Goal: Task Accomplishment & Management: Use online tool/utility

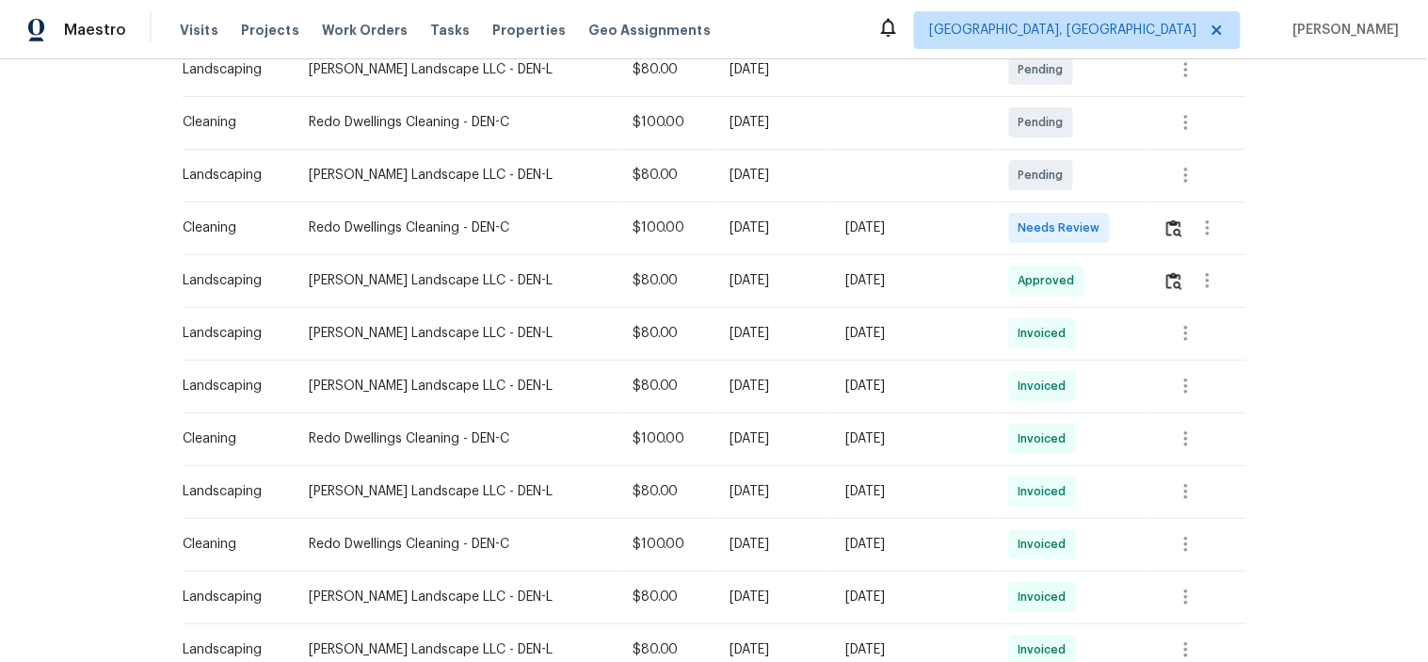
scroll to position [418, 0]
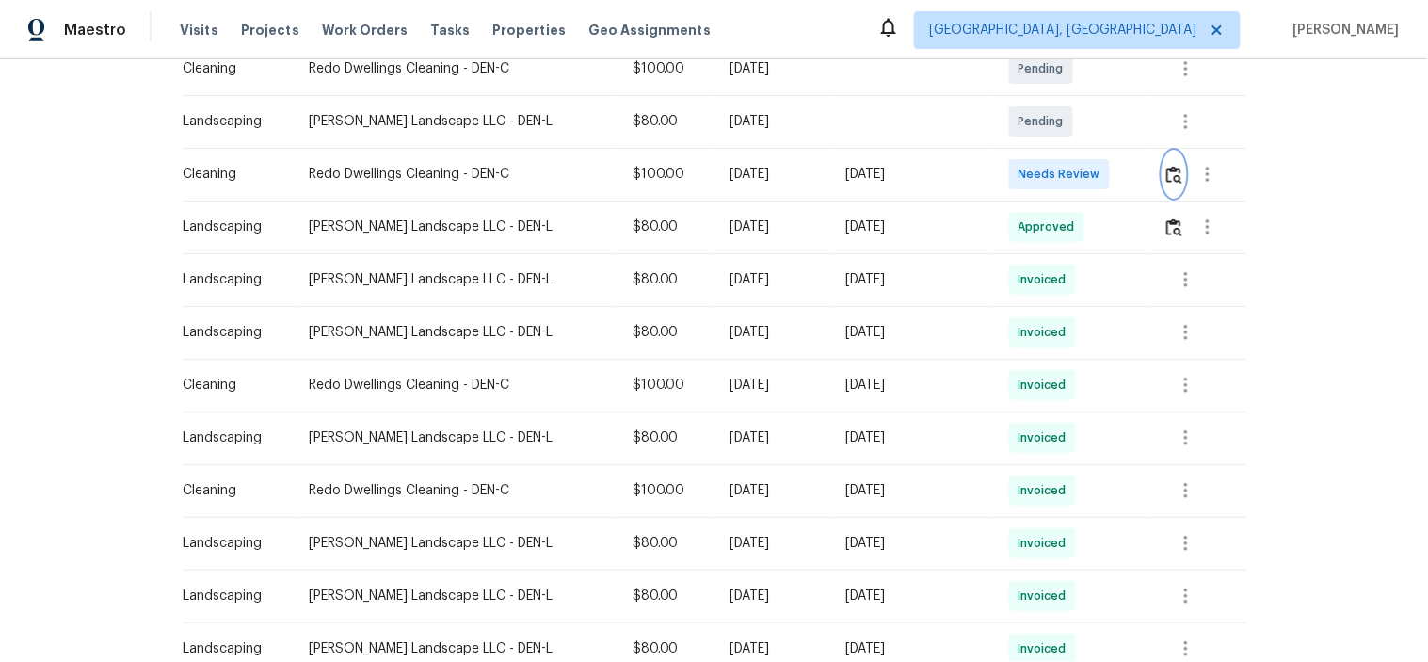
click at [1166, 180] on img "button" at bounding box center [1174, 175] width 16 height 18
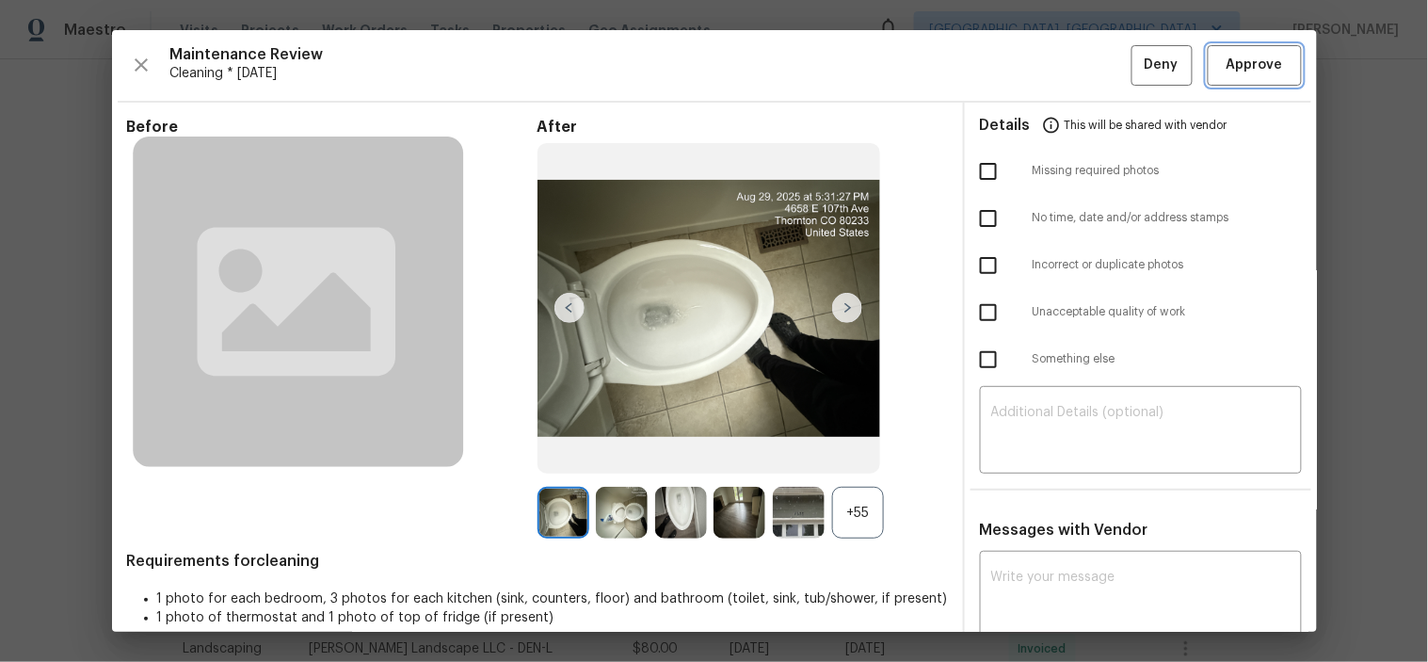
click at [1266, 55] on span "Approve" at bounding box center [1255, 66] width 64 height 24
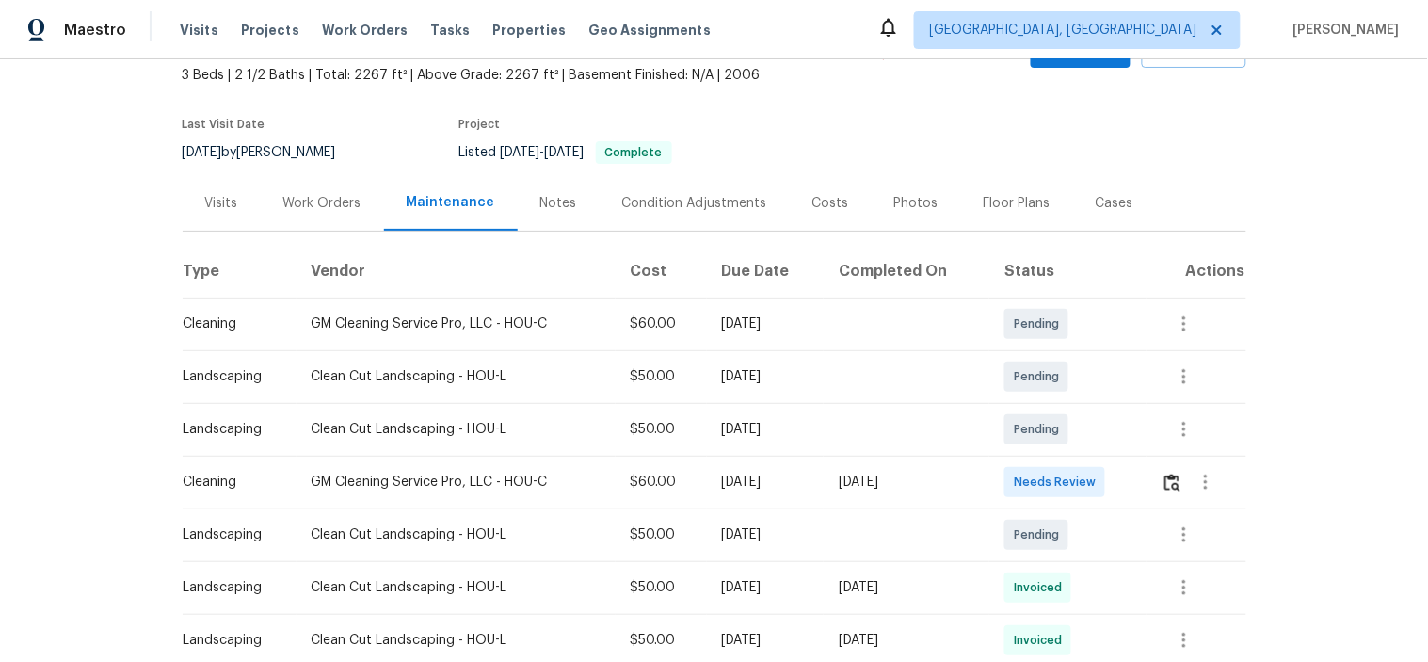
scroll to position [209, 0]
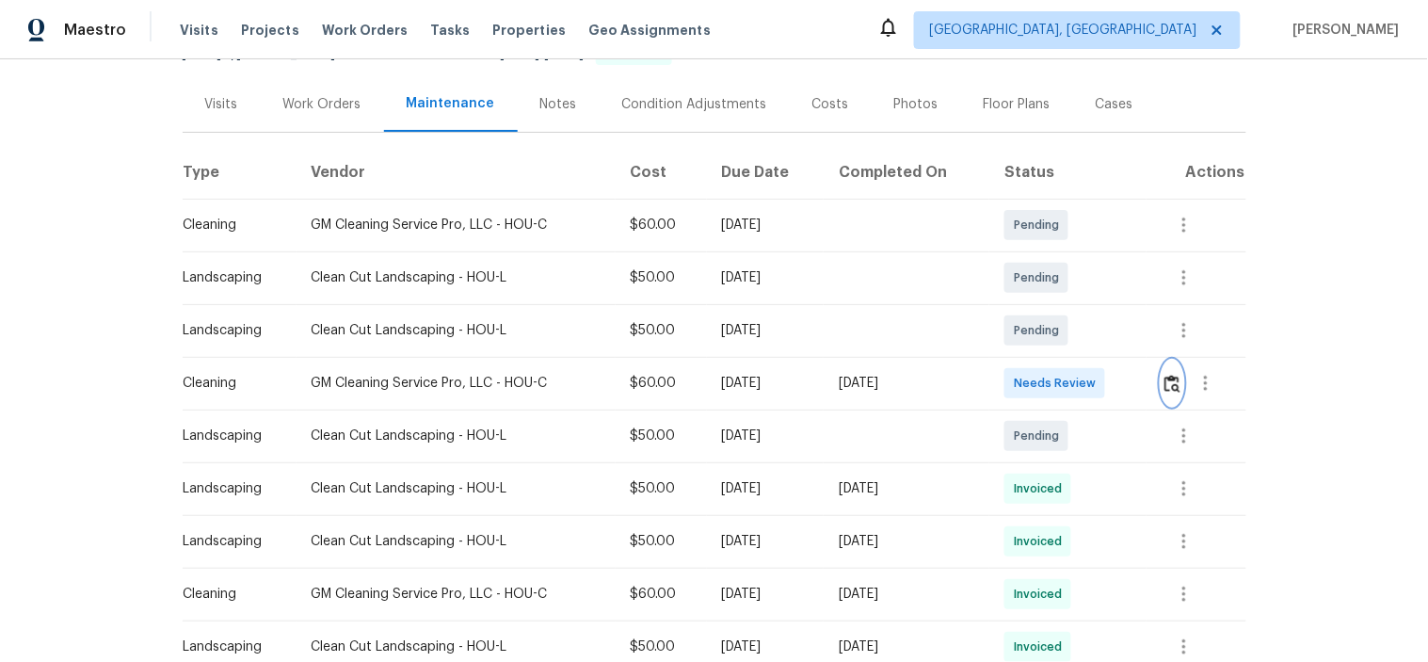
click at [1169, 386] on img "button" at bounding box center [1172, 384] width 16 height 18
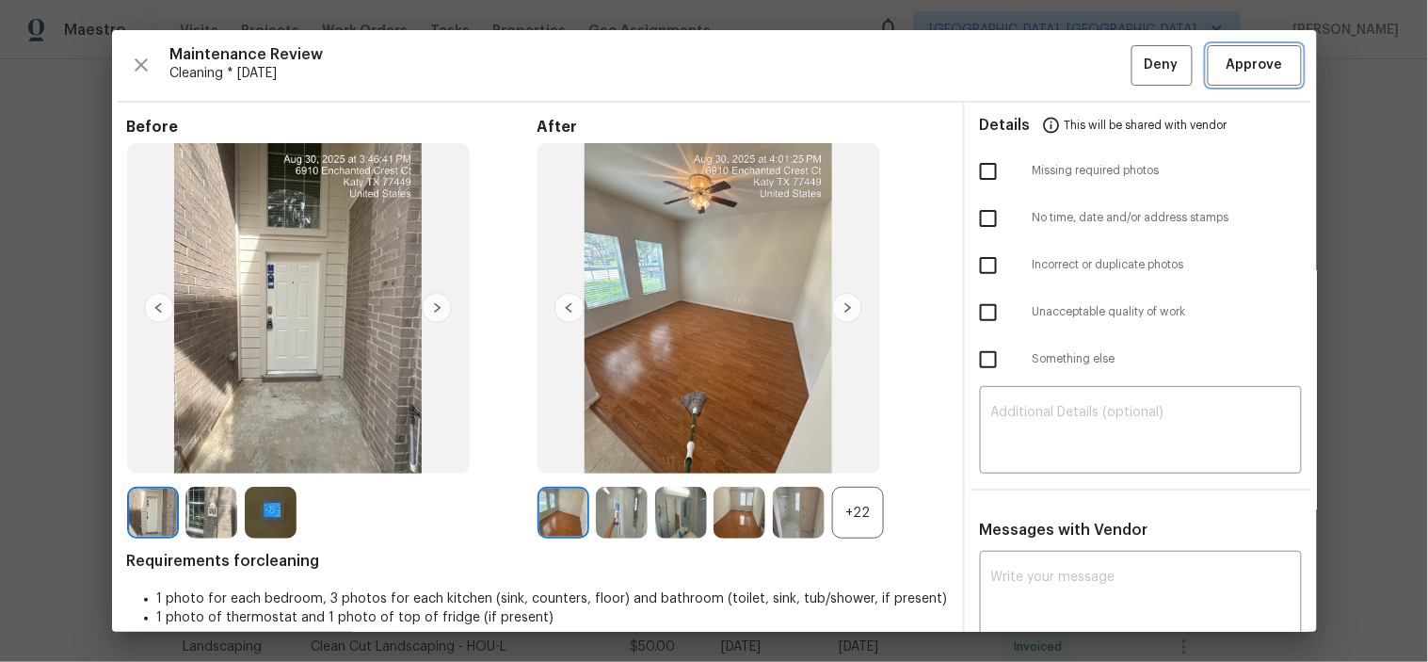
click at [1230, 52] on button "Approve" at bounding box center [1255, 65] width 94 height 40
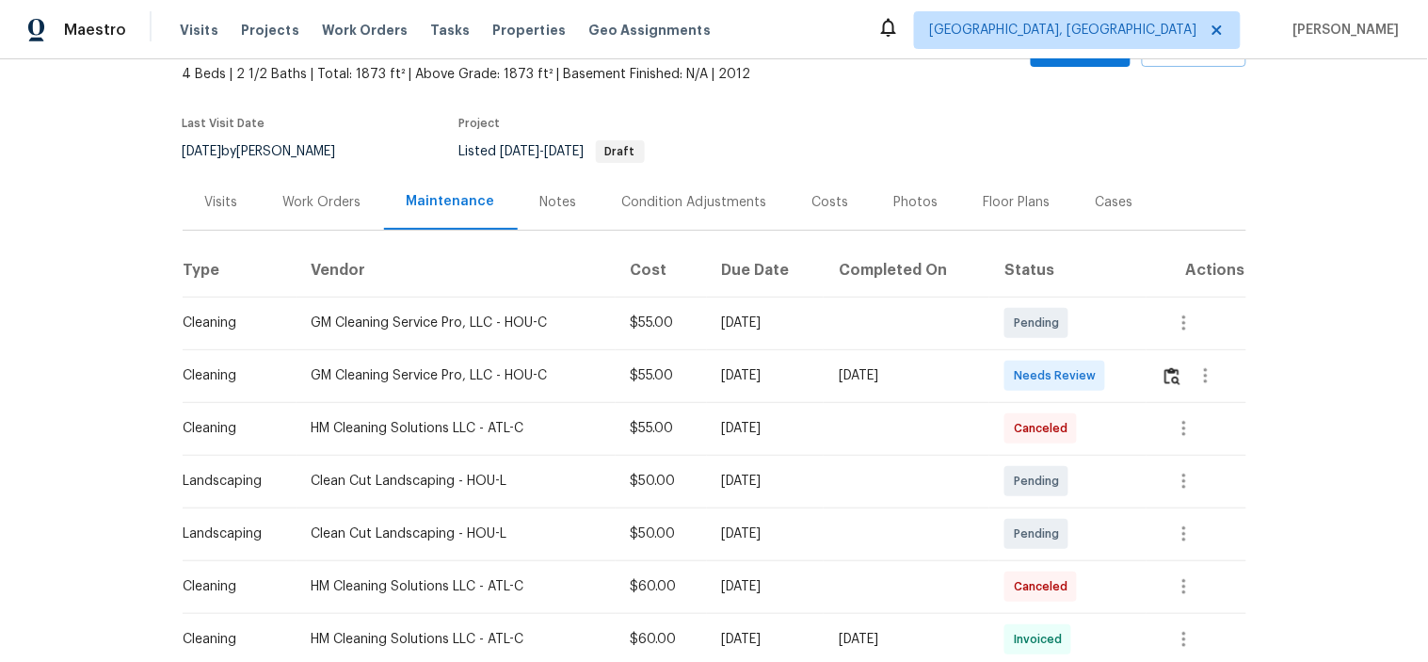
scroll to position [209, 0]
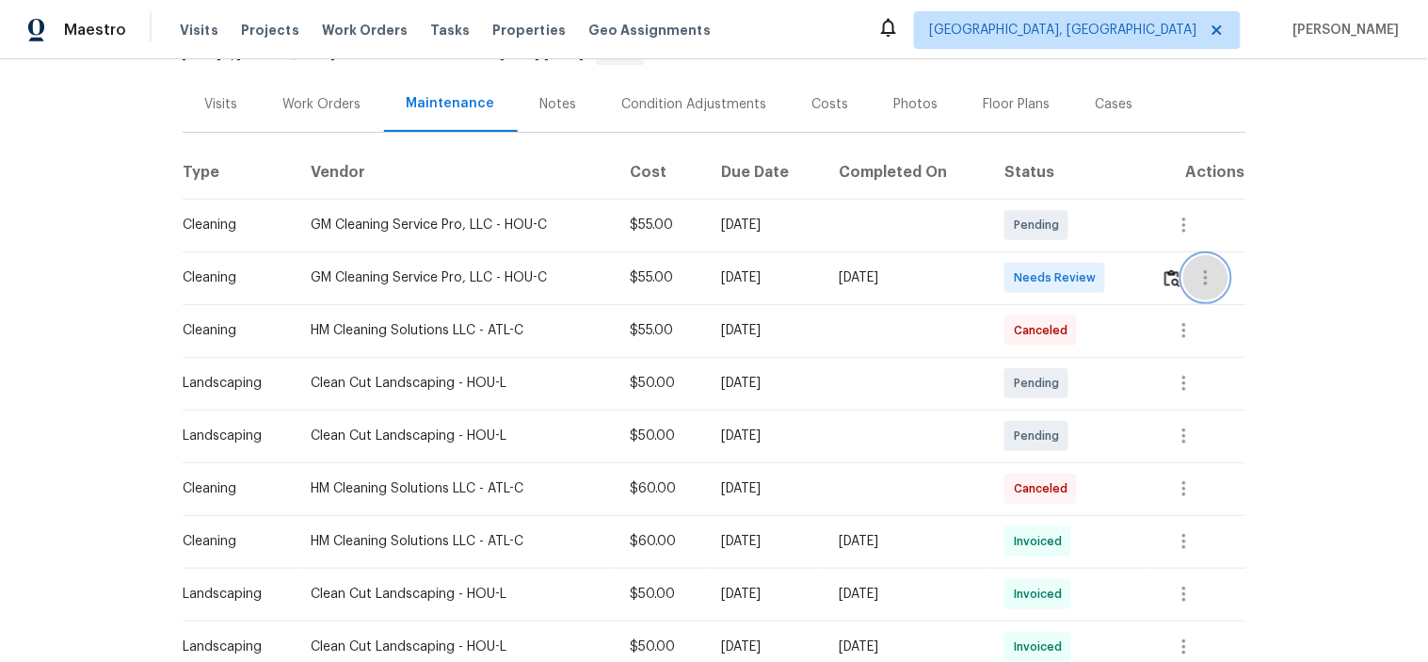
click at [1183, 281] on button "button" at bounding box center [1205, 277] width 45 height 45
click at [1165, 282] on div at bounding box center [714, 331] width 1428 height 662
click at [1164, 282] on img "button" at bounding box center [1172, 278] width 16 height 18
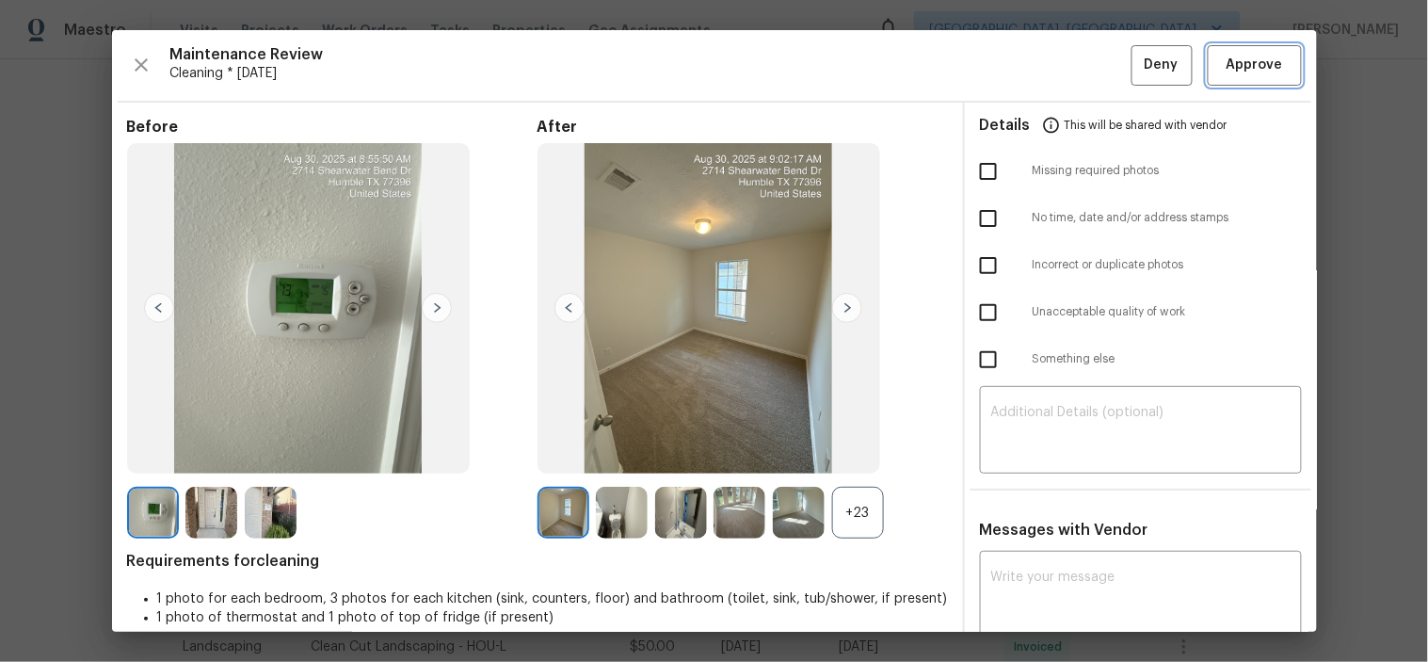
click at [1247, 63] on span "Approve" at bounding box center [1254, 66] width 56 height 24
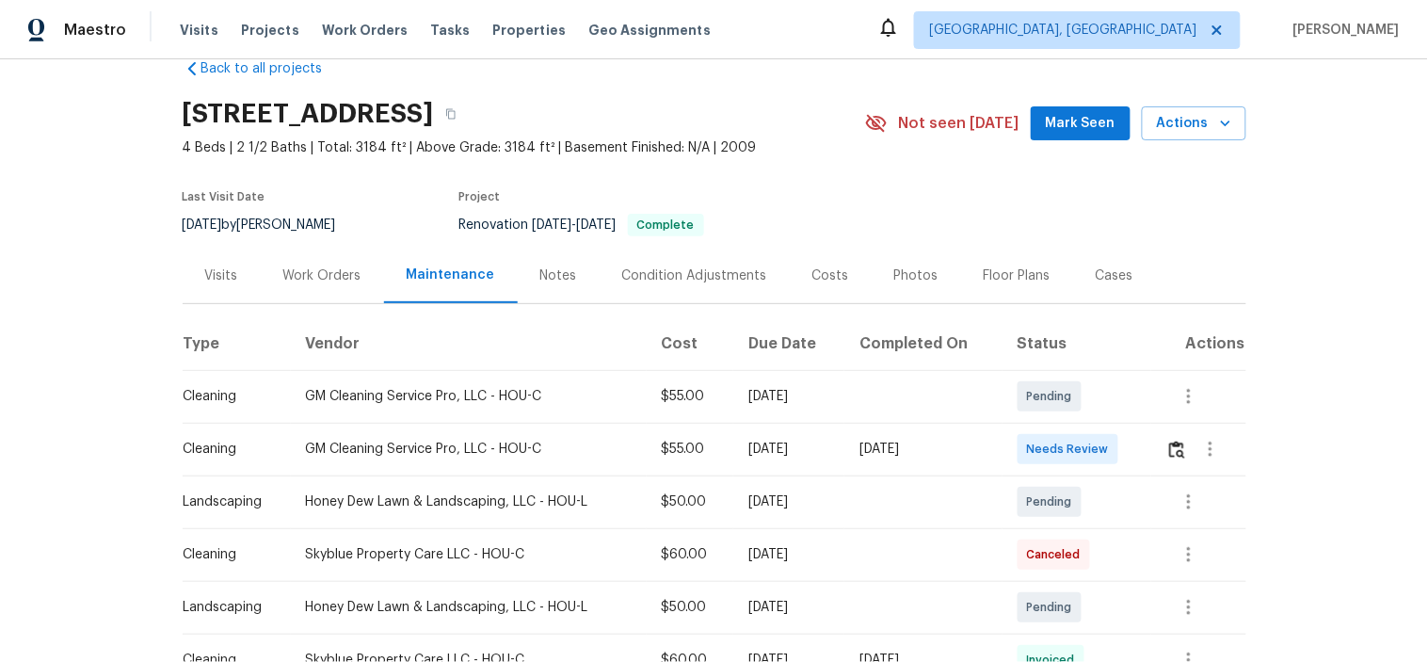
scroll to position [104, 0]
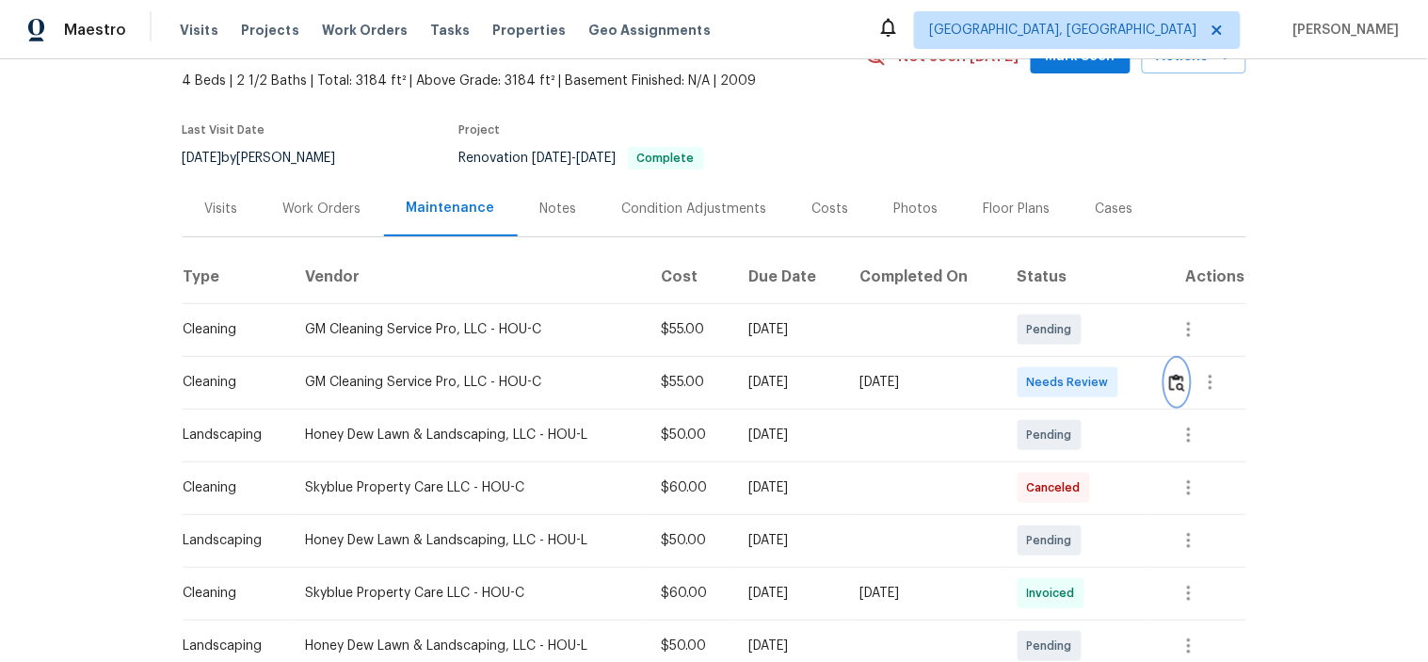
click at [1178, 383] on img "button" at bounding box center [1177, 383] width 16 height 18
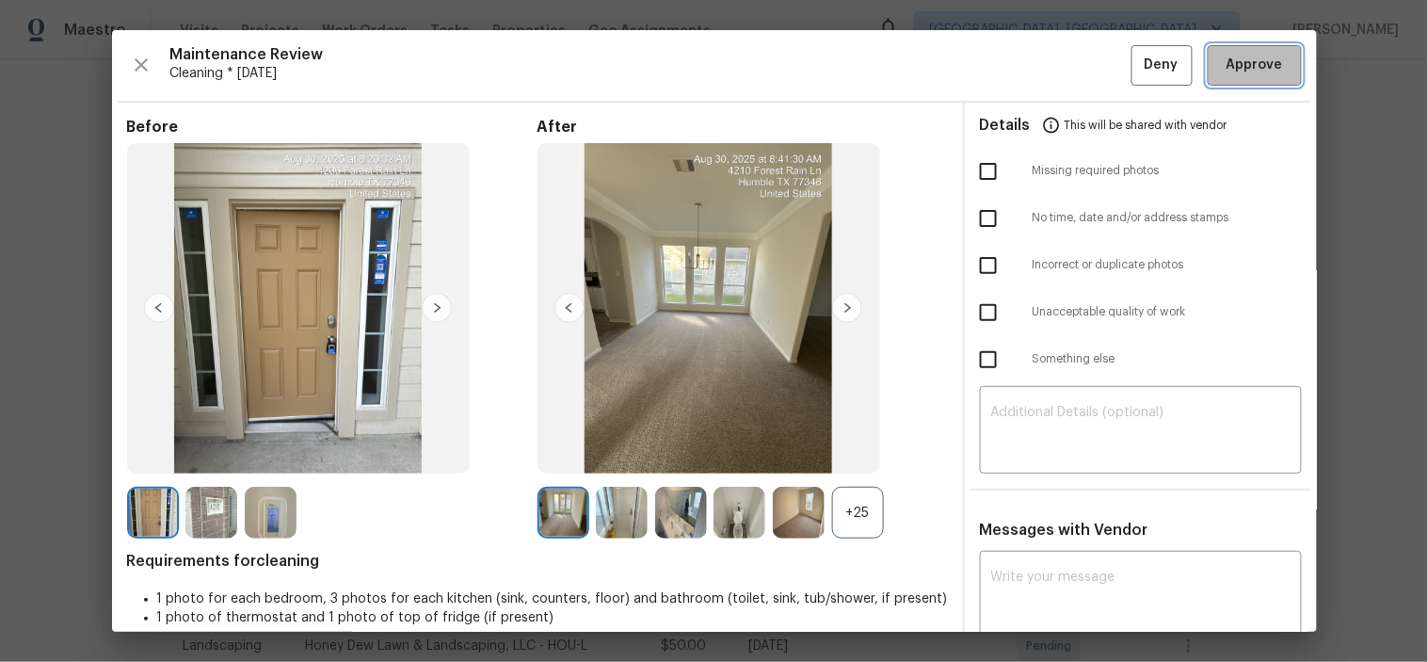
click at [1228, 59] on span "Approve" at bounding box center [1254, 66] width 56 height 24
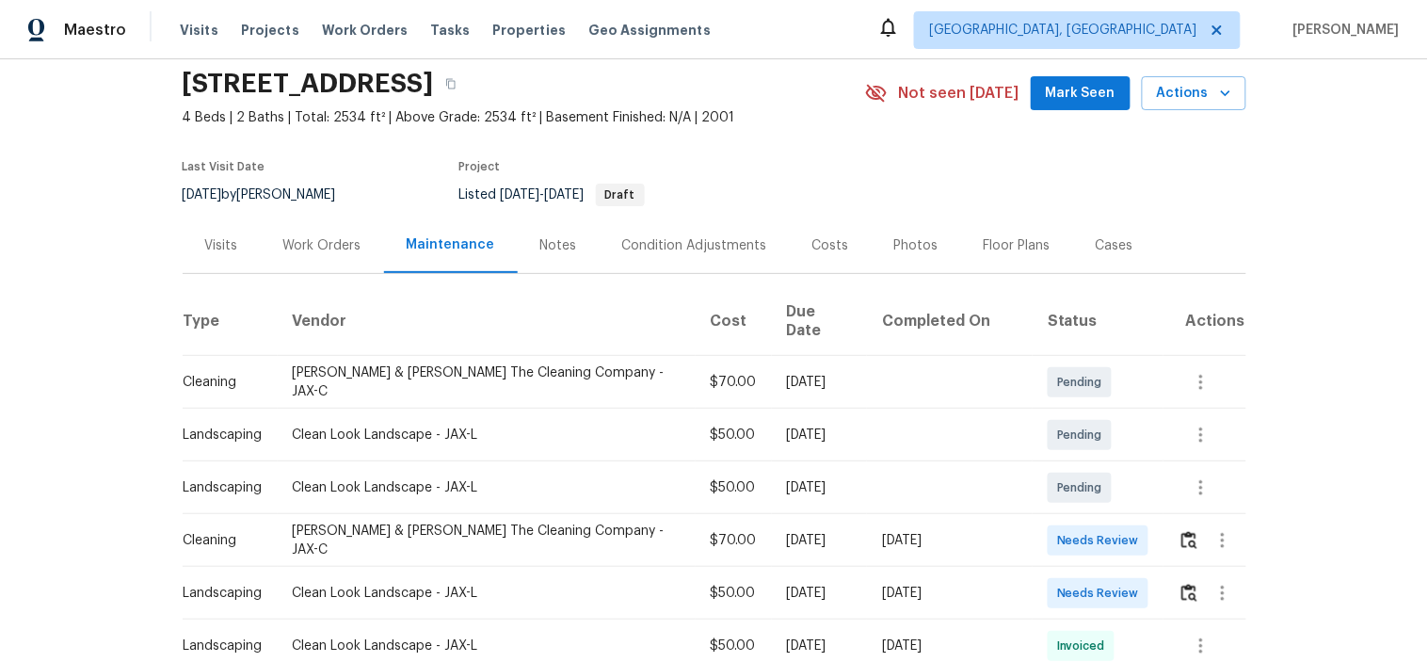
scroll to position [104, 0]
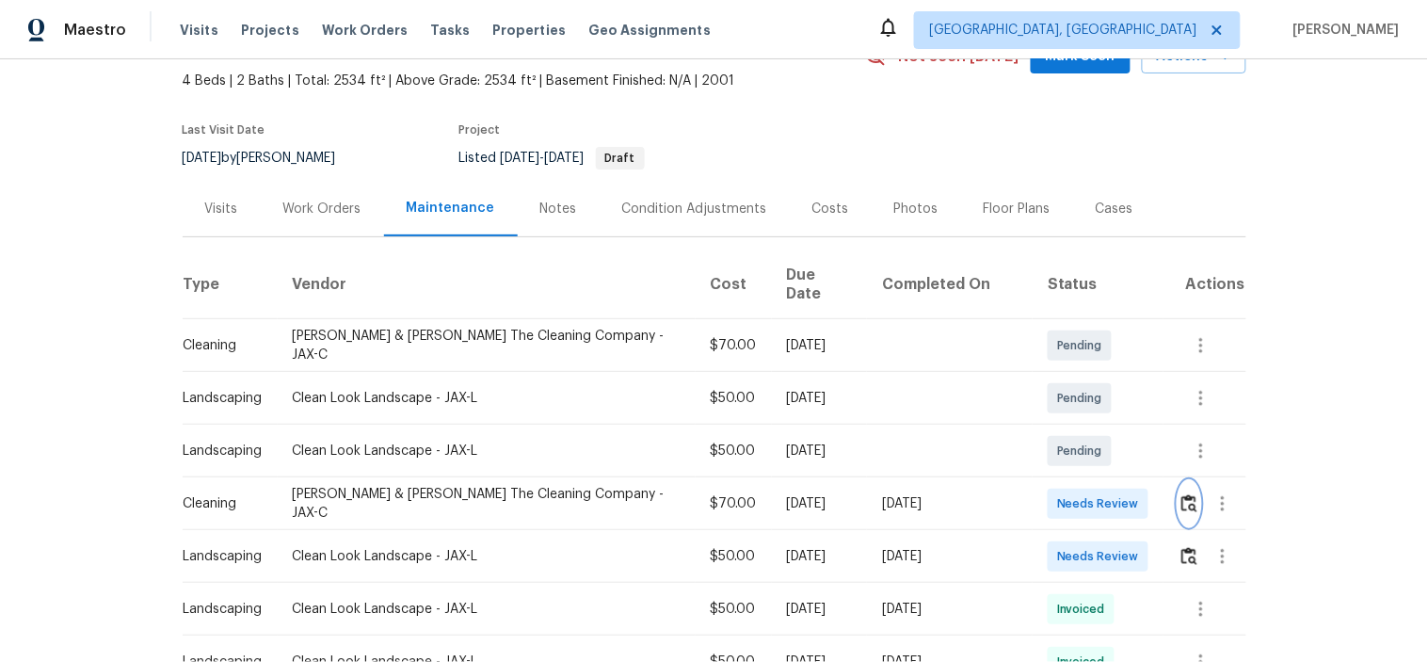
click at [1183, 494] on img "button" at bounding box center [1189, 503] width 16 height 18
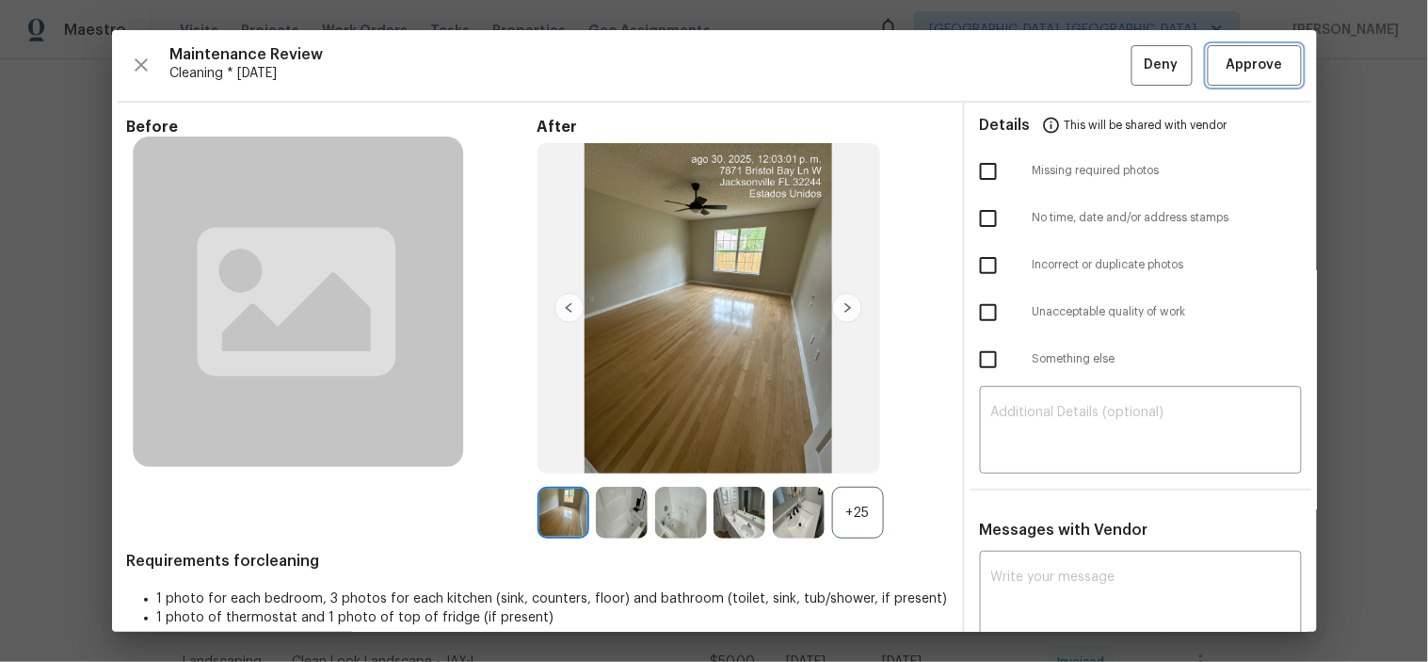
click at [1242, 49] on button "Approve" at bounding box center [1255, 65] width 94 height 40
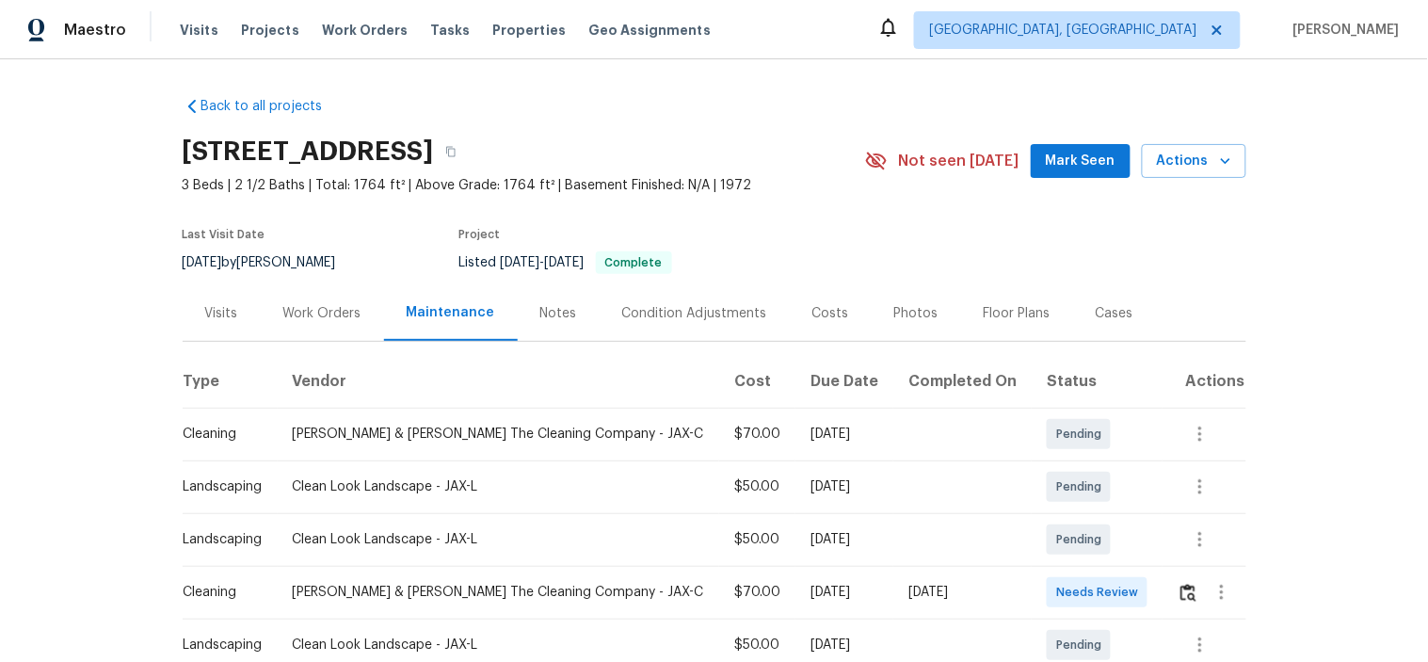
click at [1163, 591] on td at bounding box center [1203, 592] width 83 height 53
click at [1180, 596] on img "button" at bounding box center [1188, 593] width 16 height 18
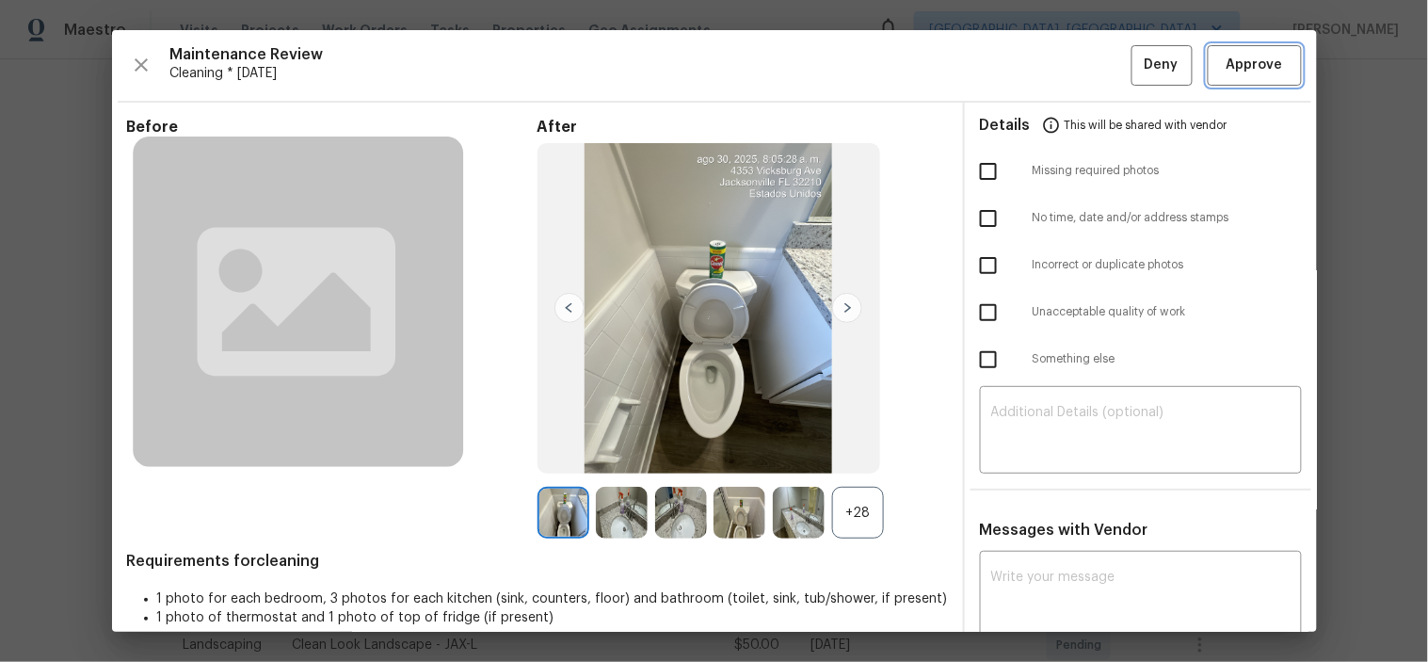
click at [1226, 56] on span "Approve" at bounding box center [1254, 66] width 56 height 24
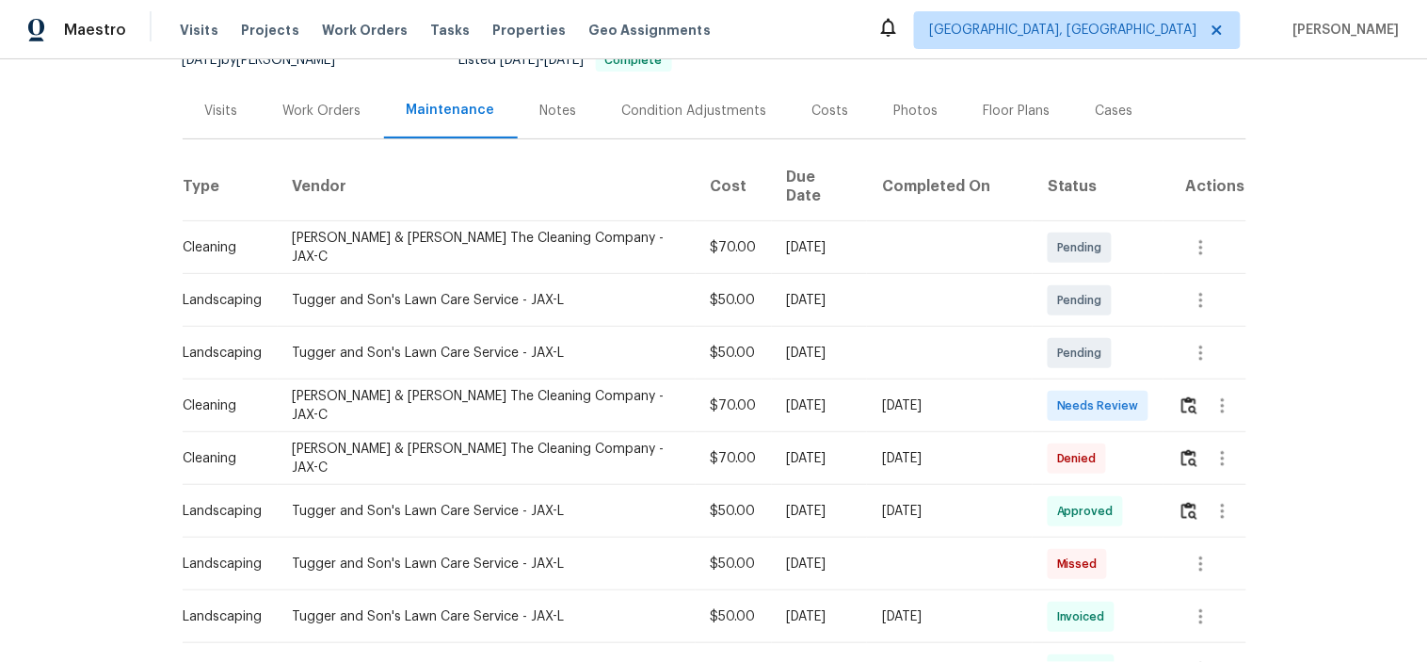
scroll to position [209, 0]
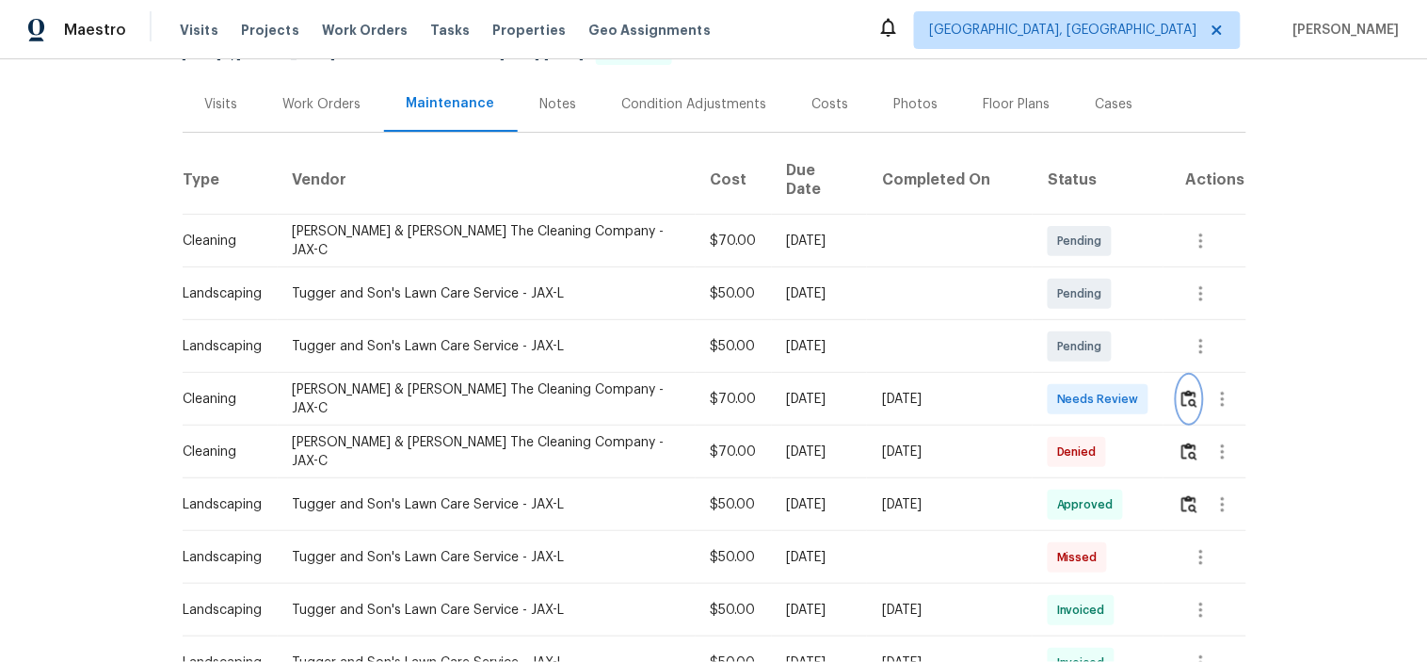
click at [1181, 390] on img "button" at bounding box center [1189, 399] width 16 height 18
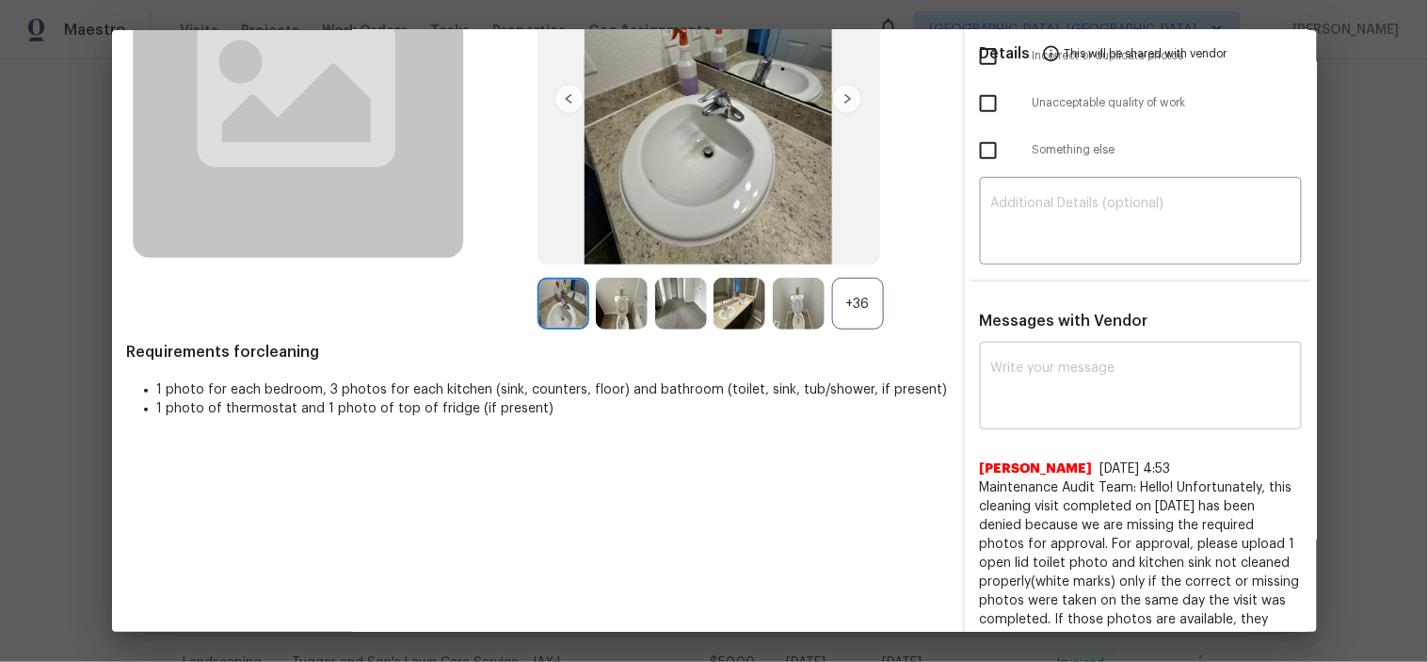
click at [1065, 368] on textarea at bounding box center [1140, 387] width 299 height 53
paste textarea "Maintenance Audit Team: Hello! After further review, the visit(08/21/2025) has …"
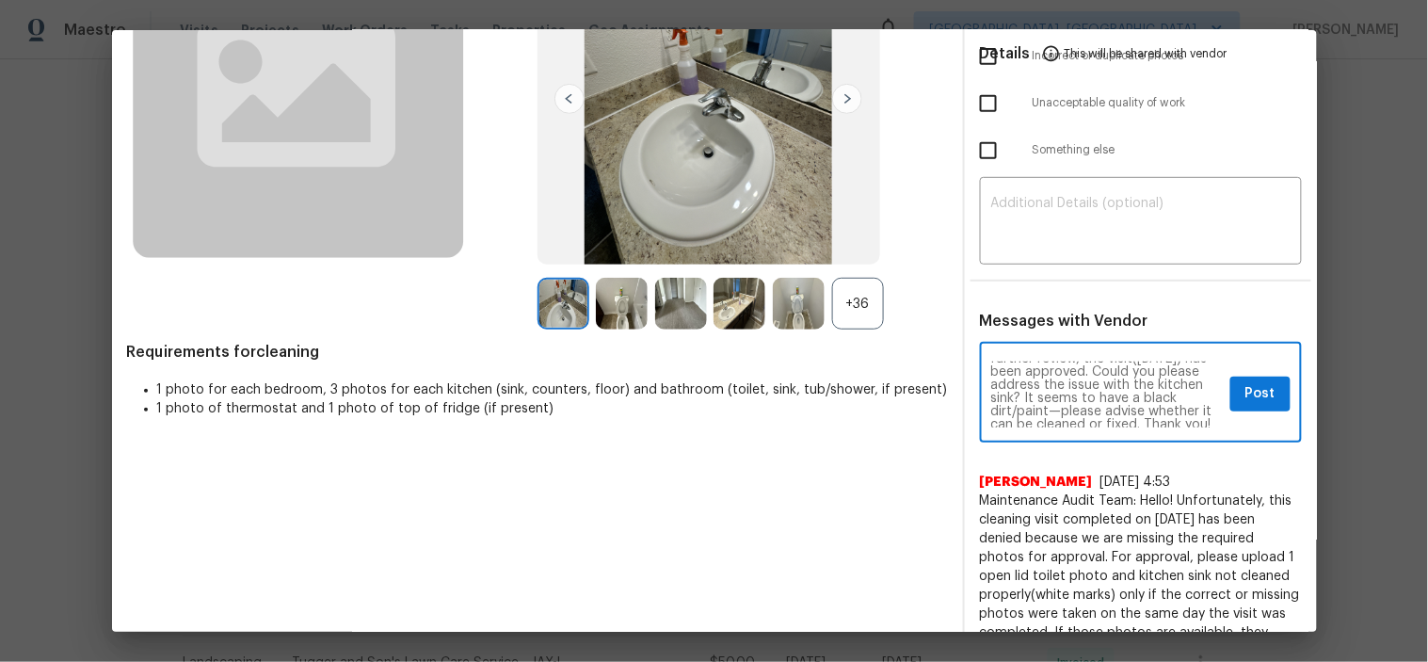
scroll to position [0, 0]
click at [1040, 392] on textarea "Maintenance Audit Team: Hello! After further review, the visit(08/21/2025) has …" at bounding box center [1107, 394] width 232 height 66
click at [1098, 406] on textarea "Maintenance Audit Team: Hello! After further review, the visit(08/30/2025) has …" at bounding box center [1107, 394] width 232 height 66
drag, startPoint x: 1127, startPoint y: 403, endPoint x: 1151, endPoint y: 403, distance: 24.5
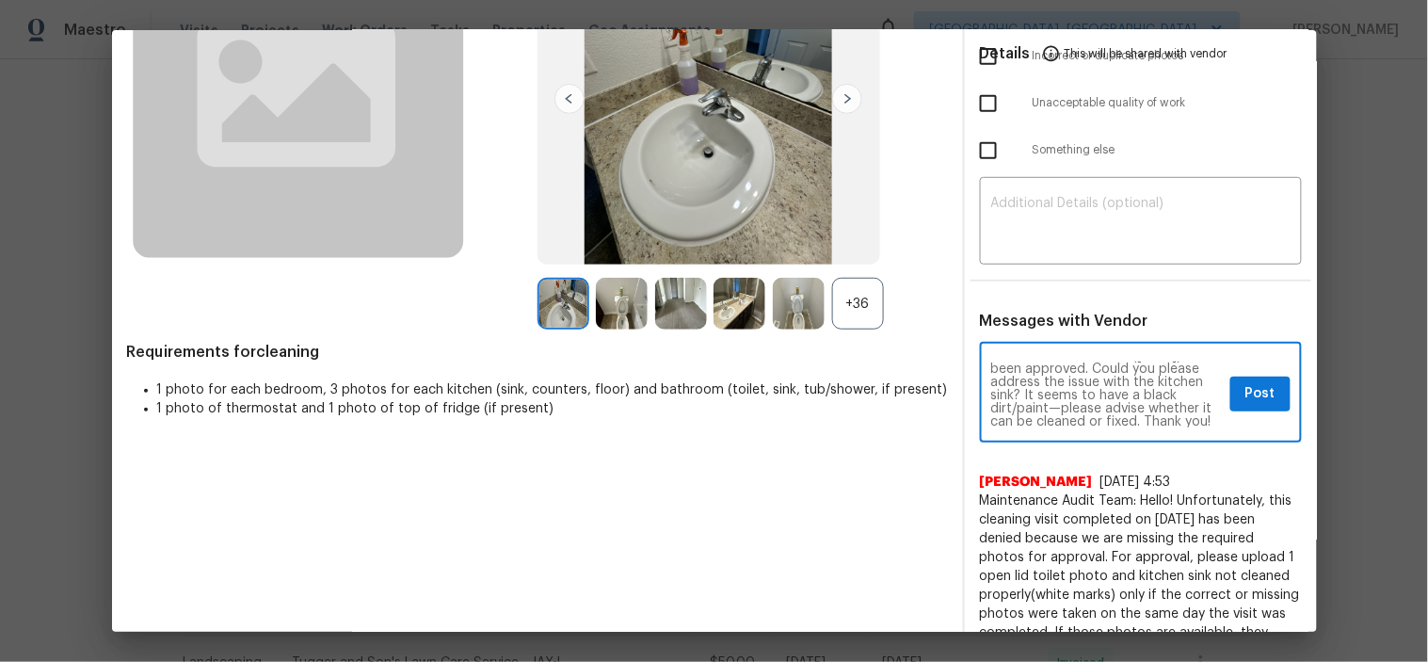
click at [1148, 403] on textarea "Maintenance Audit Team: Hello! After further review, the visit(08/30/2025) has …" at bounding box center [1107, 394] width 232 height 66
drag, startPoint x: 1151, startPoint y: 403, endPoint x: 999, endPoint y: 397, distance: 152.6
click at [1000, 393] on textarea "Maintenance Audit Team: Hello! After further review, the visit(08/30/2025) has …" at bounding box center [1107, 394] width 232 height 66
drag, startPoint x: 1130, startPoint y: 377, endPoint x: 1000, endPoint y: 392, distance: 130.7
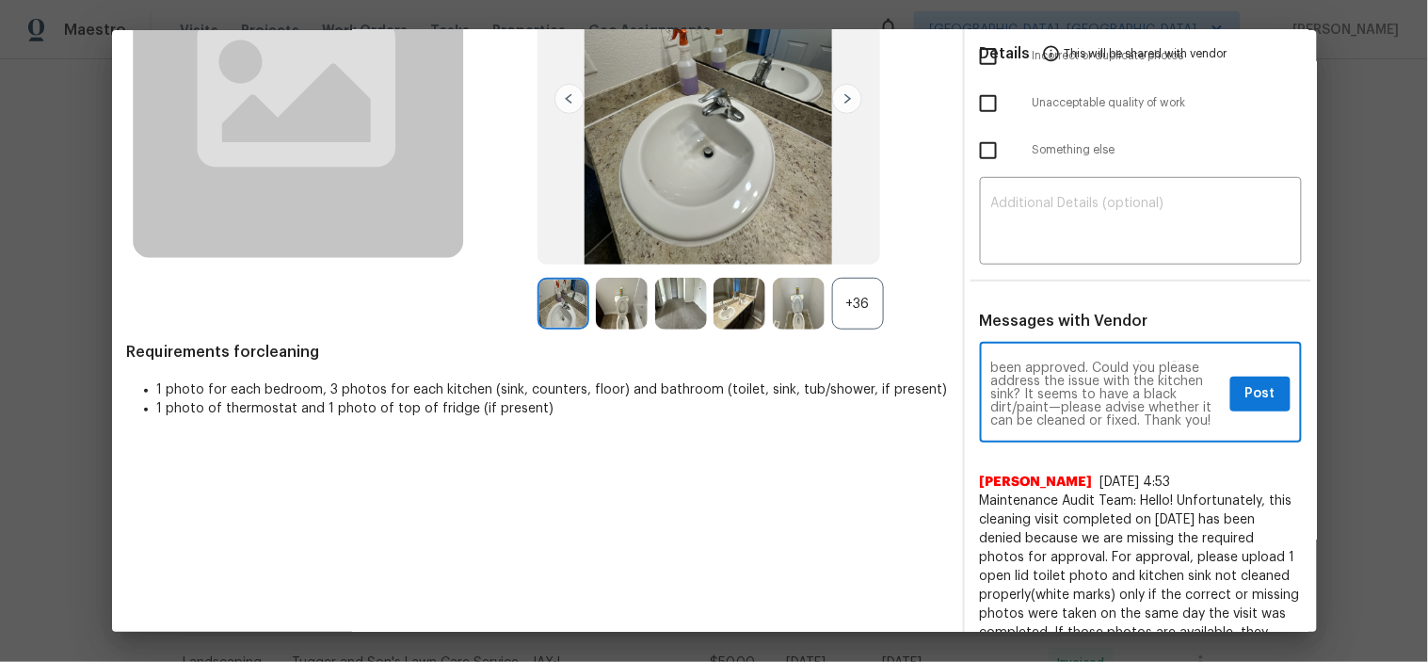
click at [1000, 392] on textarea "Maintenance Audit Team: Hello! After further review, the visit(08/30/2025) has …" at bounding box center [1107, 394] width 232 height 66
paste textarea "stubborn stain"
type textarea "Maintenance Audit Team: Hello! After further review, the visit(08/30/2025) has …"
click at [1245, 399] on span "Post" at bounding box center [1260, 394] width 30 height 24
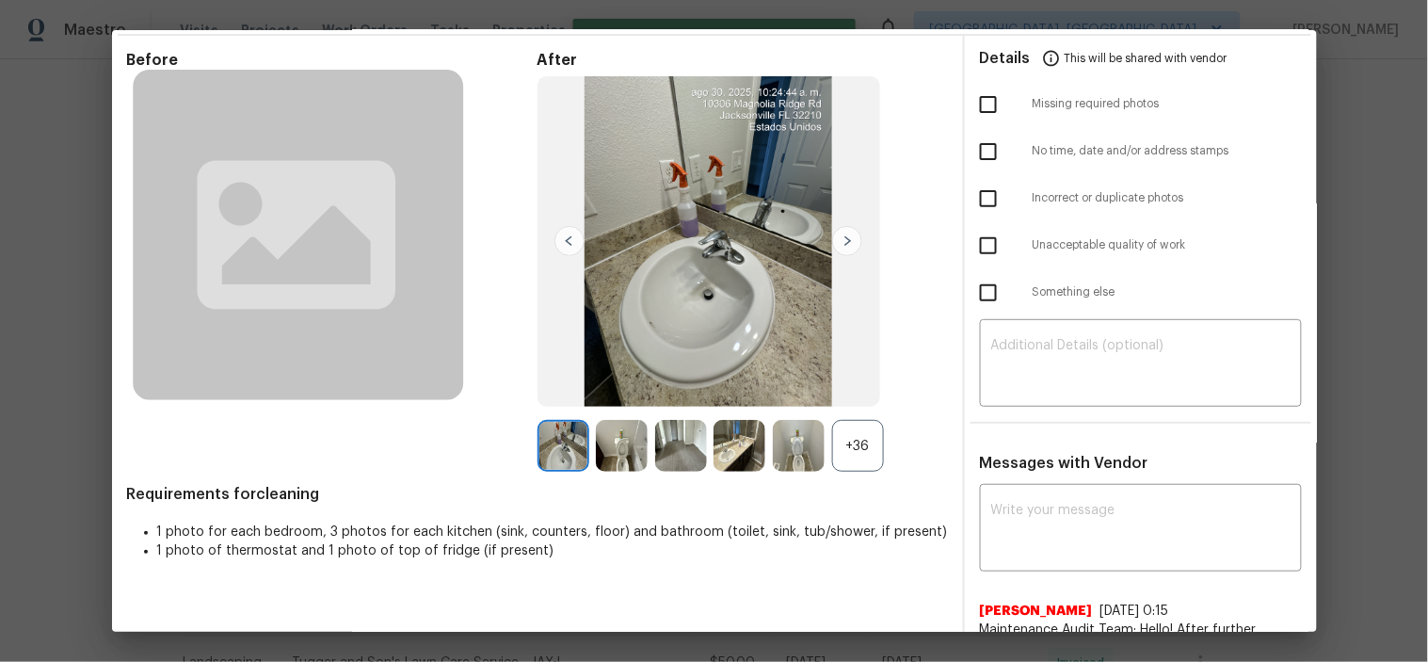
scroll to position [0, 0]
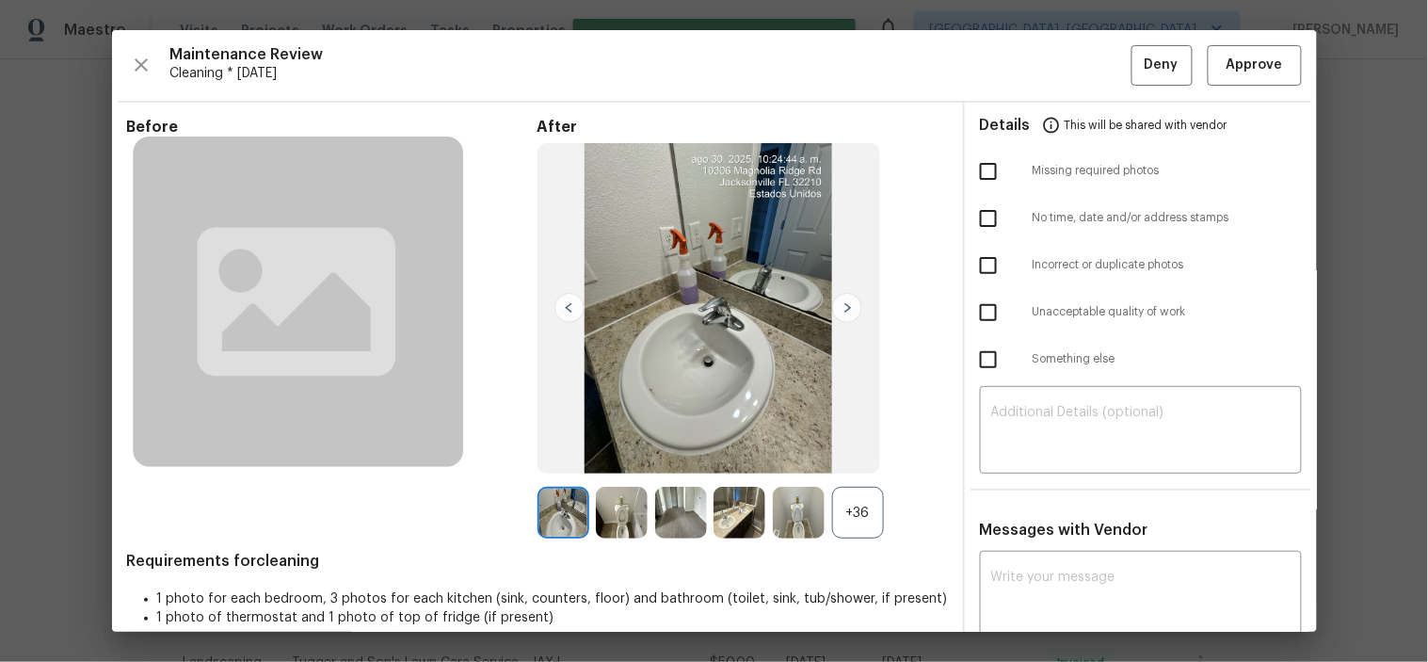
click at [1243, 42] on div "Maintenance Review Cleaning * Fri, Aug 29 Deny Approve Before After +36 Require…" at bounding box center [714, 330] width 1205 height 601
click at [1242, 52] on button "Approve" at bounding box center [1255, 65] width 94 height 40
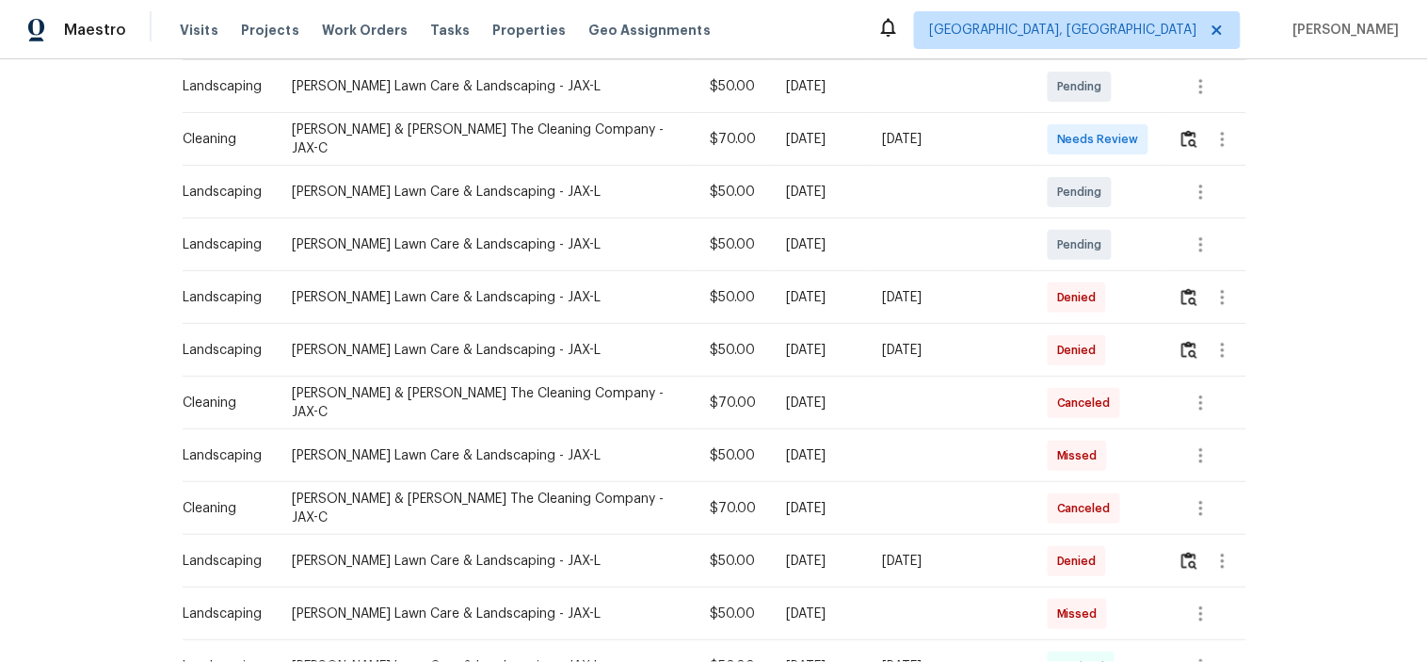
scroll to position [313, 0]
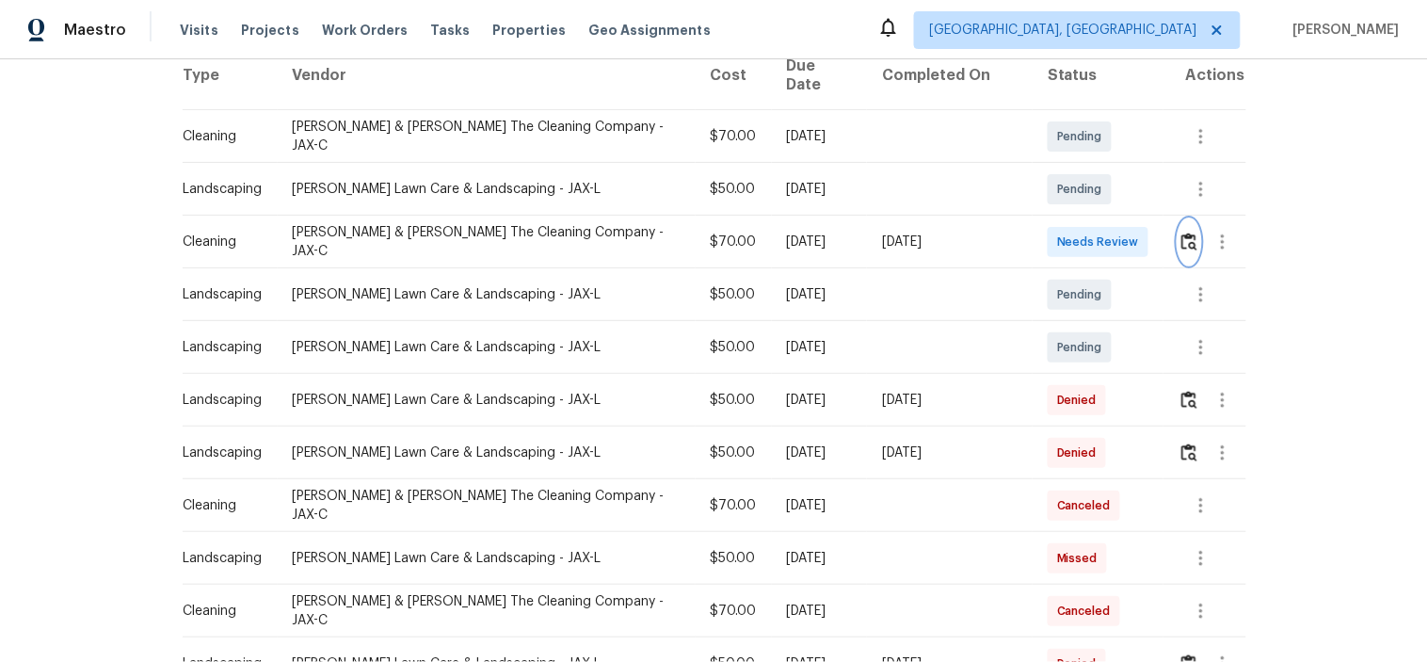
click at [1178, 219] on button "button" at bounding box center [1189, 241] width 22 height 45
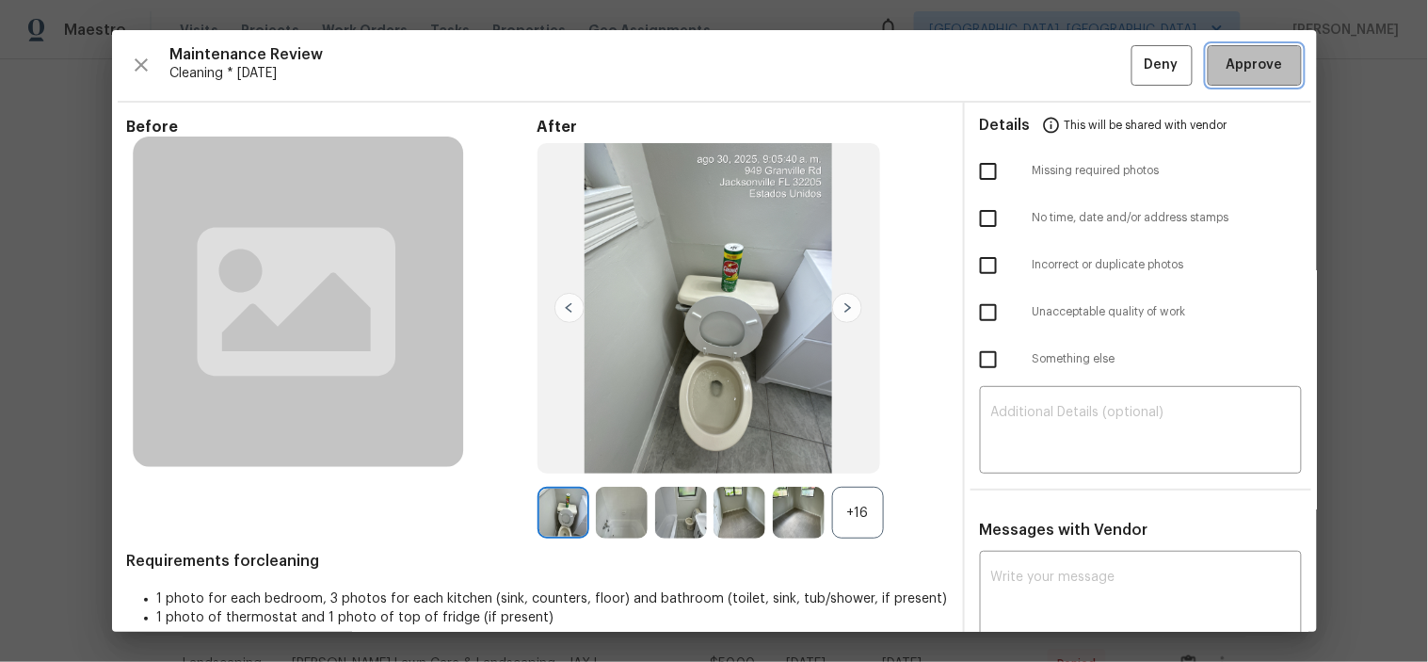
click at [1262, 48] on button "Approve" at bounding box center [1255, 65] width 94 height 40
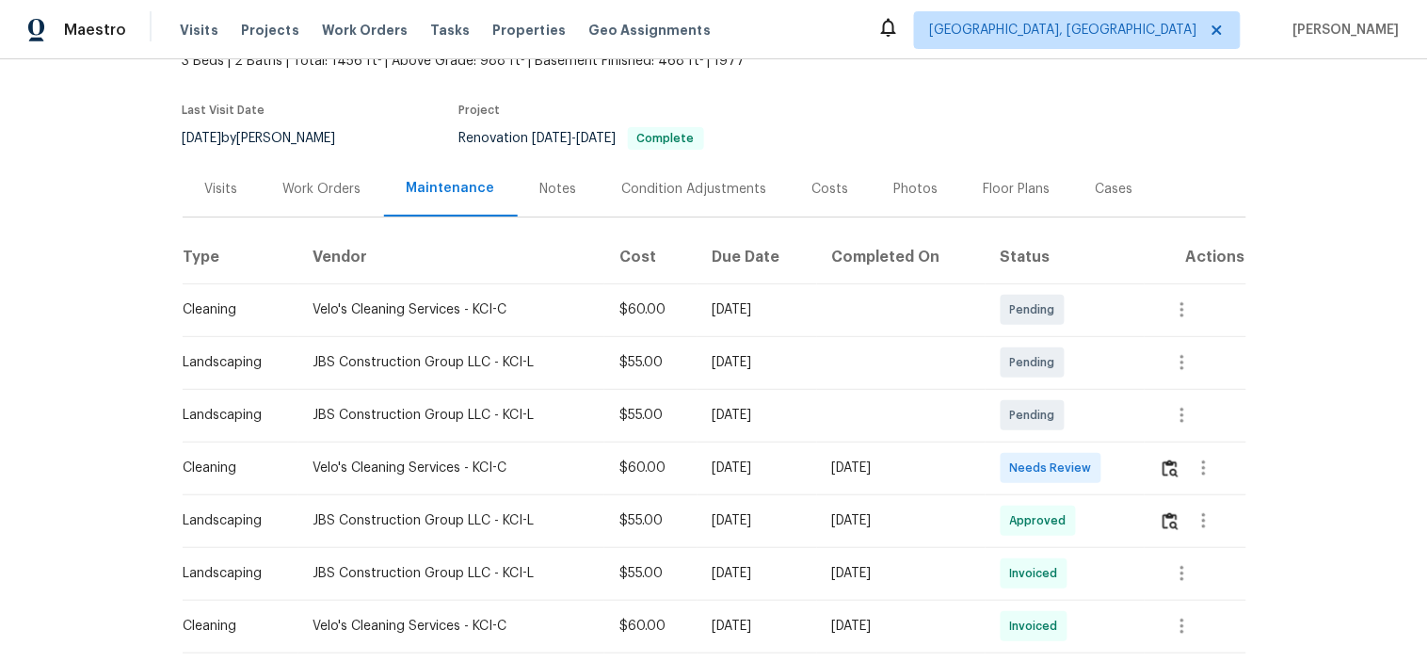
scroll to position [209, 0]
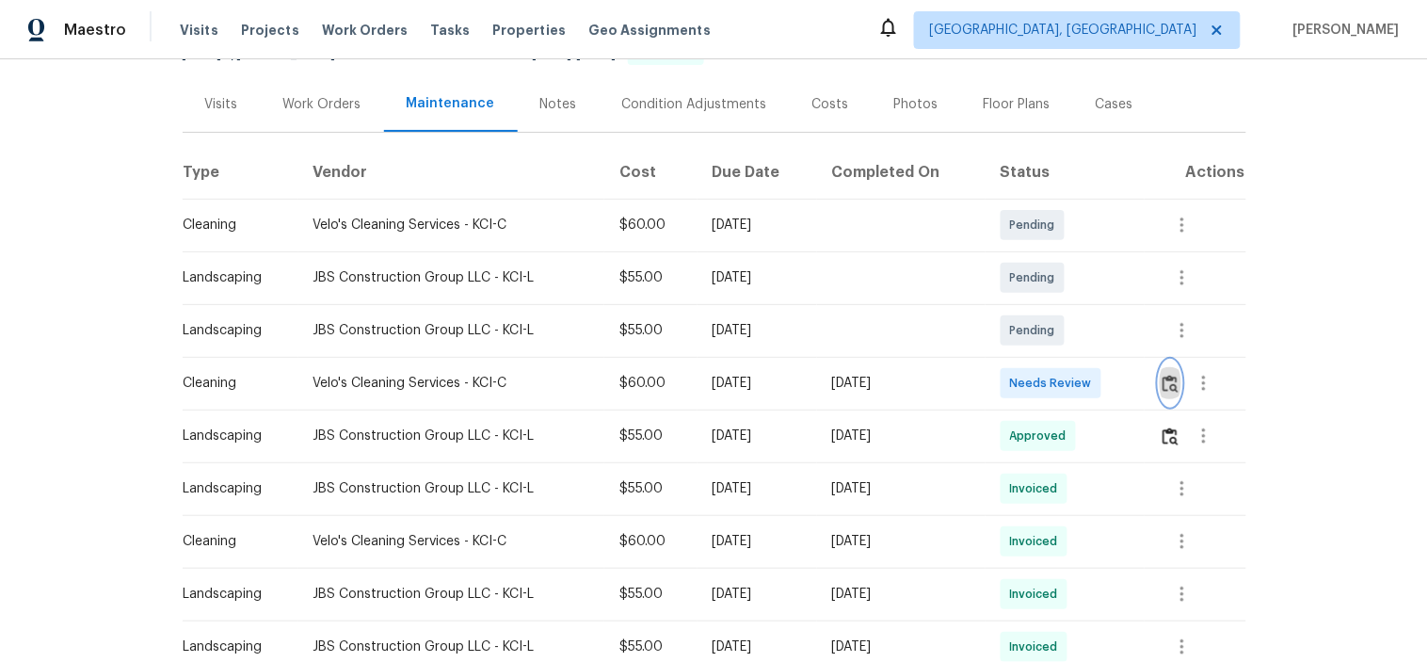
click at [1163, 386] on img "button" at bounding box center [1170, 384] width 16 height 18
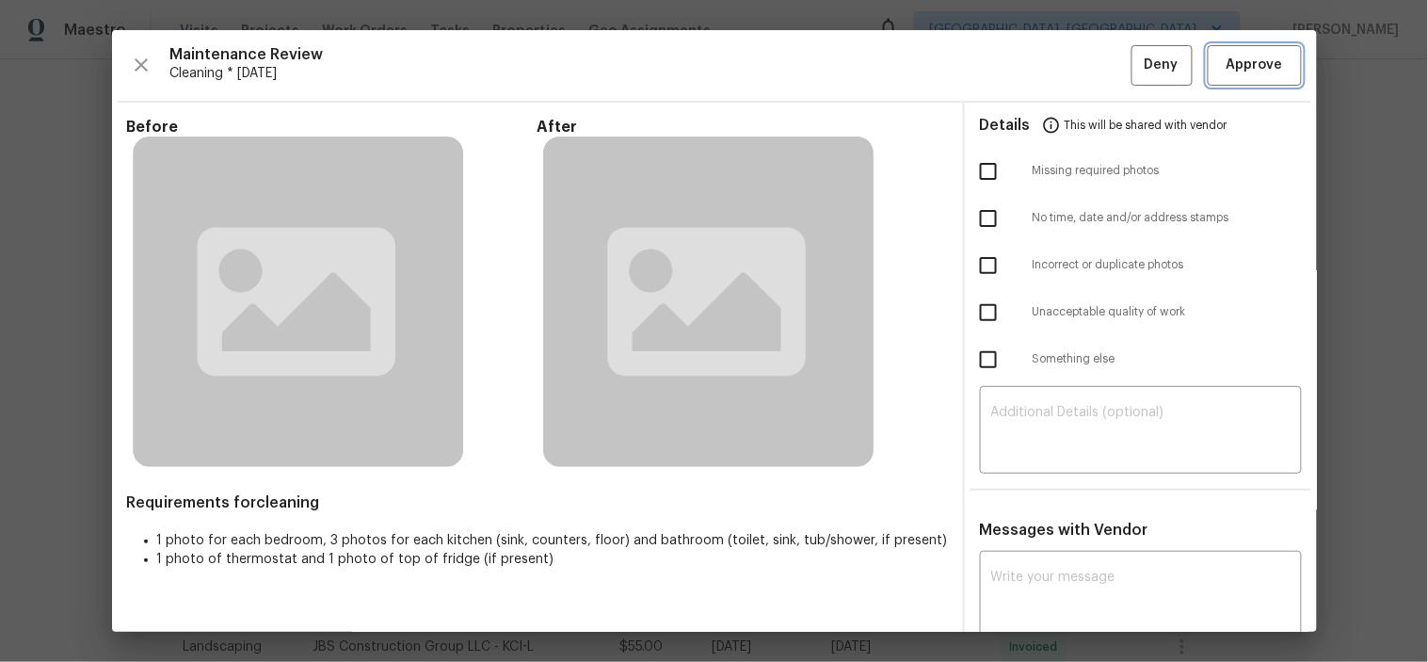
click at [1244, 56] on span "Approve" at bounding box center [1254, 66] width 56 height 24
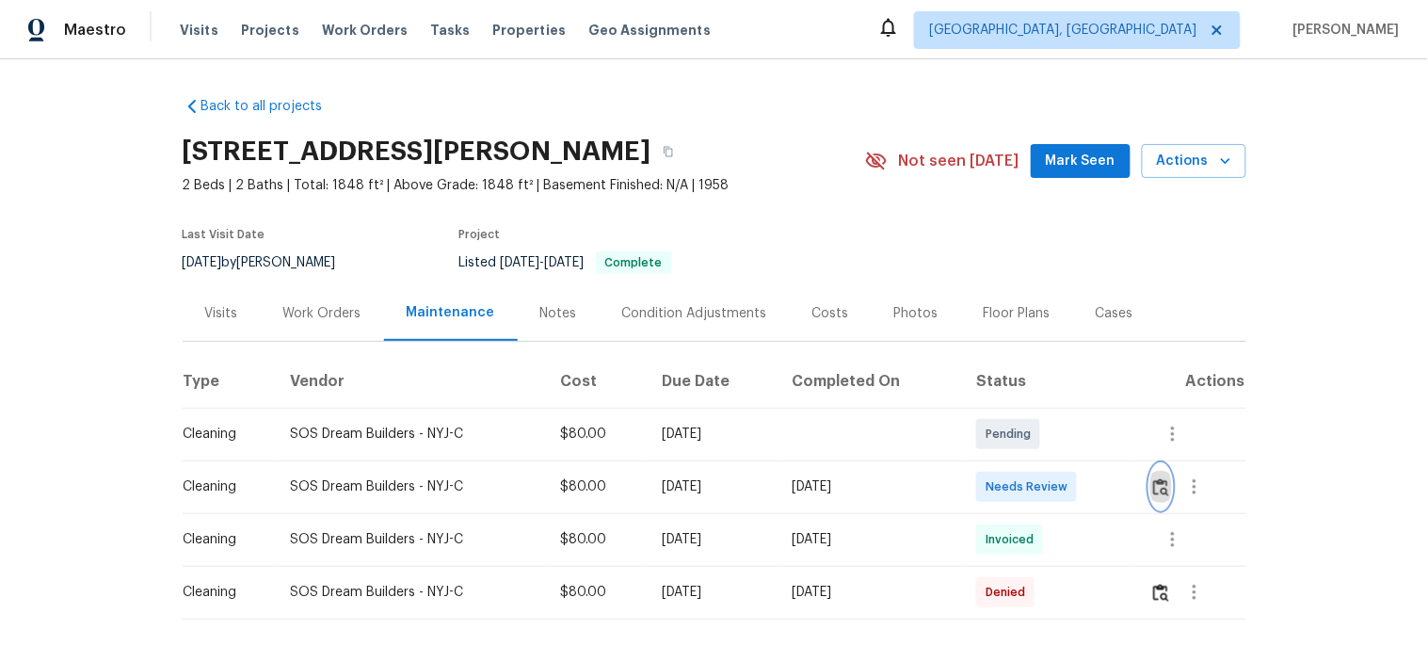
click at [1167, 477] on button "button" at bounding box center [1161, 486] width 22 height 45
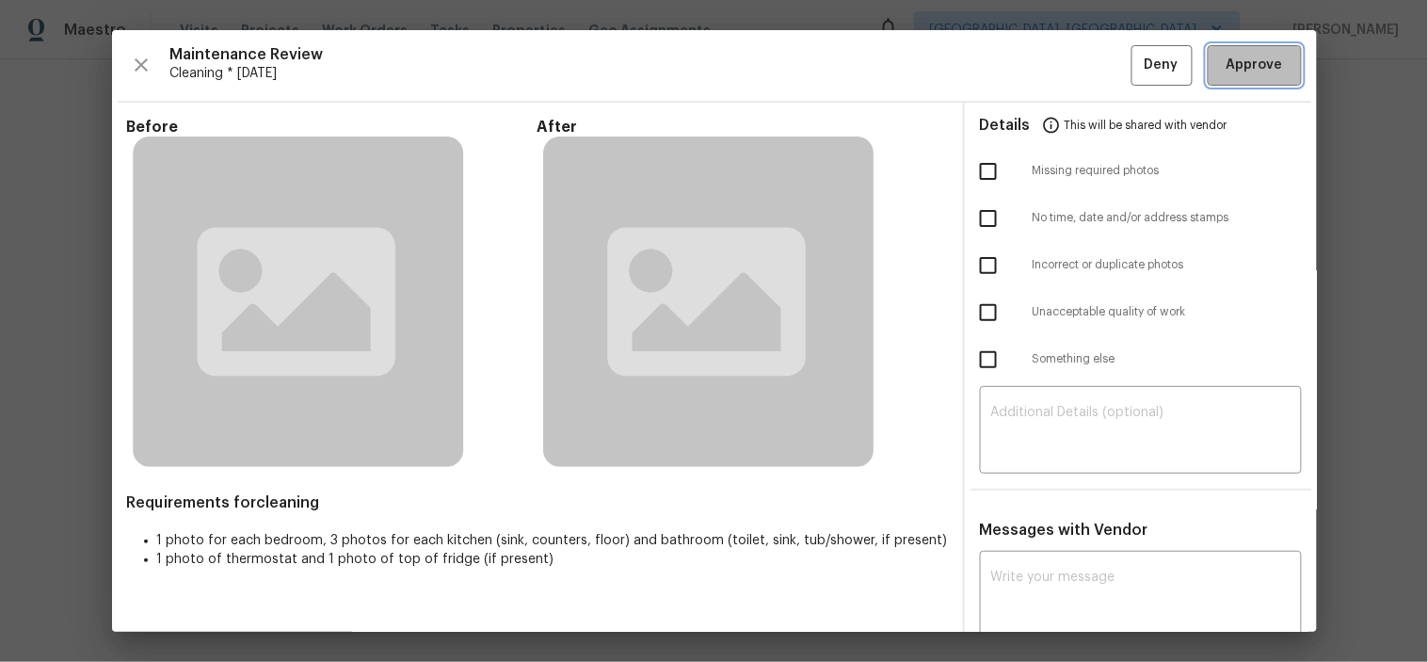
drag, startPoint x: 1250, startPoint y: 63, endPoint x: 1226, endPoint y: 10, distance: 57.7
click at [1250, 64] on span "Approve" at bounding box center [1254, 66] width 56 height 24
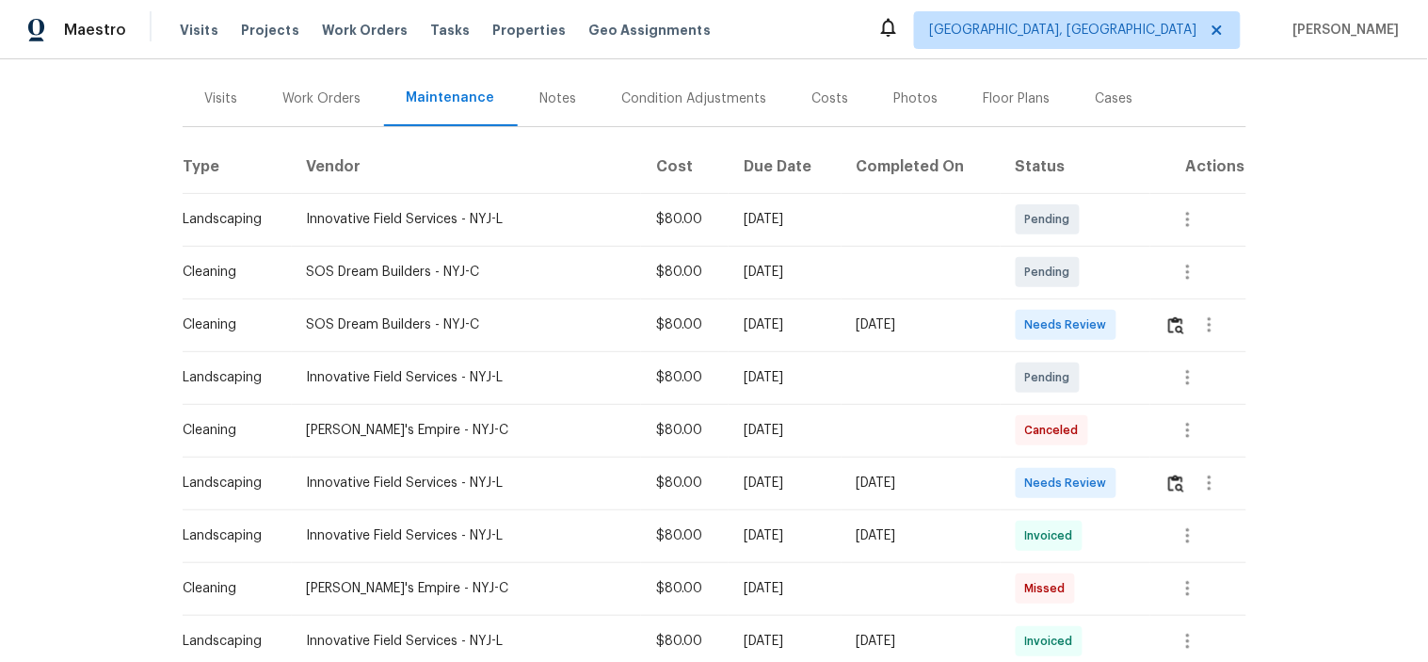
scroll to position [313, 0]
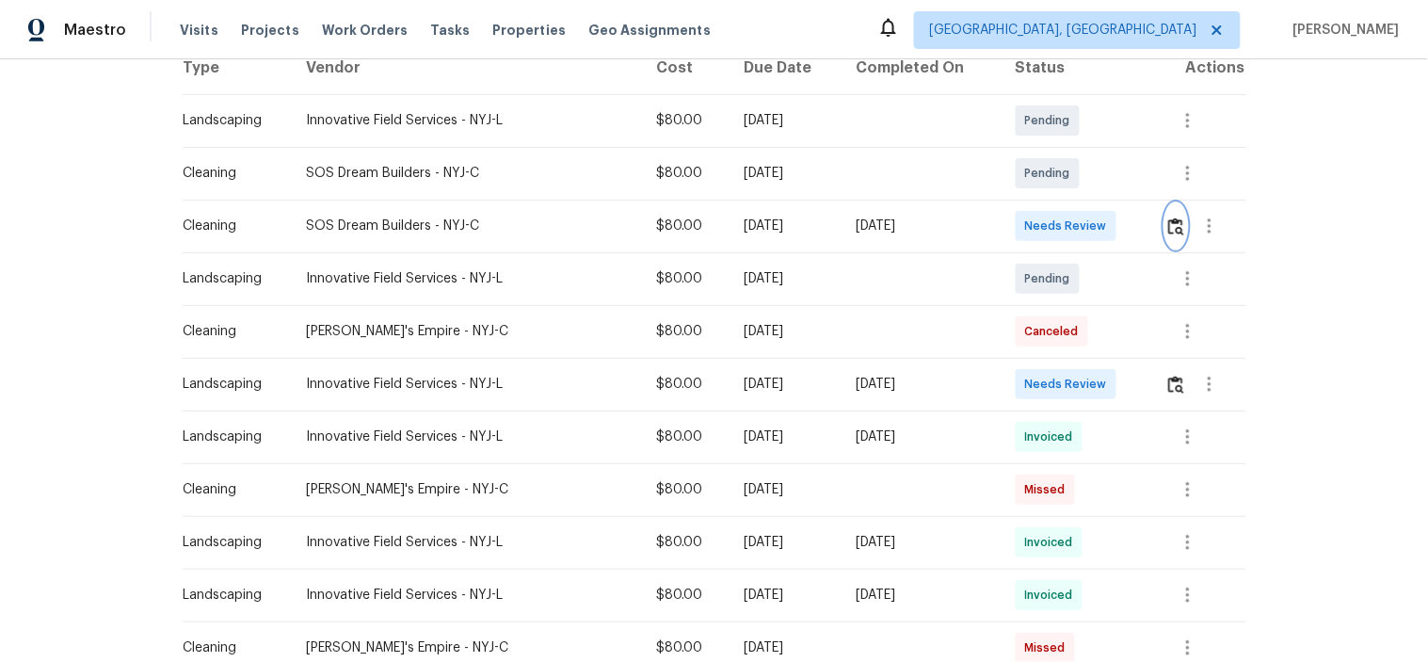
click at [1165, 230] on button "button" at bounding box center [1176, 225] width 22 height 45
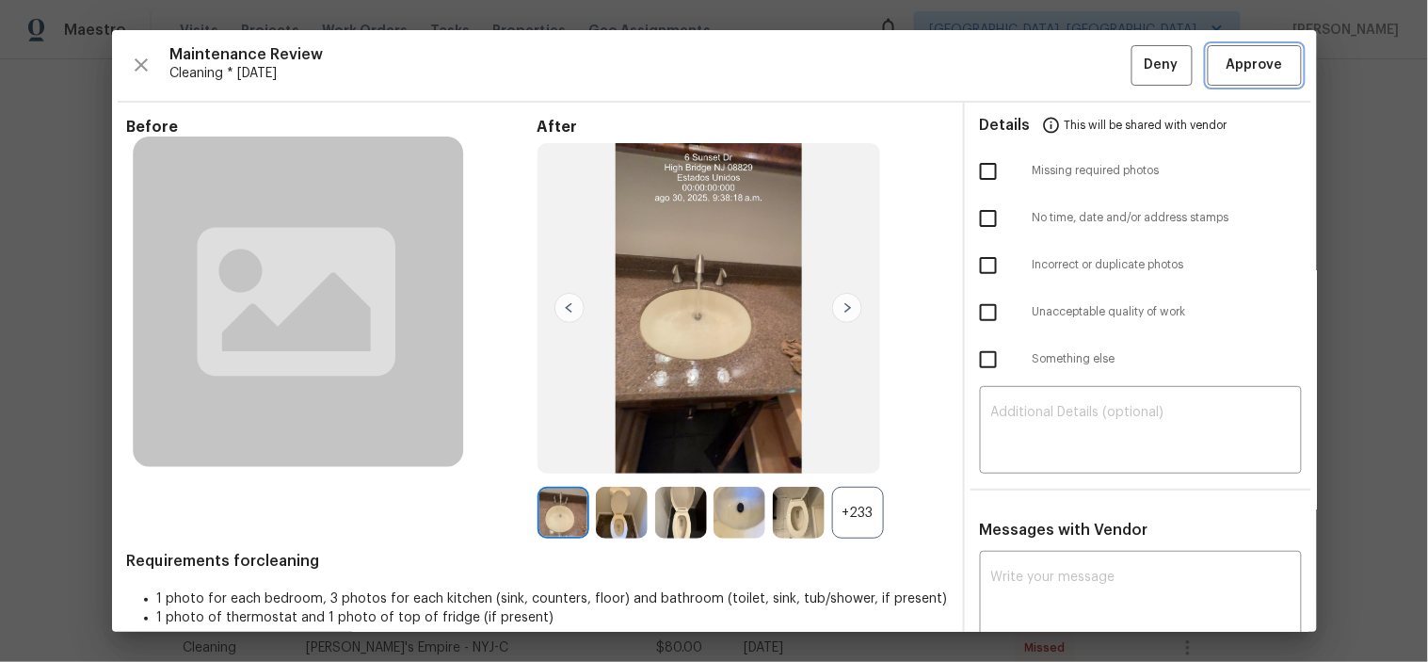
click at [1224, 50] on button "Approve" at bounding box center [1255, 65] width 94 height 40
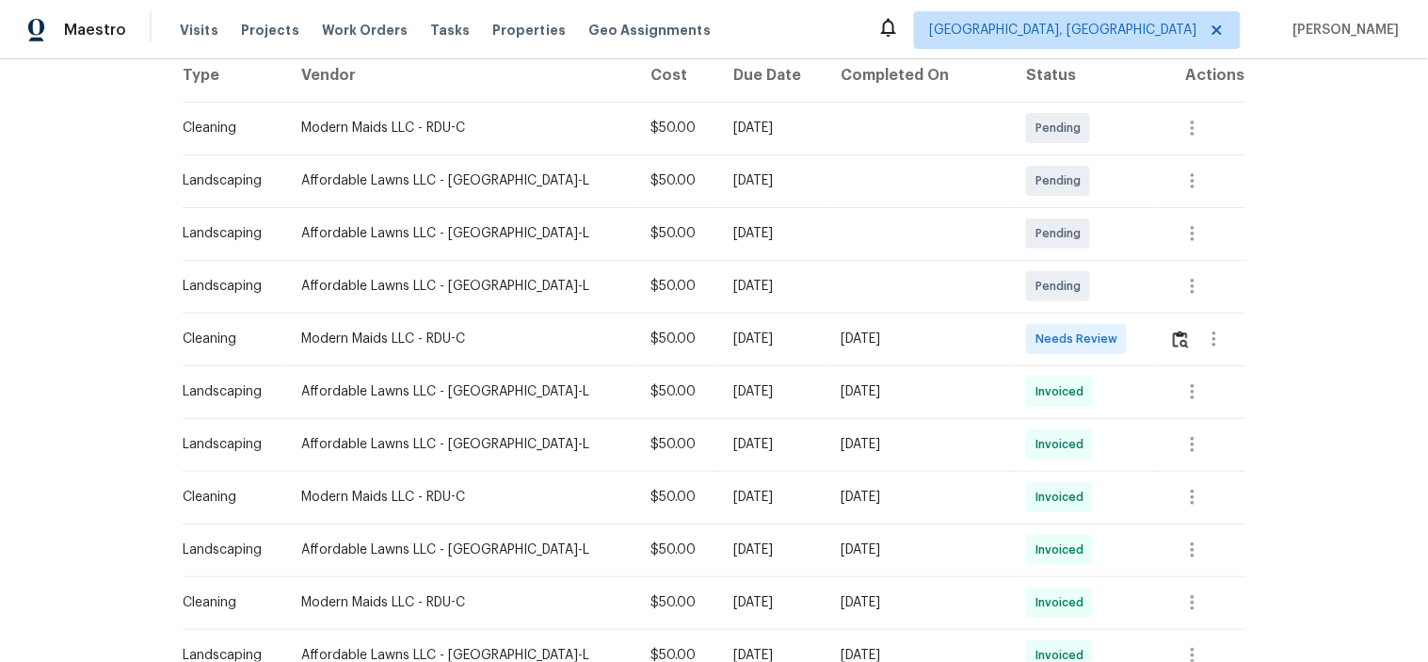
scroll to position [313, 0]
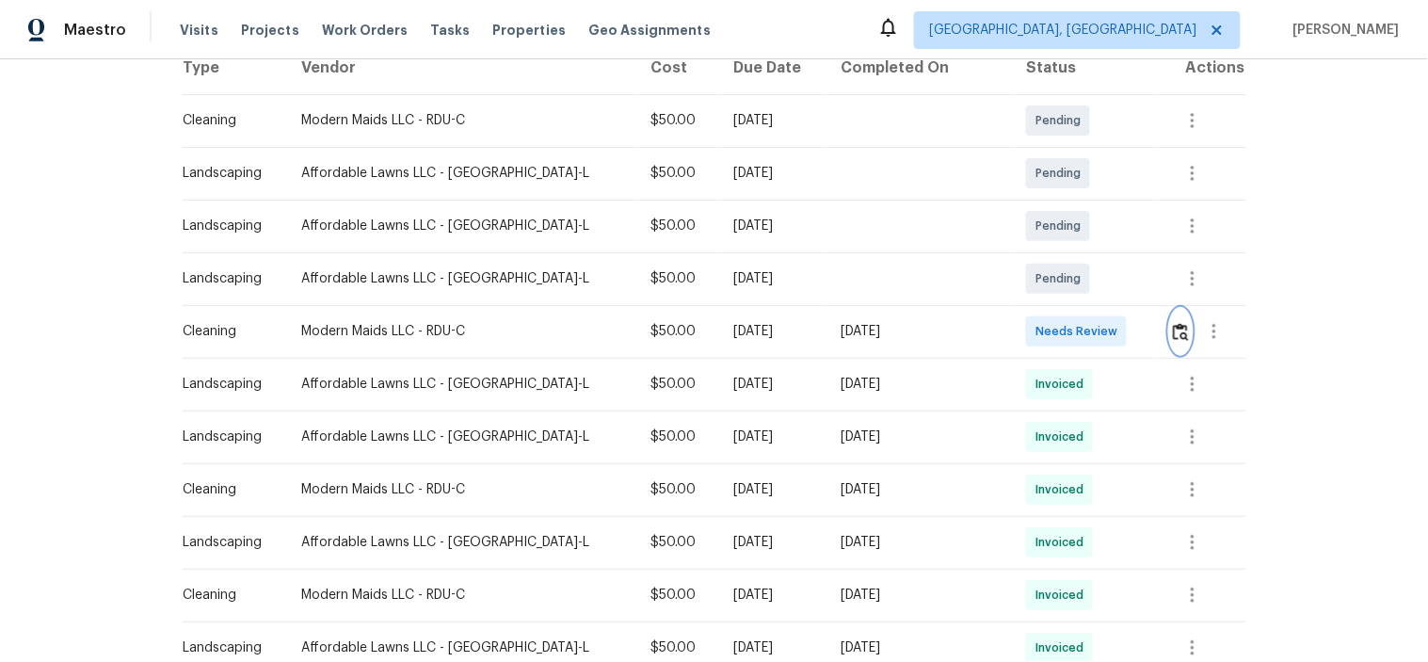
click at [1173, 323] on img "button" at bounding box center [1181, 332] width 16 height 18
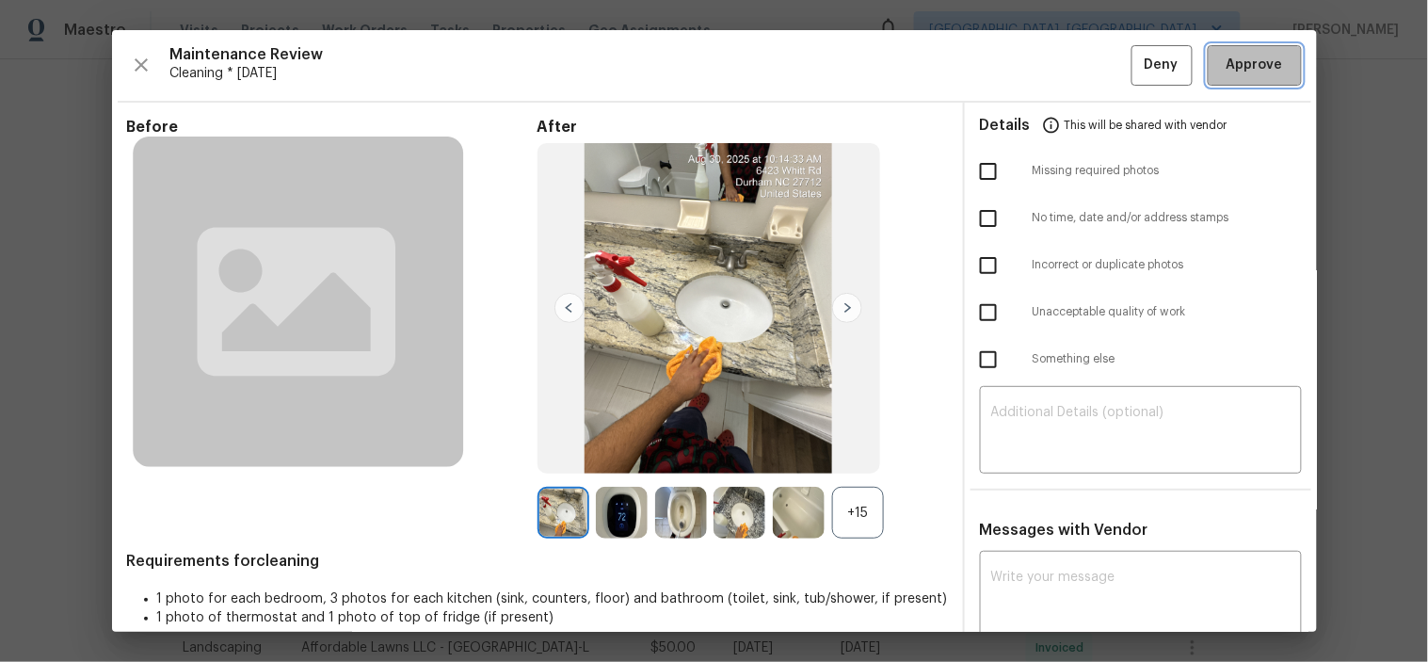
click at [1226, 55] on span "Approve" at bounding box center [1254, 66] width 56 height 24
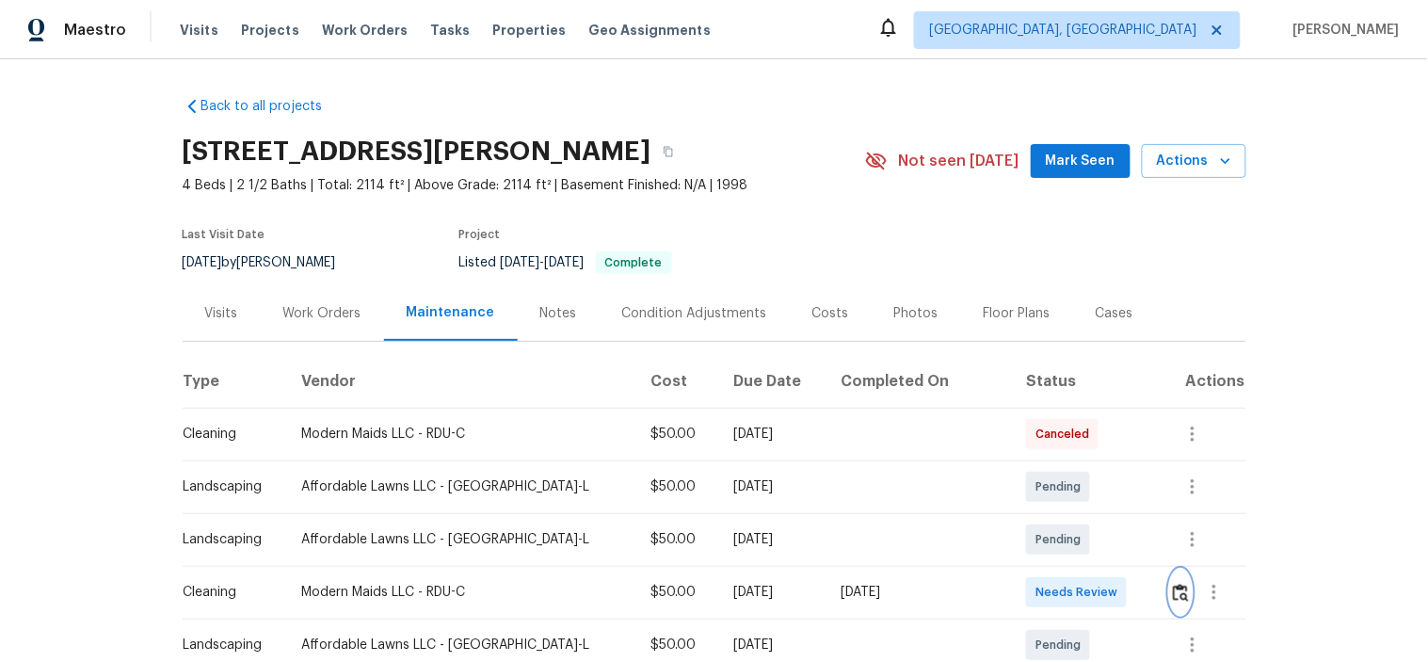
click at [1173, 590] on img "button" at bounding box center [1181, 593] width 16 height 18
click at [1173, 589] on img "button" at bounding box center [1181, 593] width 16 height 18
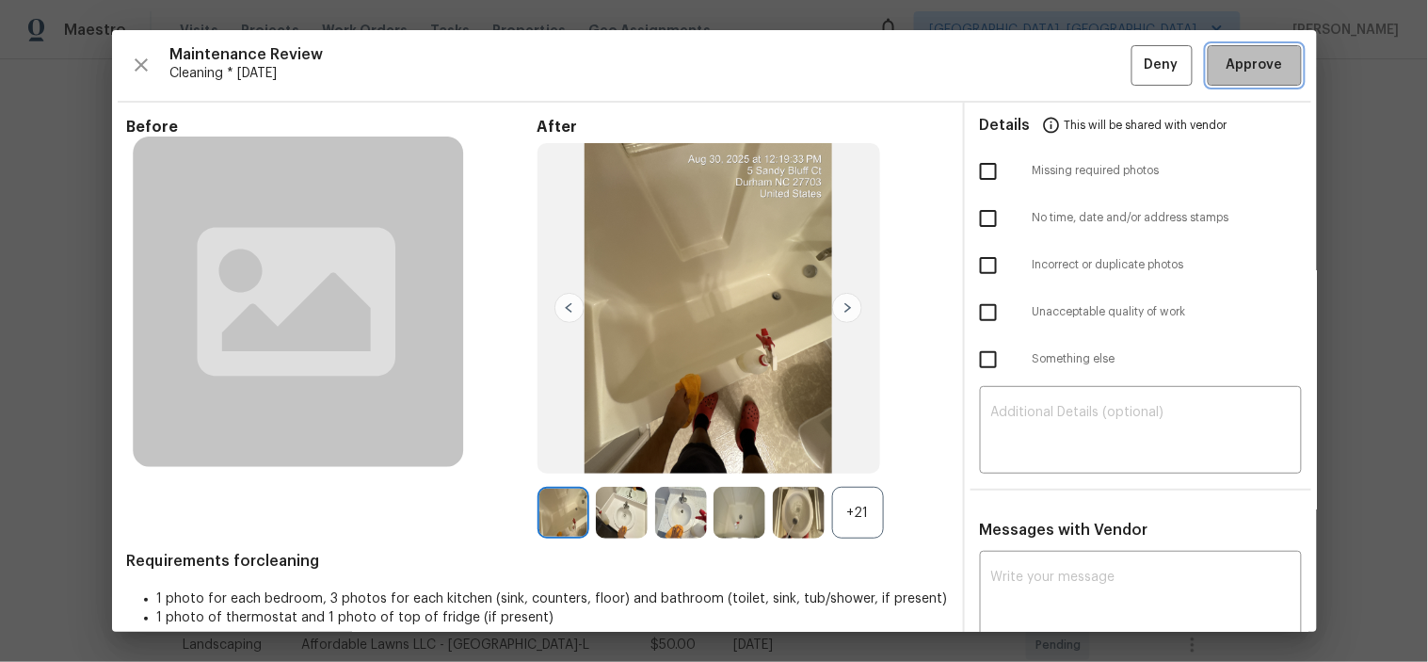
click at [1234, 54] on span "Approve" at bounding box center [1254, 66] width 56 height 24
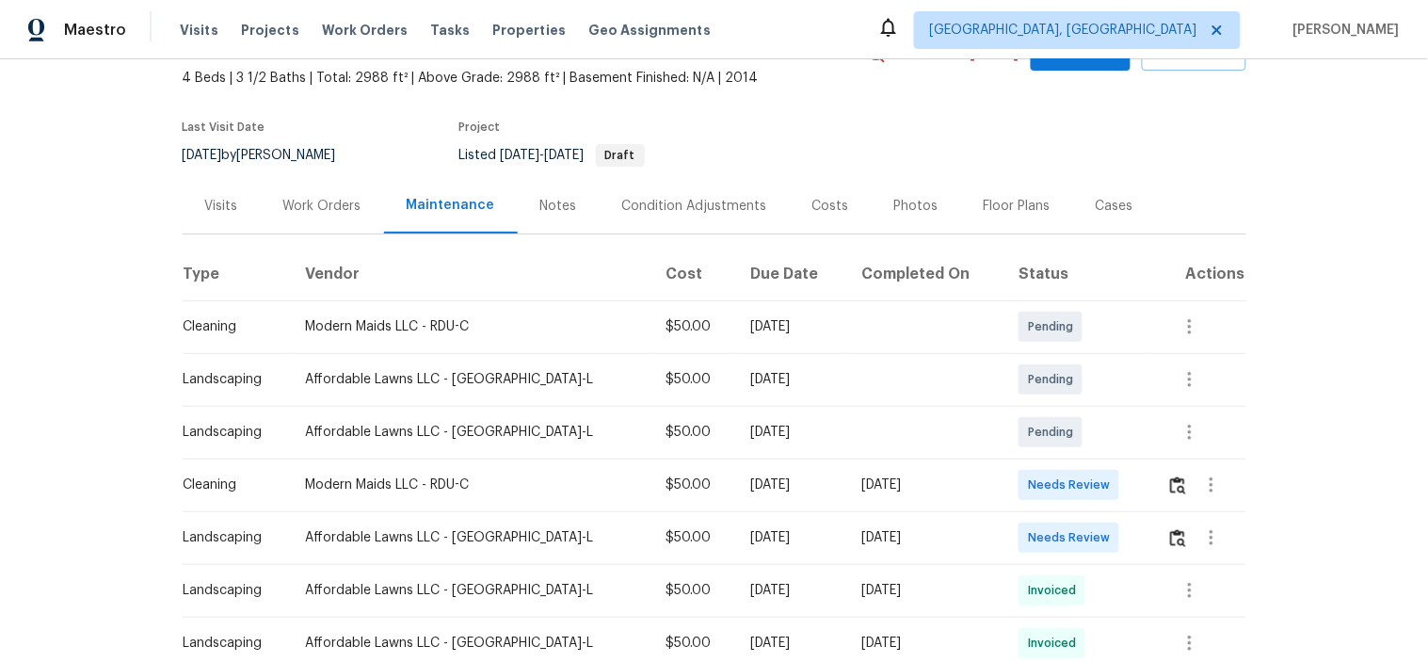
scroll to position [209, 0]
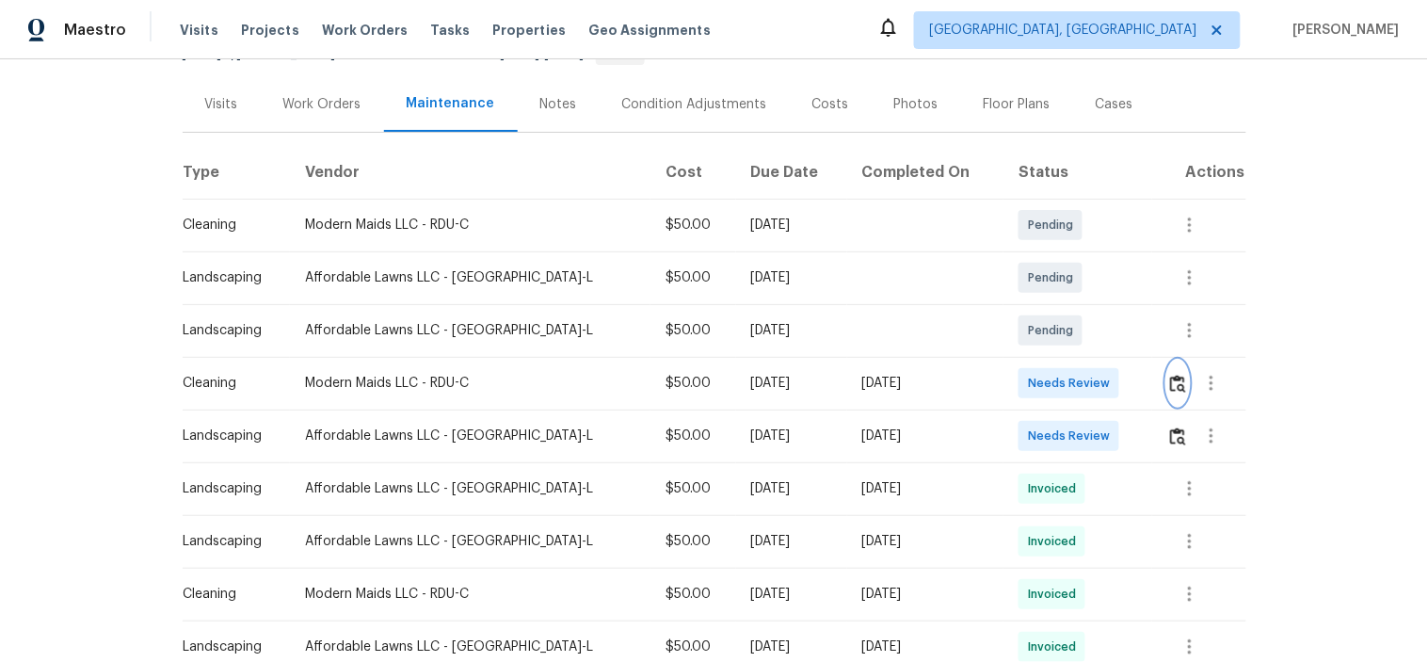
click at [1170, 387] on img "button" at bounding box center [1178, 384] width 16 height 18
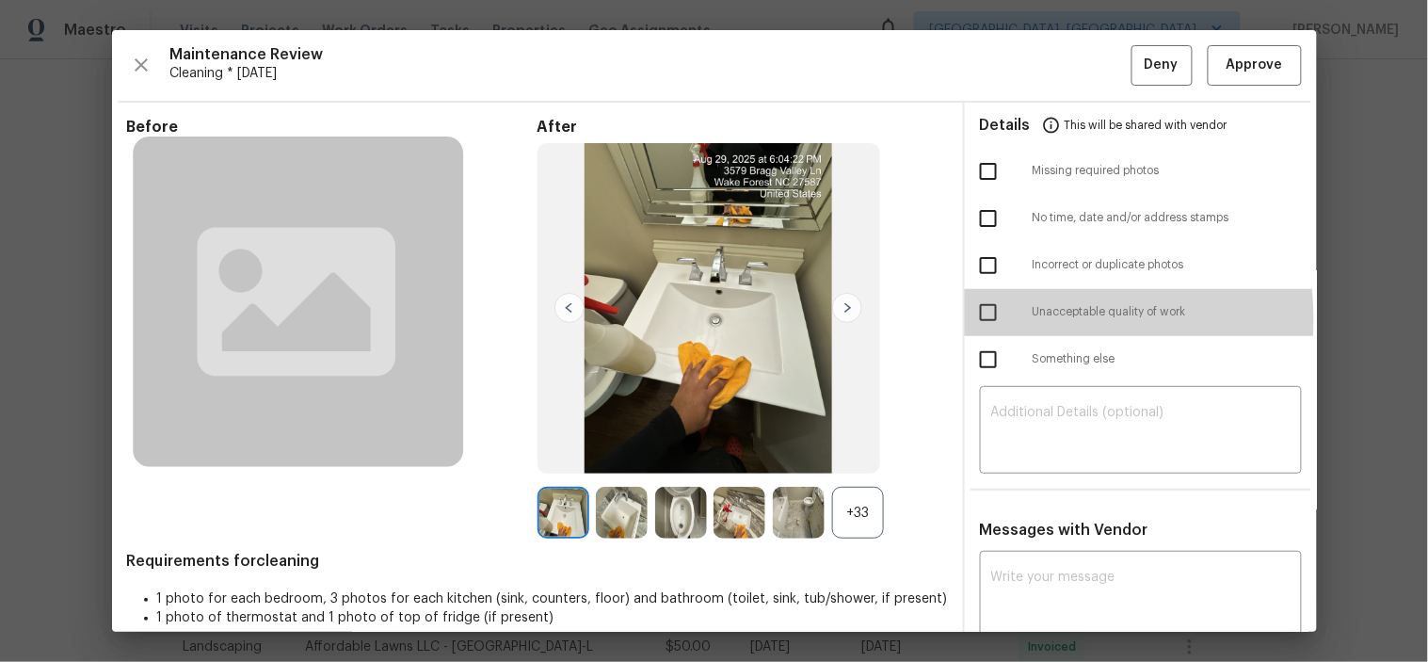
drag, startPoint x: 977, startPoint y: 320, endPoint x: 992, endPoint y: 328, distance: 16.8
click at [975, 318] on input "checkbox" at bounding box center [989, 313] width 40 height 40
checkbox input "true"
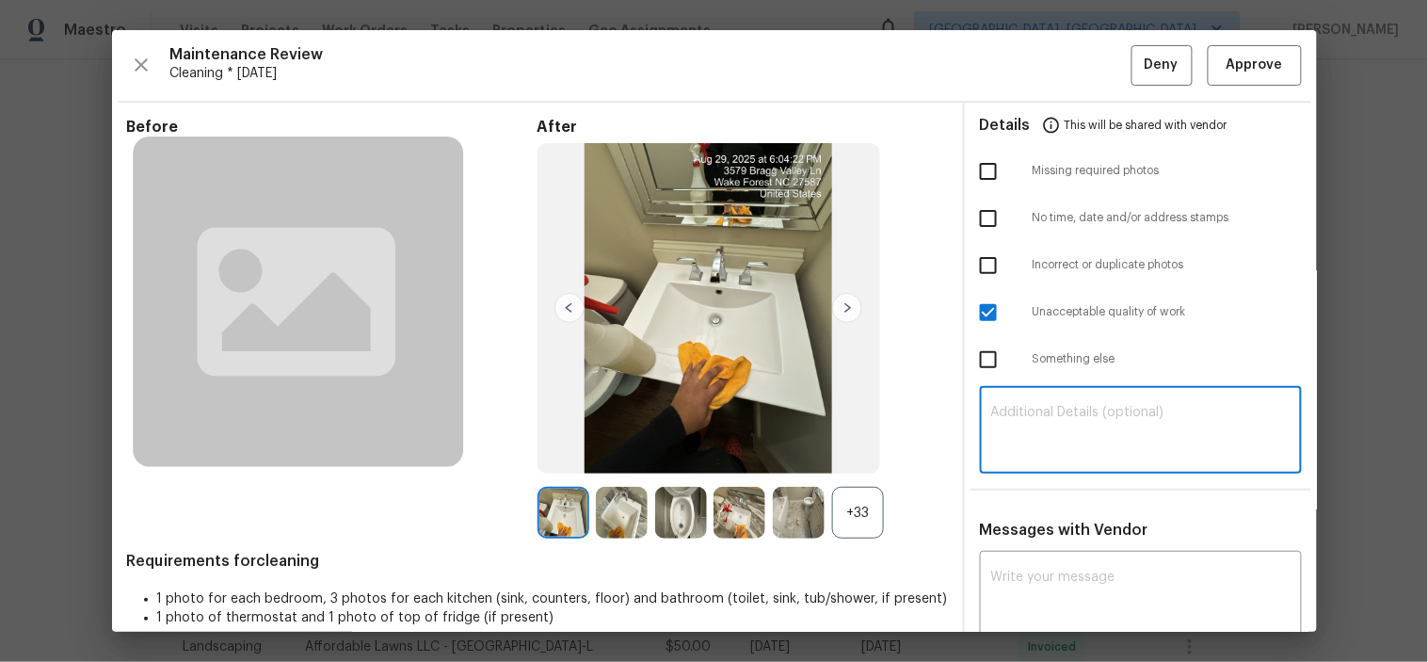
click at [1097, 422] on textarea at bounding box center [1140, 432] width 299 height 53
paste textarea "Maintenance Audit Team: Hello! Unfortunately, this cleaning visit completed on …"
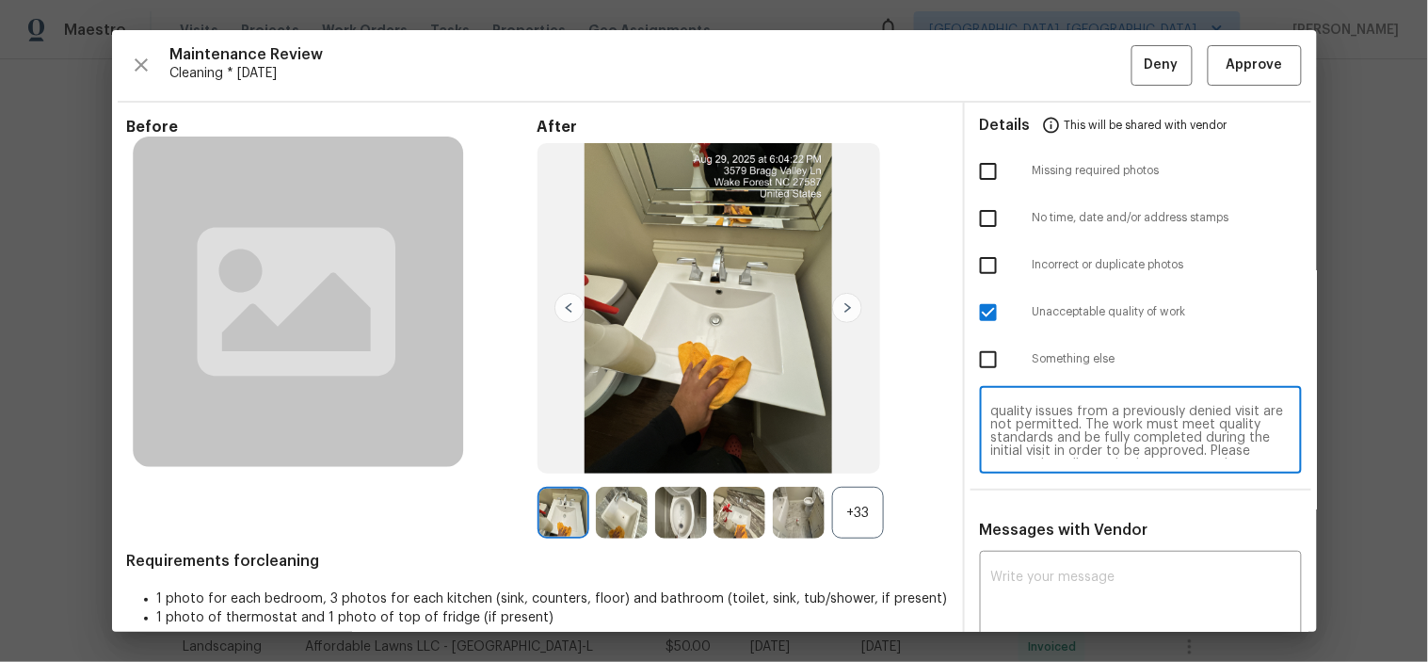
scroll to position [0, 0]
click at [1090, 433] on textarea "Maintenance Audit Team: Hello! Unfortunately, this cleaning visit completed on …" at bounding box center [1140, 432] width 299 height 53
type textarea "Maintenance Audit Team: Hello! Unfortunately, this cleaning visit completed on …"
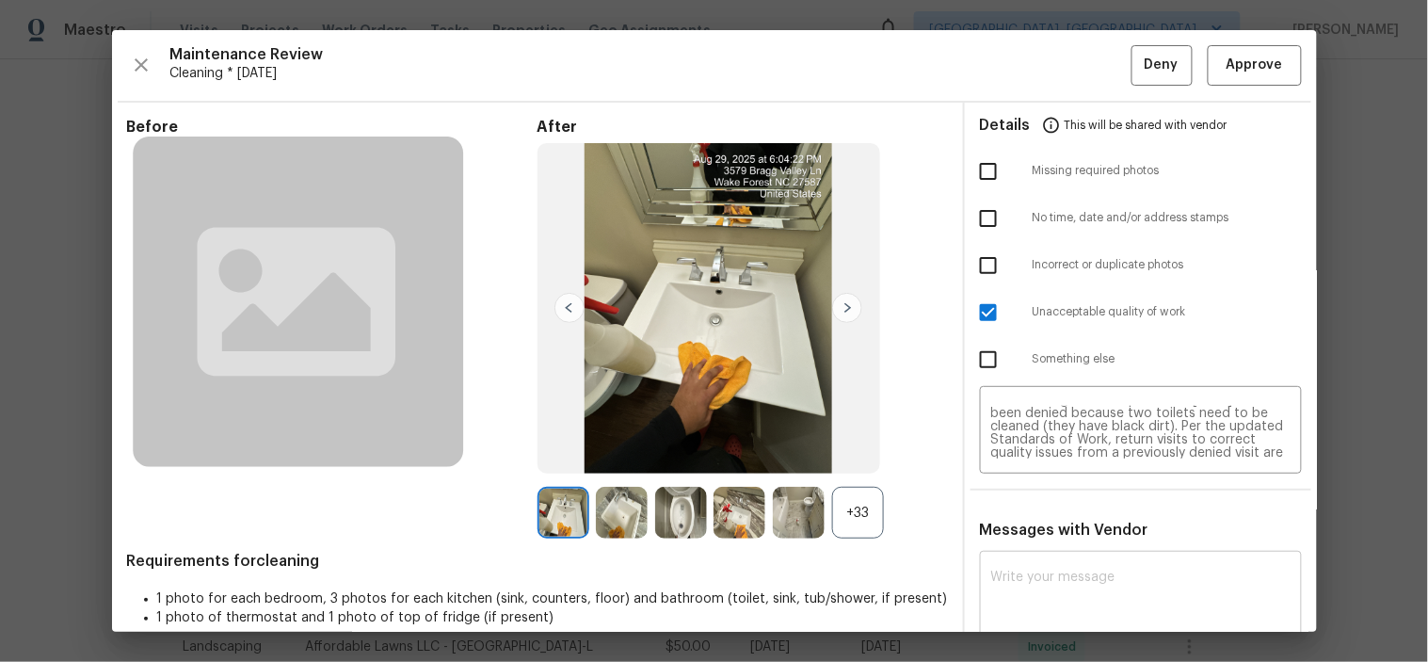
click at [1127, 562] on div "x ​" at bounding box center [1141, 596] width 322 height 83
paste textarea "Maintenance Audit Team: Hello! Unfortunately, this cleaning visit completed on …"
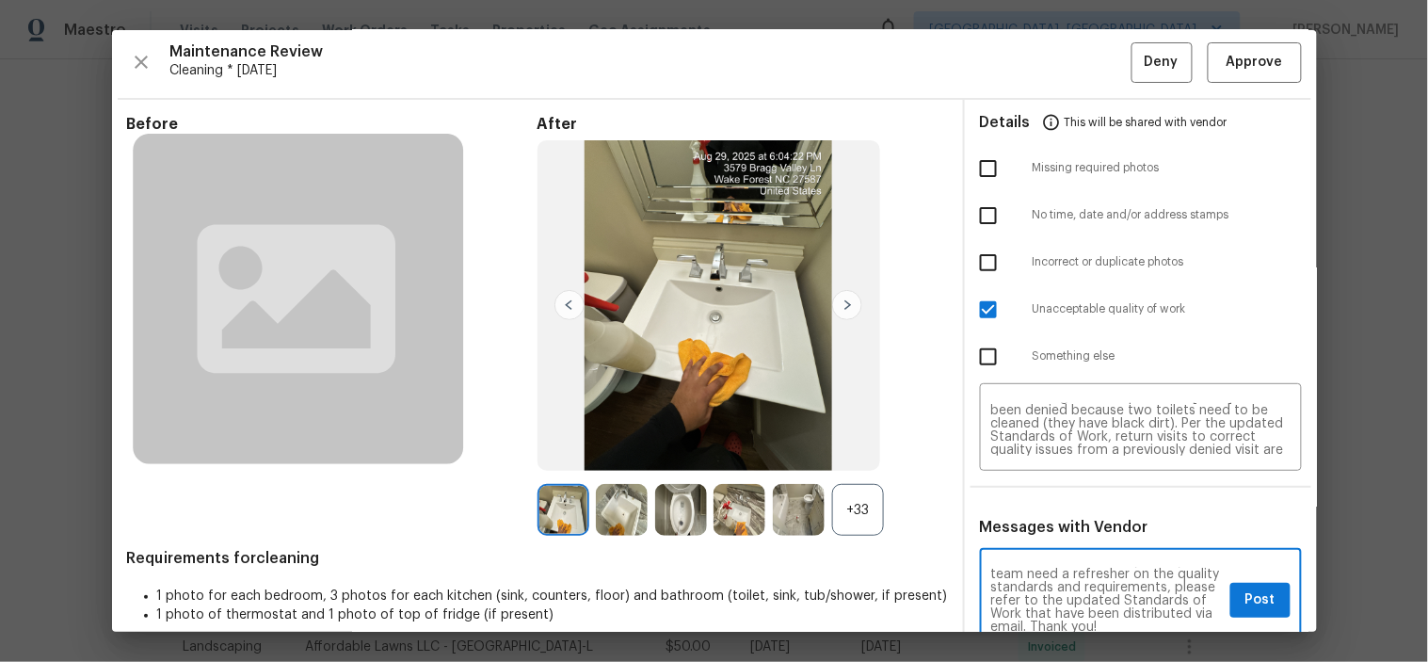
scroll to position [212, 0]
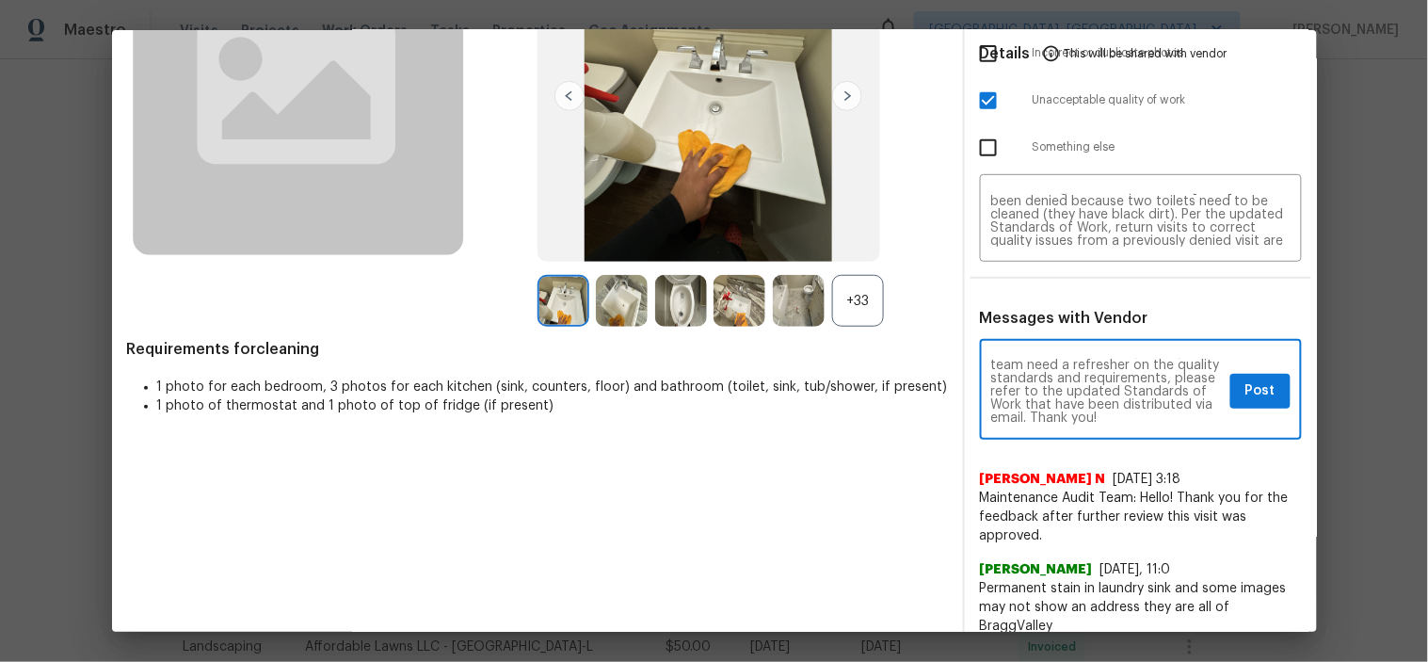
type textarea "Maintenance Audit Team: Hello! Unfortunately, this cleaning visit completed on …"
click at [1230, 374] on button "Post" at bounding box center [1260, 391] width 60 height 35
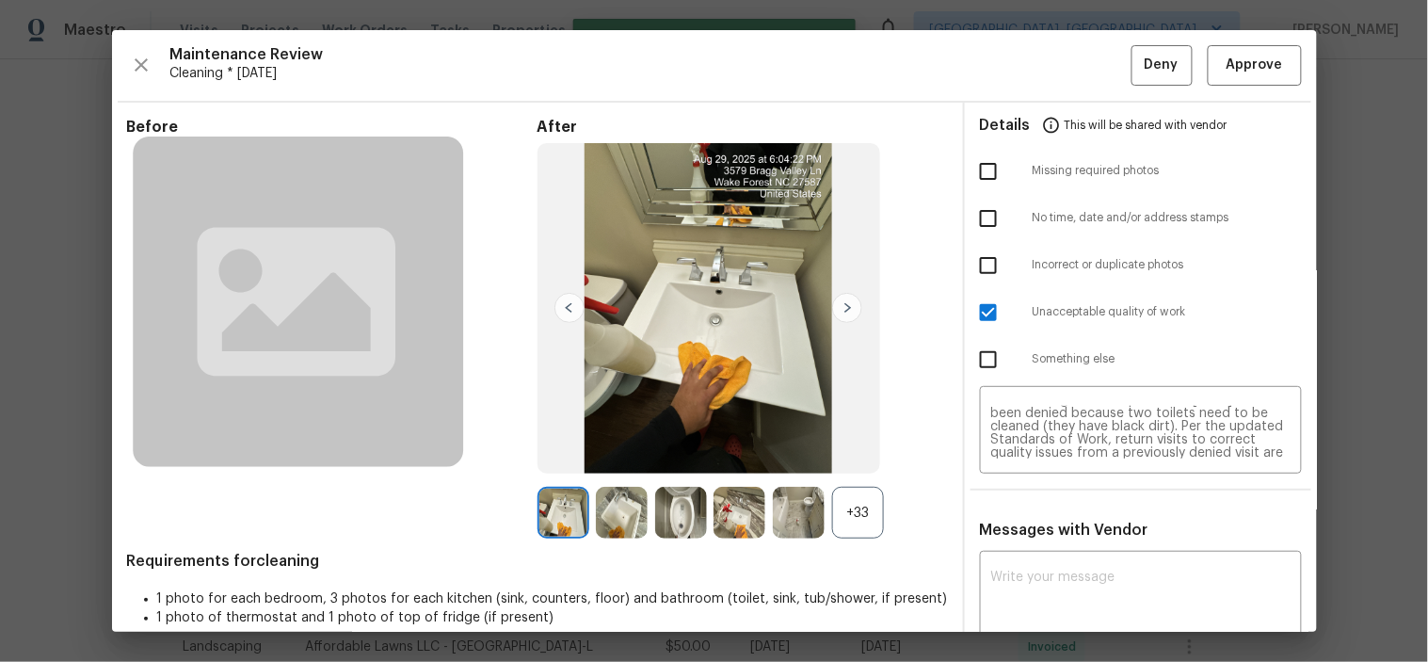
scroll to position [0, 0]
click at [1145, 64] on span "Deny" at bounding box center [1162, 66] width 34 height 24
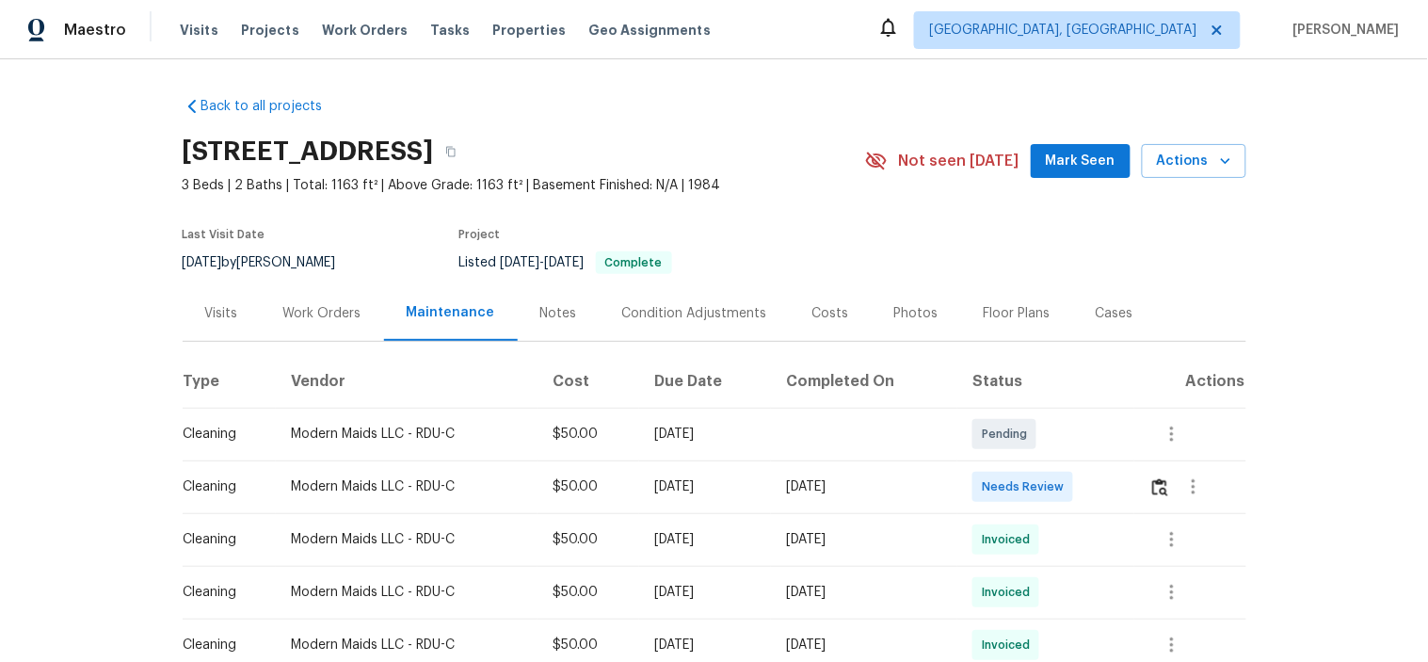
click at [1145, 484] on td at bounding box center [1190, 486] width 112 height 53
click at [1155, 486] on img "button" at bounding box center [1160, 487] width 16 height 18
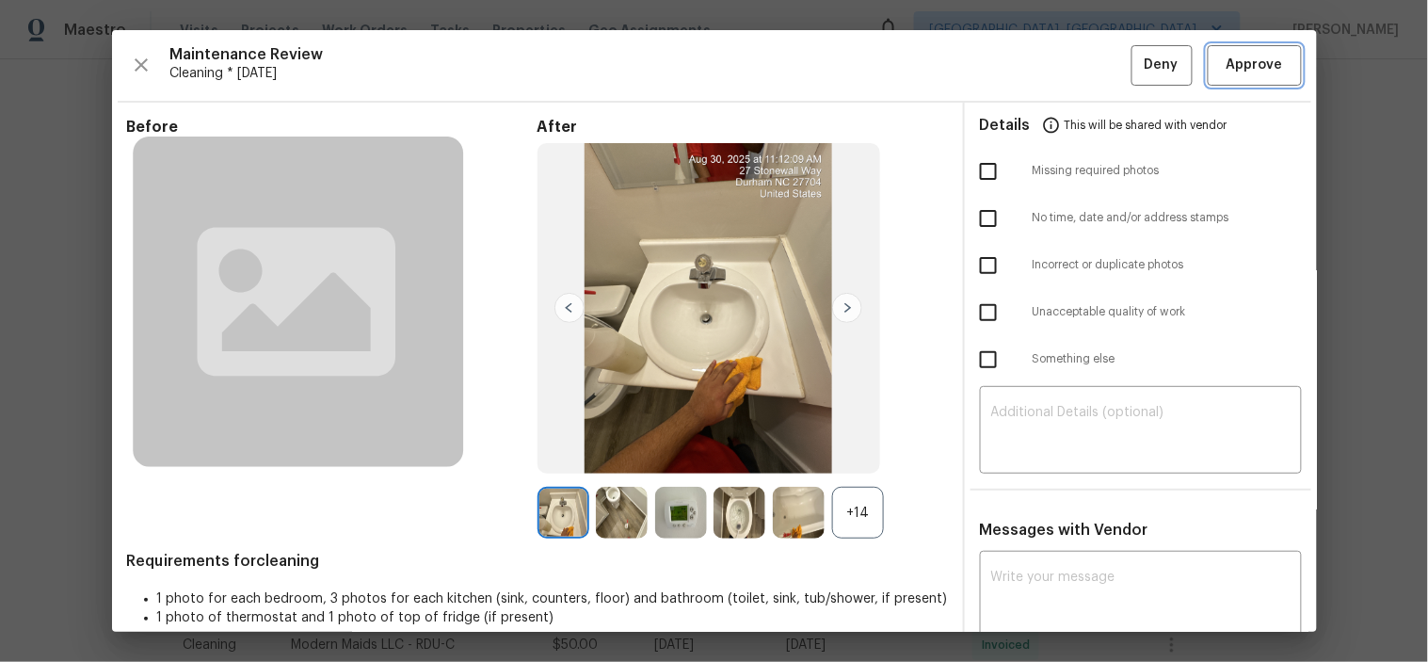
click at [1233, 80] on button "Approve" at bounding box center [1255, 65] width 94 height 40
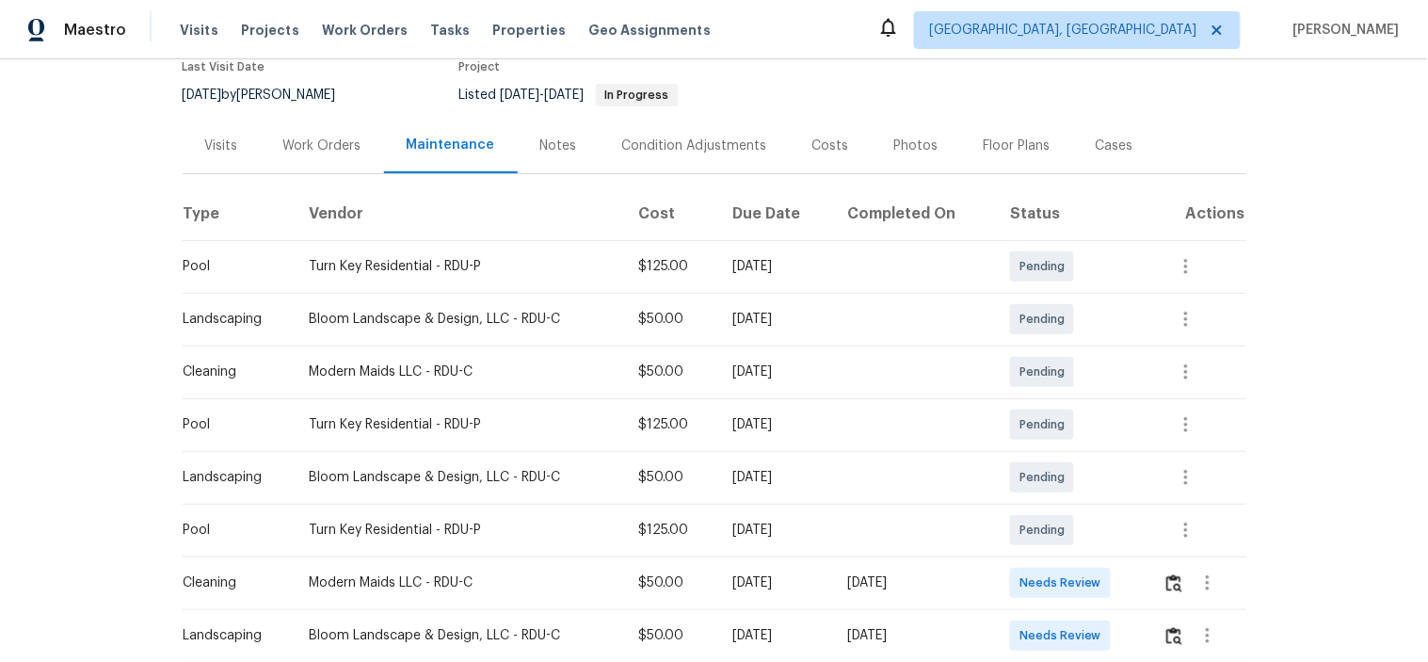
scroll to position [418, 0]
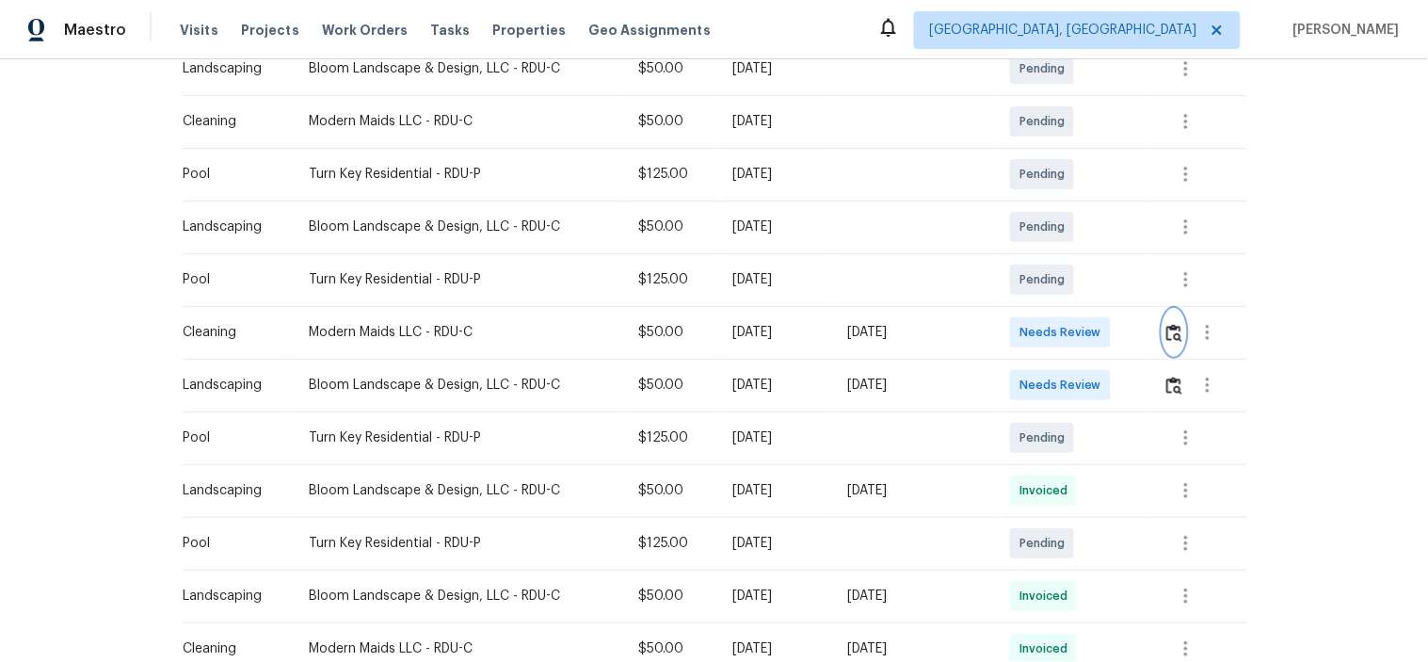
click at [1170, 325] on img "button" at bounding box center [1174, 333] width 16 height 18
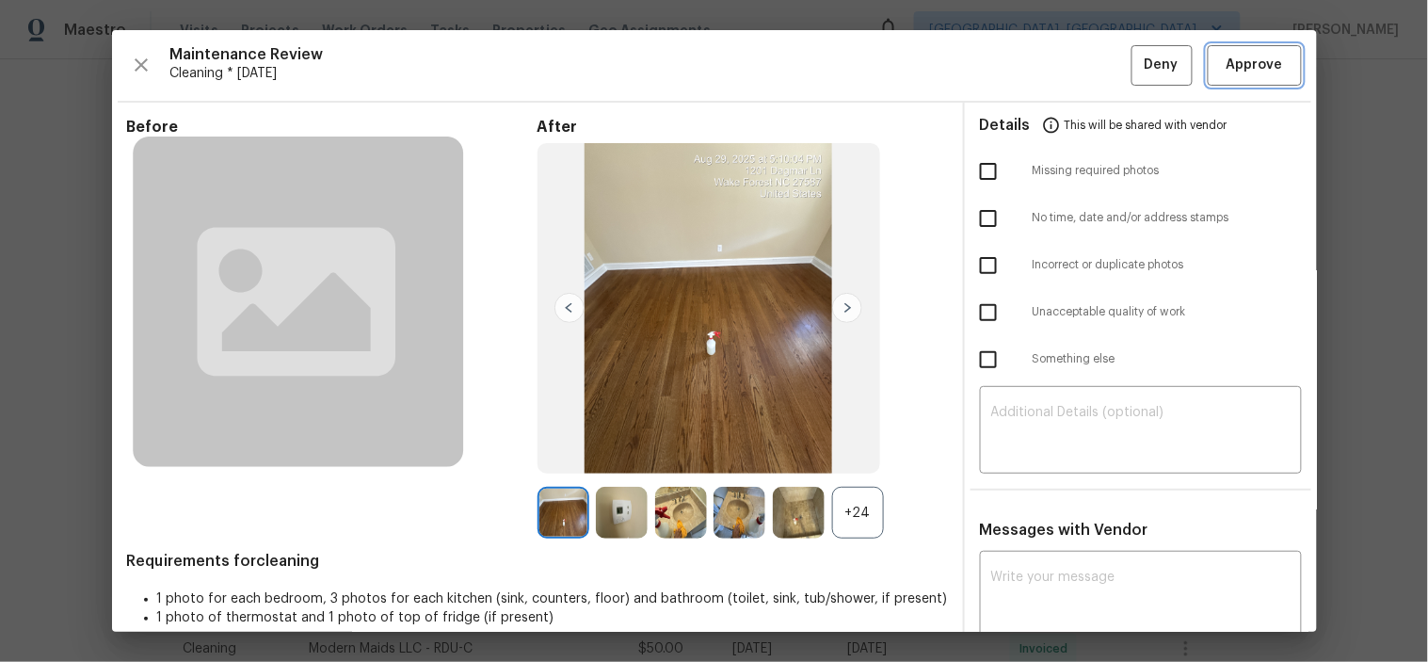
click at [1242, 57] on span "Approve" at bounding box center [1254, 66] width 56 height 24
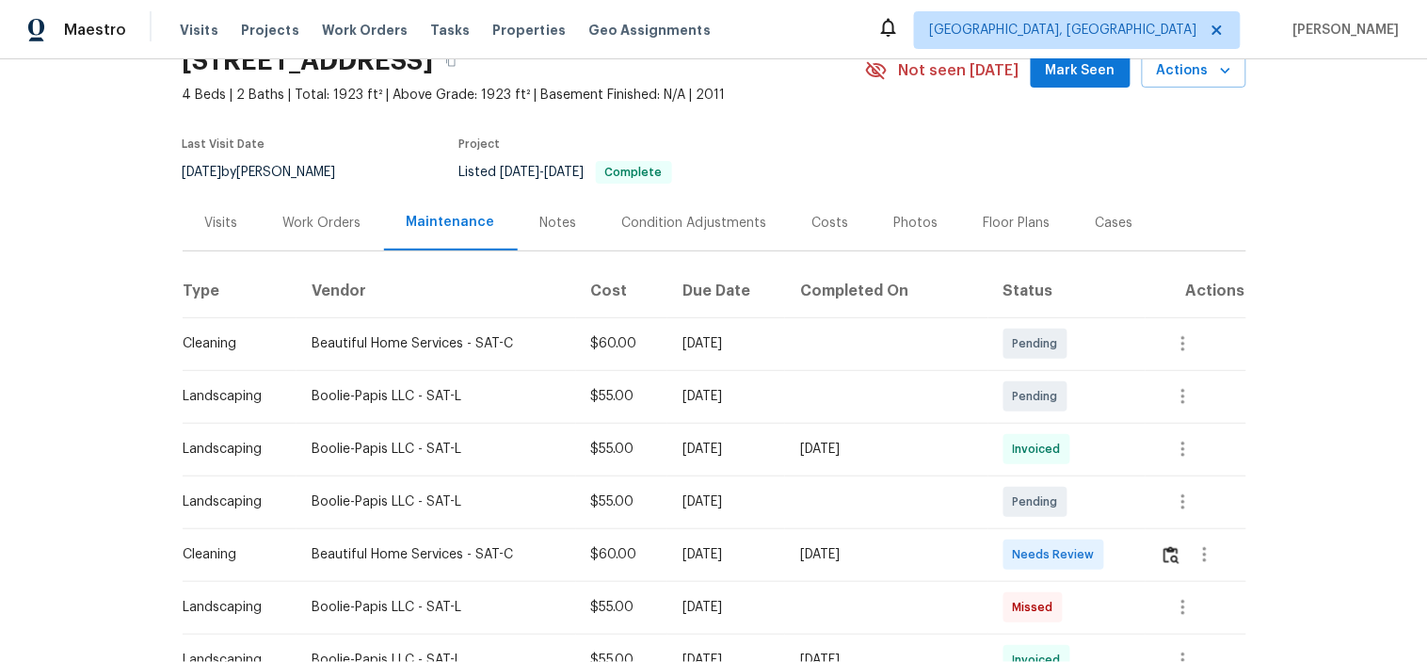
scroll to position [209, 0]
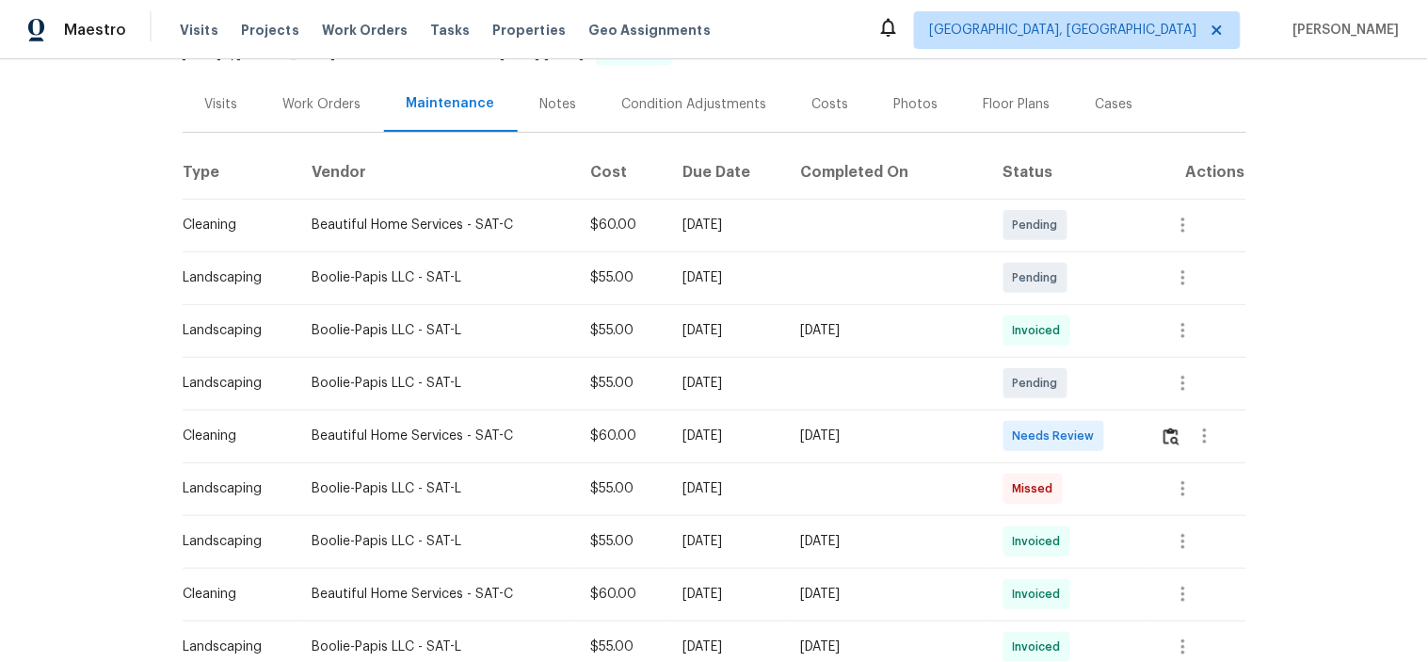
click at [1150, 434] on td at bounding box center [1196, 435] width 100 height 53
click at [1163, 433] on img "button" at bounding box center [1171, 436] width 16 height 18
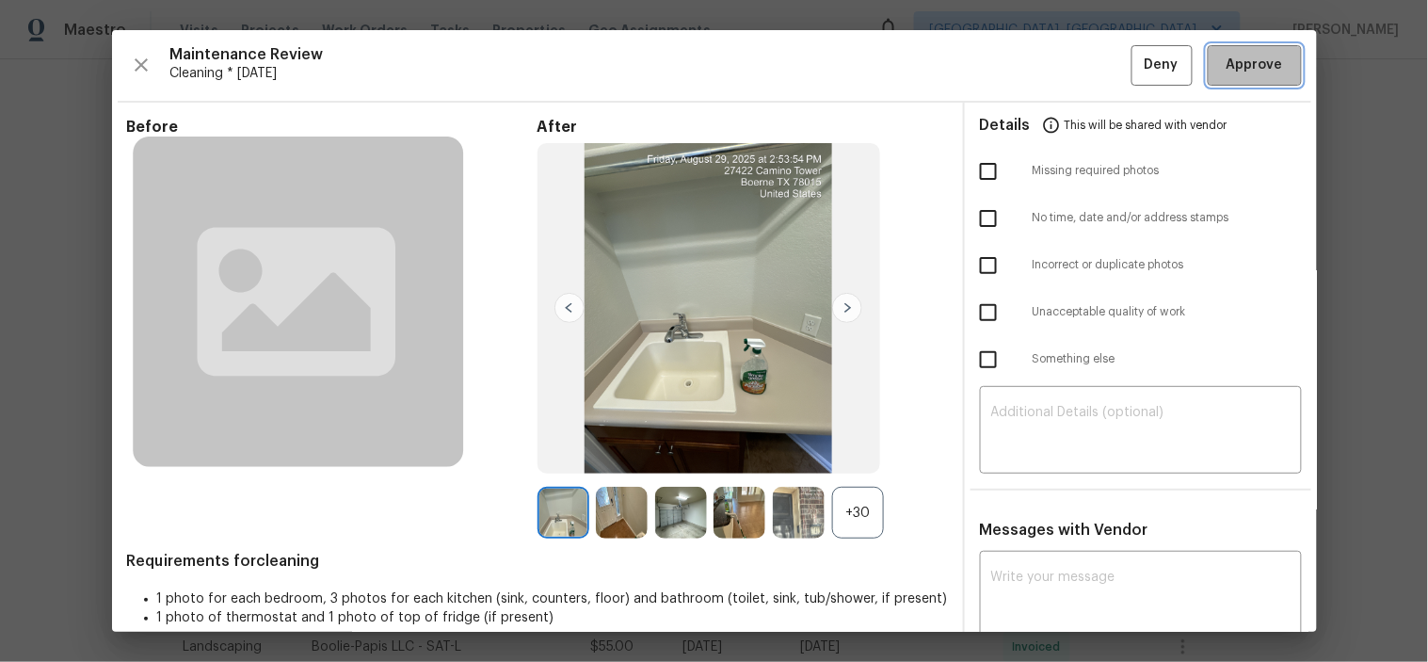
drag, startPoint x: 1256, startPoint y: 59, endPoint x: 1189, endPoint y: 20, distance: 77.6
click at [1255, 59] on span "Approve" at bounding box center [1254, 66] width 56 height 24
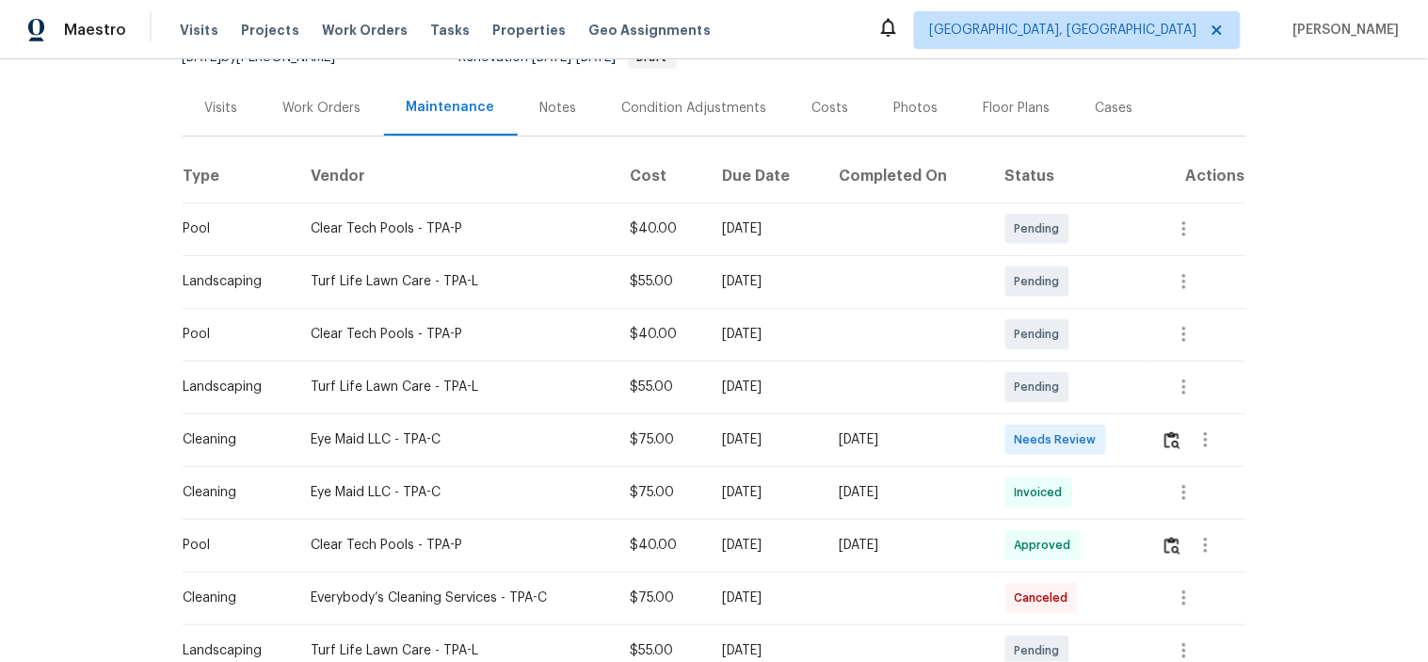
scroll to position [418, 0]
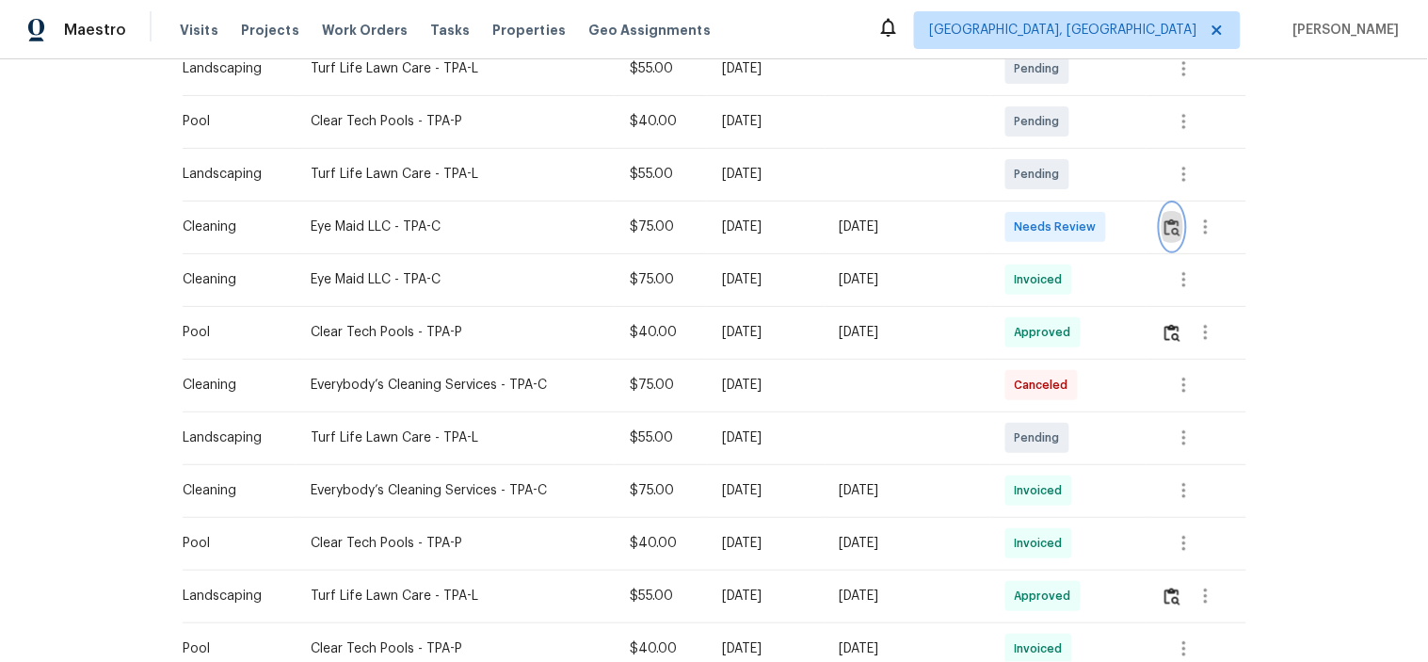
click at [1169, 218] on img "button" at bounding box center [1172, 227] width 16 height 18
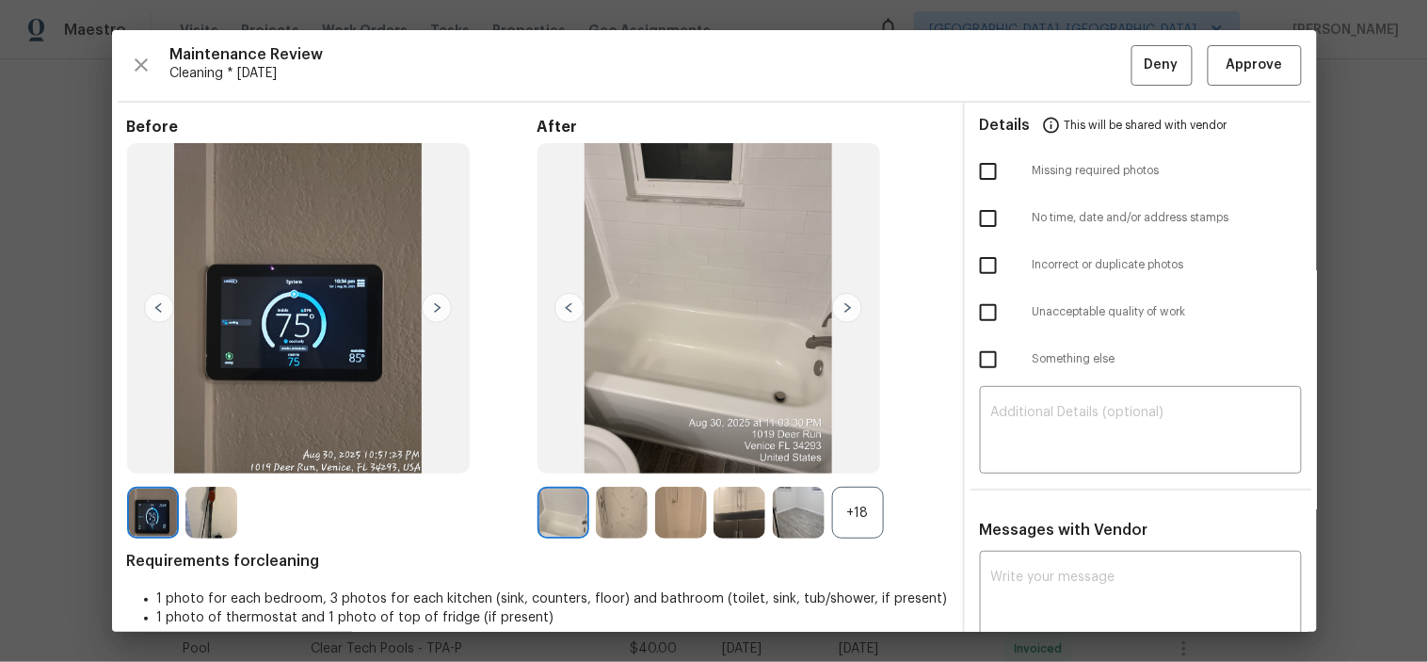
click at [982, 361] on input "checkbox" at bounding box center [989, 360] width 40 height 40
checkbox input "true"
click at [1058, 426] on textarea at bounding box center [1140, 432] width 299 height 53
paste textarea "Maintenance Audit Team: Hello! Unfortunately, this cleaning visit completed on …"
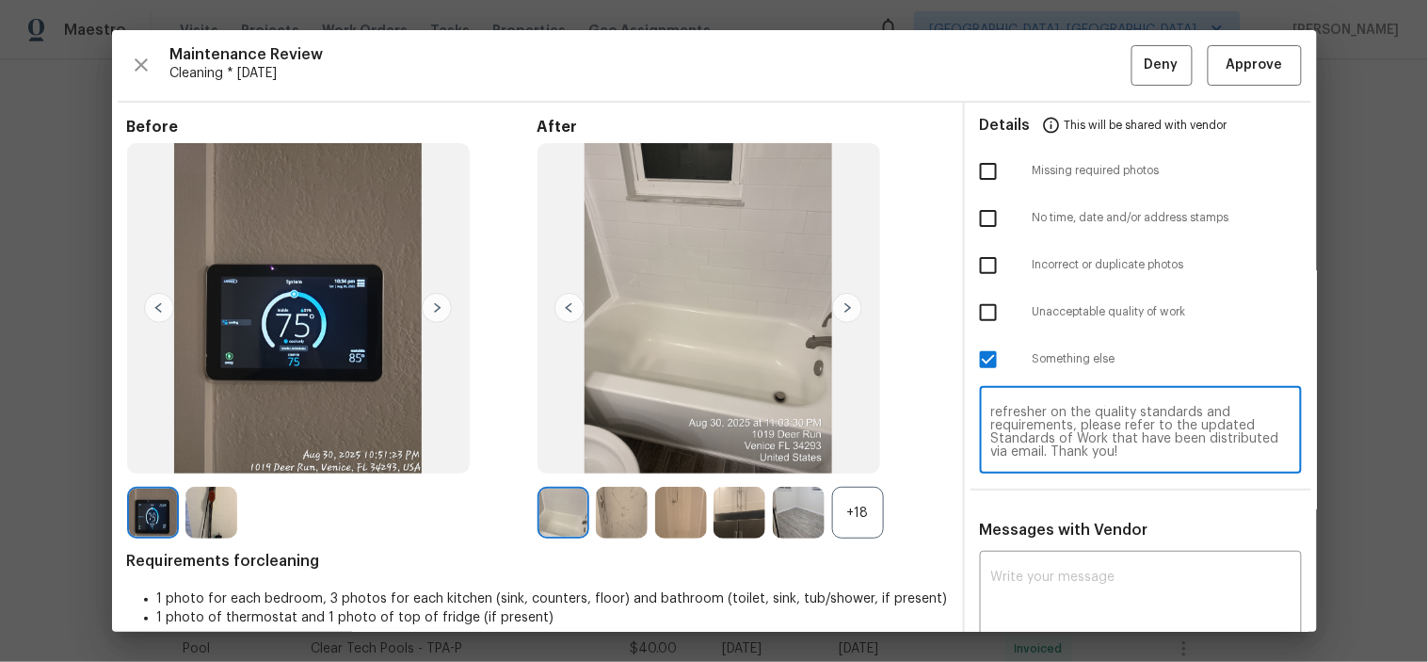
scroll to position [0, 0]
click at [1064, 419] on textarea "Maintenance Audit Team: Hello! Unfortunately, this cleaning visit completed on …" at bounding box center [1140, 432] width 299 height 53
type textarea "Maintenance Audit Team: Hello! Unfortunately, this cleaning visit completed on …"
click at [1039, 595] on textarea at bounding box center [1140, 596] width 299 height 53
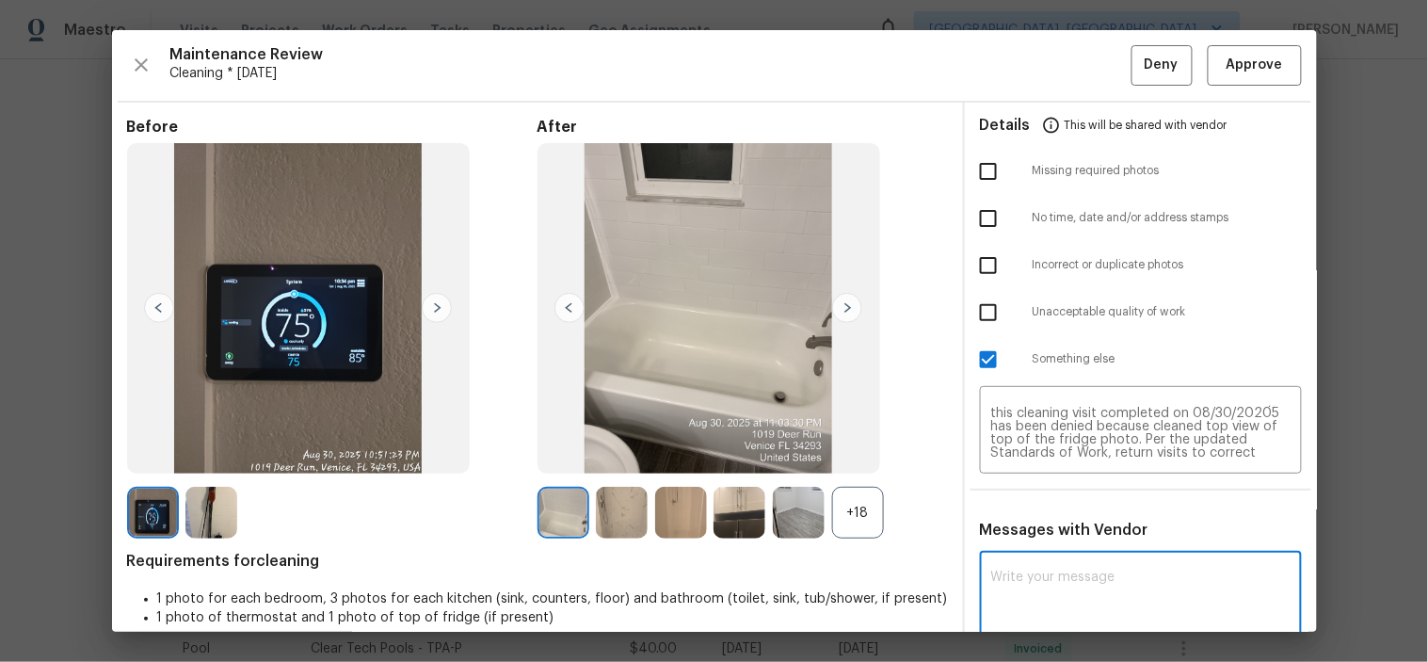
paste textarea "Maintenance Audit Team: Hello! Unfortunately, this cleaning visit completed on …"
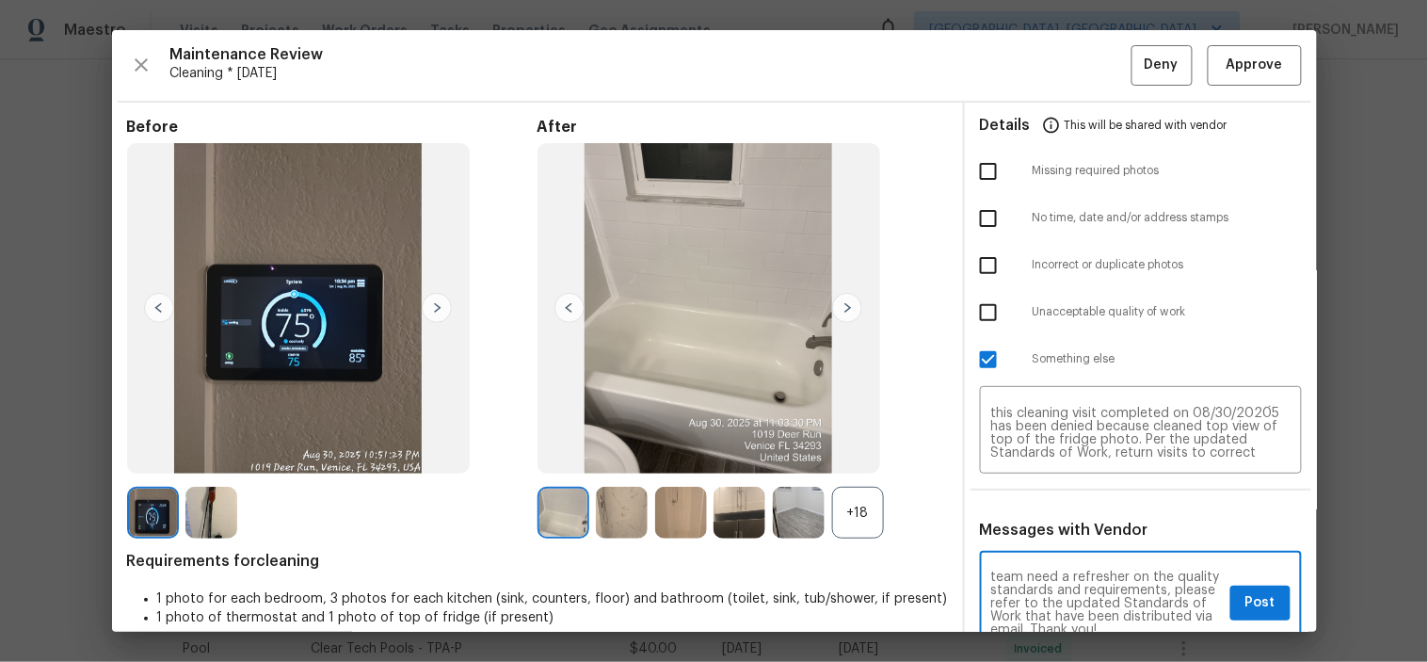
scroll to position [3, 0]
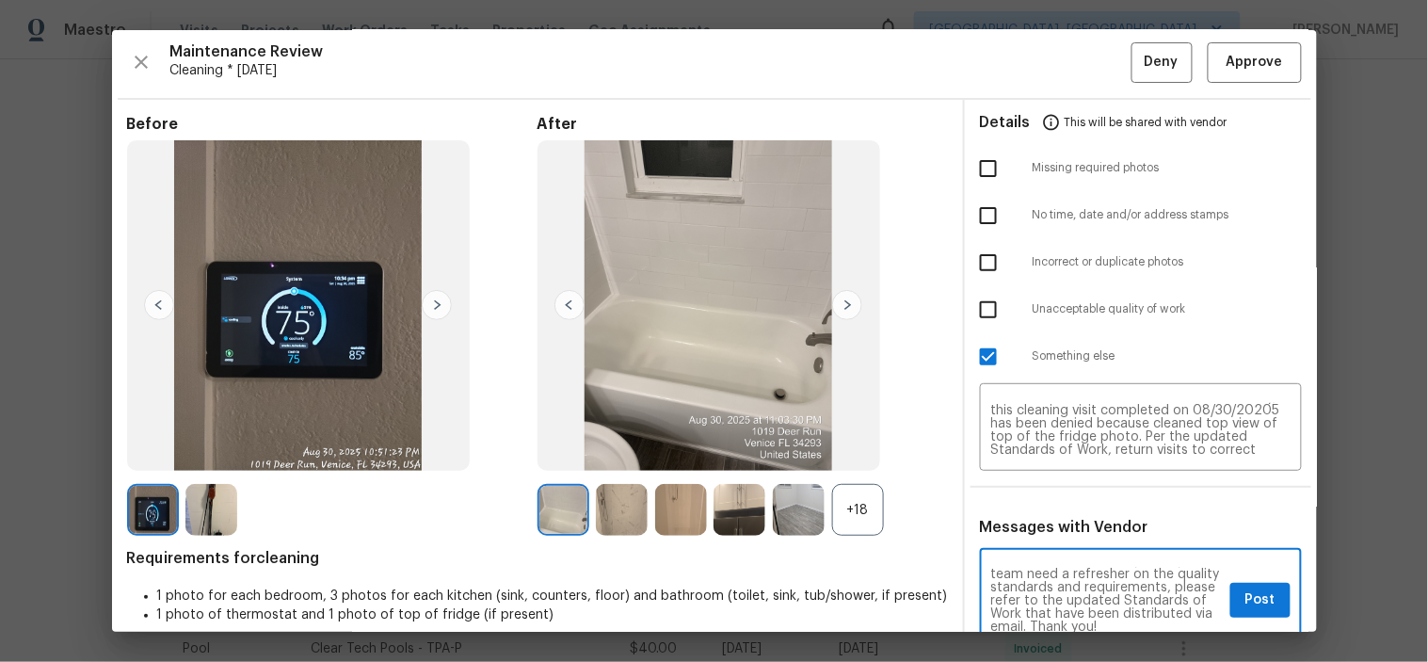
type textarea "Maintenance Audit Team: Hello! Unfortunately, this cleaning visit completed on …"
click at [1238, 585] on button "Post" at bounding box center [1260, 600] width 60 height 35
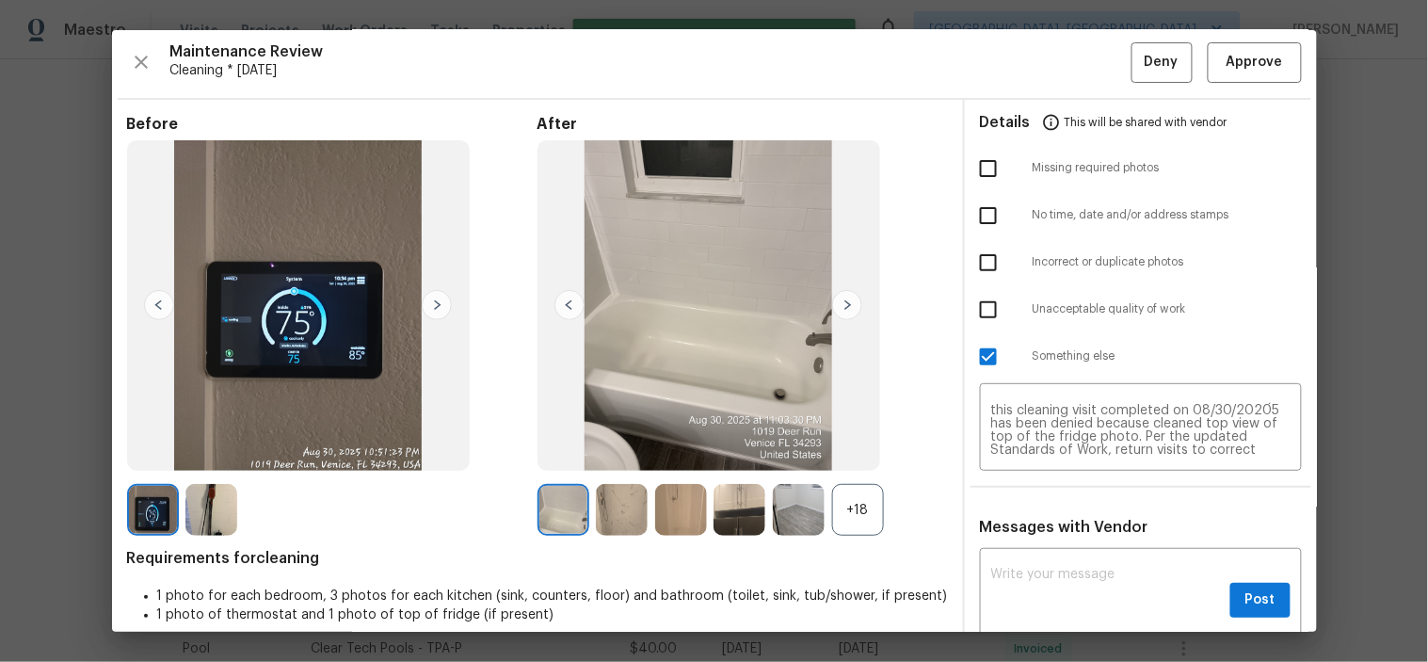
scroll to position [0, 0]
click at [1146, 59] on span "Deny" at bounding box center [1162, 63] width 34 height 24
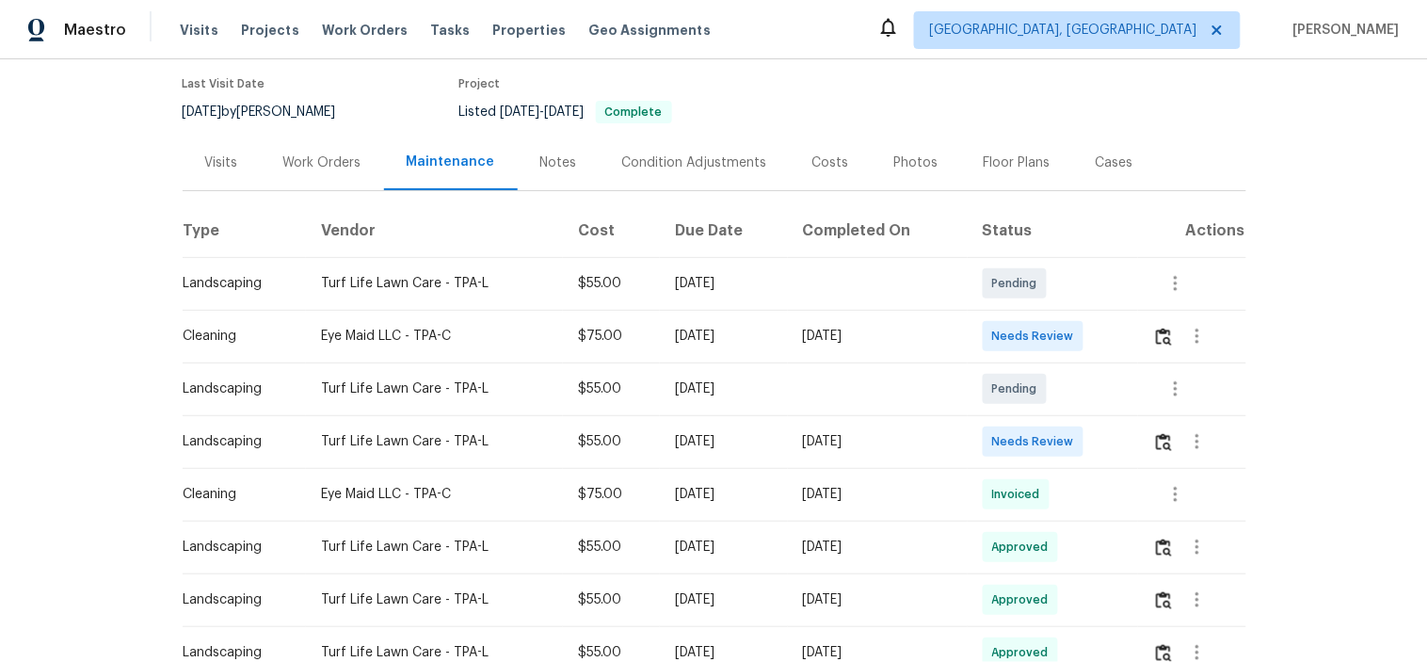
scroll to position [313, 0]
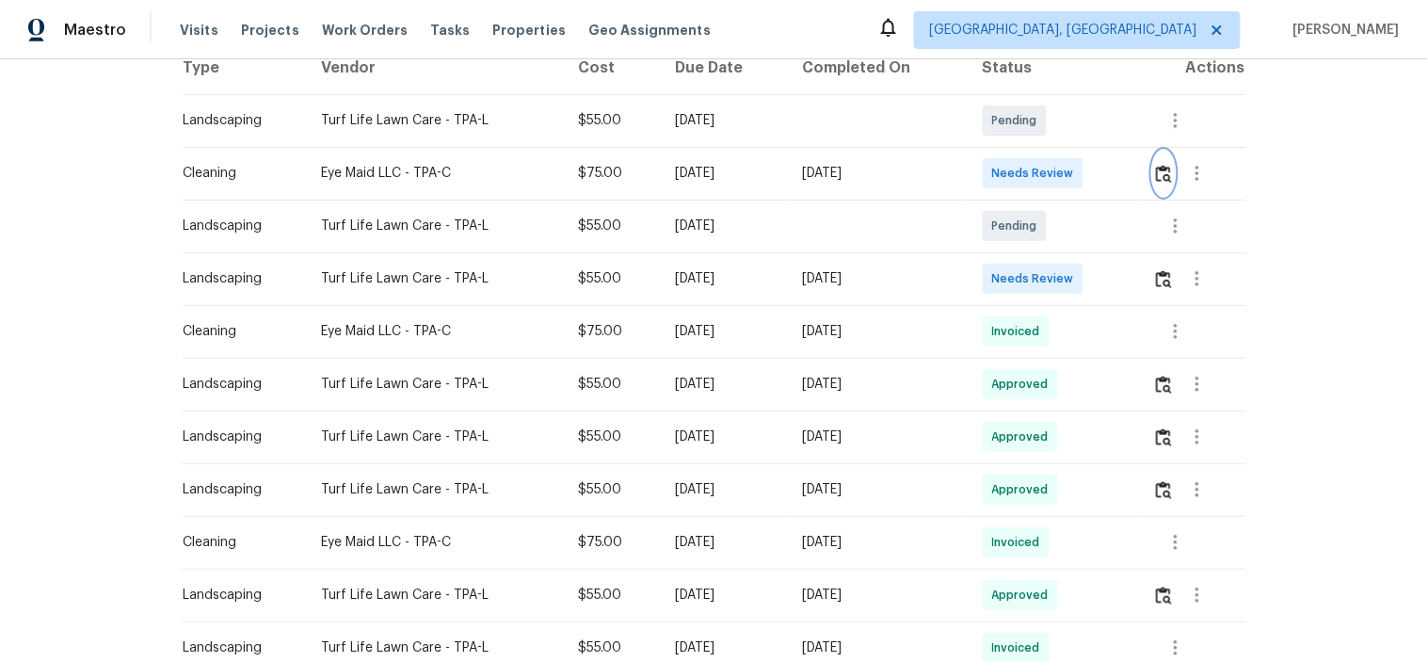
click at [1162, 169] on img "button" at bounding box center [1164, 174] width 16 height 18
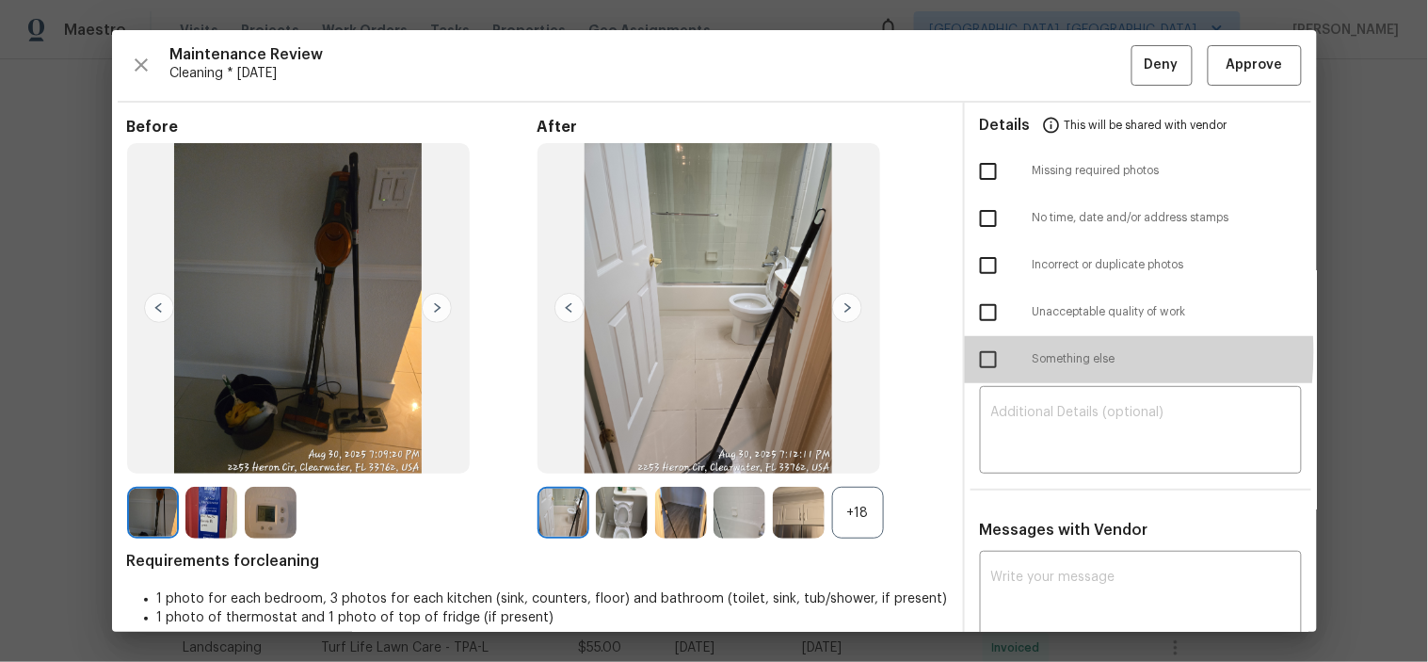
click at [974, 353] on input "checkbox" at bounding box center [989, 360] width 40 height 40
checkbox input "true"
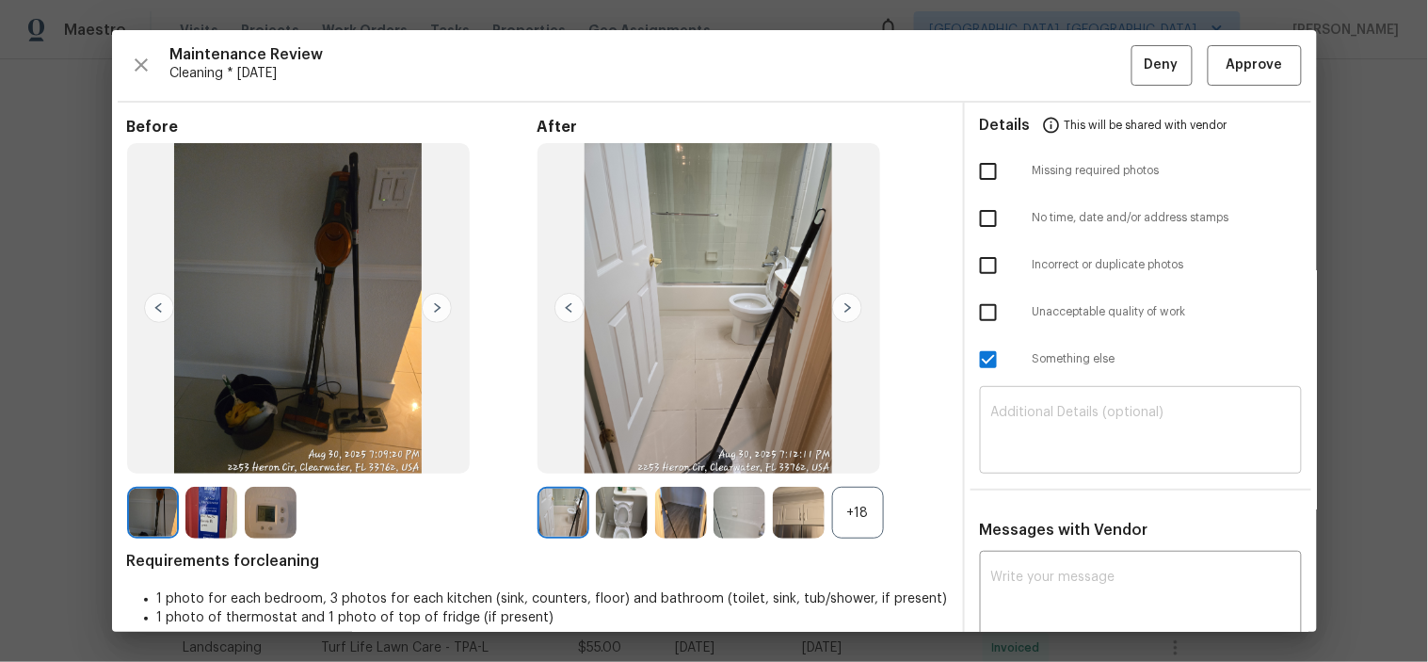
click at [1033, 414] on textarea at bounding box center [1140, 432] width 299 height 53
paste textarea "Maintenance Audit Team: Hello! Unfortunately, this cleaning visit completed on …"
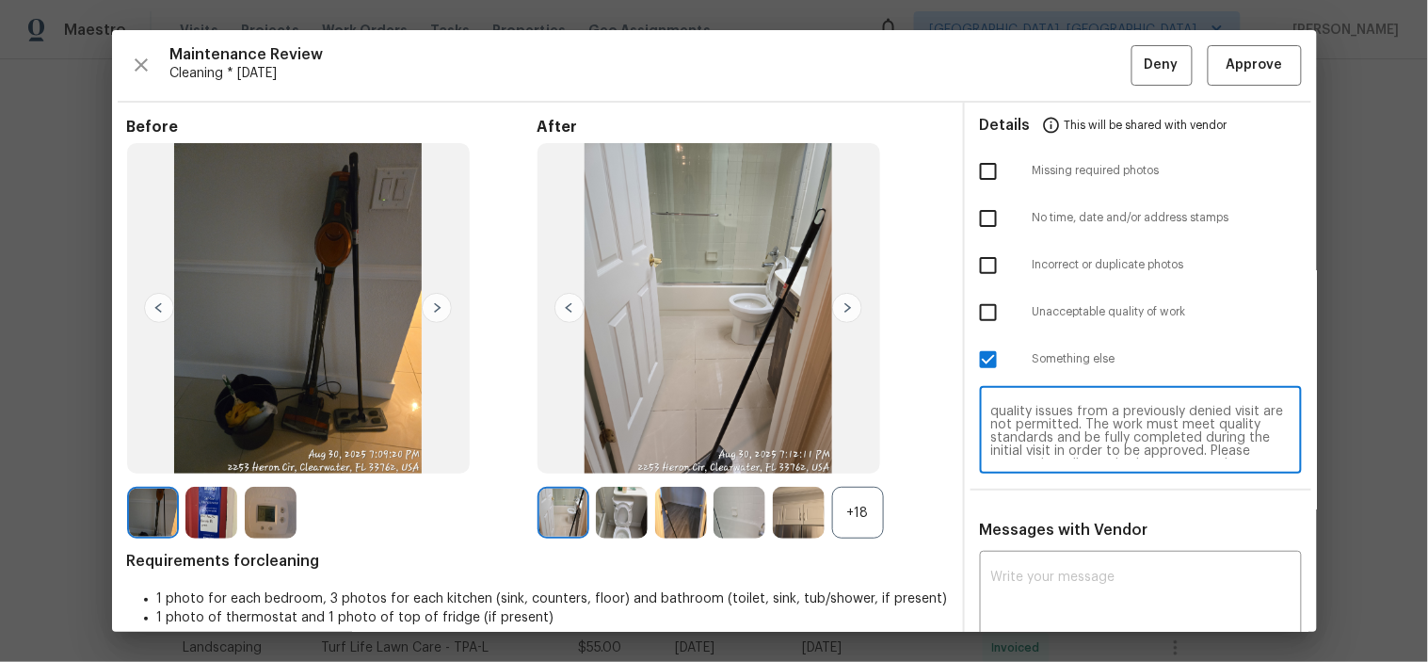
scroll to position [0, 0]
click at [1068, 429] on textarea "Maintenance Audit Team: Hello! Unfortunately, this cleaning visit completed on …" at bounding box center [1140, 432] width 299 height 53
type textarea "Maintenance Audit Team: Hello! Unfortunately, this cleaning visit completed on …"
click at [1120, 567] on div "x ​" at bounding box center [1141, 596] width 322 height 83
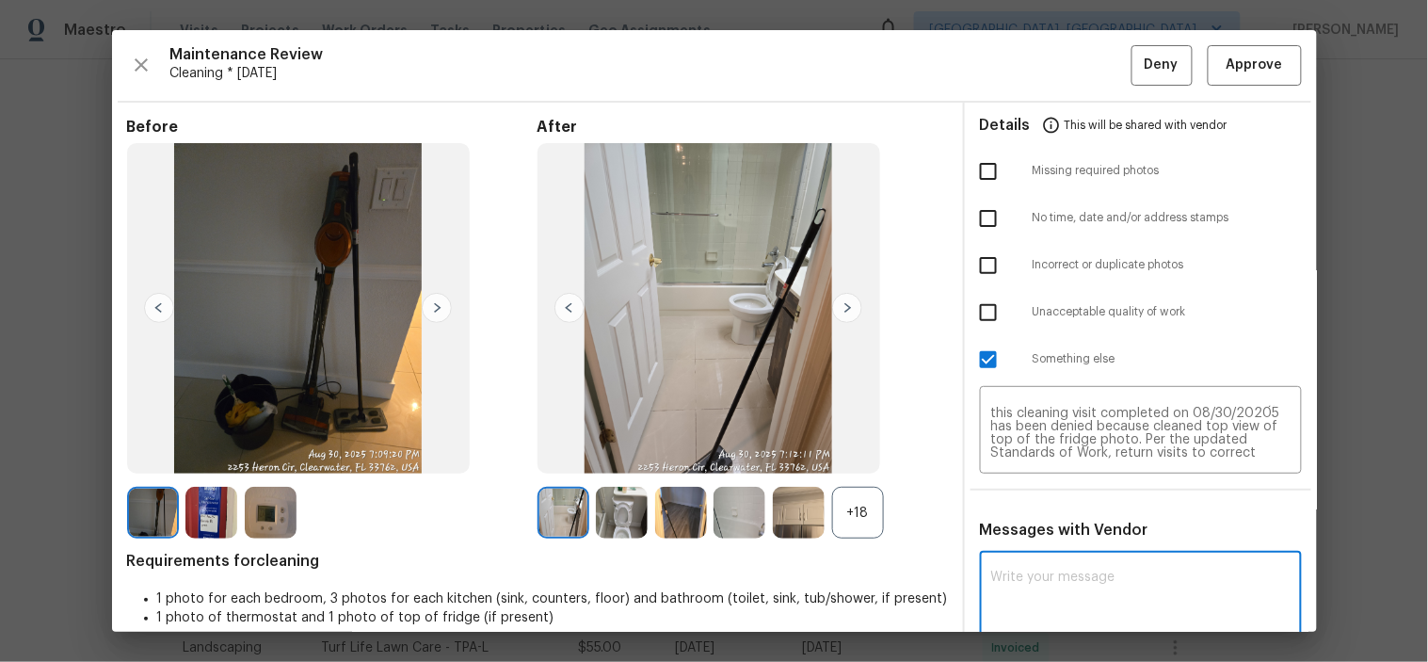
paste textarea "Maintenance Audit Team: Hello! Unfortunately, this cleaning visit completed on …"
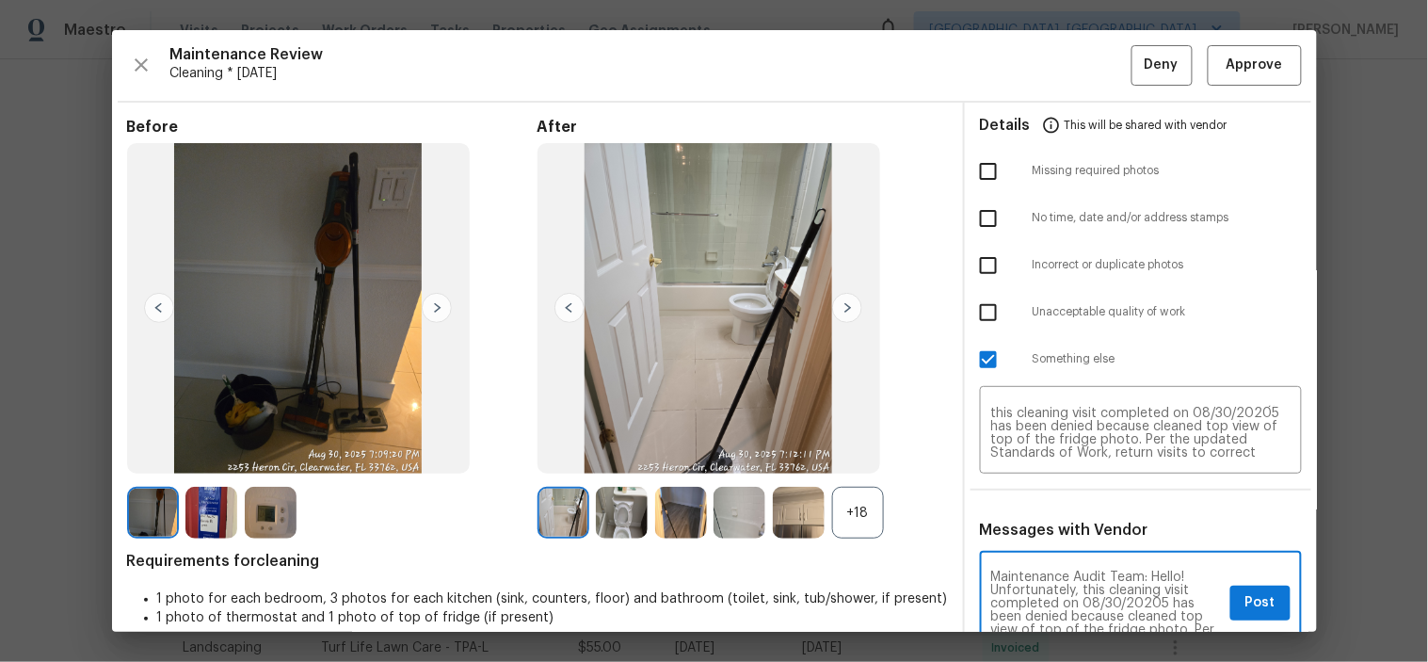
scroll to position [3, 0]
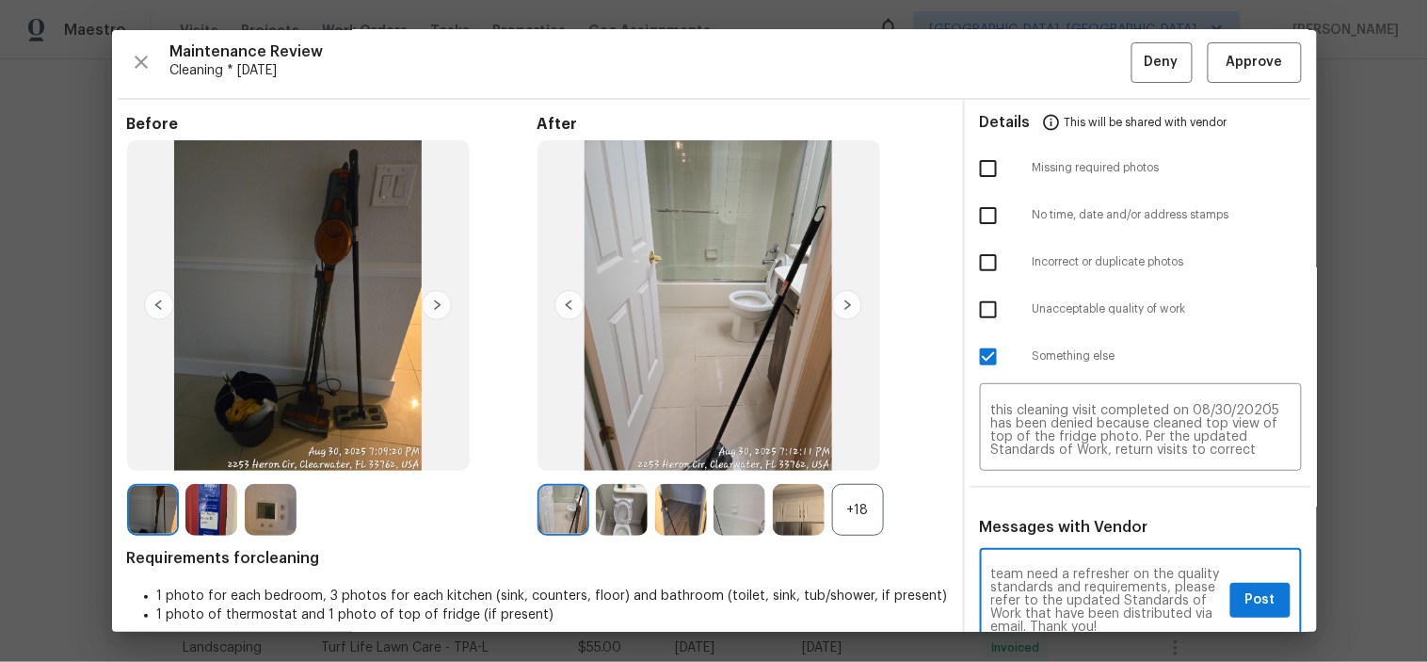
type textarea "Maintenance Audit Team: Hello! Unfortunately, this cleaning visit completed on …"
click at [1253, 605] on span "Post" at bounding box center [1260, 600] width 30 height 24
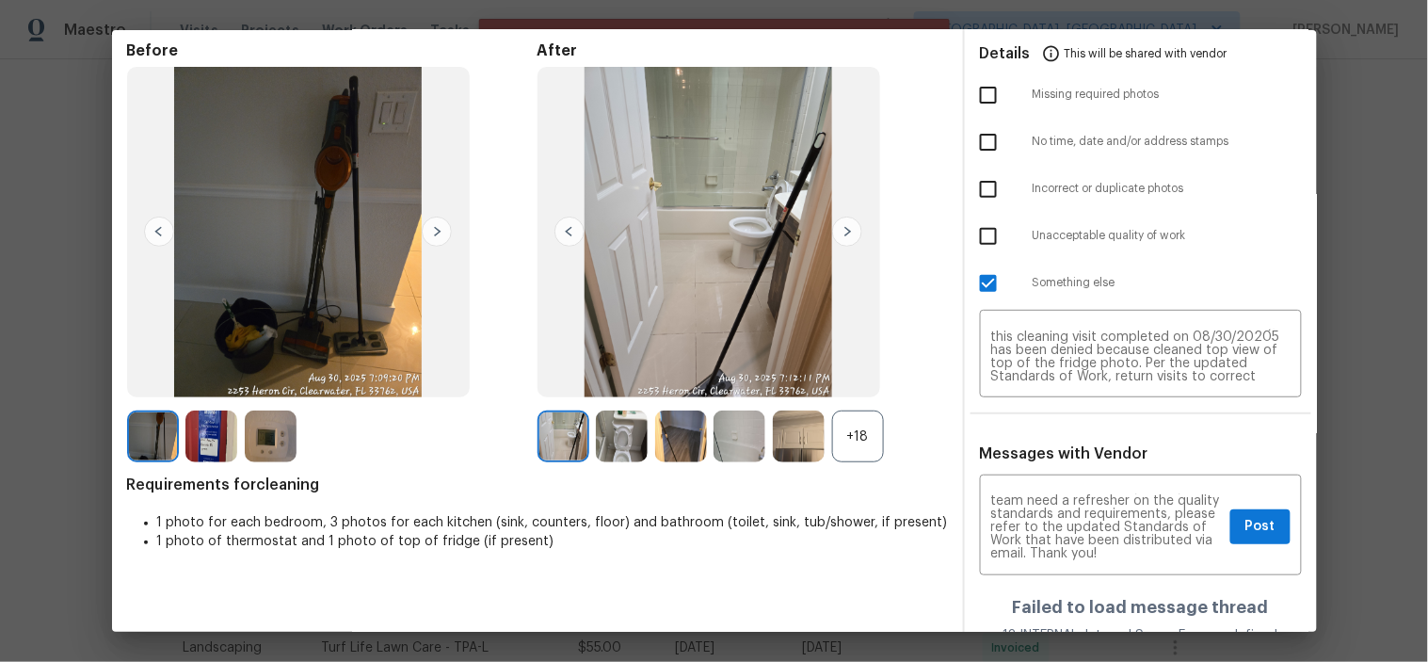
scroll to position [0, 0]
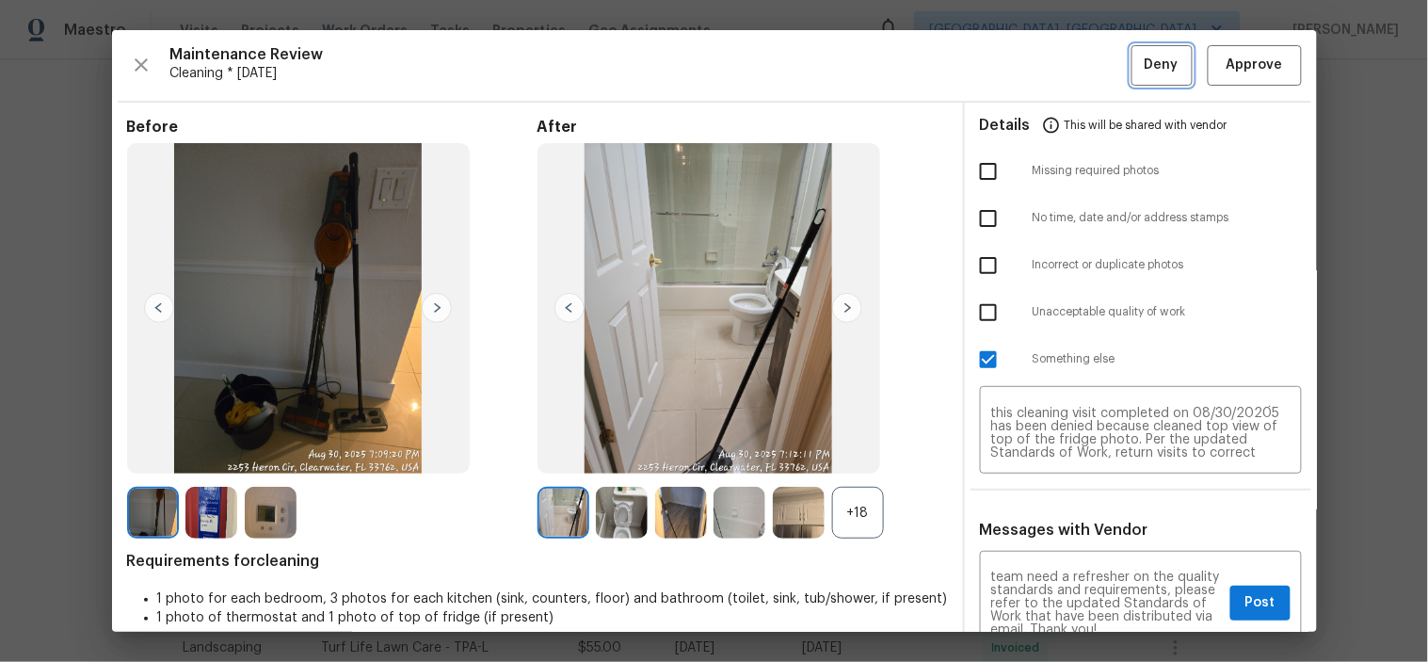
click at [1145, 69] on span "Deny" at bounding box center [1162, 66] width 34 height 24
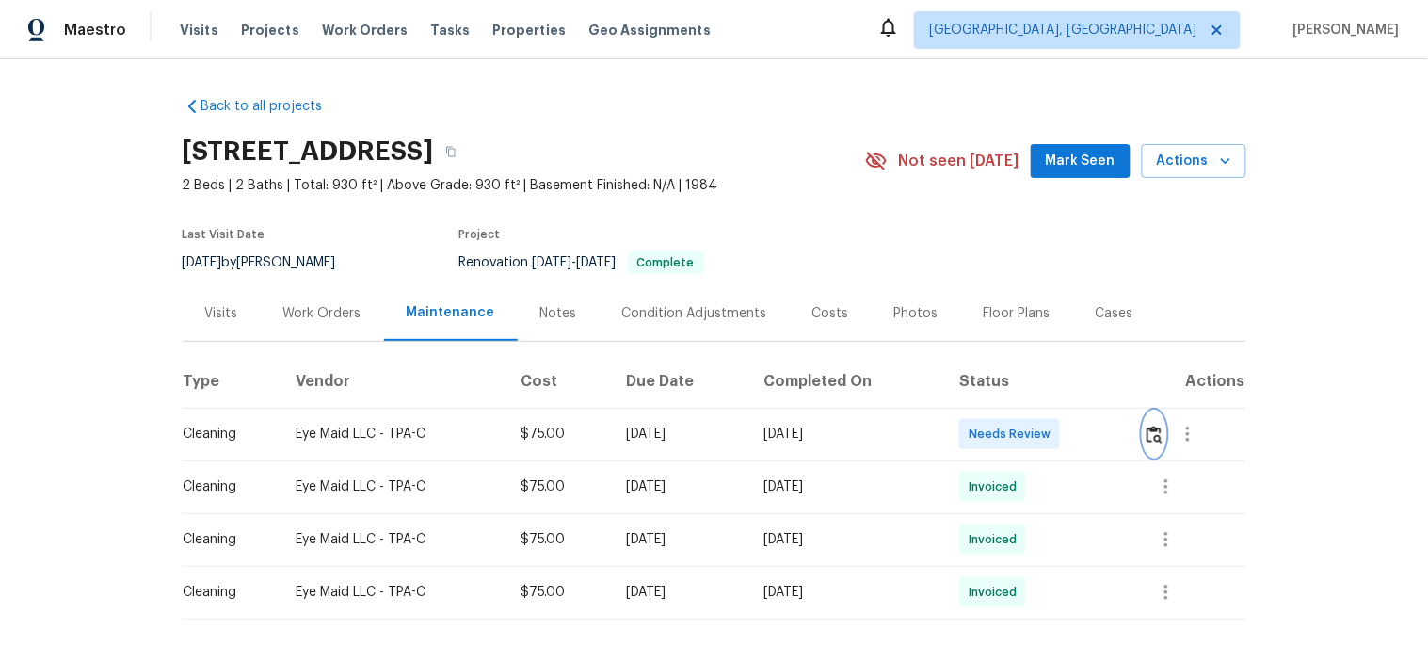
click at [1152, 430] on img "button" at bounding box center [1154, 434] width 16 height 18
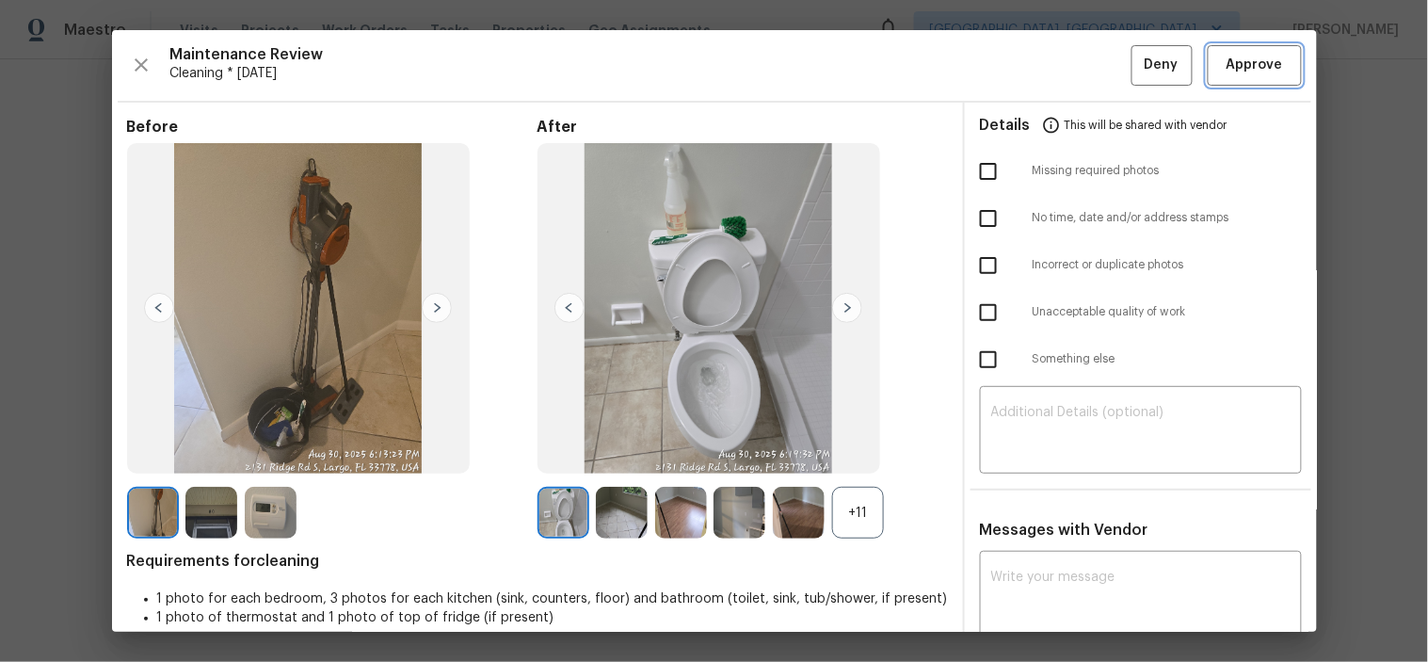
click at [1229, 57] on span "Approve" at bounding box center [1254, 66] width 56 height 24
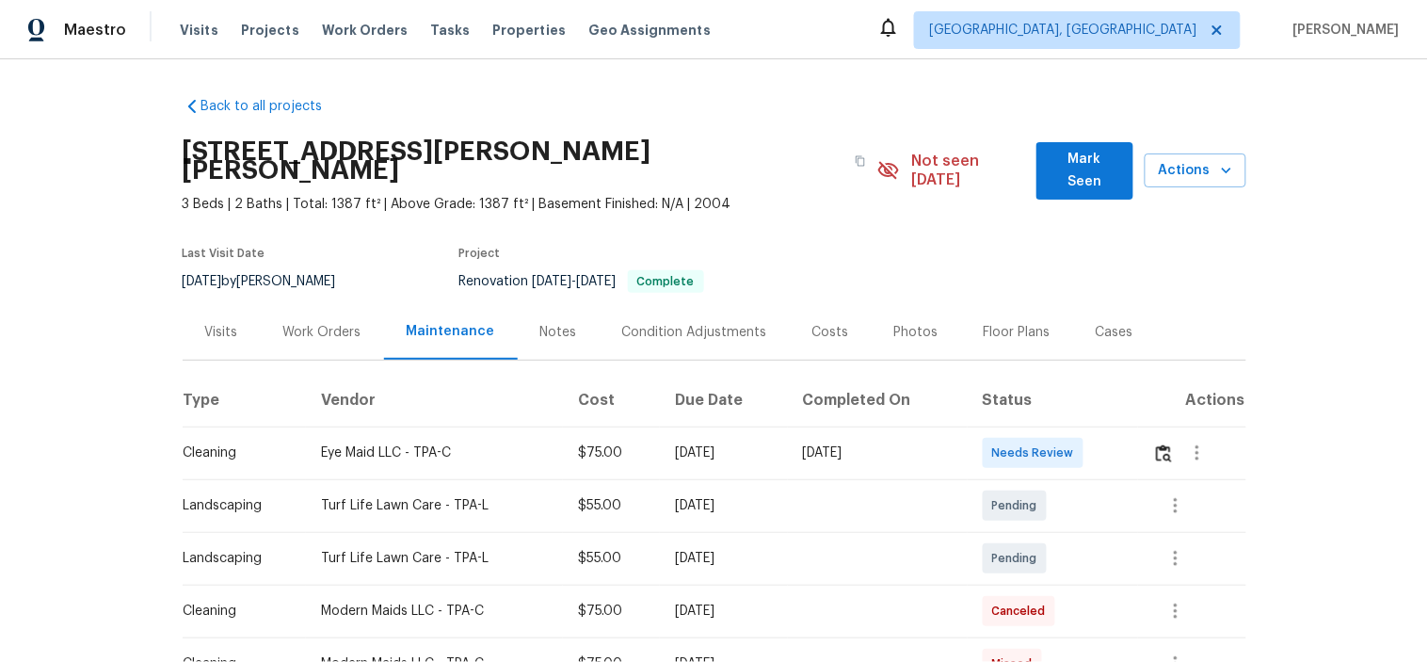
click at [1149, 435] on td at bounding box center [1192, 452] width 108 height 53
click at [1156, 444] on img "button" at bounding box center [1164, 453] width 16 height 18
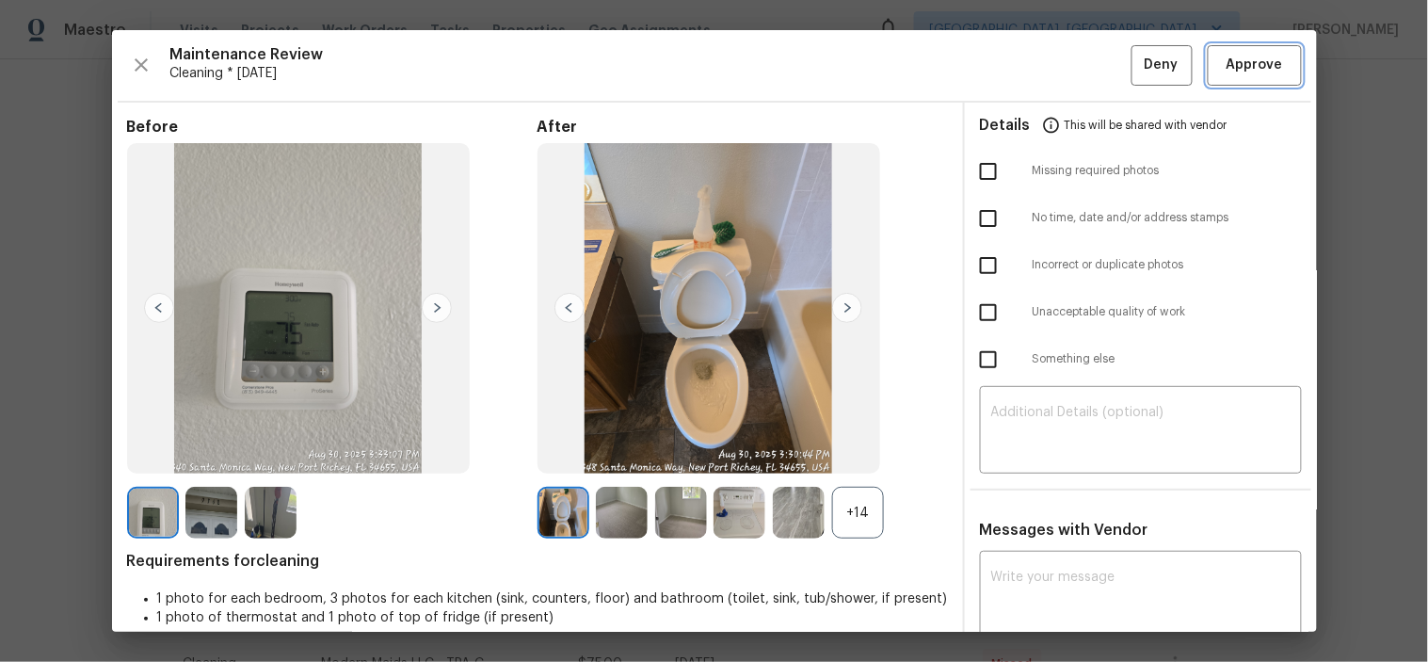
click at [1224, 83] on button "Approve" at bounding box center [1255, 65] width 94 height 40
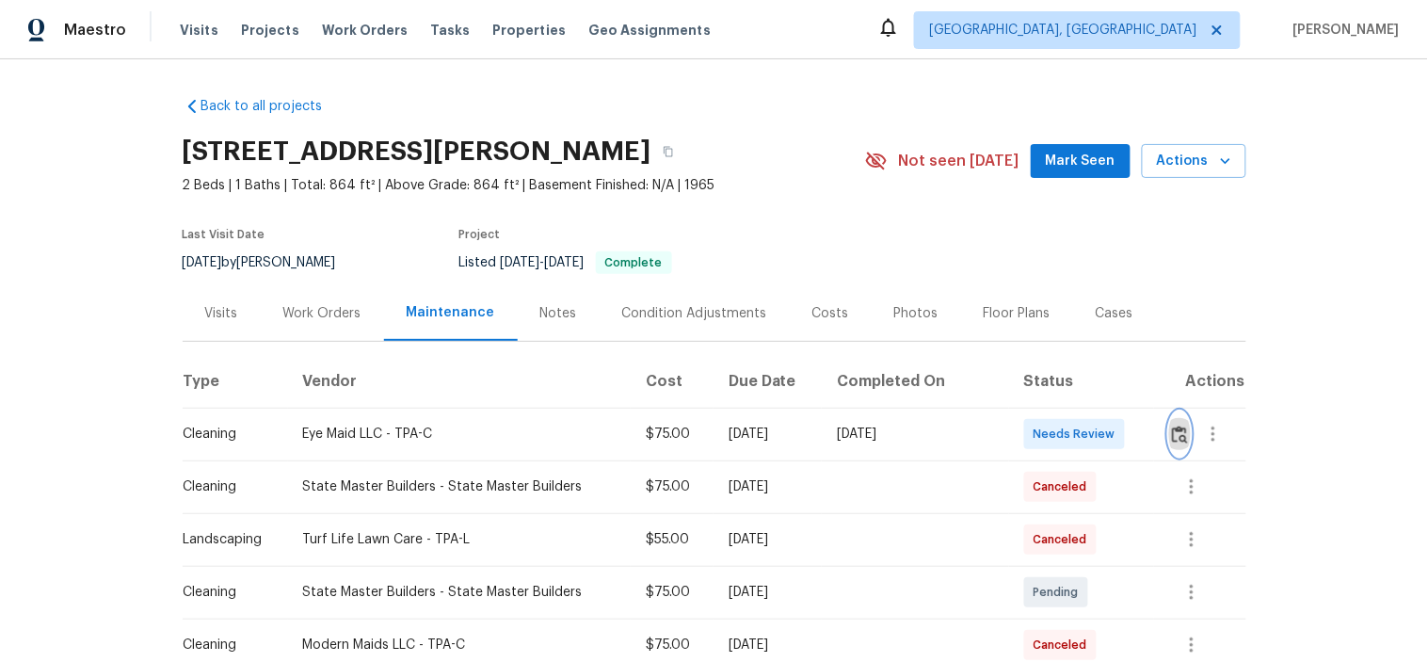
click at [1169, 429] on button "button" at bounding box center [1180, 433] width 22 height 45
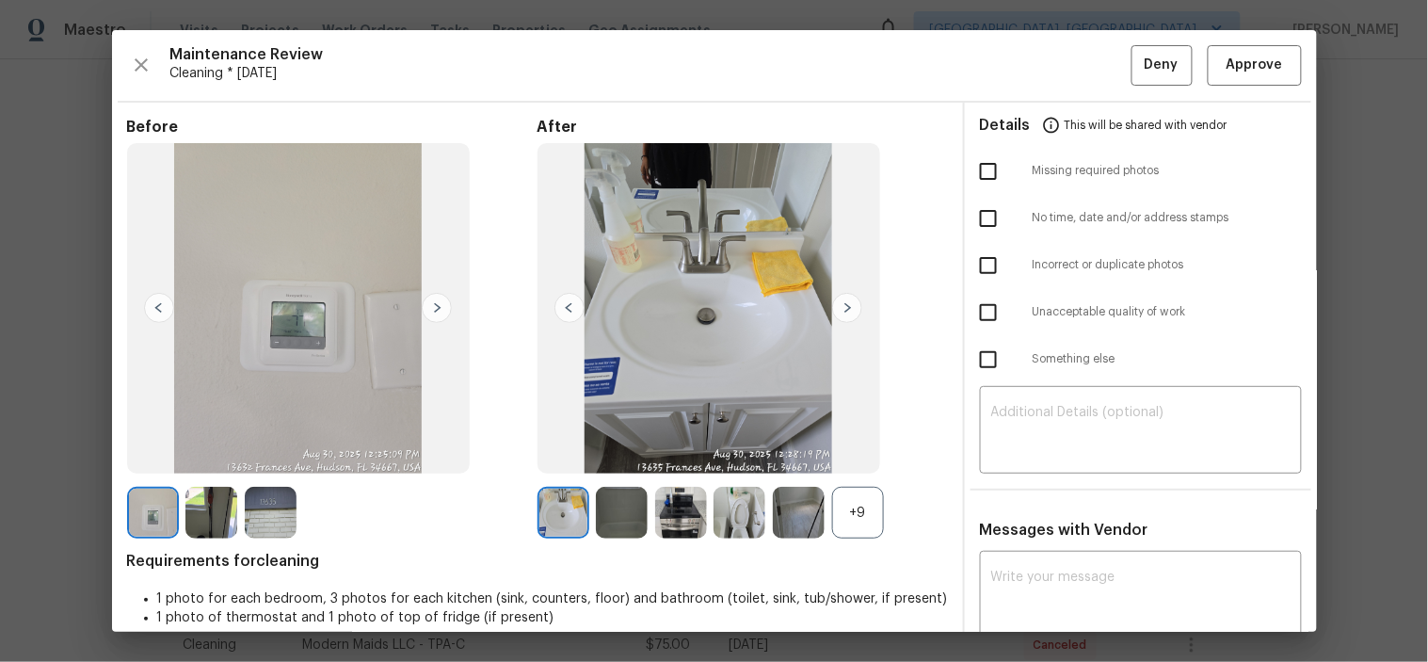
click at [973, 318] on input "checkbox" at bounding box center [989, 313] width 40 height 40
checkbox input "true"
click at [1034, 444] on textarea at bounding box center [1140, 432] width 299 height 53
paste textarea "Maintenance Audit Team: Hello! Unfortunately, this cleaning visit completed on …"
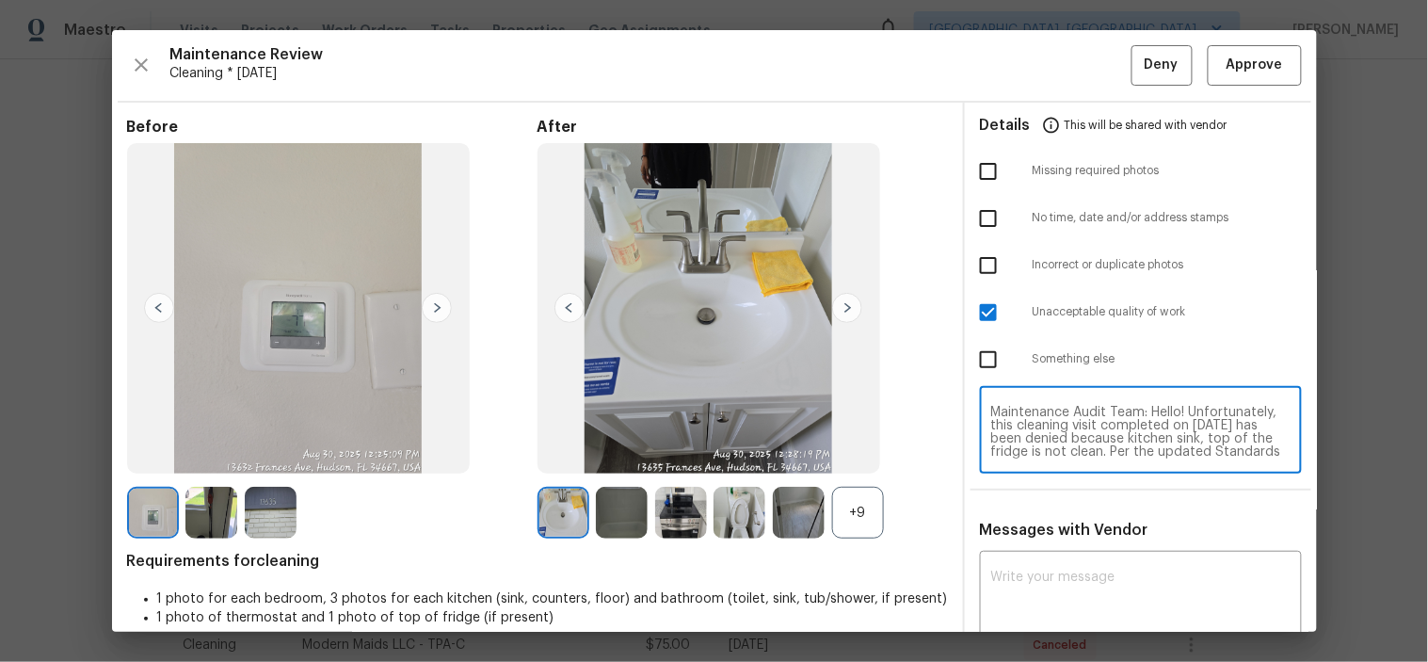
click at [1158, 439] on textarea "Maintenance Audit Team: Hello! Unfortunately, this cleaning visit completed on …" at bounding box center [1140, 432] width 299 height 53
type textarea "Maintenance Audit Team: Hello! Unfortunately, this cleaning visit completed on …"
click at [1116, 594] on textarea at bounding box center [1140, 596] width 299 height 53
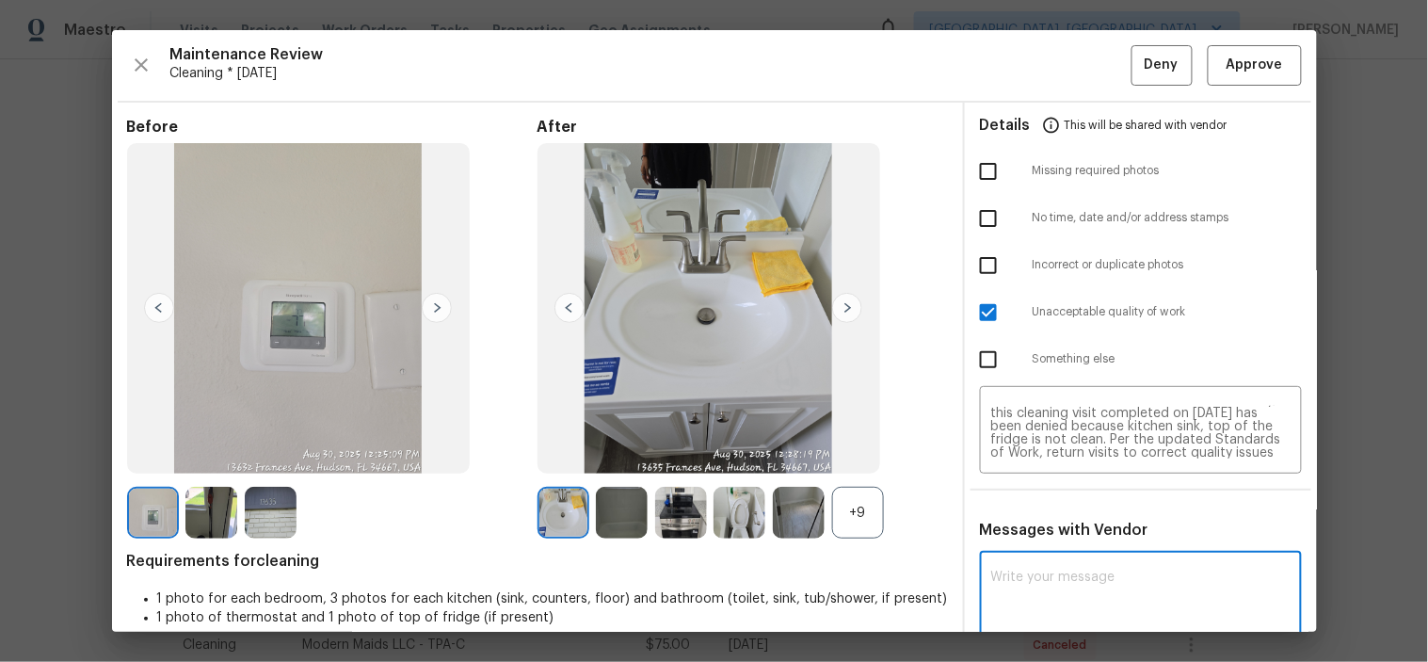
paste textarea "Maintenance Audit Team: Hello! Unfortunately, this cleaning visit completed on …"
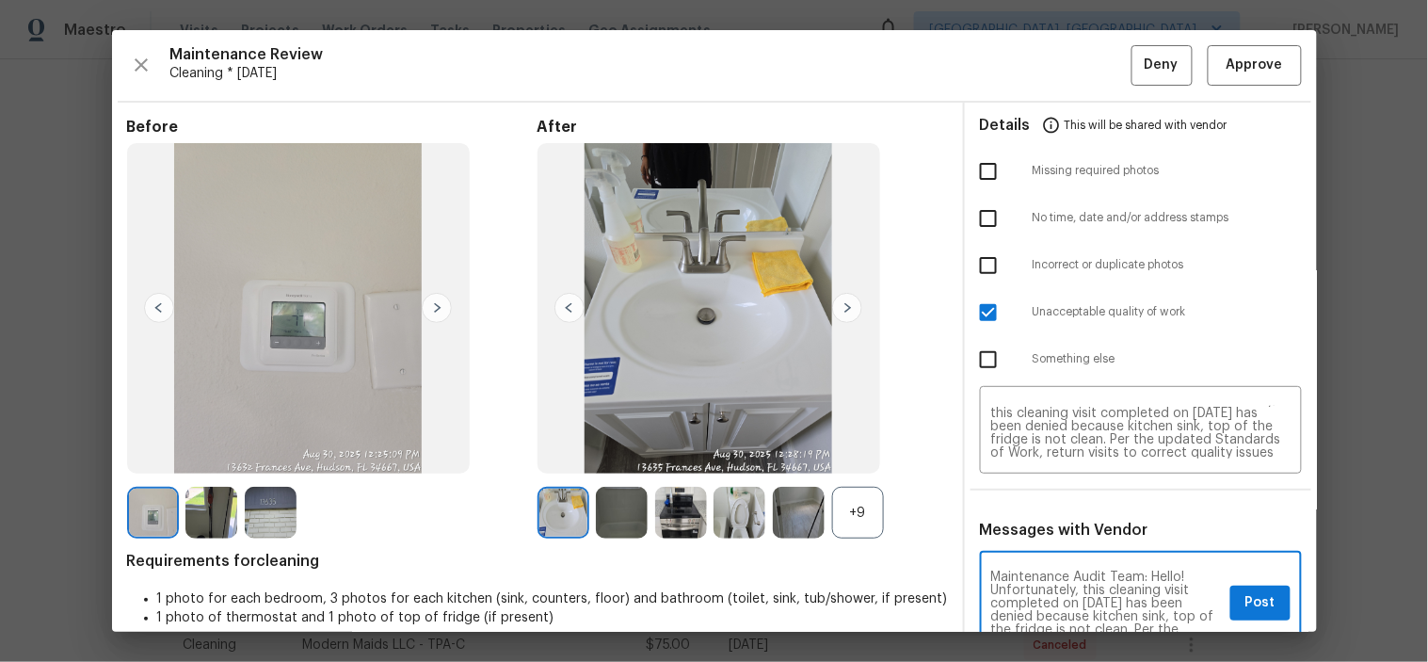
scroll to position [3, 0]
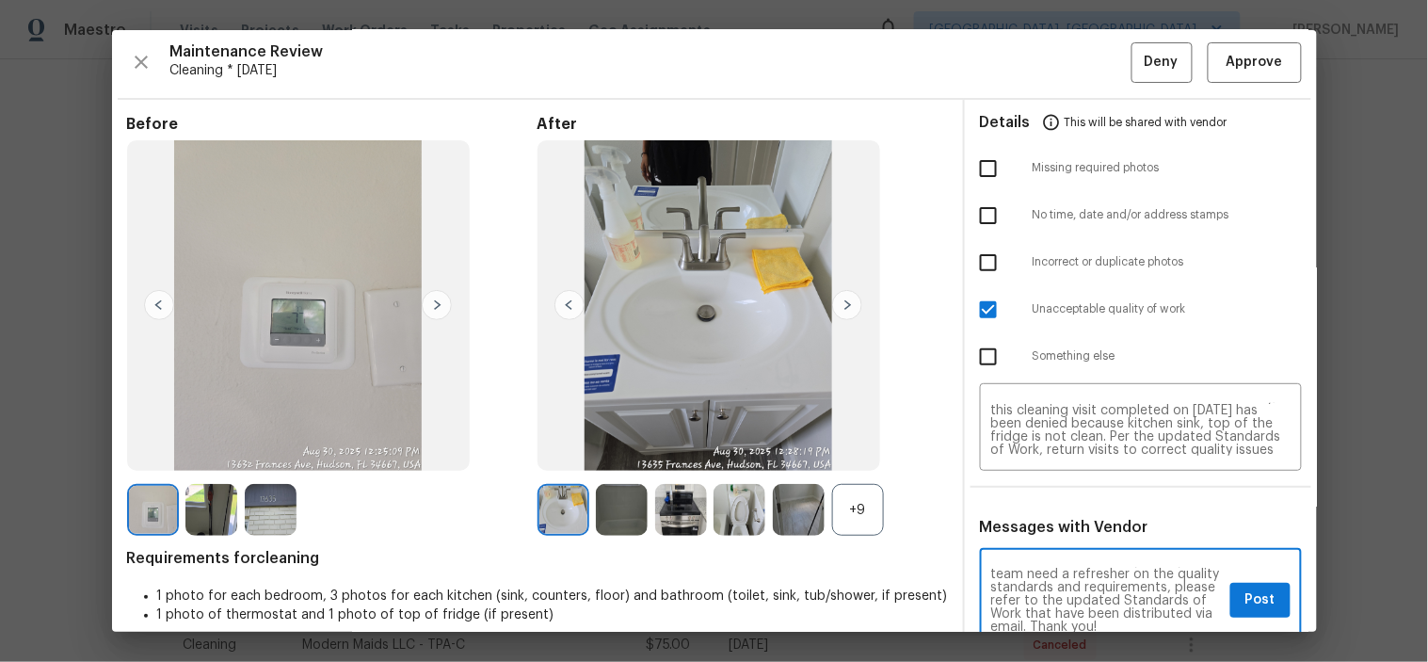
type textarea "Maintenance Audit Team: Hello! Unfortunately, this cleaning visit completed on …"
click at [1211, 585] on div "Maintenance Audit Team: Hello! Unfortunately, this cleaning visit completed on …" at bounding box center [1141, 601] width 322 height 96
click at [1230, 593] on button "Post" at bounding box center [1260, 600] width 60 height 35
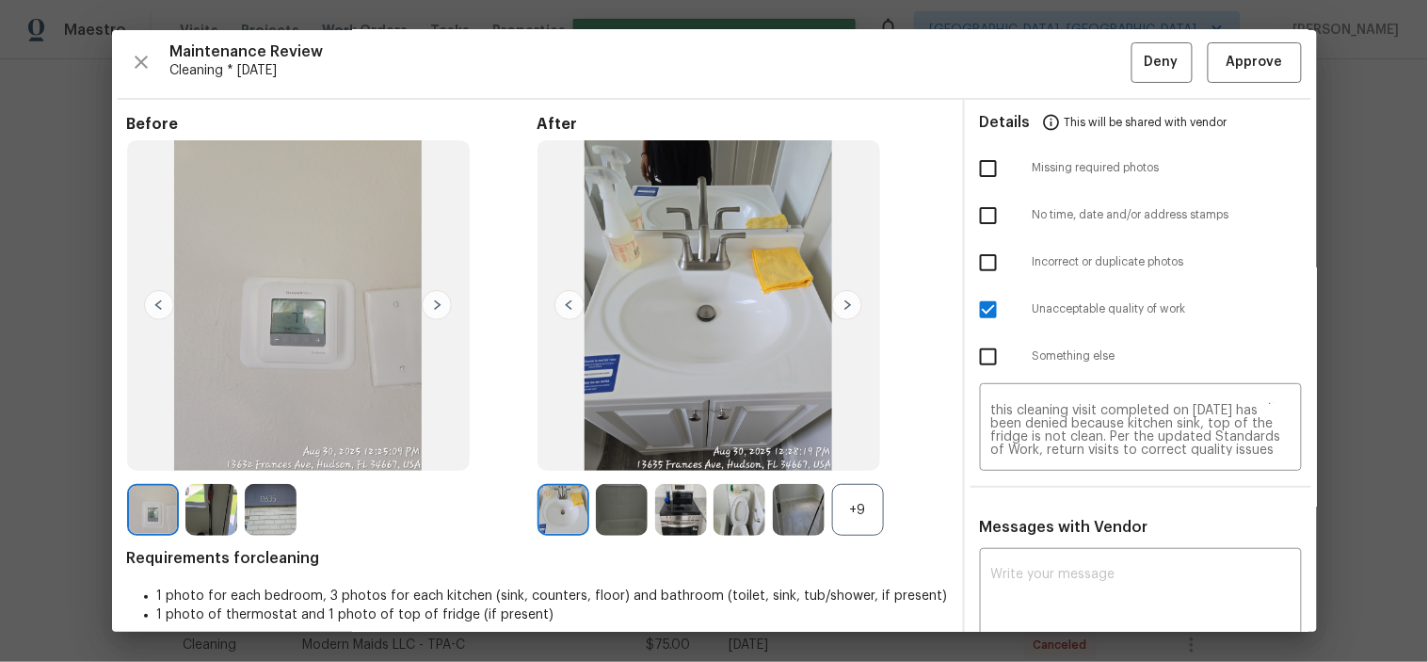
scroll to position [0, 0]
click at [1148, 67] on span "Deny" at bounding box center [1162, 63] width 34 height 24
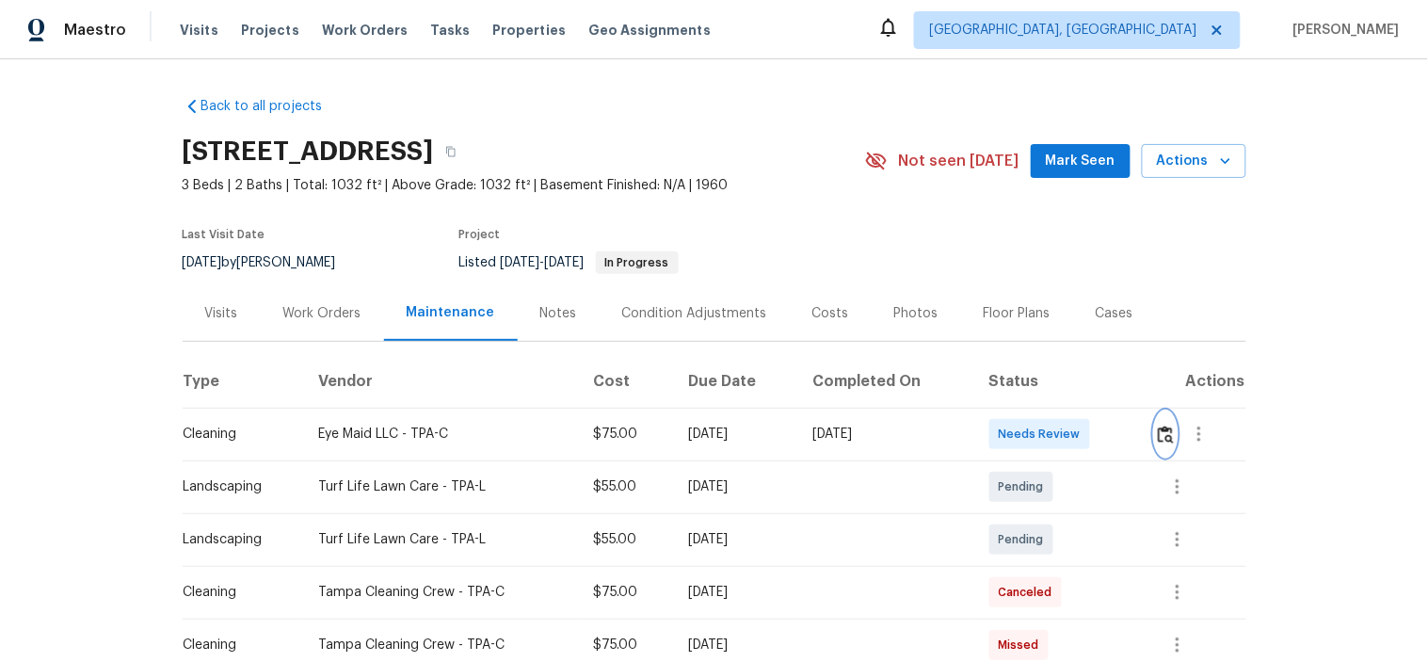
click at [1159, 434] on img "button" at bounding box center [1166, 434] width 16 height 18
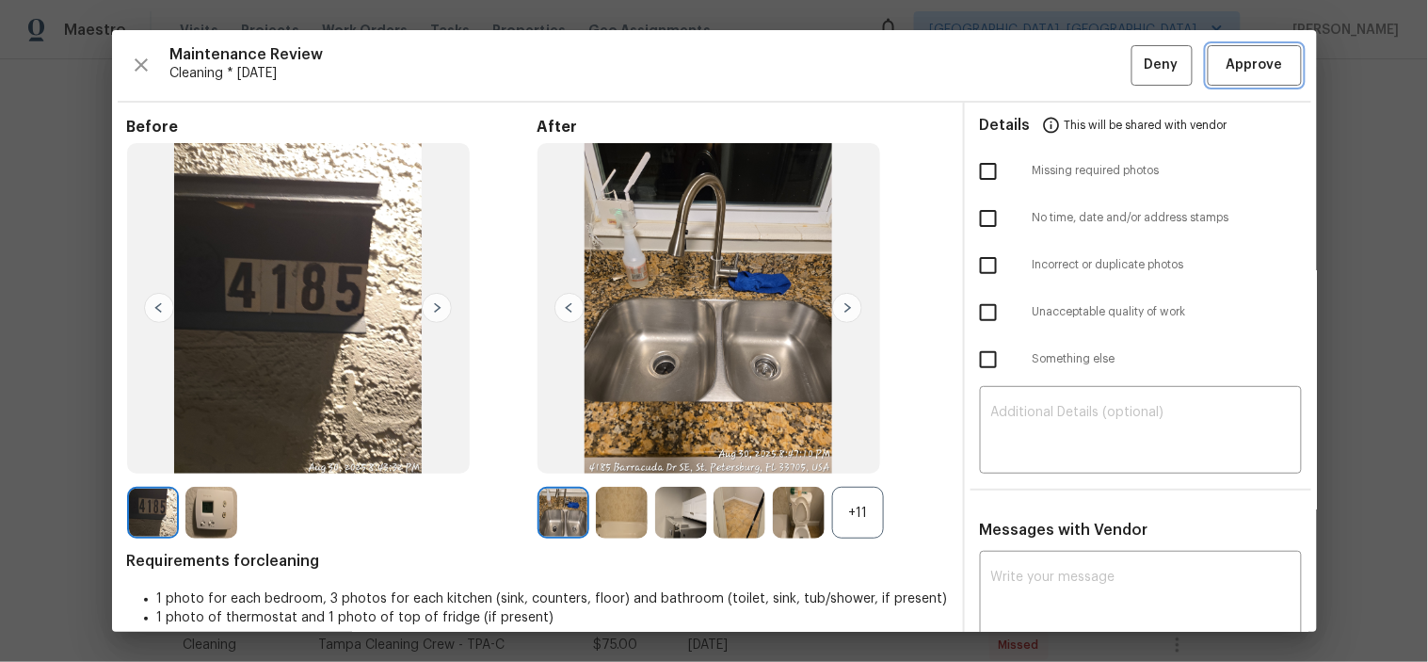
drag, startPoint x: 1235, startPoint y: 55, endPoint x: 1116, endPoint y: 15, distance: 125.0
click at [1234, 55] on span "Approve" at bounding box center [1254, 66] width 56 height 24
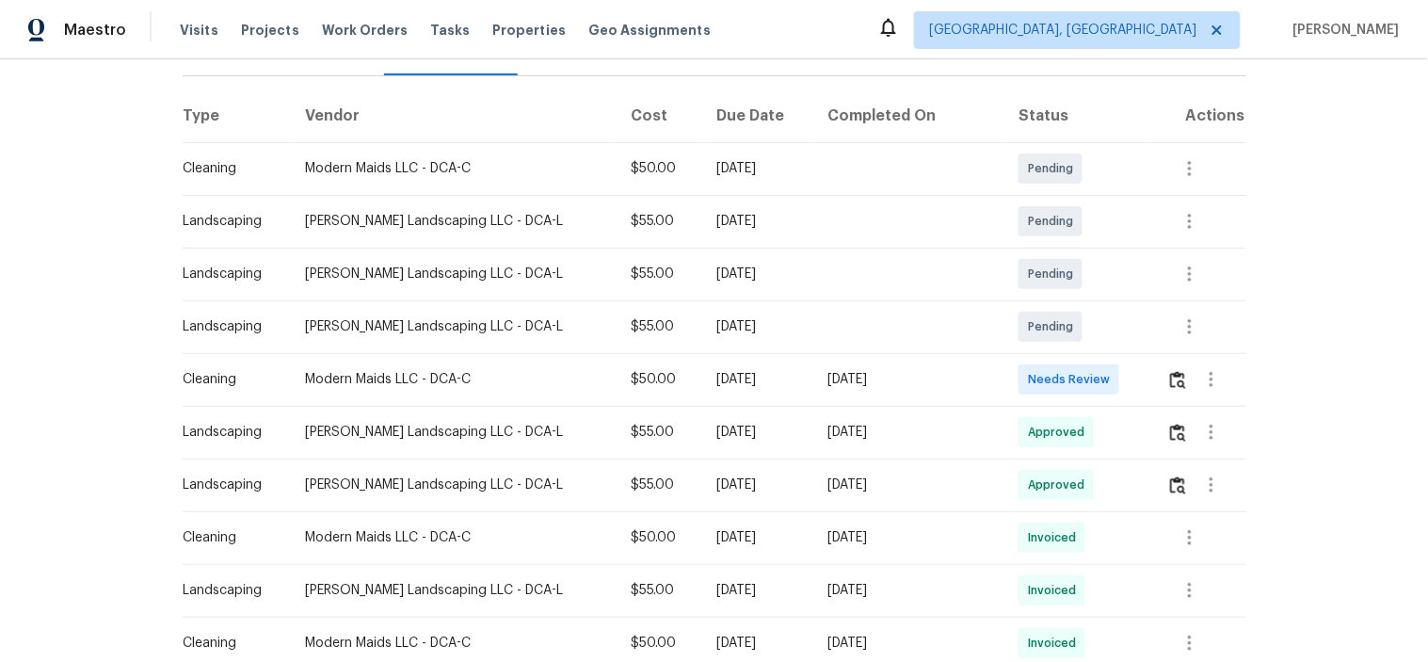
scroll to position [313, 0]
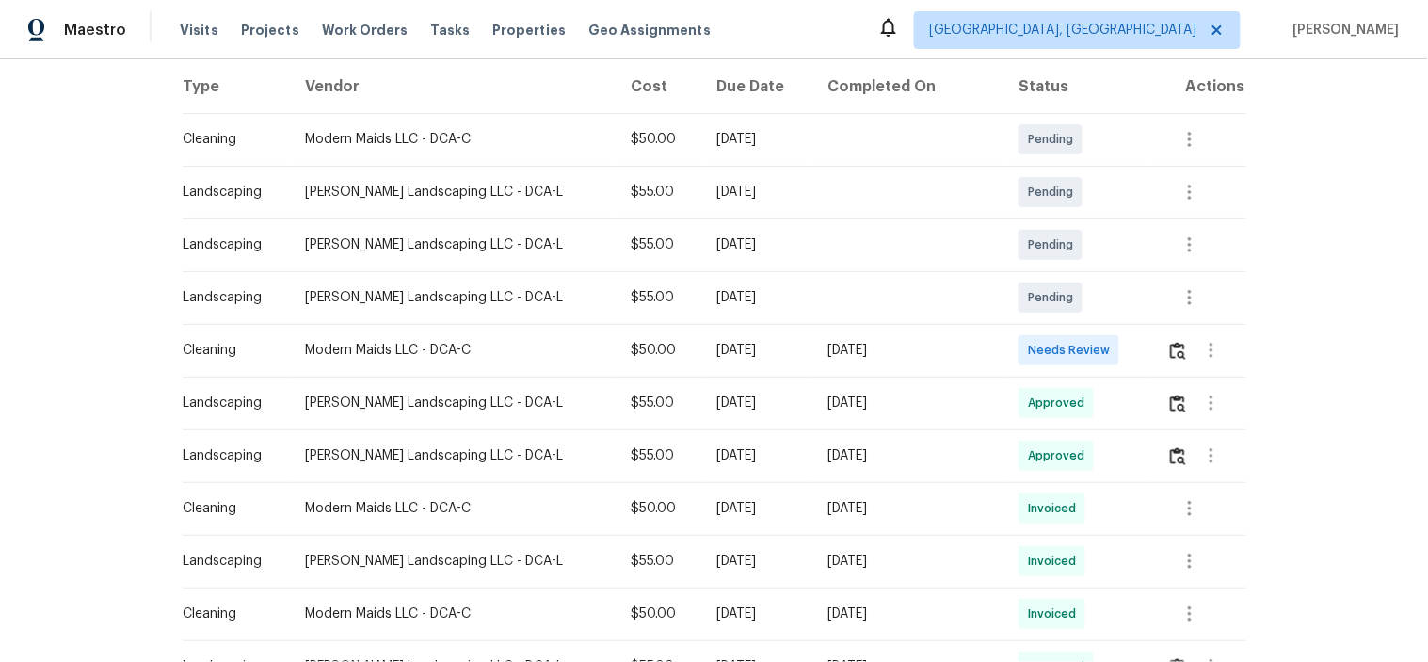
click at [1152, 327] on td at bounding box center [1199, 350] width 94 height 53
click at [1170, 342] on img "button" at bounding box center [1178, 351] width 16 height 18
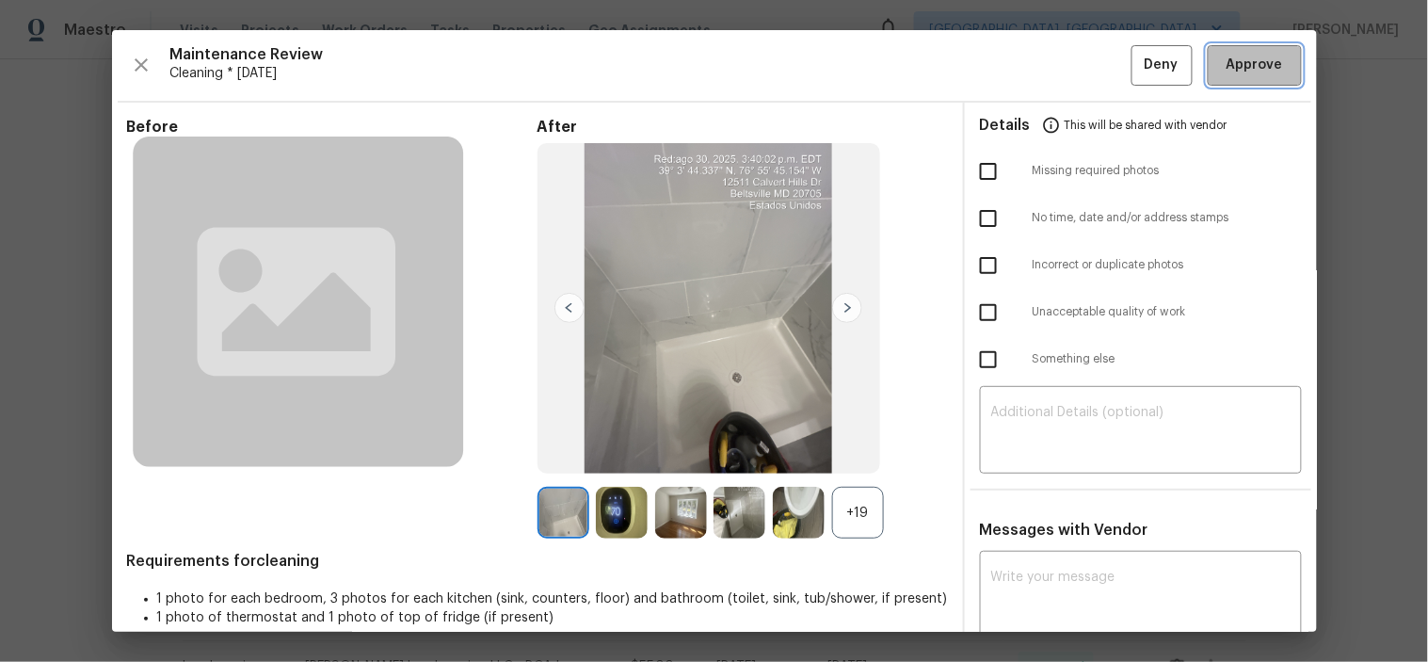
click at [1244, 51] on button "Approve" at bounding box center [1255, 65] width 94 height 40
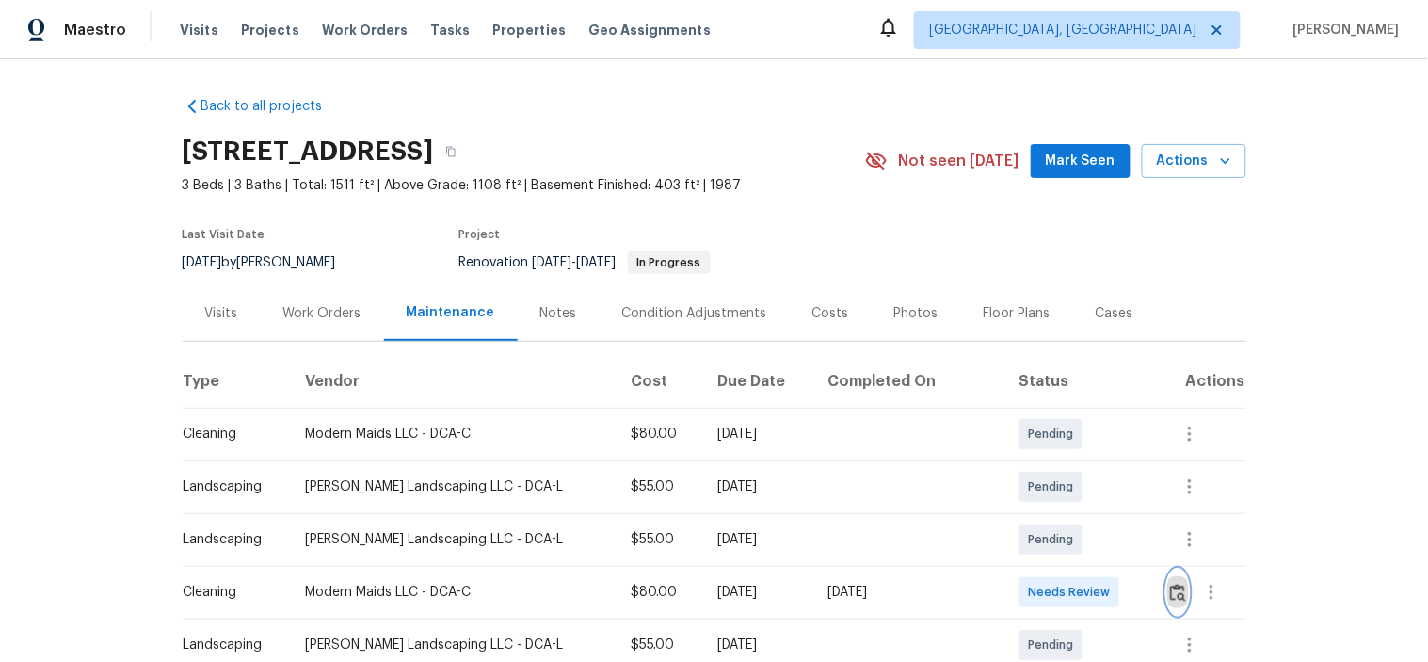
click at [1167, 603] on button "button" at bounding box center [1178, 591] width 22 height 45
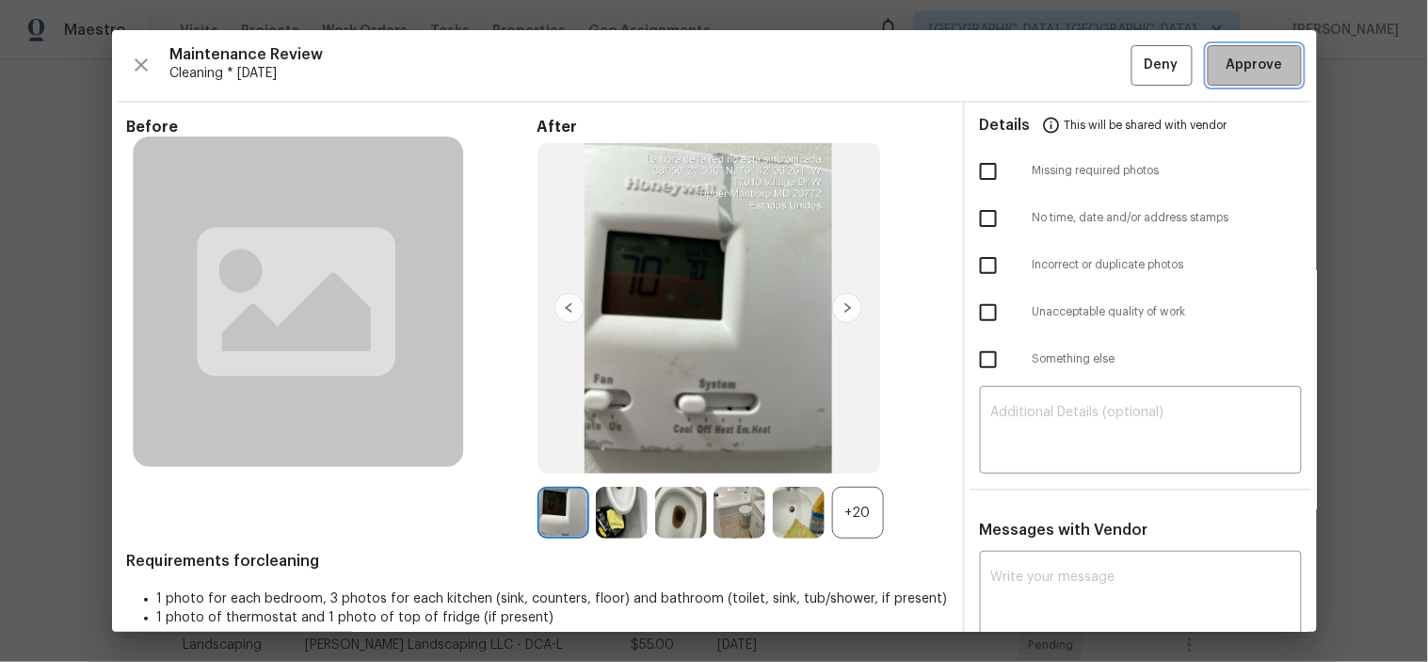
click at [1248, 69] on span "Approve" at bounding box center [1254, 66] width 56 height 24
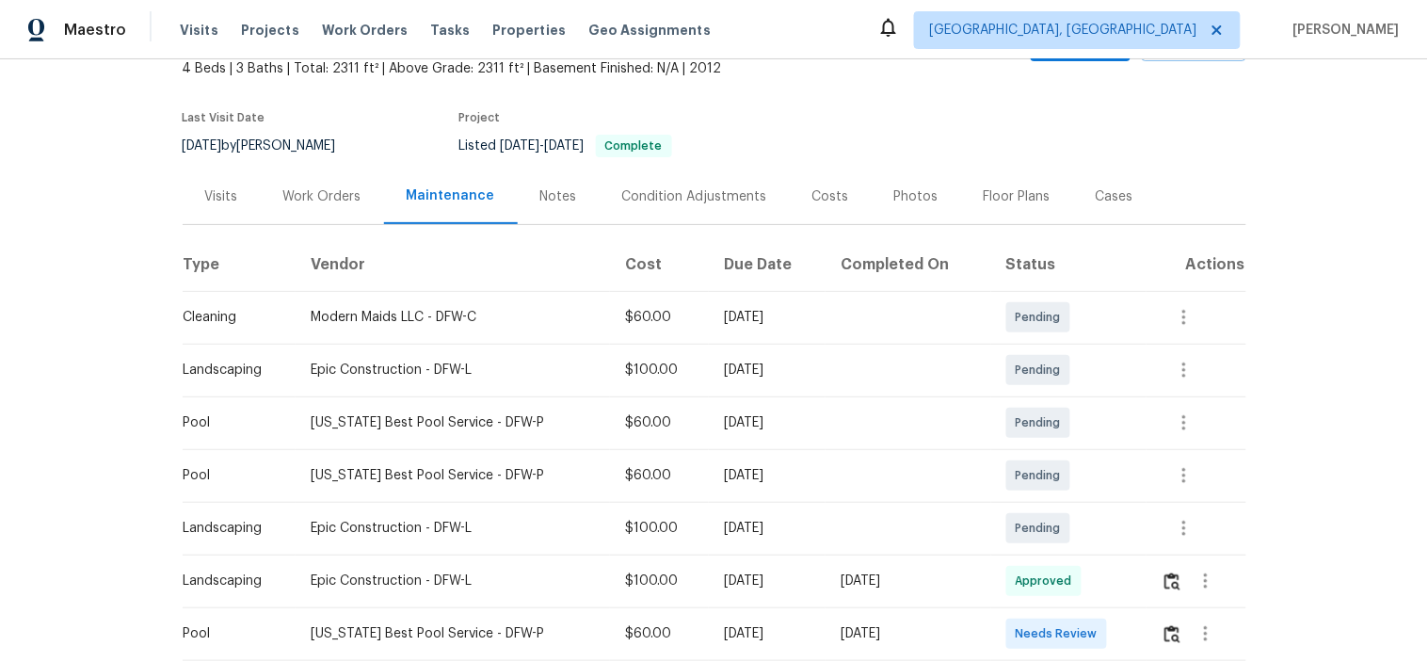
scroll to position [209, 0]
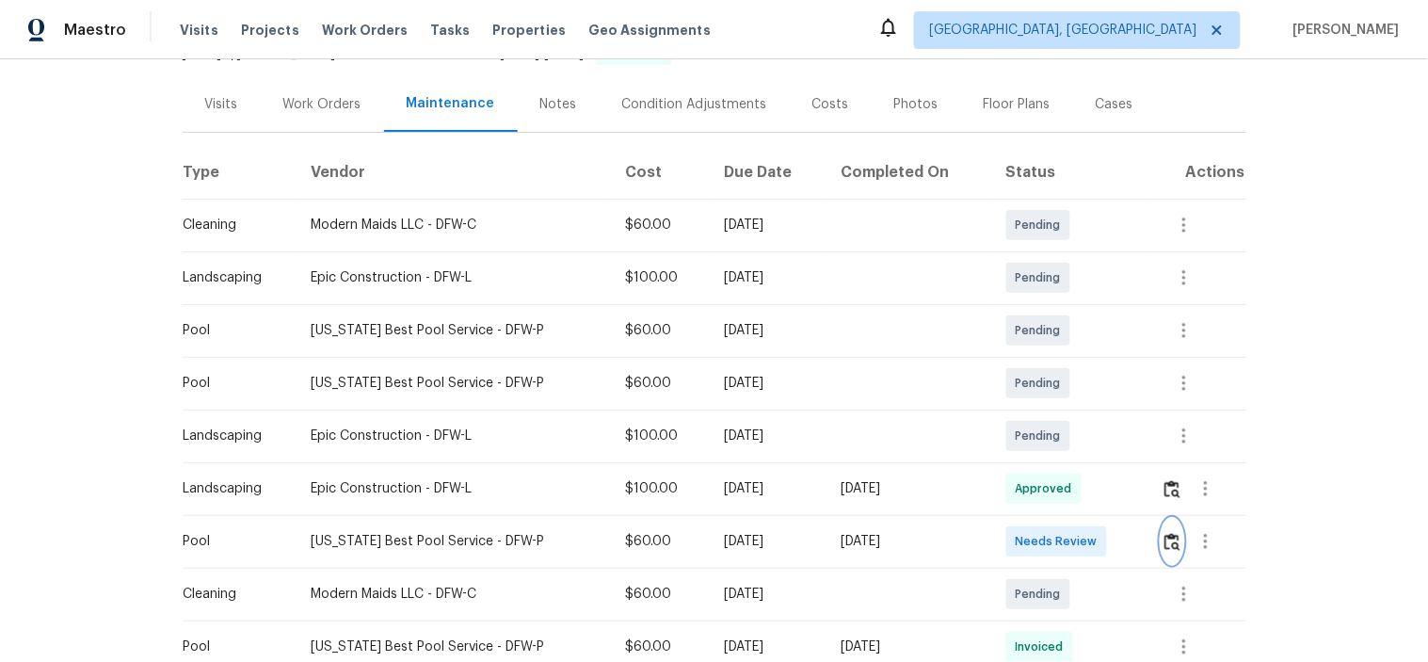
click at [1164, 548] on img "button" at bounding box center [1172, 542] width 16 height 18
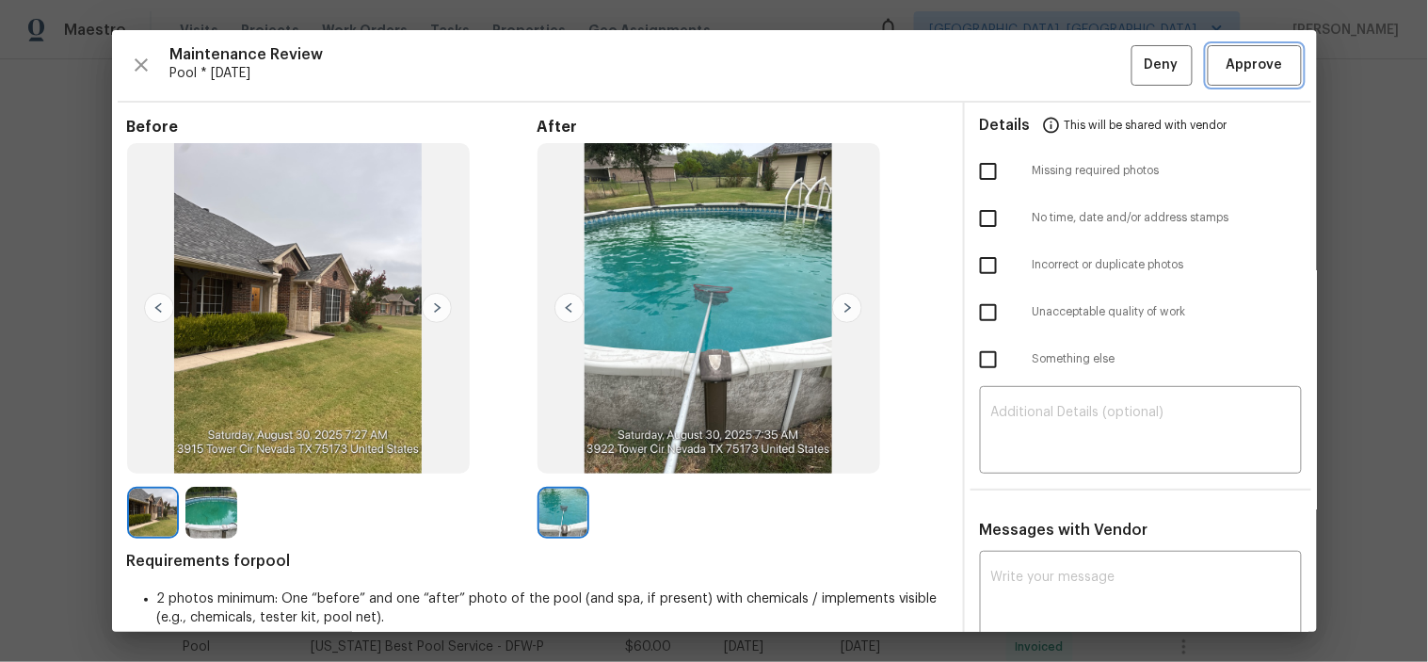
click at [1231, 73] on span "Approve" at bounding box center [1254, 66] width 56 height 24
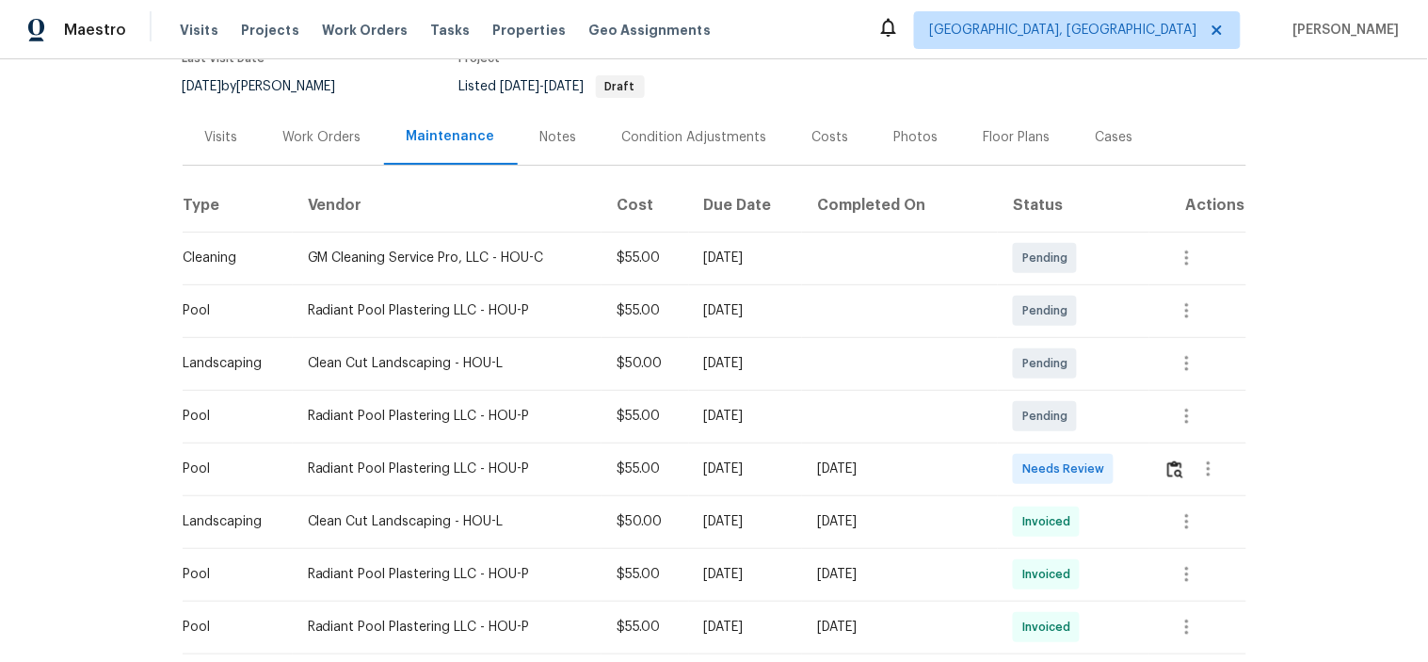
scroll to position [313, 0]
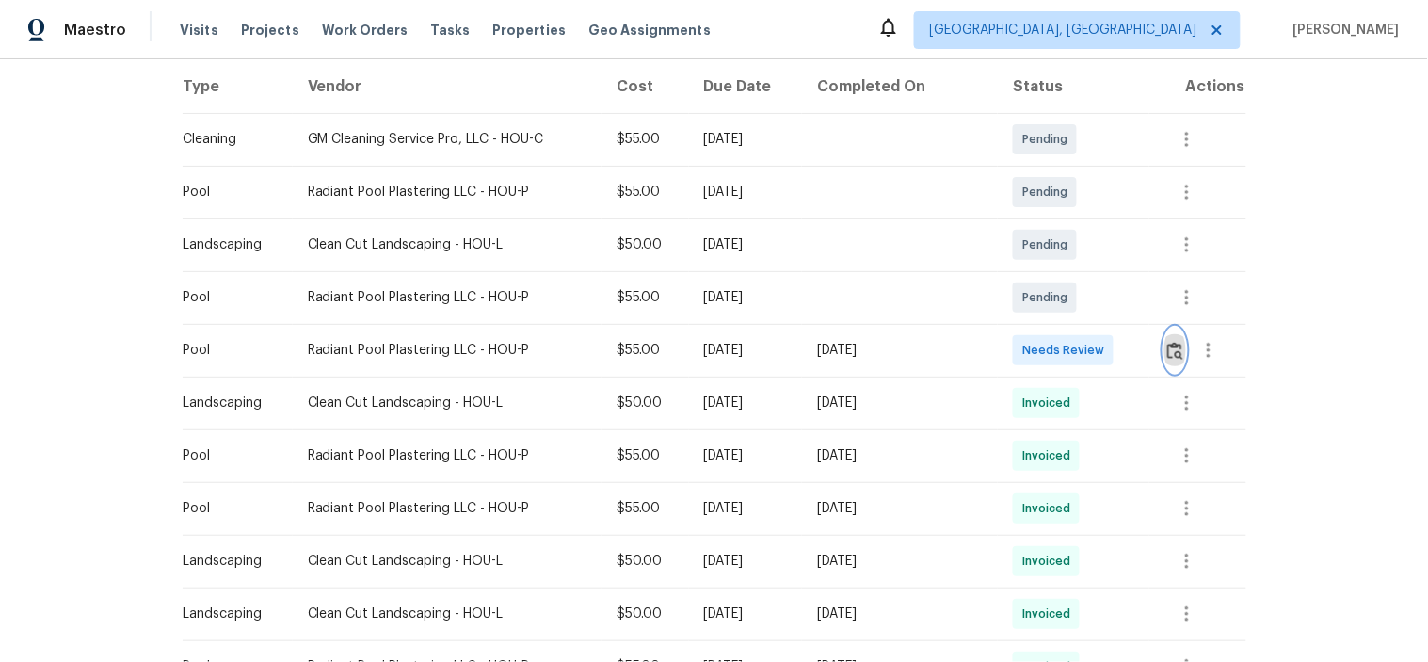
click at [1168, 342] on img "button" at bounding box center [1175, 351] width 16 height 18
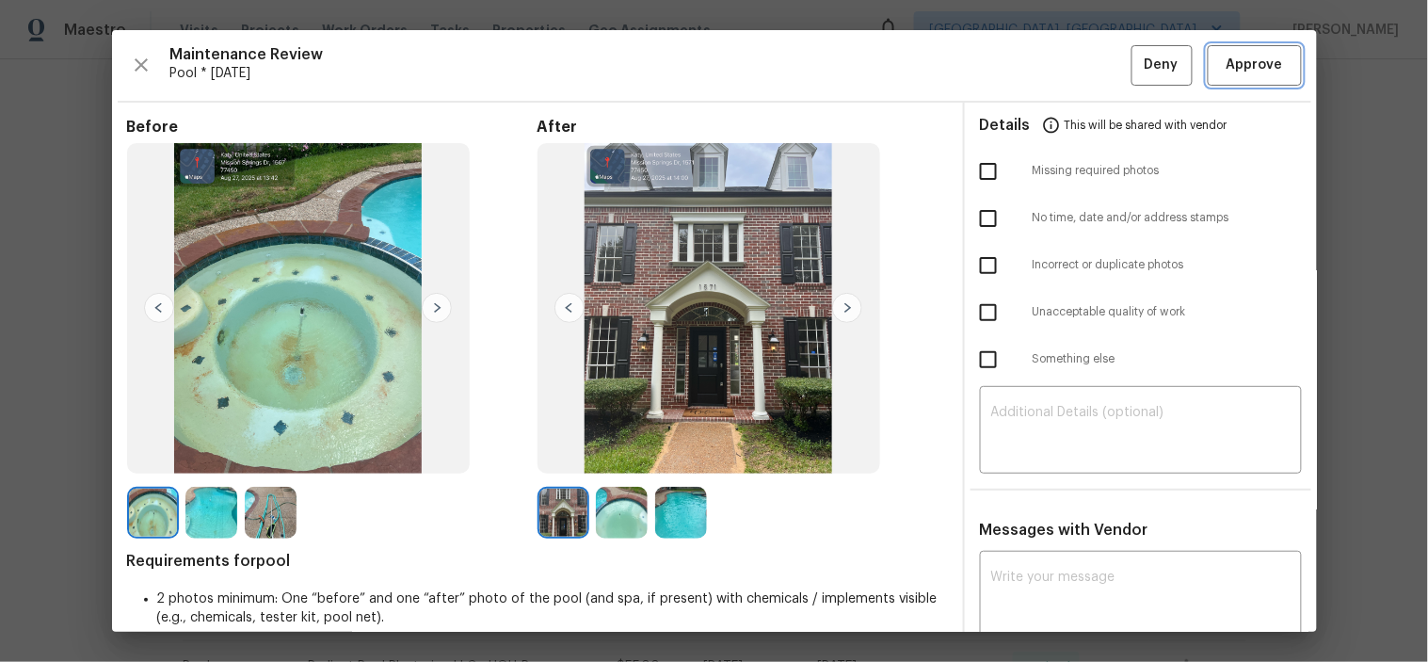
click at [1231, 63] on span "Approve" at bounding box center [1254, 66] width 56 height 24
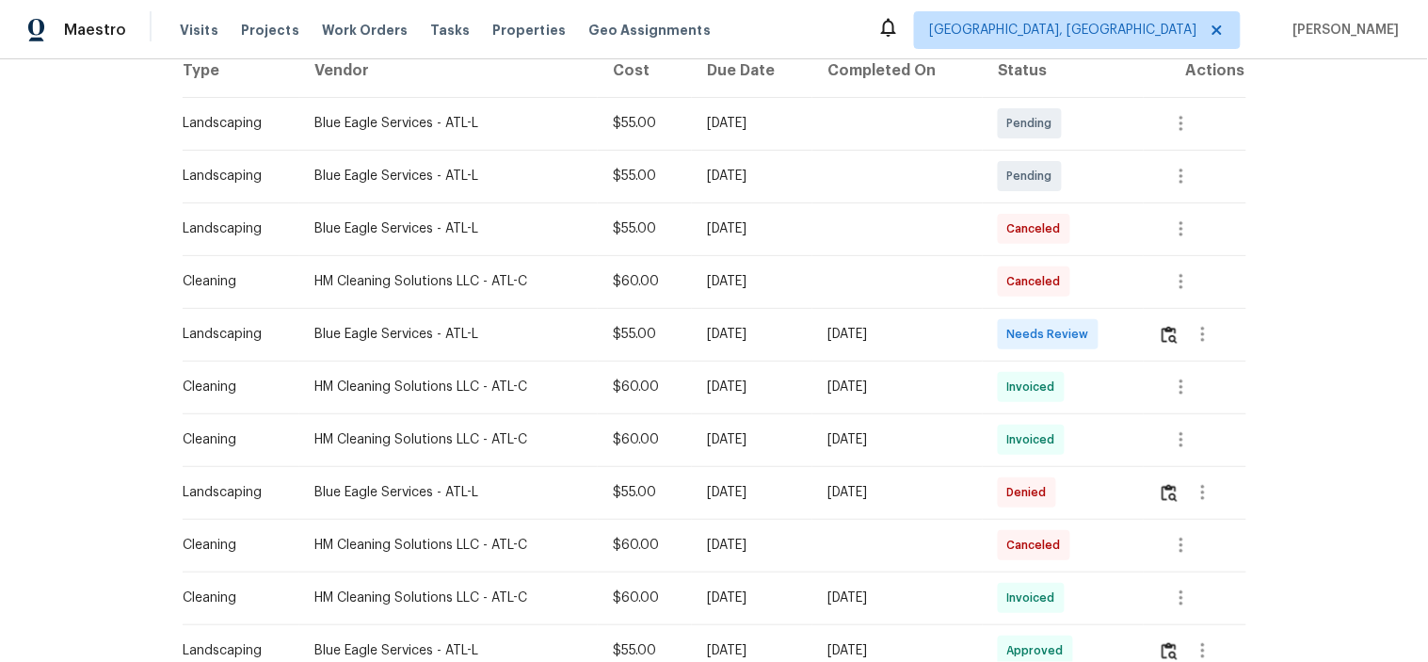
scroll to position [313, 0]
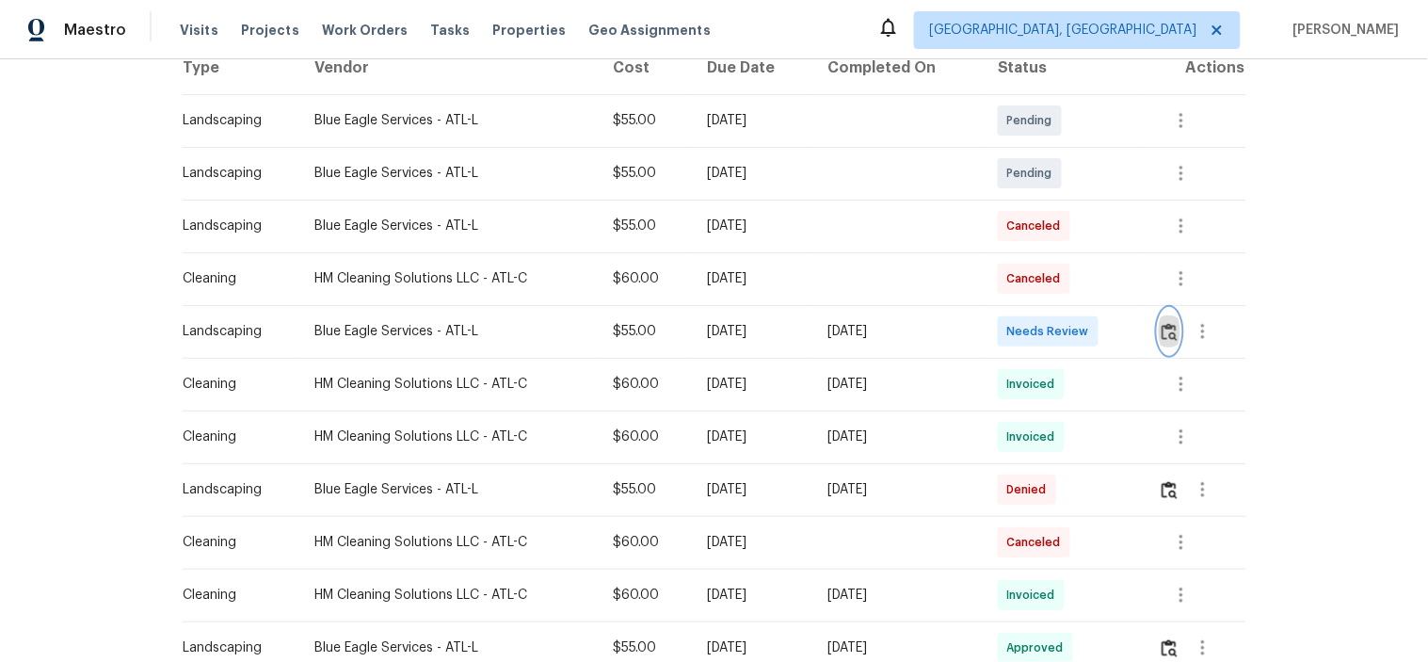
click at [1172, 330] on img "button" at bounding box center [1170, 332] width 16 height 18
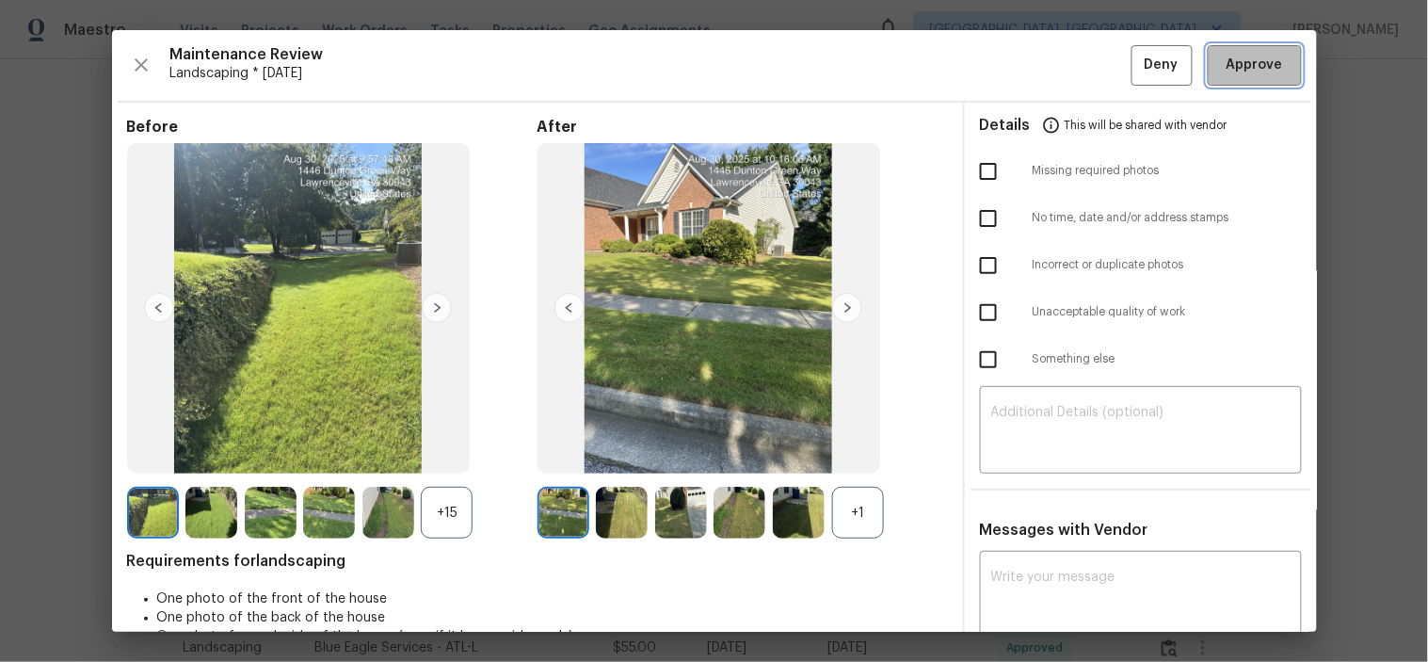
drag, startPoint x: 1238, startPoint y: 75, endPoint x: 1182, endPoint y: 0, distance: 93.6
click at [1238, 73] on span "Approve" at bounding box center [1254, 66] width 56 height 24
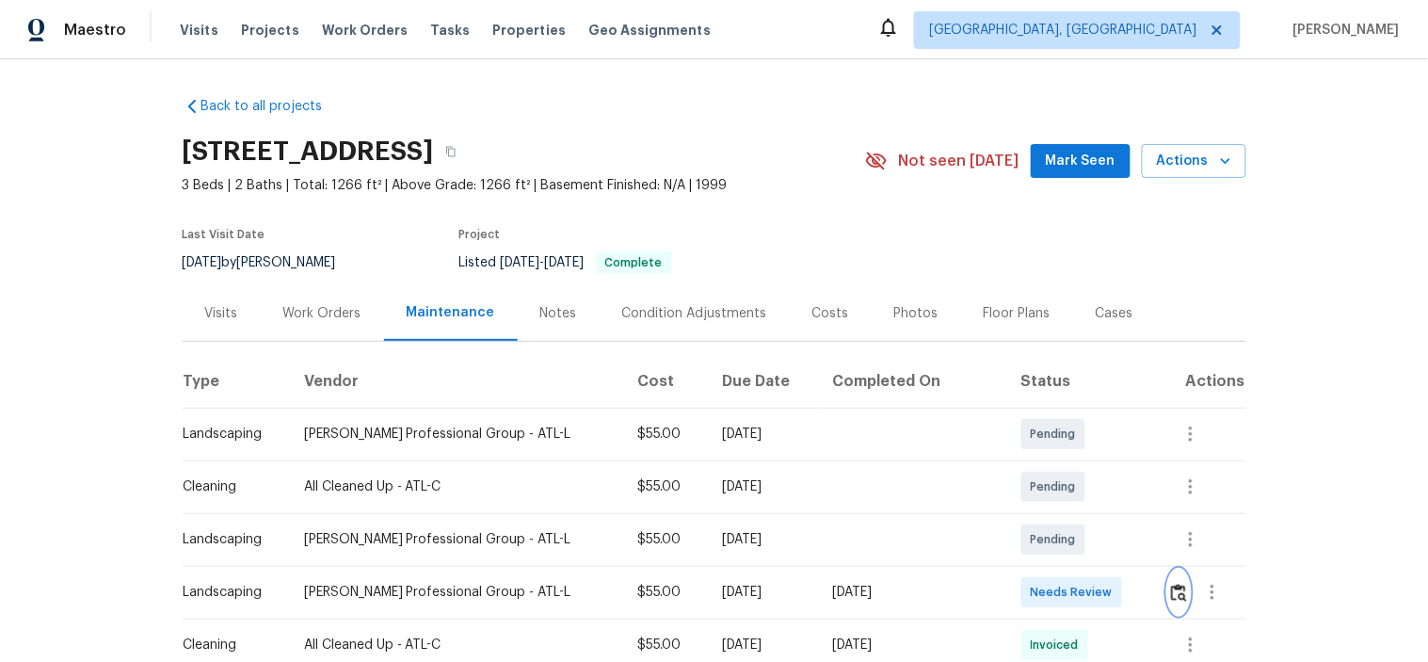
click at [1171, 593] on img "button" at bounding box center [1179, 593] width 16 height 18
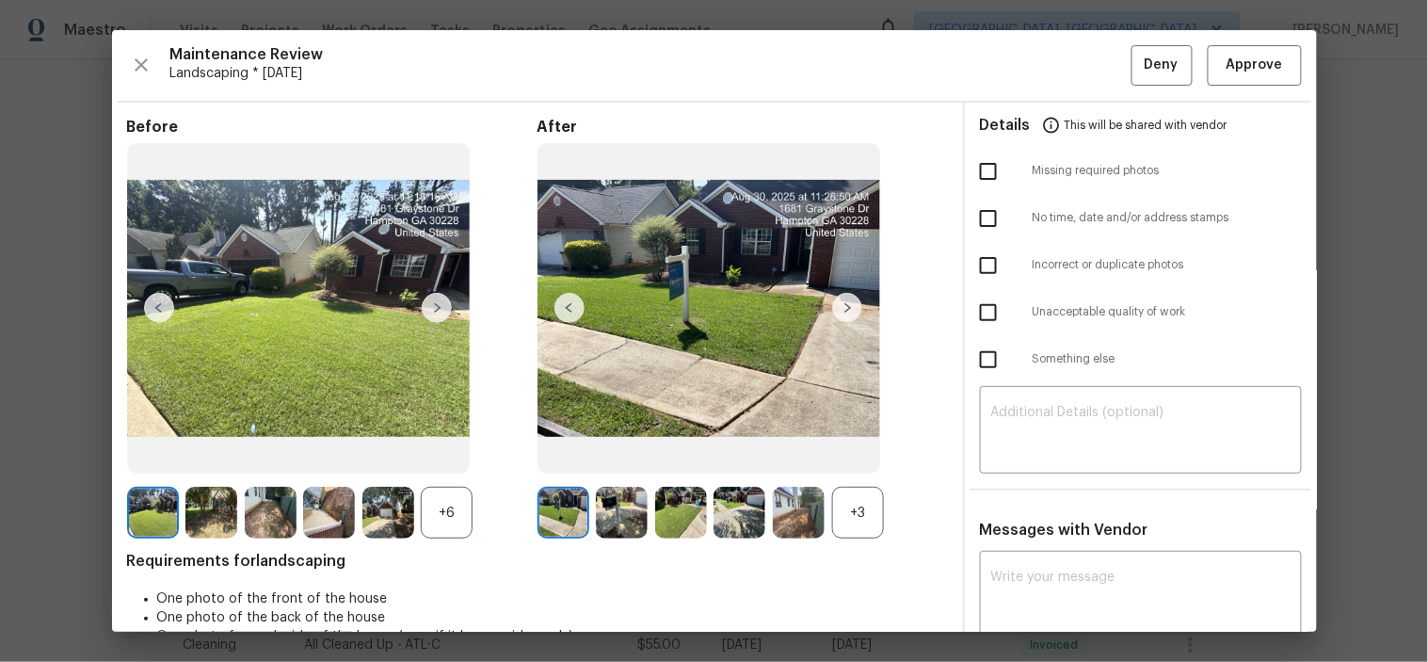
click at [976, 152] on input "checkbox" at bounding box center [989, 172] width 40 height 40
checkbox input "true"
click at [1112, 421] on textarea at bounding box center [1140, 432] width 299 height 53
paste textarea "Maintenance Audit Team: Hello! Unfortunately, this landscaping visit completed …"
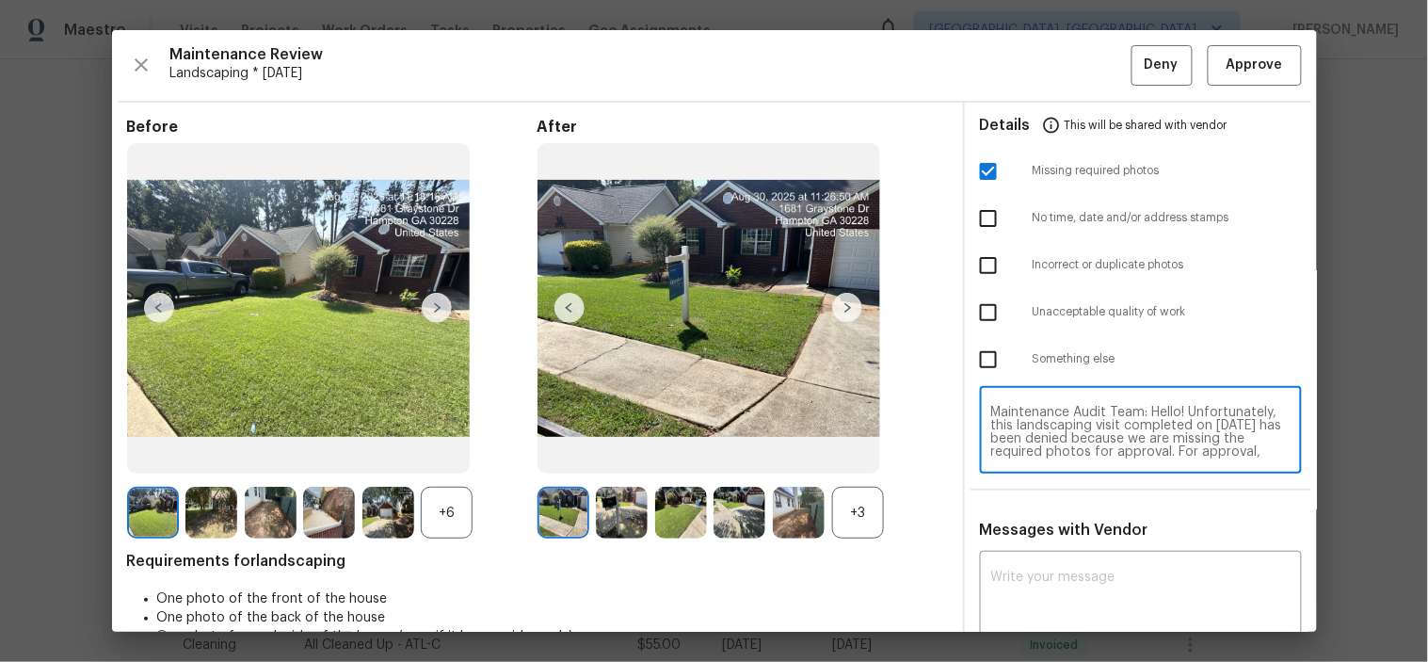
scroll to position [157, 0]
type textarea "Maintenance Audit Team: Hello! Unfortunately, this landscaping visit completed …"
click at [1111, 566] on div "x ​" at bounding box center [1141, 596] width 322 height 83
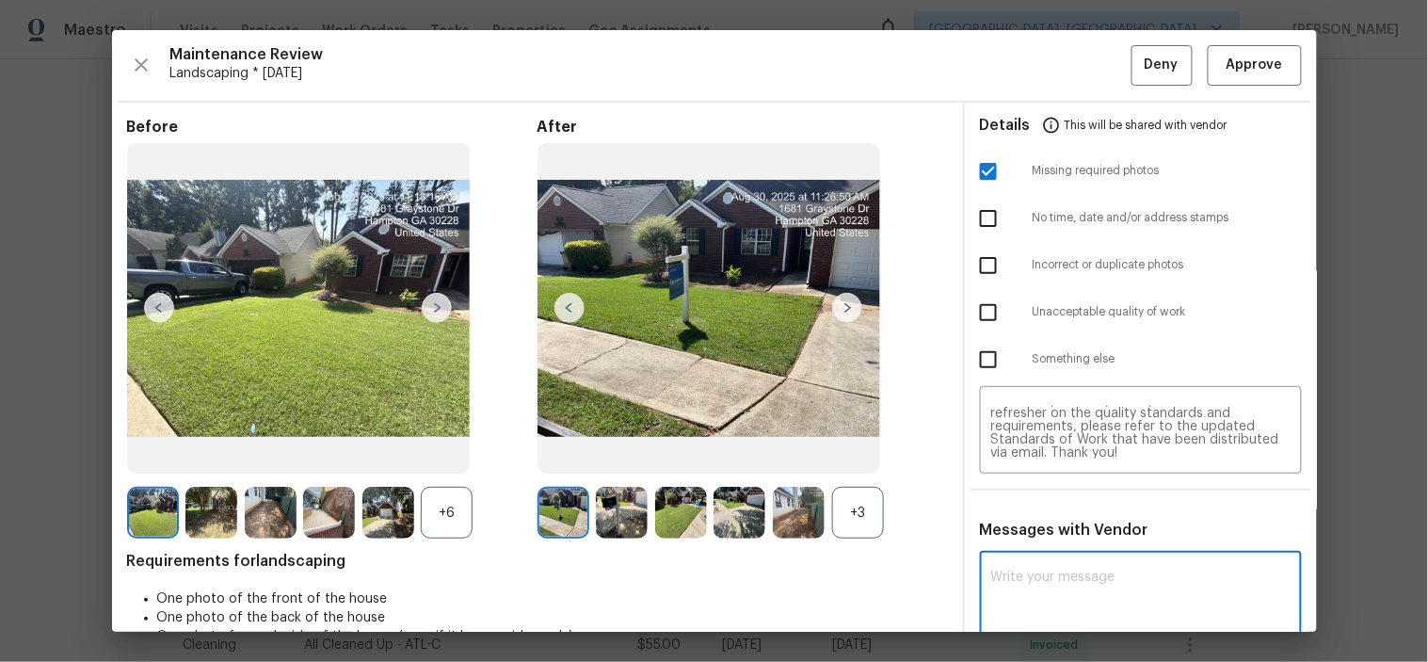
paste textarea "Maintenance Audit Team: Hello! Unfortunately, this landscaping visit completed …"
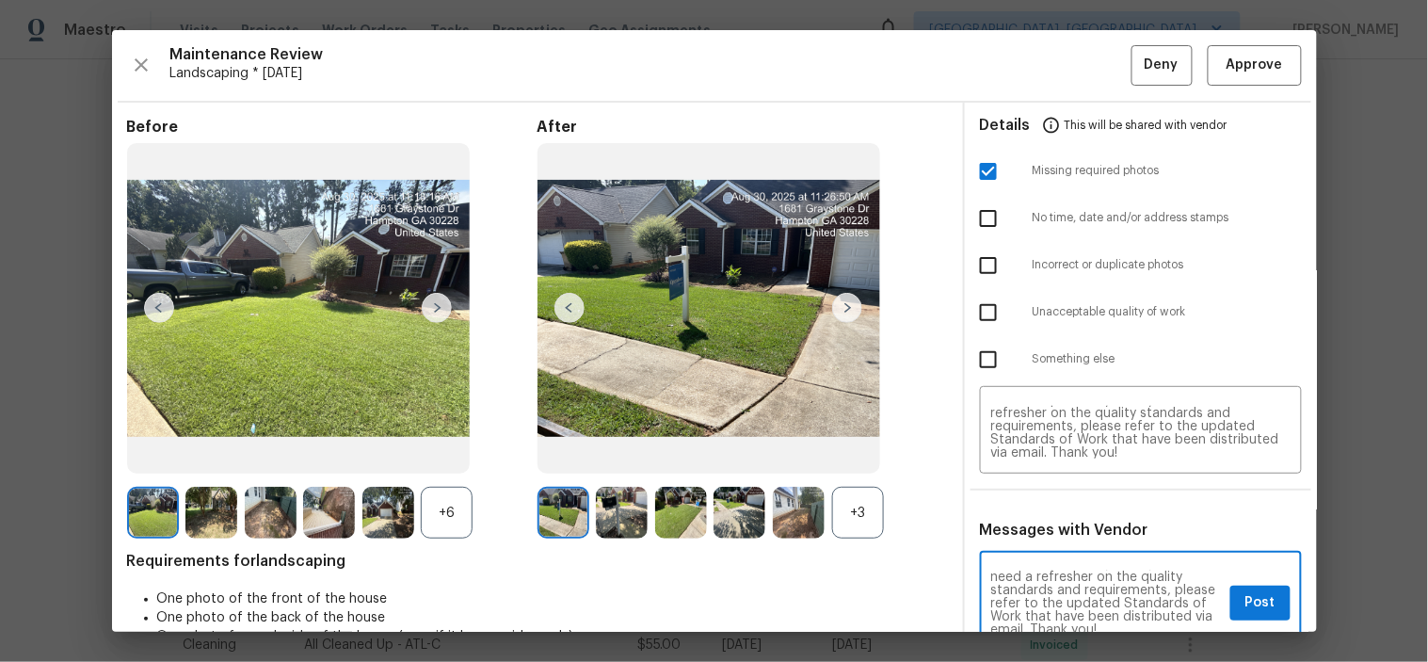
scroll to position [3, 0]
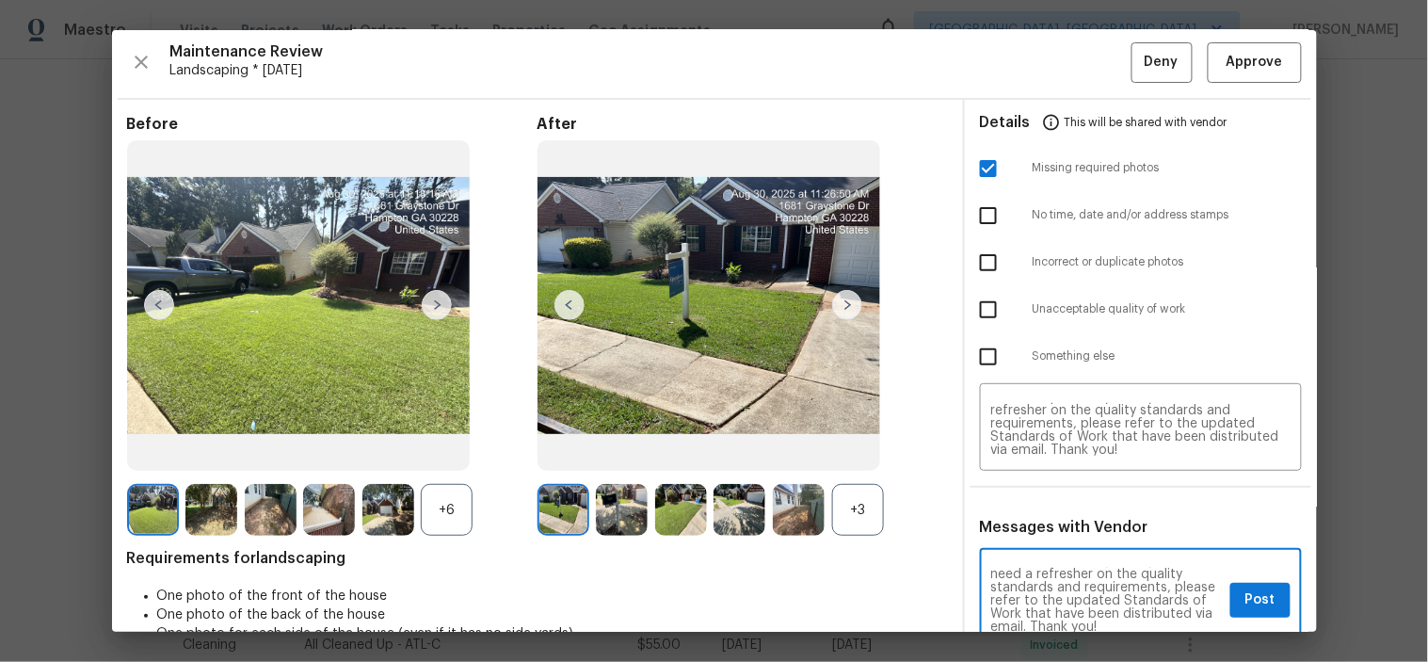
type textarea "Maintenance Audit Team: Hello! Unfortunately, this landscaping visit completed …"
click at [1252, 606] on span "Post" at bounding box center [1260, 600] width 30 height 24
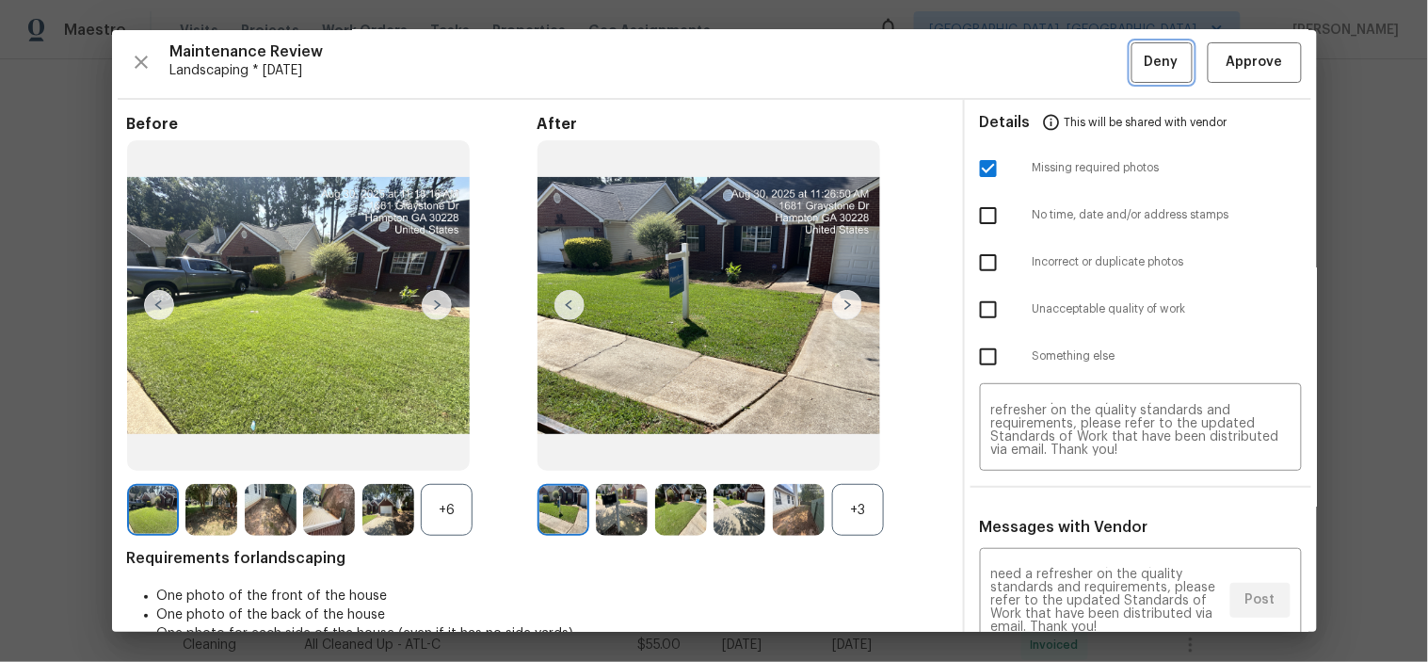
click at [1137, 77] on button "Deny" at bounding box center [1161, 62] width 61 height 40
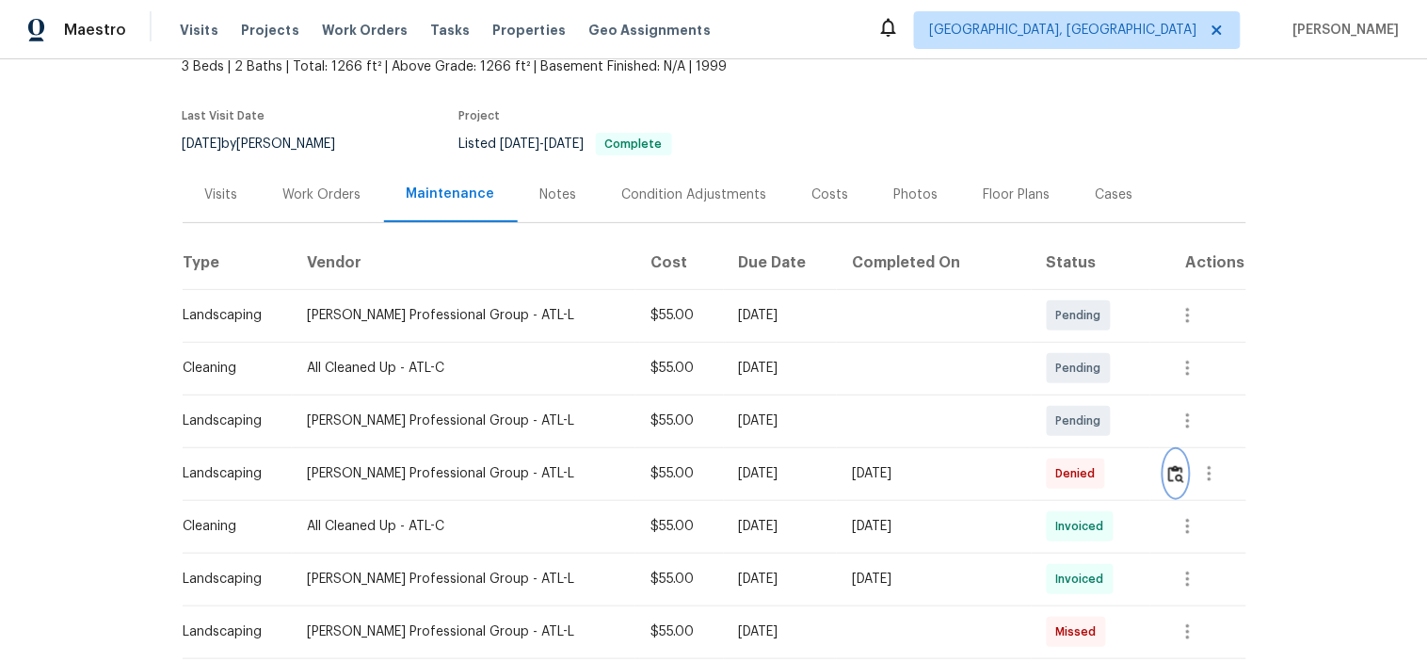
scroll to position [313, 0]
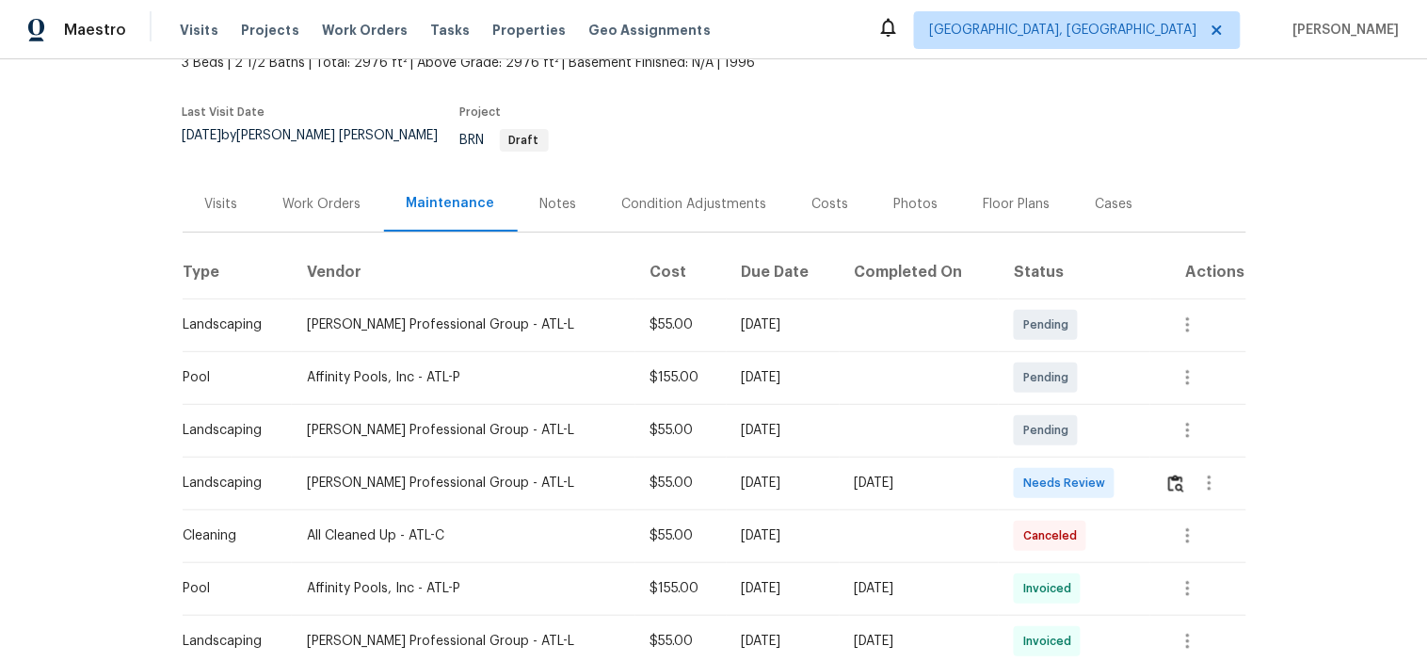
scroll to position [209, 0]
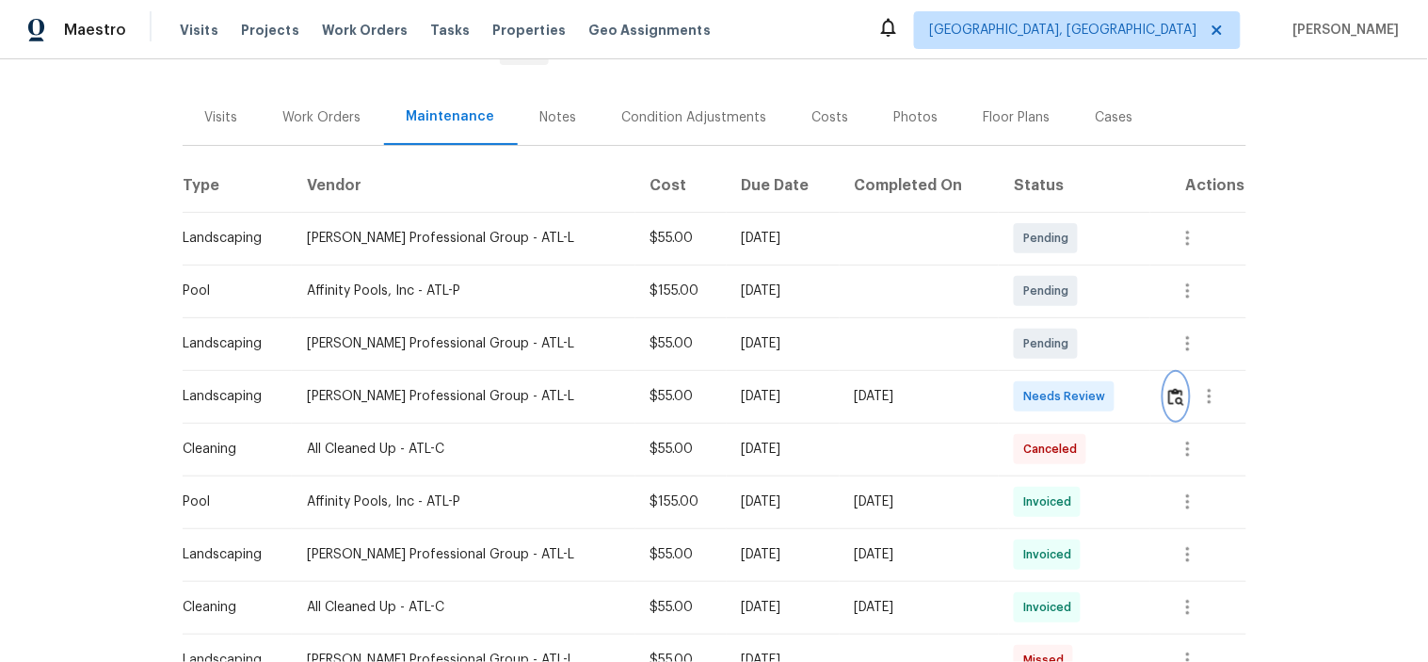
click at [1168, 388] on img "button" at bounding box center [1176, 397] width 16 height 18
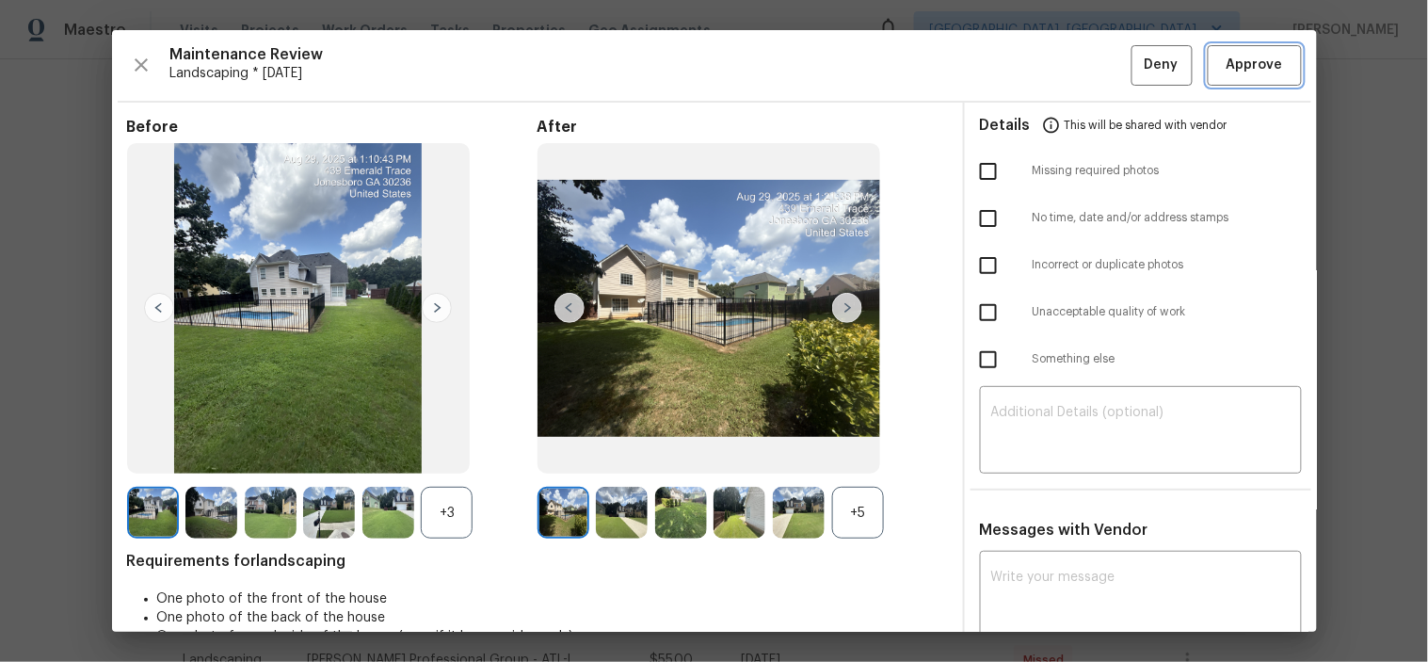
click at [1226, 67] on span "Approve" at bounding box center [1254, 66] width 56 height 24
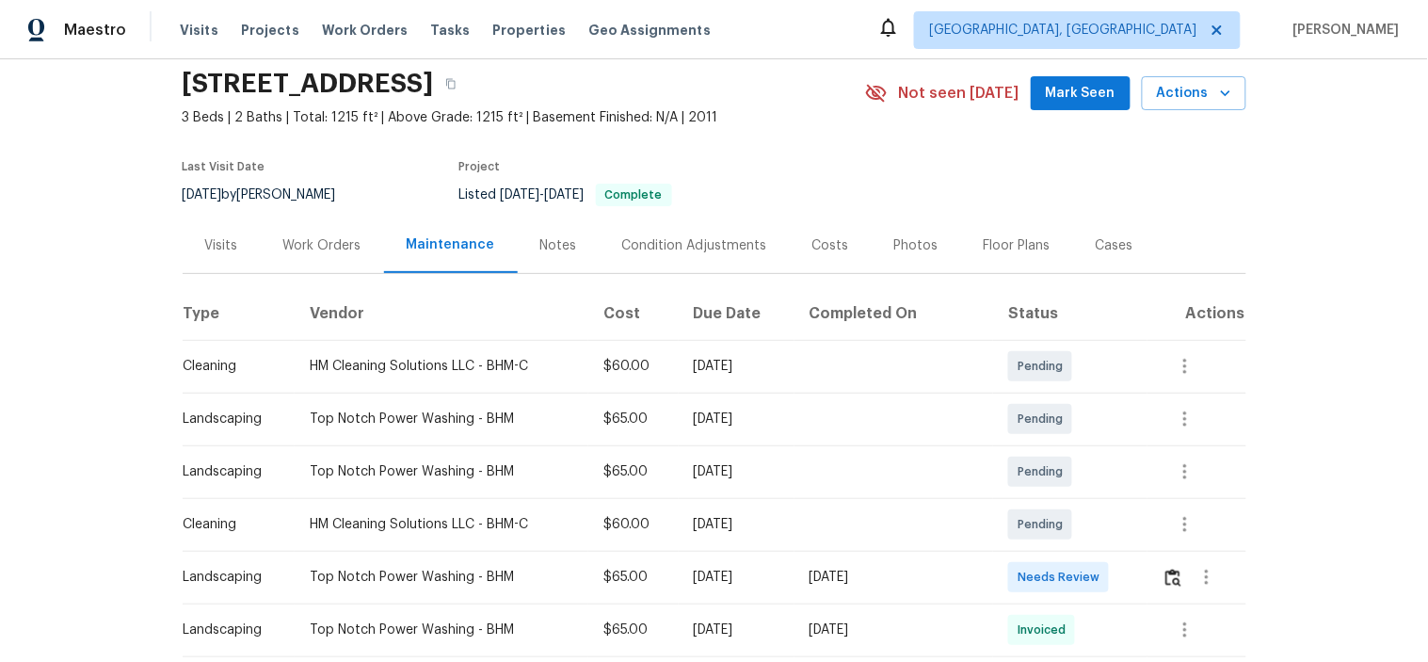
scroll to position [104, 0]
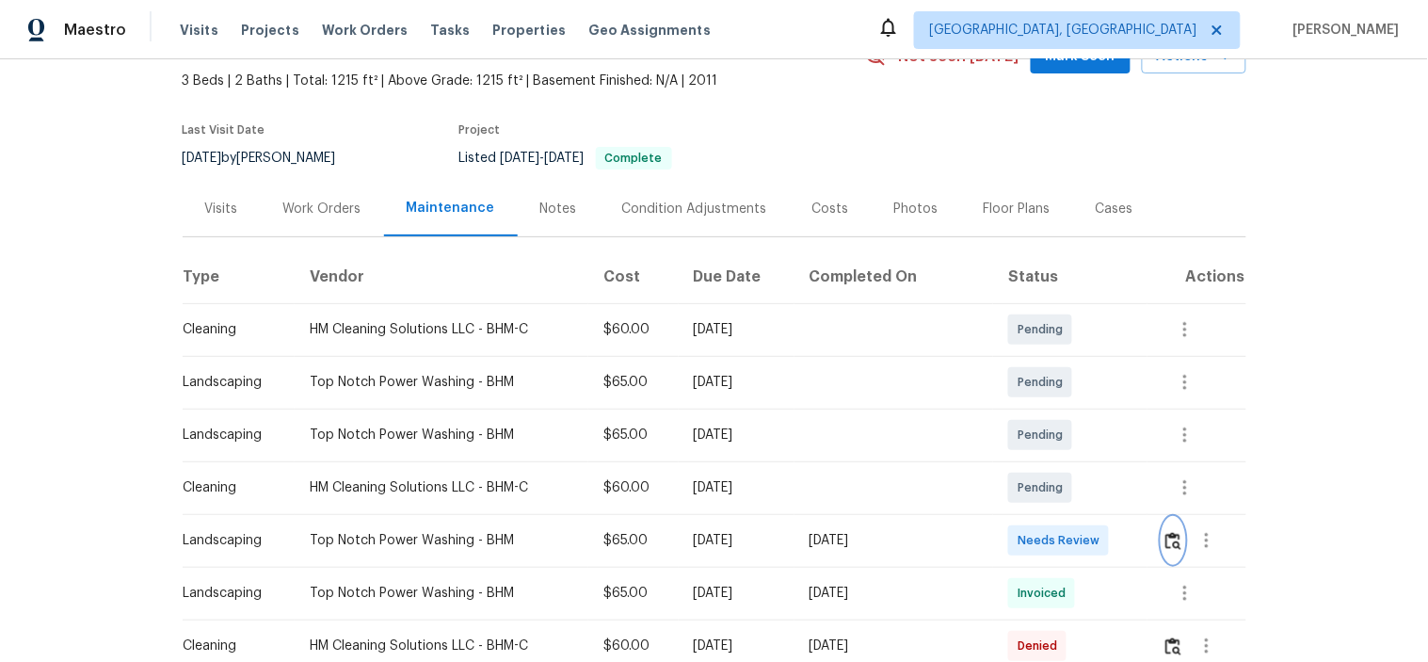
click at [1172, 544] on img "button" at bounding box center [1173, 541] width 16 height 18
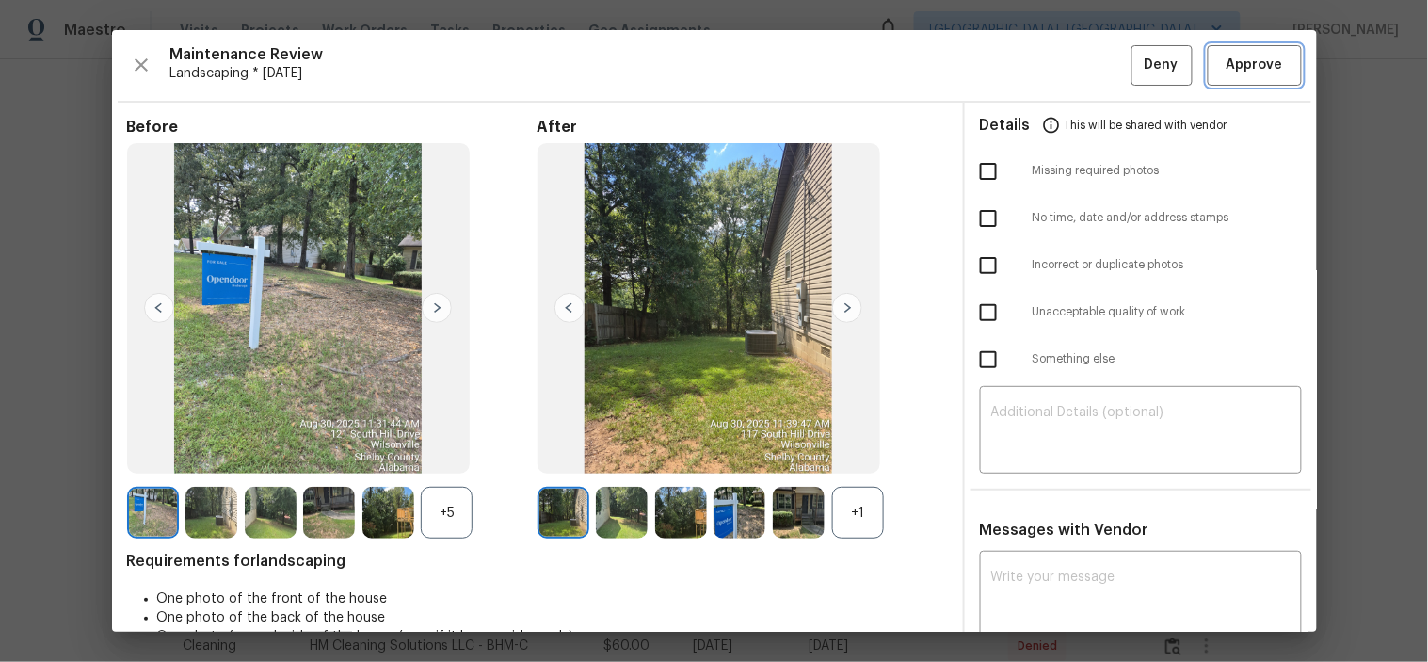
click at [1242, 69] on span "Approve" at bounding box center [1254, 66] width 56 height 24
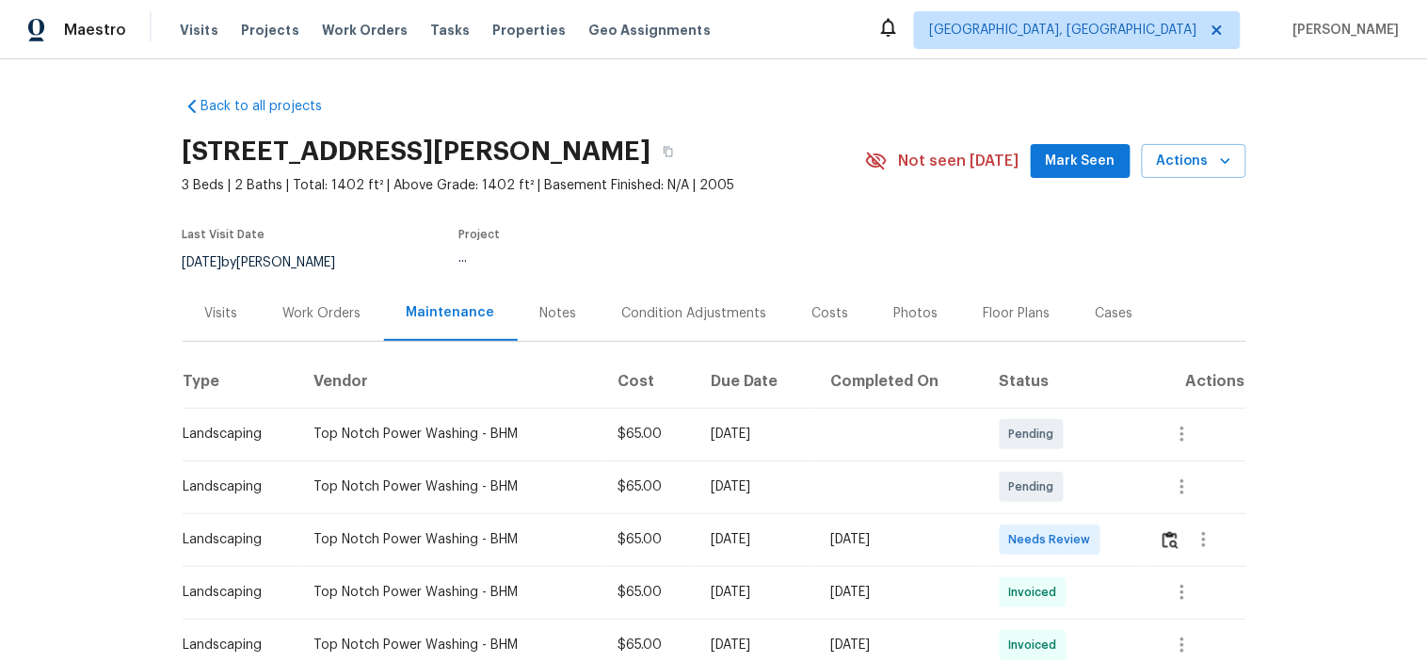
click at [1154, 537] on td at bounding box center [1196, 539] width 102 height 53
click at [1164, 534] on img "button" at bounding box center [1170, 540] width 16 height 18
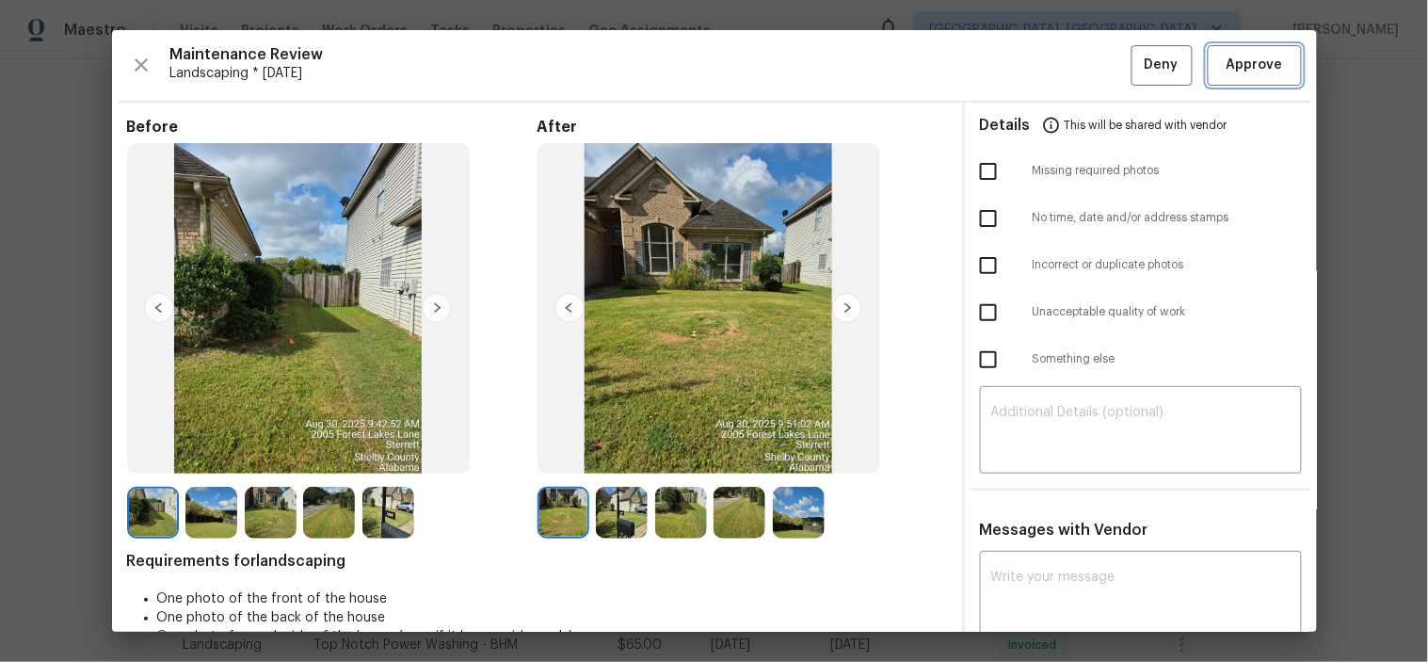
click at [1244, 61] on span "Approve" at bounding box center [1254, 66] width 56 height 24
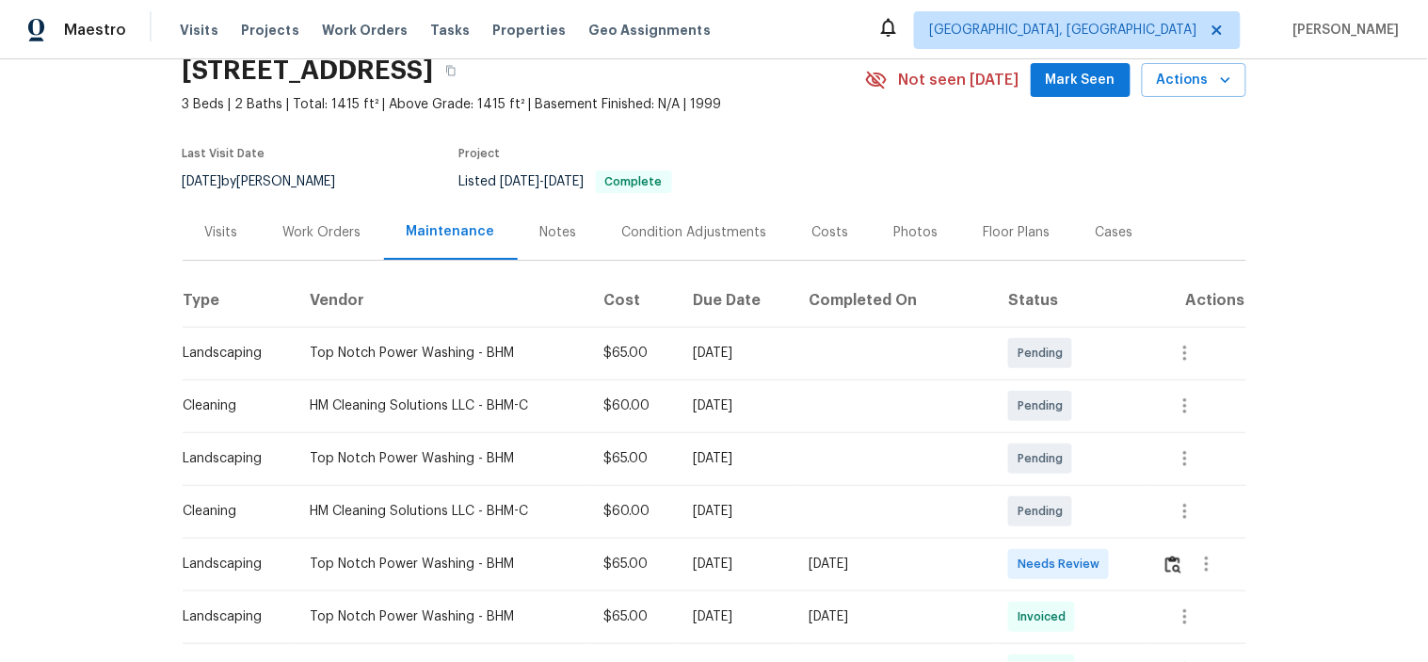
scroll to position [104, 0]
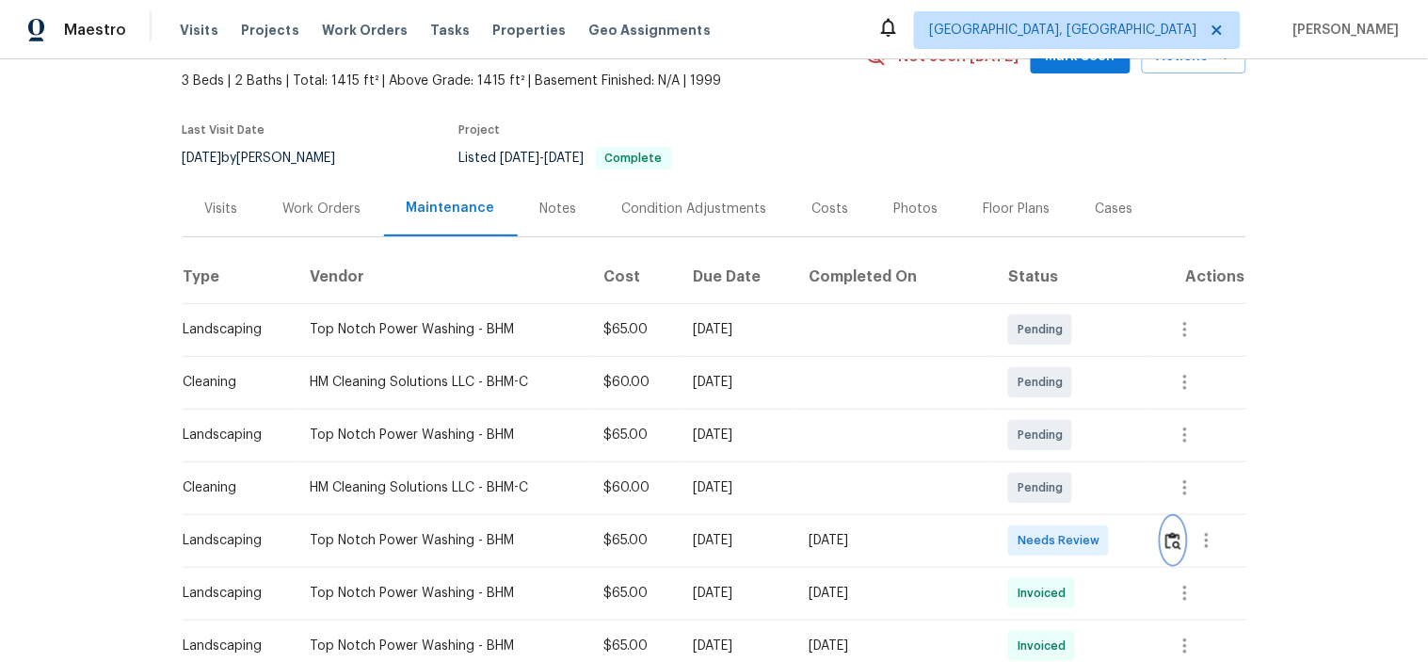
click at [1165, 538] on img "button" at bounding box center [1173, 541] width 16 height 18
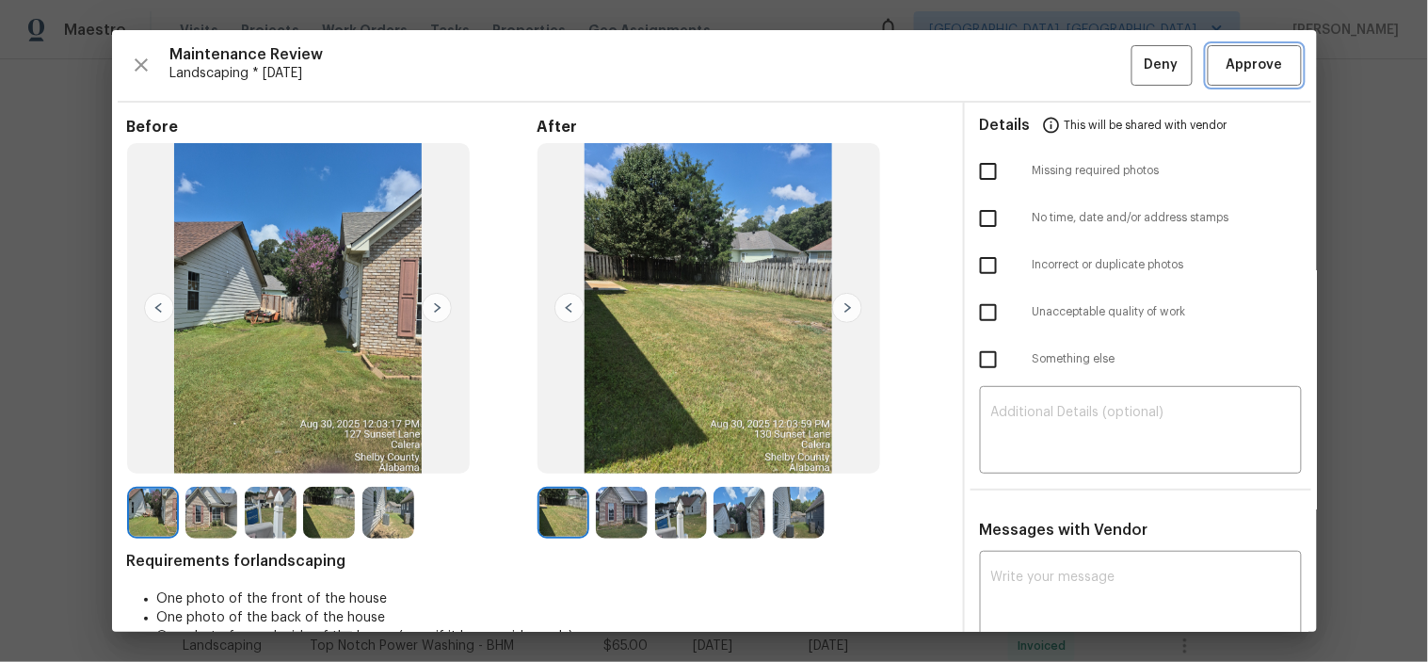
click at [1249, 61] on span "Approve" at bounding box center [1254, 66] width 56 height 24
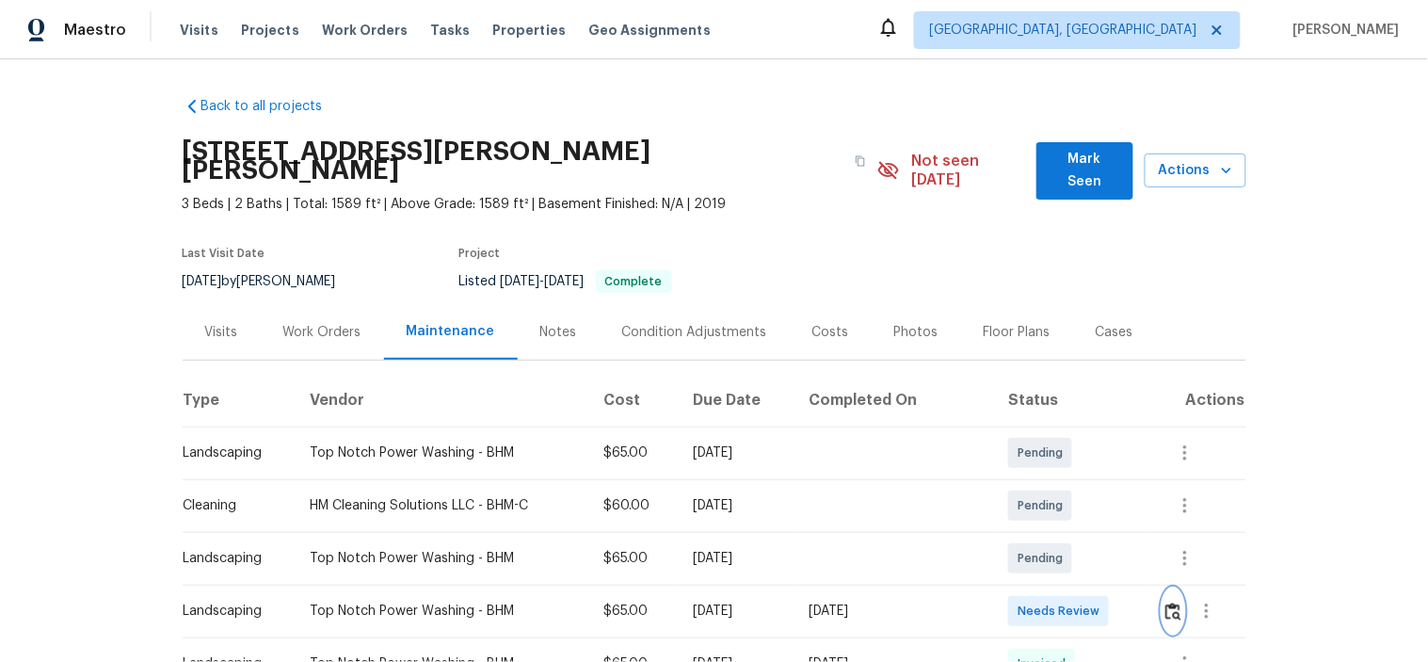
click at [1168, 602] on img "button" at bounding box center [1173, 611] width 16 height 18
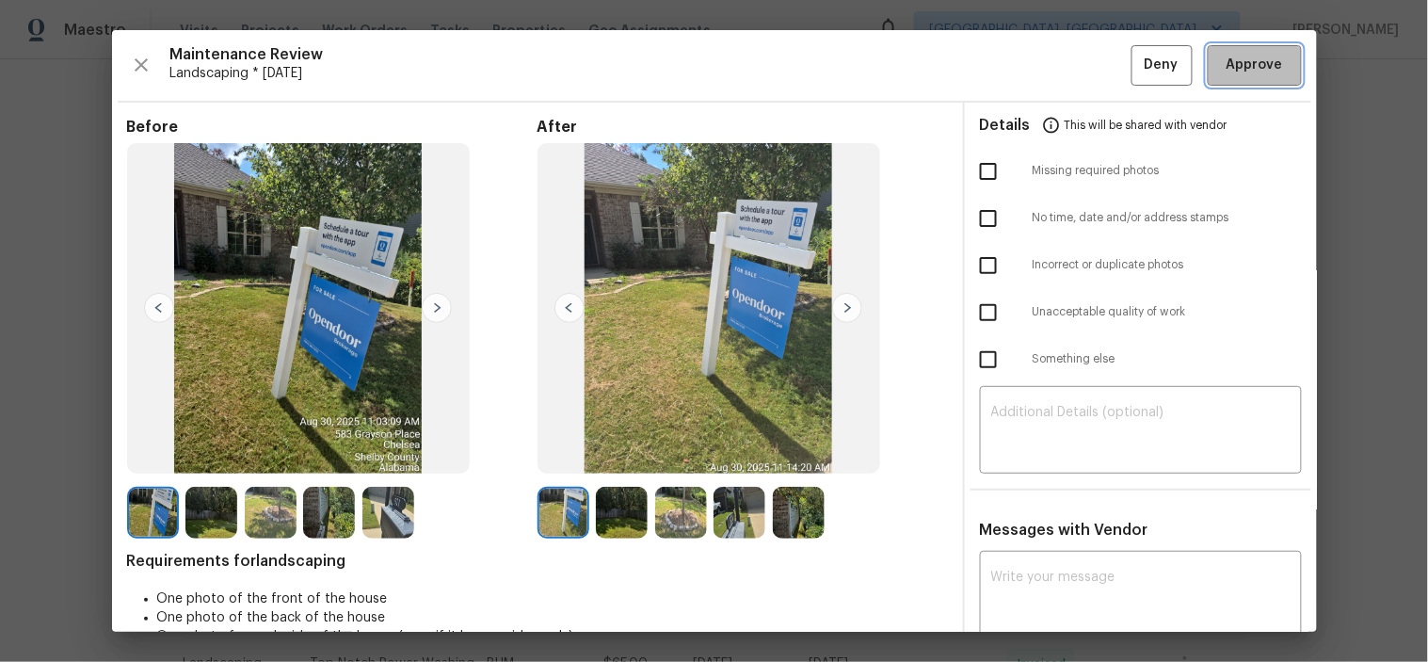
click at [1210, 77] on button "Approve" at bounding box center [1255, 65] width 94 height 40
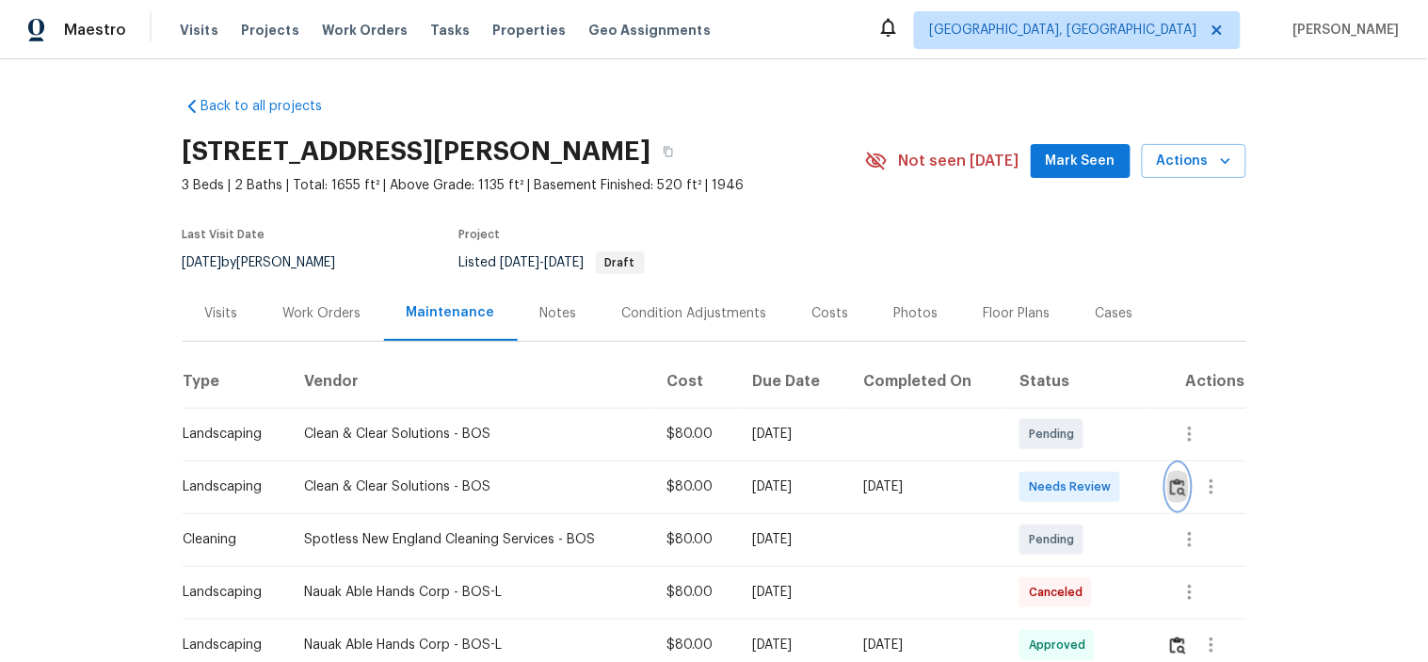
click at [1177, 496] on button "button" at bounding box center [1178, 486] width 22 height 45
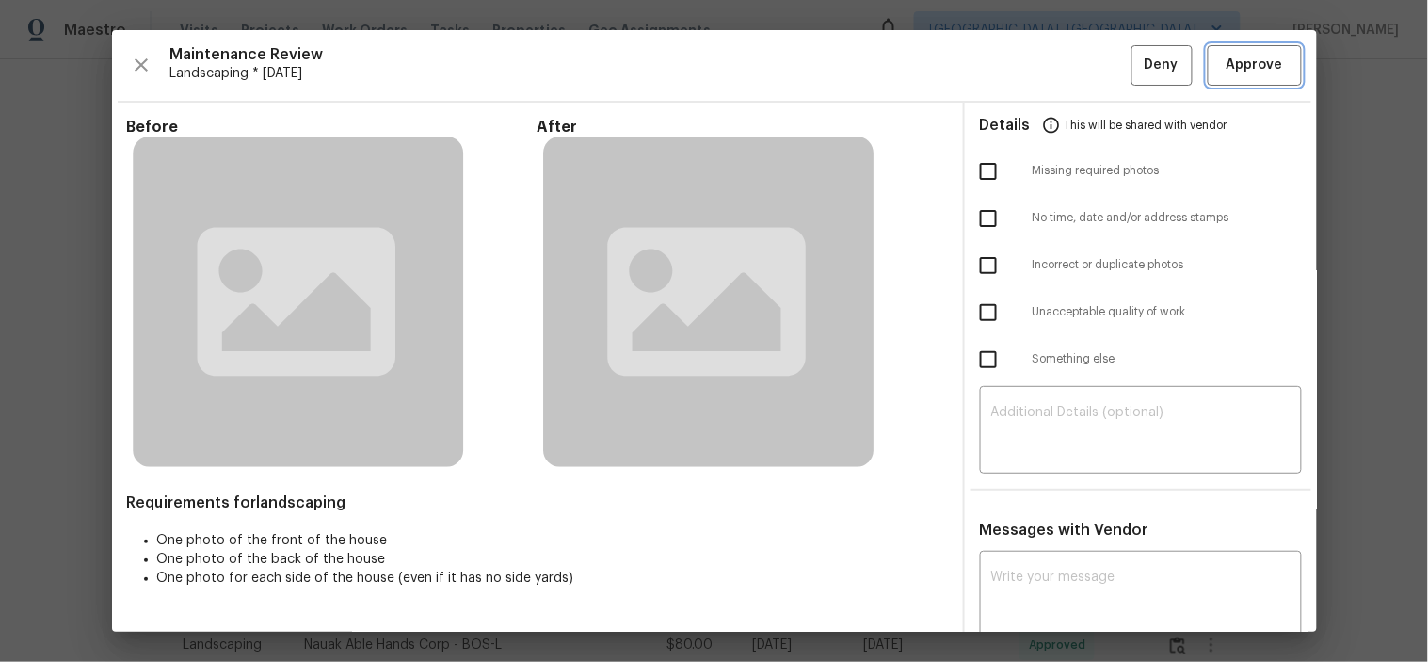
click at [1208, 67] on button "Approve" at bounding box center [1255, 65] width 94 height 40
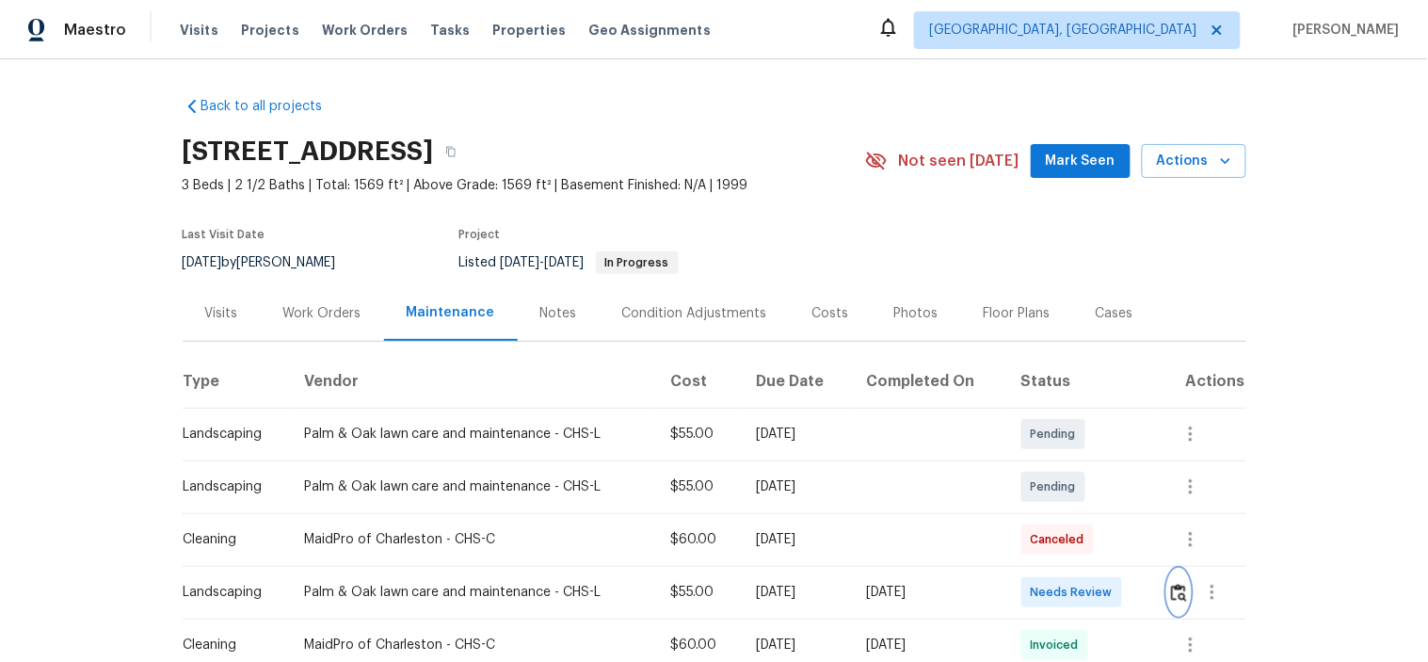
click at [1179, 586] on img "button" at bounding box center [1179, 593] width 16 height 18
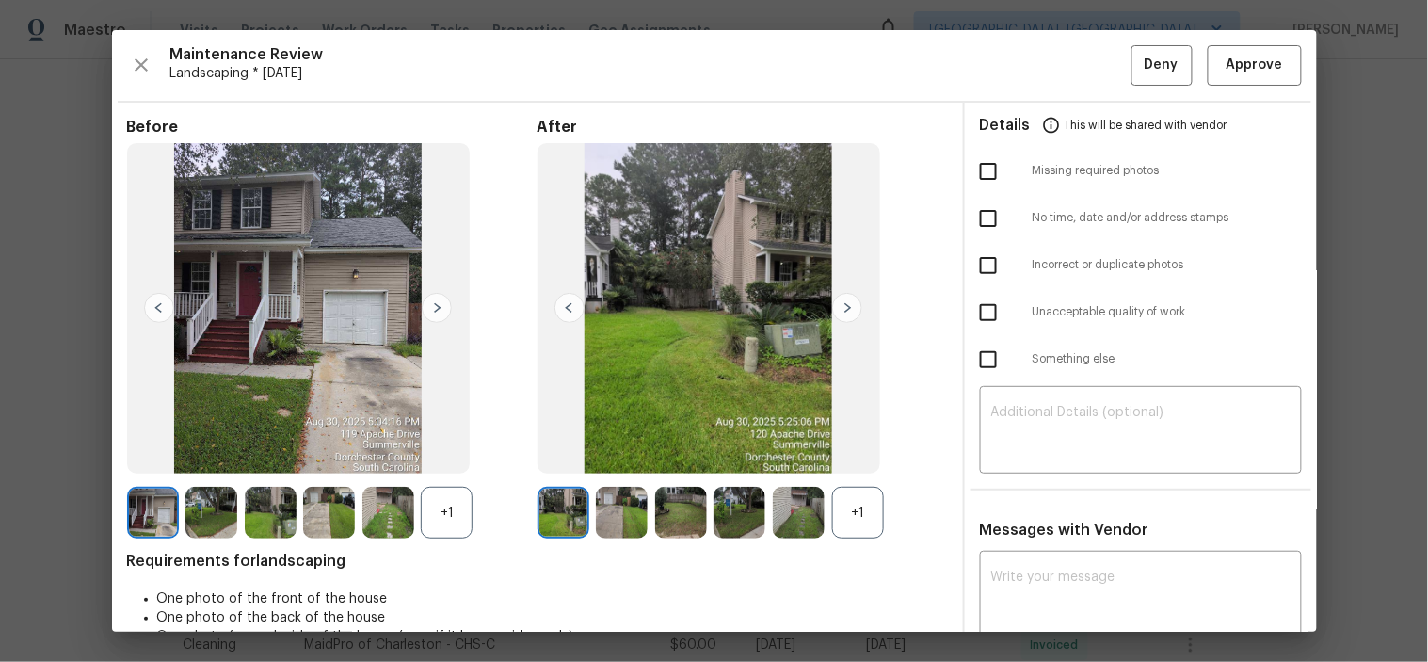
drag, startPoint x: 1249, startPoint y: 35, endPoint x: 1248, endPoint y: 56, distance: 21.7
click at [1249, 36] on div "Maintenance Review Landscaping * Mon, Aug 25 Deny Approve Before +1 After +1 Re…" at bounding box center [714, 330] width 1205 height 601
click at [1246, 60] on span "Approve" at bounding box center [1254, 66] width 56 height 24
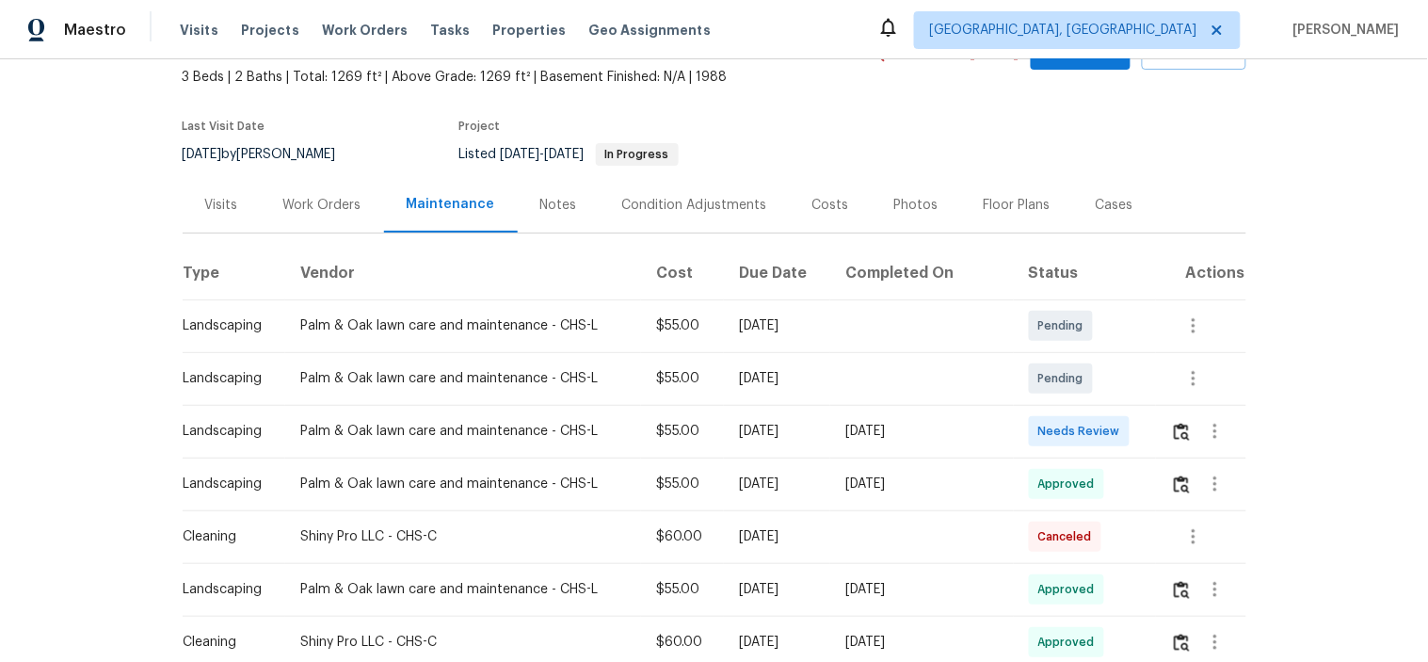
scroll to position [209, 0]
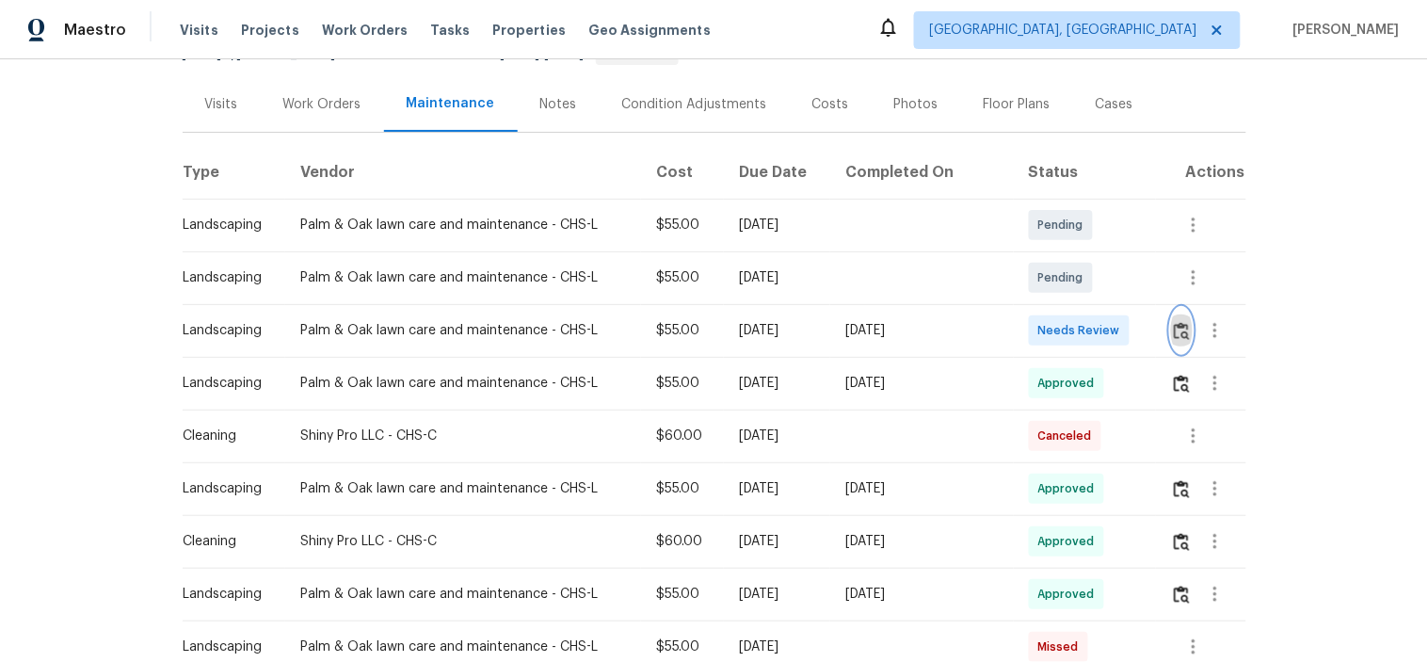
click at [1178, 336] on img "button" at bounding box center [1182, 331] width 16 height 18
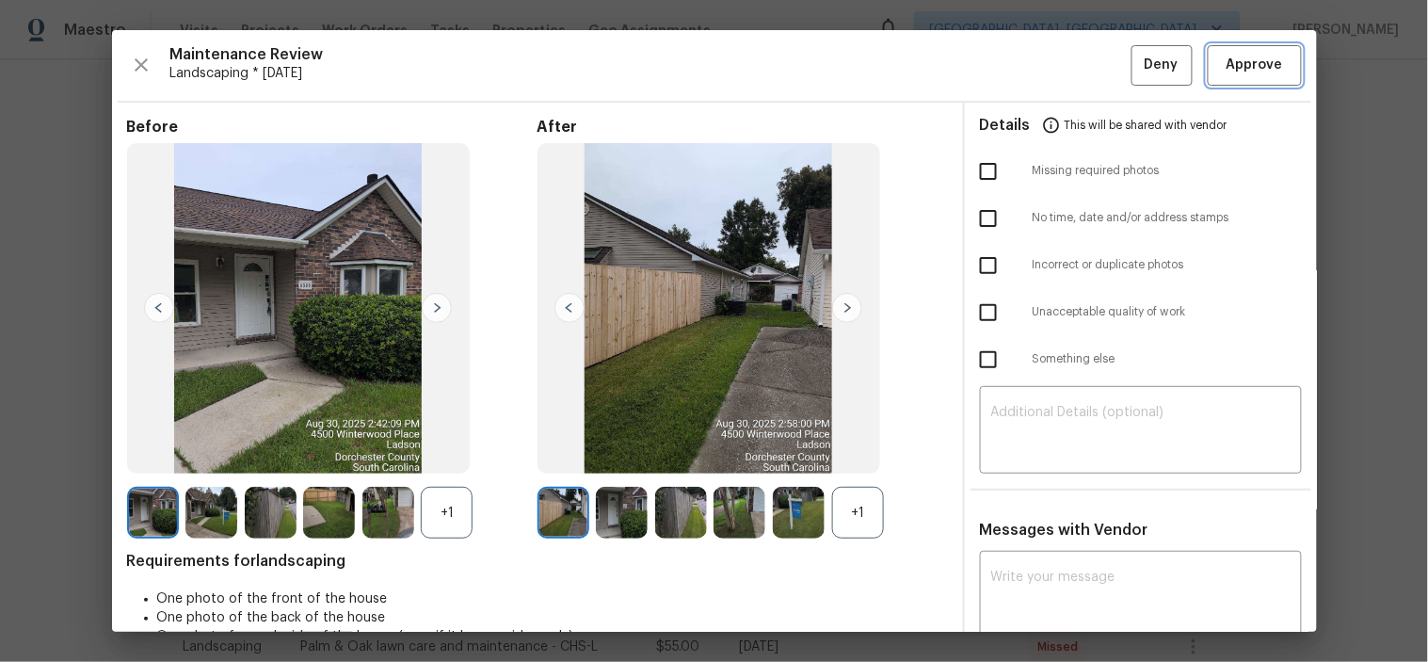
click at [1231, 62] on span "Approve" at bounding box center [1254, 66] width 56 height 24
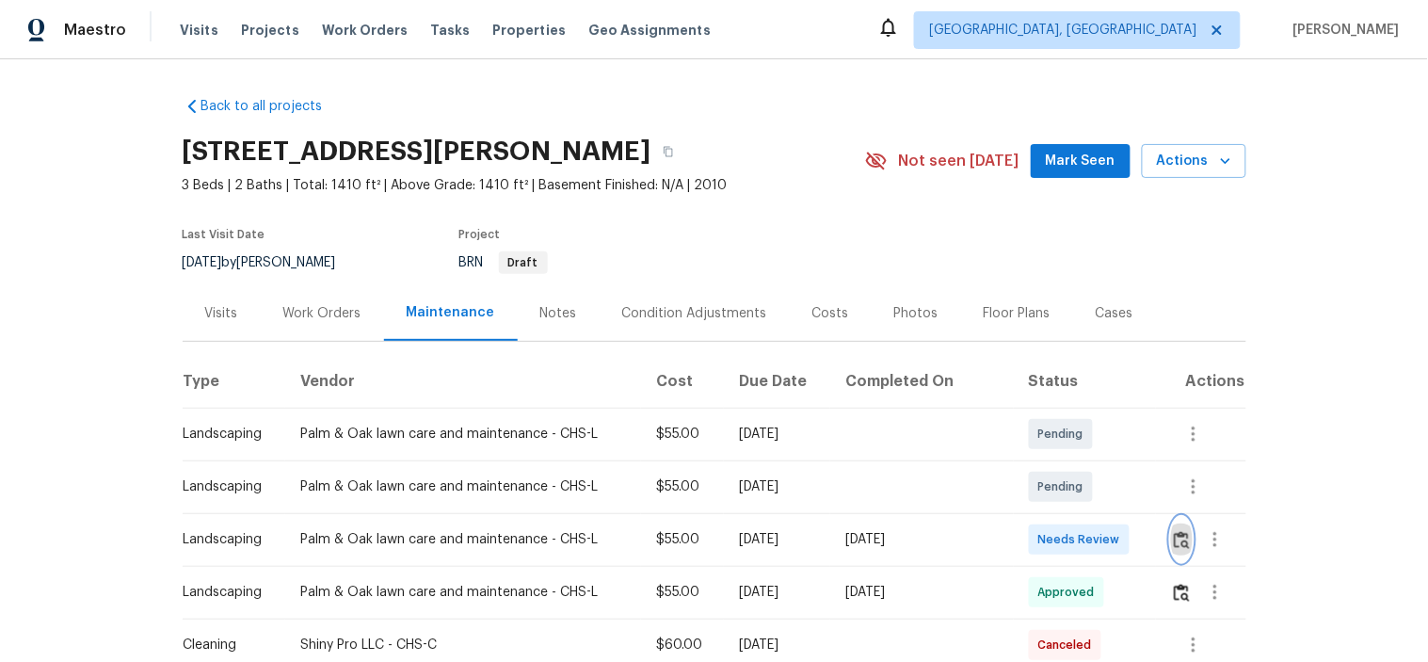
click at [1174, 543] on img "button" at bounding box center [1182, 540] width 16 height 18
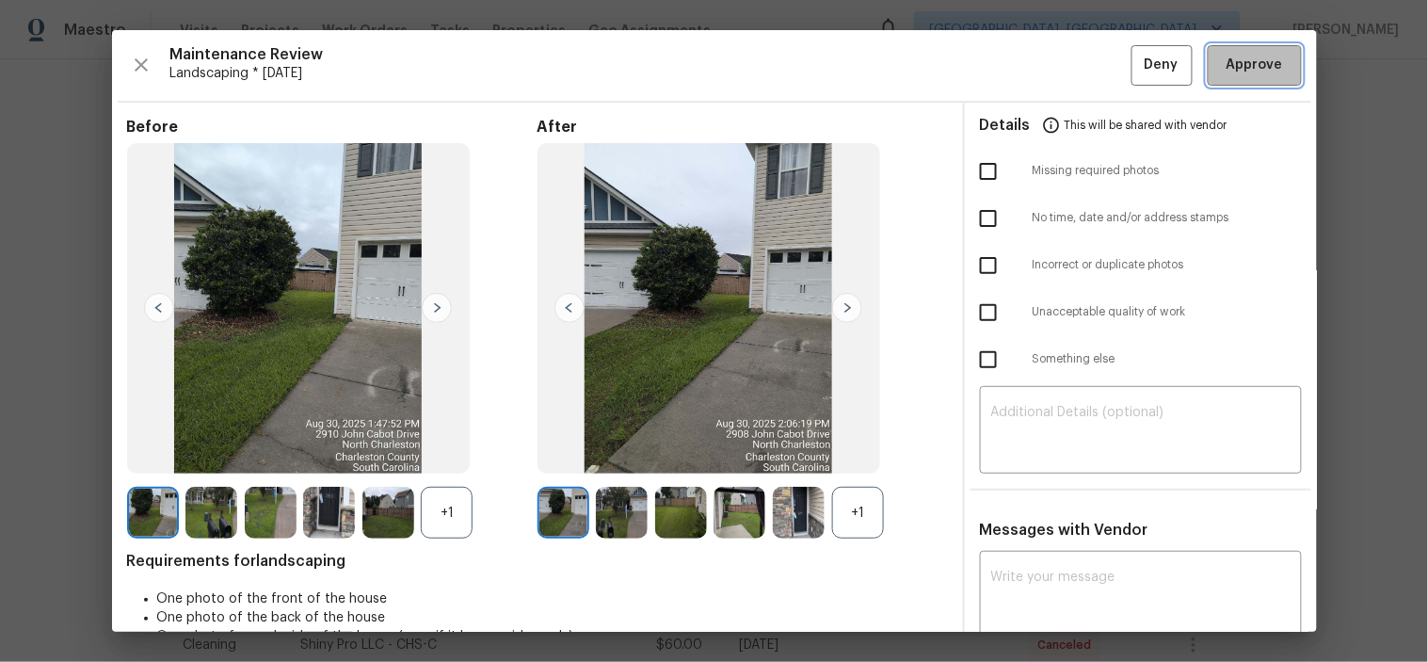
click at [1226, 68] on span "Approve" at bounding box center [1254, 66] width 56 height 24
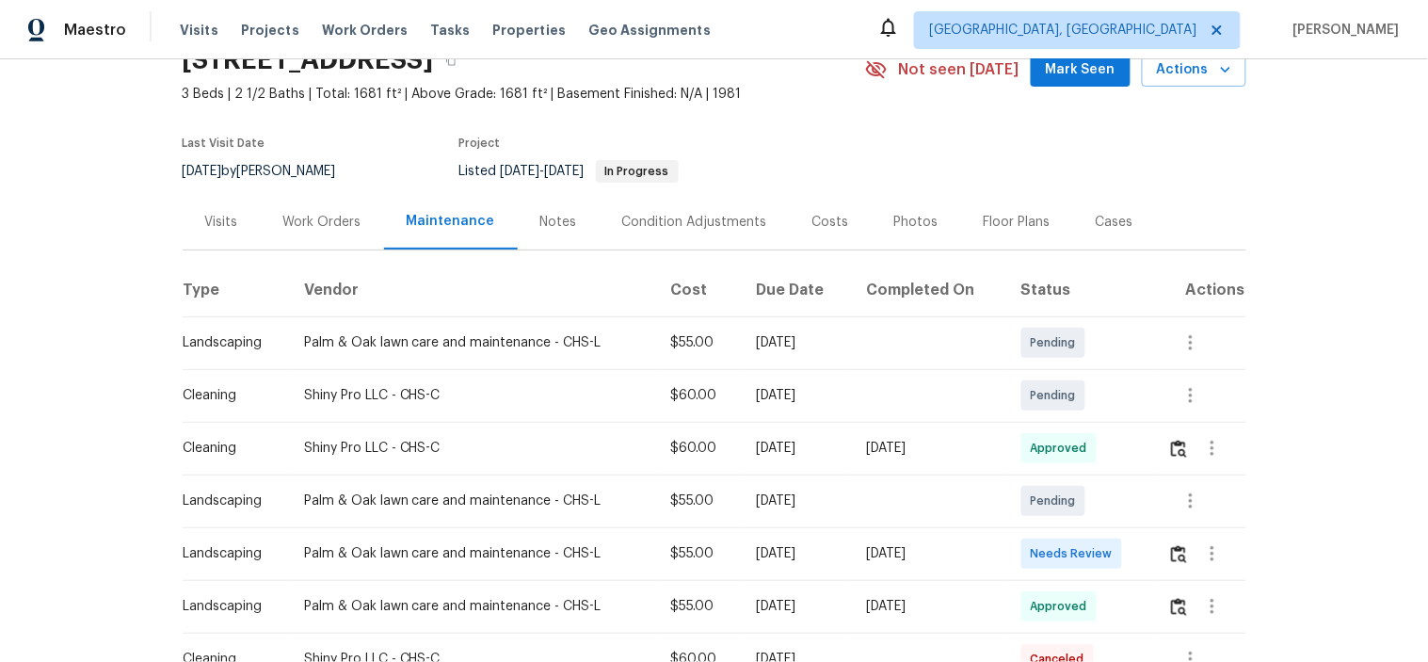
scroll to position [104, 0]
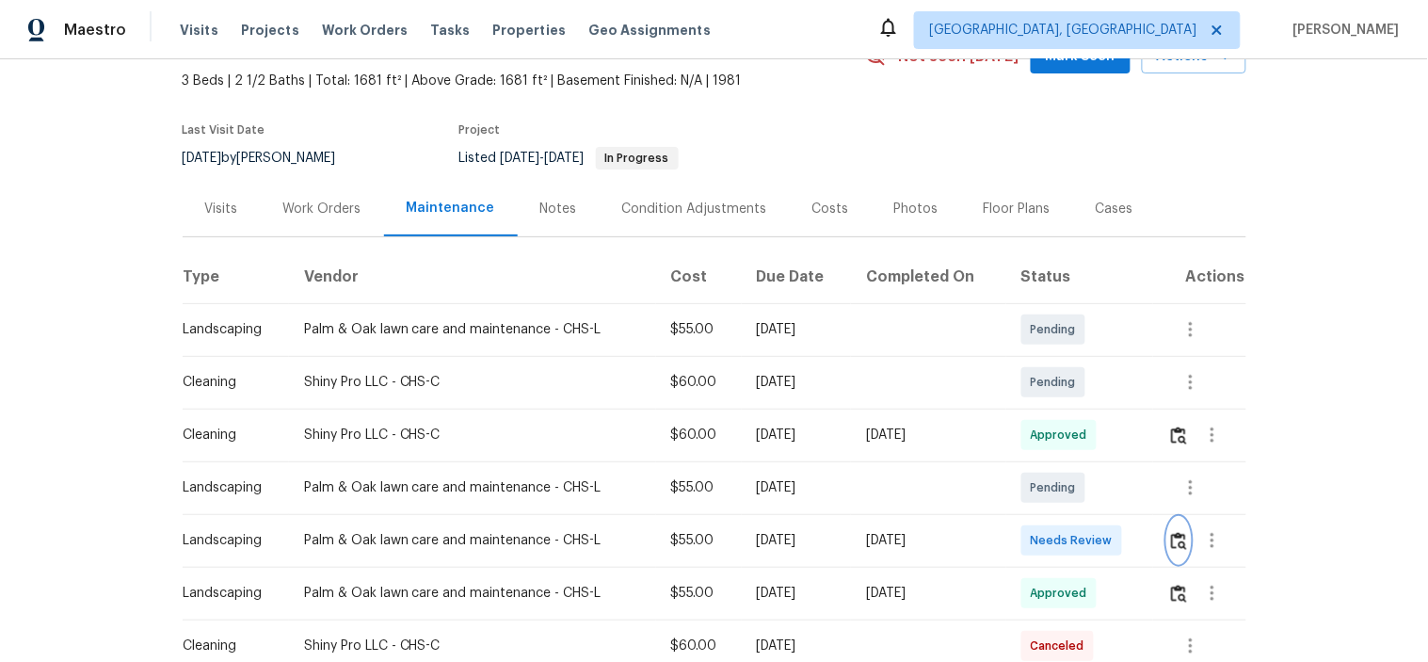
click at [1179, 527] on button "button" at bounding box center [1179, 540] width 22 height 45
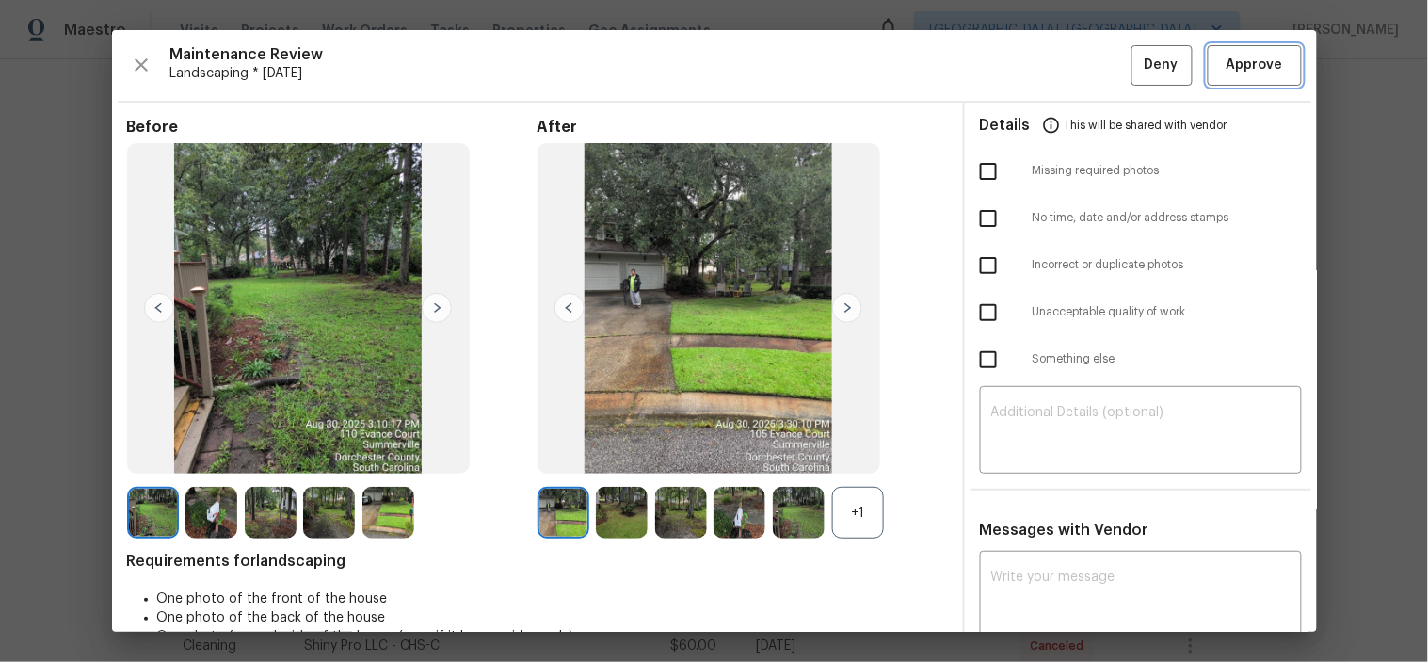
click at [1235, 67] on span "Approve" at bounding box center [1254, 66] width 56 height 24
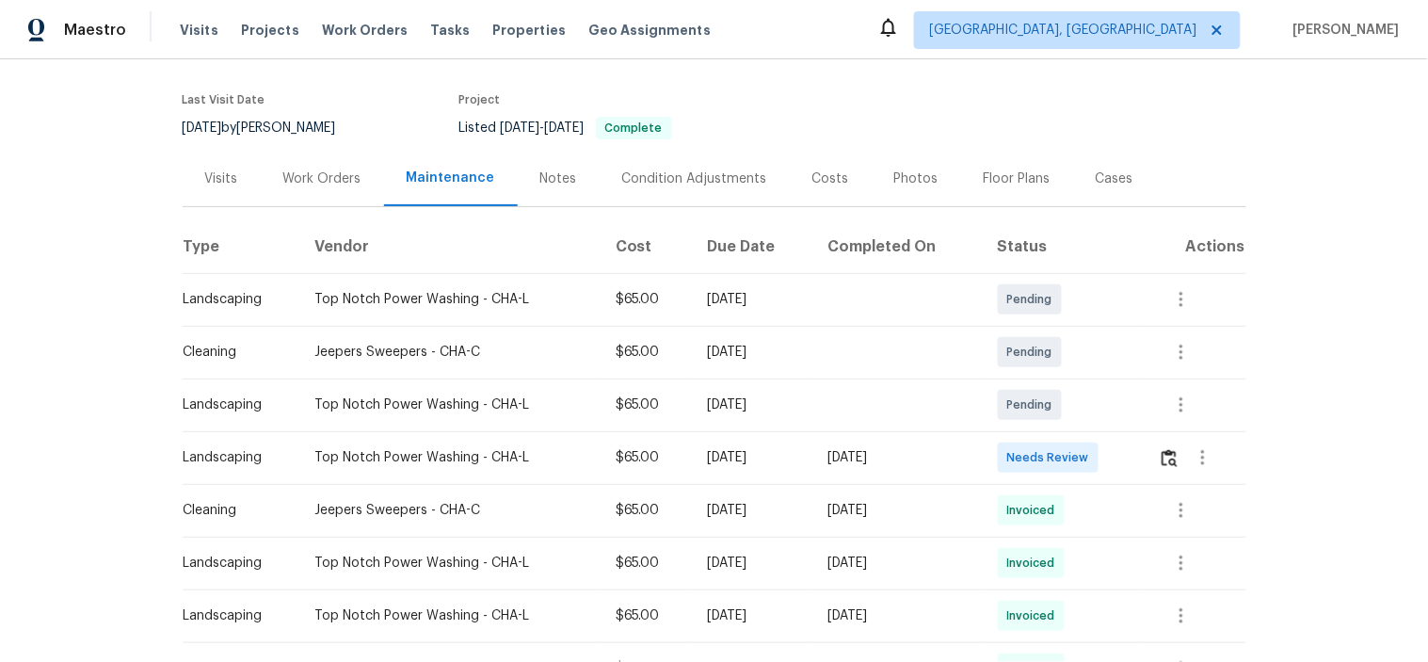
scroll to position [209, 0]
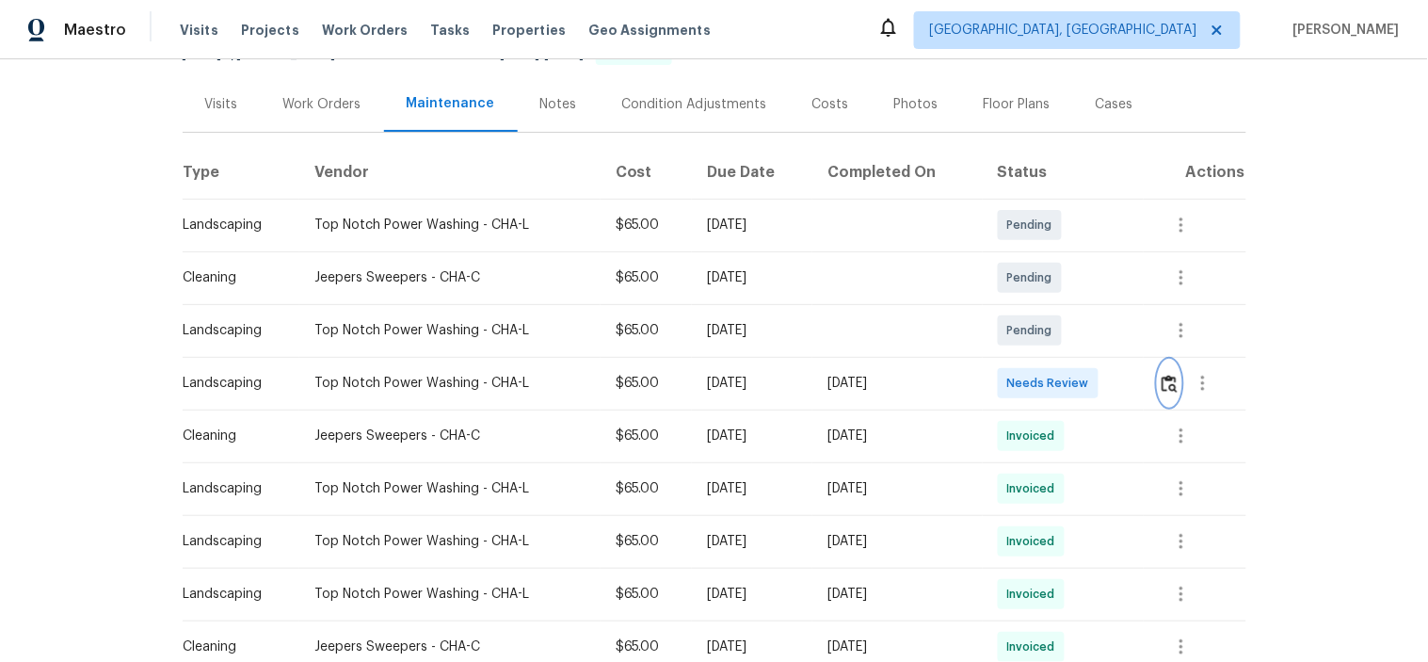
click at [1162, 377] on img "button" at bounding box center [1170, 384] width 16 height 18
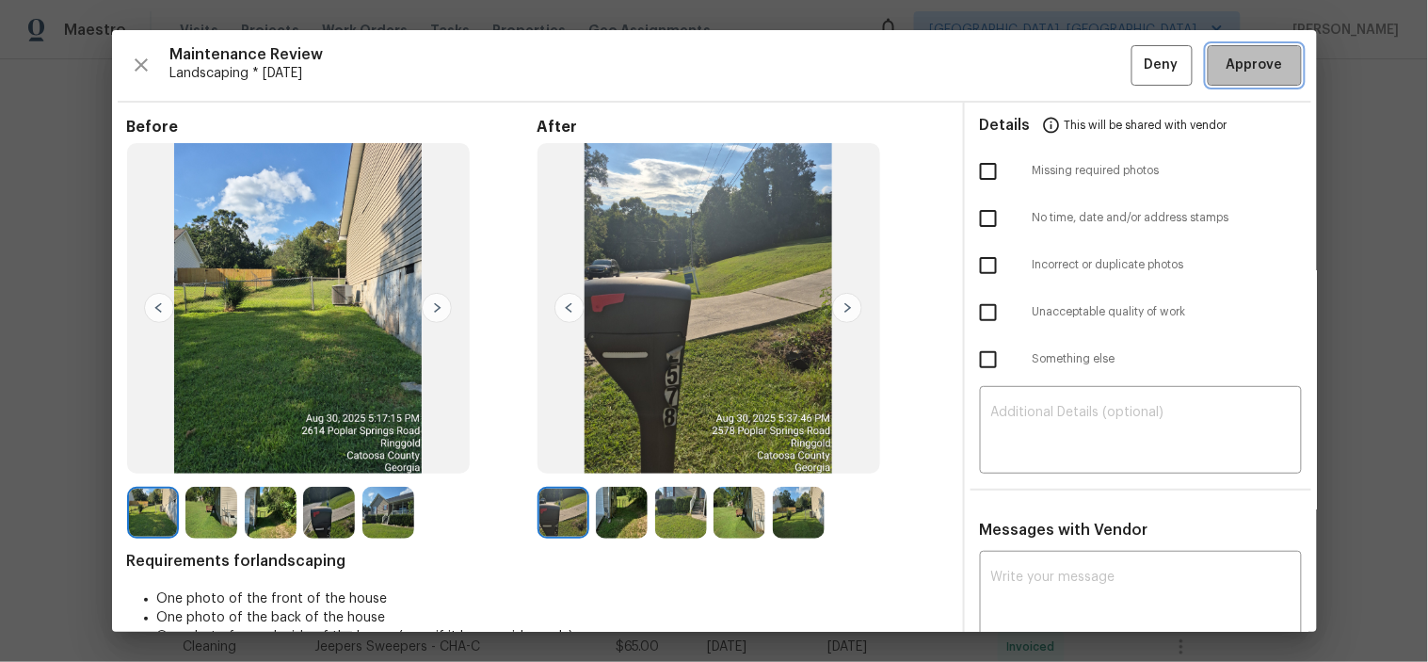
click at [1228, 56] on span "Approve" at bounding box center [1254, 66] width 56 height 24
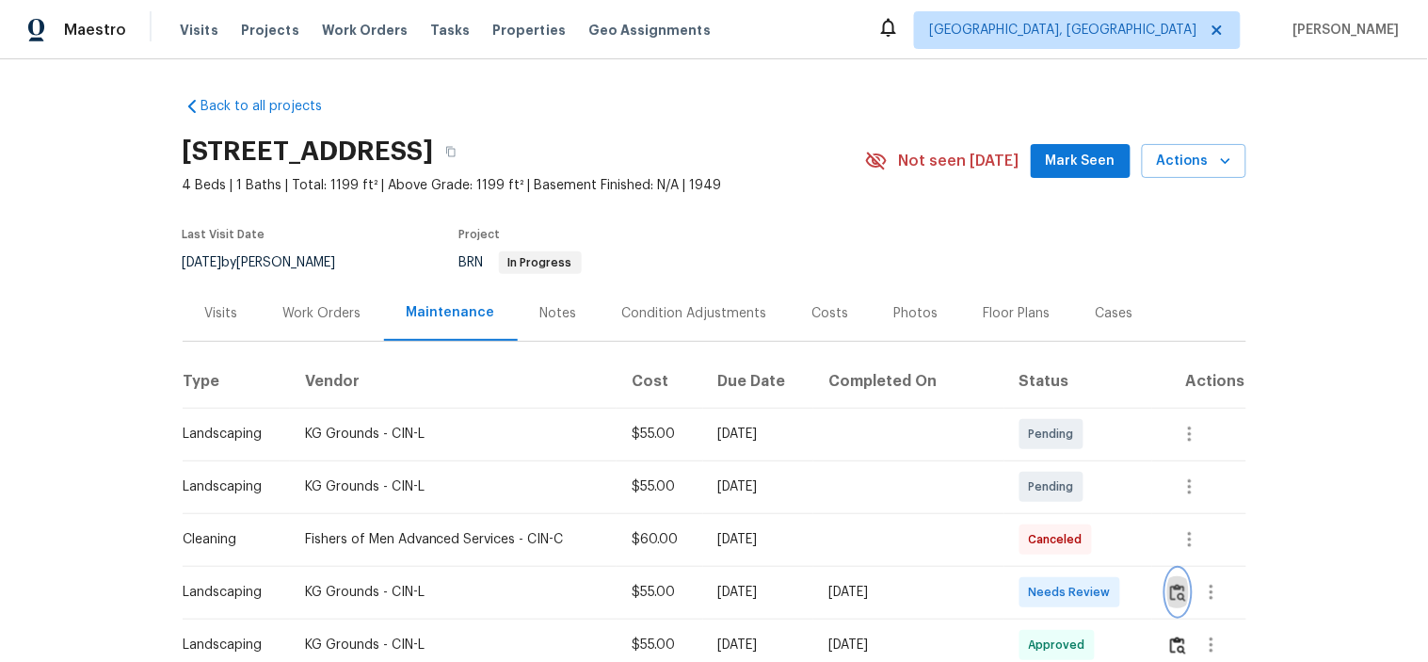
click at [1170, 589] on img "button" at bounding box center [1178, 593] width 16 height 18
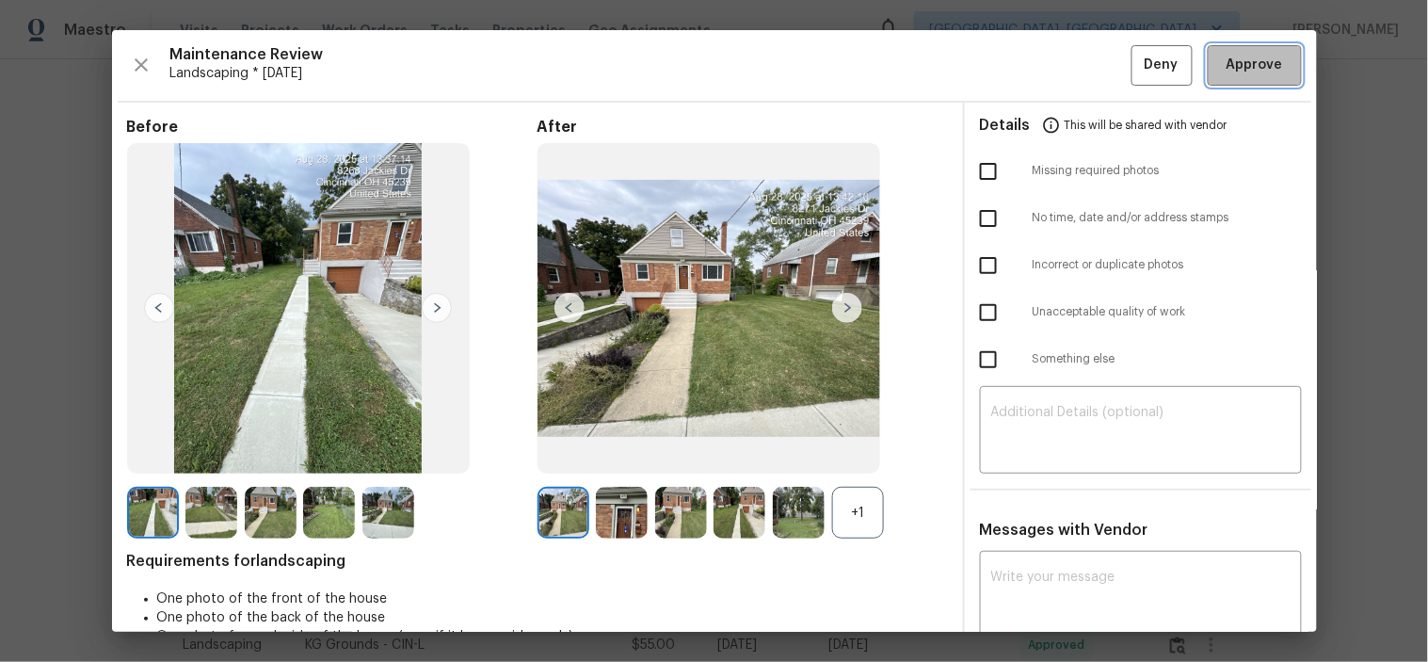
click at [1229, 63] on span "Approve" at bounding box center [1254, 66] width 56 height 24
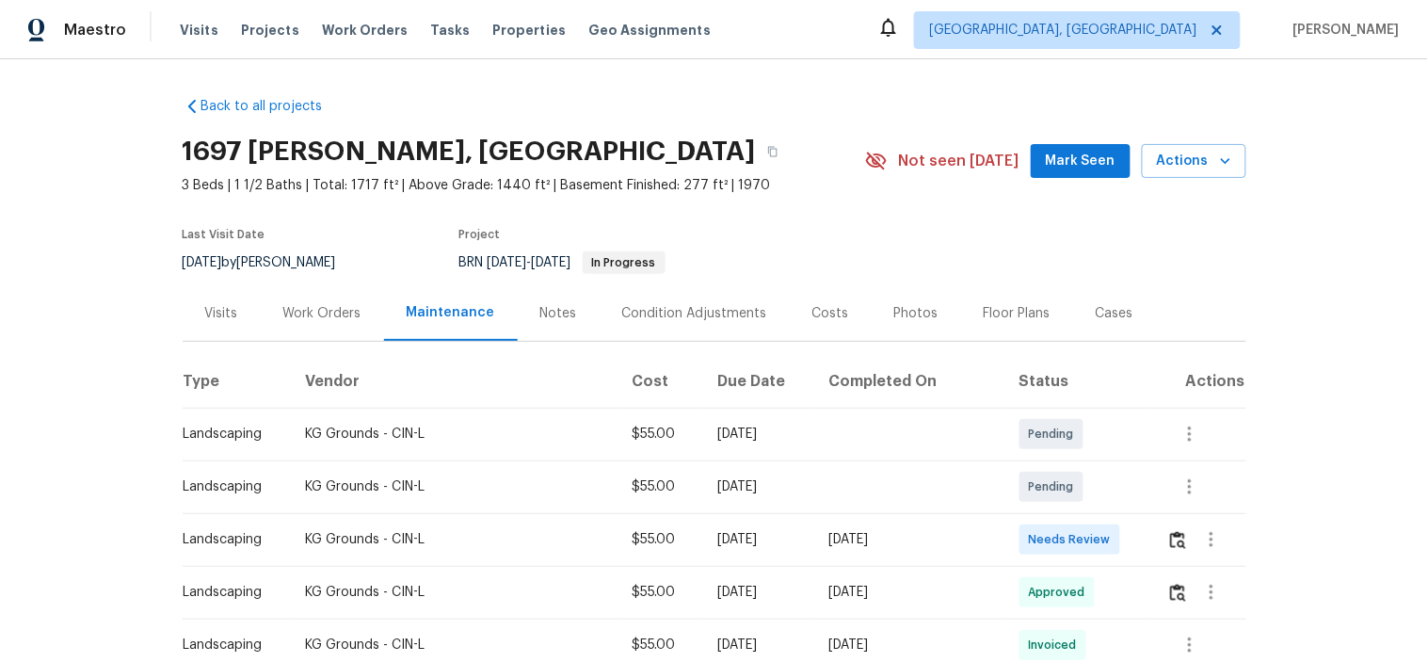
scroll to position [209, 0]
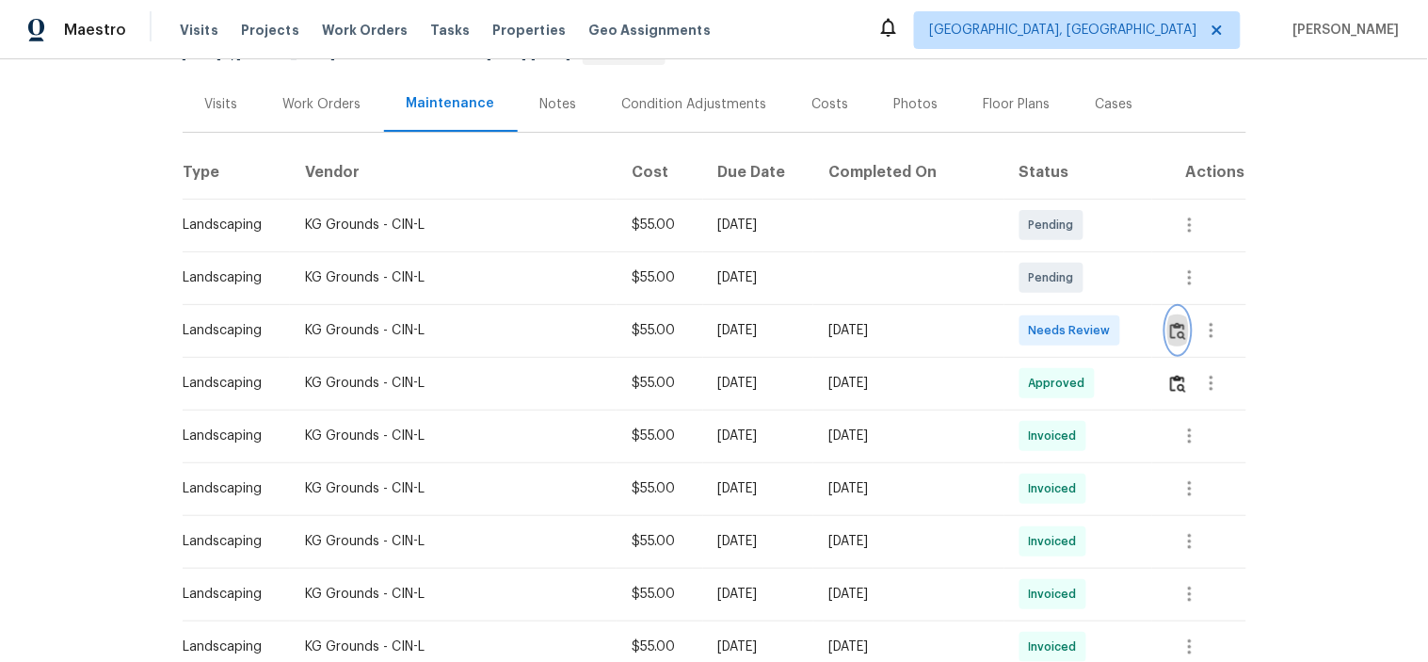
click at [1170, 328] on img "button" at bounding box center [1178, 331] width 16 height 18
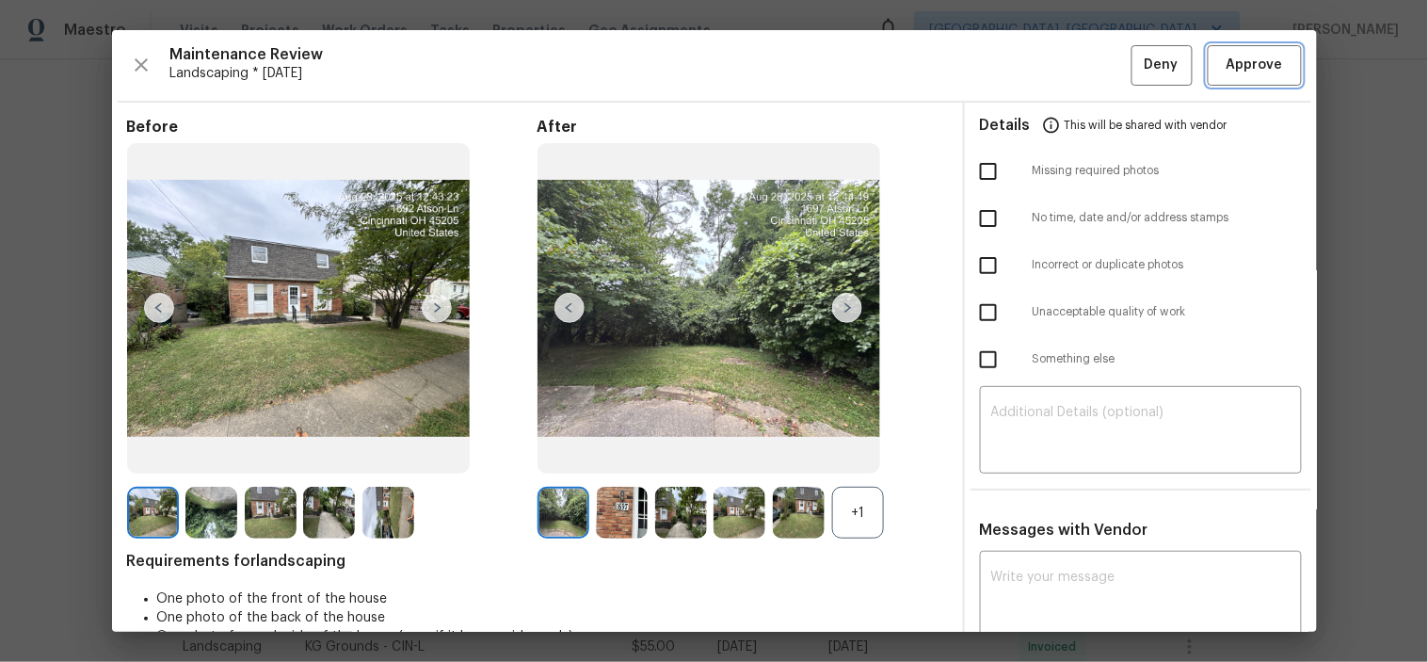
click at [1226, 62] on span "Approve" at bounding box center [1254, 66] width 56 height 24
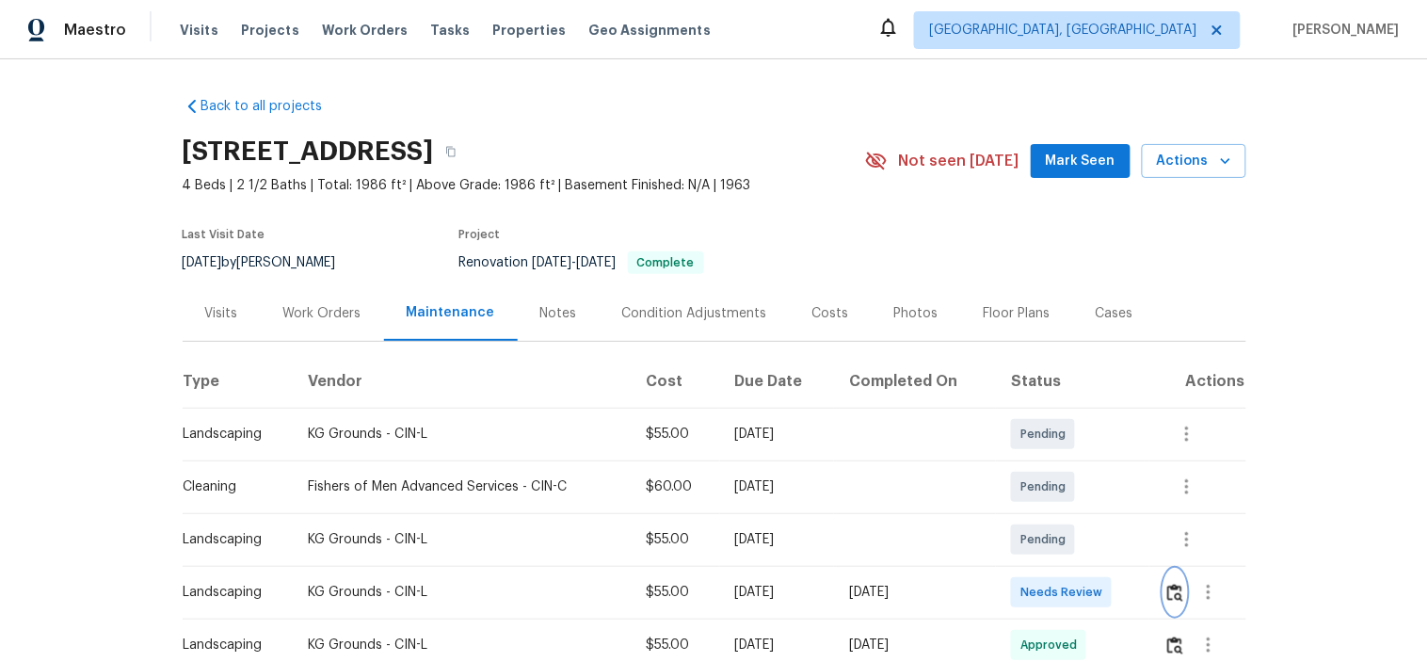
click at [1170, 594] on img "button" at bounding box center [1175, 593] width 16 height 18
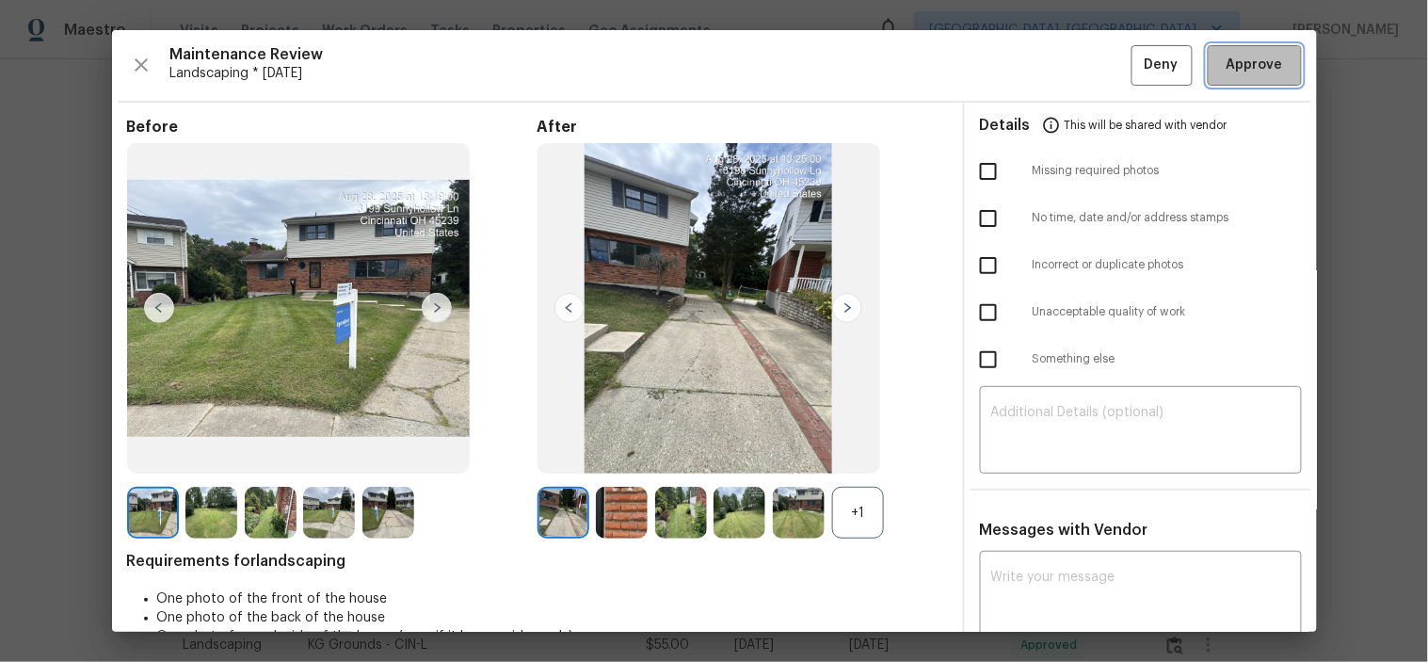
drag, startPoint x: 1239, startPoint y: 73, endPoint x: 1131, endPoint y: 12, distance: 123.5
click at [1230, 72] on span "Approve" at bounding box center [1254, 66] width 56 height 24
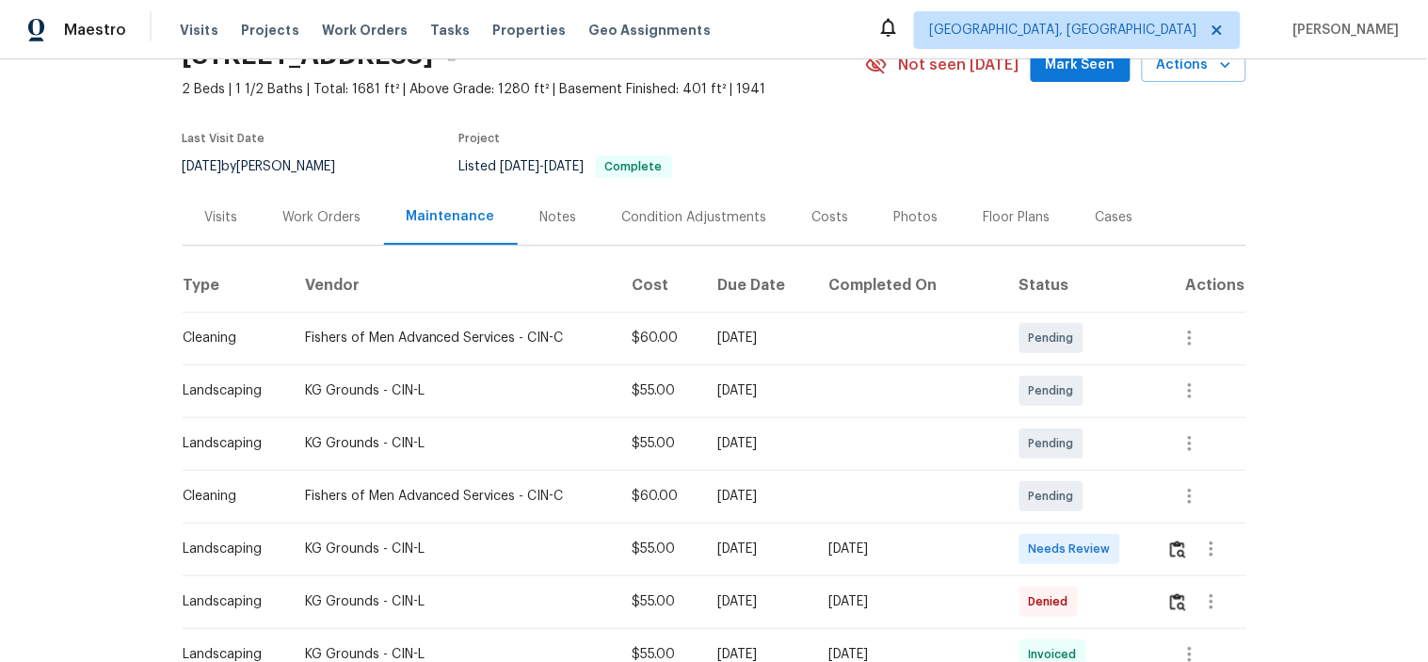
scroll to position [209, 0]
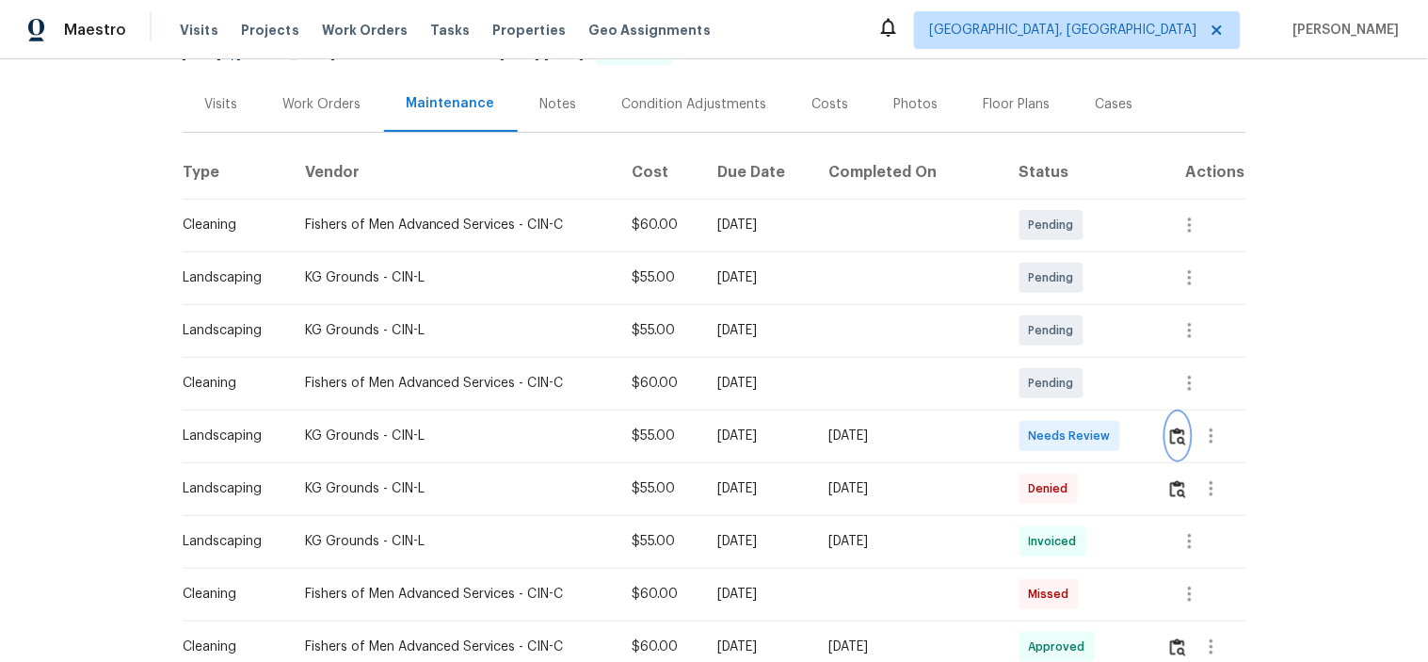
click at [1171, 443] on img "button" at bounding box center [1178, 436] width 16 height 18
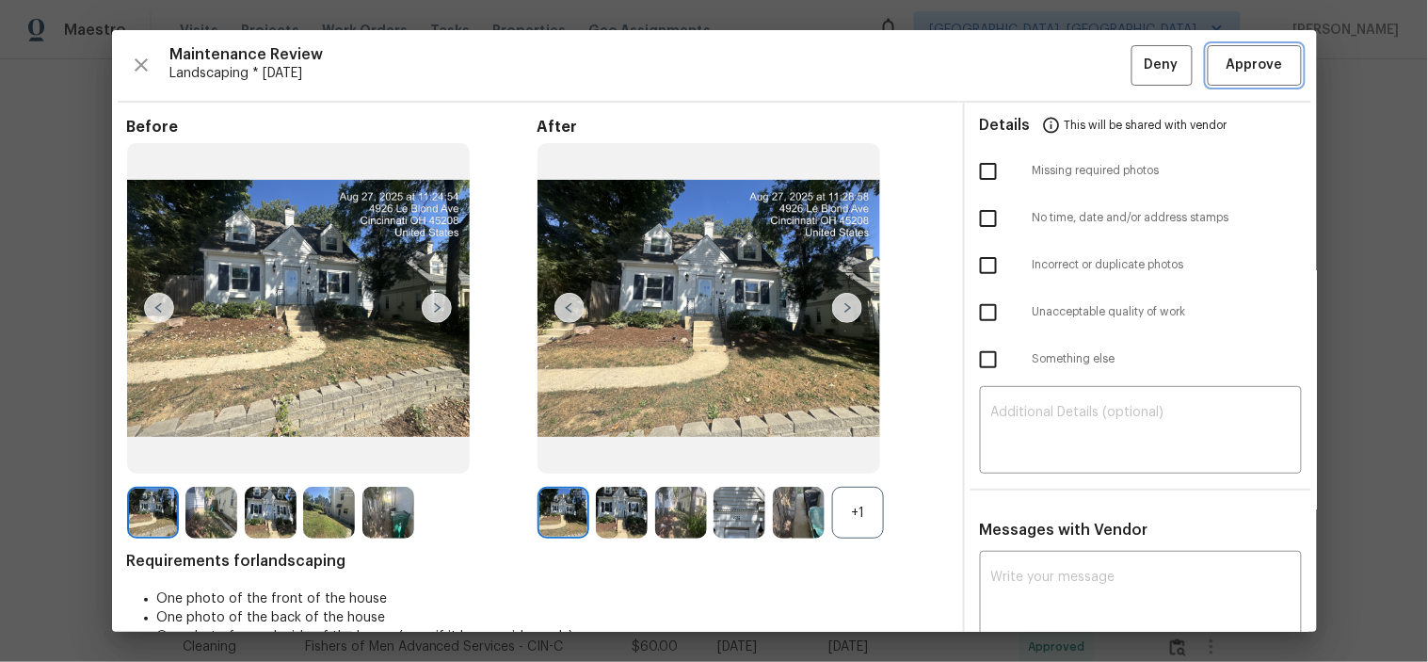
click at [1255, 69] on span "Approve" at bounding box center [1254, 66] width 56 height 24
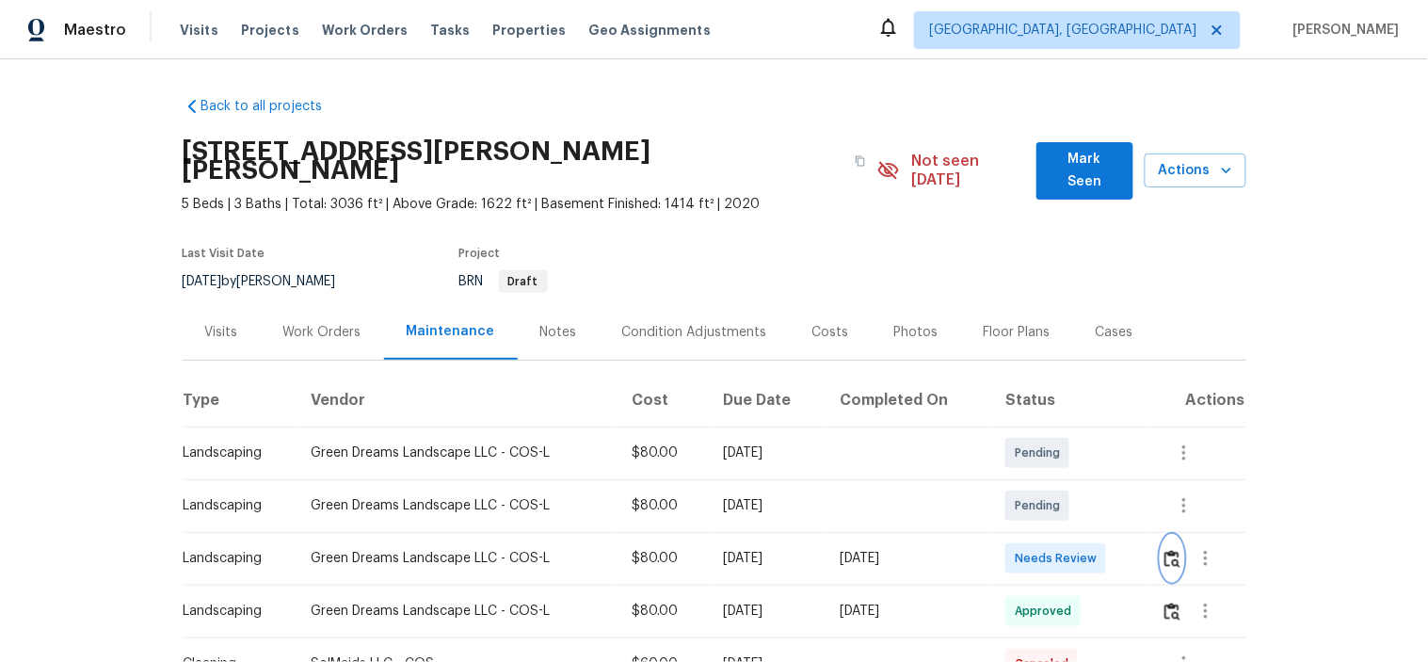
click at [1167, 550] on img "button" at bounding box center [1172, 559] width 16 height 18
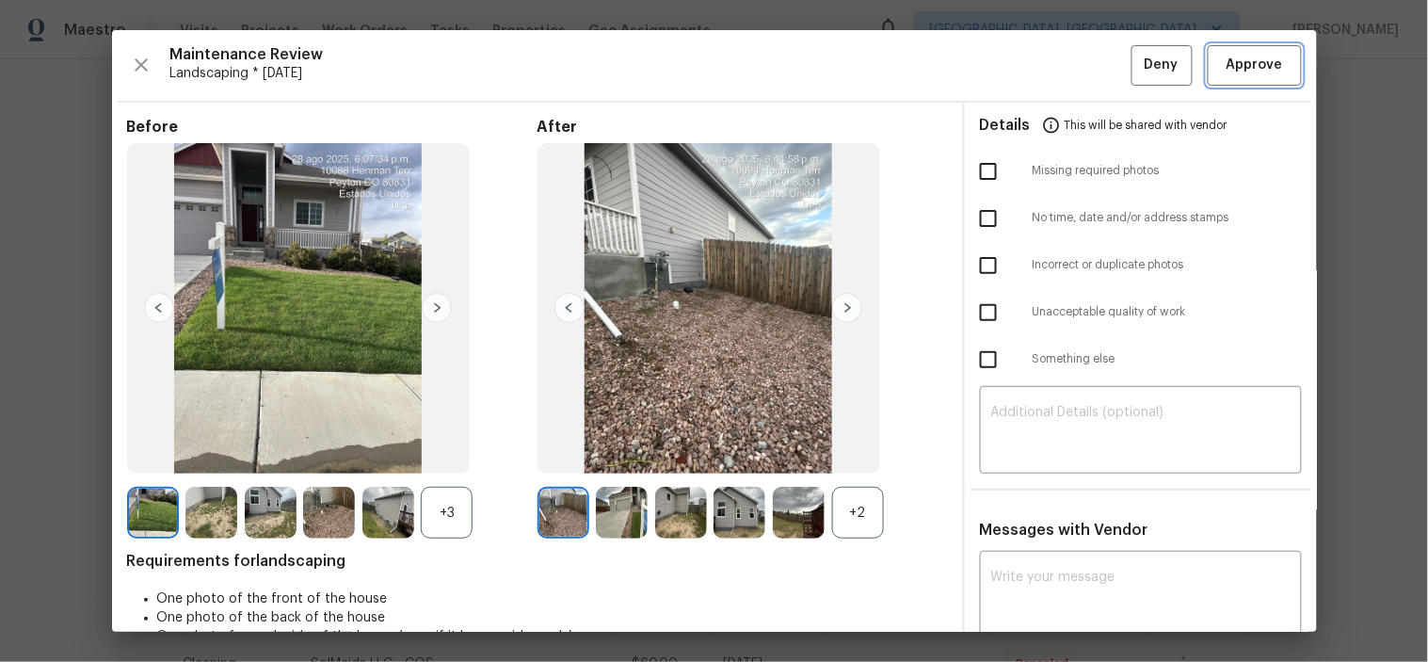
click at [1228, 54] on span "Approve" at bounding box center [1254, 66] width 56 height 24
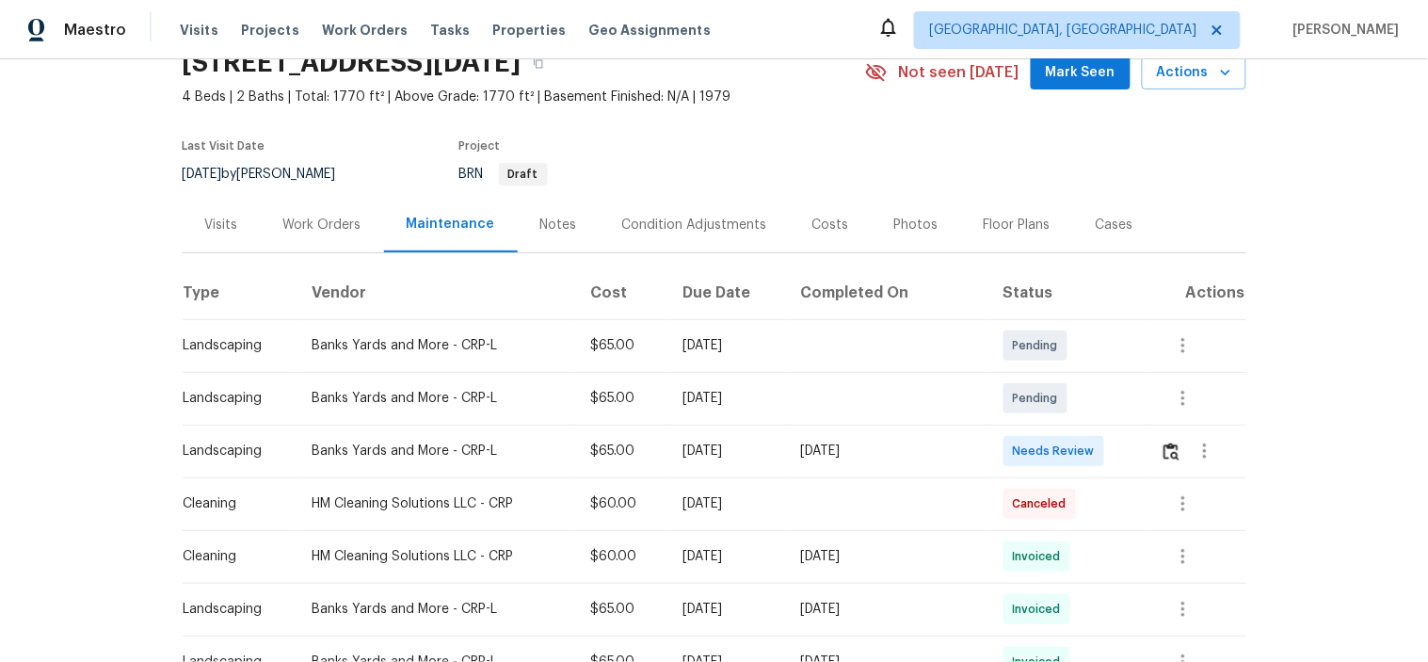
scroll to position [209, 0]
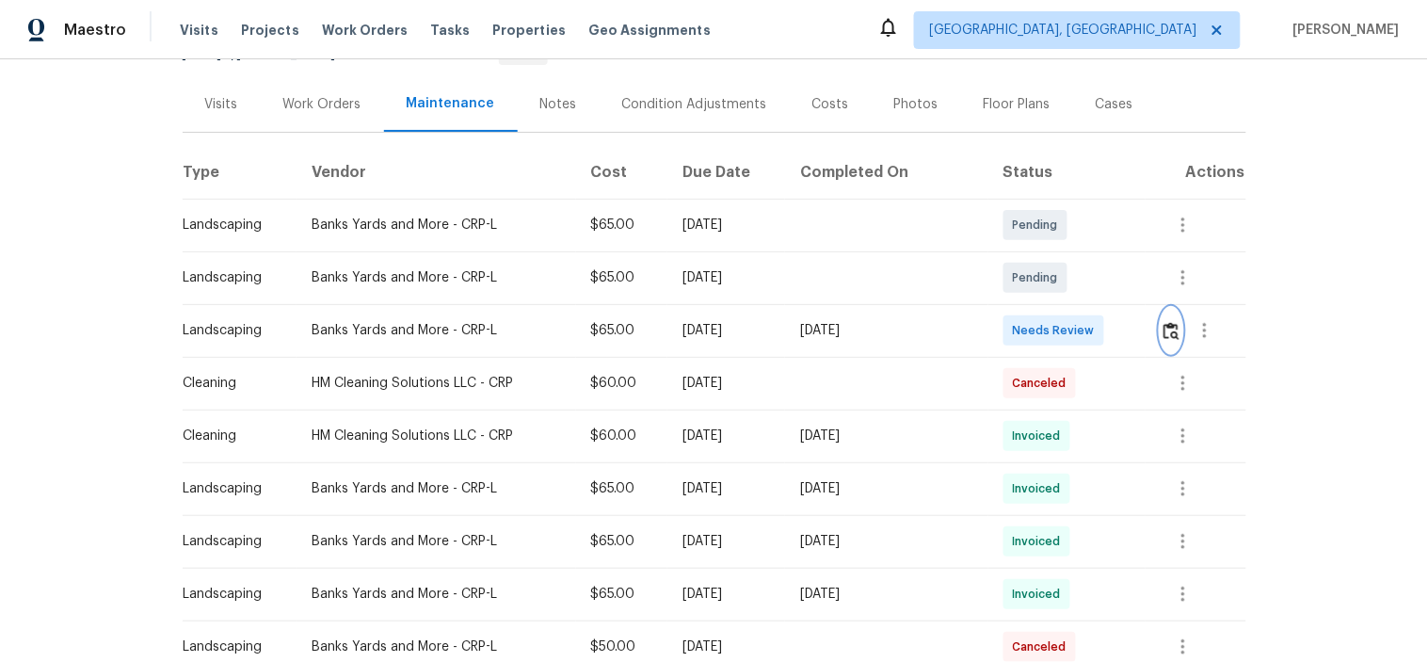
click at [1164, 330] on img "button" at bounding box center [1171, 331] width 16 height 18
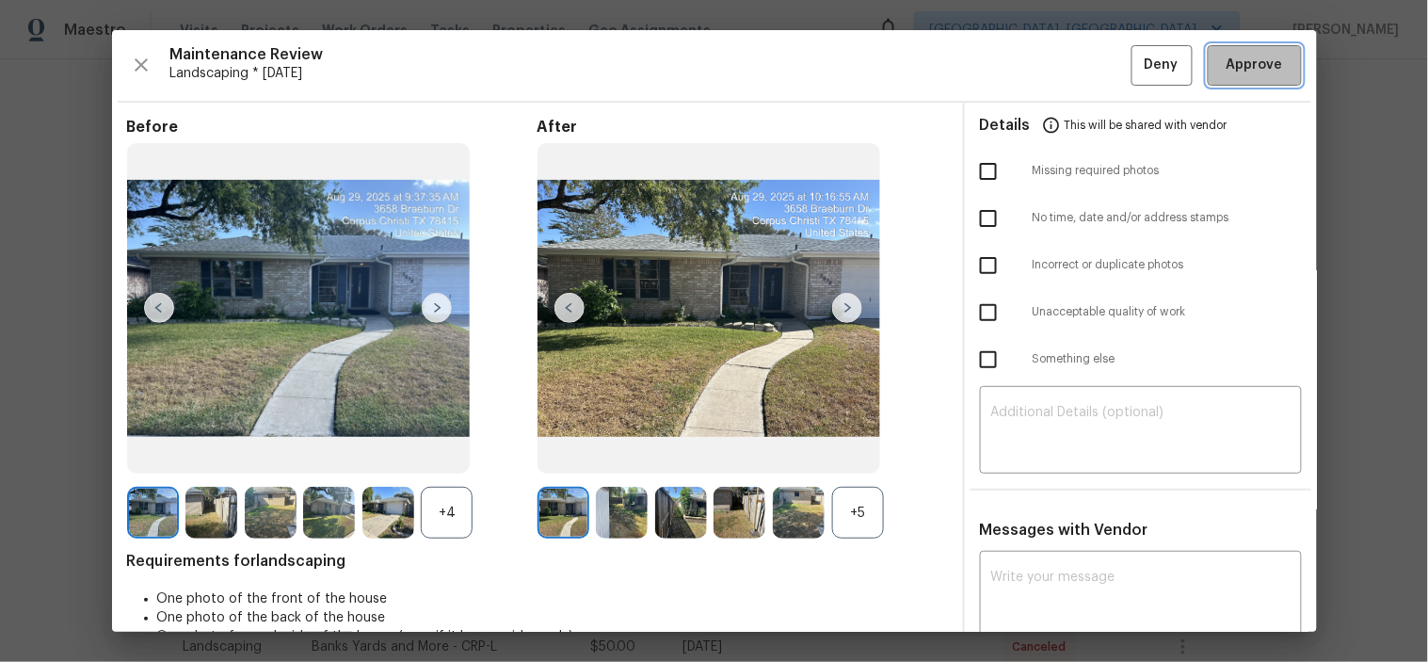
click at [1235, 68] on span "Approve" at bounding box center [1254, 66] width 56 height 24
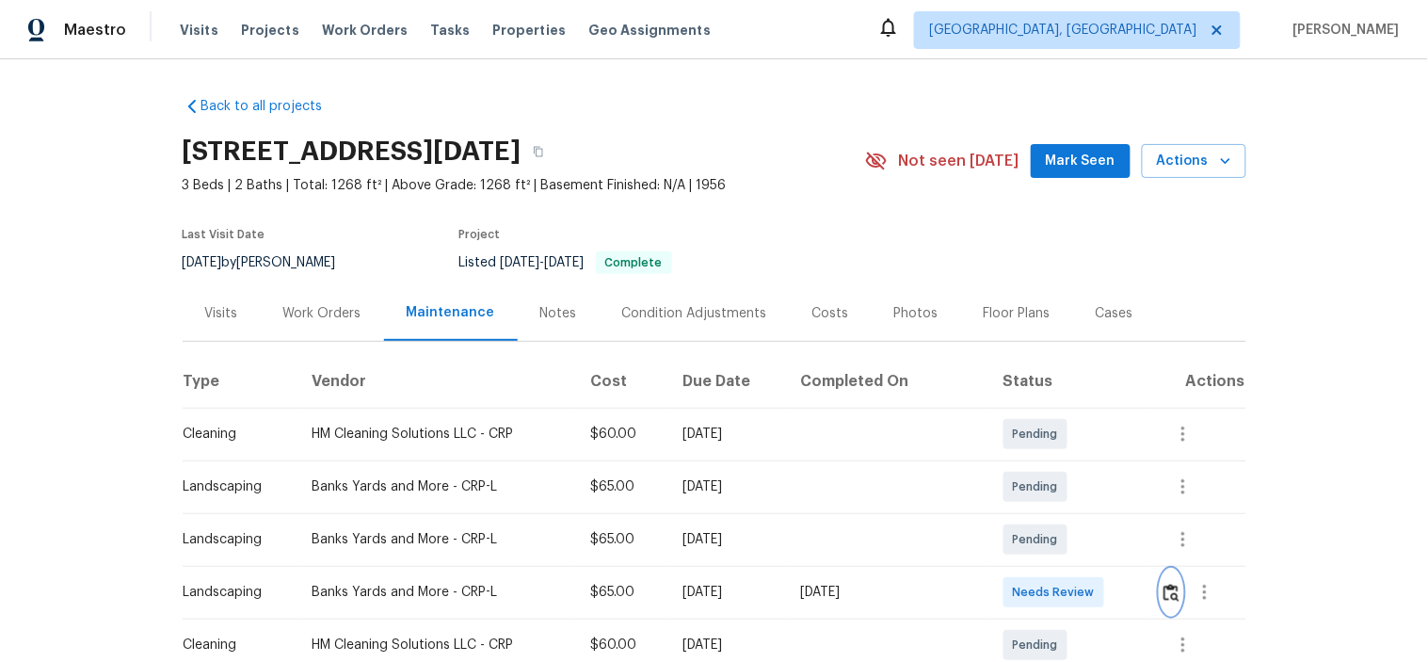
click at [1164, 594] on img "button" at bounding box center [1171, 593] width 16 height 18
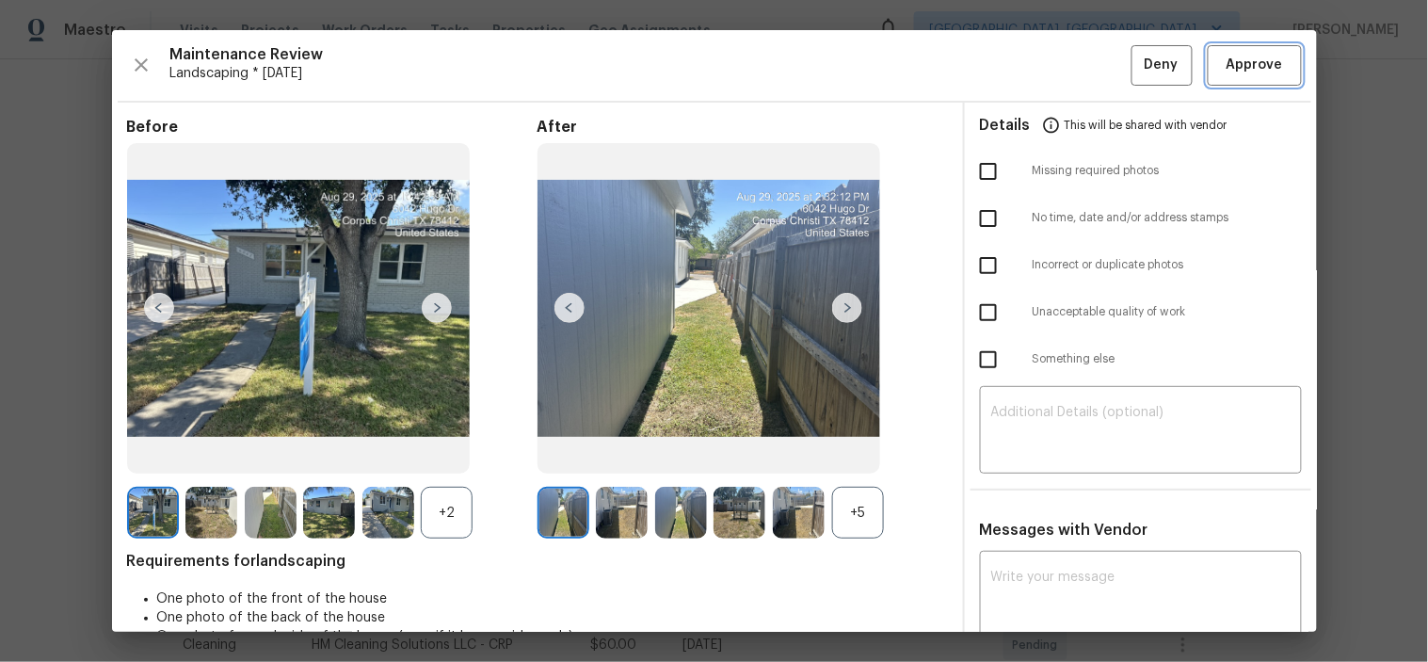
click at [1255, 58] on span "Approve" at bounding box center [1254, 66] width 56 height 24
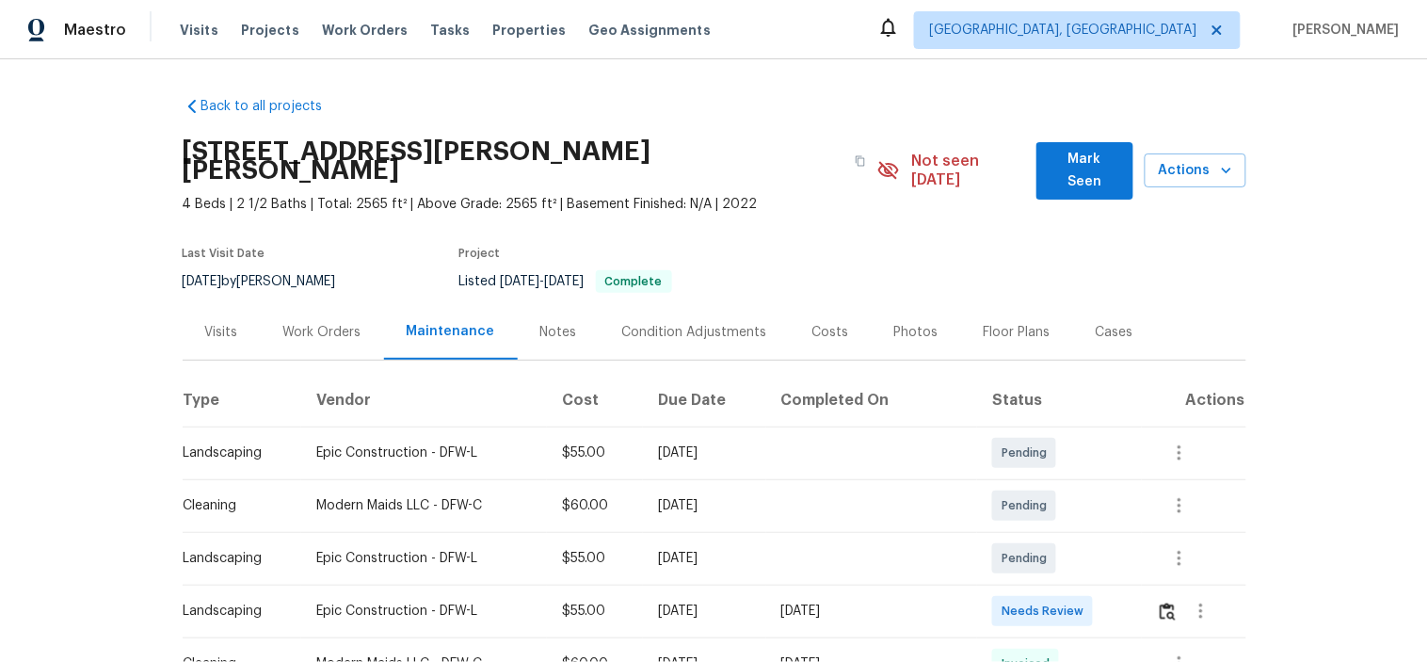
scroll to position [104, 0]
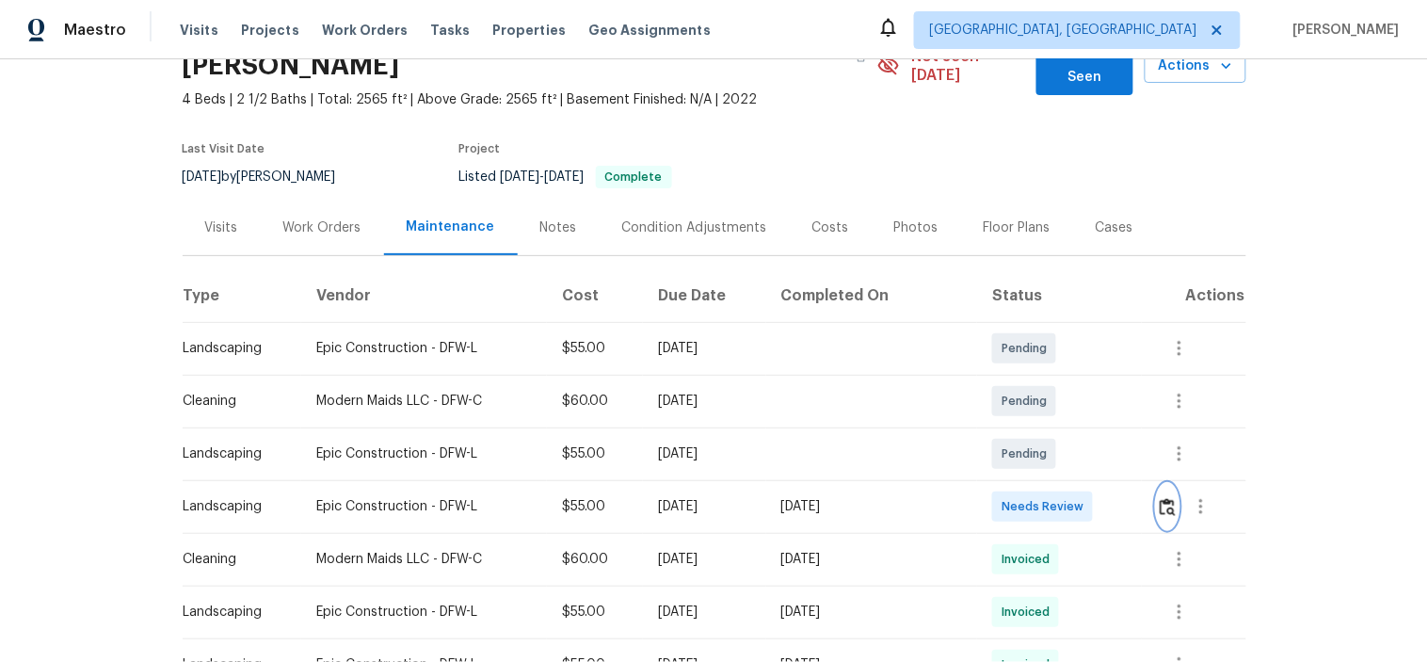
click at [1157, 484] on button "button" at bounding box center [1168, 506] width 22 height 45
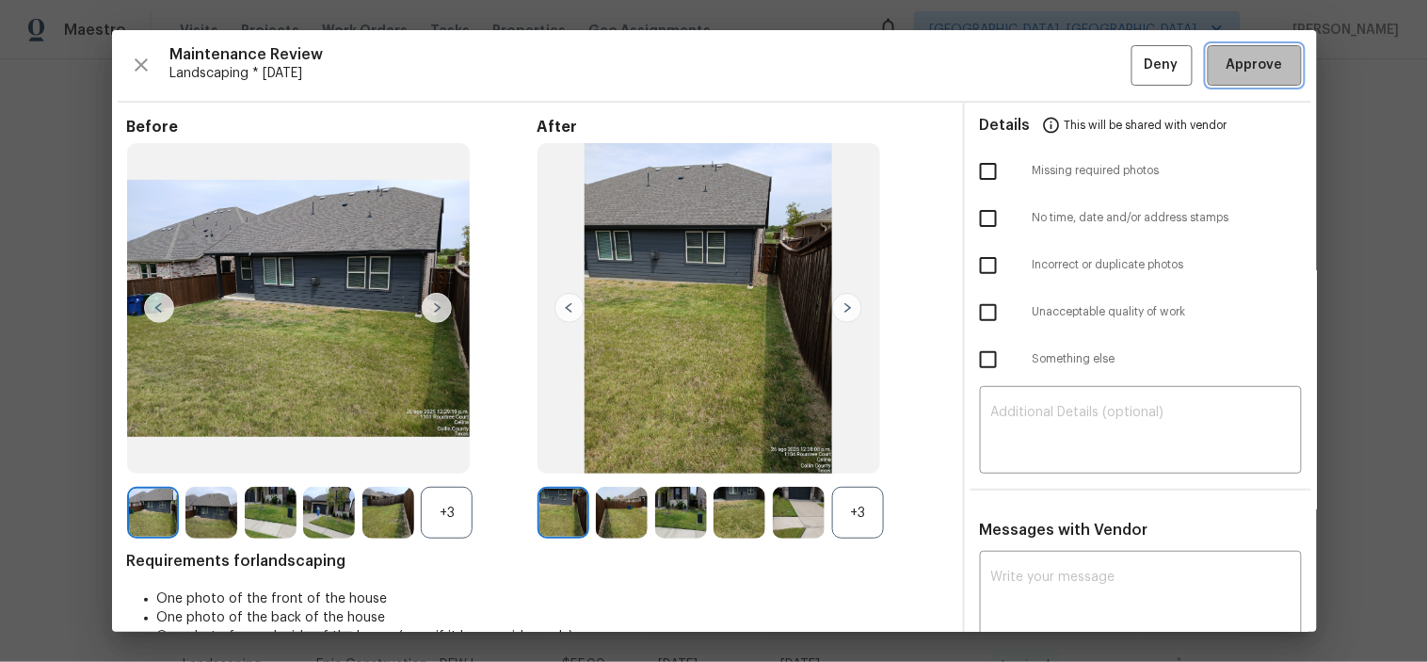
click at [1226, 58] on span "Approve" at bounding box center [1254, 66] width 56 height 24
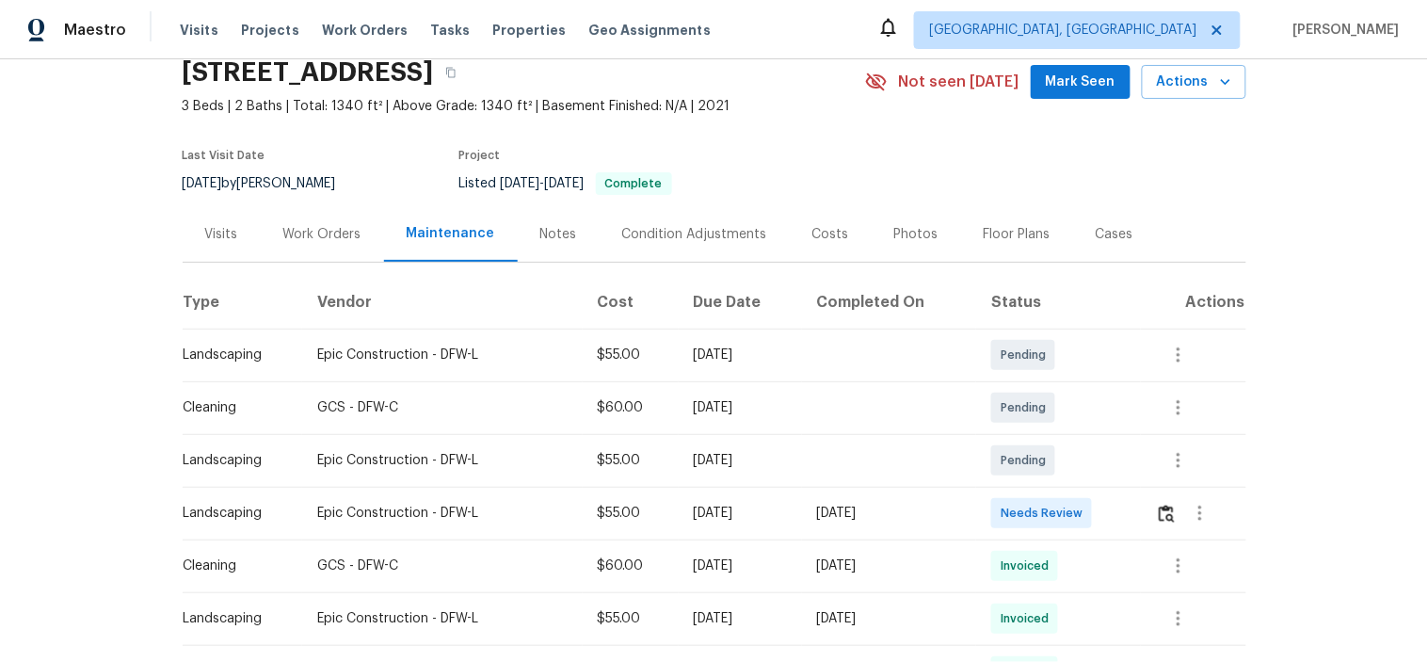
scroll to position [209, 0]
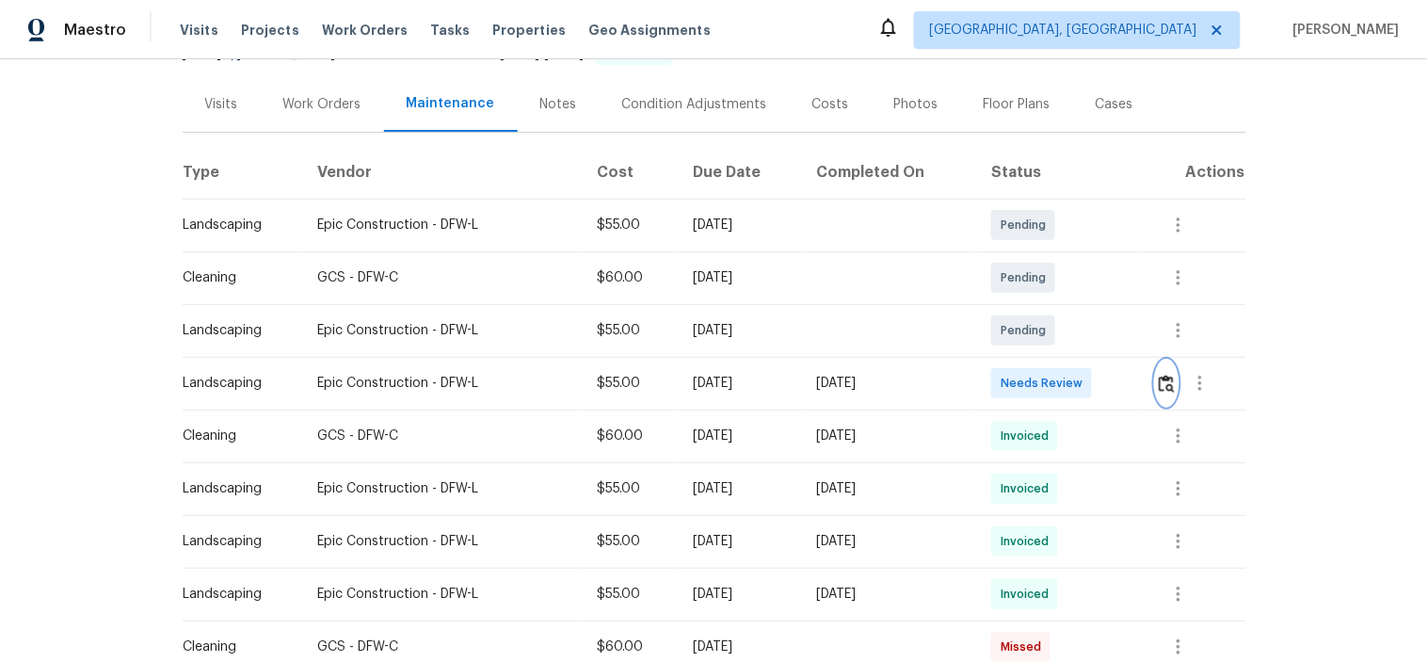
click at [1162, 386] on img "button" at bounding box center [1167, 384] width 16 height 18
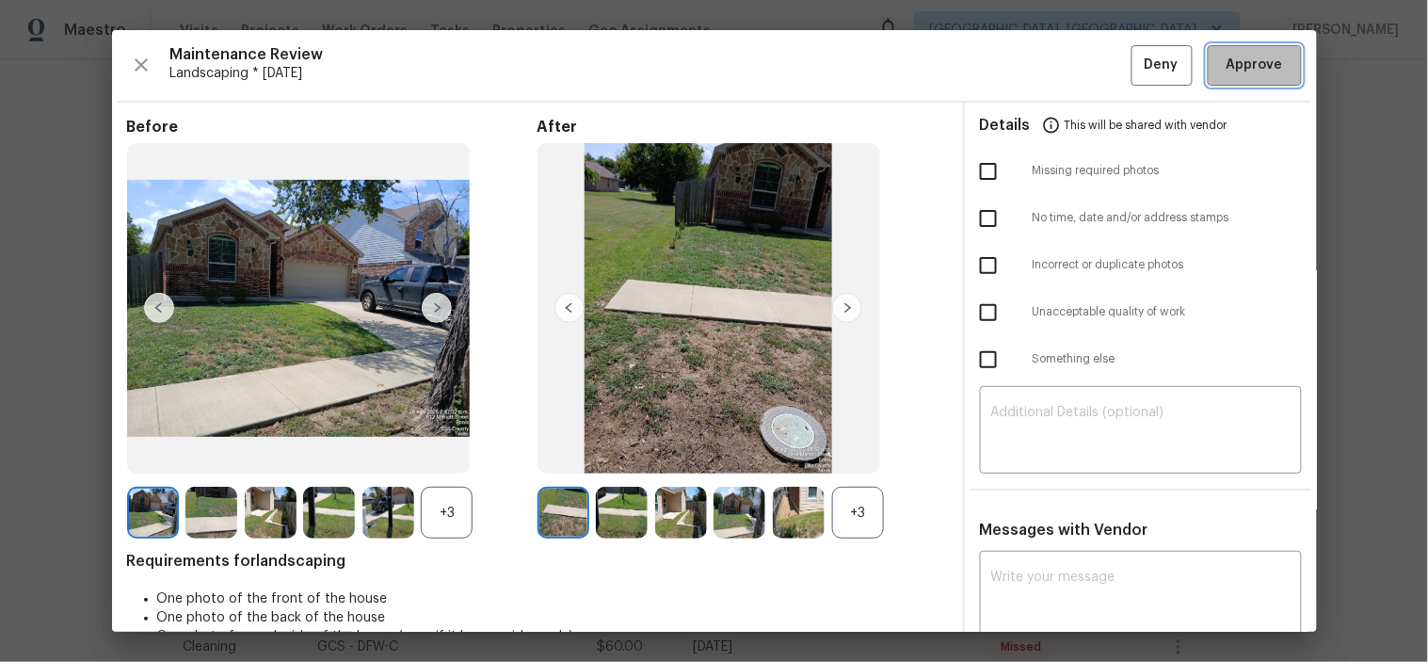
click at [1246, 61] on span "Approve" at bounding box center [1254, 66] width 56 height 24
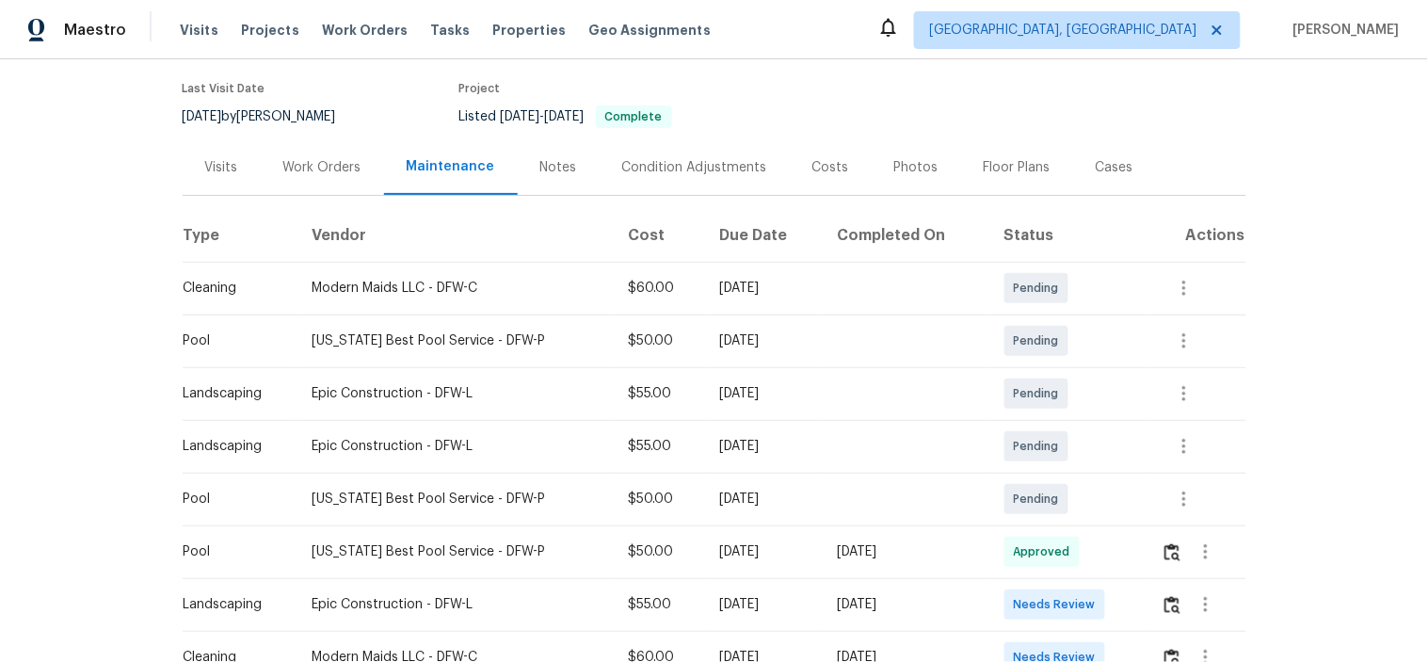
scroll to position [313, 0]
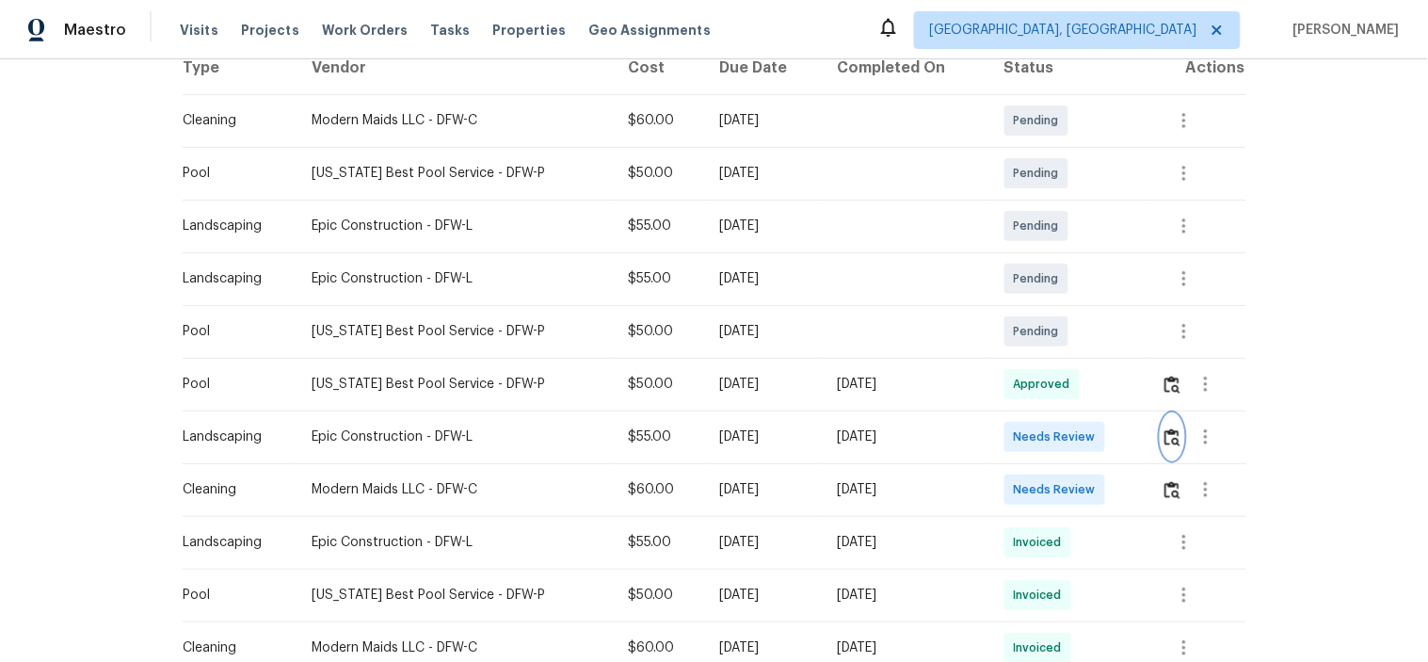
click at [1162, 447] on button "button" at bounding box center [1173, 436] width 22 height 45
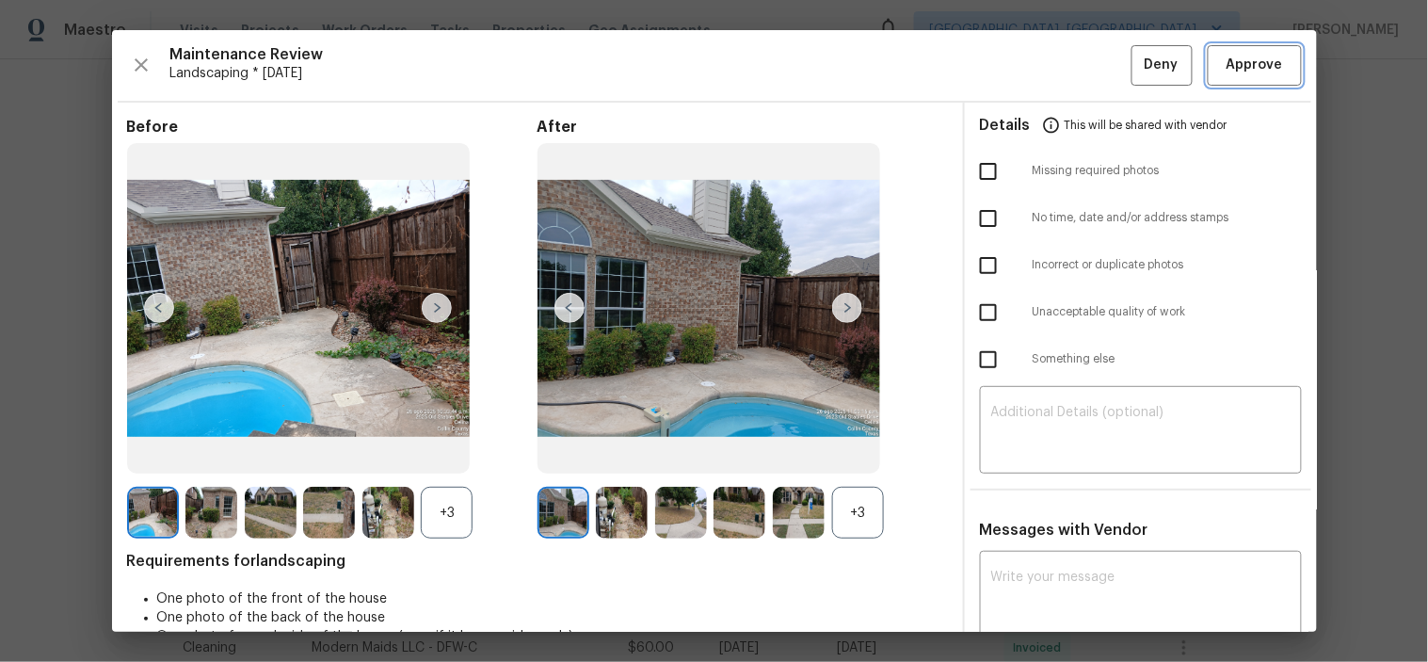
click at [1226, 63] on span "Approve" at bounding box center [1254, 66] width 56 height 24
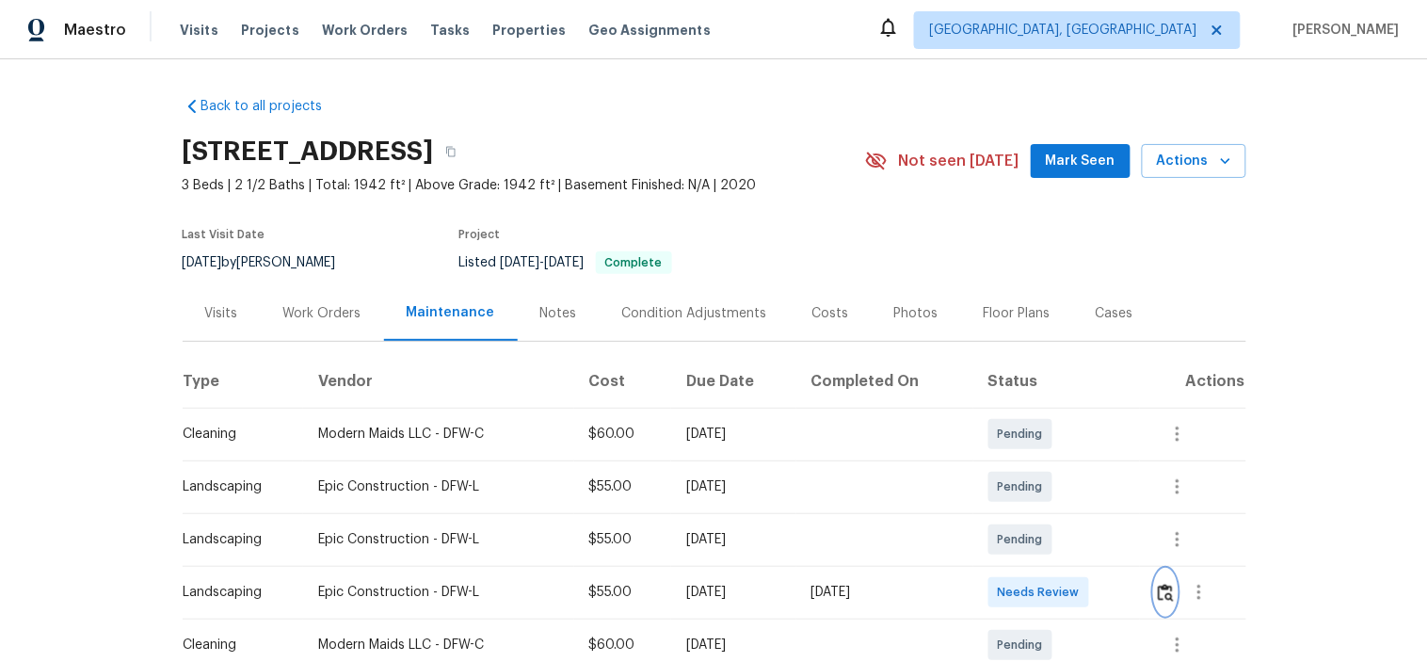
click at [1165, 594] on img "button" at bounding box center [1166, 593] width 16 height 18
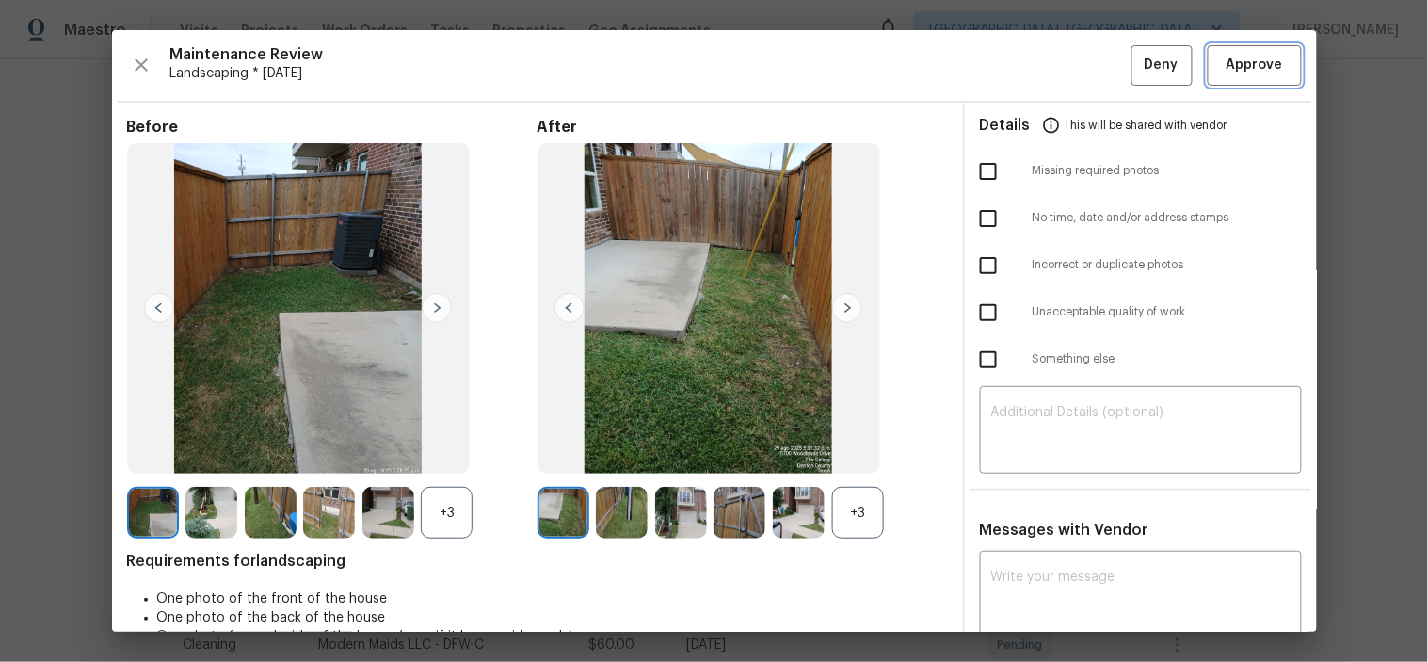
click at [1253, 64] on span "Approve" at bounding box center [1254, 66] width 56 height 24
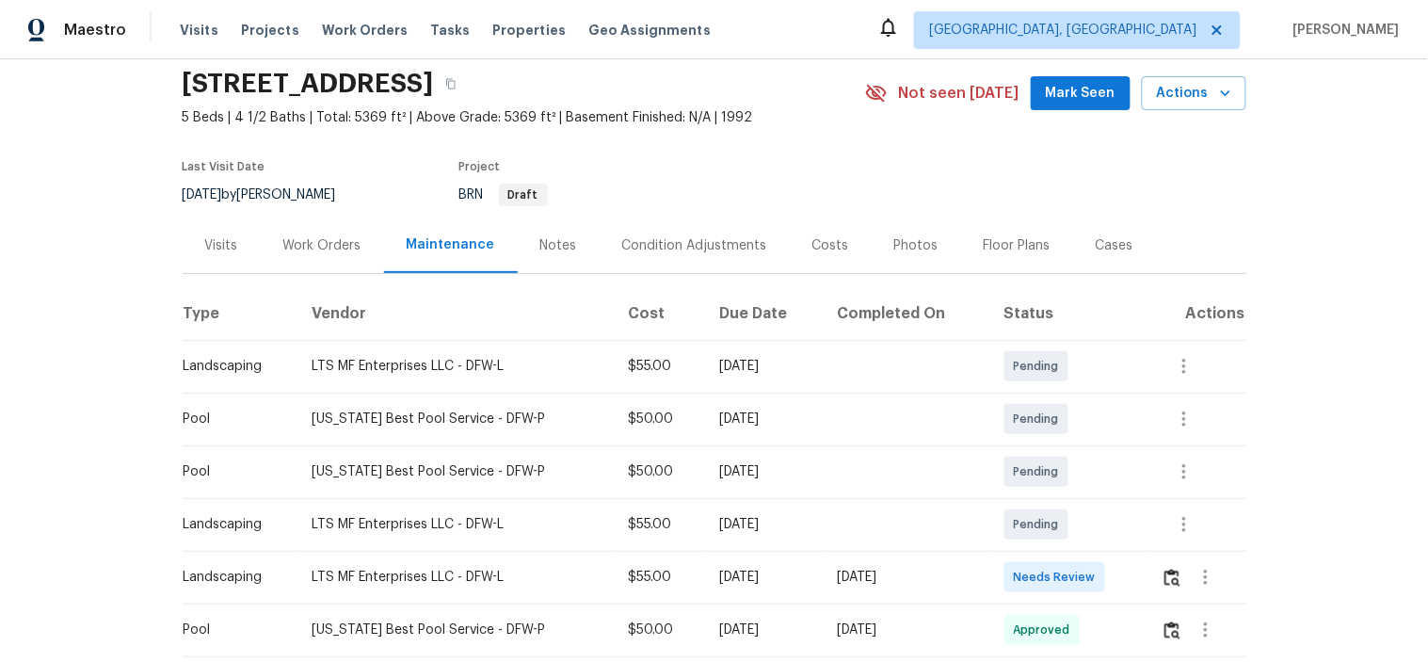
scroll to position [104, 0]
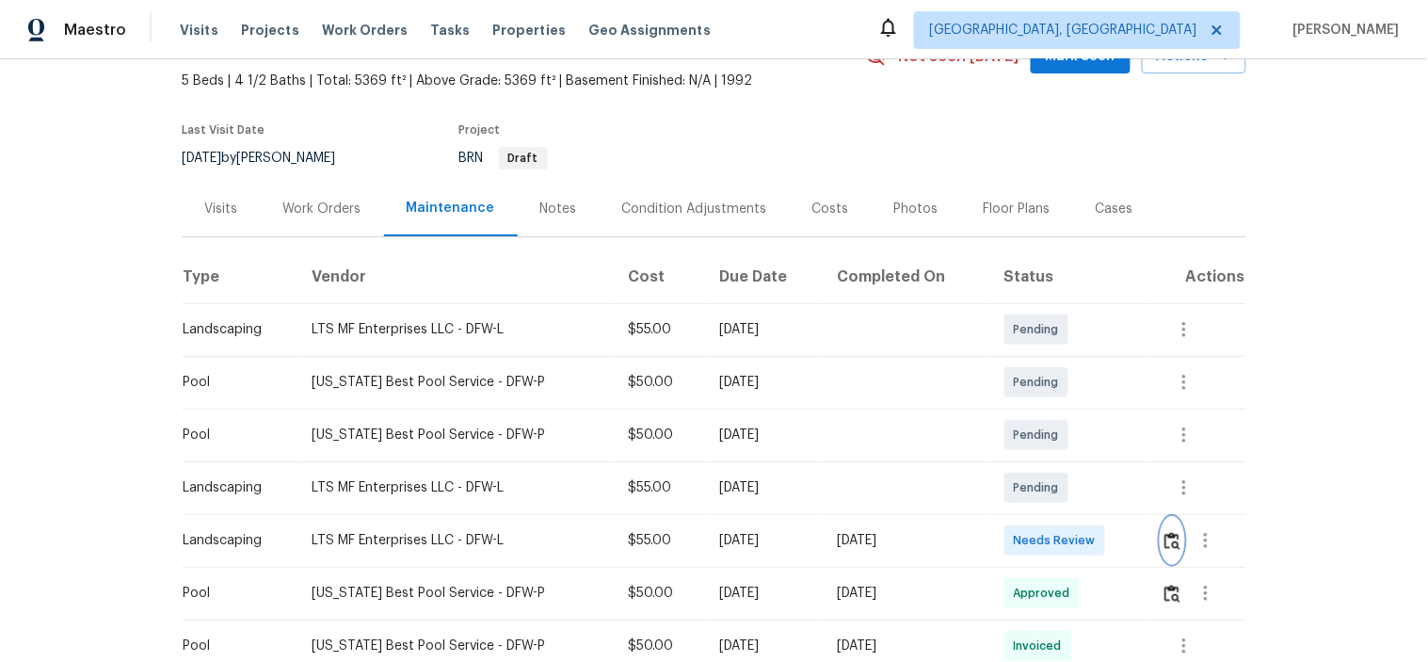
click at [1164, 539] on img "button" at bounding box center [1172, 541] width 16 height 18
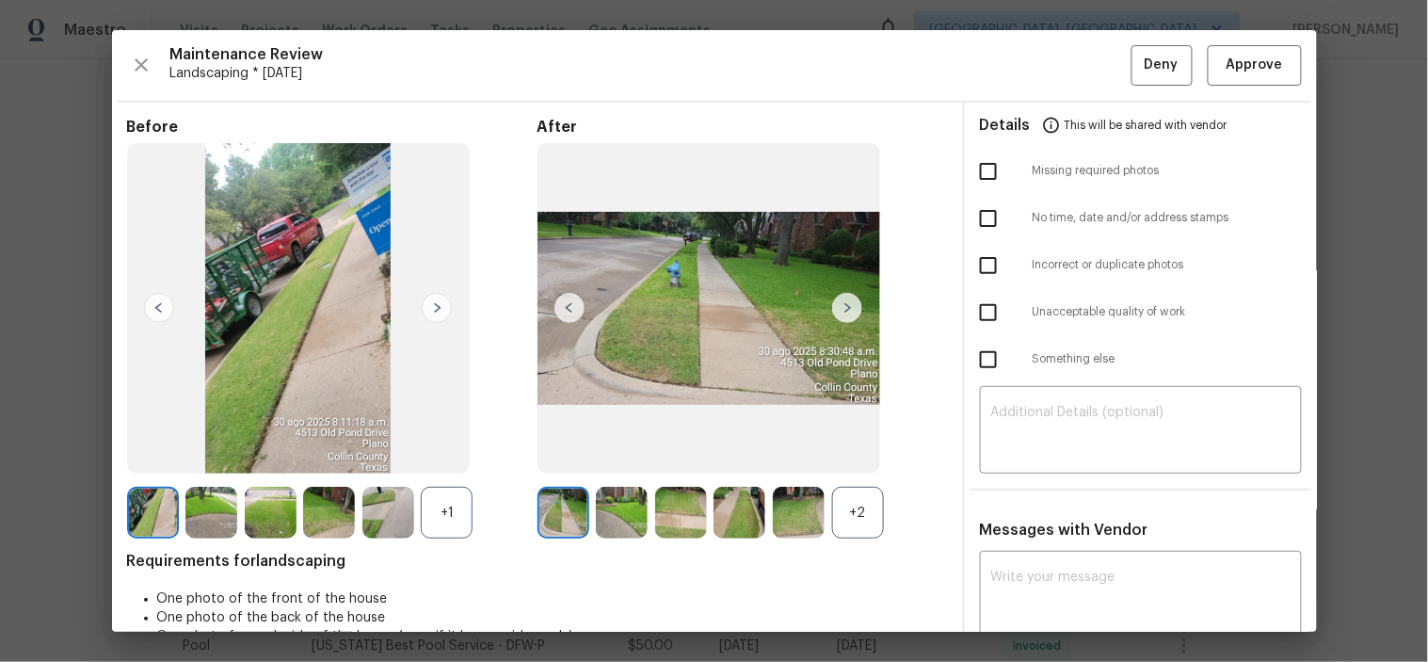
click at [969, 162] on input "checkbox" at bounding box center [989, 172] width 40 height 40
checkbox input "true"
click at [1050, 393] on div "​" at bounding box center [1141, 432] width 322 height 83
paste textarea "Maintenance Audit Team: Hello! Unfortunately, this landscaping visit completed …"
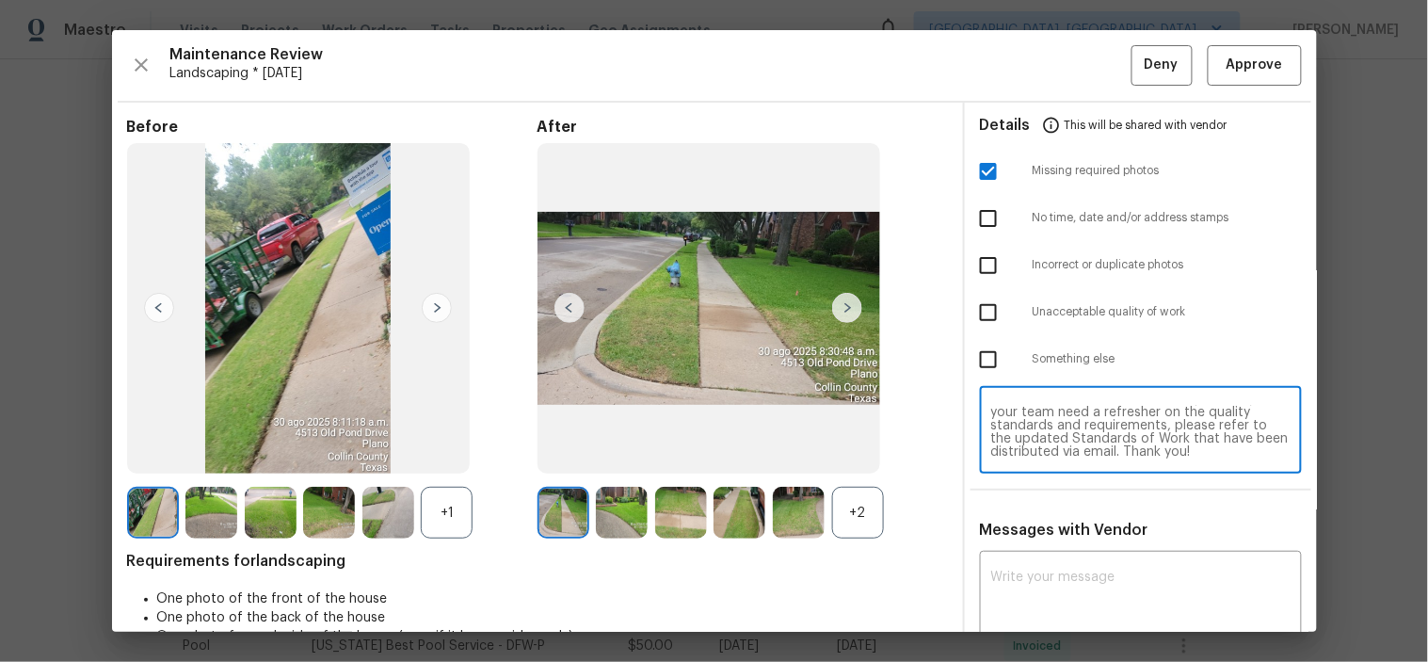
scroll to position [0, 0]
click at [1104, 431] on textarea "Maintenance Audit Team: Hello! Unfortunately, this landscaping visit completed …" at bounding box center [1140, 432] width 299 height 53
type textarea "Maintenance Audit Team: Hello! Unfortunately, this landscaping visit completed …"
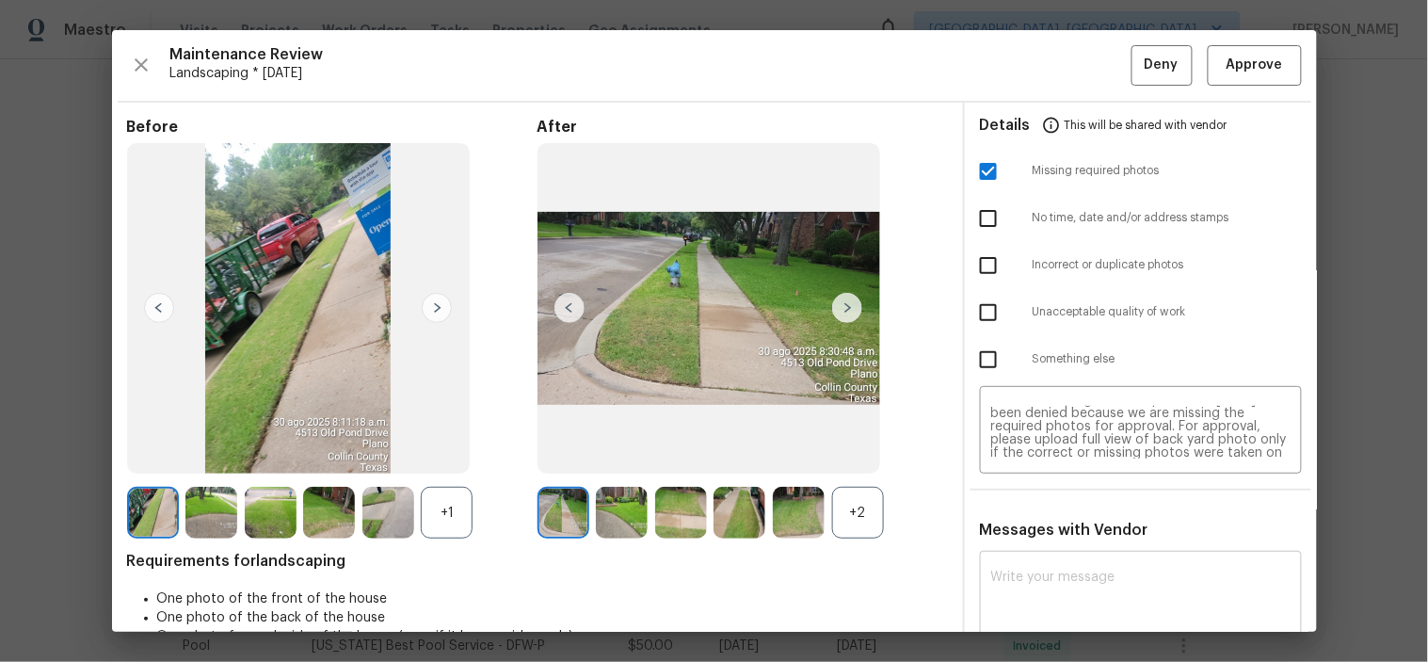
click at [1103, 566] on div "x ​" at bounding box center [1141, 596] width 322 height 83
paste textarea "Maintenance Audit Team: Hello! Unfortunately, this landscaping visit completed …"
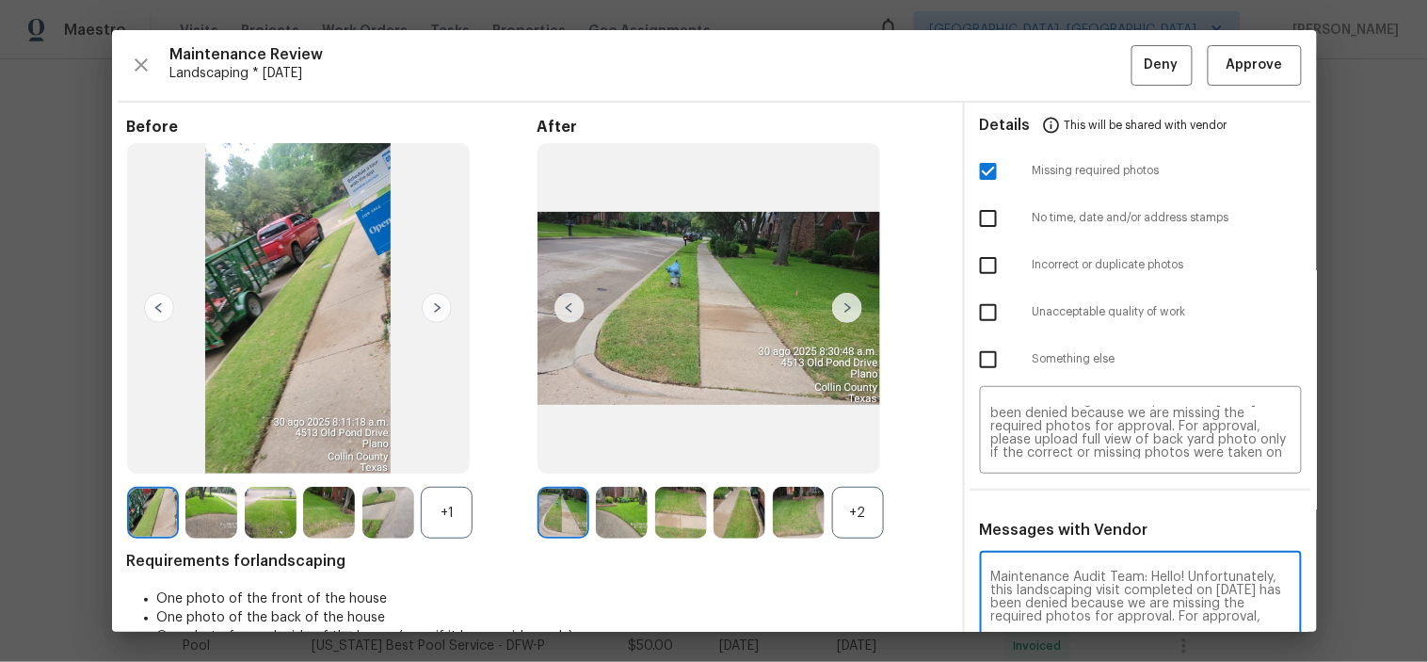
scroll to position [3, 0]
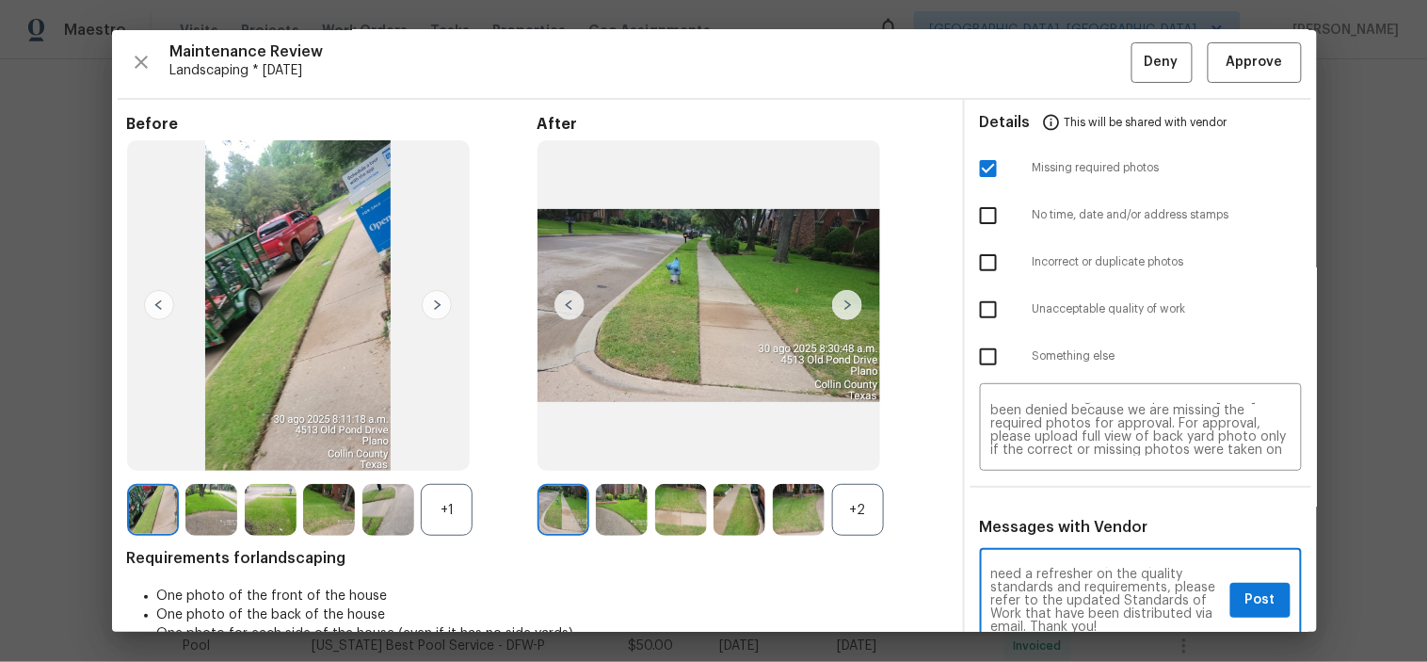
type textarea "Maintenance Audit Team: Hello! Unfortunately, this landscaping visit completed …"
drag, startPoint x: 1249, startPoint y: 595, endPoint x: 1210, endPoint y: 190, distance: 406.6
click at [1248, 595] on span "Post" at bounding box center [1260, 600] width 30 height 24
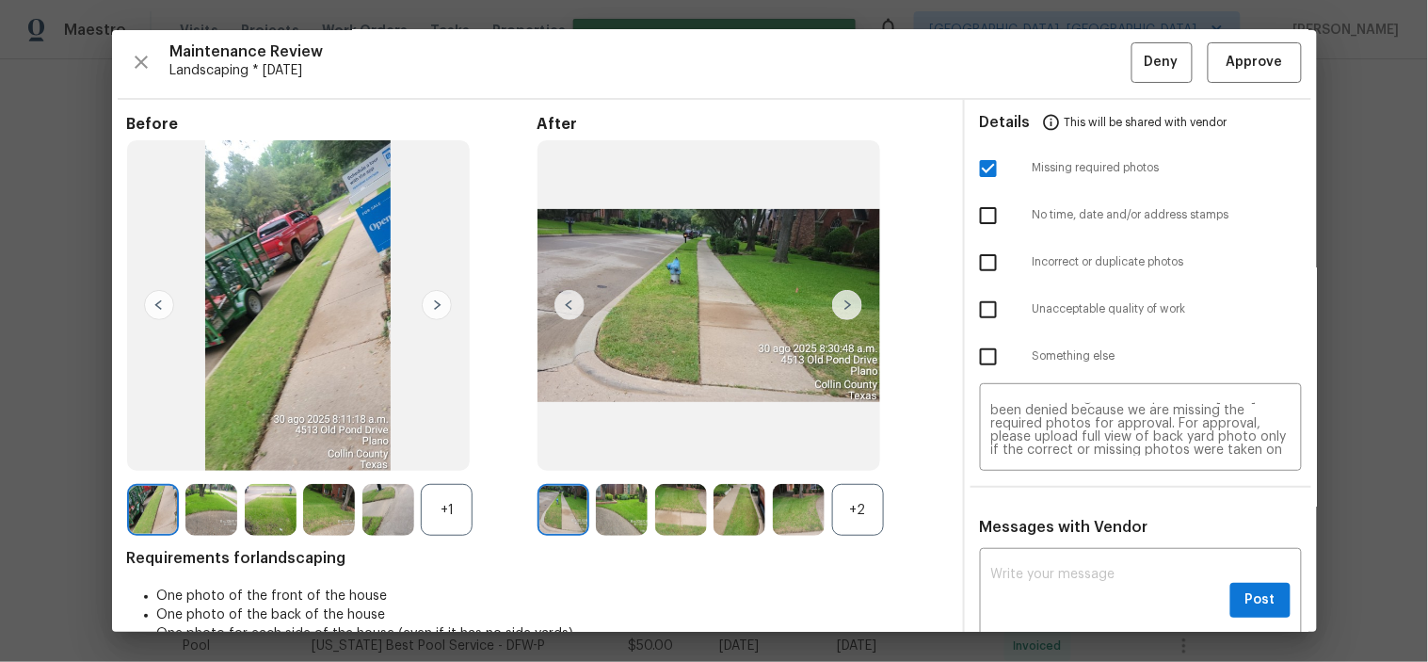
scroll to position [0, 0]
click at [1131, 55] on button "Deny" at bounding box center [1161, 62] width 61 height 40
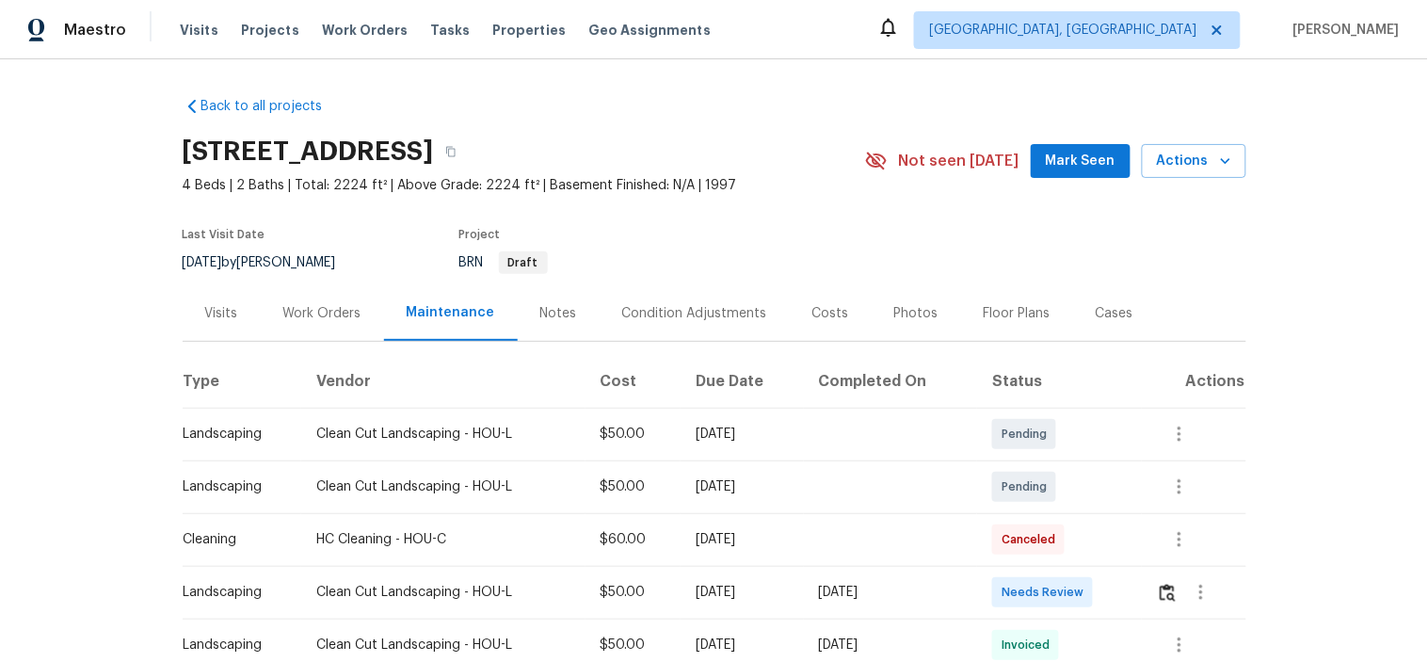
scroll to position [209, 0]
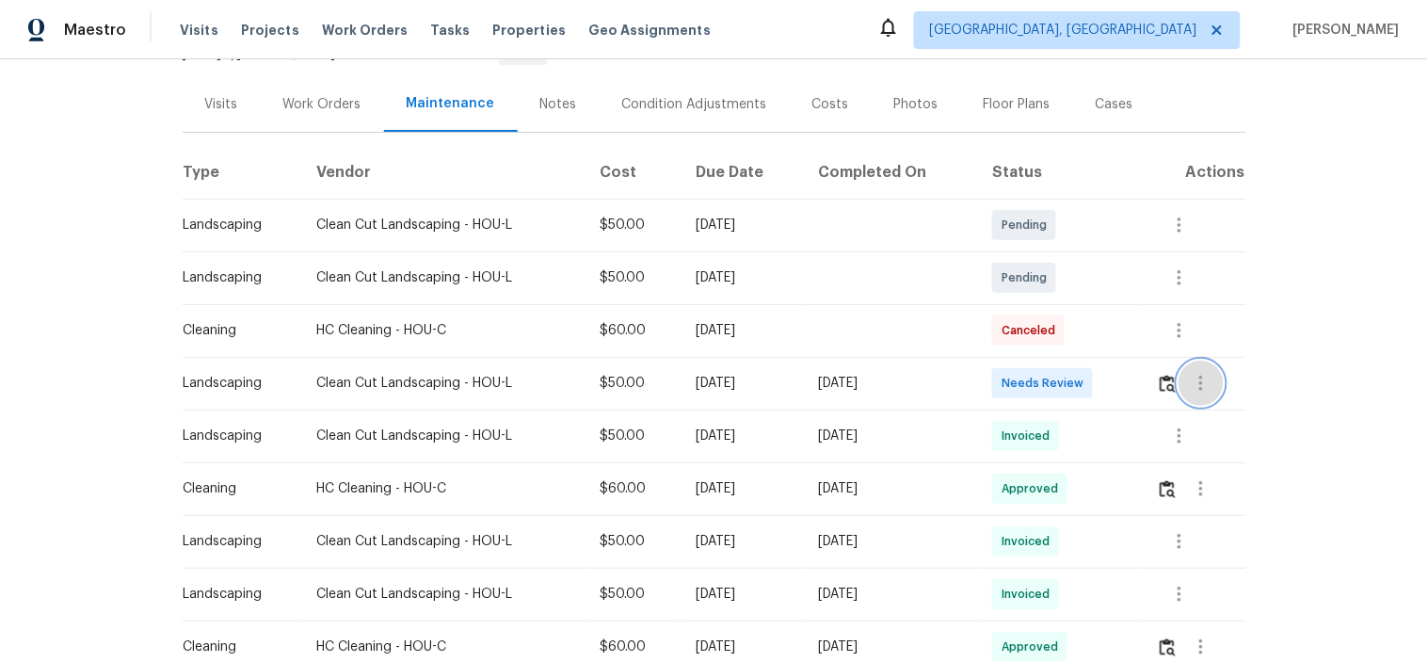
click at [1181, 379] on button "button" at bounding box center [1200, 383] width 45 height 45
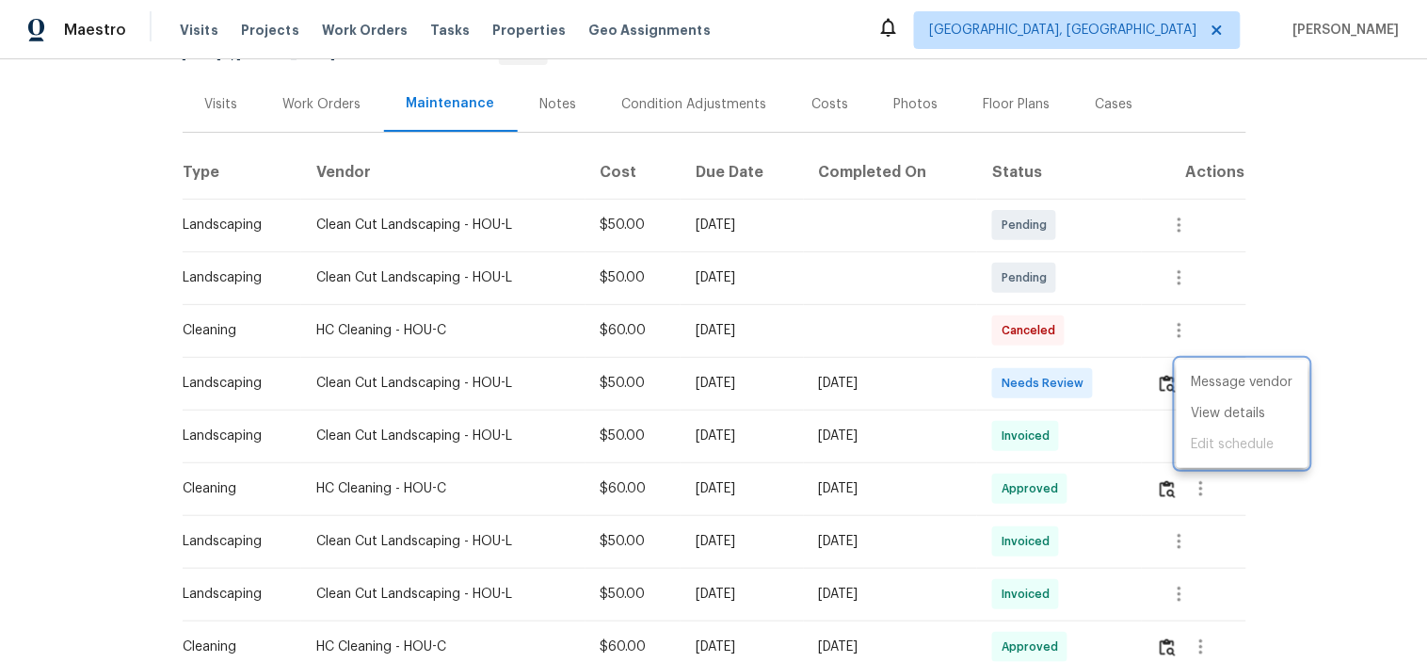
click at [1164, 384] on div at bounding box center [714, 331] width 1428 height 662
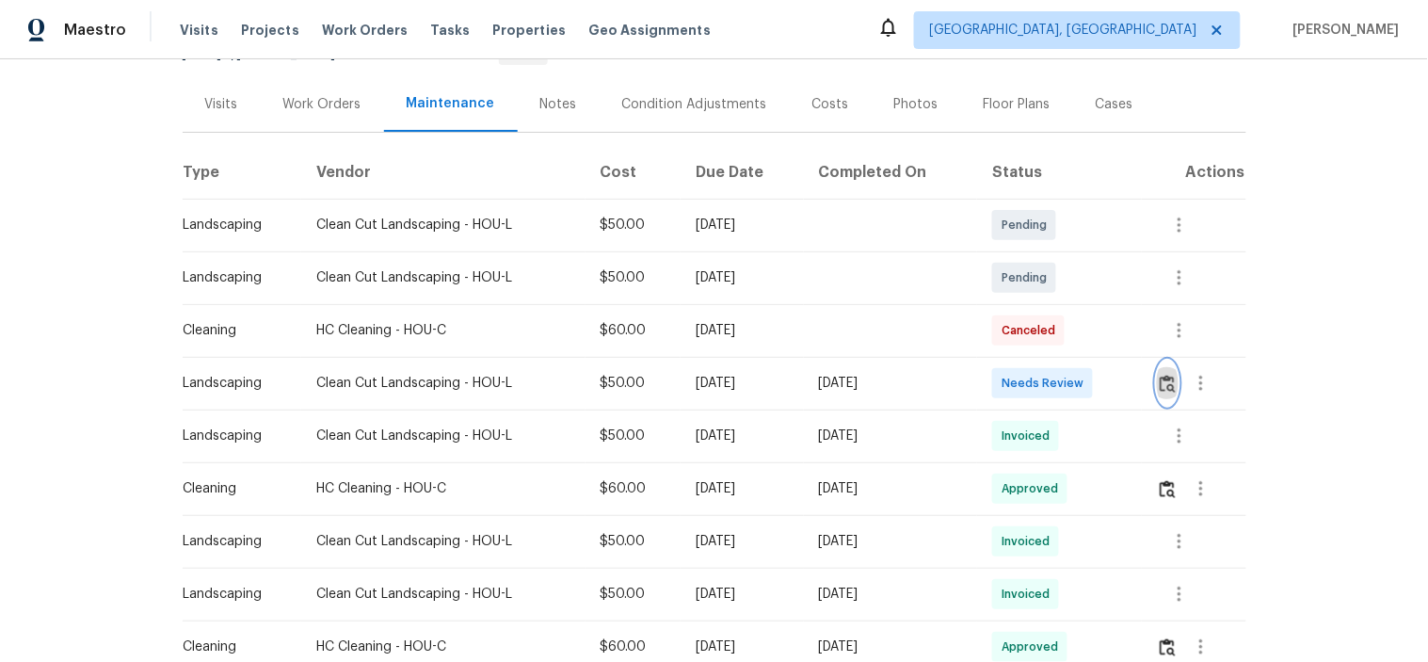
click at [1163, 384] on img "button" at bounding box center [1168, 384] width 16 height 18
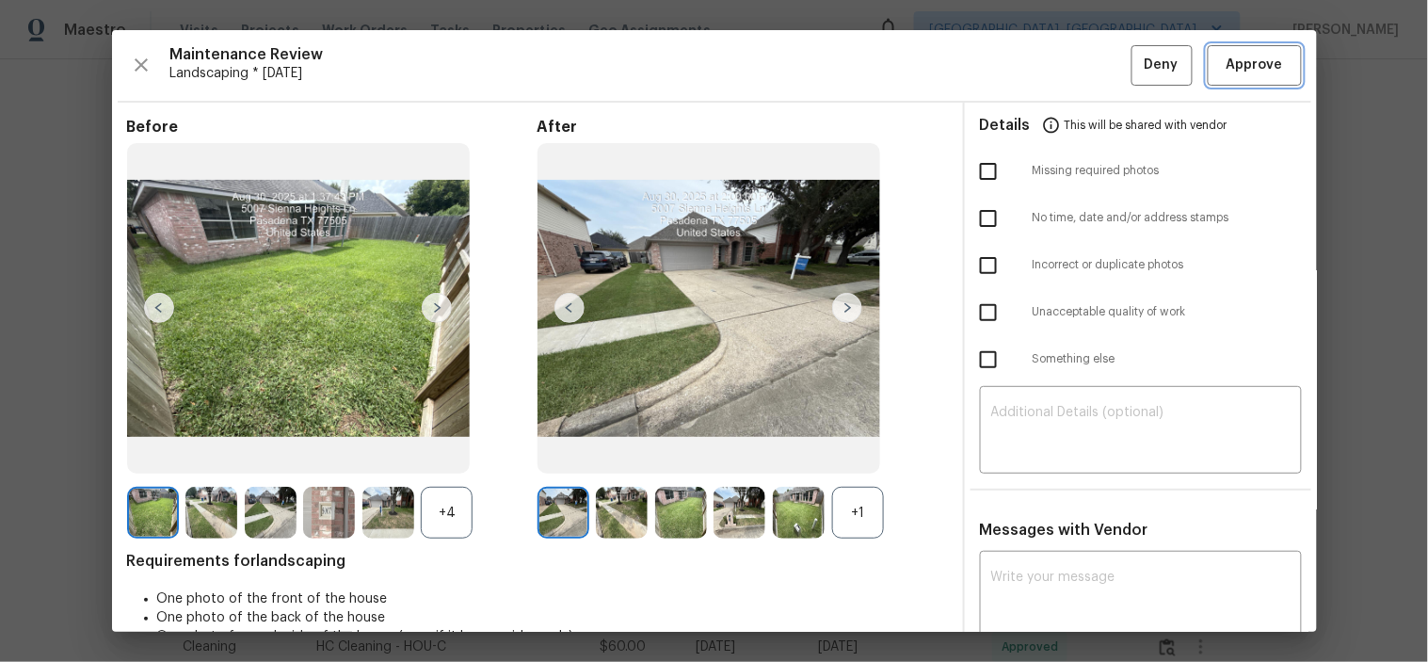
click at [1217, 78] on button "Approve" at bounding box center [1255, 65] width 94 height 40
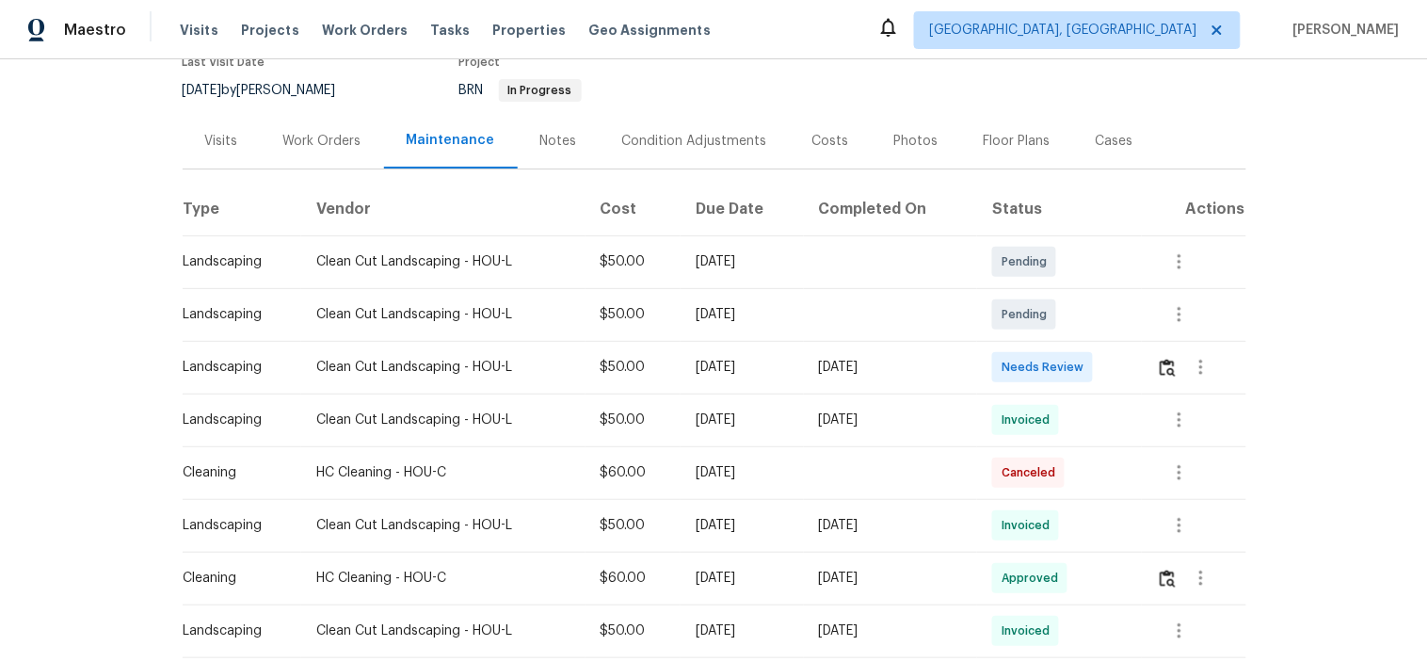
scroll to position [209, 0]
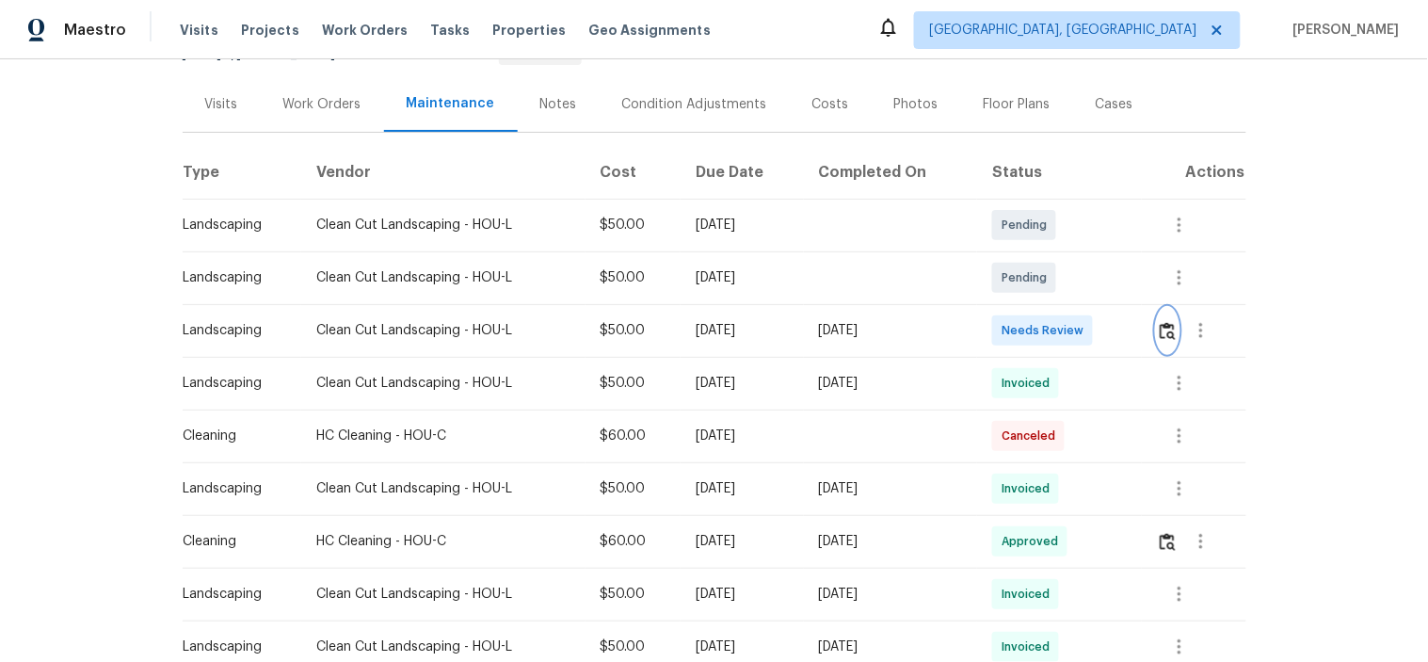
click at [1168, 323] on img "button" at bounding box center [1168, 331] width 16 height 18
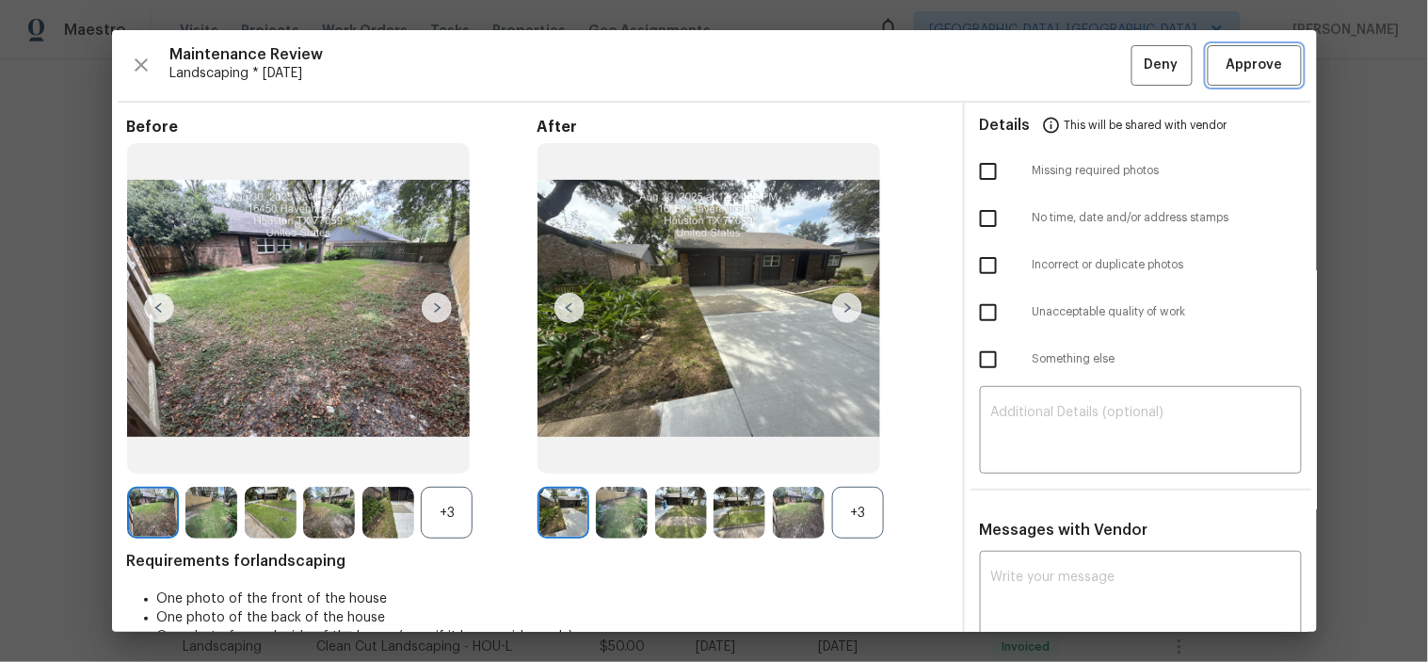
click at [1226, 64] on span "Approve" at bounding box center [1254, 66] width 56 height 24
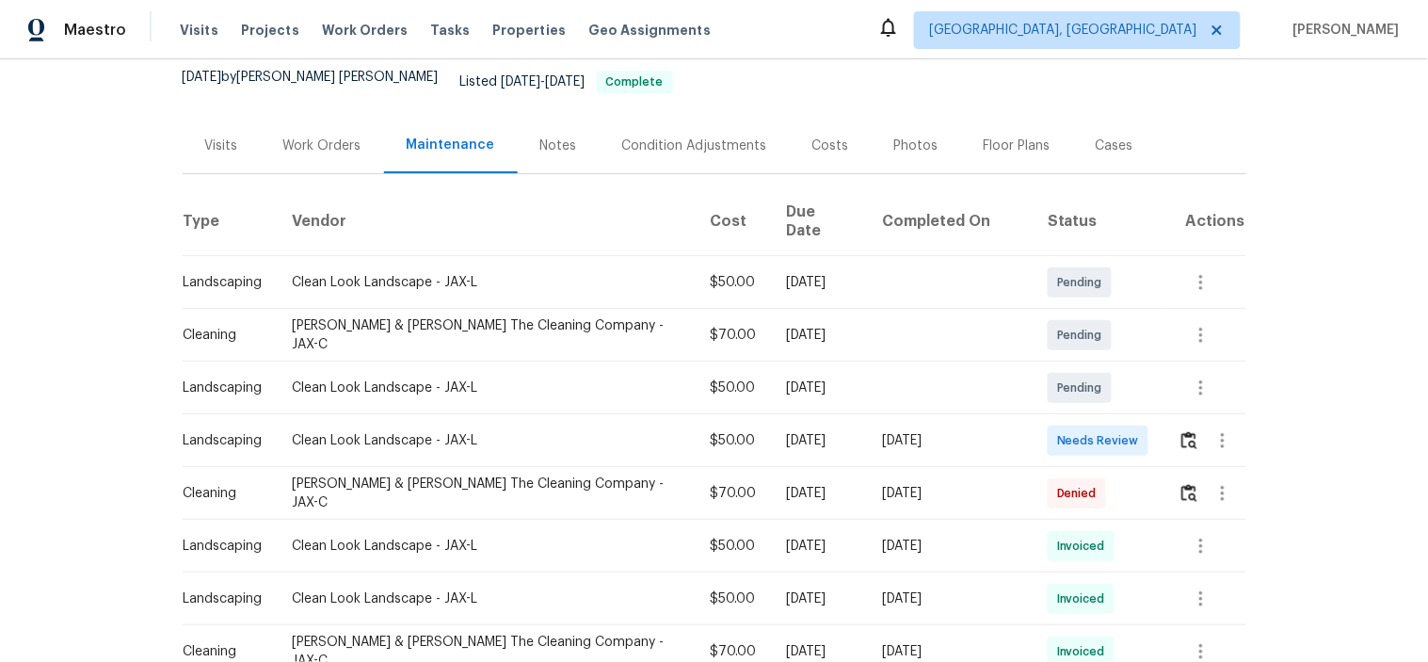
scroll to position [209, 0]
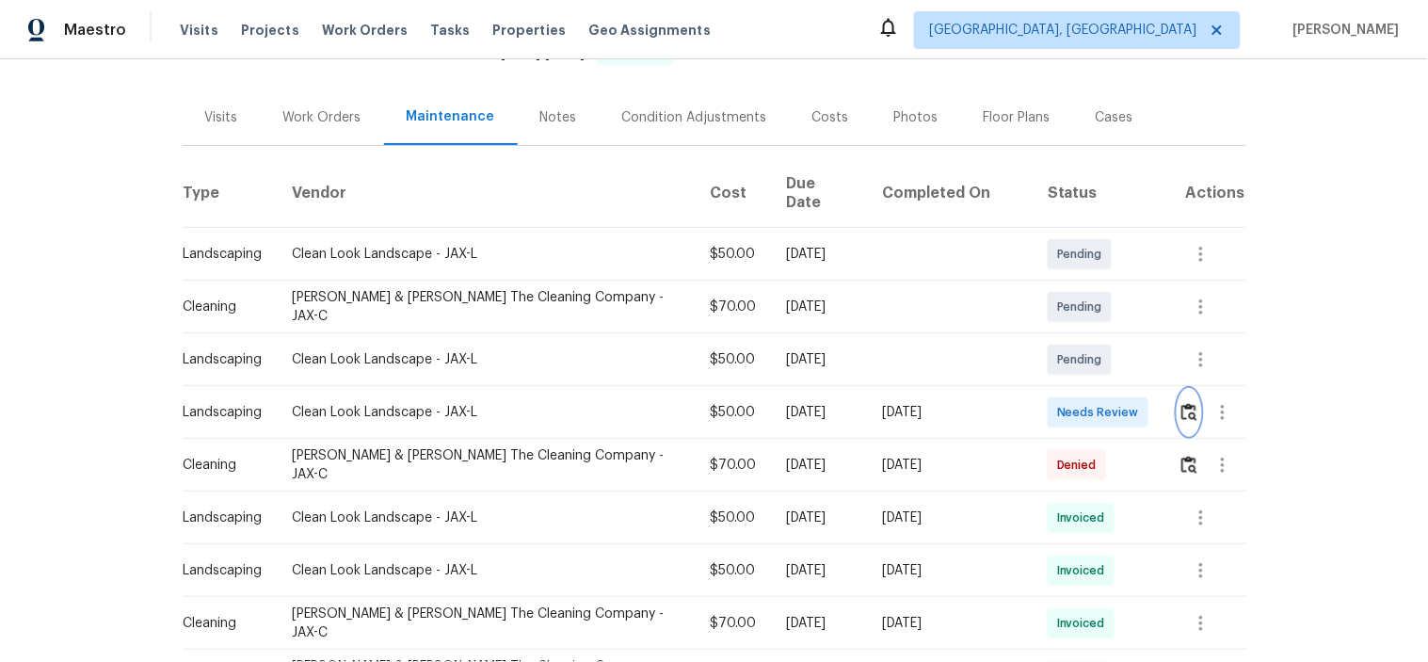
click at [1178, 390] on button "button" at bounding box center [1189, 412] width 22 height 45
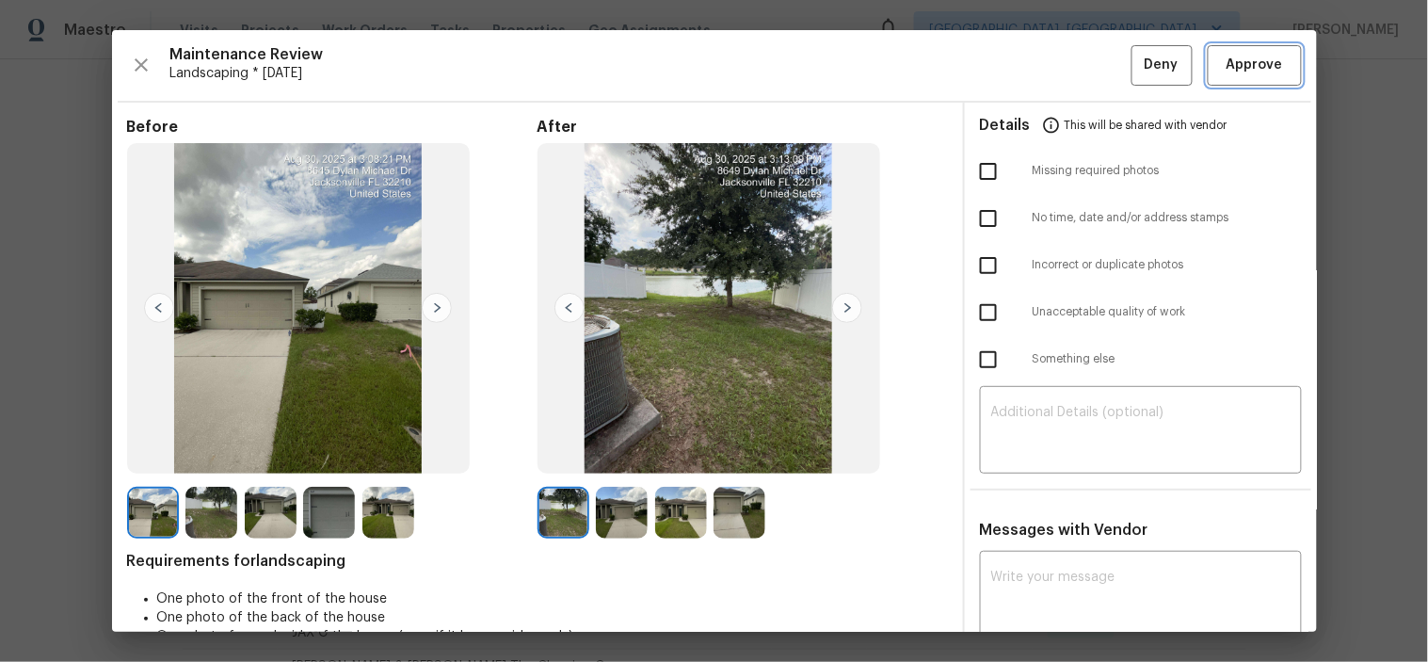
drag, startPoint x: 1242, startPoint y: 72, endPoint x: 1230, endPoint y: 60, distance: 16.7
click at [1241, 71] on span "Approve" at bounding box center [1254, 66] width 56 height 24
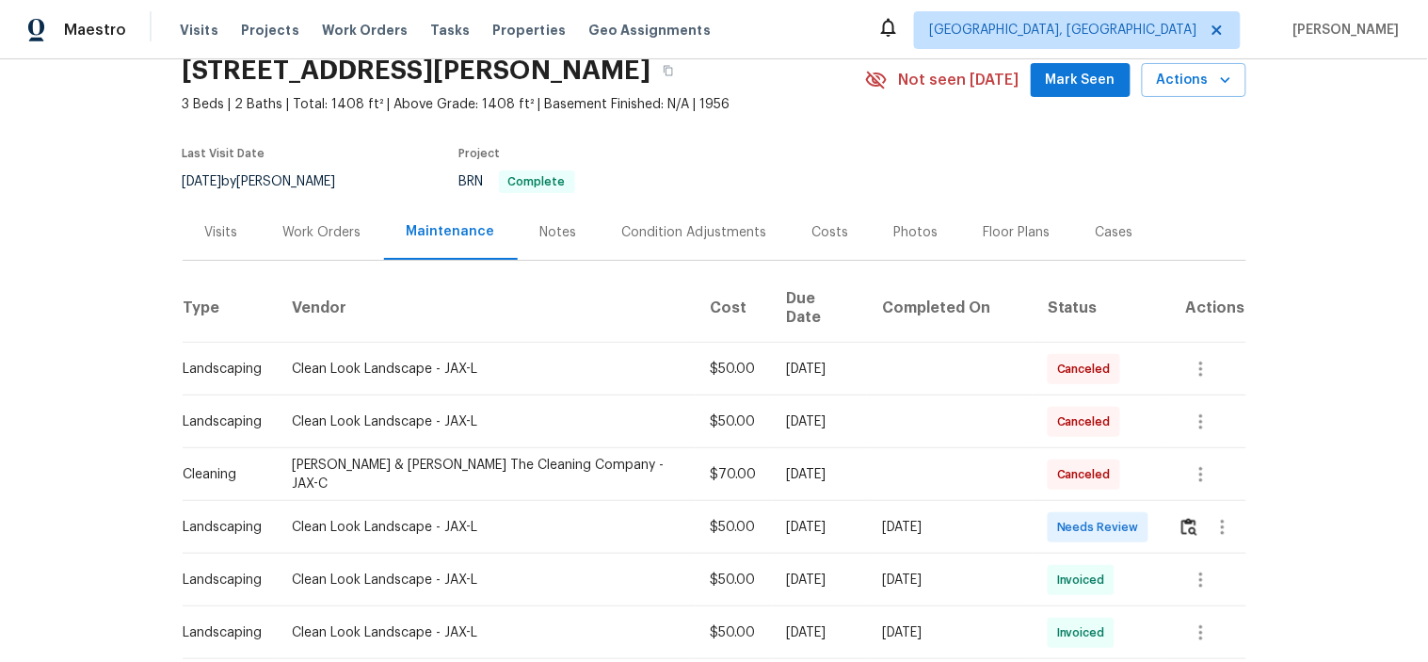
scroll to position [104, 0]
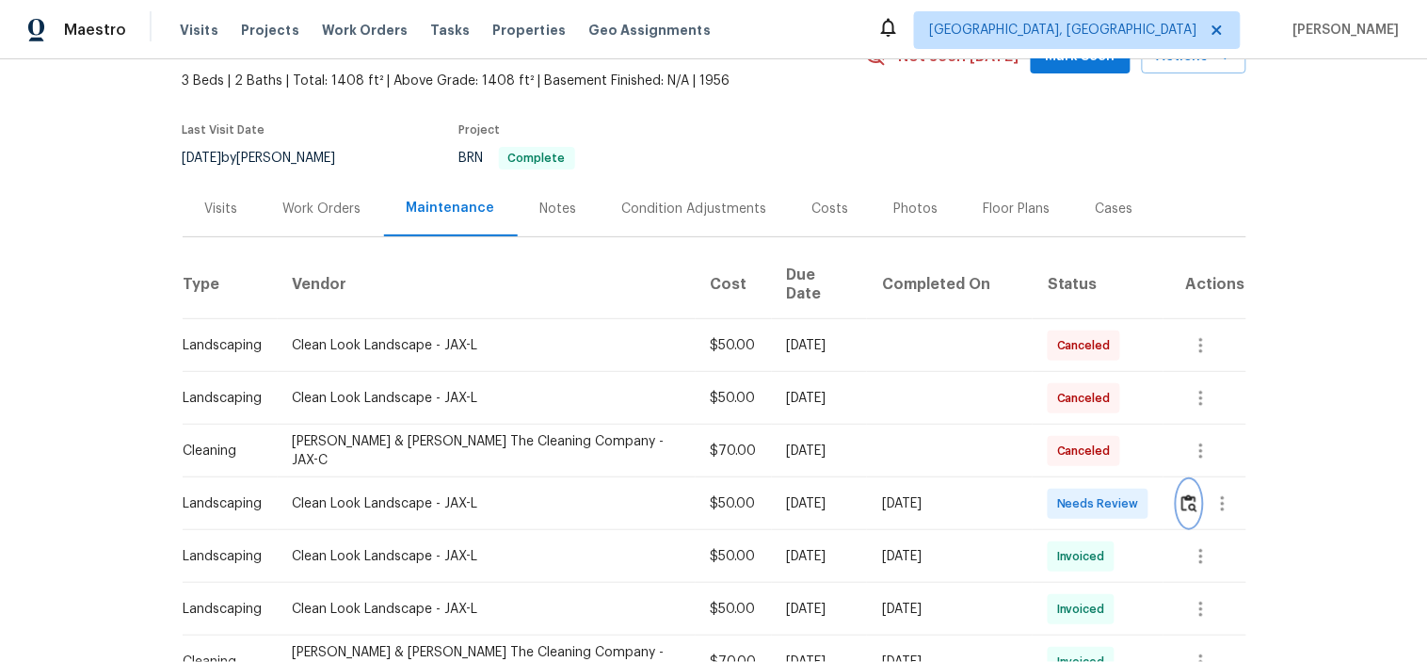
click at [1181, 494] on img "button" at bounding box center [1189, 503] width 16 height 18
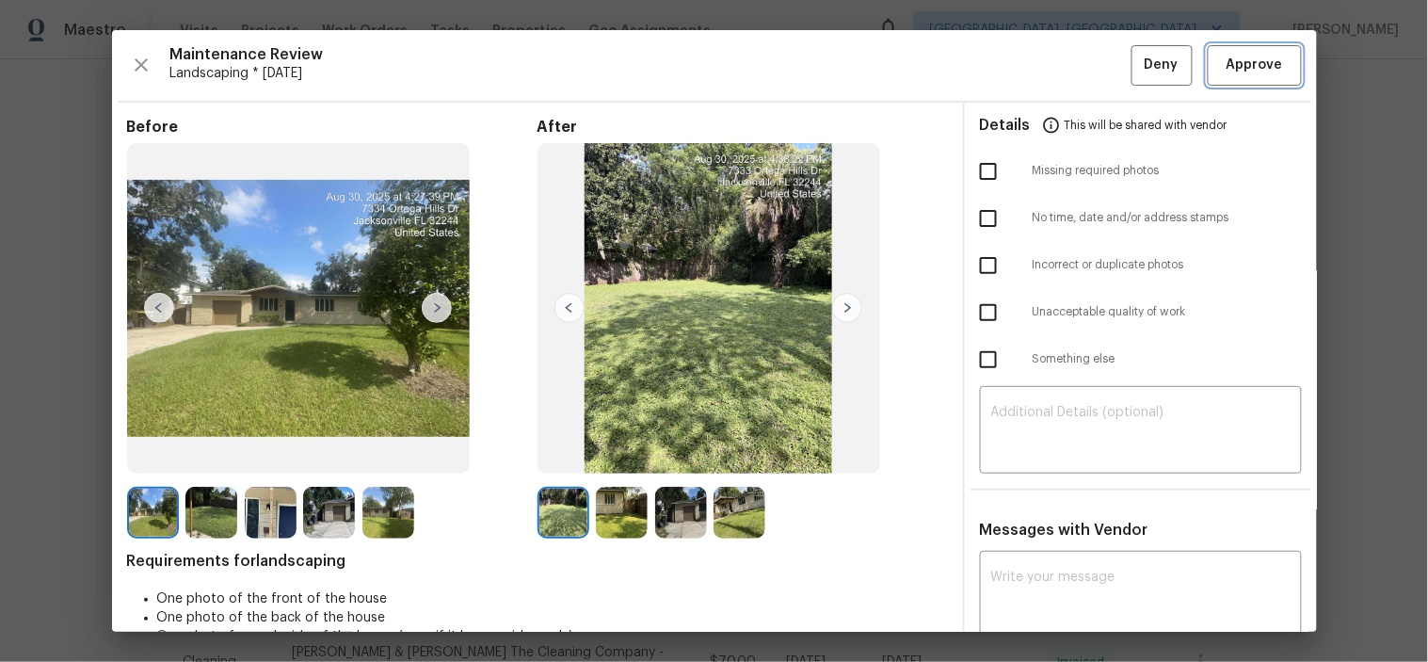
click at [1226, 66] on span "Approve" at bounding box center [1254, 66] width 56 height 24
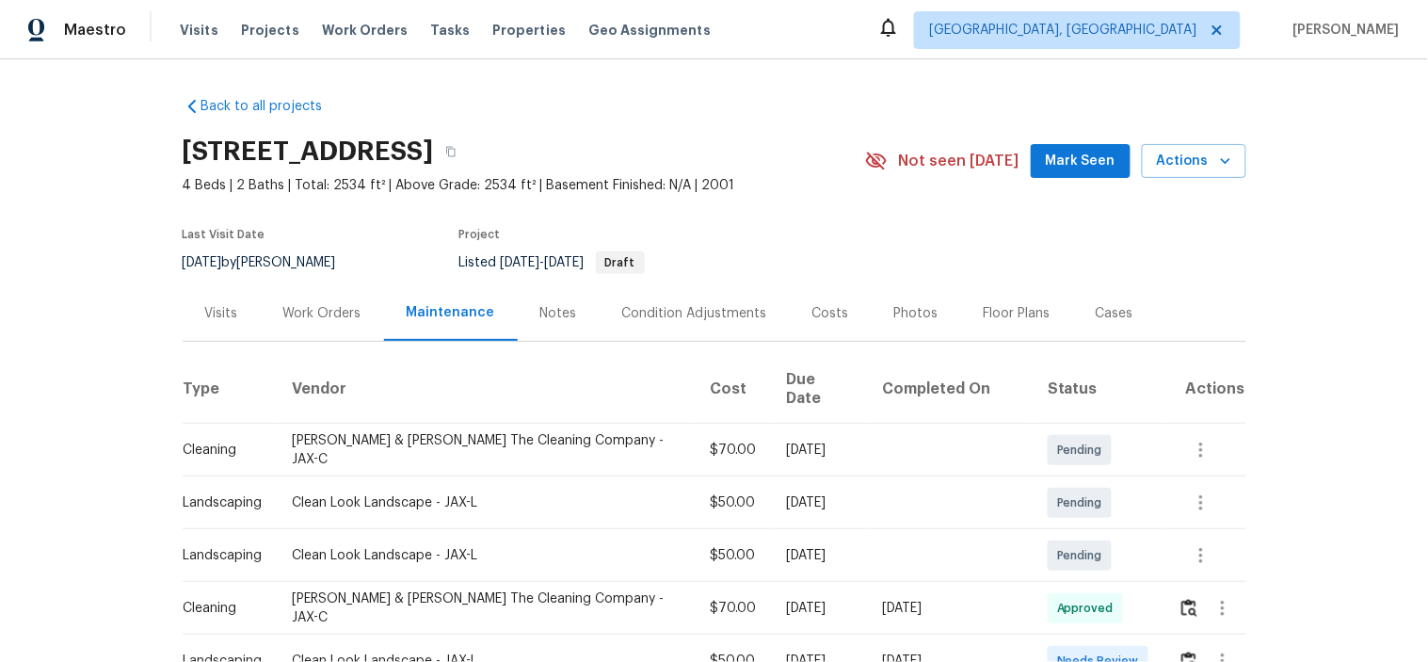
scroll to position [313, 0]
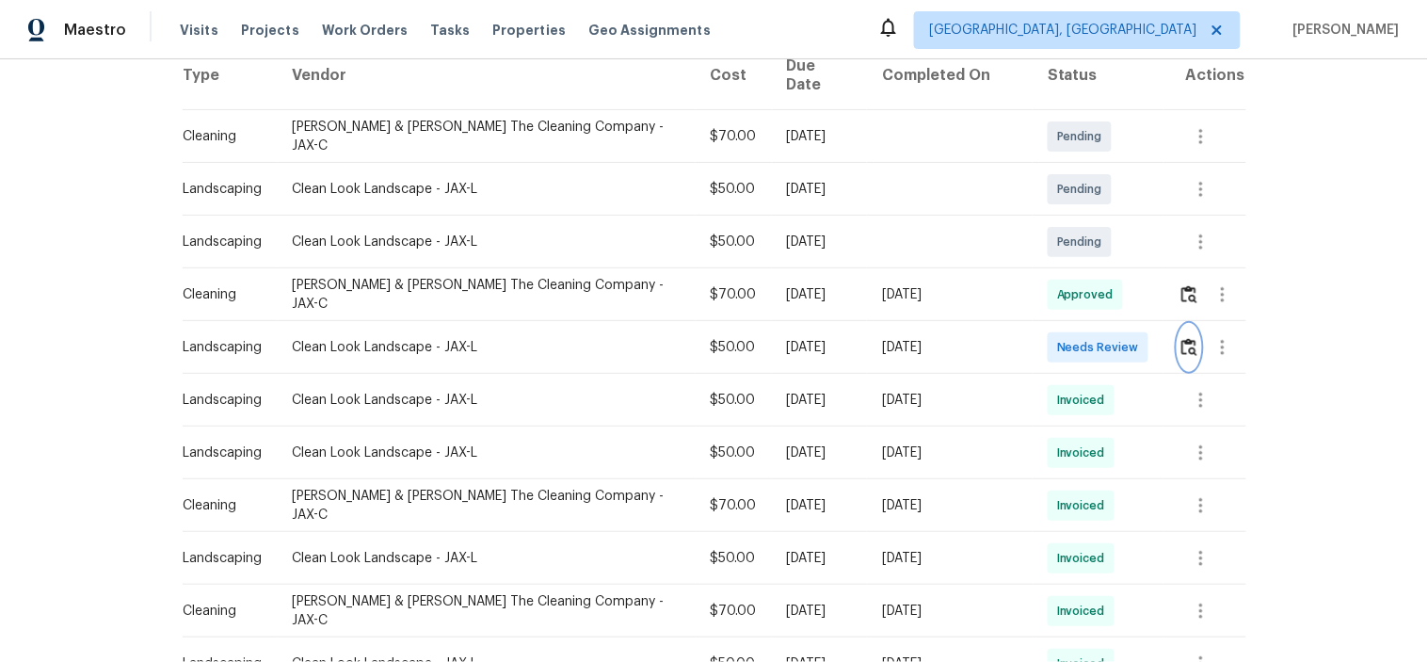
click at [1181, 338] on img "button" at bounding box center [1189, 347] width 16 height 18
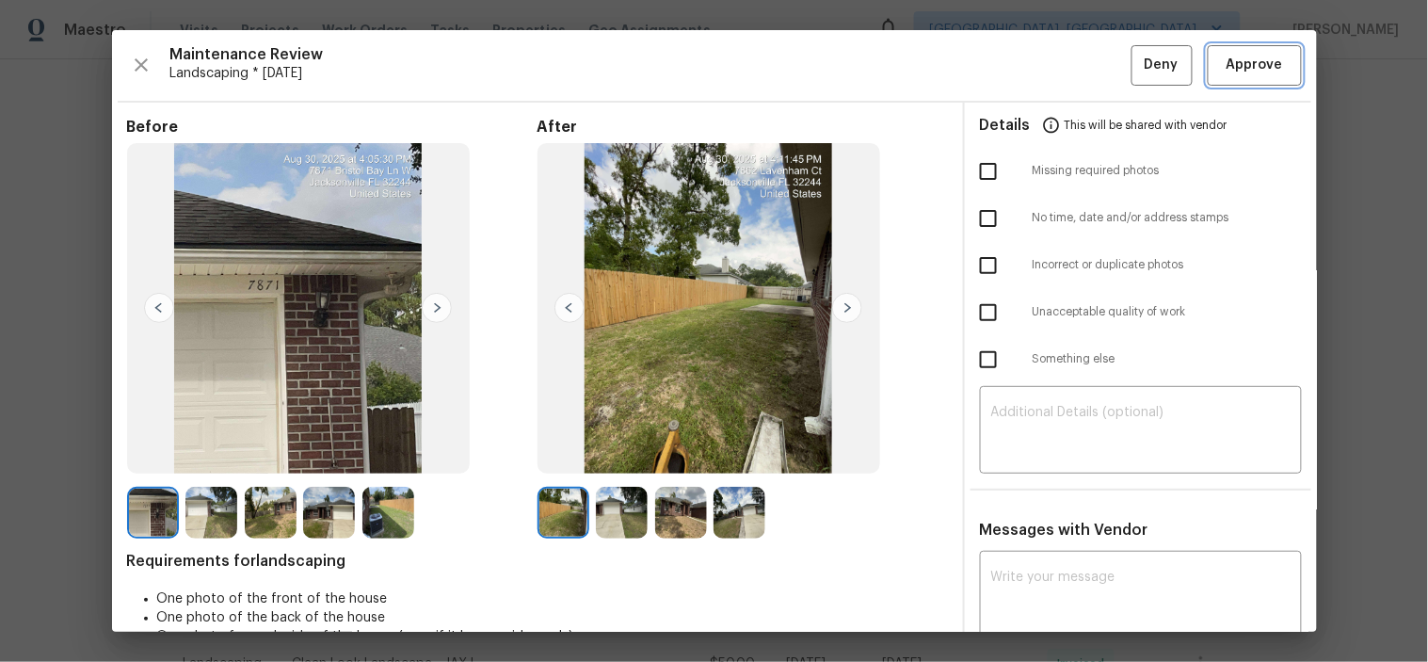
click at [1269, 70] on span "Approve" at bounding box center [1255, 66] width 64 height 24
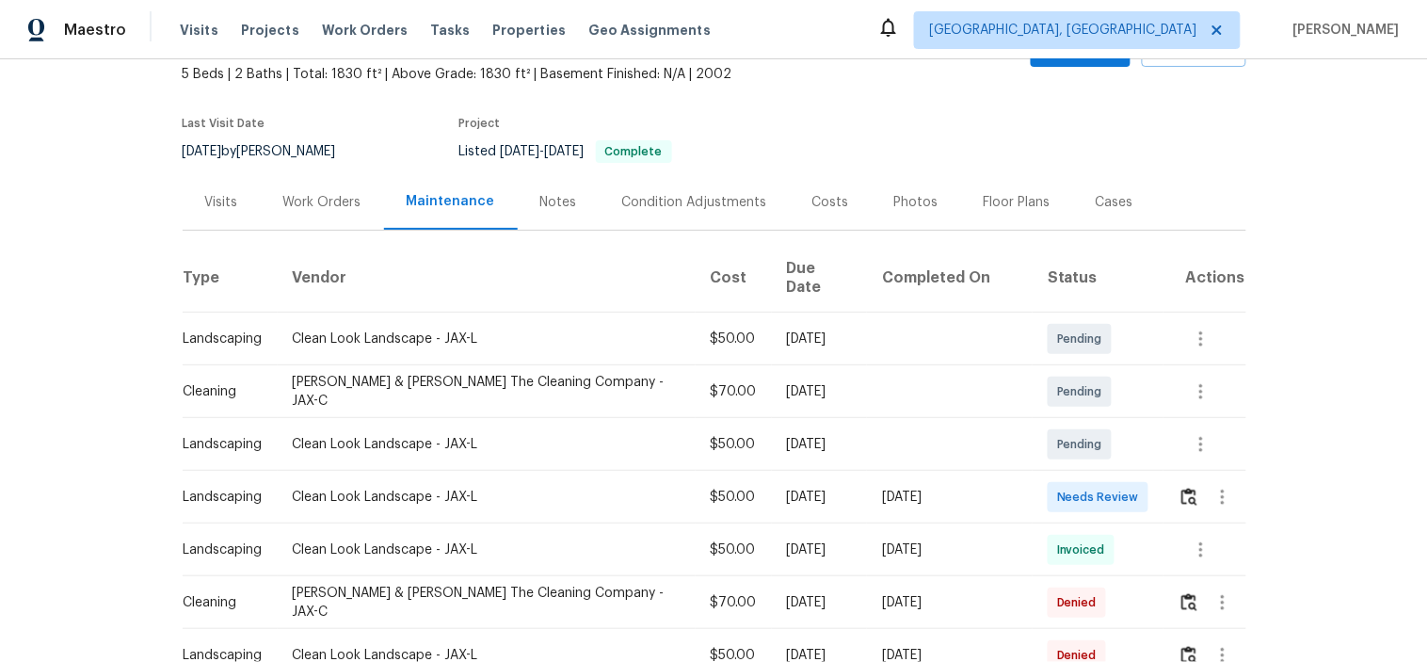
scroll to position [209, 0]
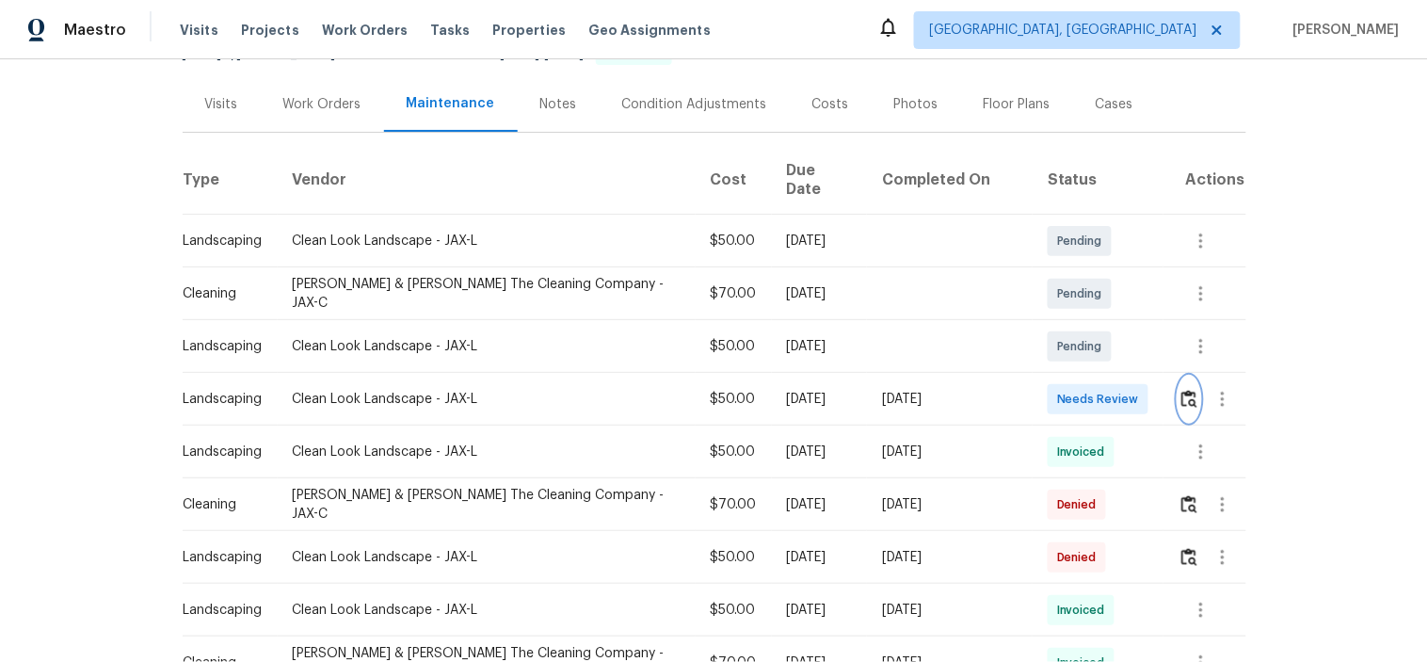
click at [1181, 390] on img "button" at bounding box center [1189, 399] width 16 height 18
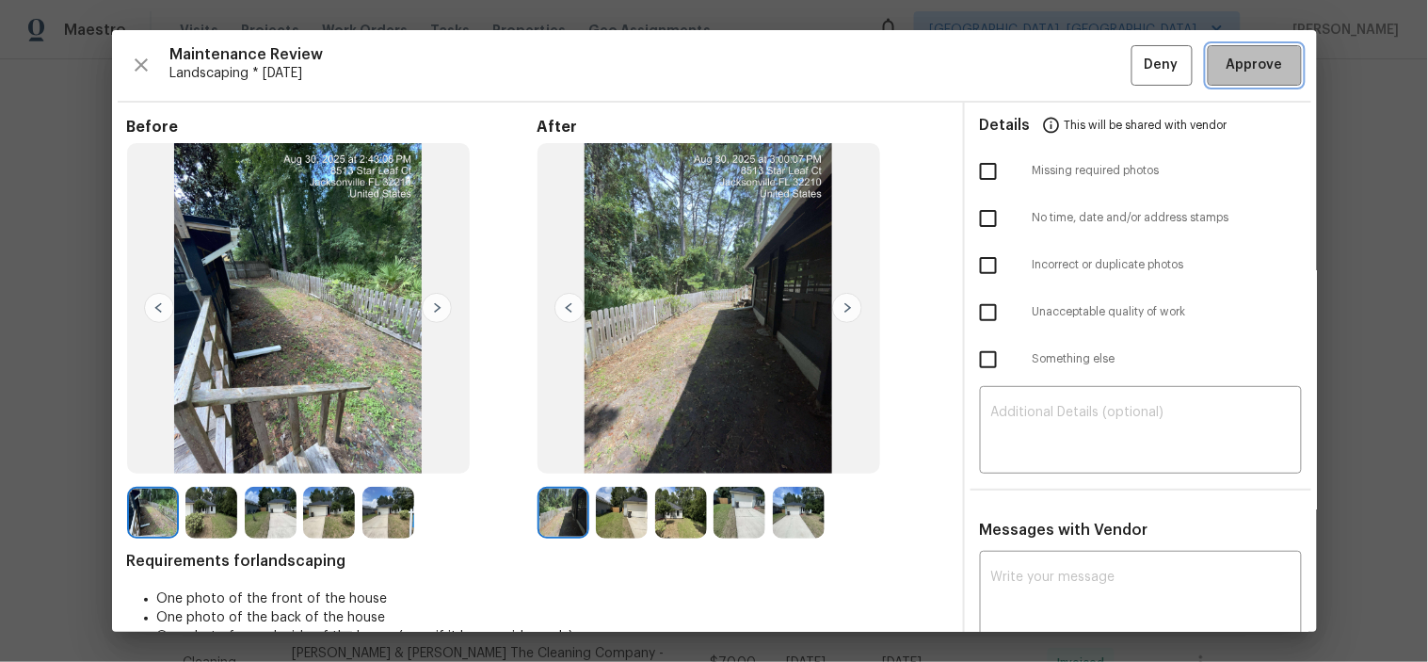
click at [1249, 64] on span "Approve" at bounding box center [1254, 66] width 56 height 24
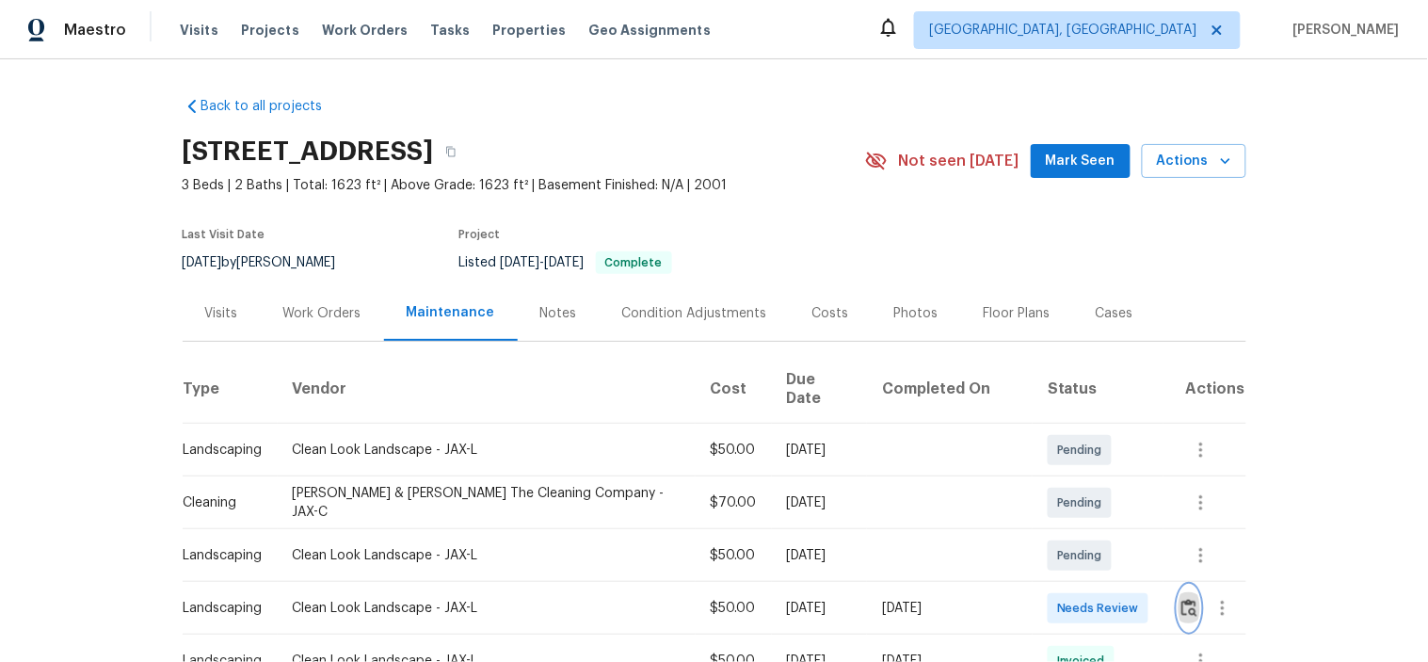
click at [1181, 599] on img "button" at bounding box center [1189, 608] width 16 height 18
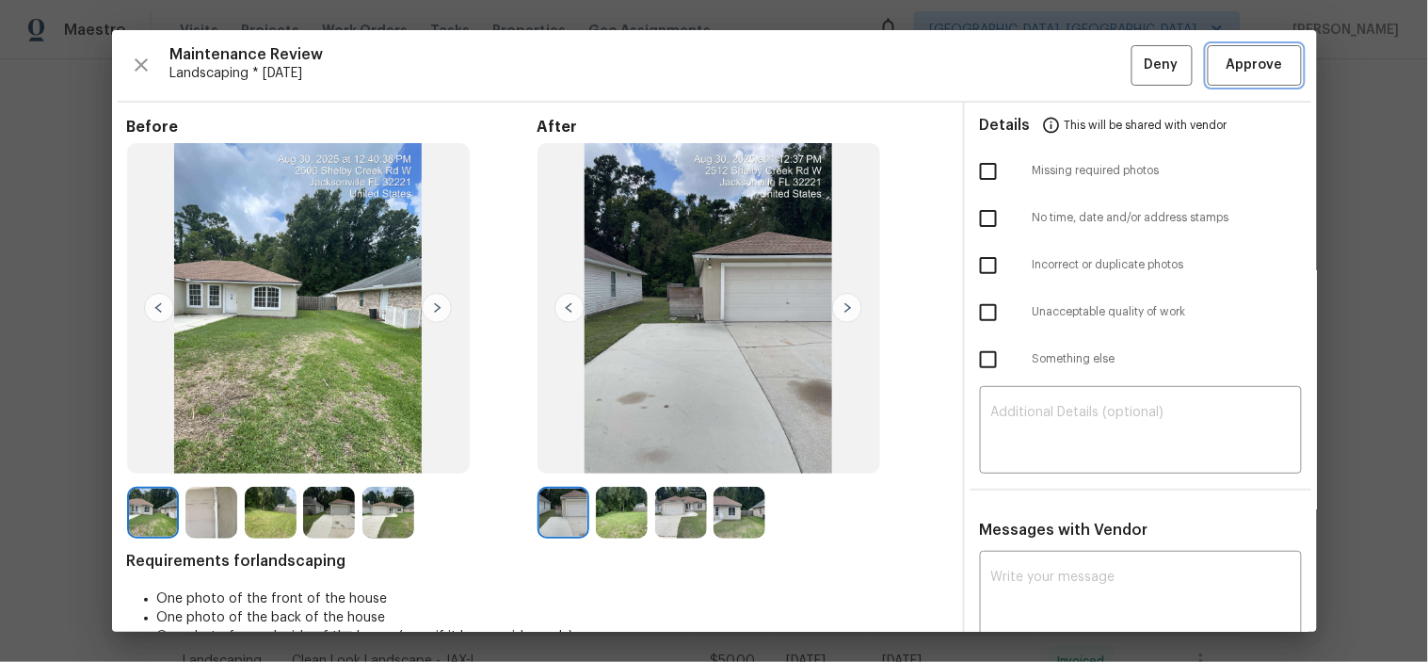
drag, startPoint x: 1241, startPoint y: 75, endPoint x: 1123, endPoint y: 35, distance: 124.4
click at [1241, 73] on span "Approve" at bounding box center [1254, 66] width 56 height 24
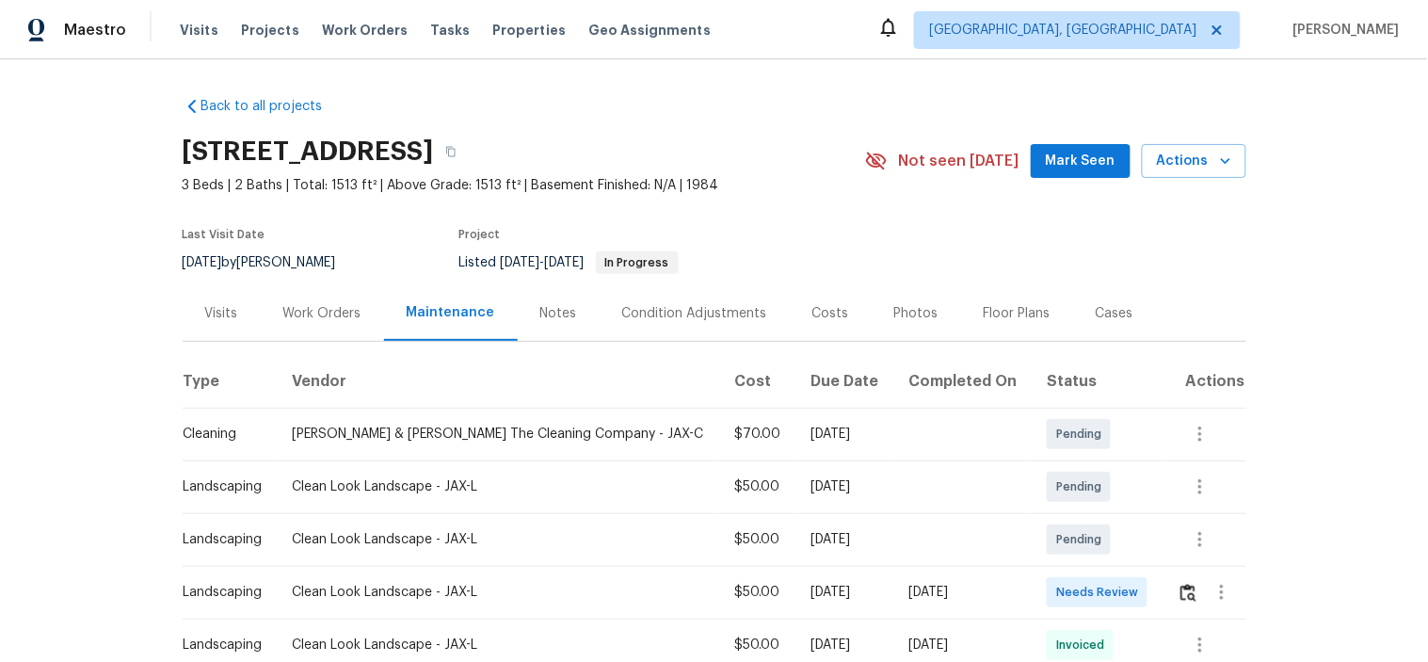
scroll to position [313, 0]
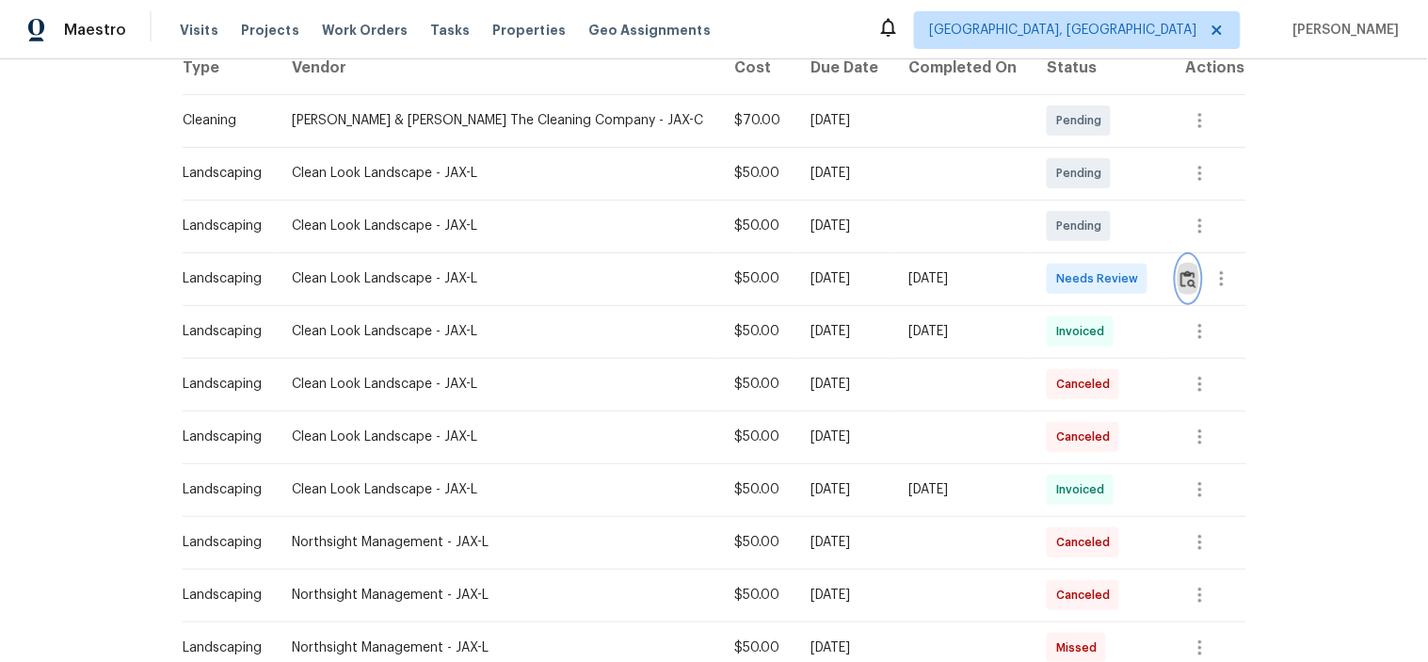
click at [1180, 277] on img "button" at bounding box center [1188, 279] width 16 height 18
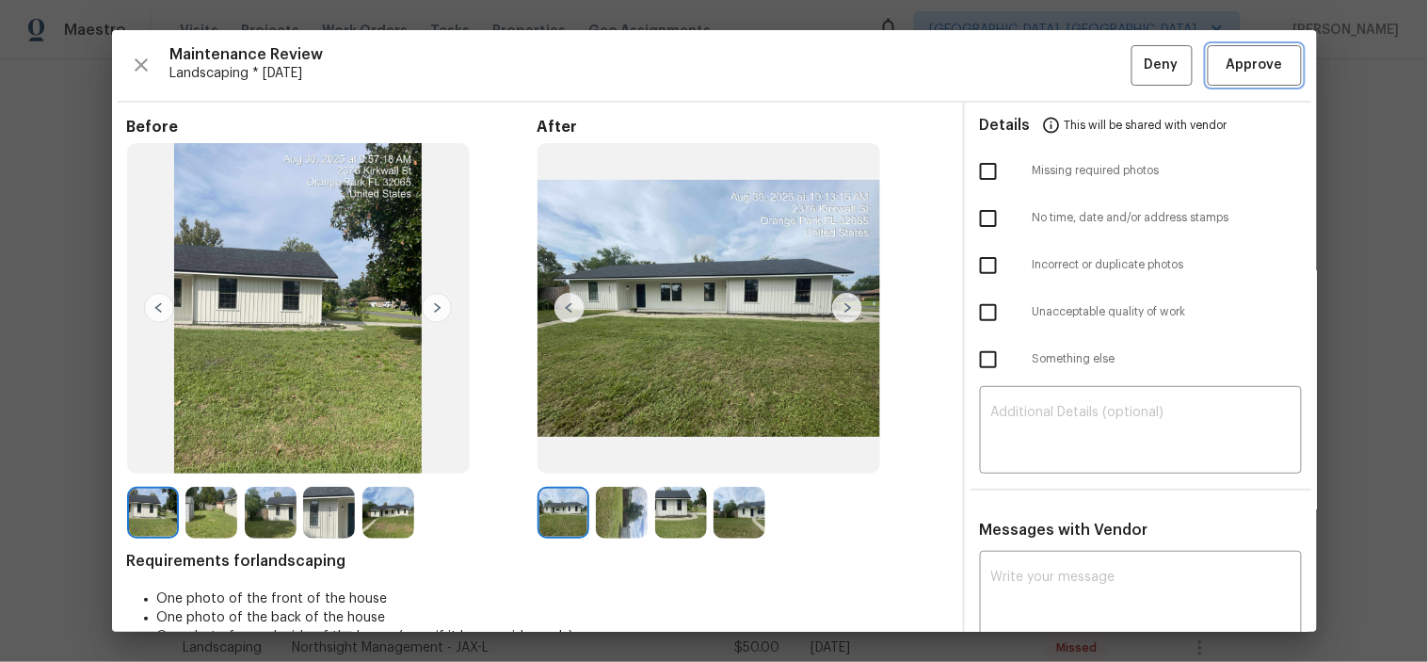
click at [1238, 62] on span "Approve" at bounding box center [1254, 66] width 56 height 24
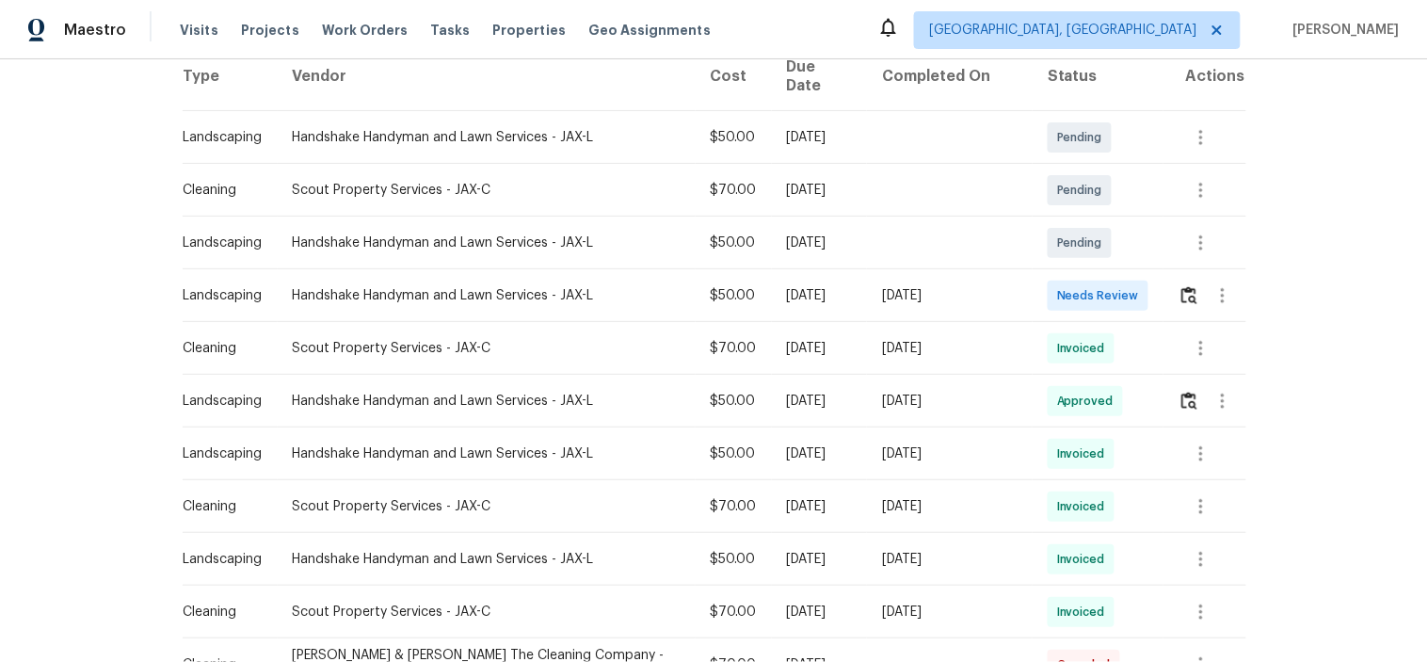
scroll to position [313, 0]
click at [1181, 285] on img "button" at bounding box center [1189, 294] width 16 height 18
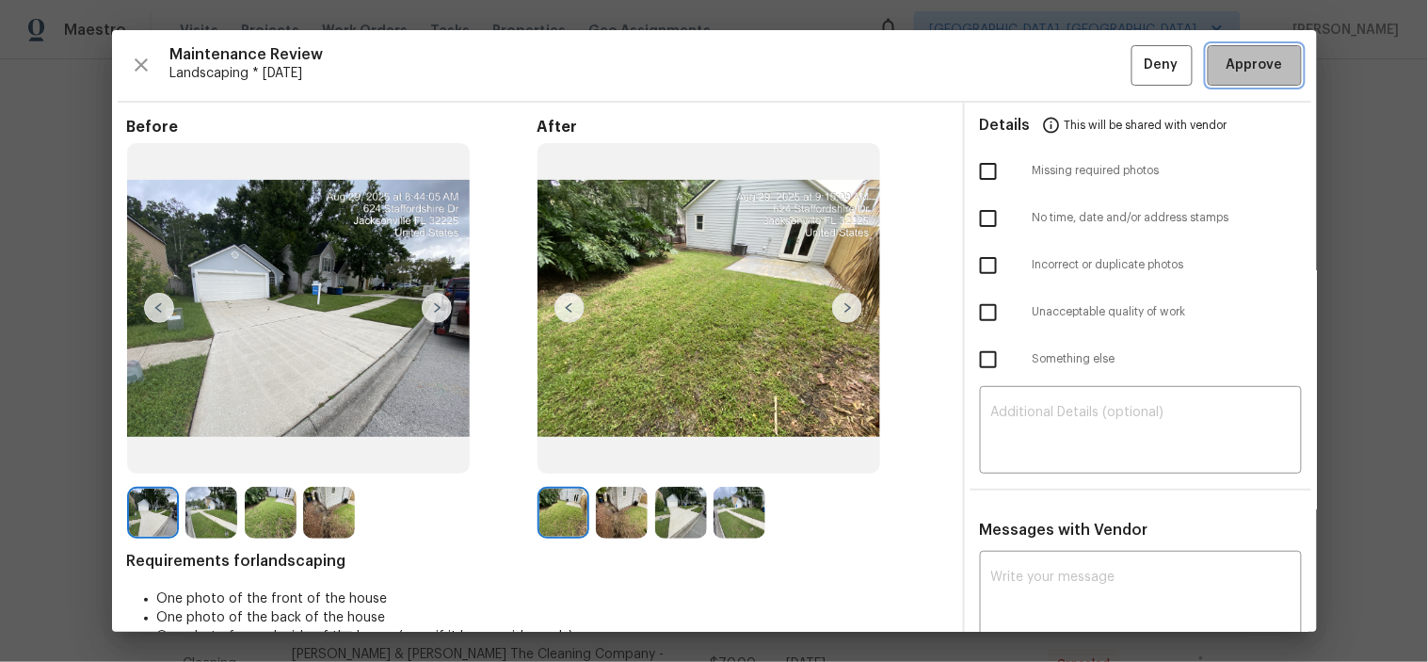
drag, startPoint x: 1241, startPoint y: 56, endPoint x: 1195, endPoint y: 2, distance: 70.9
click at [1241, 57] on span "Approve" at bounding box center [1254, 66] width 56 height 24
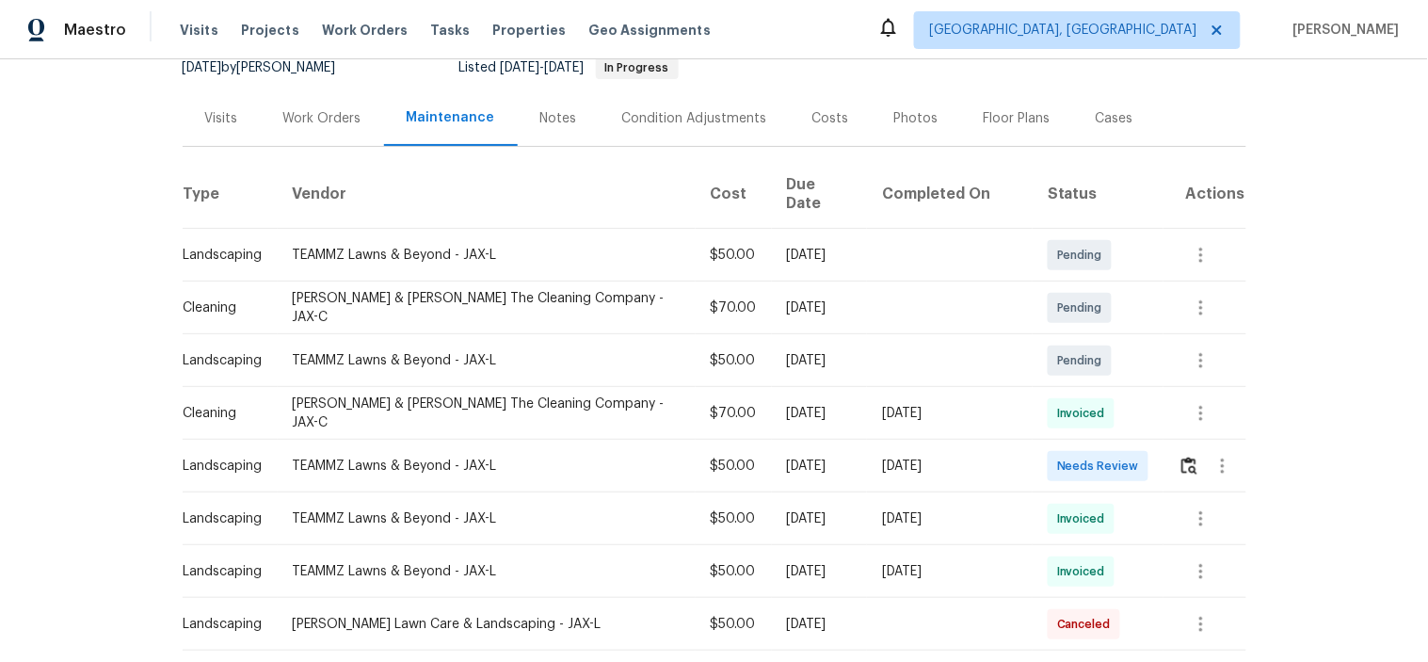
scroll to position [209, 0]
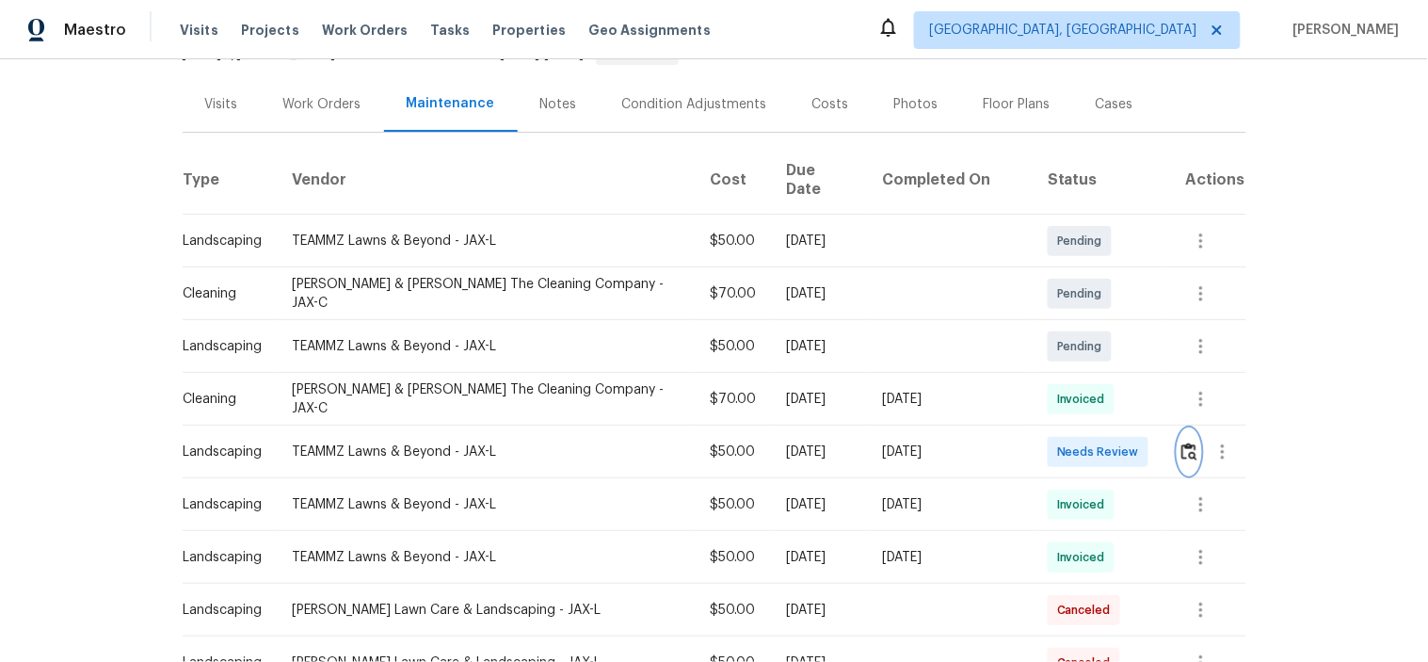
click at [1181, 442] on img "button" at bounding box center [1189, 451] width 16 height 18
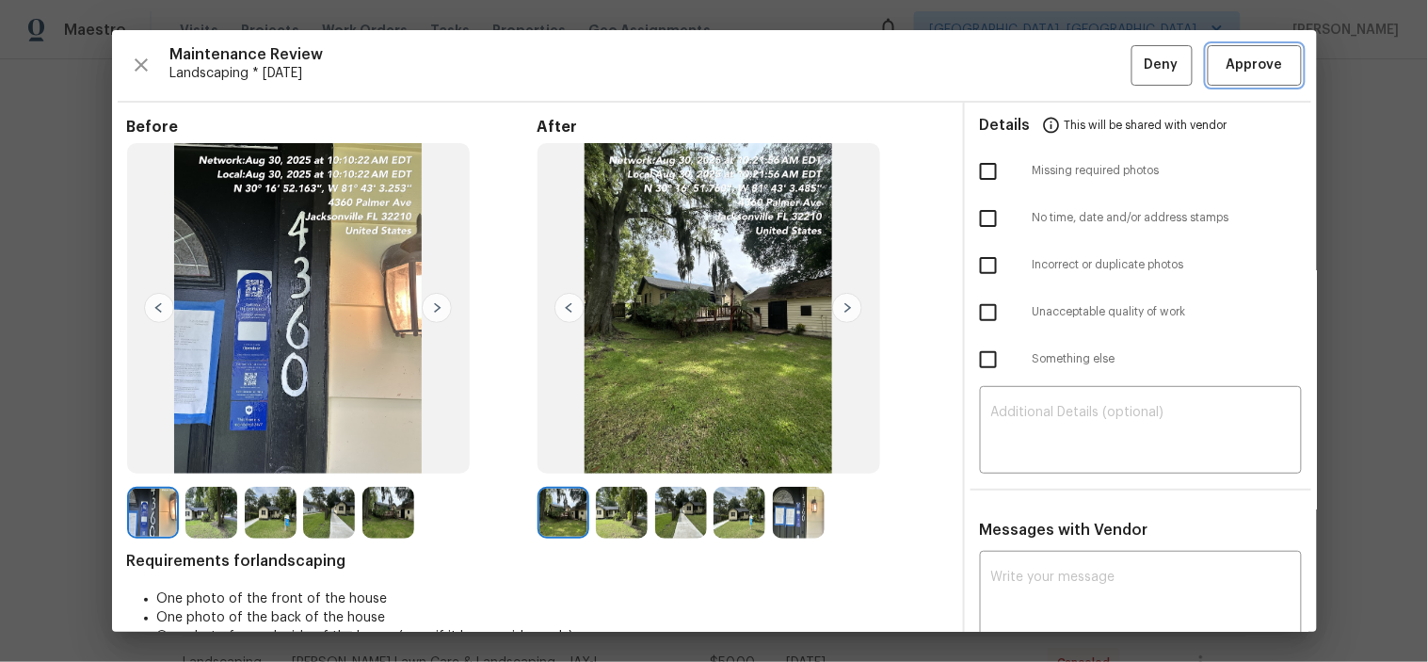
click at [1258, 80] on button "Approve" at bounding box center [1255, 65] width 94 height 40
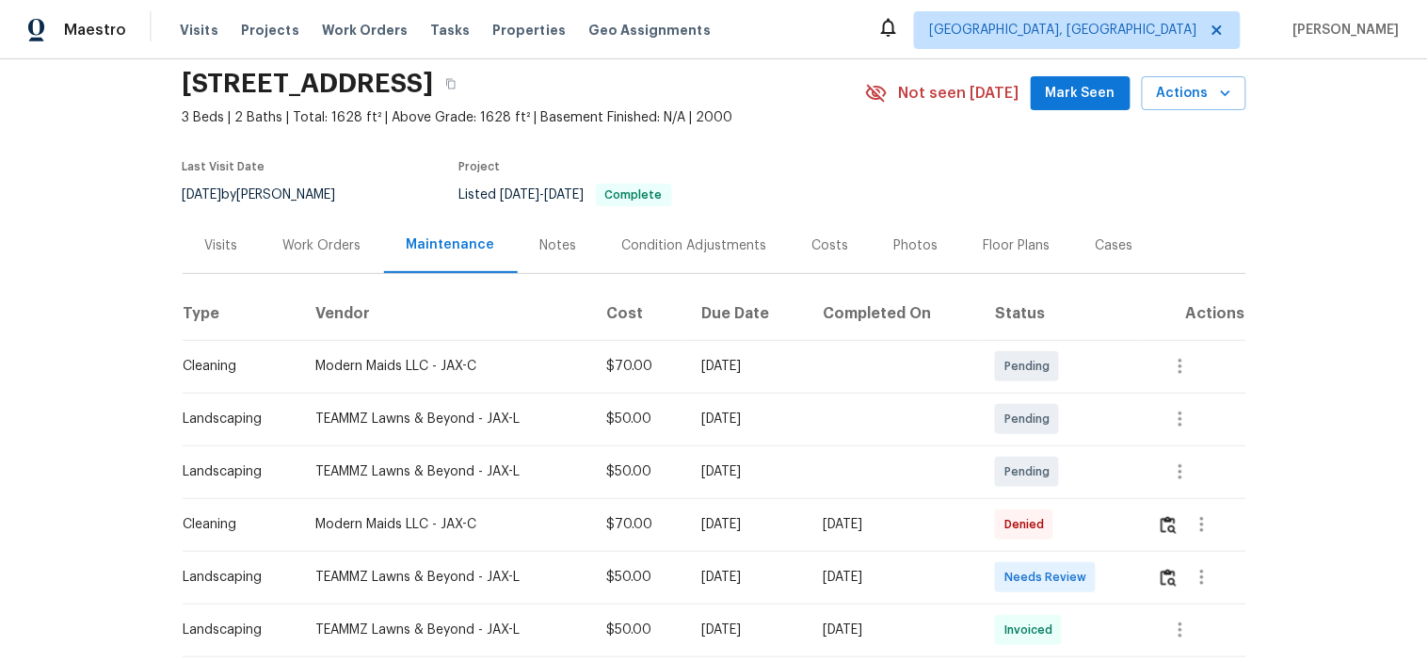
scroll to position [104, 0]
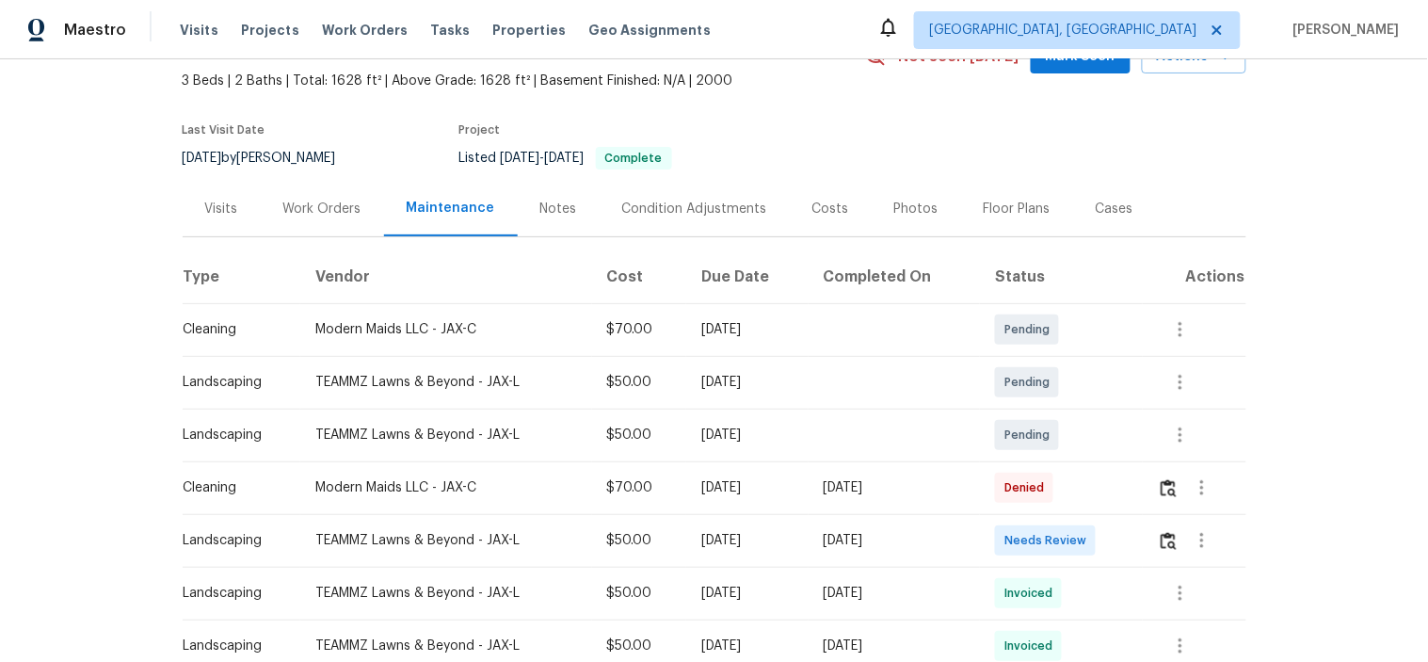
click at [1179, 550] on div at bounding box center [1201, 540] width 45 height 45
click at [1161, 539] on img "button" at bounding box center [1169, 541] width 16 height 18
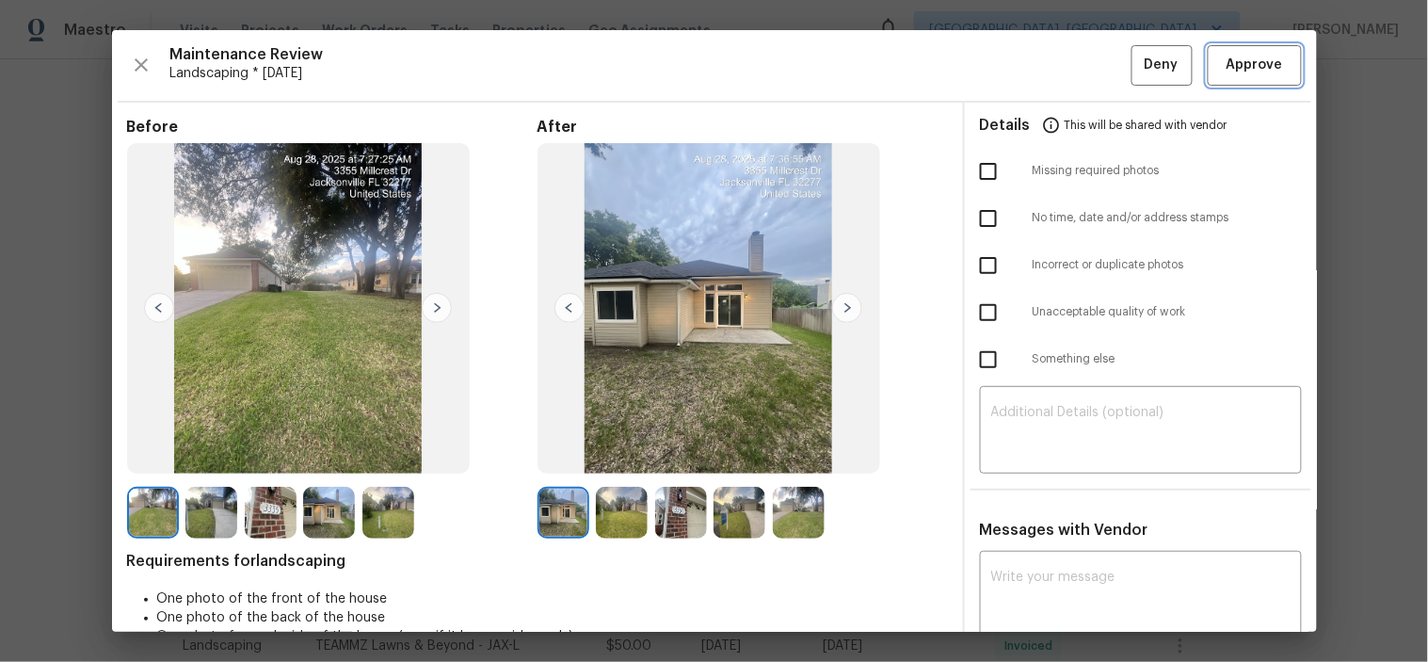
click at [1230, 56] on span "Approve" at bounding box center [1254, 66] width 56 height 24
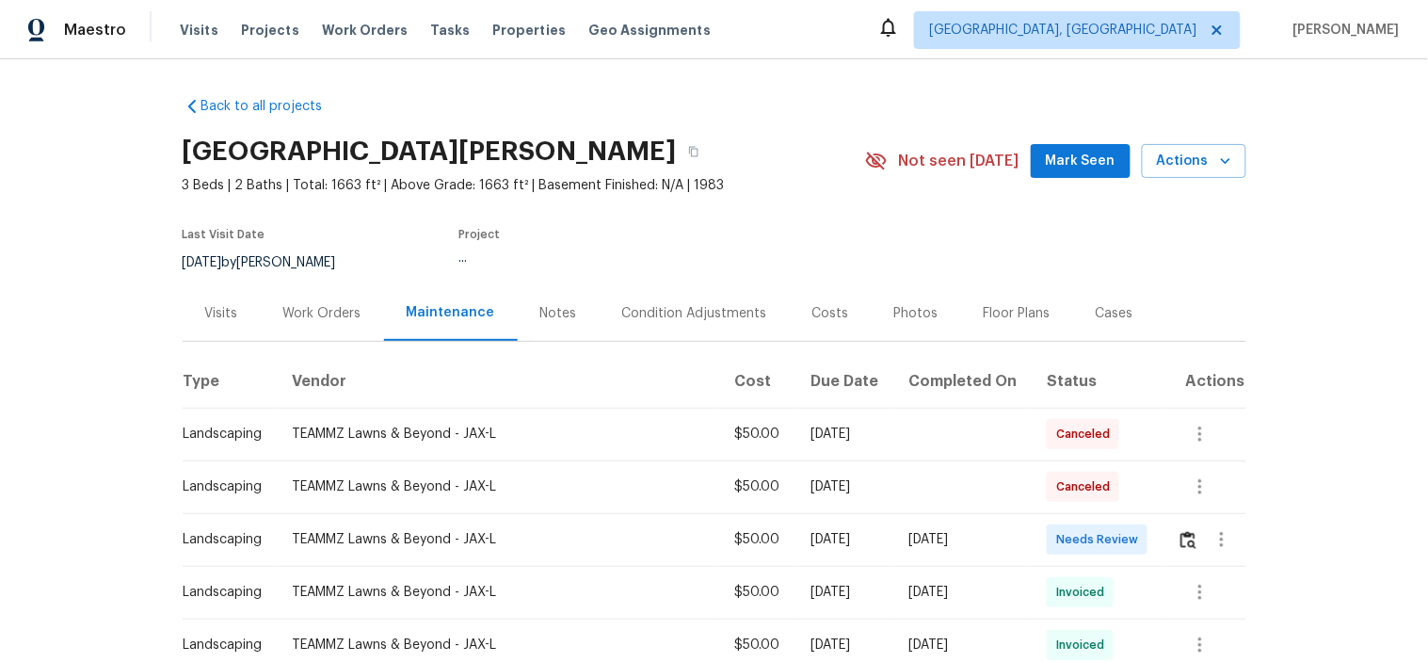
scroll to position [209, 0]
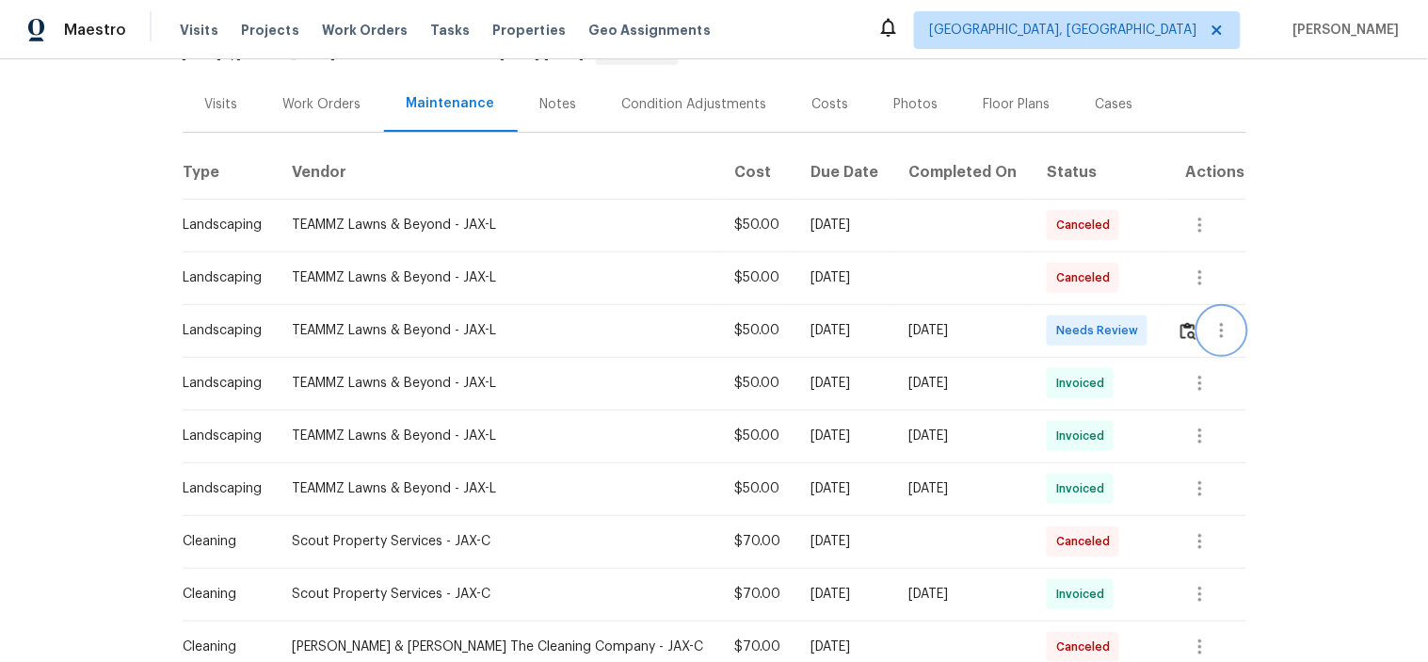
click at [1199, 326] on button "button" at bounding box center [1221, 330] width 45 height 45
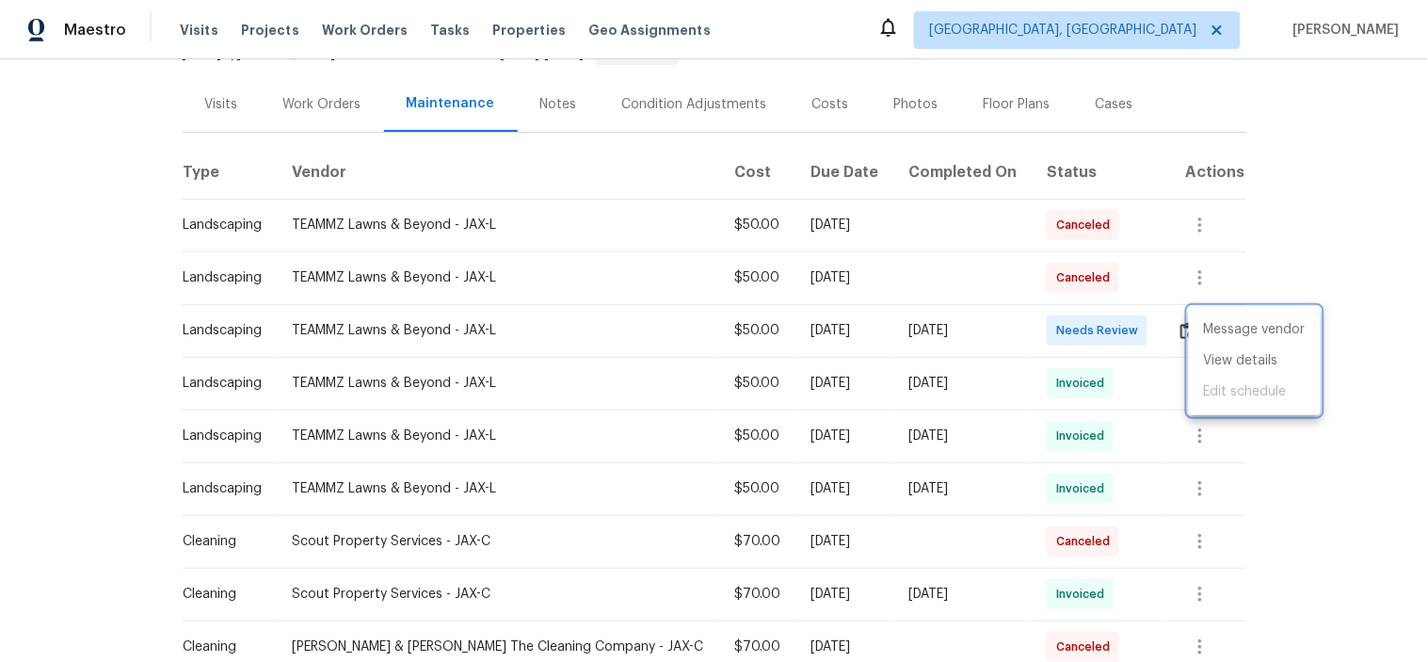
click at [1174, 339] on div at bounding box center [714, 331] width 1428 height 662
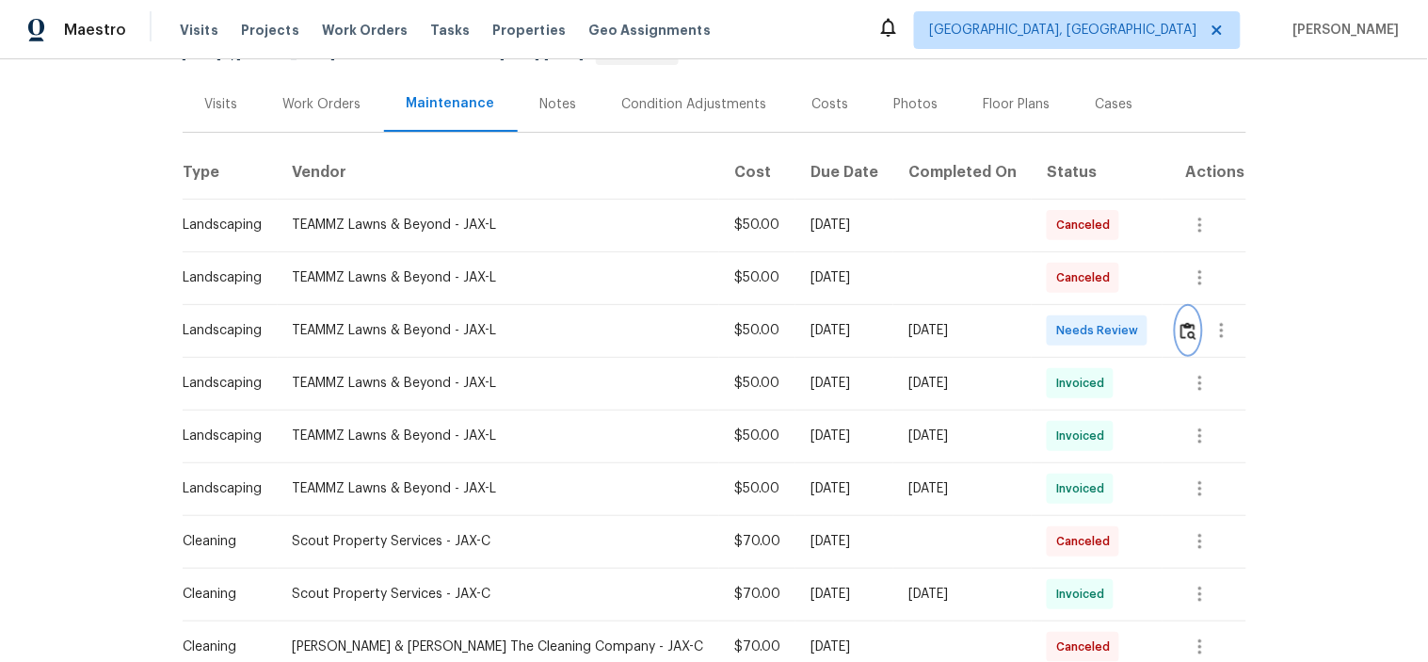
click at [1180, 334] on img "button" at bounding box center [1188, 331] width 16 height 18
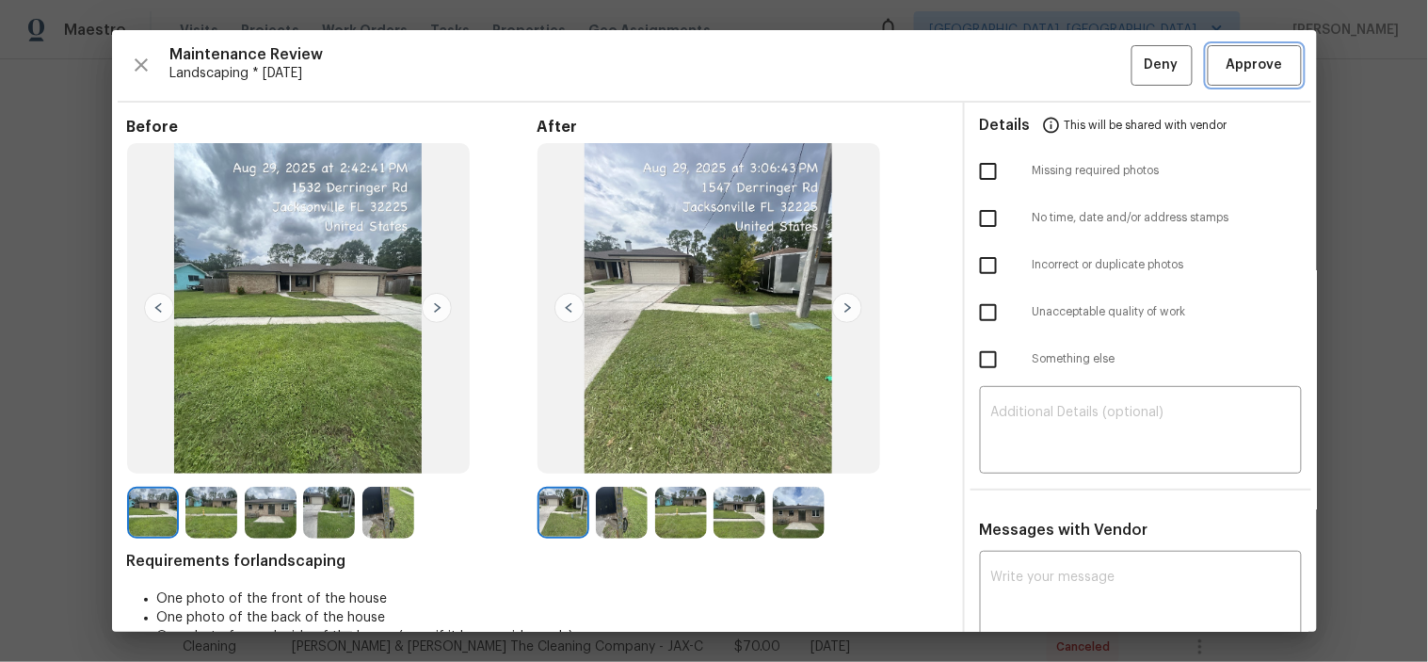
click at [1243, 60] on span "Approve" at bounding box center [1254, 66] width 56 height 24
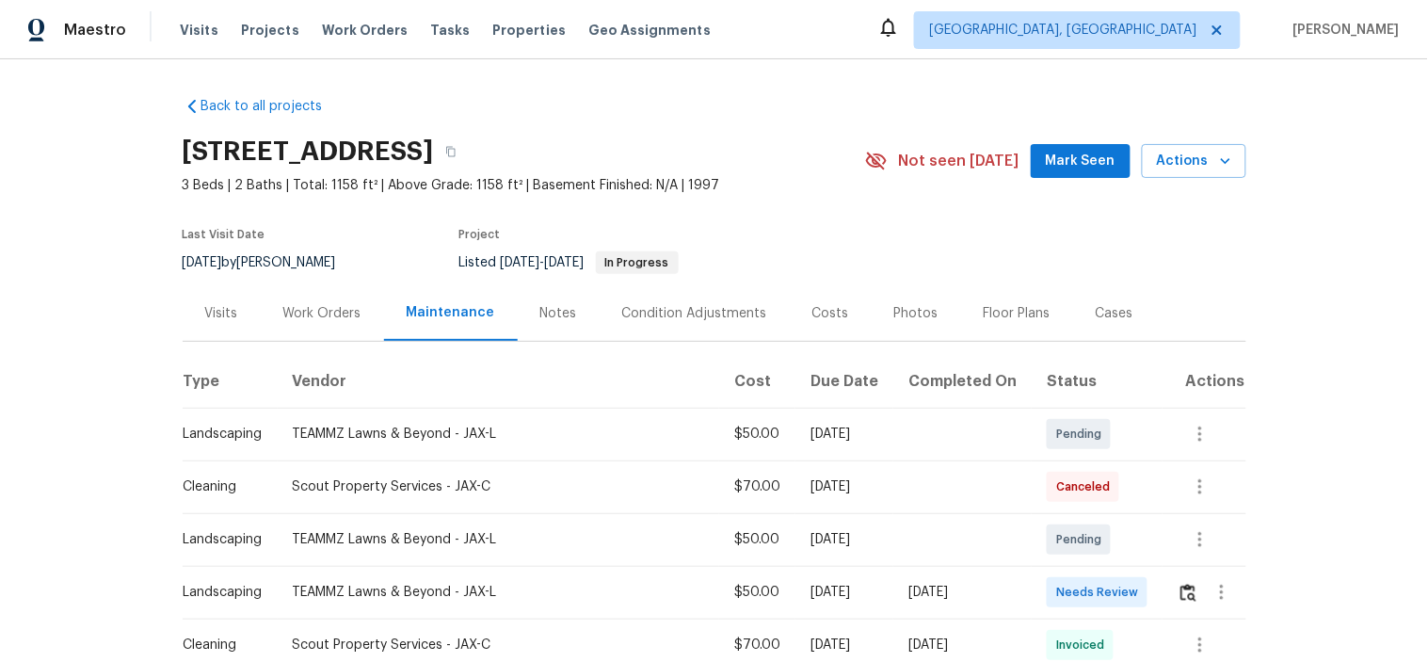
scroll to position [104, 0]
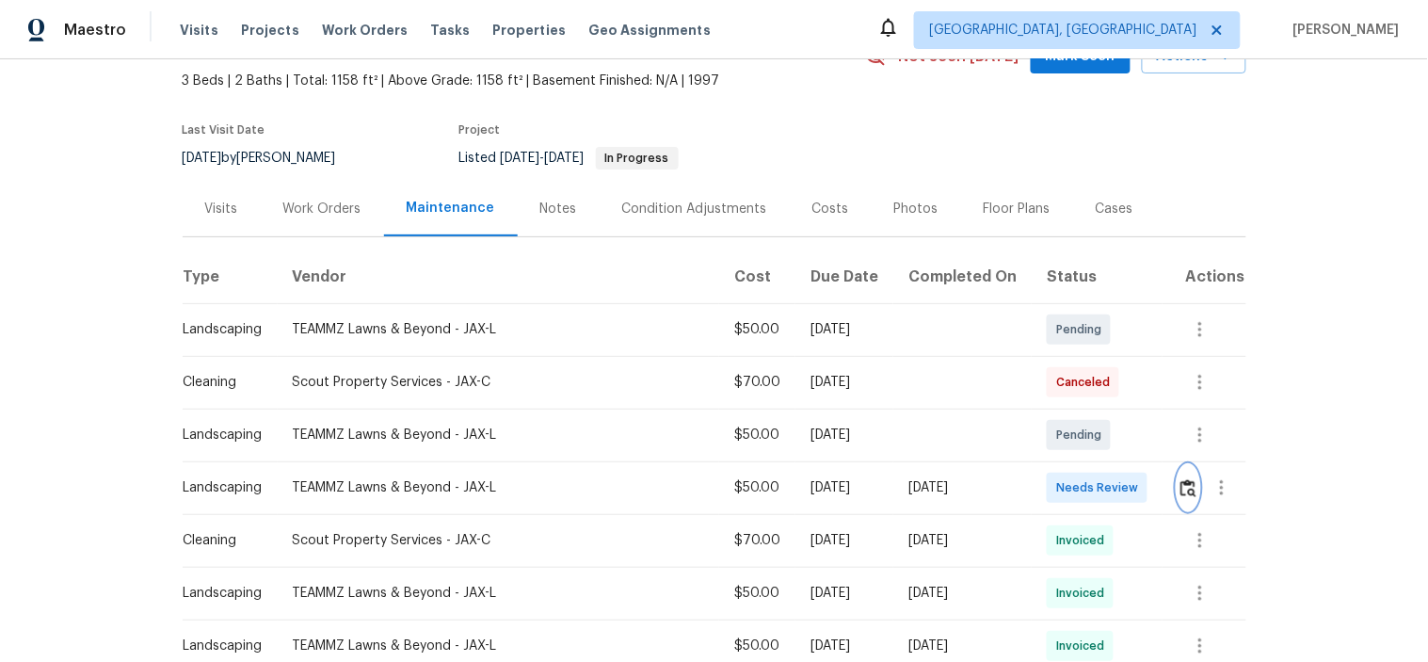
click at [1180, 479] on img "button" at bounding box center [1188, 488] width 16 height 18
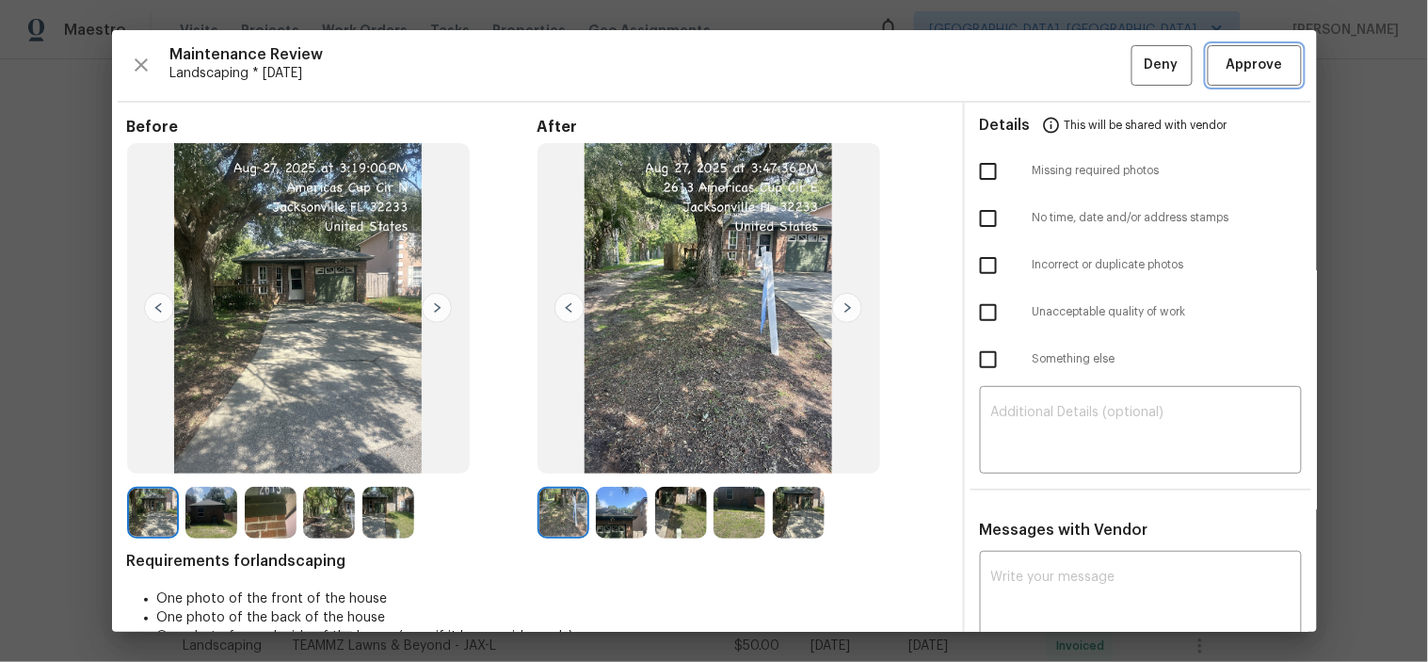
click at [1258, 71] on span "Approve" at bounding box center [1254, 66] width 56 height 24
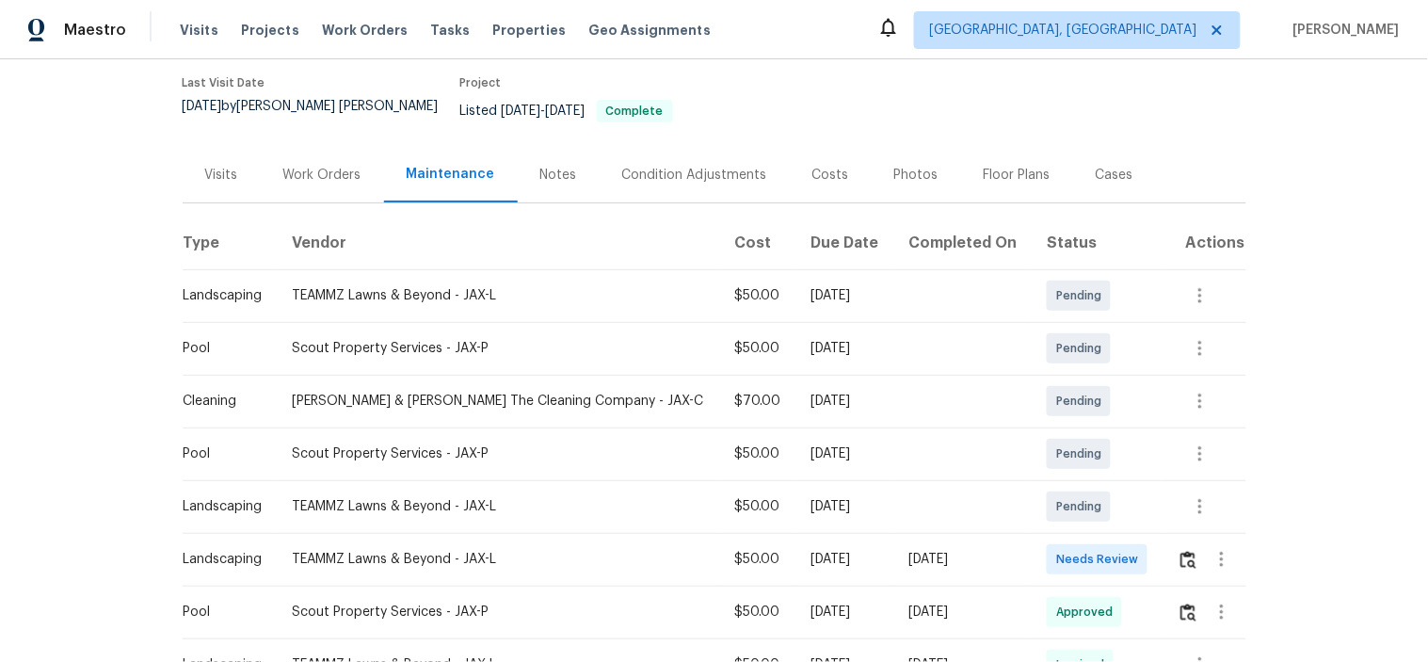
scroll to position [313, 0]
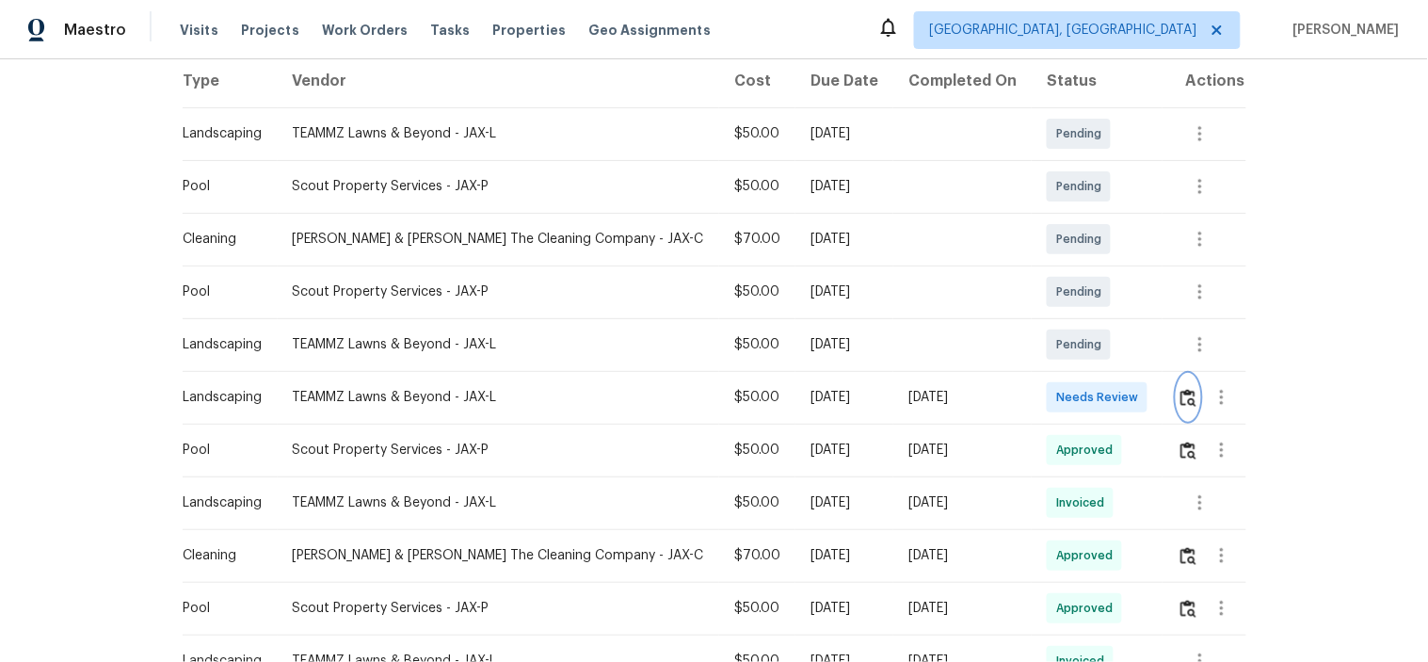
click at [1178, 375] on button "button" at bounding box center [1189, 397] width 22 height 45
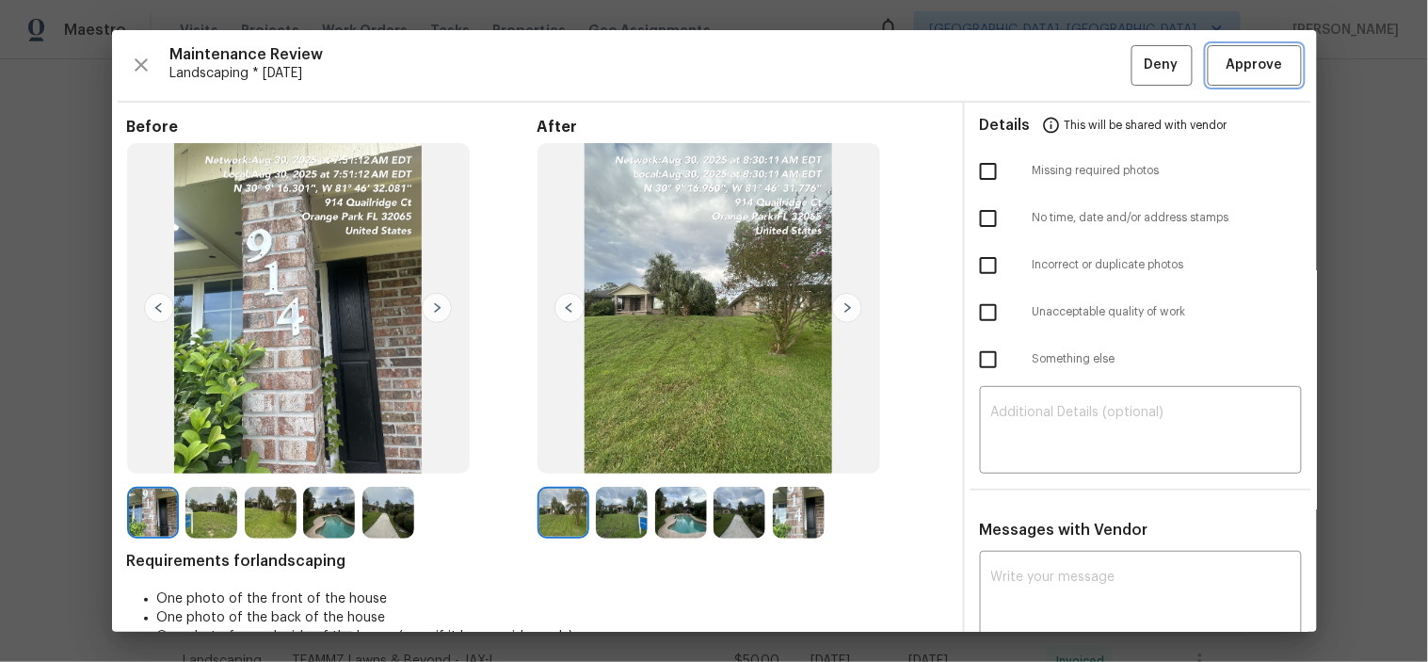
click at [1255, 68] on span "Approve" at bounding box center [1254, 66] width 56 height 24
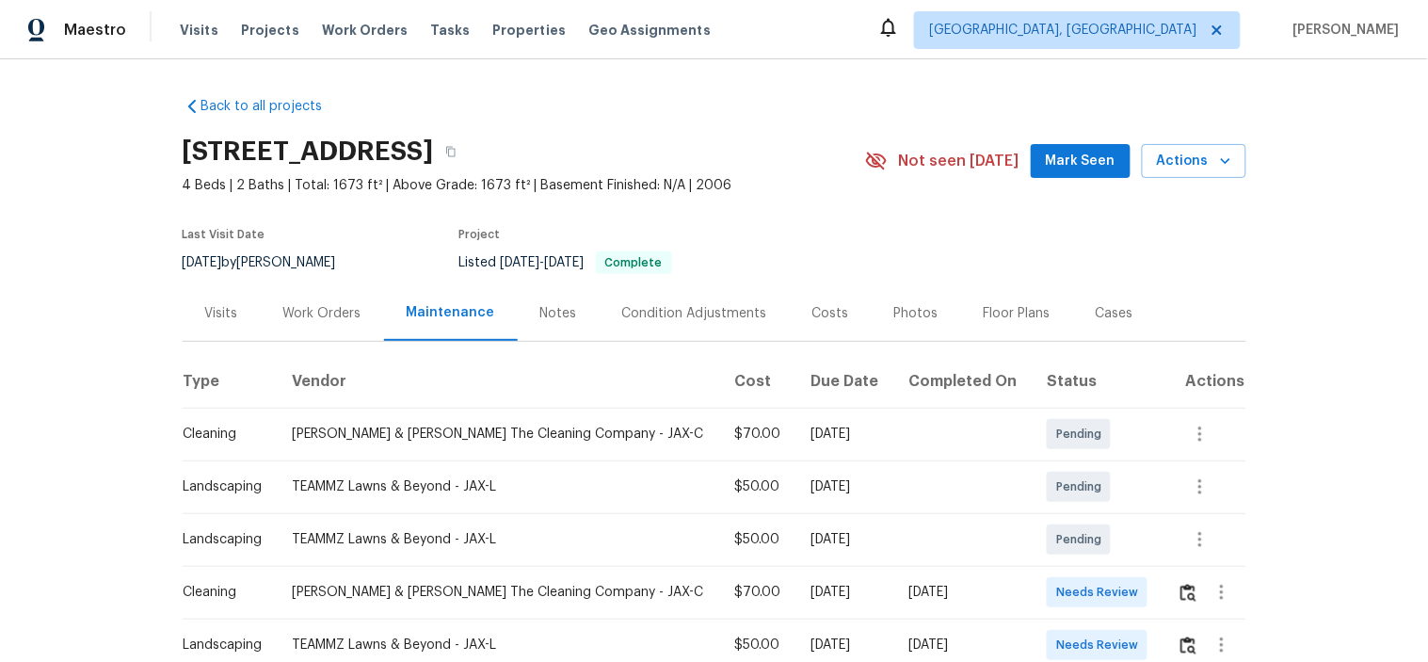
scroll to position [137, 0]
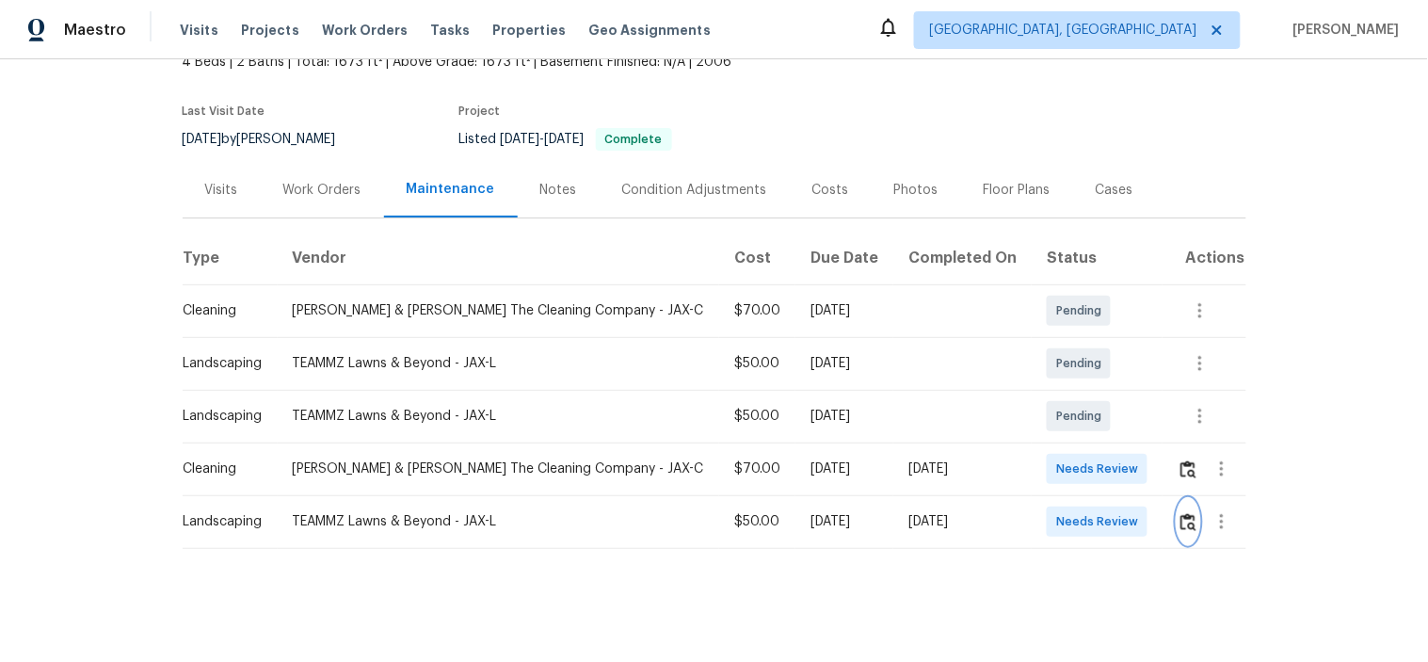
click at [1180, 513] on img "button" at bounding box center [1188, 522] width 16 height 18
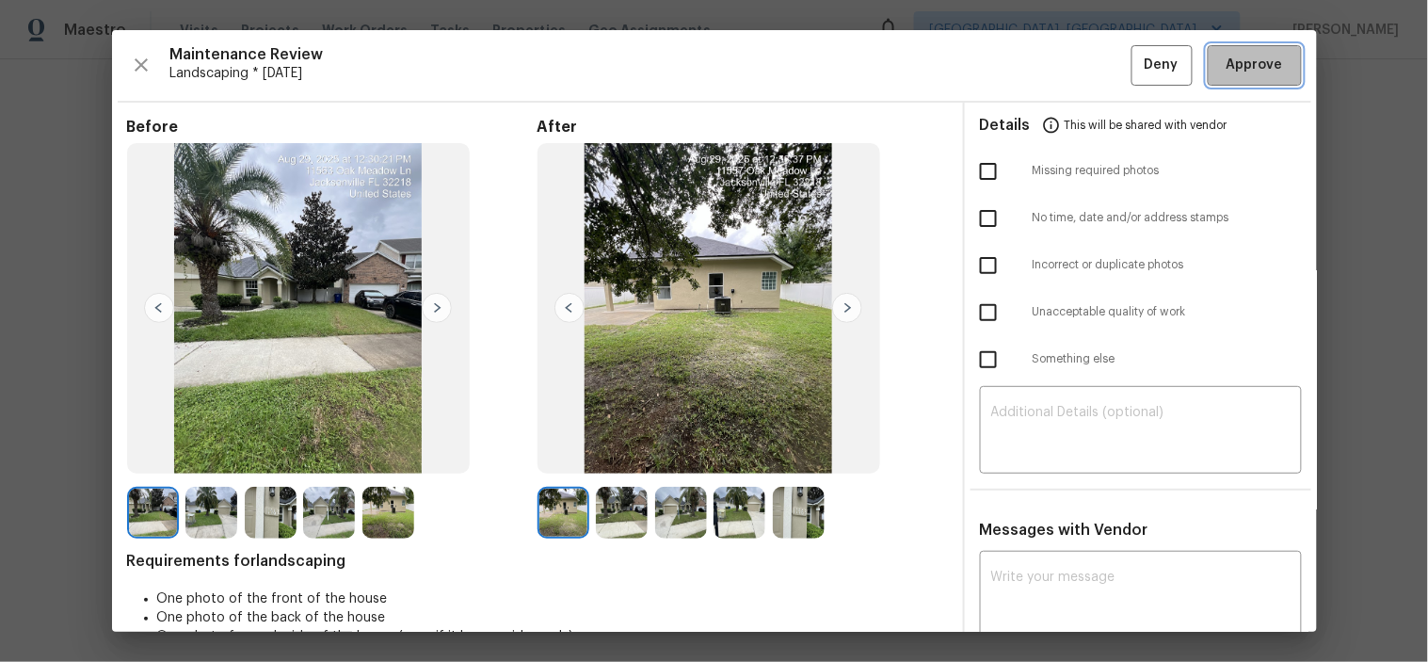
drag, startPoint x: 1238, startPoint y: 69, endPoint x: 1137, endPoint y: 6, distance: 118.8
click at [1236, 69] on span "Approve" at bounding box center [1254, 66] width 56 height 24
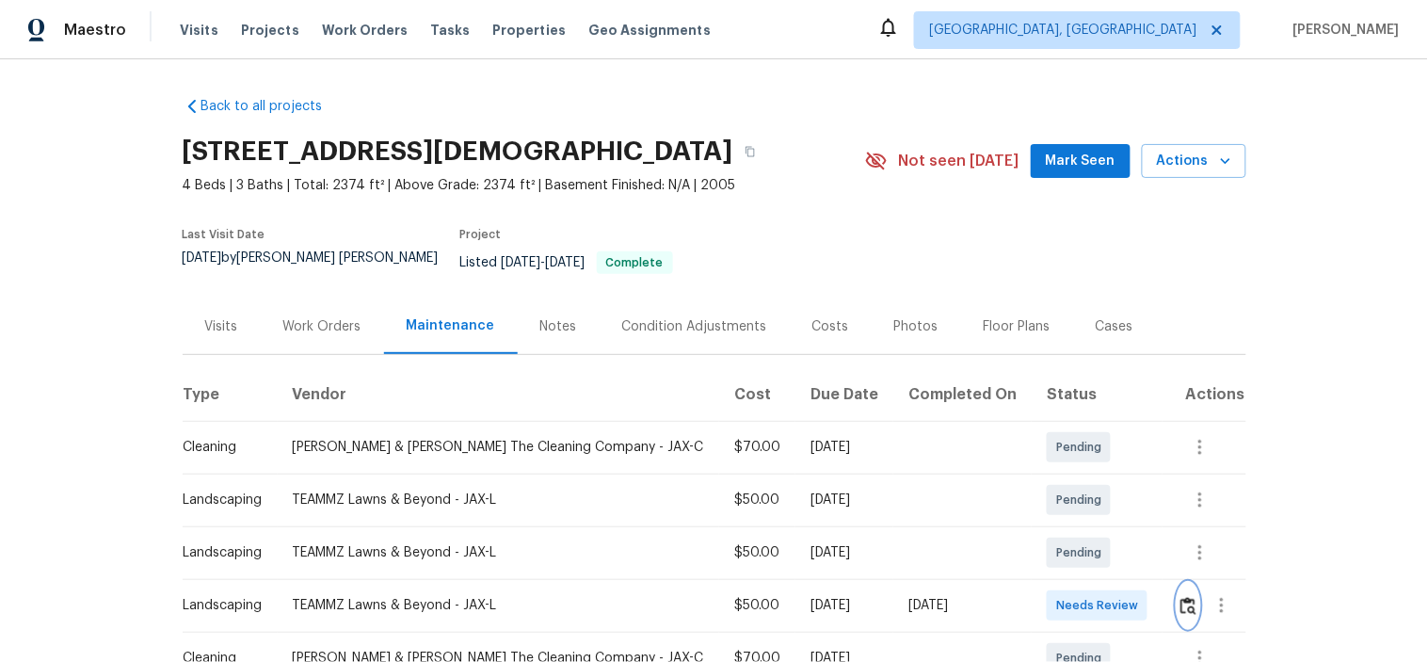
click at [1180, 597] on img "button" at bounding box center [1188, 606] width 16 height 18
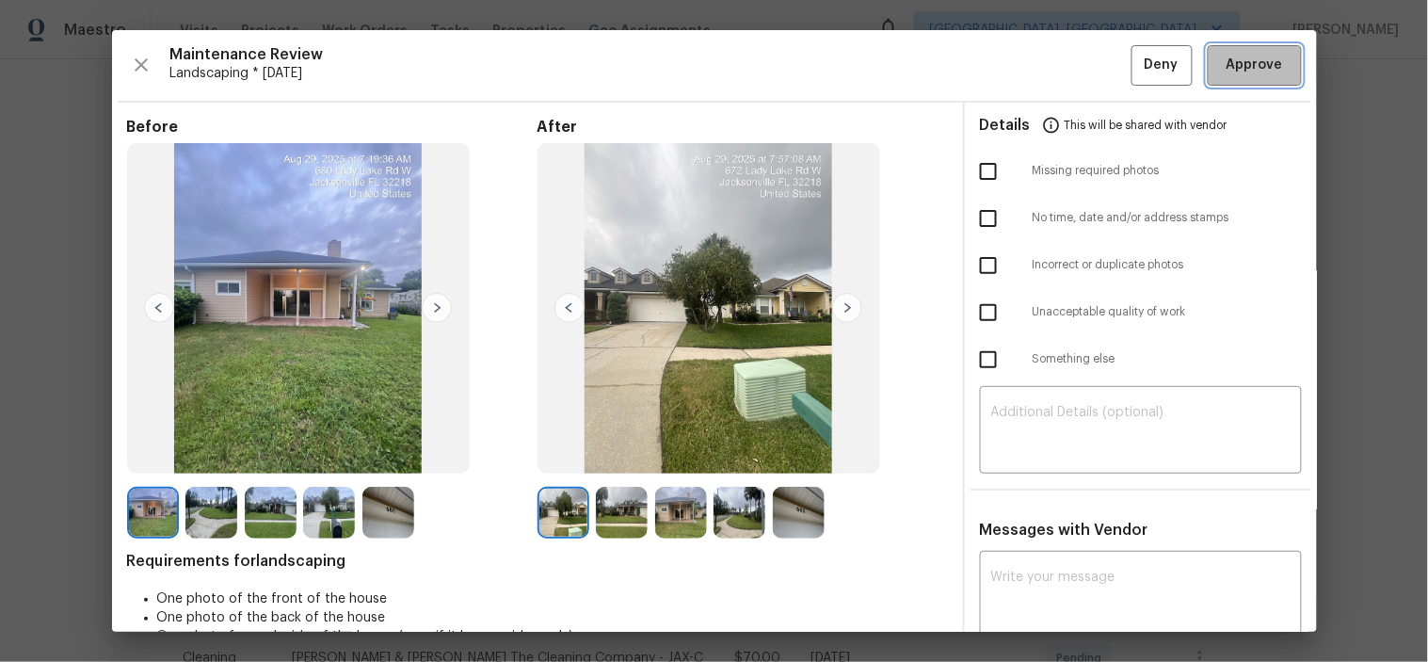
click at [1257, 67] on span "Approve" at bounding box center [1254, 66] width 56 height 24
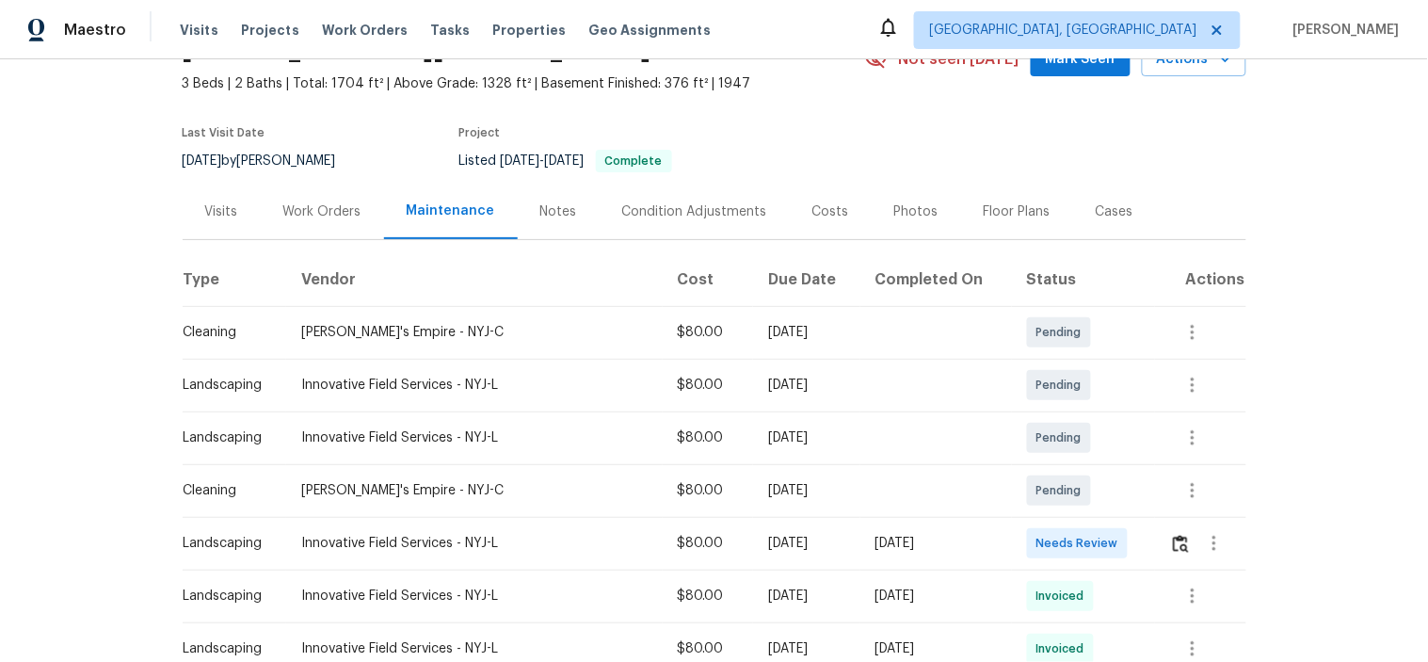
scroll to position [209, 0]
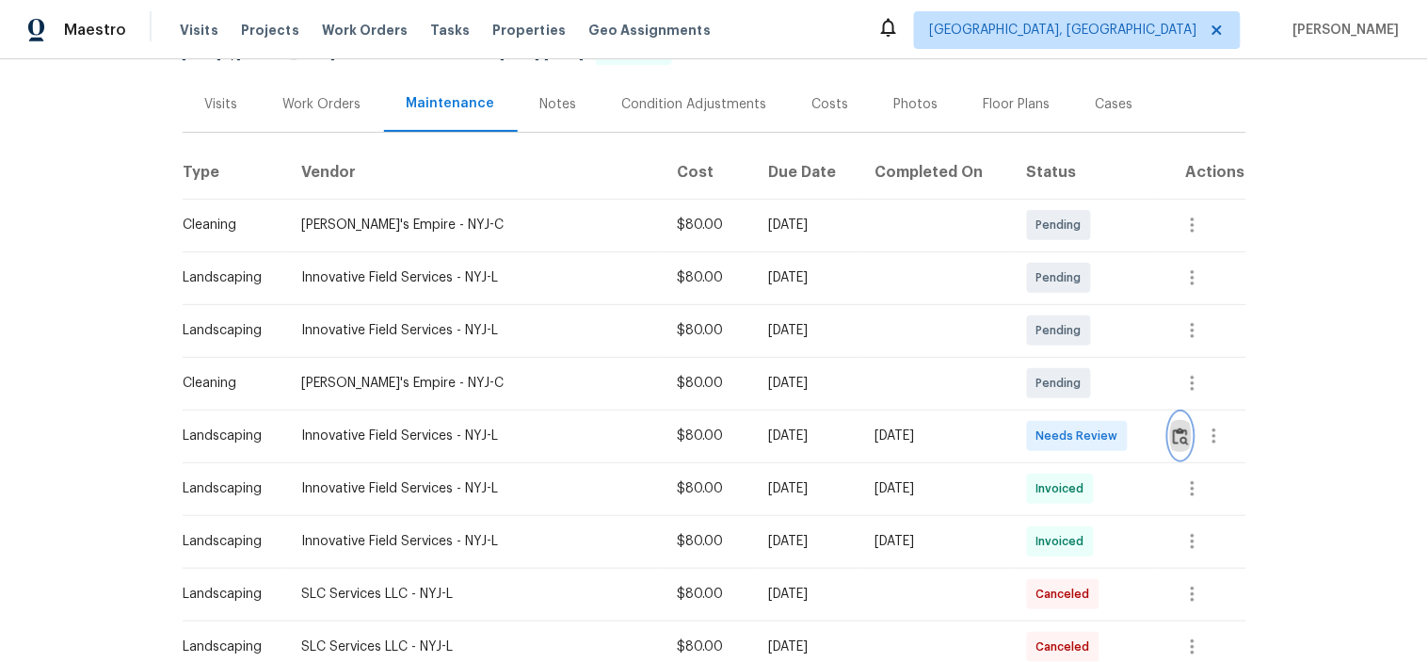
click at [1173, 436] on img "button" at bounding box center [1181, 436] width 16 height 18
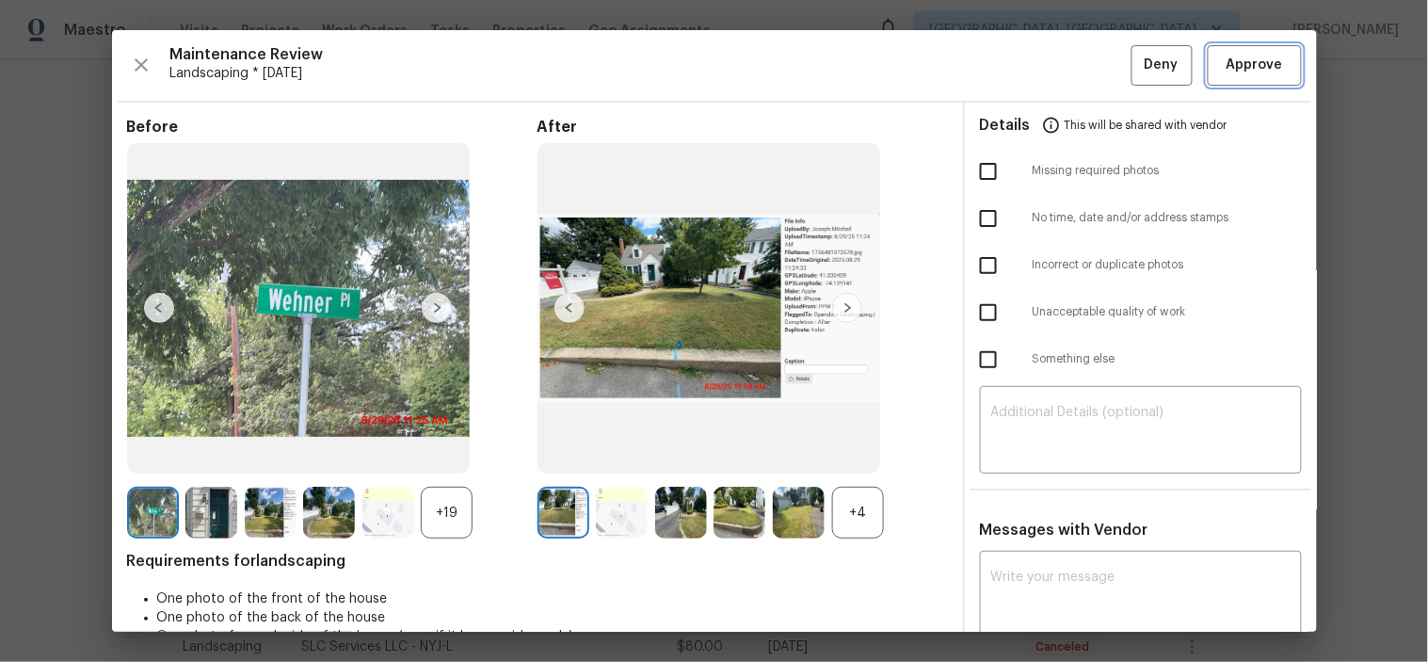
click at [1243, 54] on span "Approve" at bounding box center [1254, 66] width 56 height 24
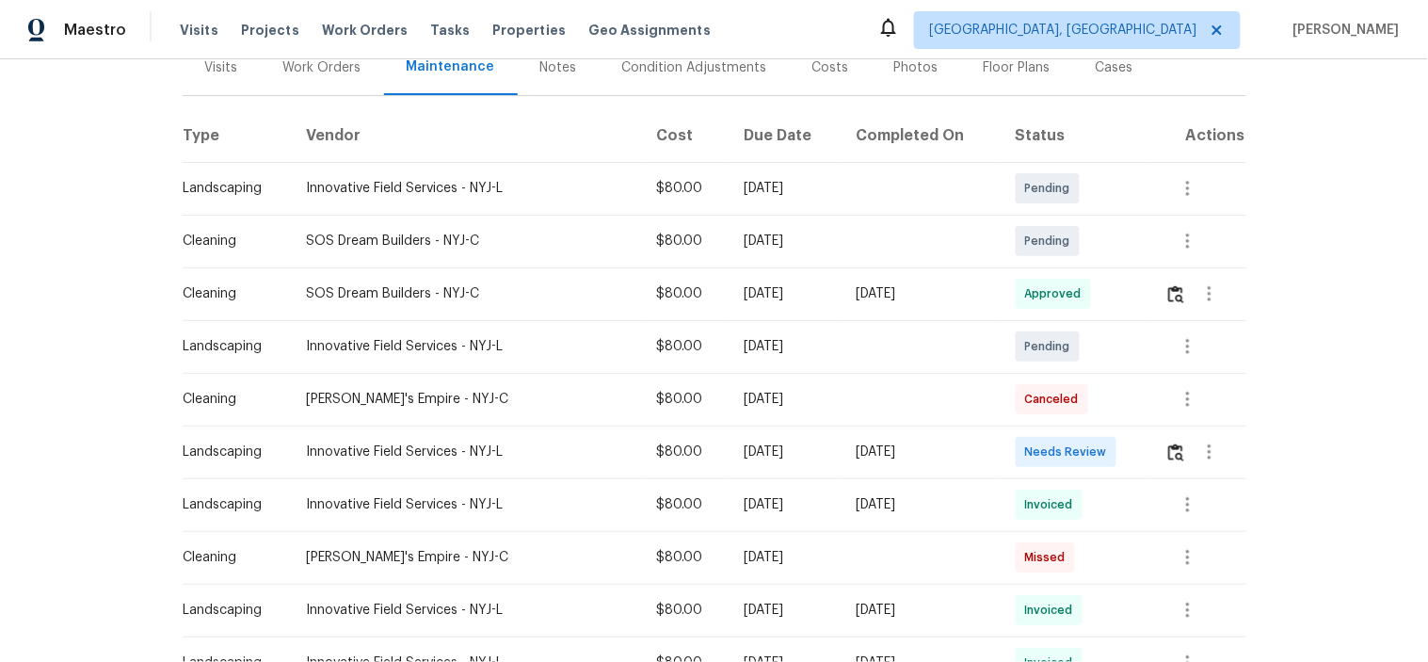
scroll to position [209, 0]
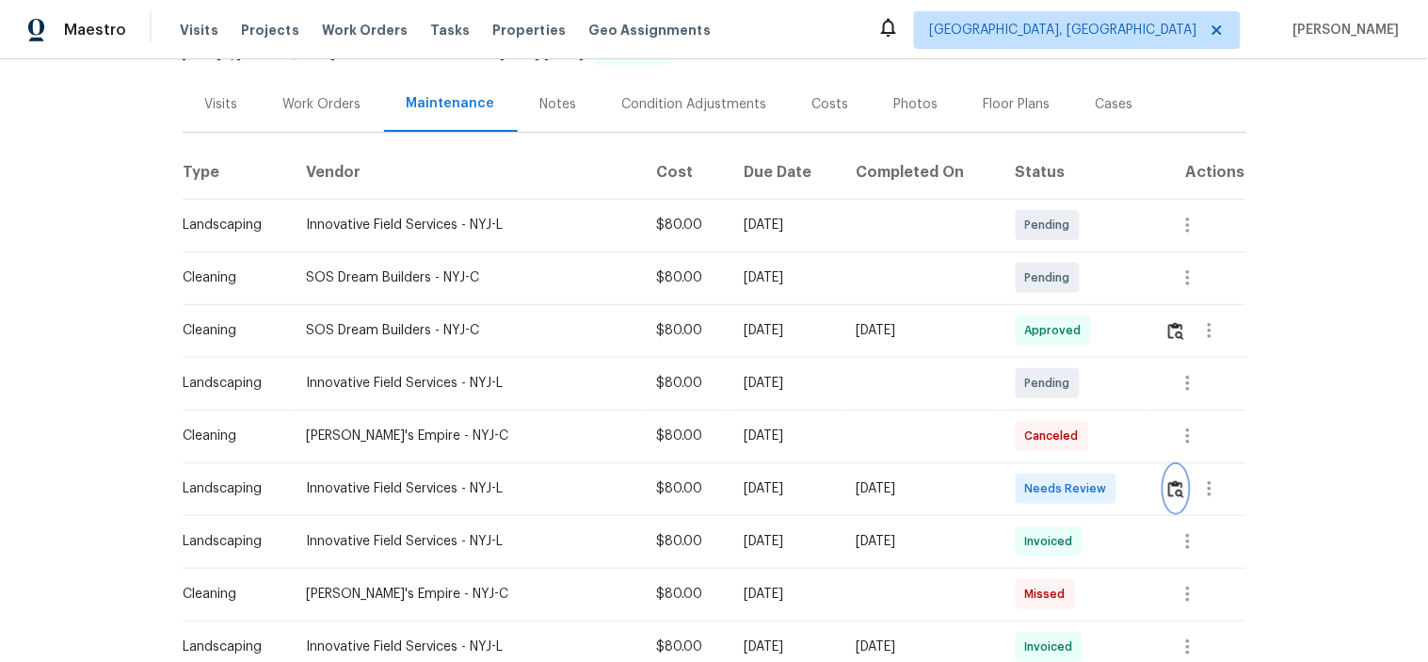
click at [1175, 489] on img "button" at bounding box center [1176, 489] width 16 height 18
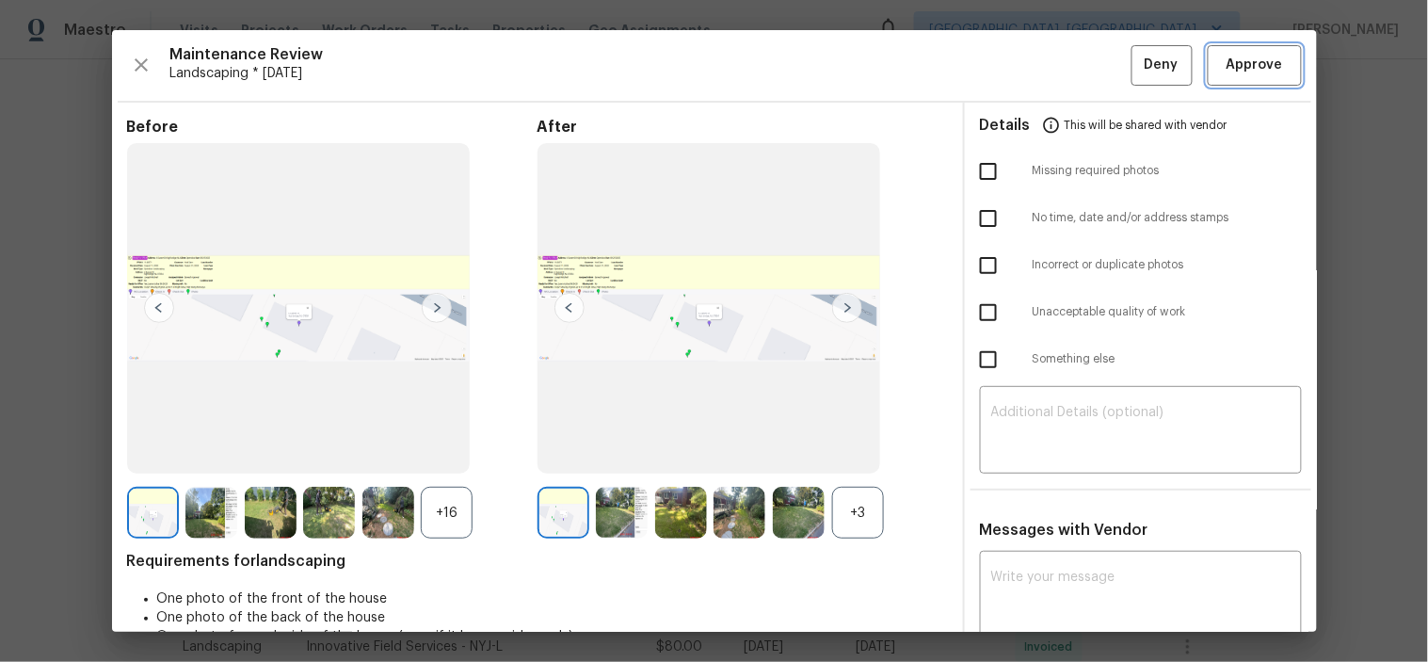
click at [1236, 67] on span "Approve" at bounding box center [1254, 66] width 56 height 24
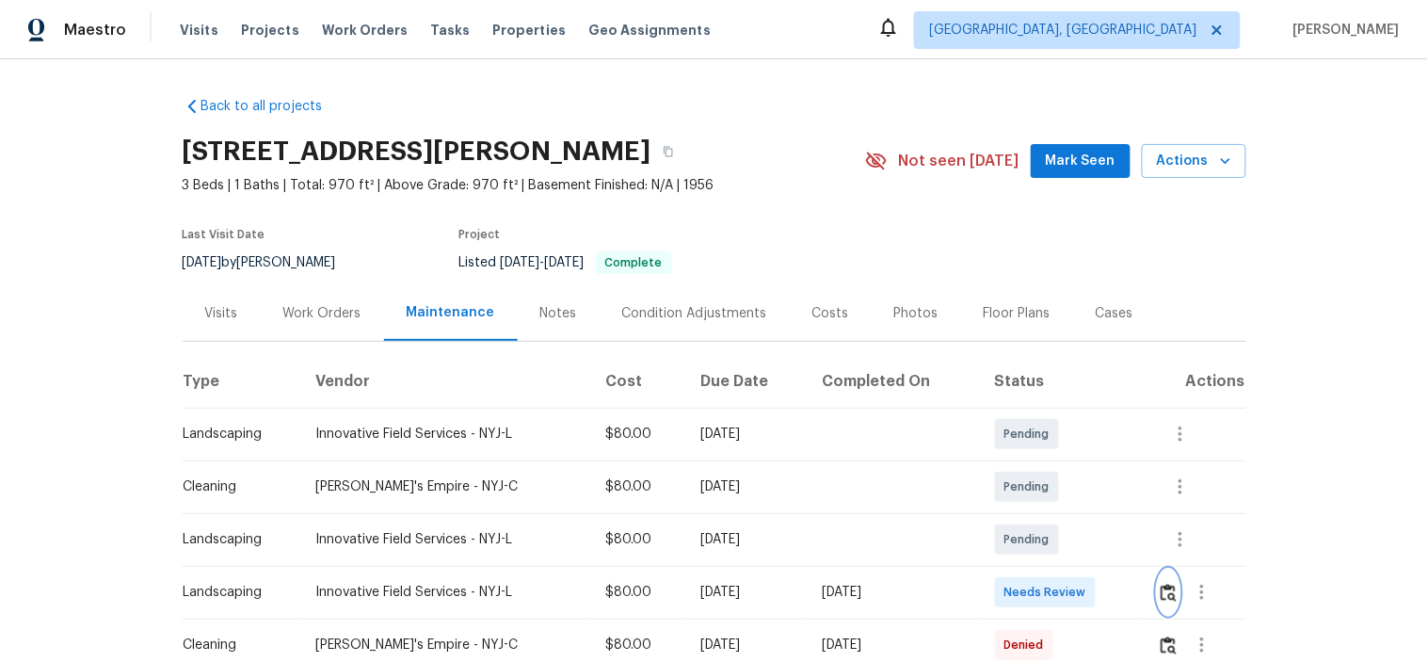
click at [1168, 590] on img "button" at bounding box center [1169, 593] width 16 height 18
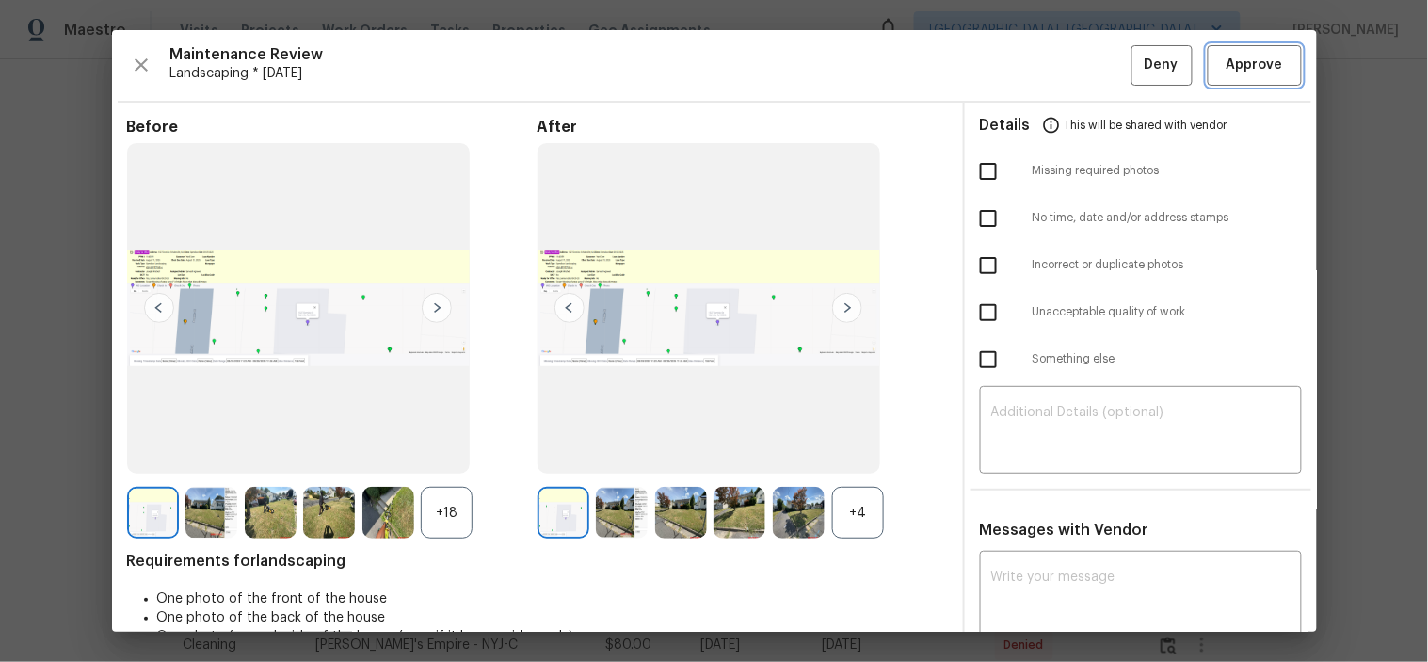
click at [1226, 59] on span "Approve" at bounding box center [1254, 66] width 56 height 24
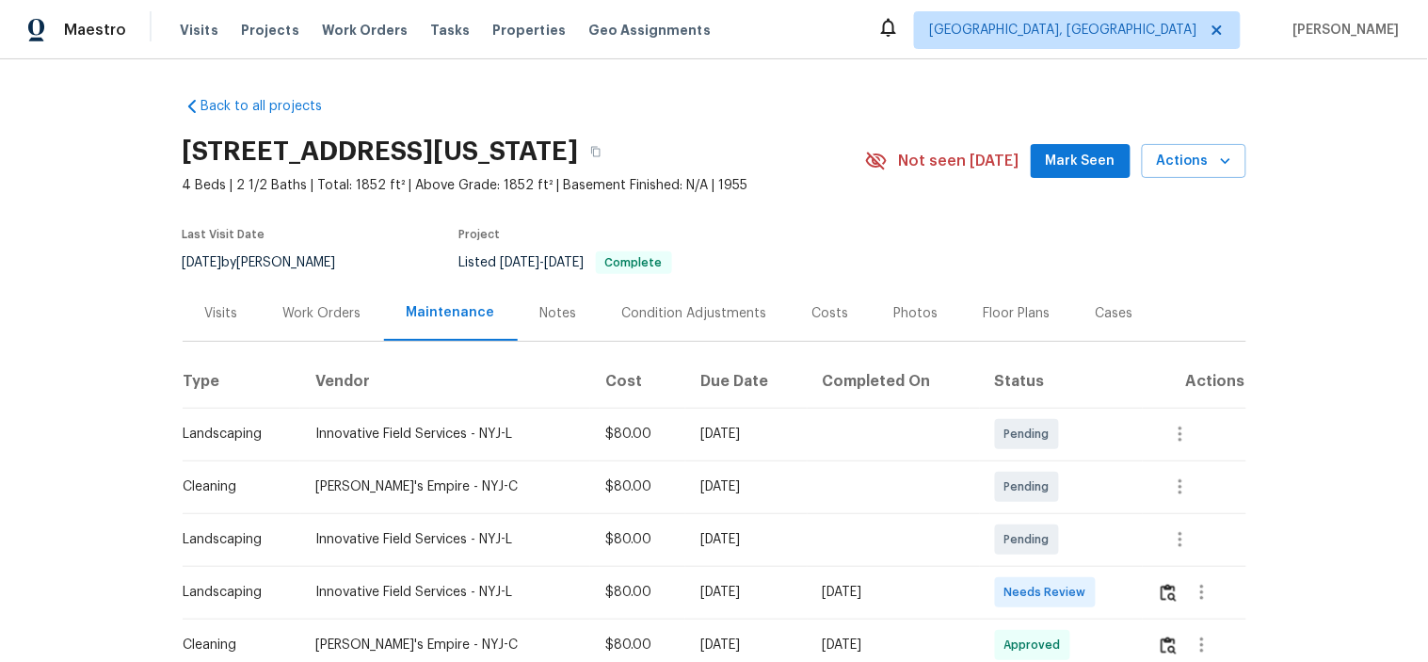
click at [1152, 578] on td at bounding box center [1195, 592] width 104 height 53
click at [1168, 595] on img "button" at bounding box center [1169, 593] width 16 height 18
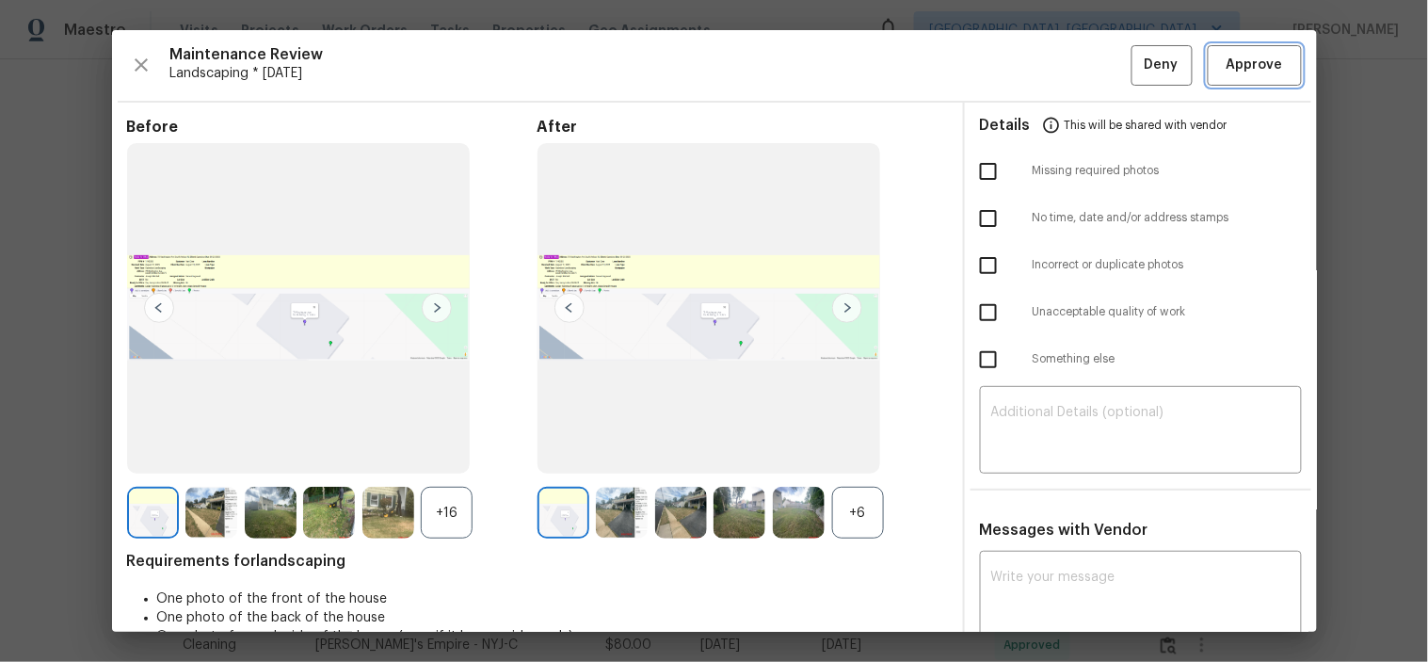
drag, startPoint x: 1238, startPoint y: 72, endPoint x: 1224, endPoint y: 62, distance: 17.5
click at [1238, 71] on span "Approve" at bounding box center [1254, 66] width 56 height 24
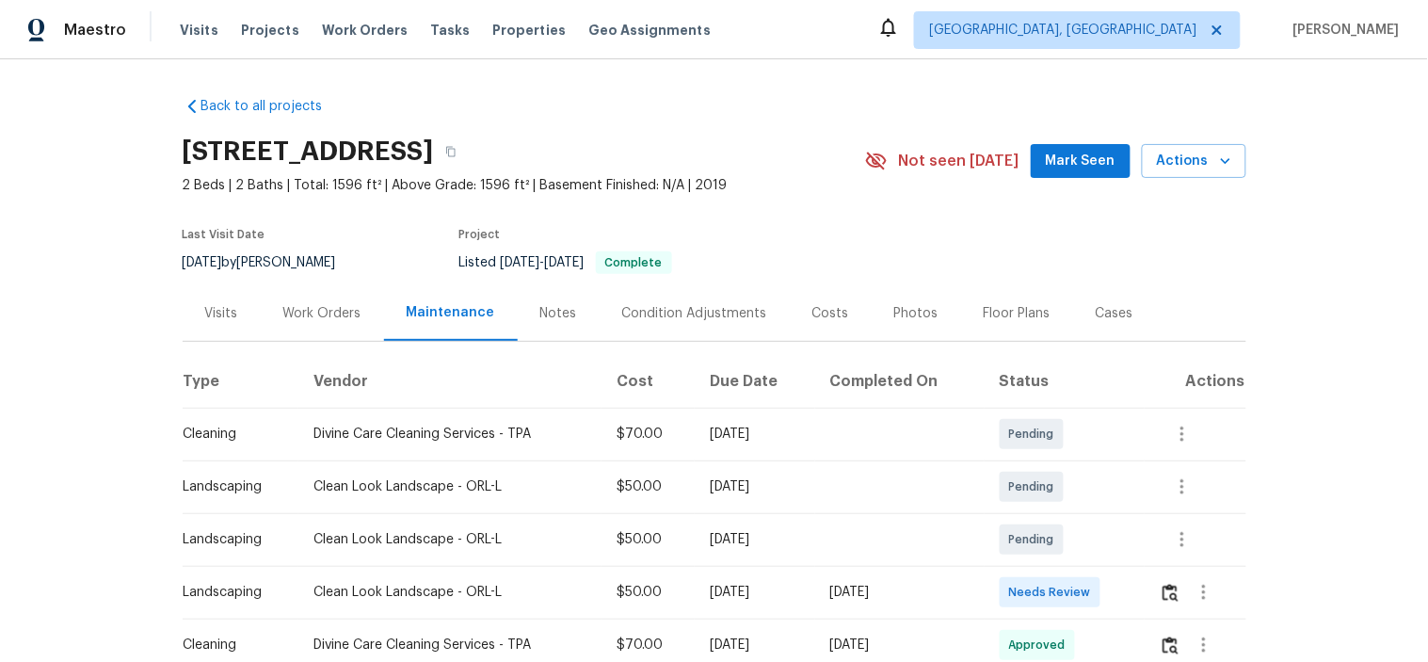
scroll to position [104, 0]
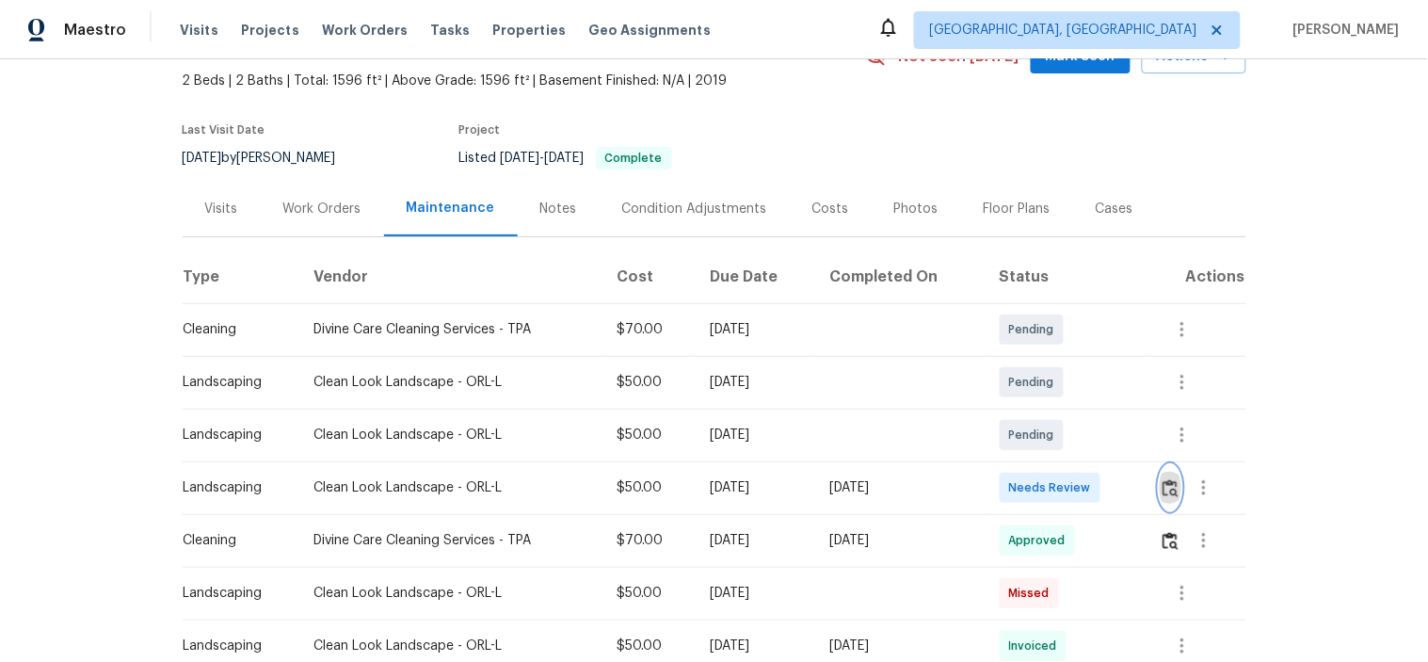
click at [1173, 494] on img "button" at bounding box center [1170, 488] width 16 height 18
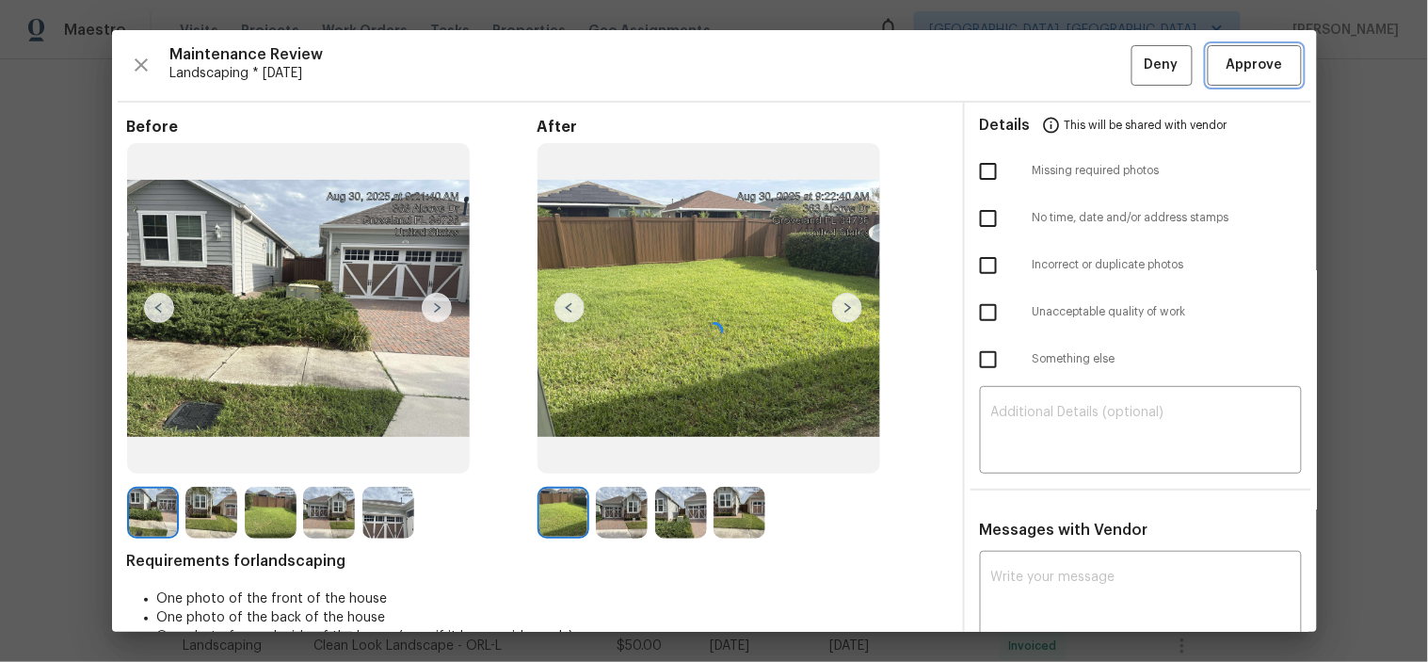
click at [1250, 64] on span "Approve" at bounding box center [1254, 66] width 56 height 24
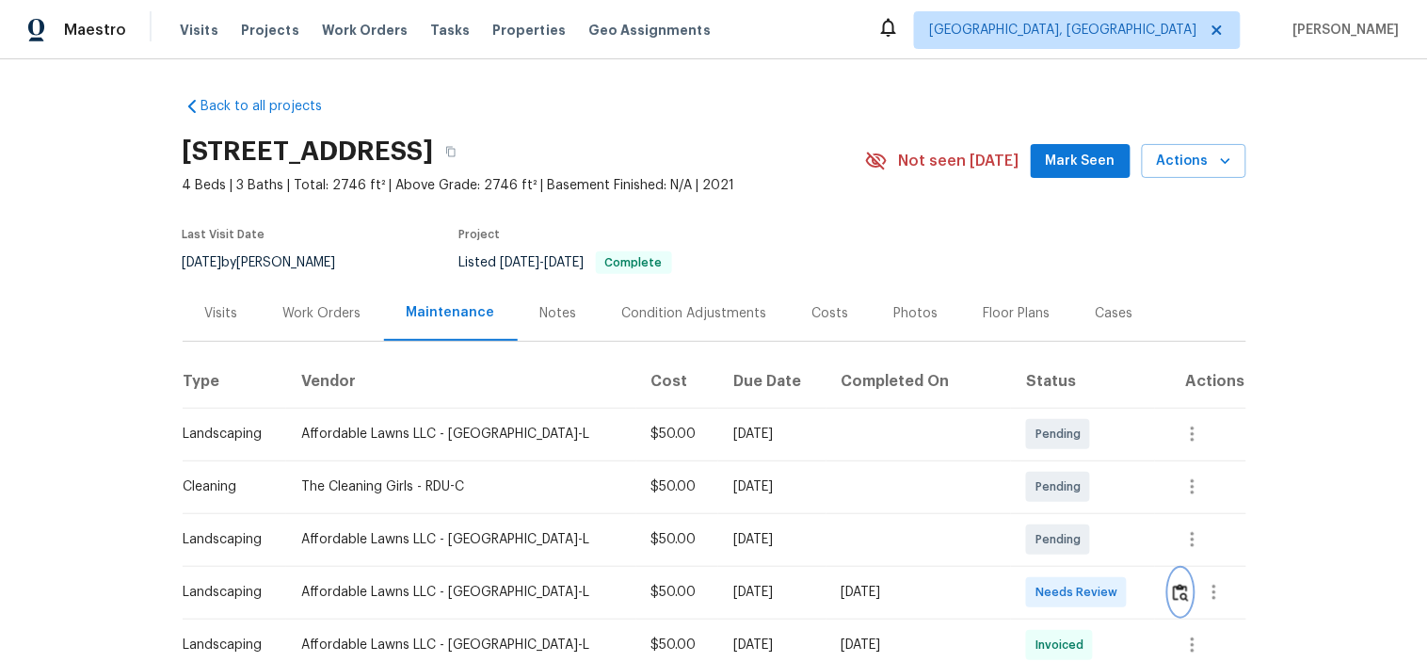
click at [1173, 596] on img "button" at bounding box center [1181, 593] width 16 height 18
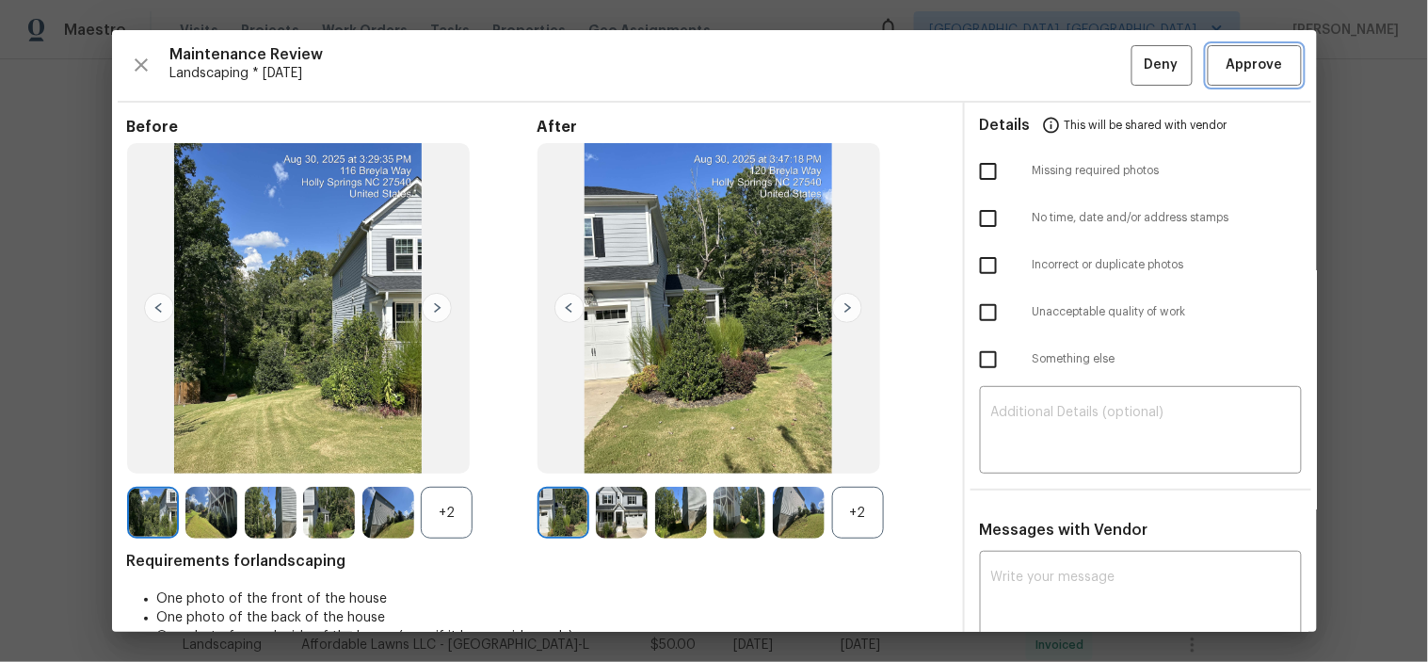
click at [1226, 58] on span "Approve" at bounding box center [1254, 66] width 56 height 24
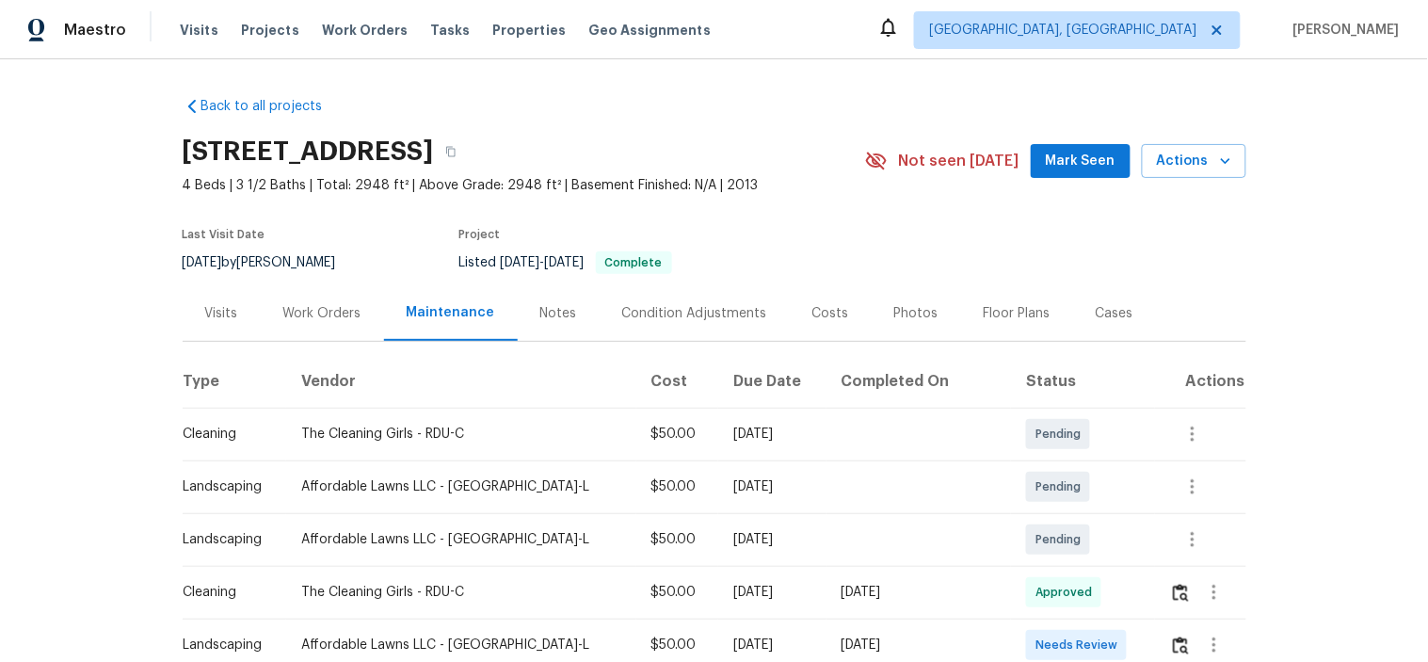
scroll to position [104, 0]
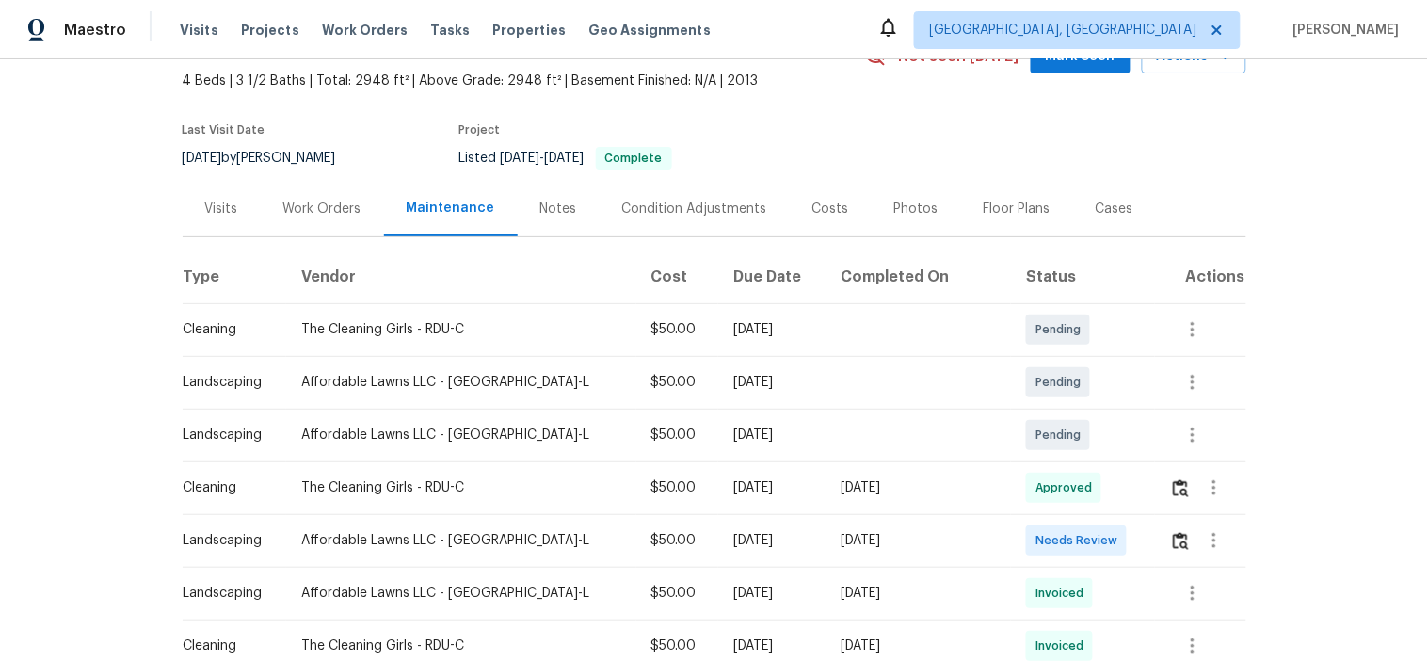
click at [1155, 541] on td at bounding box center [1200, 540] width 91 height 53
click at [1173, 537] on button "button" at bounding box center [1181, 540] width 22 height 45
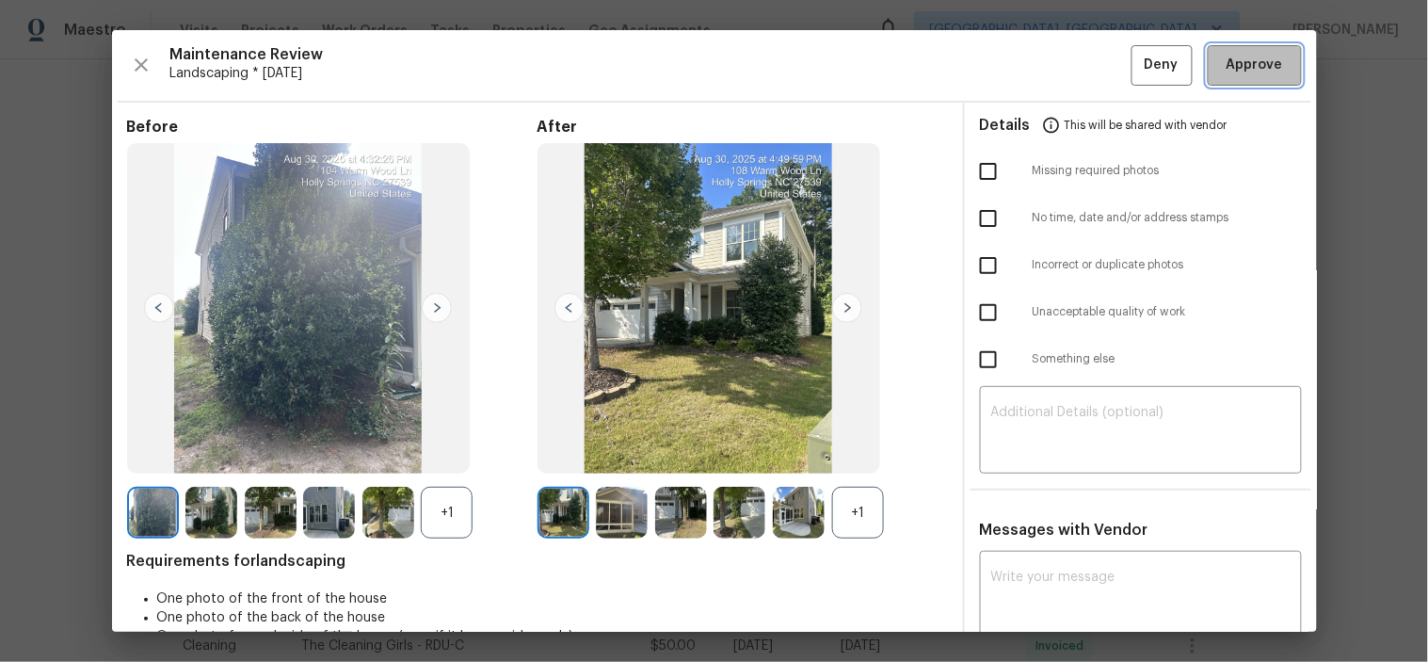
click at [1257, 60] on span "Approve" at bounding box center [1254, 66] width 56 height 24
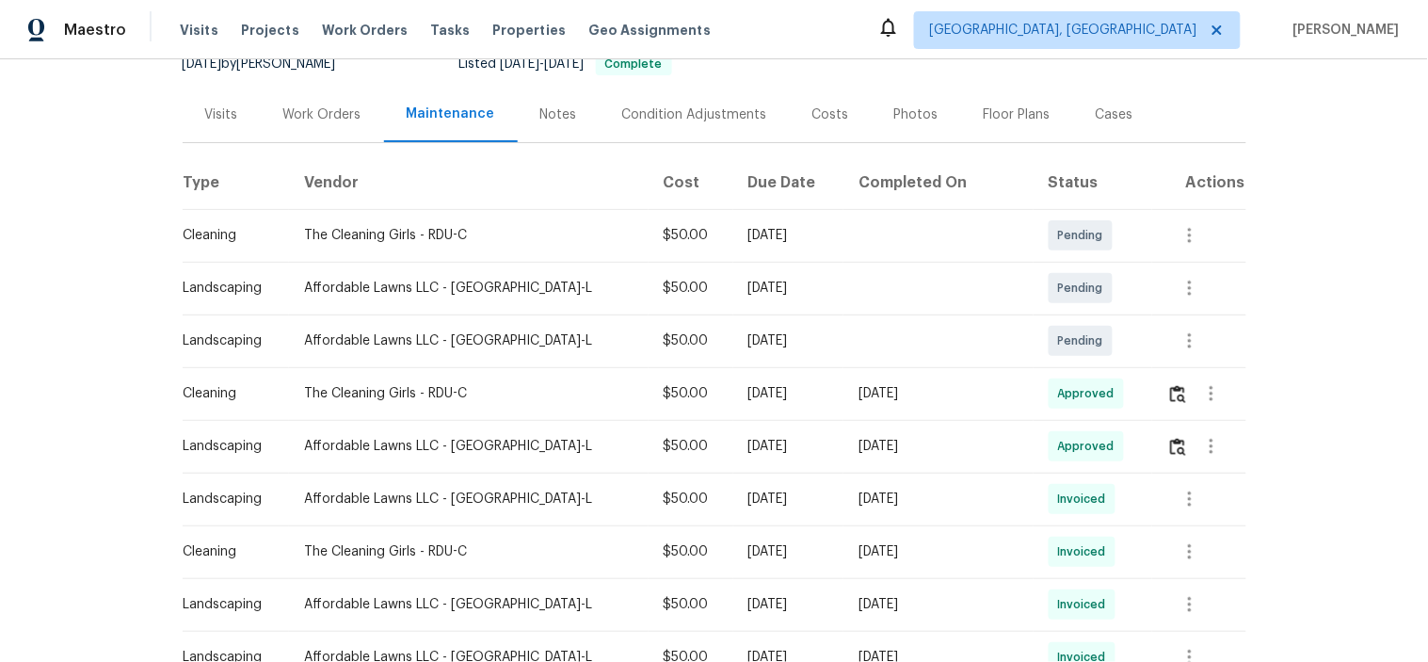
scroll to position [313, 0]
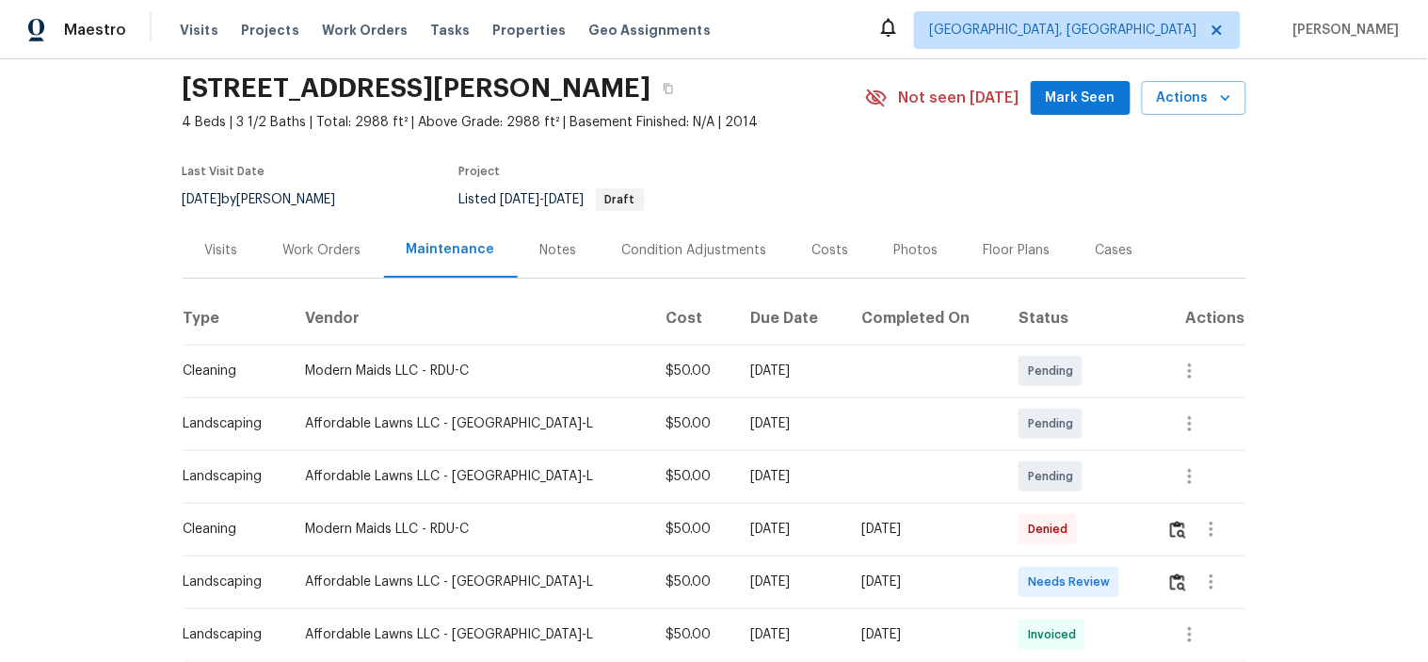
scroll to position [313, 0]
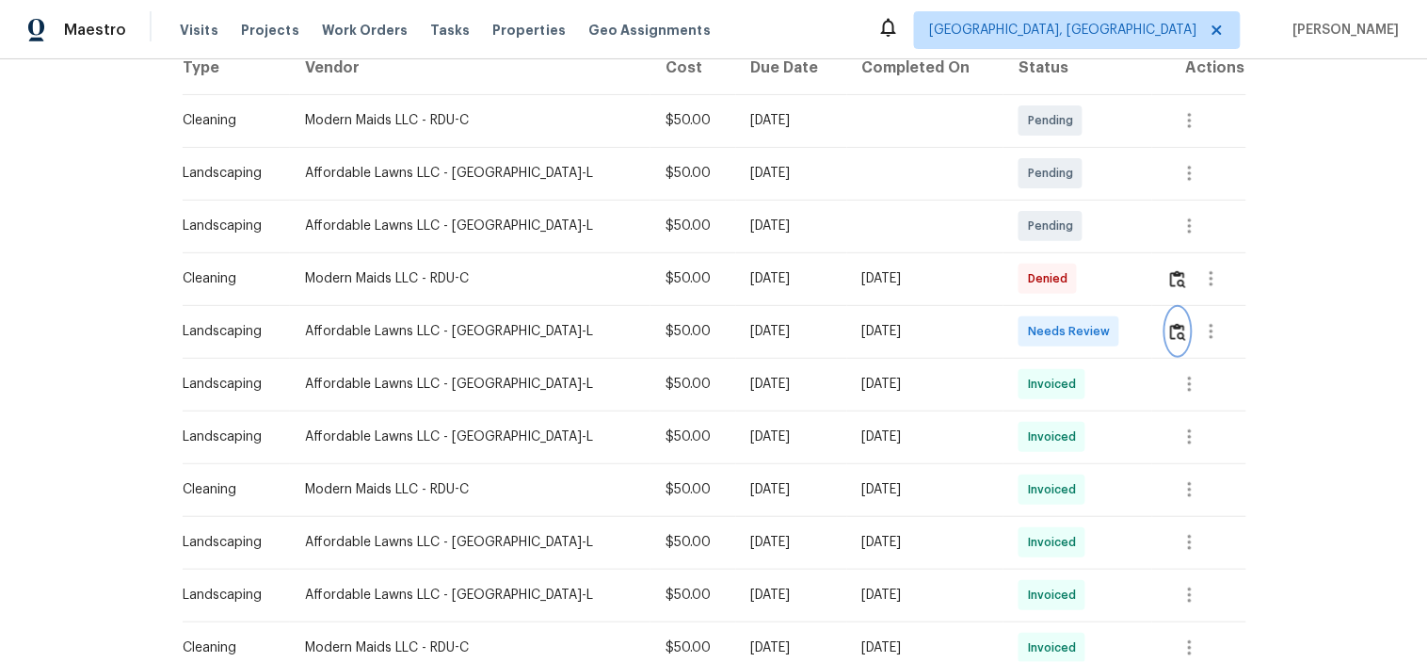
click at [1171, 332] on button "button" at bounding box center [1178, 331] width 22 height 45
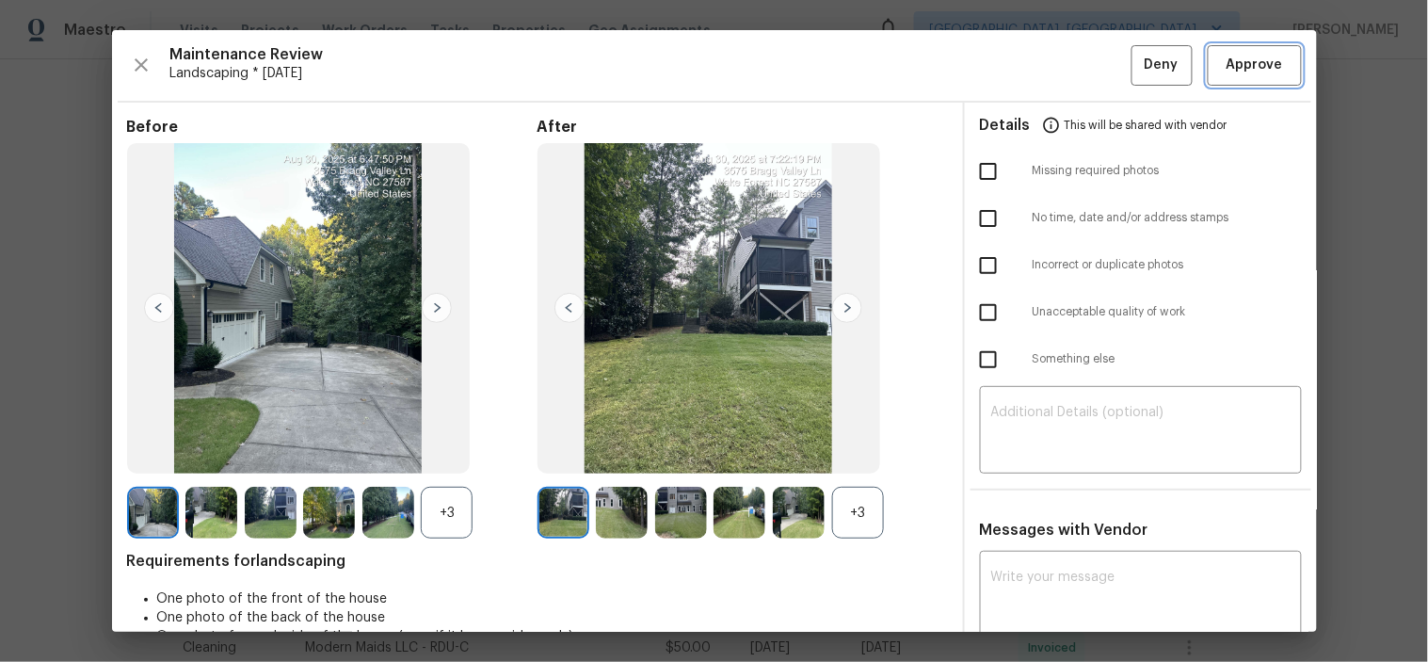
click at [1233, 67] on span "Approve" at bounding box center [1254, 66] width 56 height 24
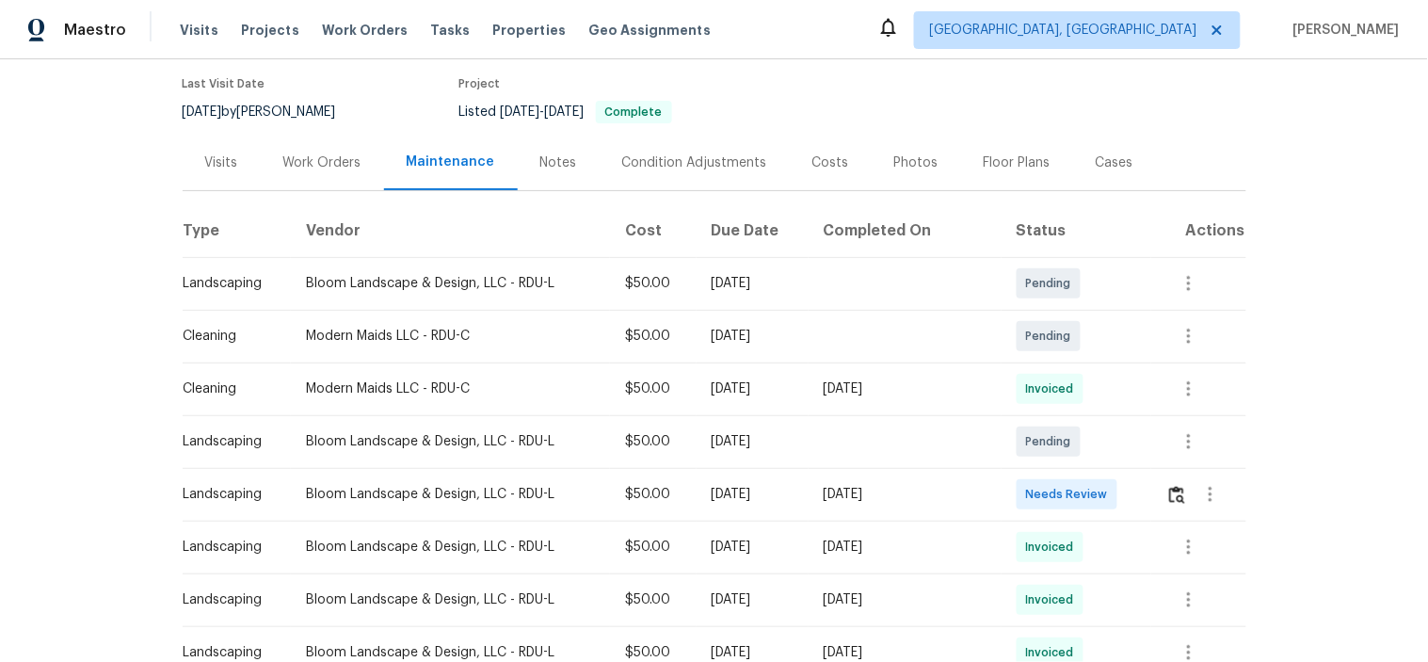
scroll to position [209, 0]
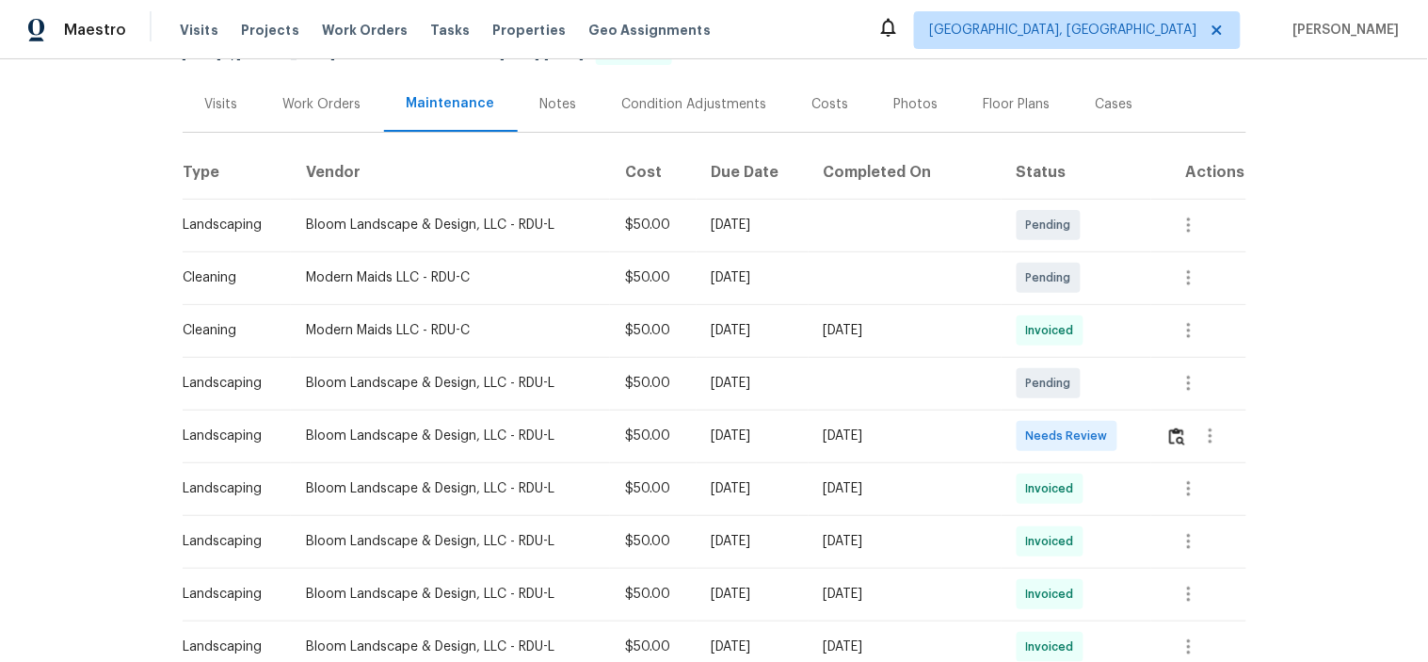
drag, startPoint x: 198, startPoint y: 430, endPoint x: 951, endPoint y: 425, distance: 753.0
click at [951, 425] on tr "Landscaping Bloom Landscape & Design, LLC - RDU-L $50.00 [DATE] [DATE] Needs Re…" at bounding box center [715, 435] width 1064 height 53
click at [951, 426] on div "[DATE]" at bounding box center [905, 435] width 163 height 19
click at [1171, 434] on img "button" at bounding box center [1177, 436] width 16 height 18
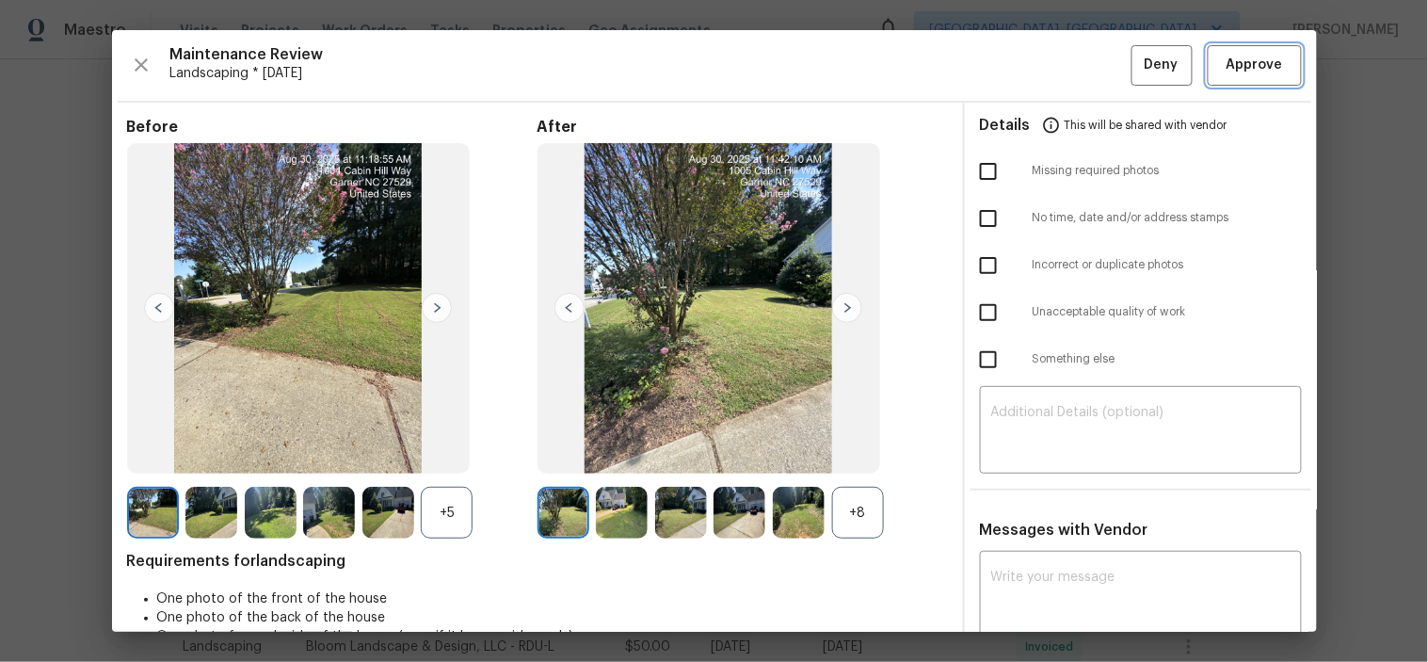
click at [1262, 61] on span "Approve" at bounding box center [1254, 66] width 56 height 24
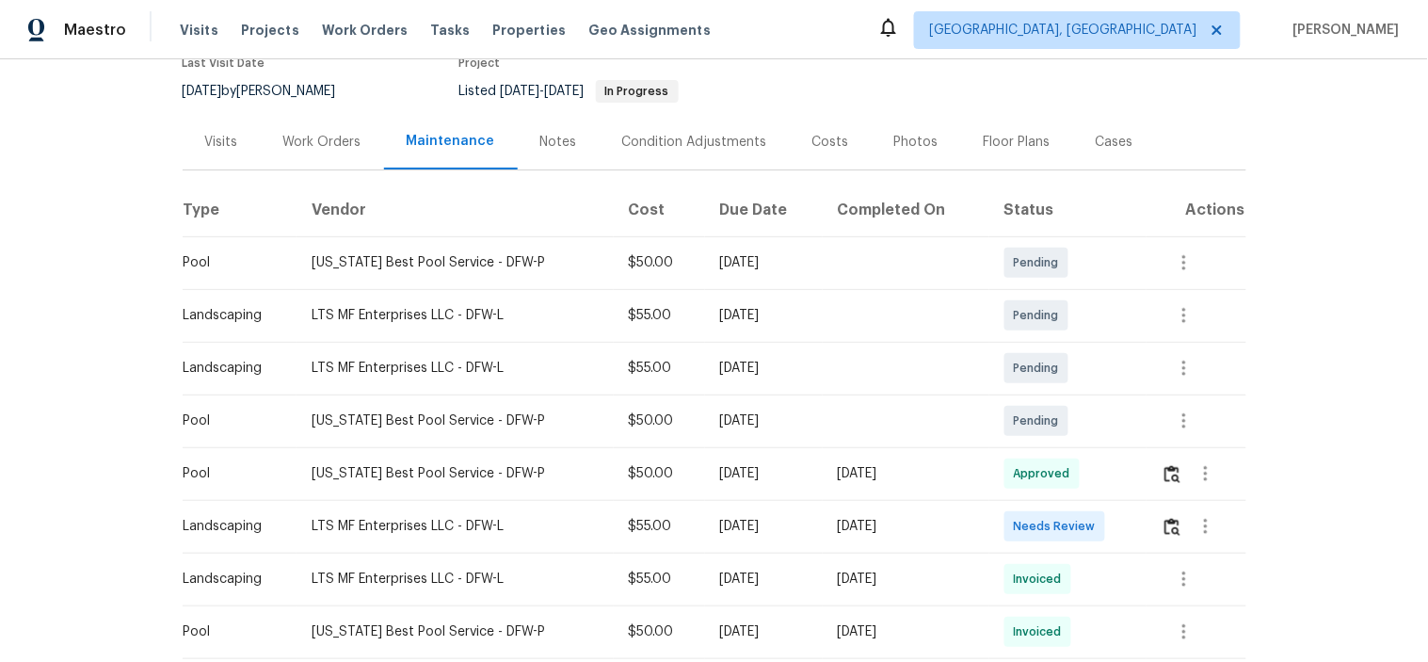
scroll to position [313, 0]
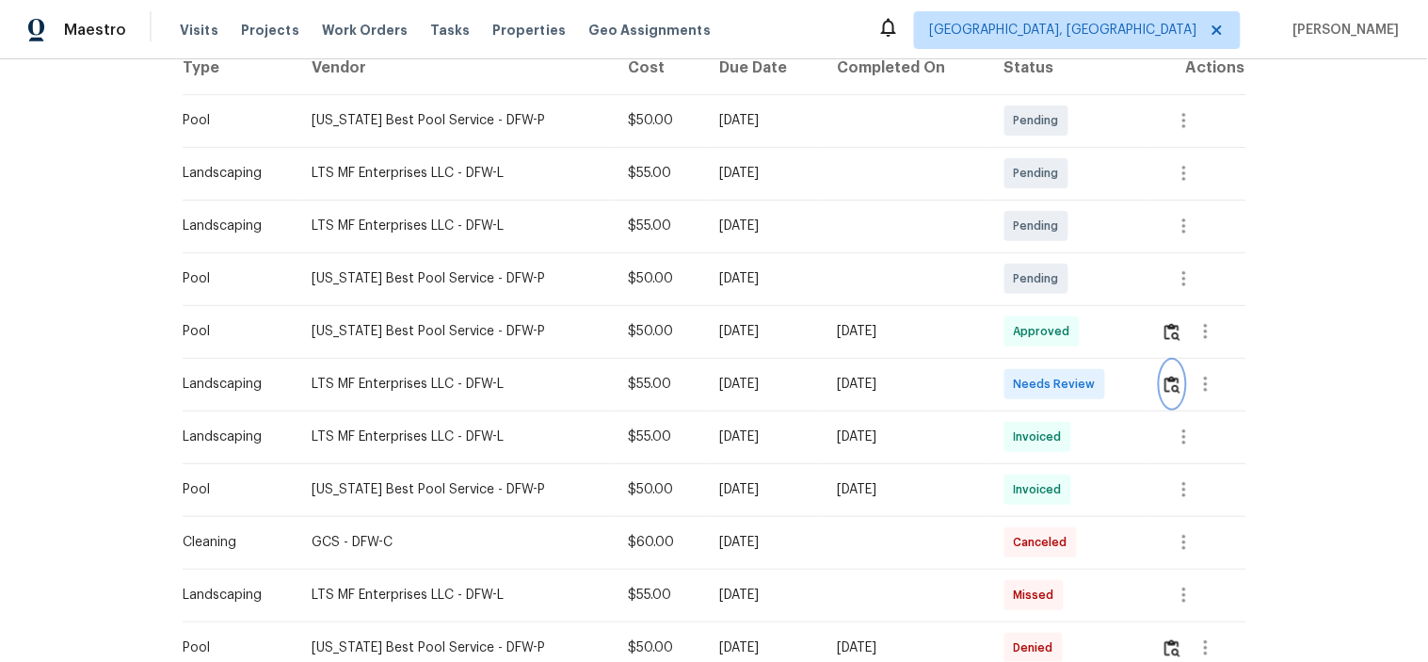
click at [1164, 388] on img "button" at bounding box center [1172, 385] width 16 height 18
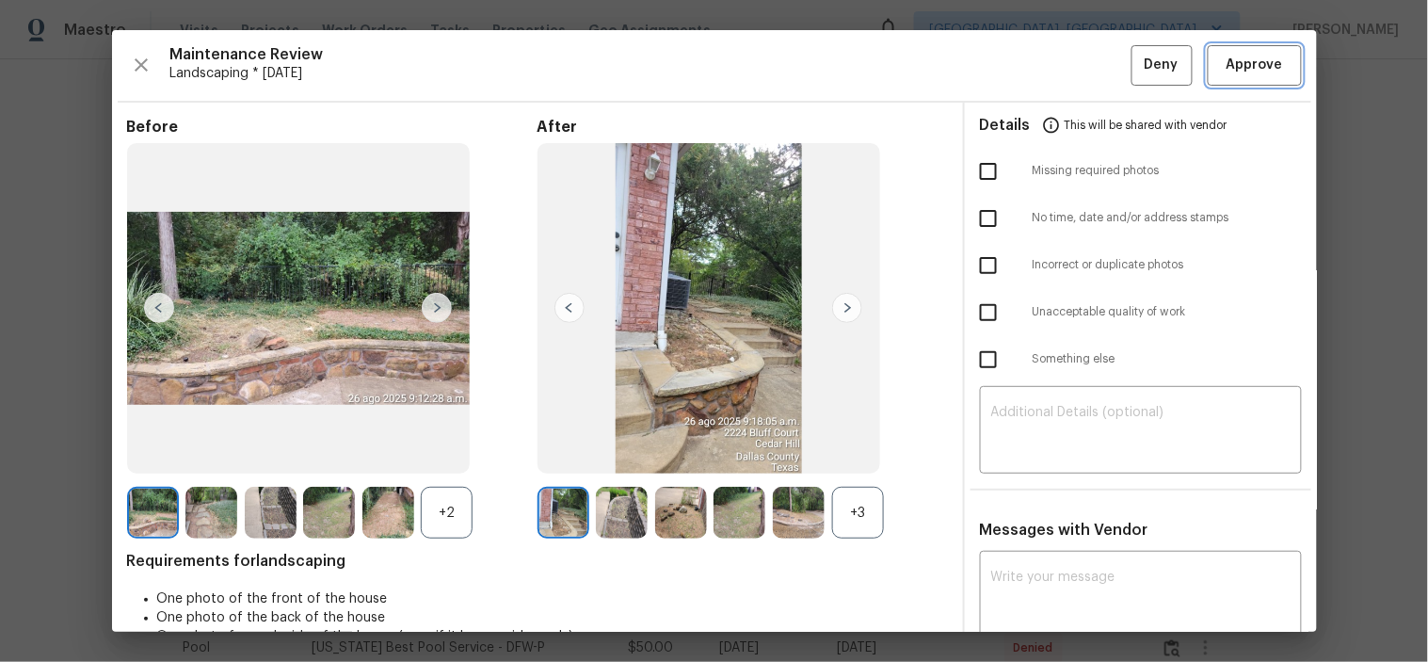
click at [1243, 63] on span "Approve" at bounding box center [1254, 66] width 56 height 24
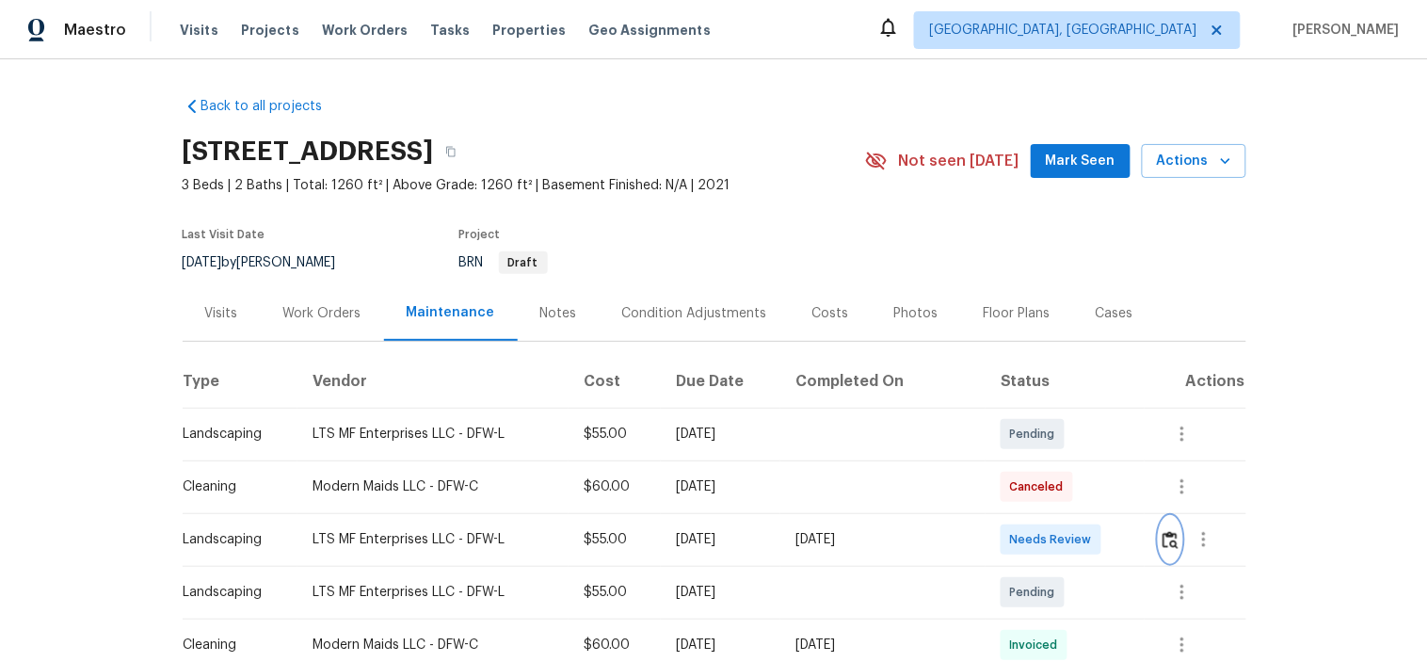
click at [1162, 532] on img "button" at bounding box center [1170, 540] width 16 height 18
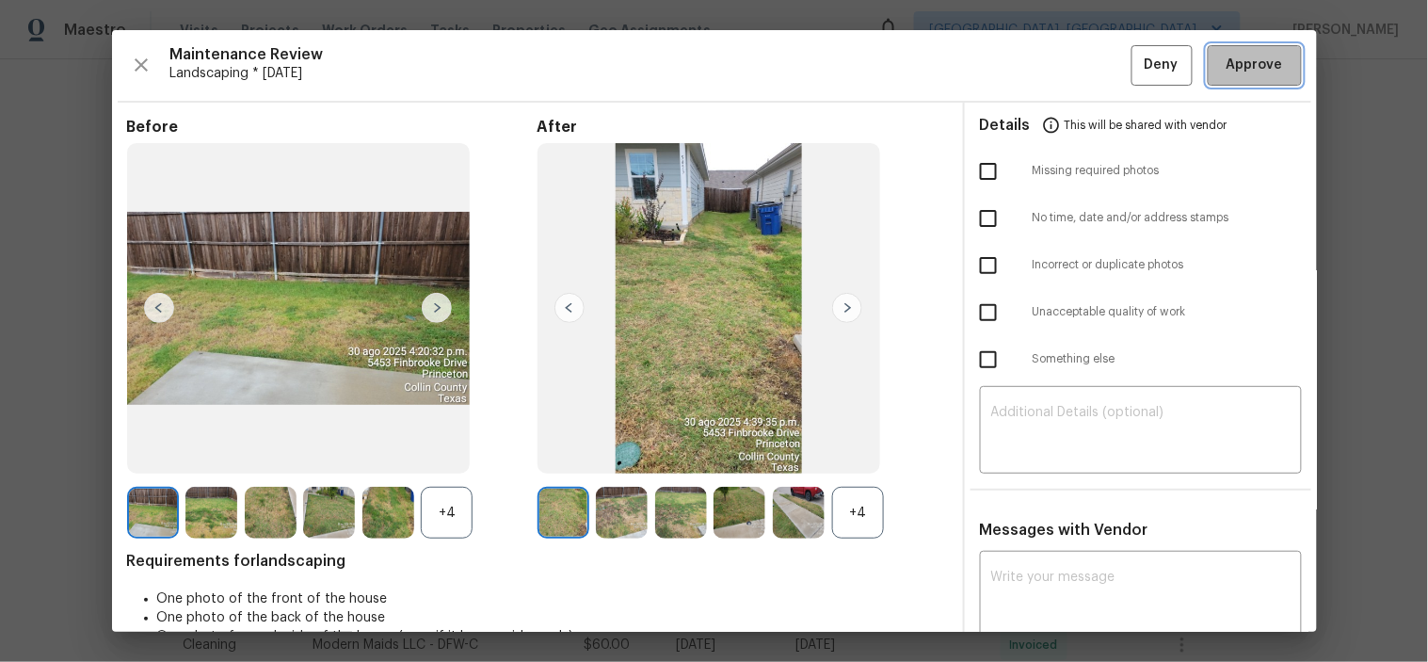
click at [1234, 70] on span "Approve" at bounding box center [1254, 66] width 56 height 24
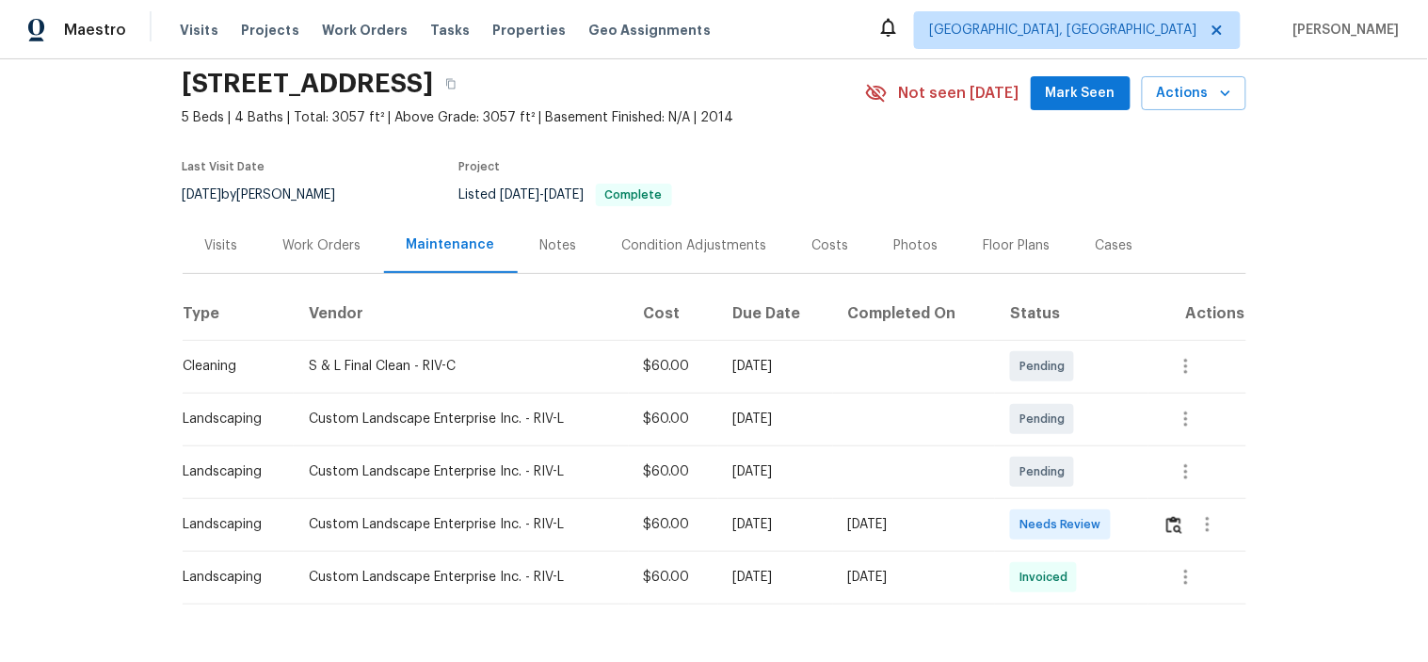
scroll to position [104, 0]
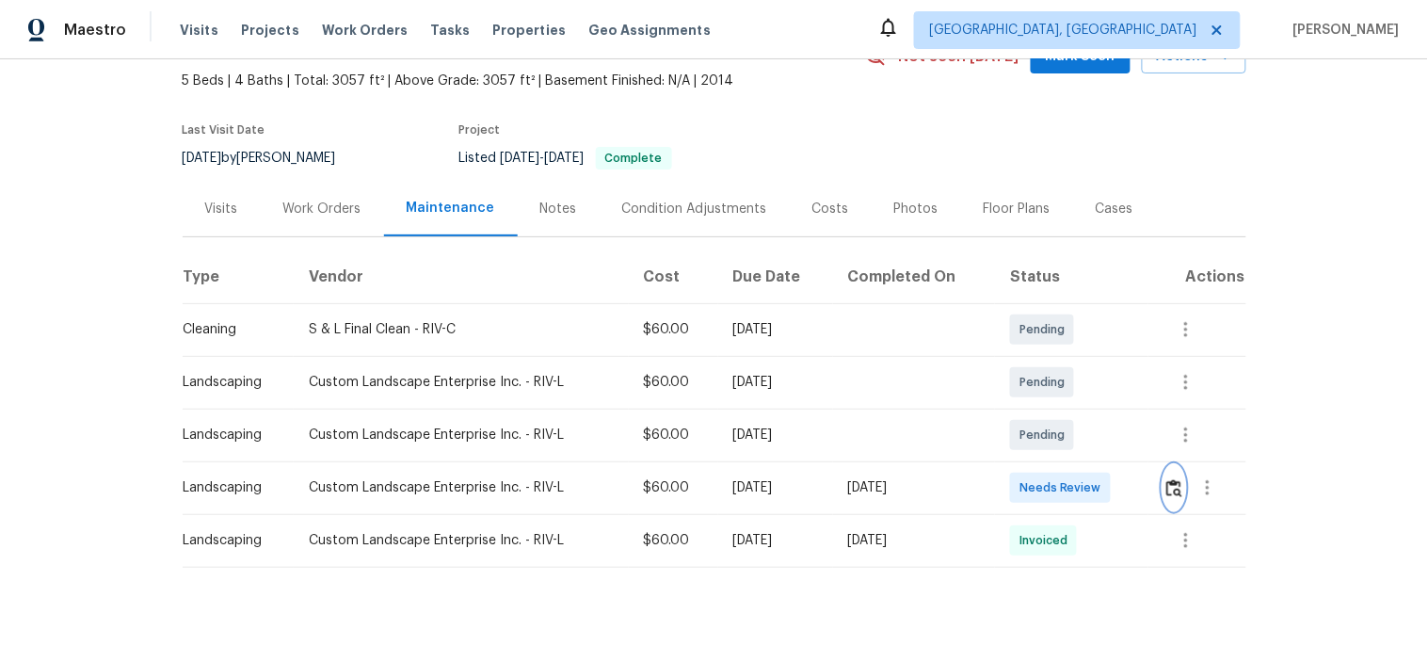
click at [1174, 483] on img "button" at bounding box center [1174, 488] width 16 height 18
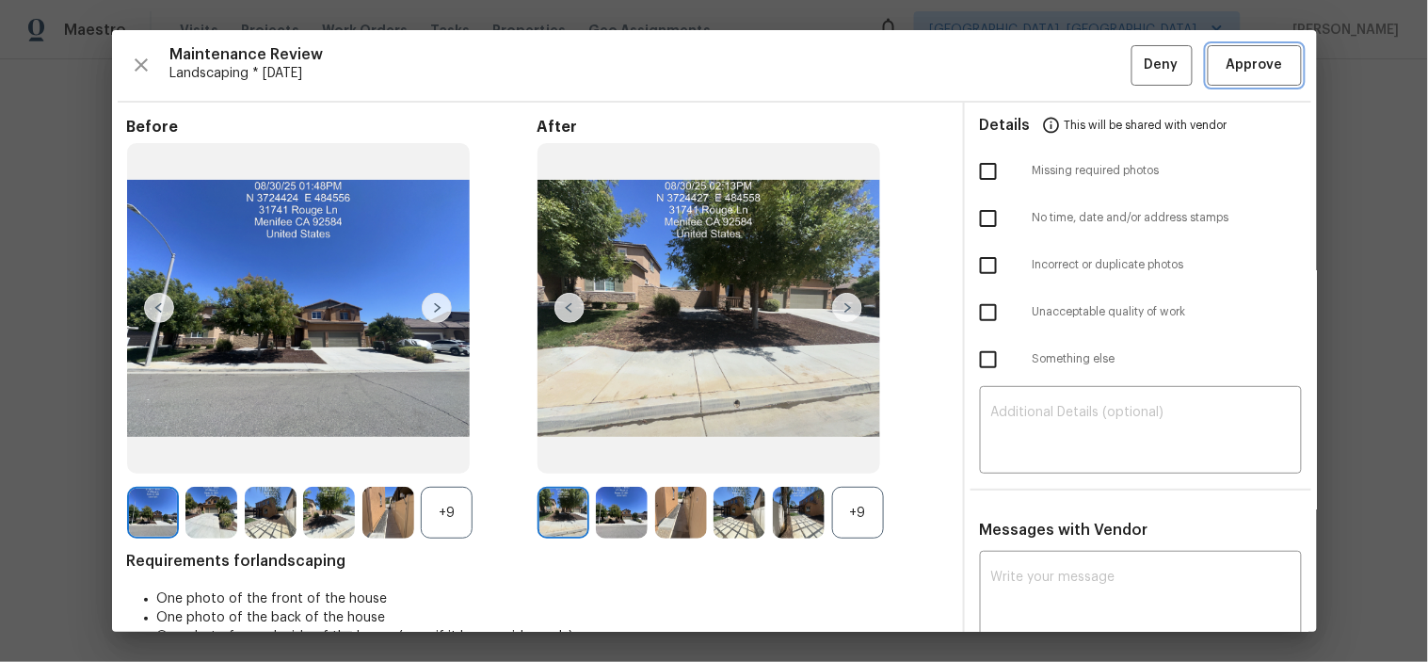
click at [1254, 66] on span "Approve" at bounding box center [1254, 66] width 56 height 24
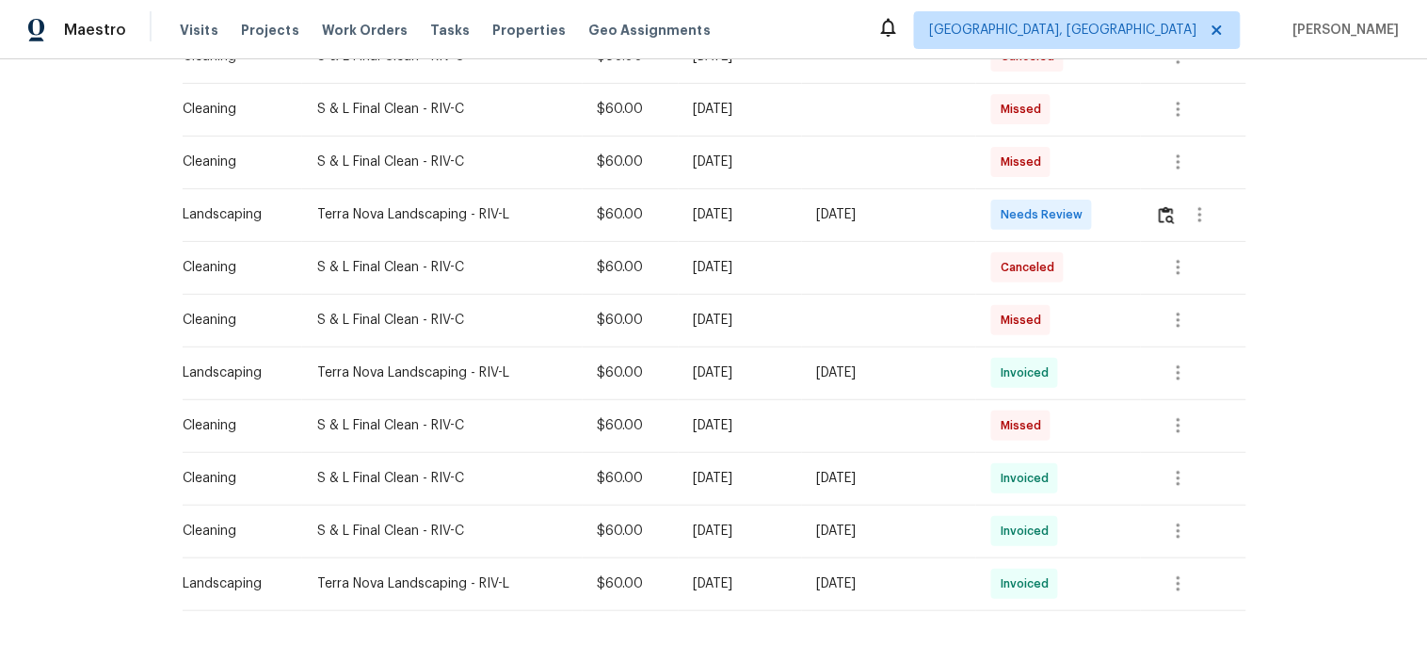
scroll to position [418, 0]
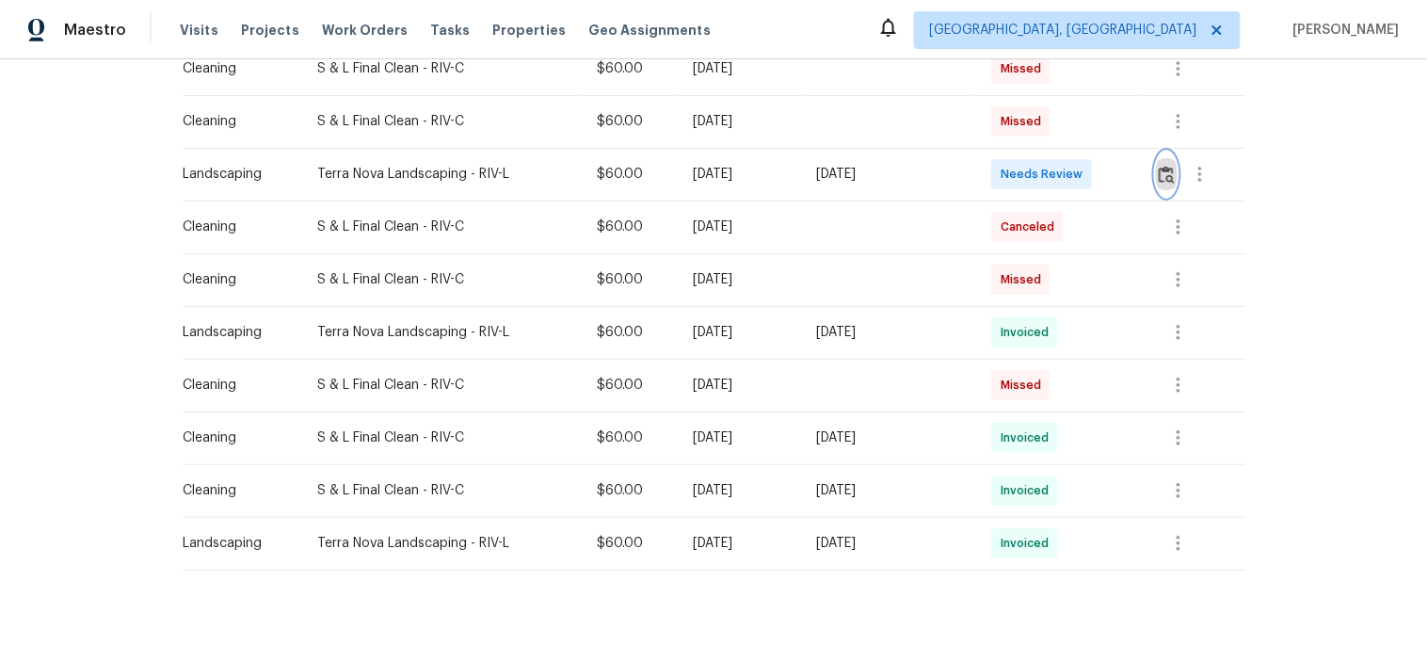
click at [1162, 166] on img "button" at bounding box center [1167, 175] width 16 height 18
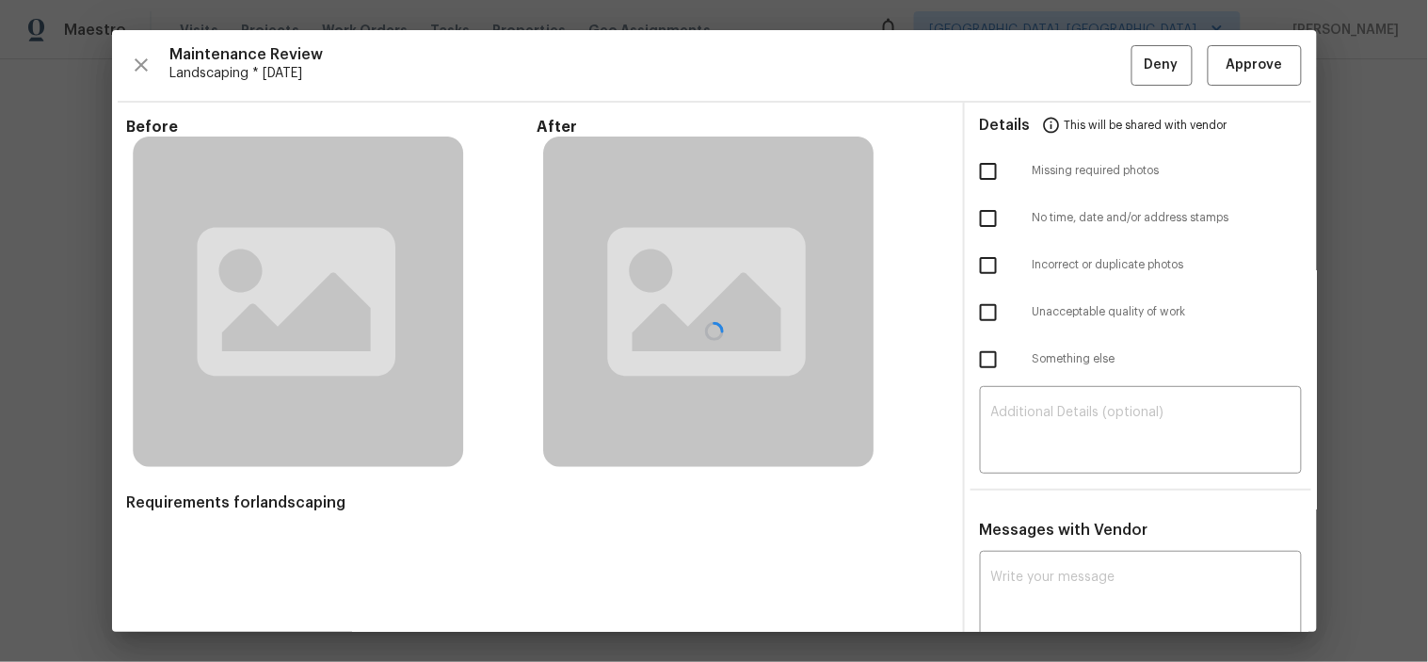
click at [1236, 67] on div at bounding box center [714, 330] width 1205 height 601
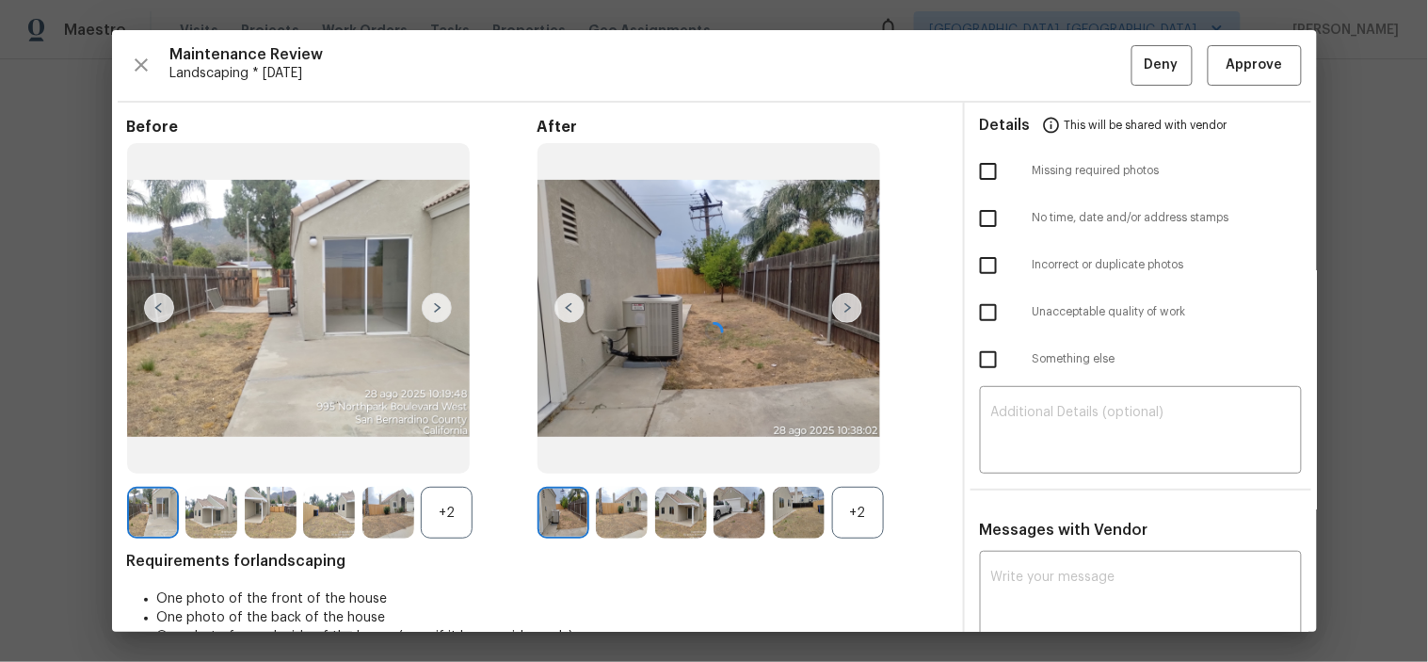
click at [1236, 72] on div at bounding box center [714, 330] width 1205 height 601
click at [1239, 68] on span "Approve" at bounding box center [1254, 66] width 56 height 24
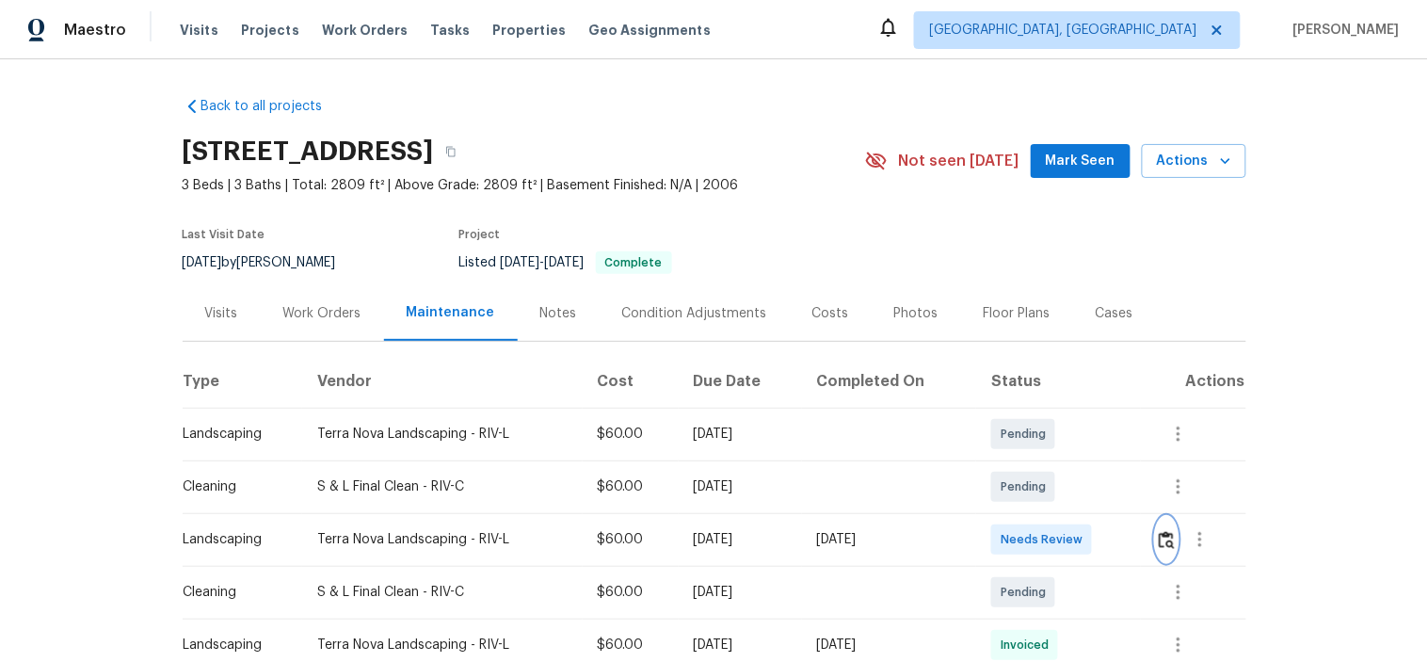
click at [1167, 537] on img "button" at bounding box center [1167, 540] width 16 height 18
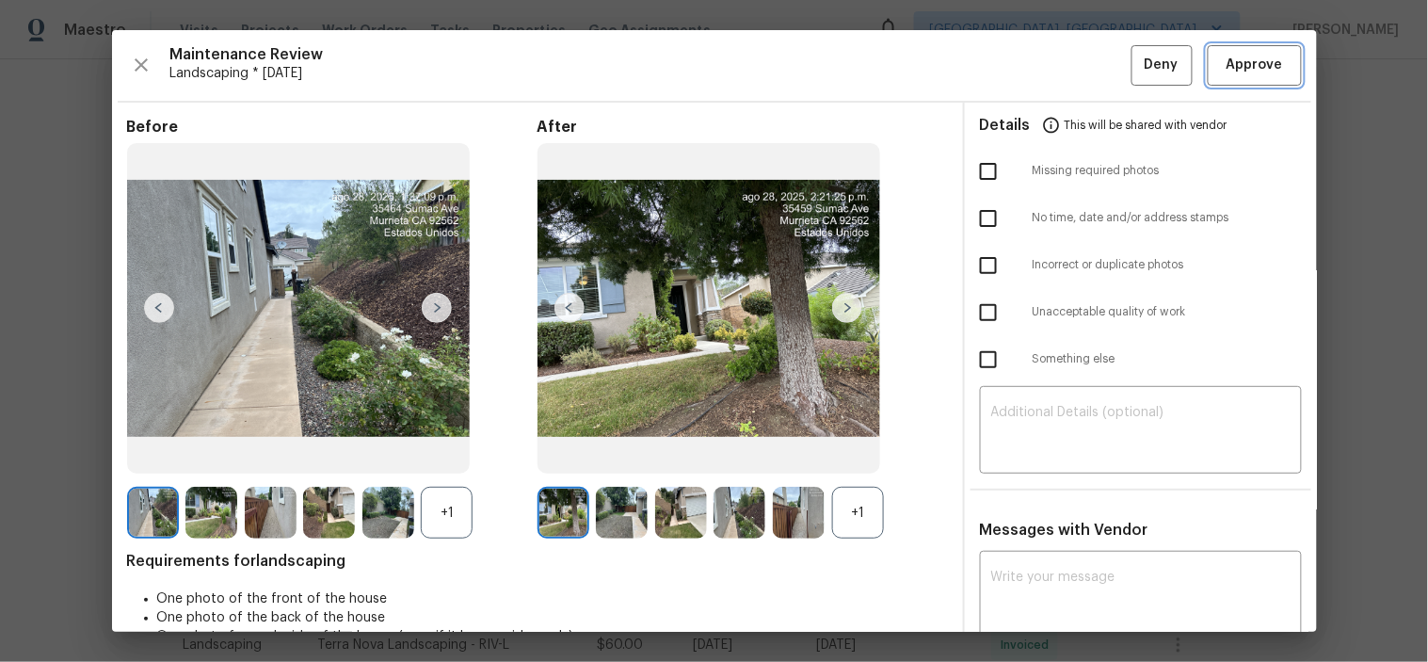
click at [1237, 59] on span "Approve" at bounding box center [1254, 66] width 56 height 24
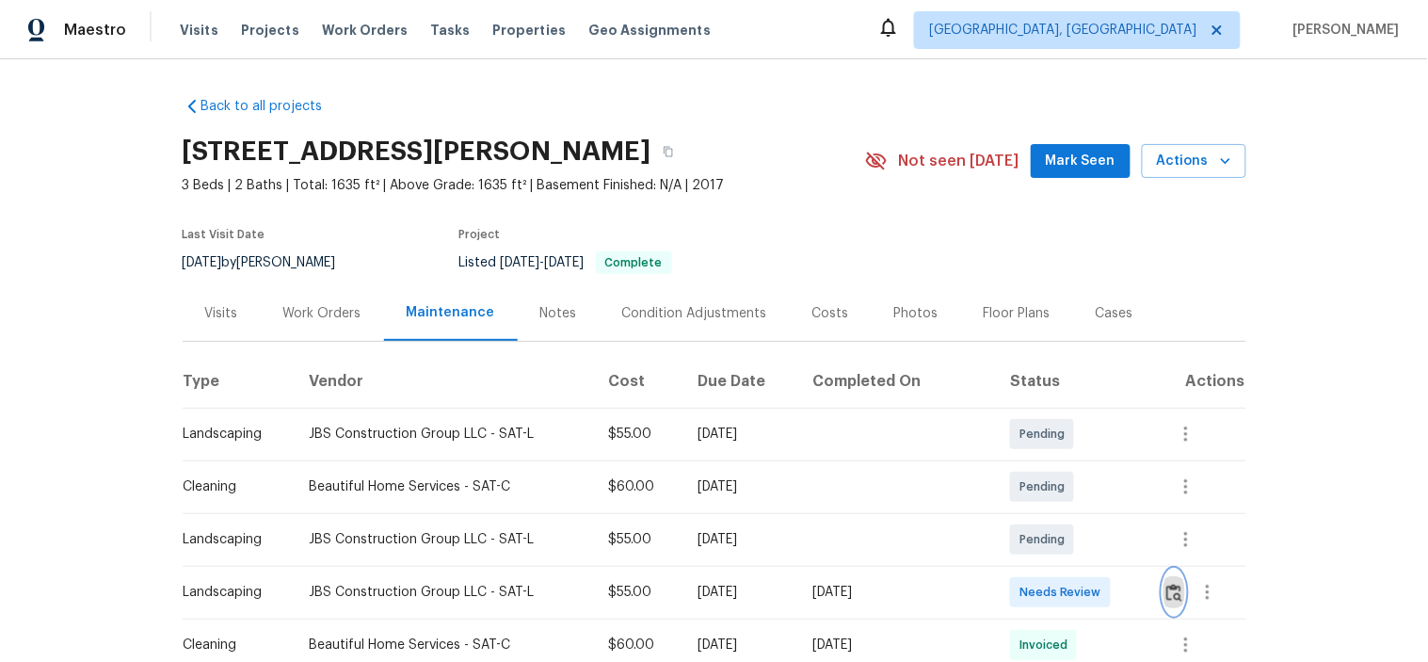
click at [1166, 594] on img "button" at bounding box center [1174, 593] width 16 height 18
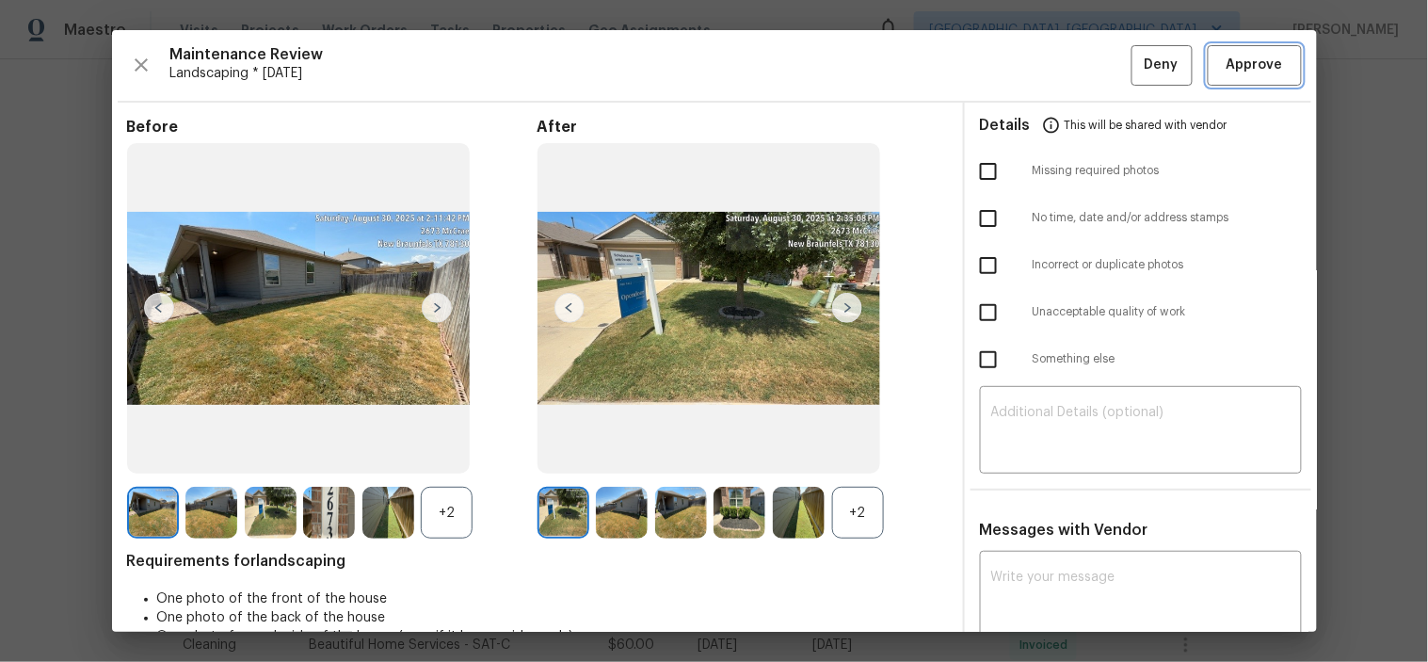
drag, startPoint x: 1231, startPoint y: 54, endPoint x: 1198, endPoint y: 6, distance: 58.2
click at [1231, 55] on span "Approve" at bounding box center [1254, 66] width 56 height 24
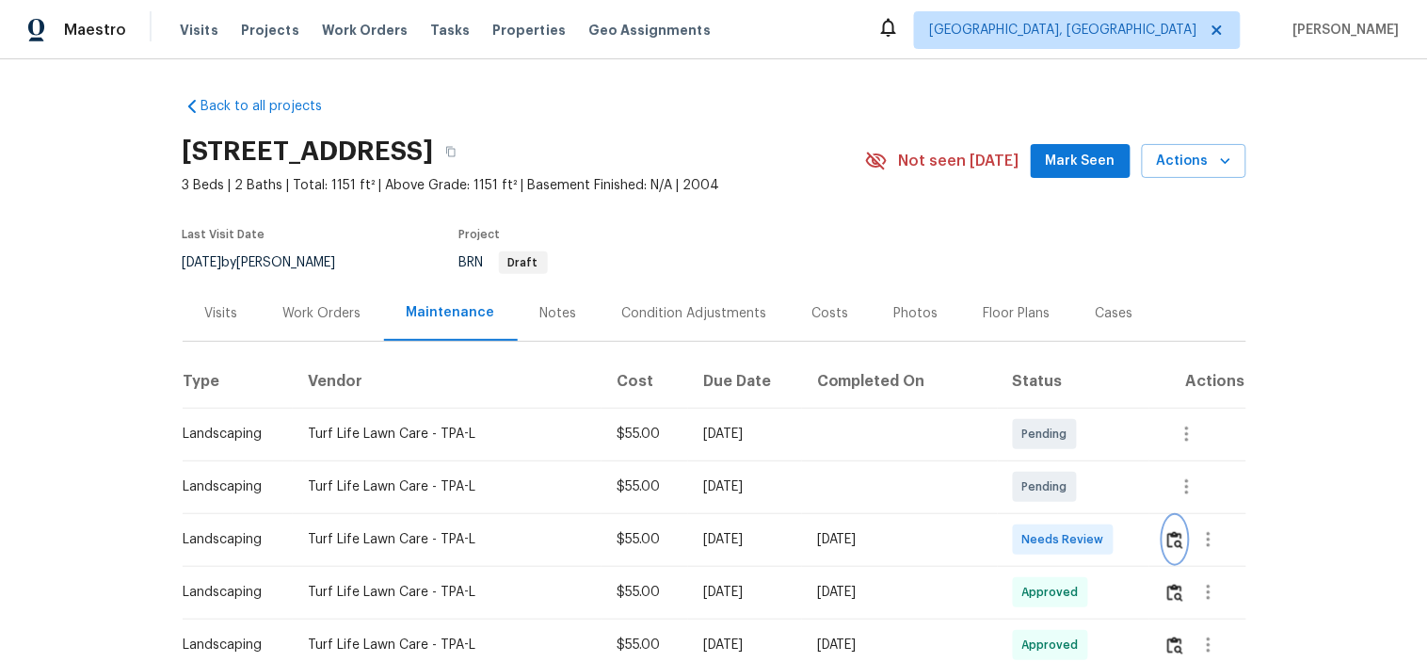
click at [1167, 542] on img "button" at bounding box center [1175, 540] width 16 height 18
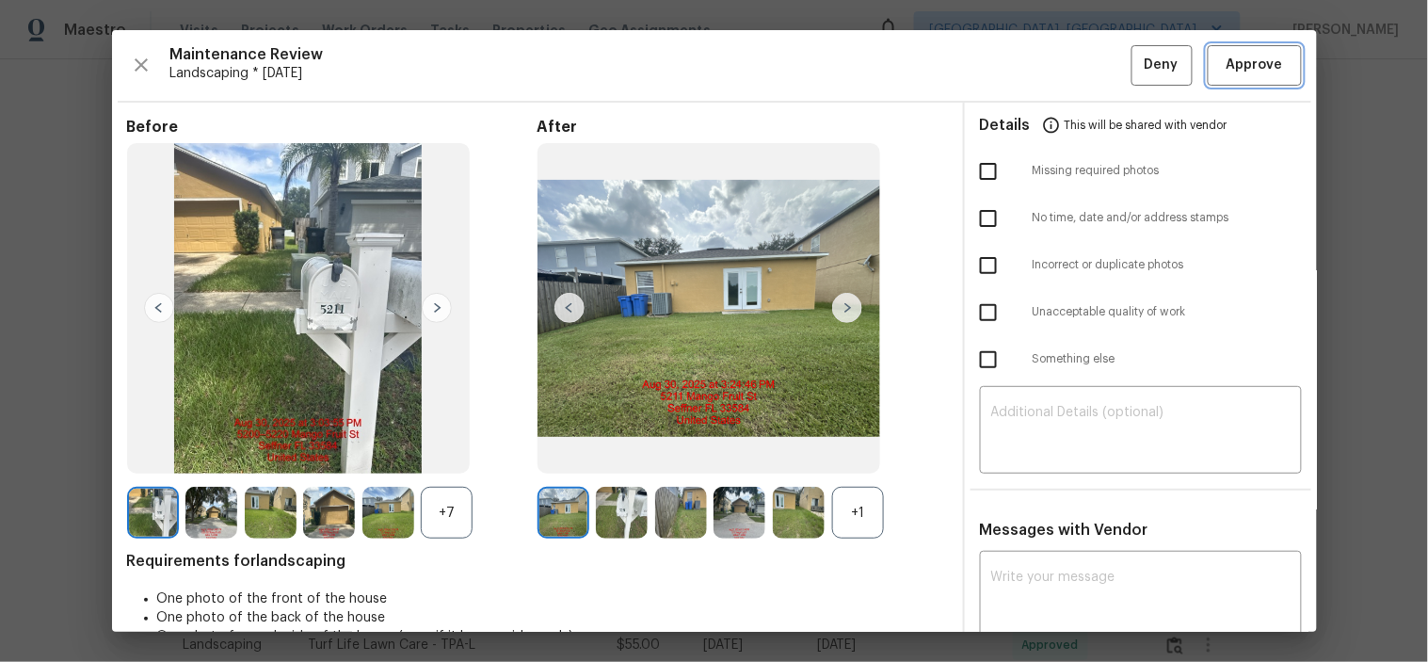
click at [1226, 66] on span "Approve" at bounding box center [1254, 66] width 56 height 24
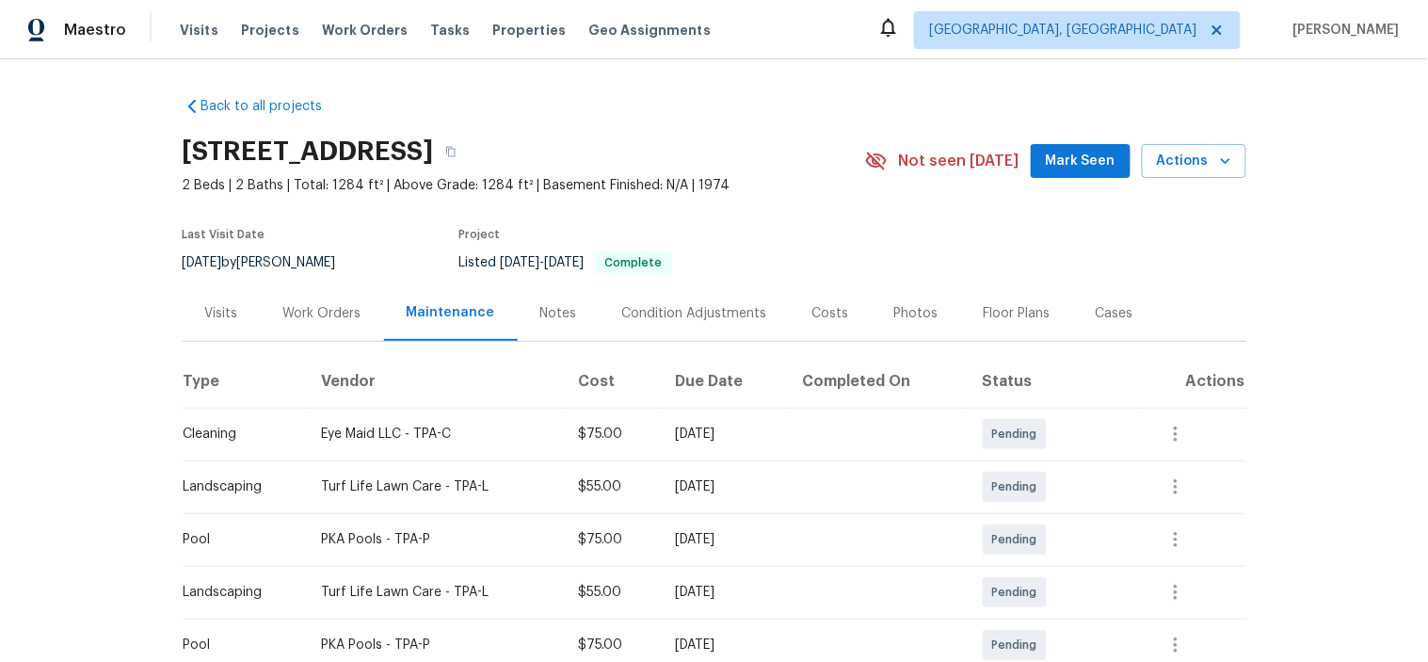
scroll to position [313, 0]
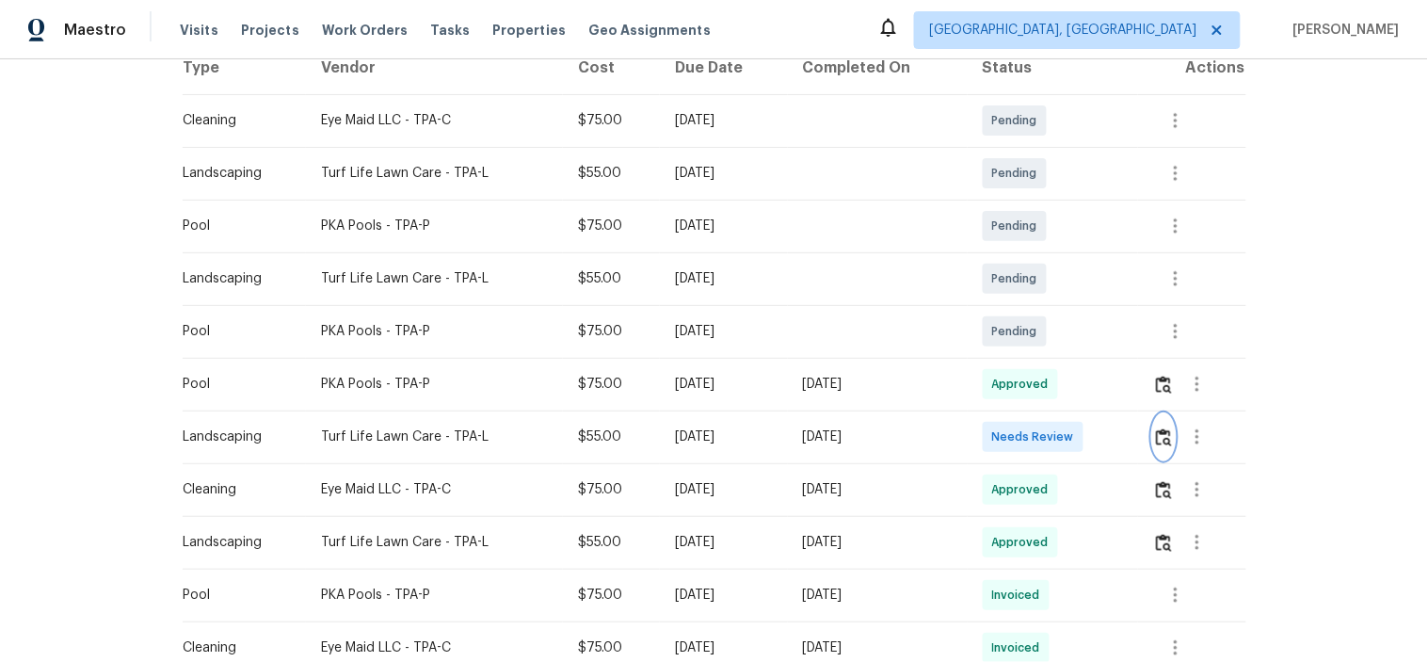
click at [1156, 434] on img "button" at bounding box center [1164, 437] width 16 height 18
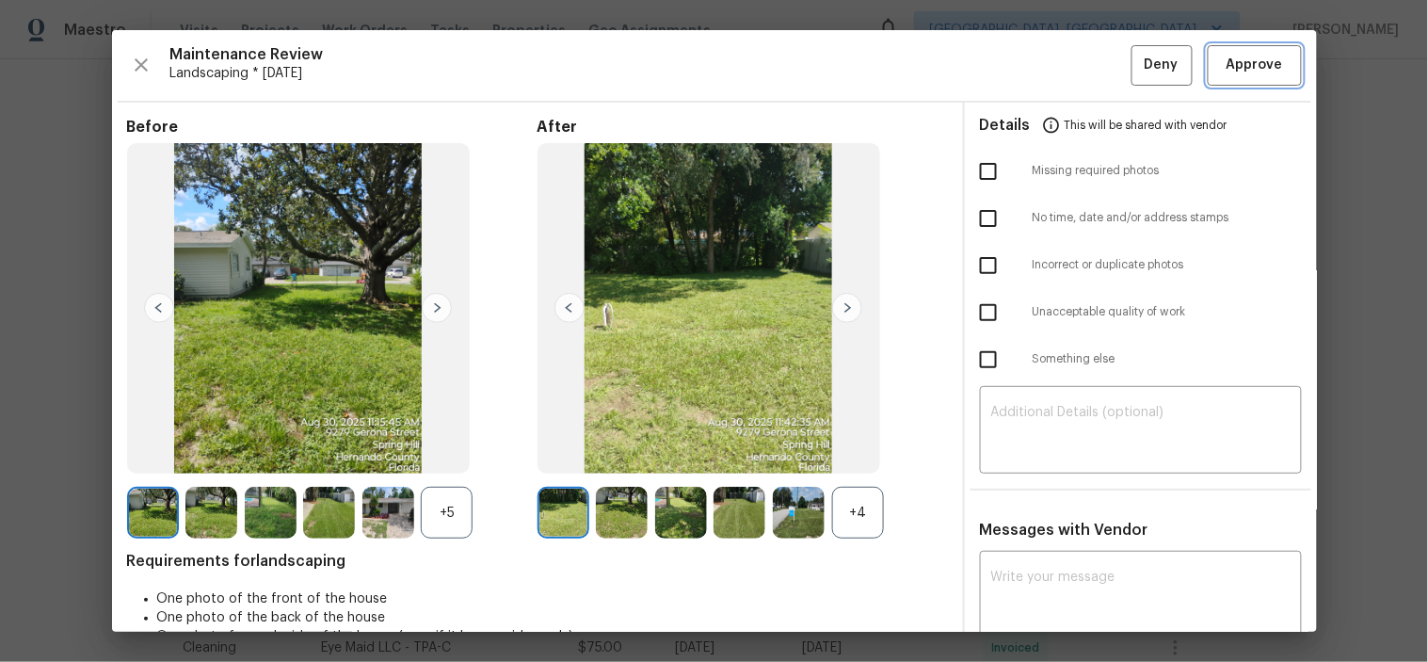
click at [1231, 58] on span "Approve" at bounding box center [1254, 66] width 56 height 24
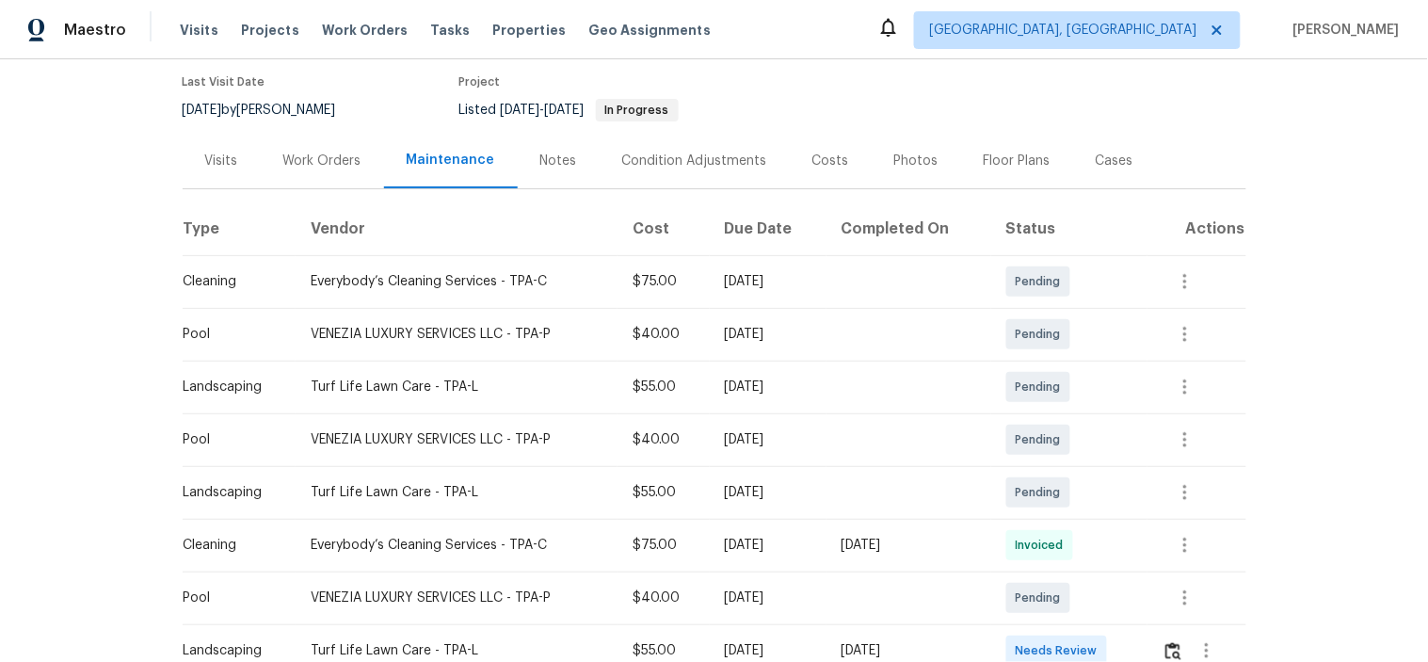
scroll to position [313, 0]
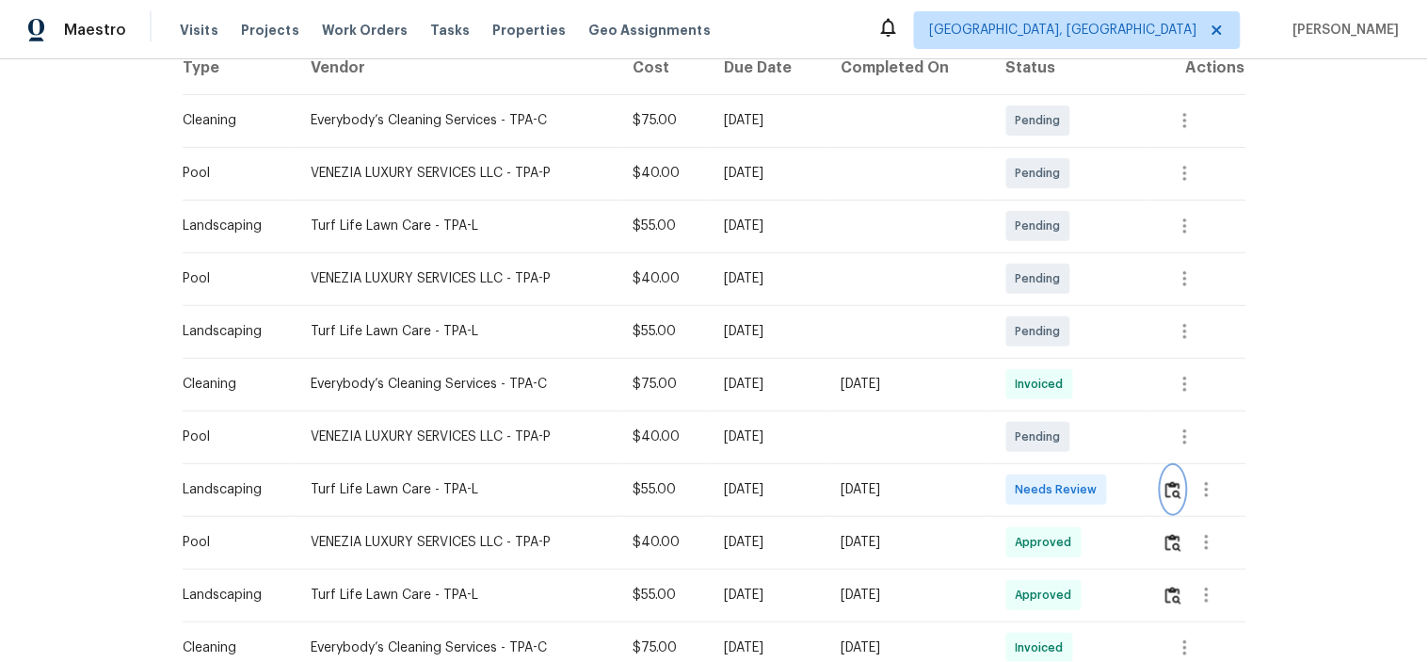
click at [1172, 490] on img "button" at bounding box center [1173, 490] width 16 height 18
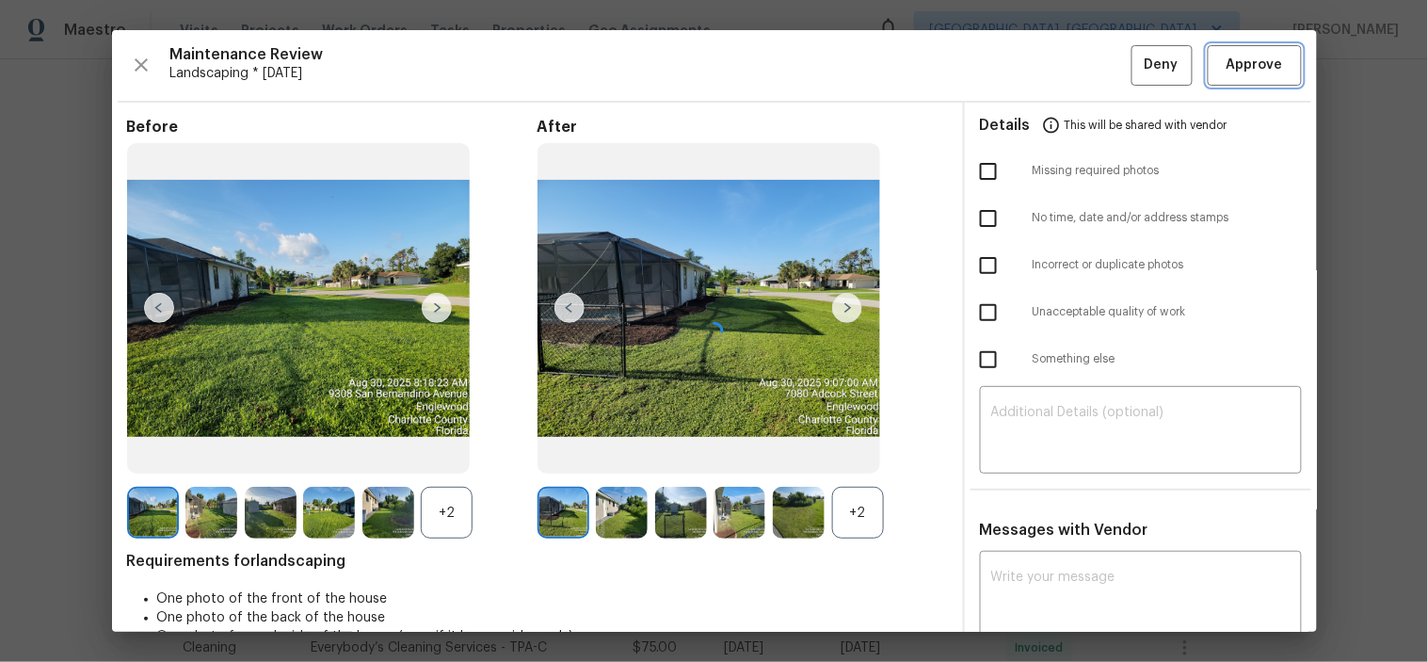
click at [1226, 55] on span "Approve" at bounding box center [1254, 66] width 56 height 24
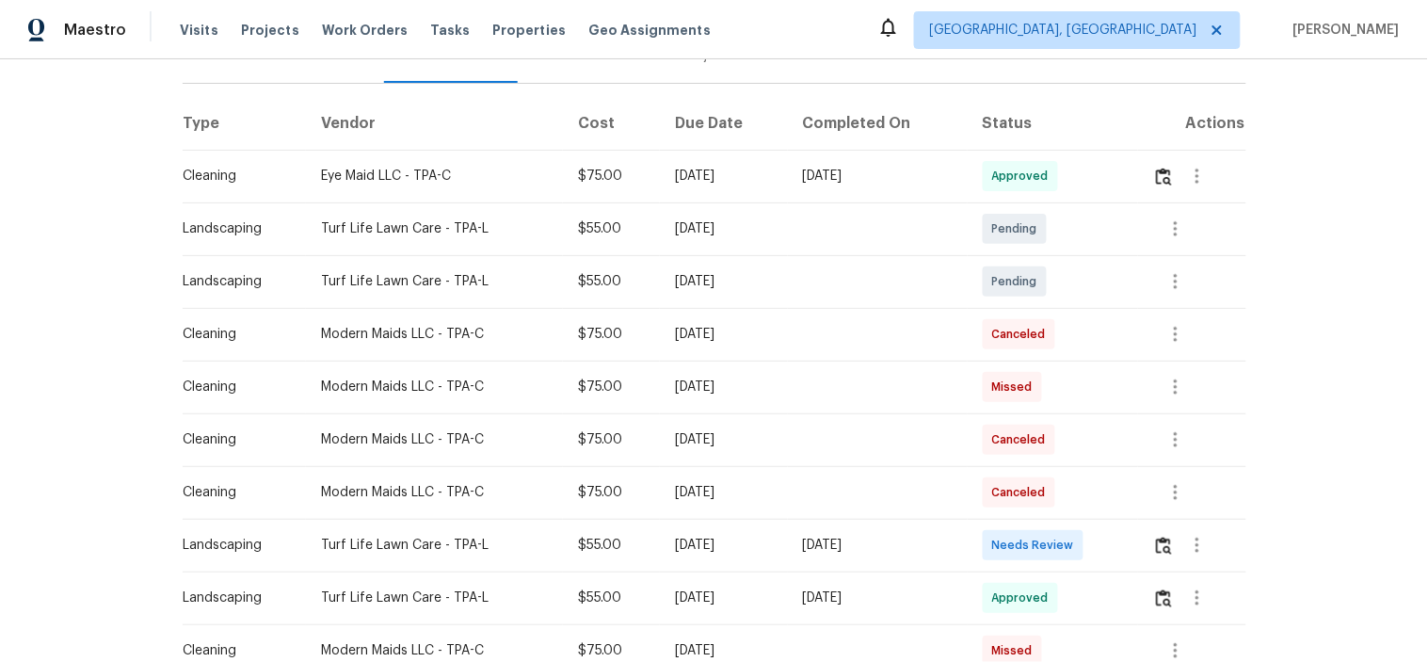
scroll to position [313, 0]
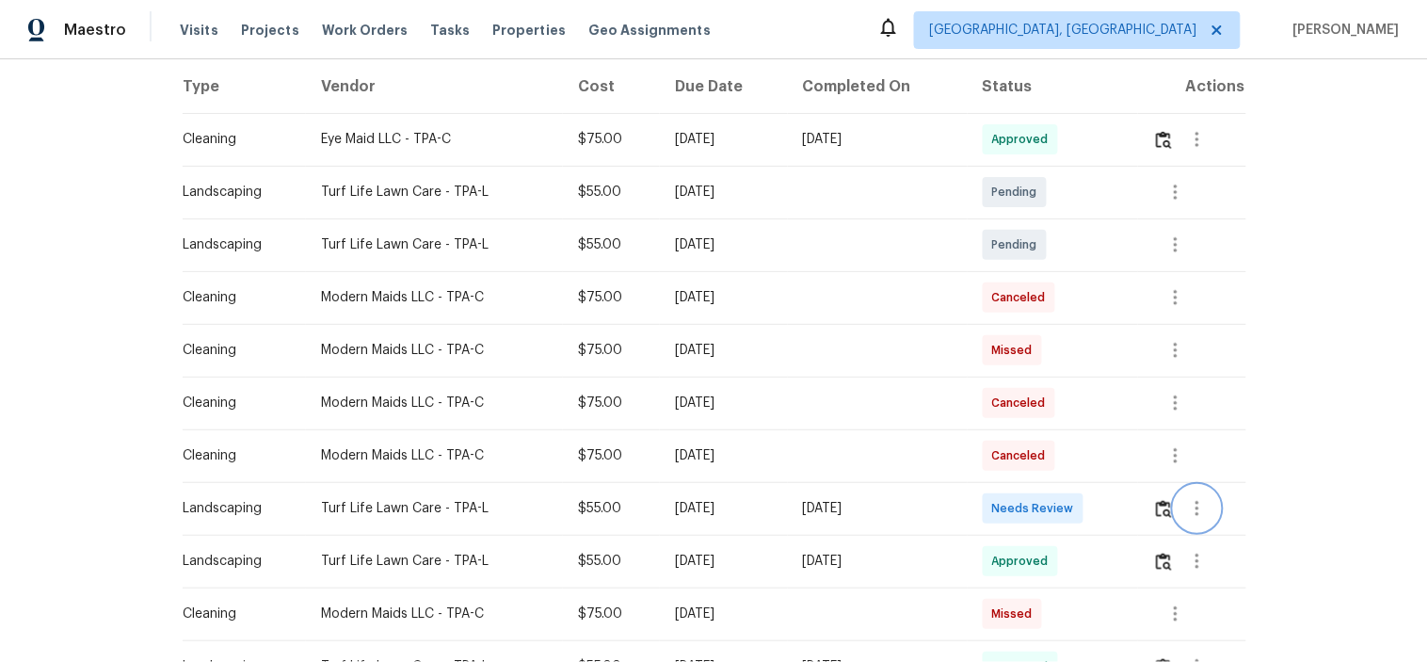
click at [1175, 490] on button "button" at bounding box center [1197, 508] width 45 height 45
click at [1162, 487] on div at bounding box center [714, 331] width 1428 height 662
click at [1162, 500] on img "button" at bounding box center [1164, 509] width 16 height 18
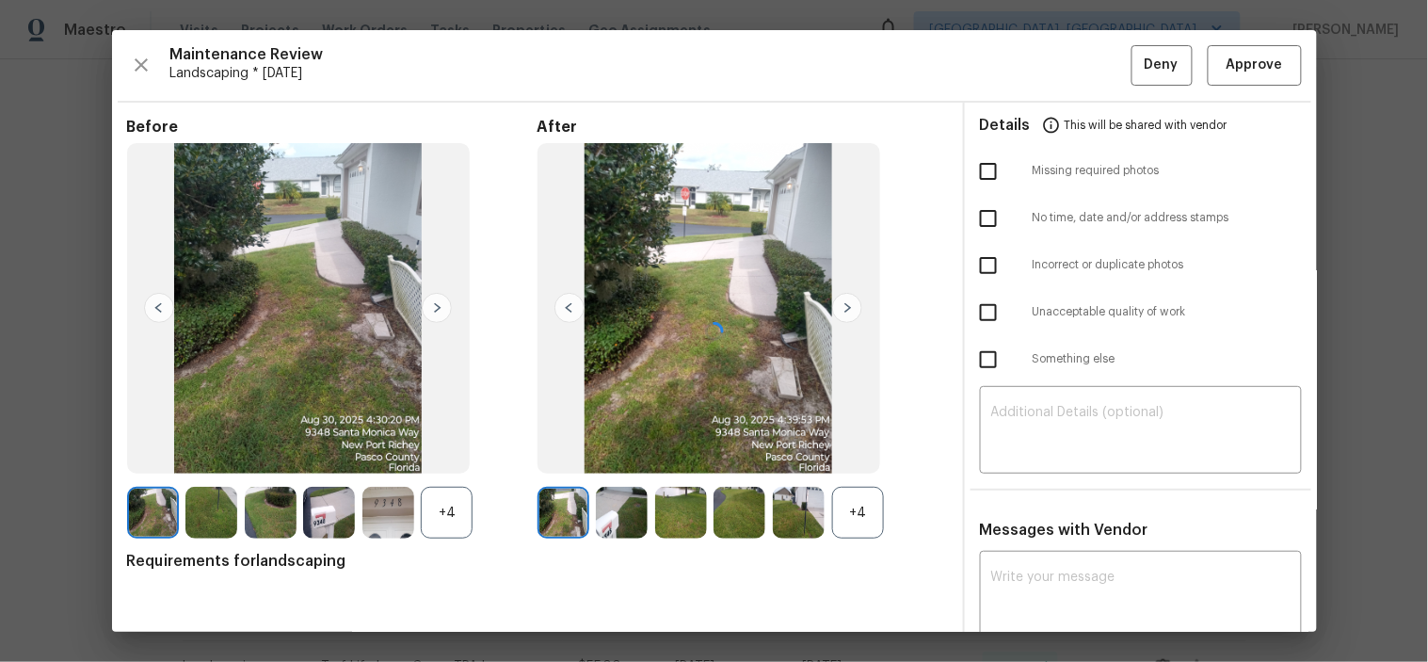
click at [1243, 54] on div at bounding box center [714, 330] width 1205 height 601
click at [1242, 69] on div at bounding box center [714, 330] width 1205 height 601
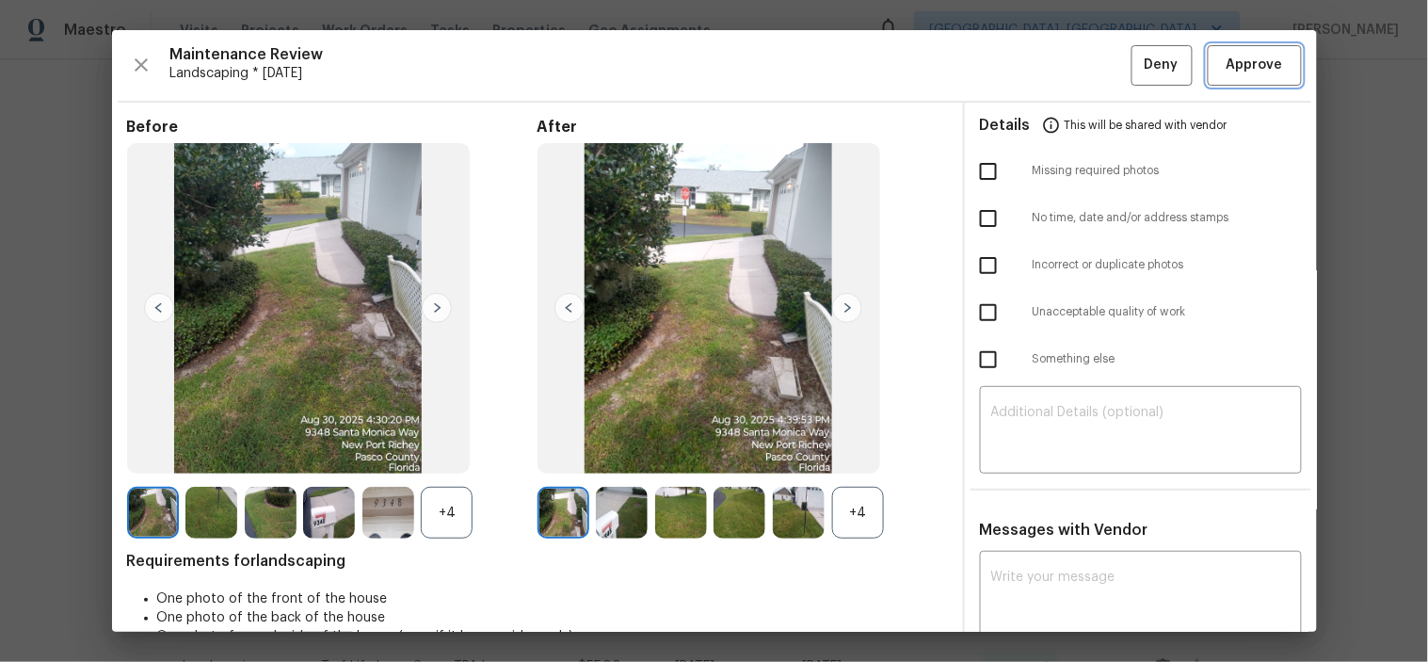
click at [1228, 62] on span "Approve" at bounding box center [1254, 66] width 56 height 24
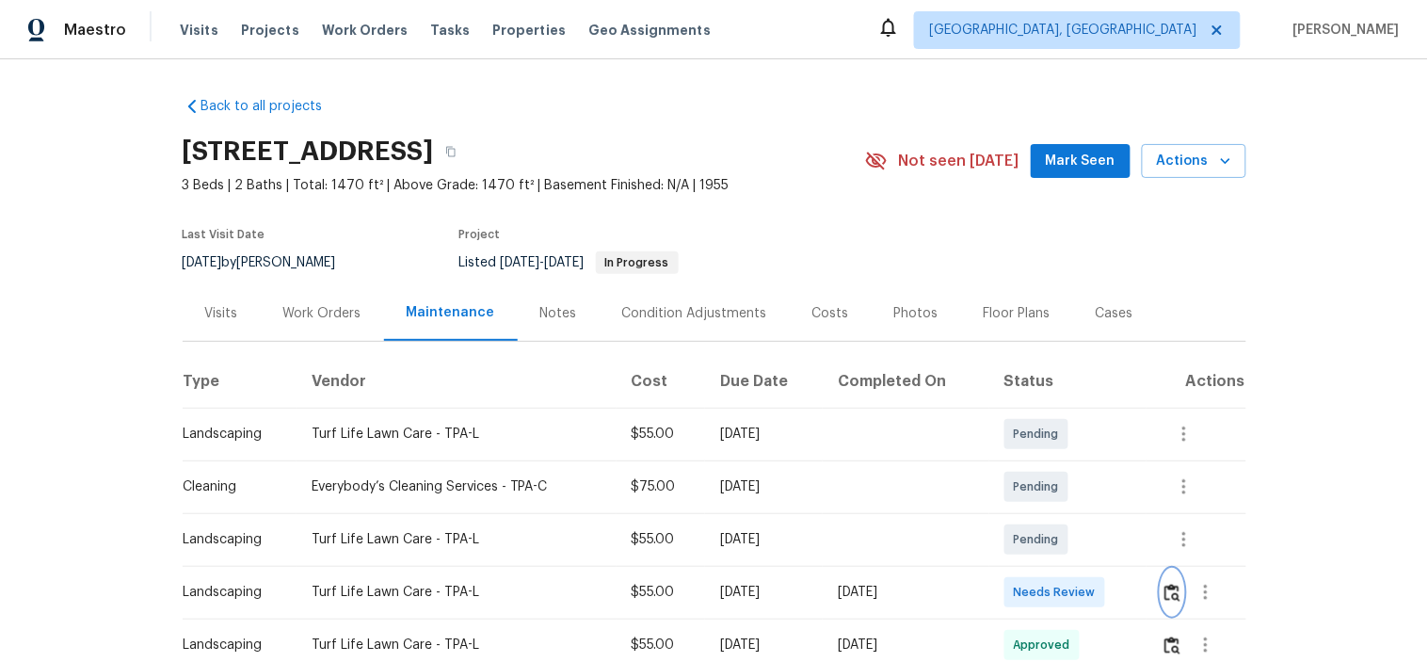
click at [1164, 597] on img "button" at bounding box center [1172, 593] width 16 height 18
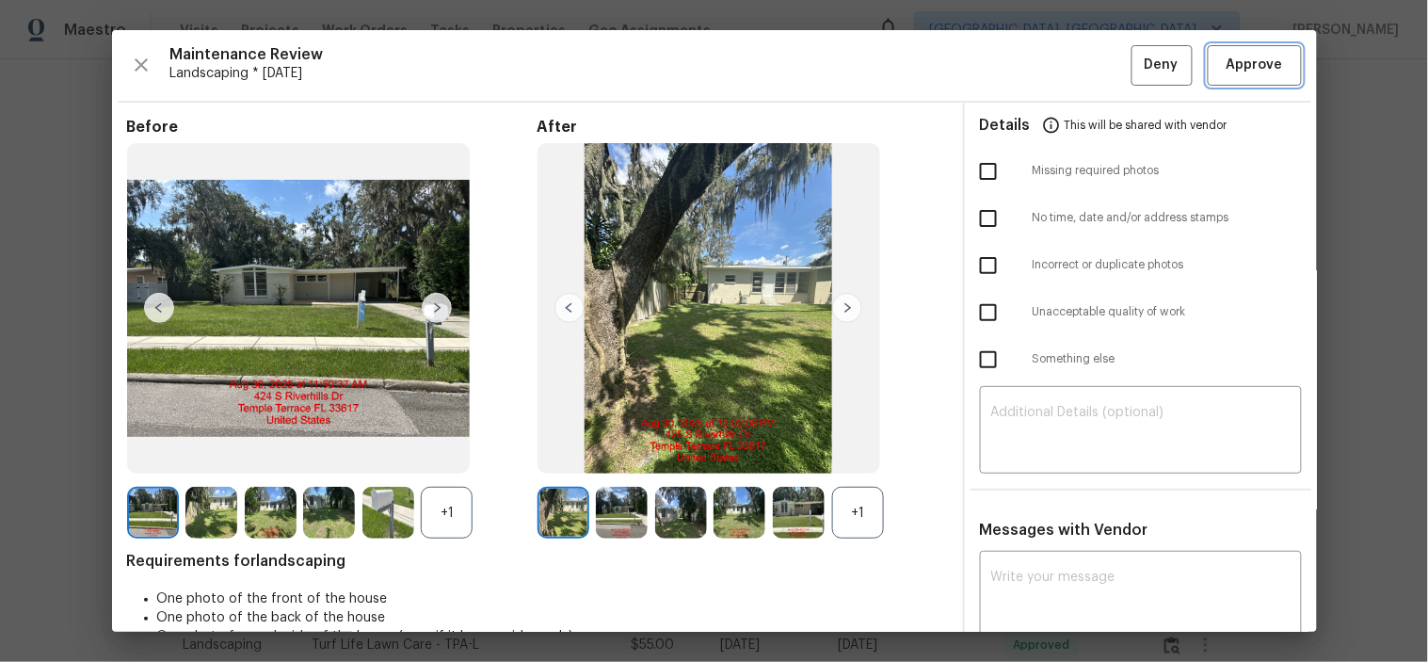
click at [1242, 63] on span "Approve" at bounding box center [1254, 66] width 56 height 24
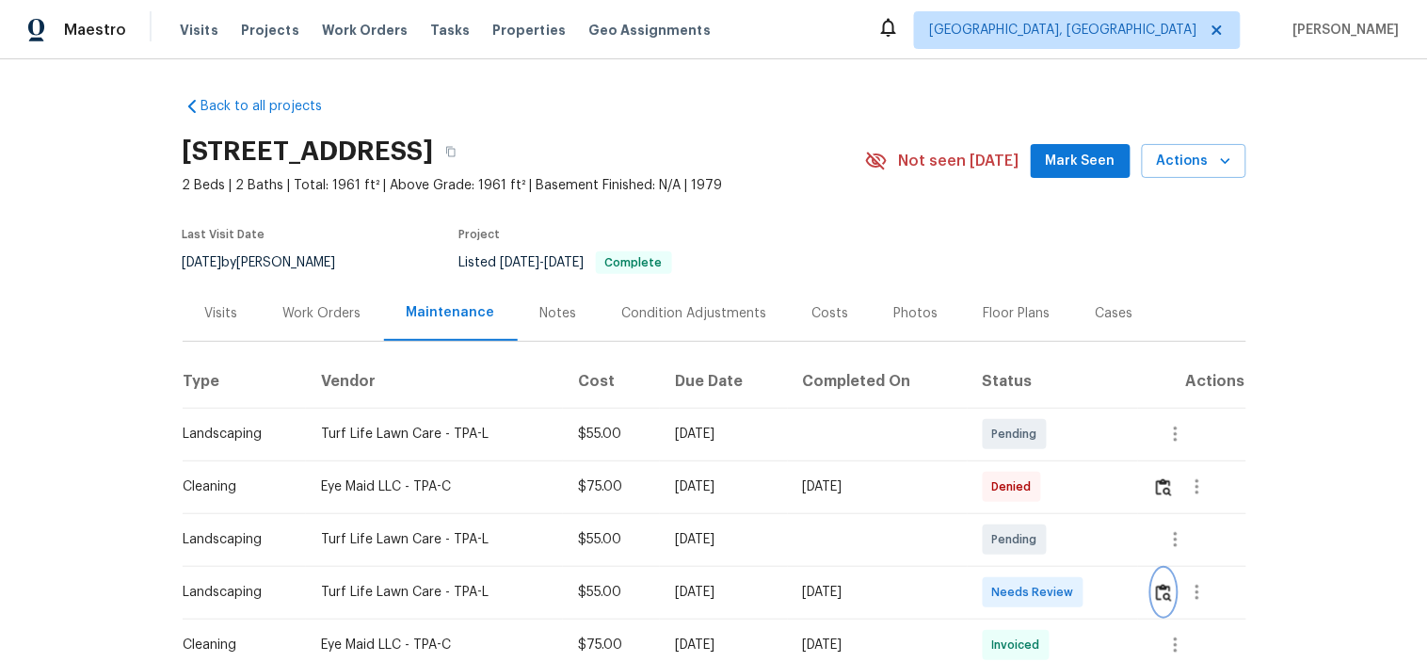
click at [1169, 591] on img "button" at bounding box center [1164, 593] width 16 height 18
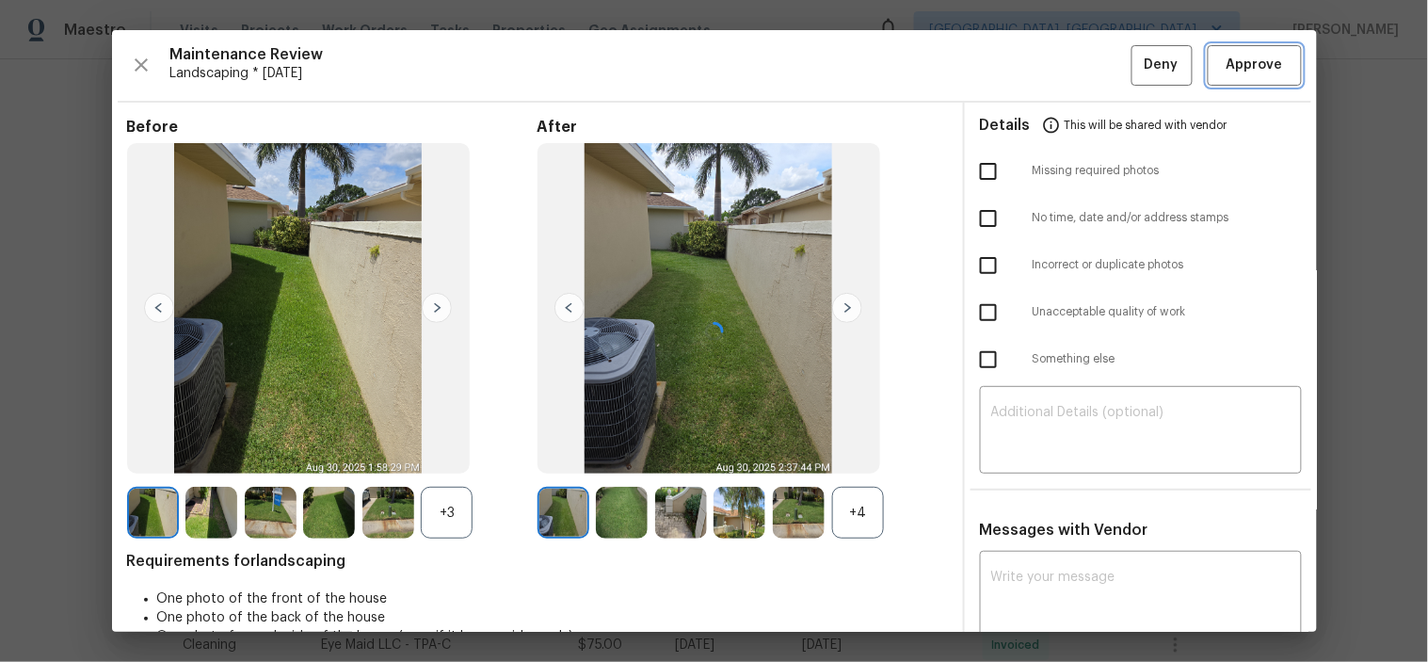
click at [1228, 51] on button "Approve" at bounding box center [1255, 65] width 94 height 40
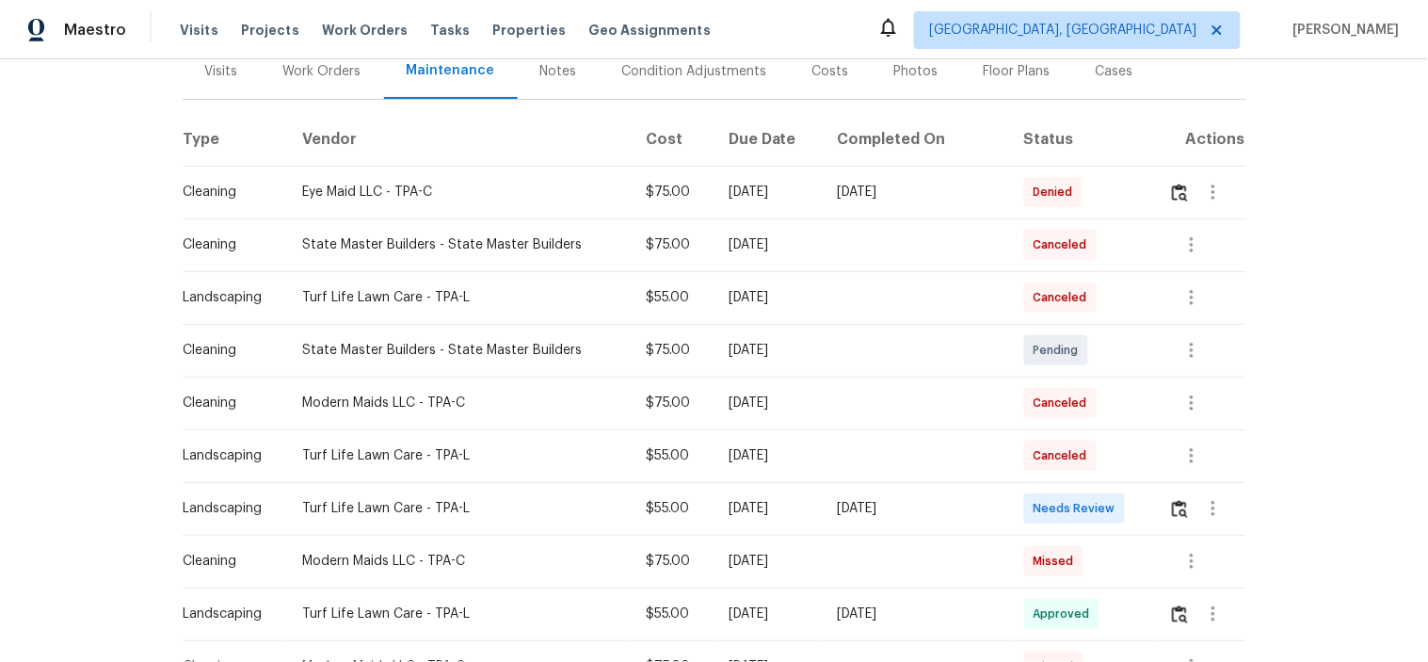
scroll to position [418, 0]
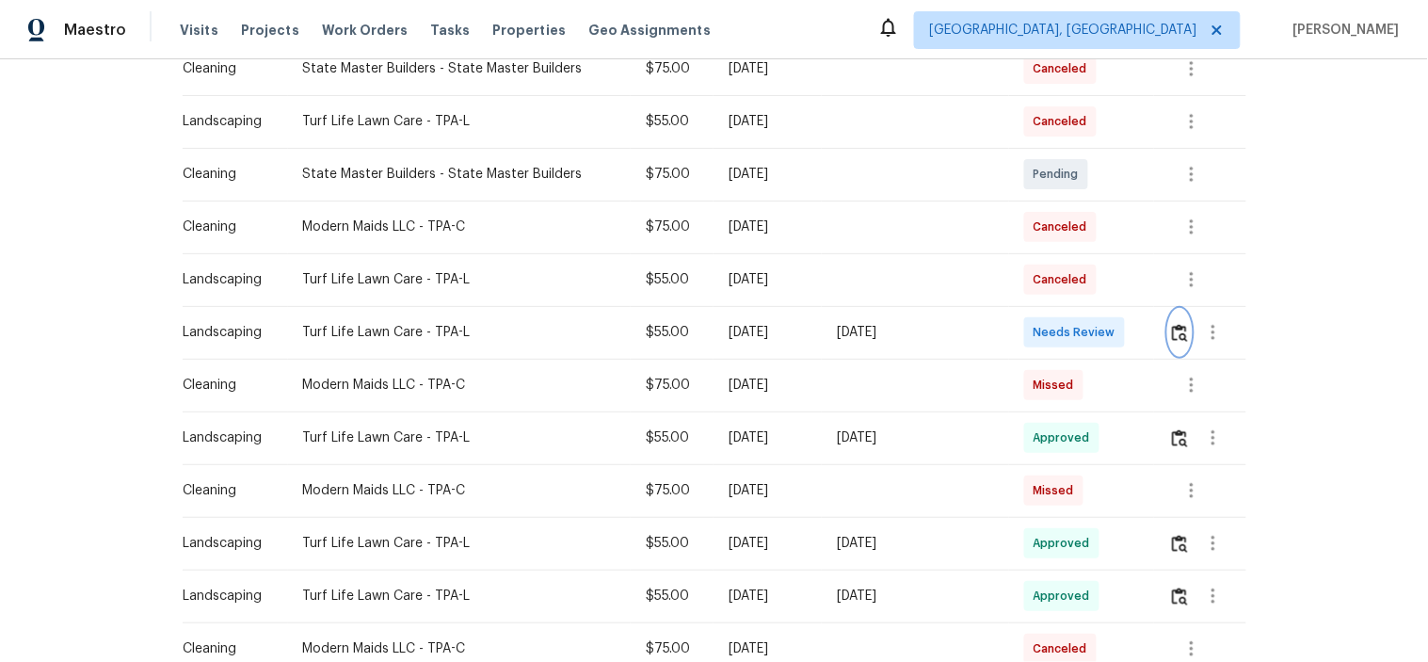
click at [1172, 333] on img "button" at bounding box center [1180, 333] width 16 height 18
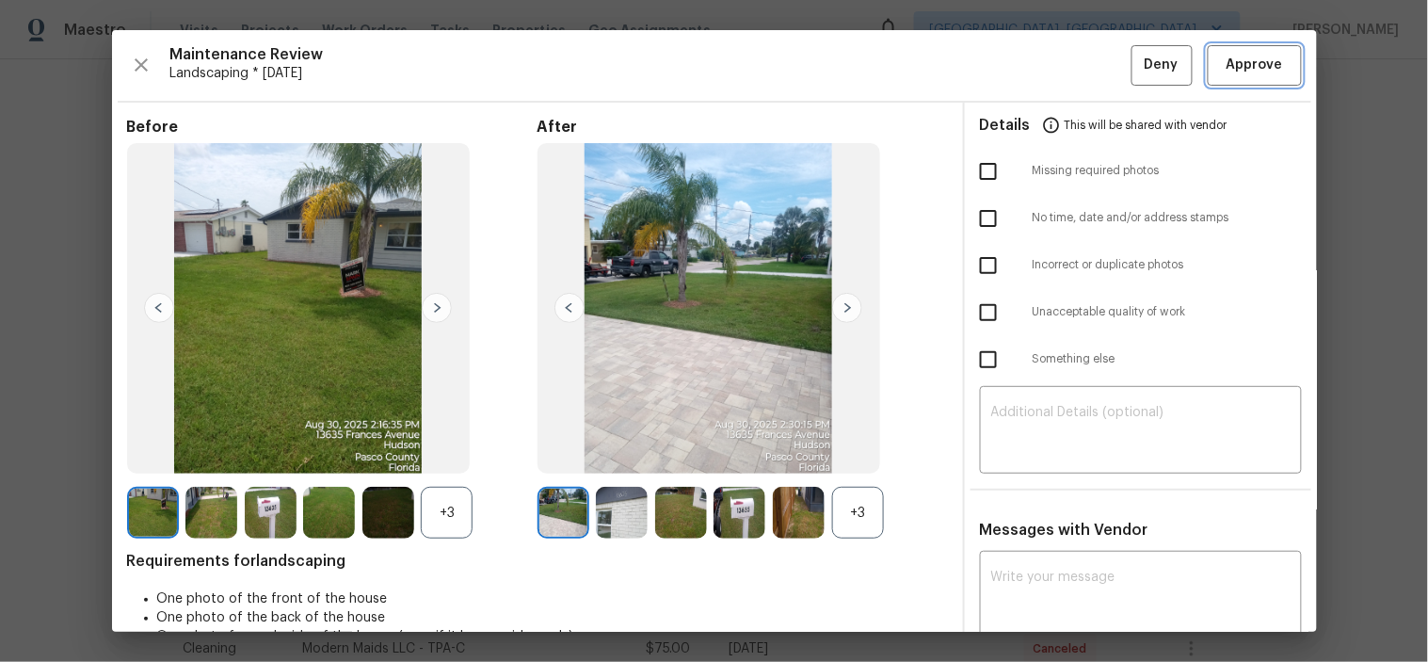
click at [1233, 72] on span "Approve" at bounding box center [1254, 66] width 56 height 24
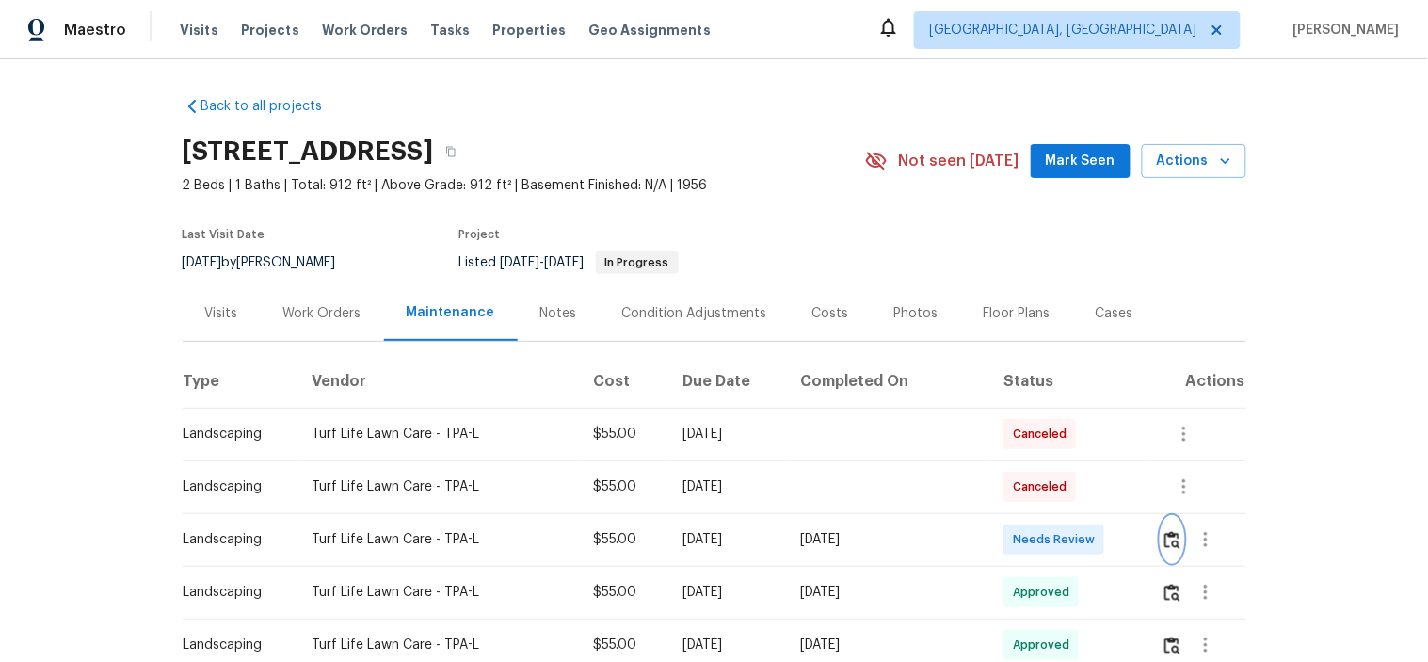
click at [1169, 541] on img "button" at bounding box center [1172, 540] width 16 height 18
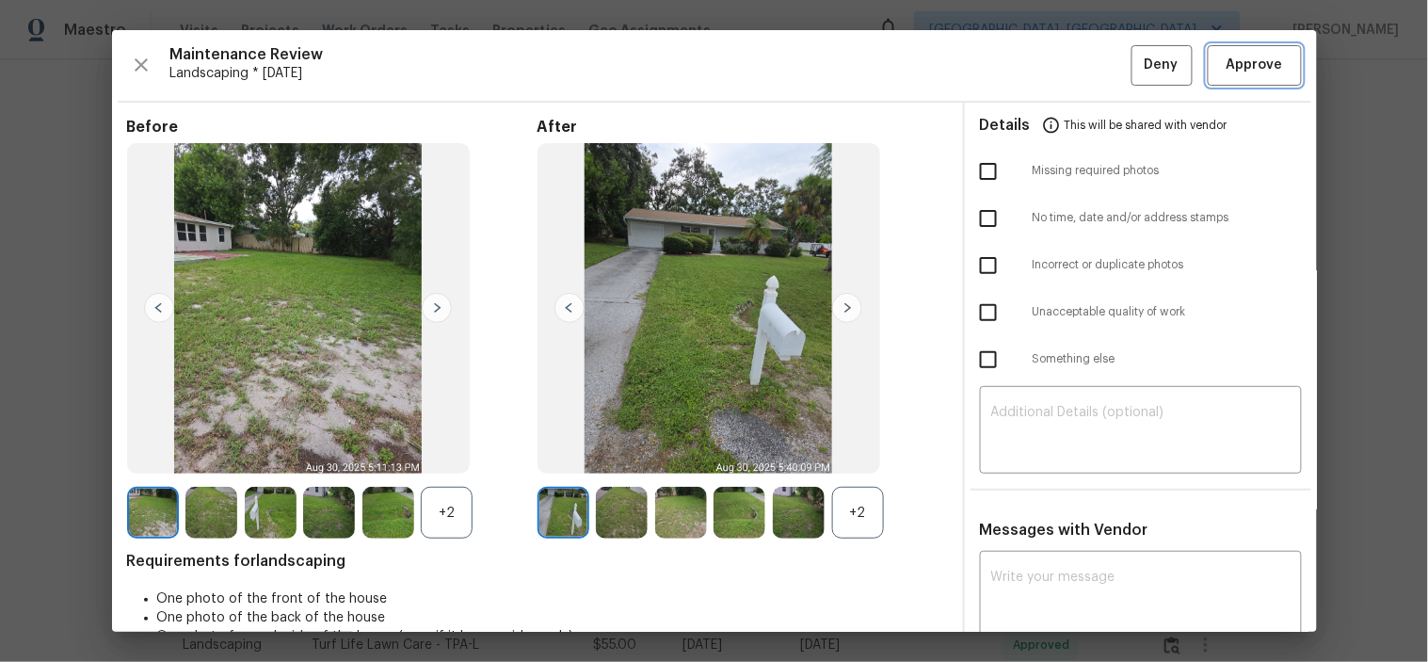
click at [1253, 77] on button "Approve" at bounding box center [1255, 65] width 94 height 40
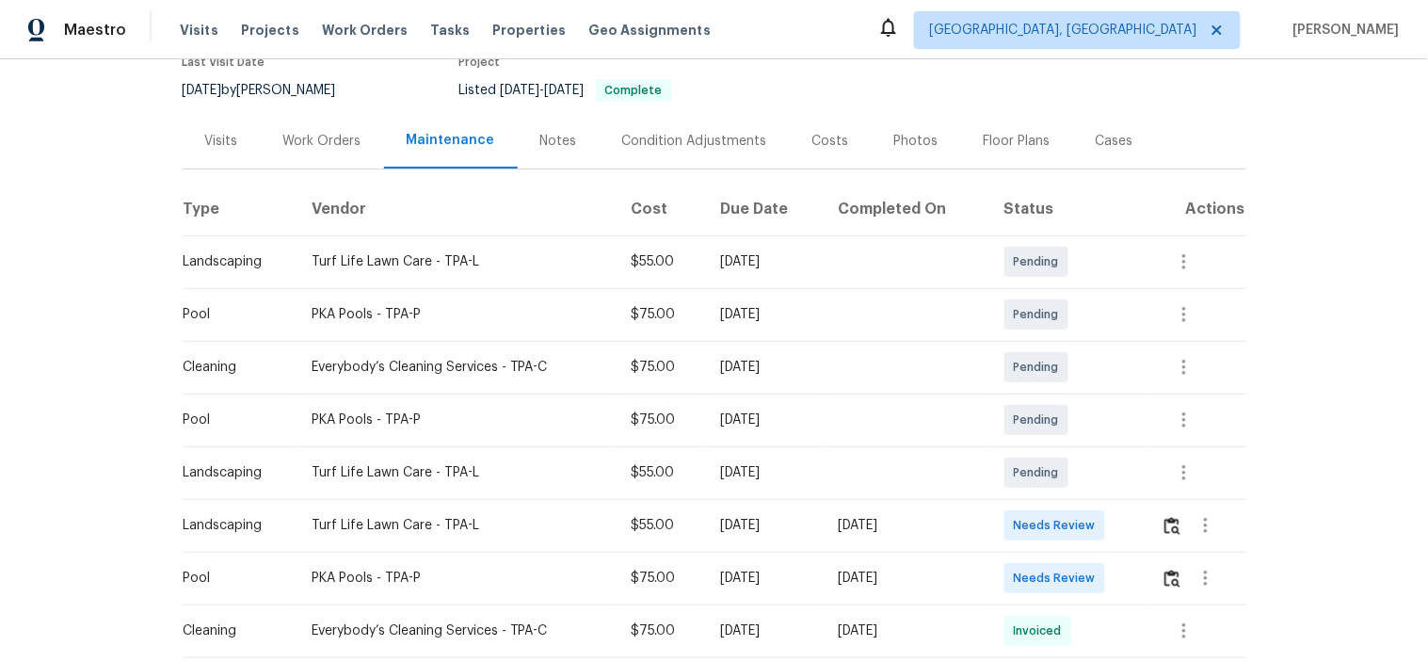
scroll to position [209, 0]
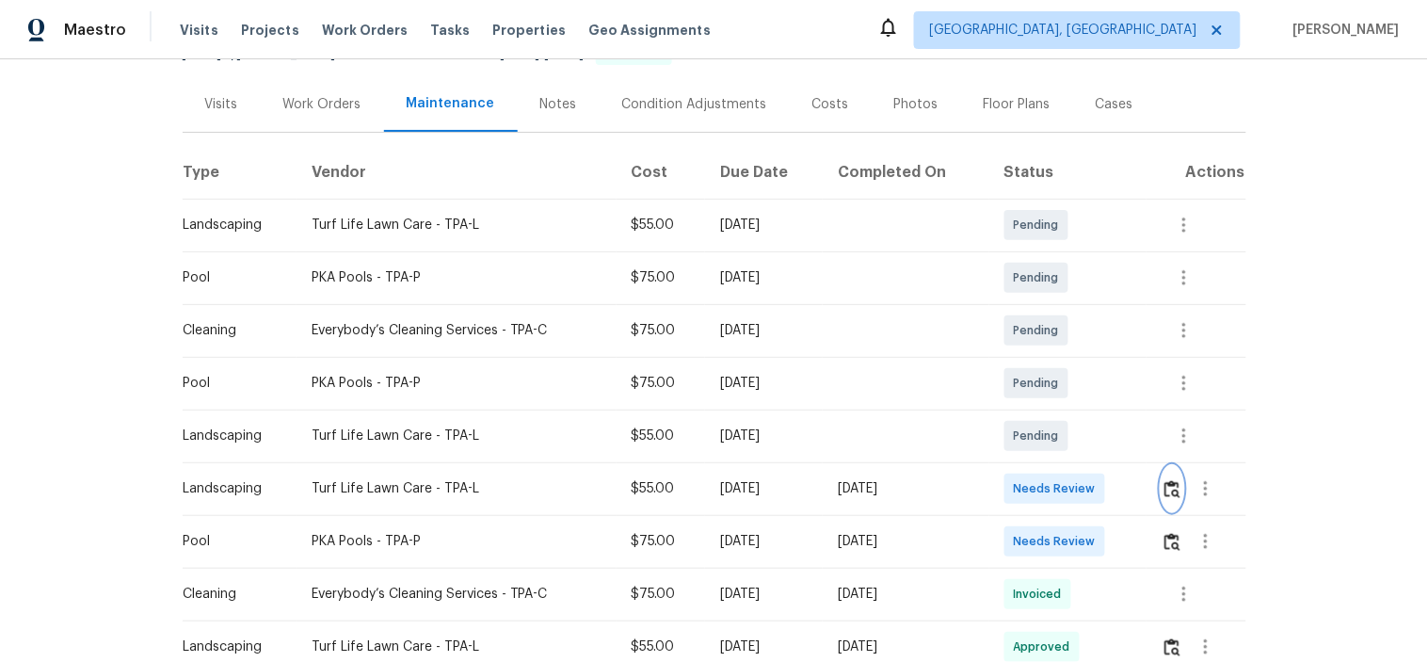
click at [1172, 488] on img "button" at bounding box center [1172, 489] width 16 height 18
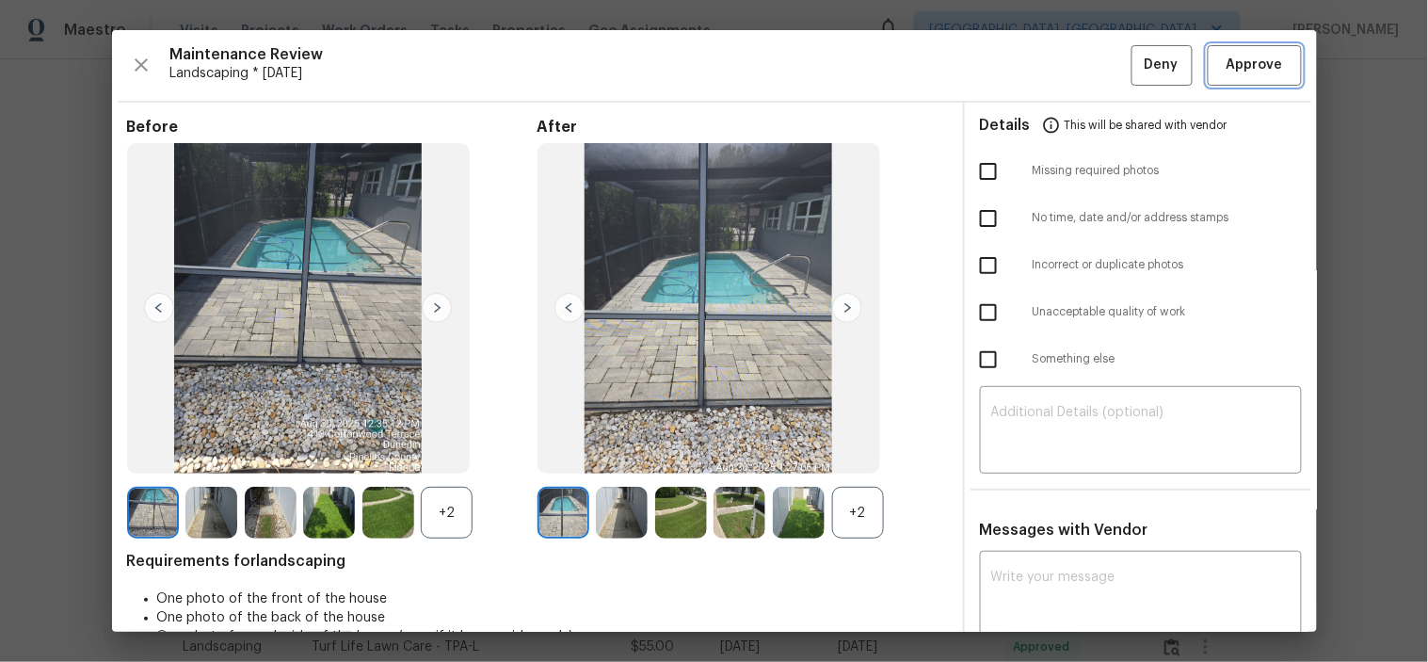
click at [1257, 60] on span "Approve" at bounding box center [1254, 66] width 56 height 24
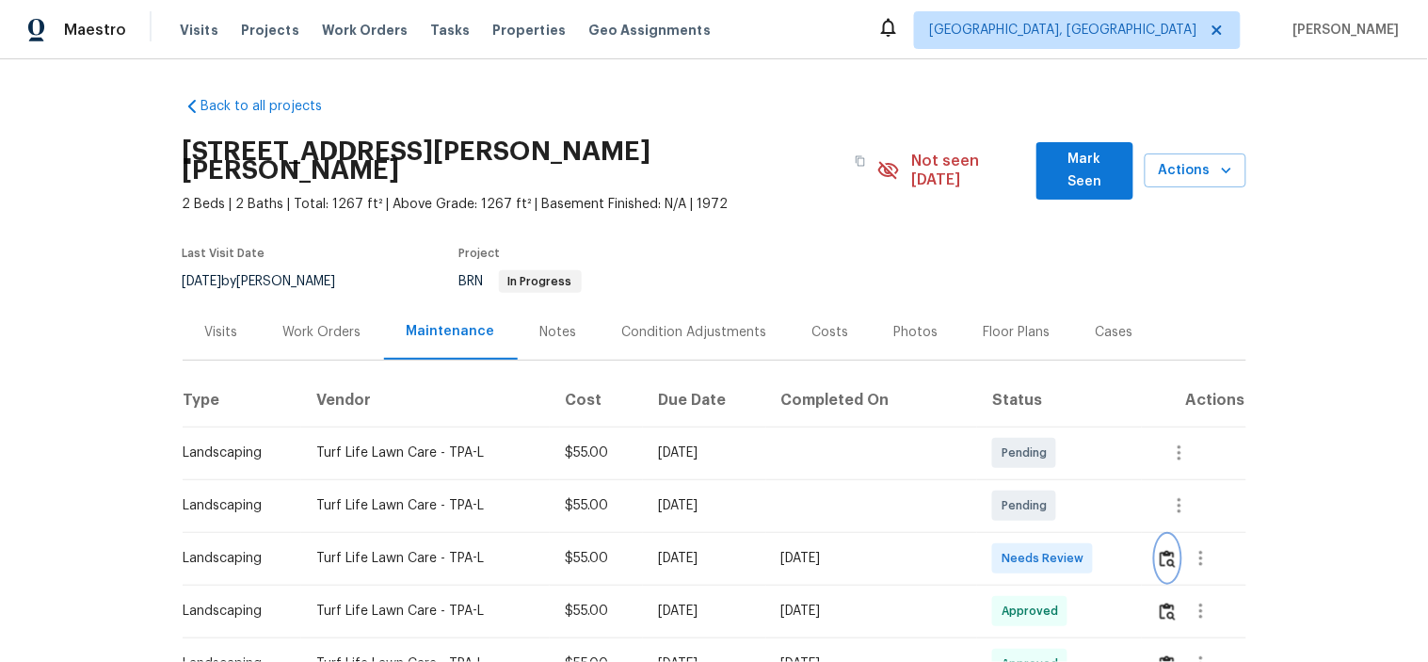
click at [1165, 550] on img "button" at bounding box center [1168, 559] width 16 height 18
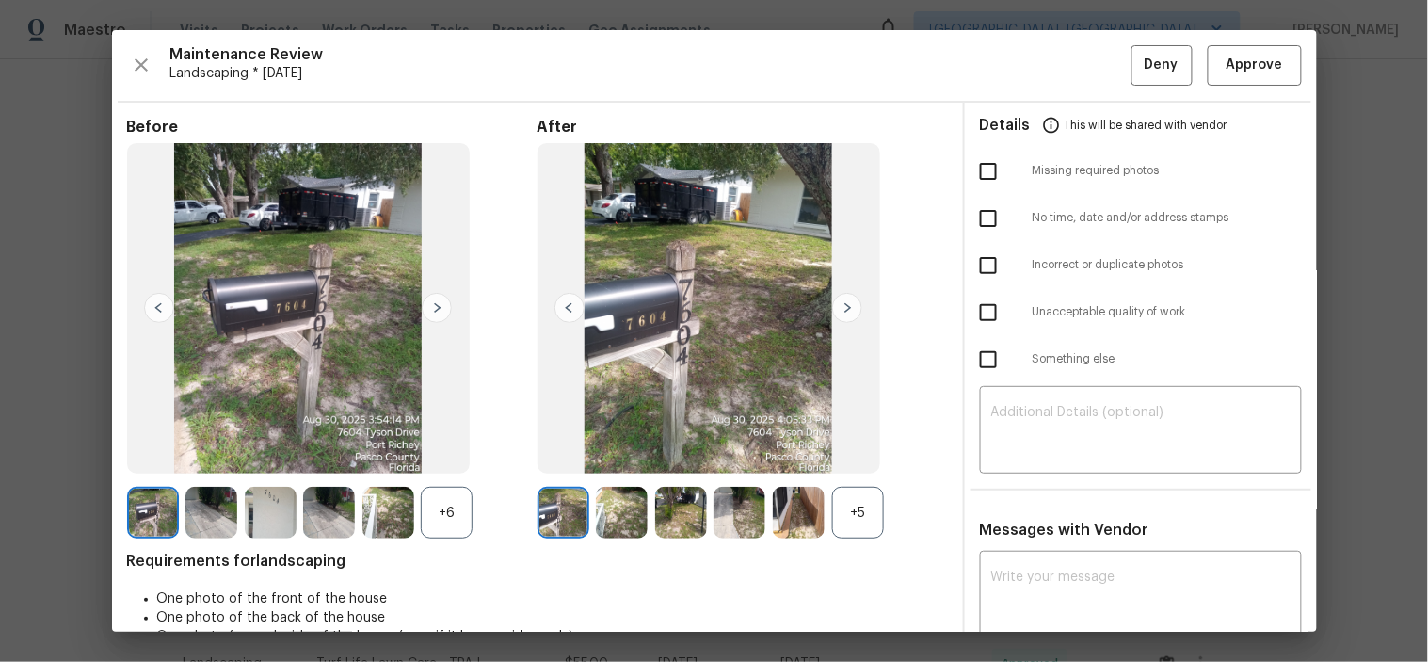
click at [1254, 40] on div "Maintenance Review Landscaping * Mon, Aug 25 Deny Approve Before +6 After +5 Re…" at bounding box center [714, 330] width 1205 height 601
click at [1255, 55] on span "Approve" at bounding box center [1254, 66] width 56 height 24
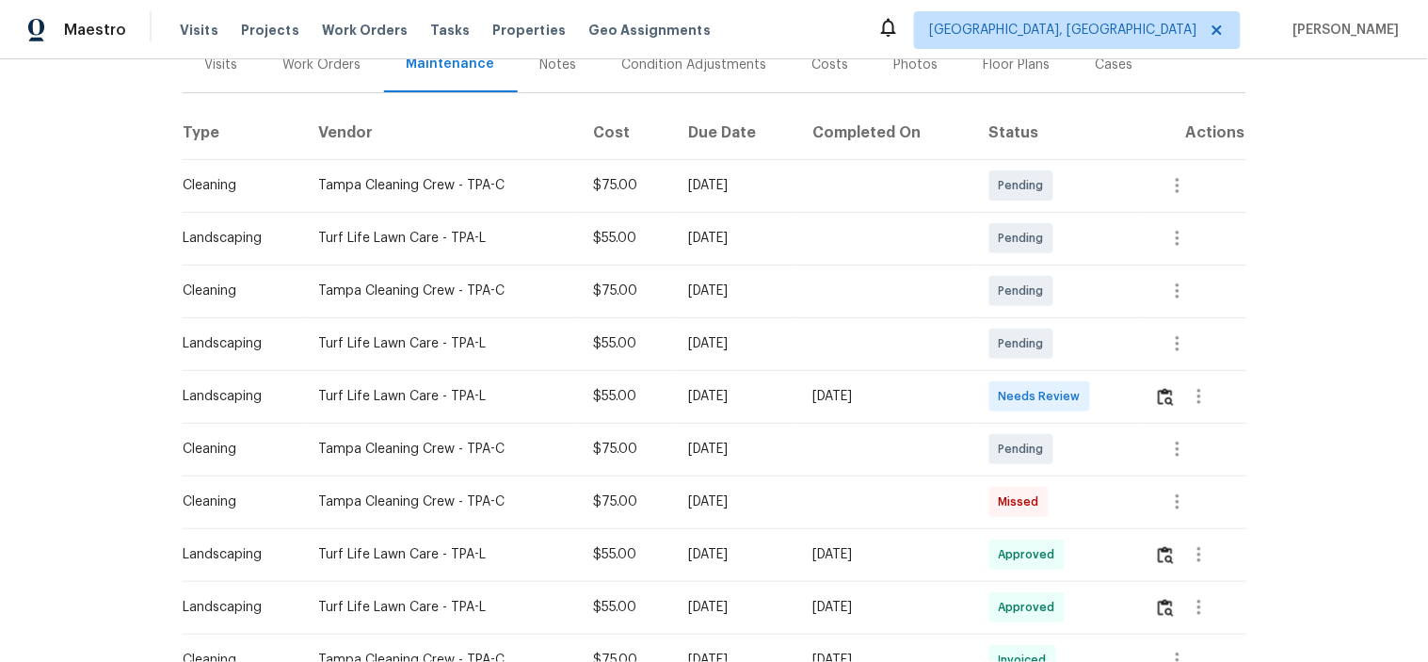
scroll to position [313, 0]
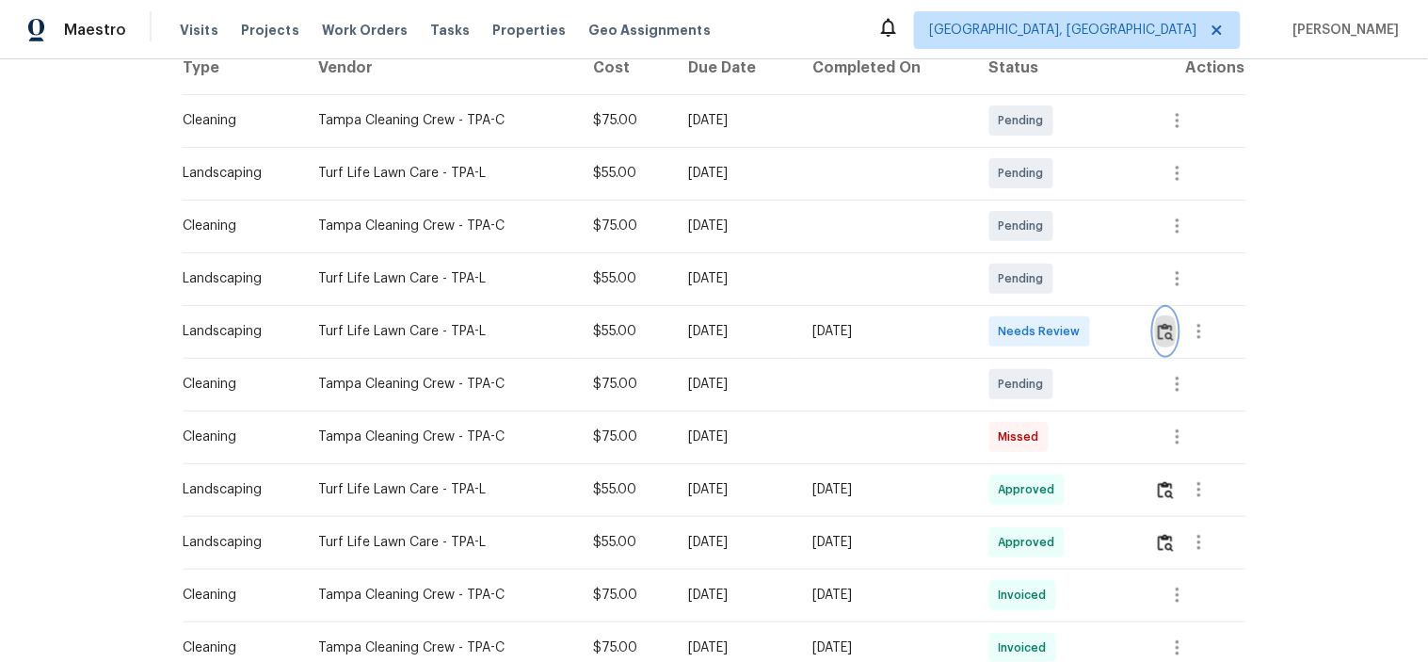
click at [1158, 334] on img "button" at bounding box center [1166, 332] width 16 height 18
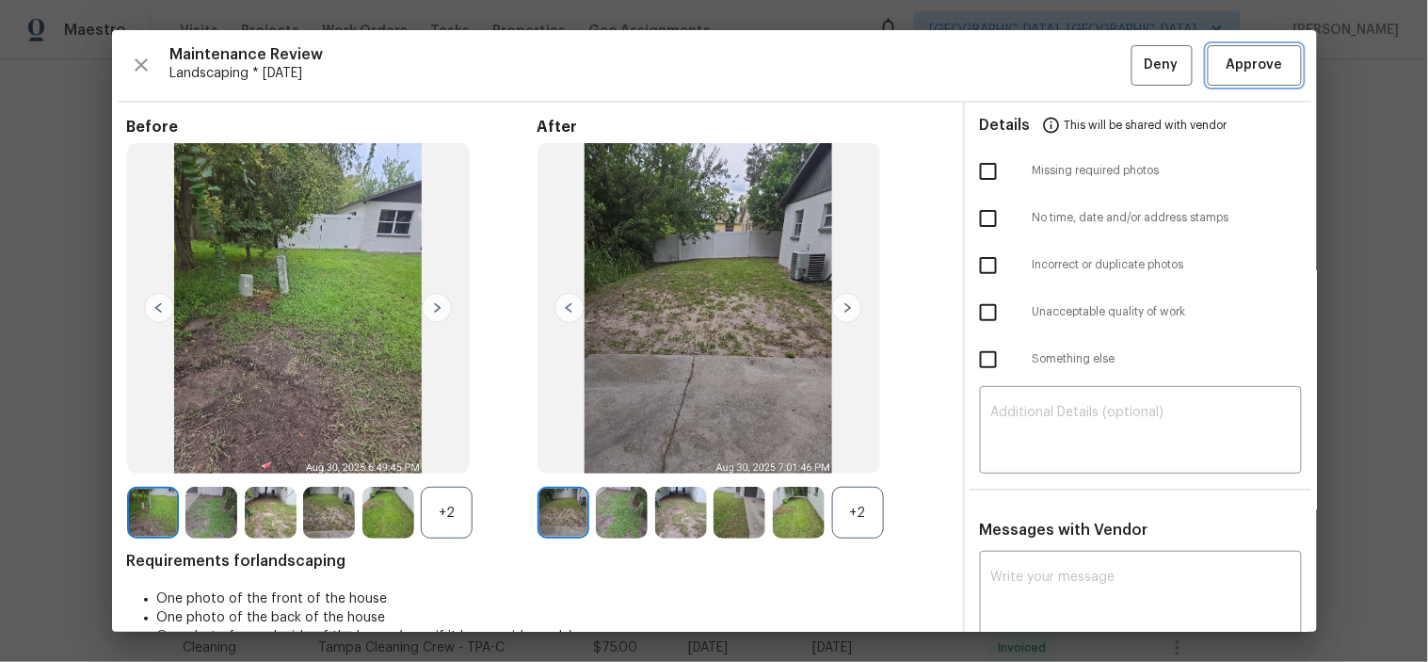
click at [1226, 59] on span "Approve" at bounding box center [1254, 66] width 56 height 24
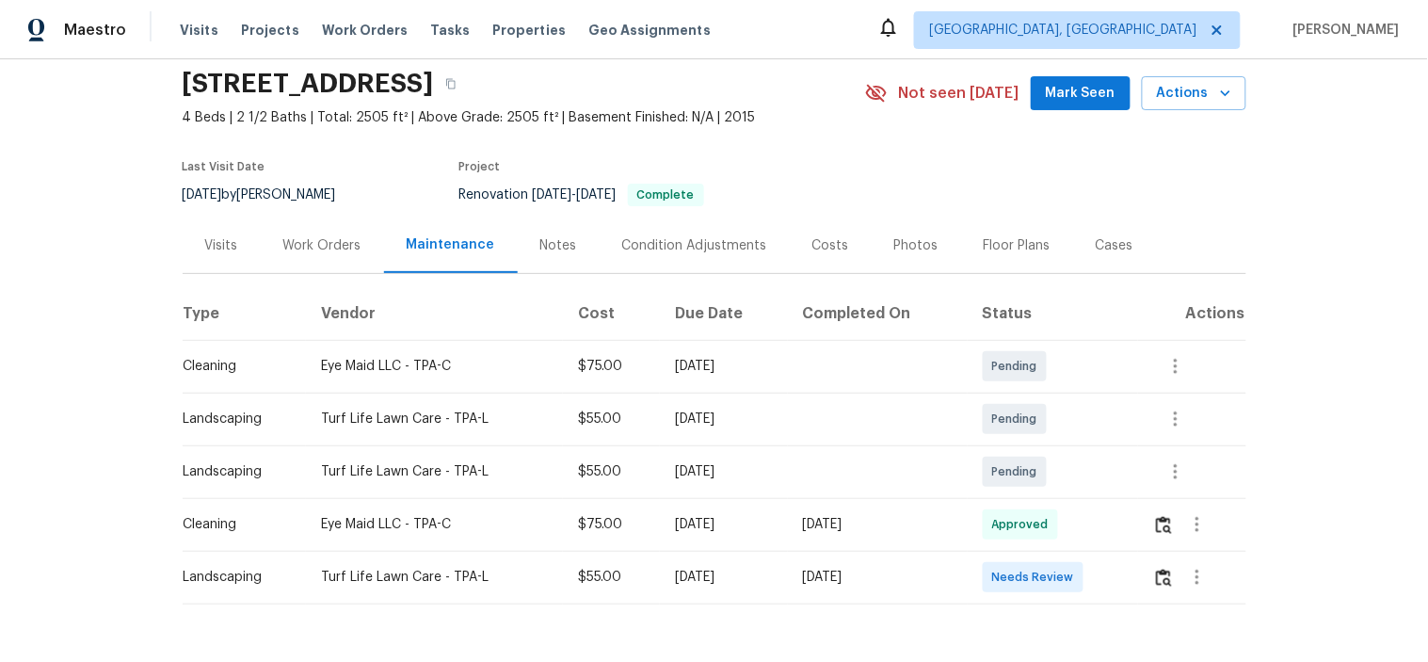
scroll to position [137, 0]
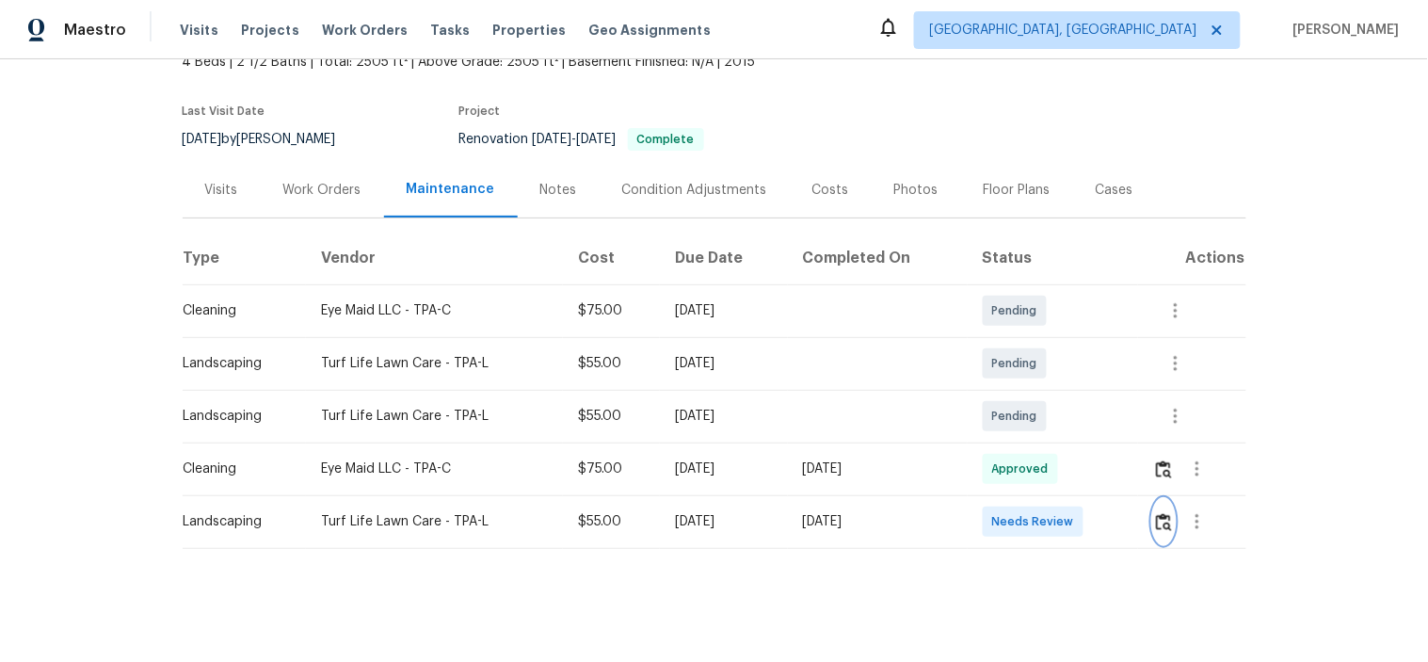
click at [1158, 513] on img "button" at bounding box center [1164, 522] width 16 height 18
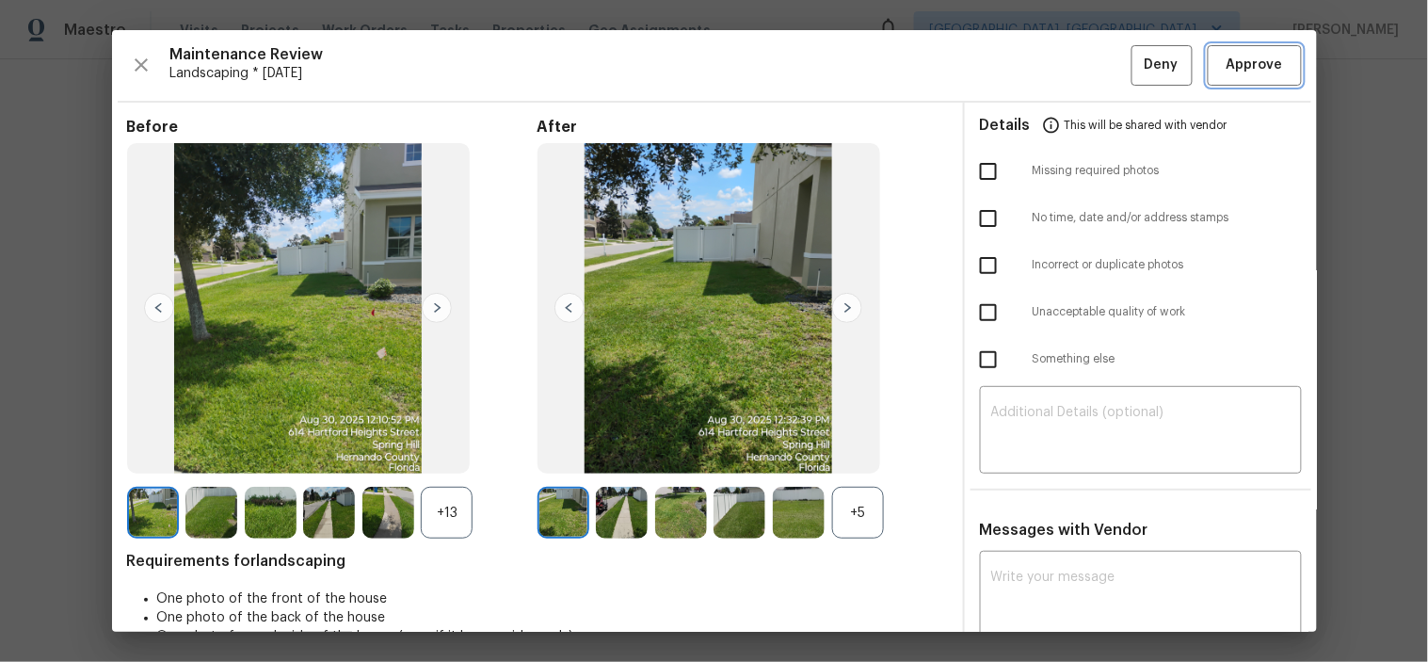
click at [1226, 63] on span "Approve" at bounding box center [1254, 66] width 56 height 24
